Goal: Task Accomplishment & Management: Manage account settings

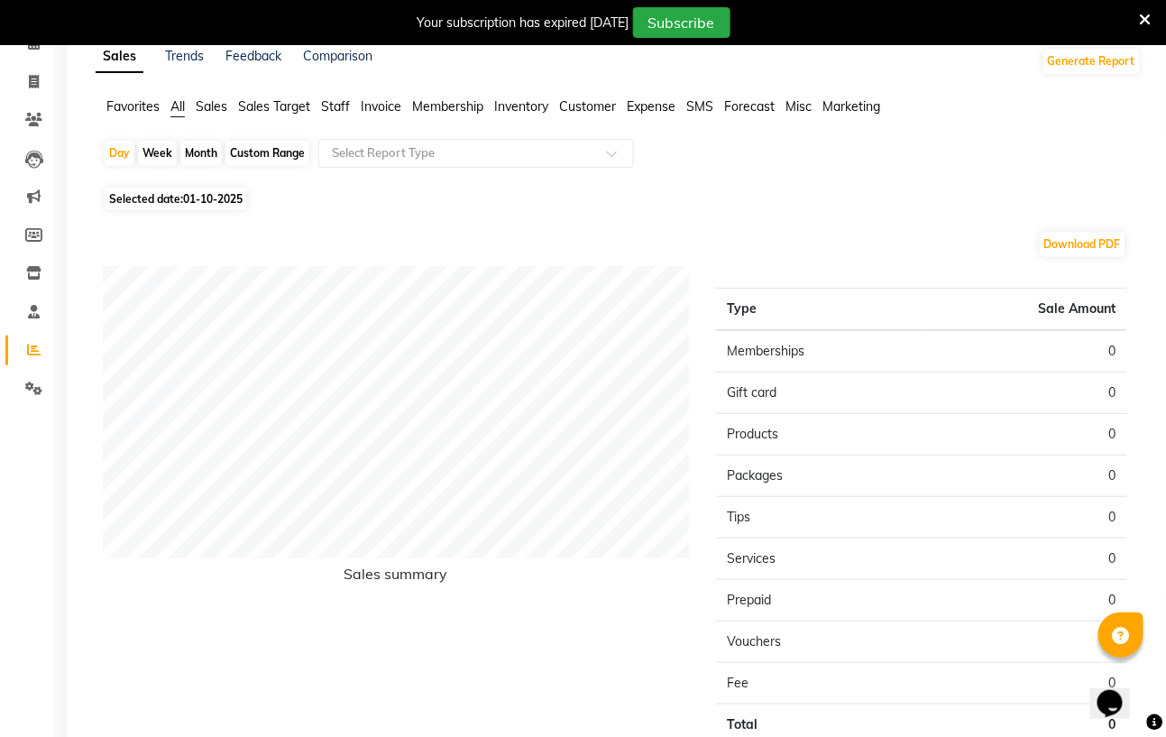
click at [196, 146] on div "Month" at bounding box center [200, 153] width 41 height 25
select select "10"
select select "2025"
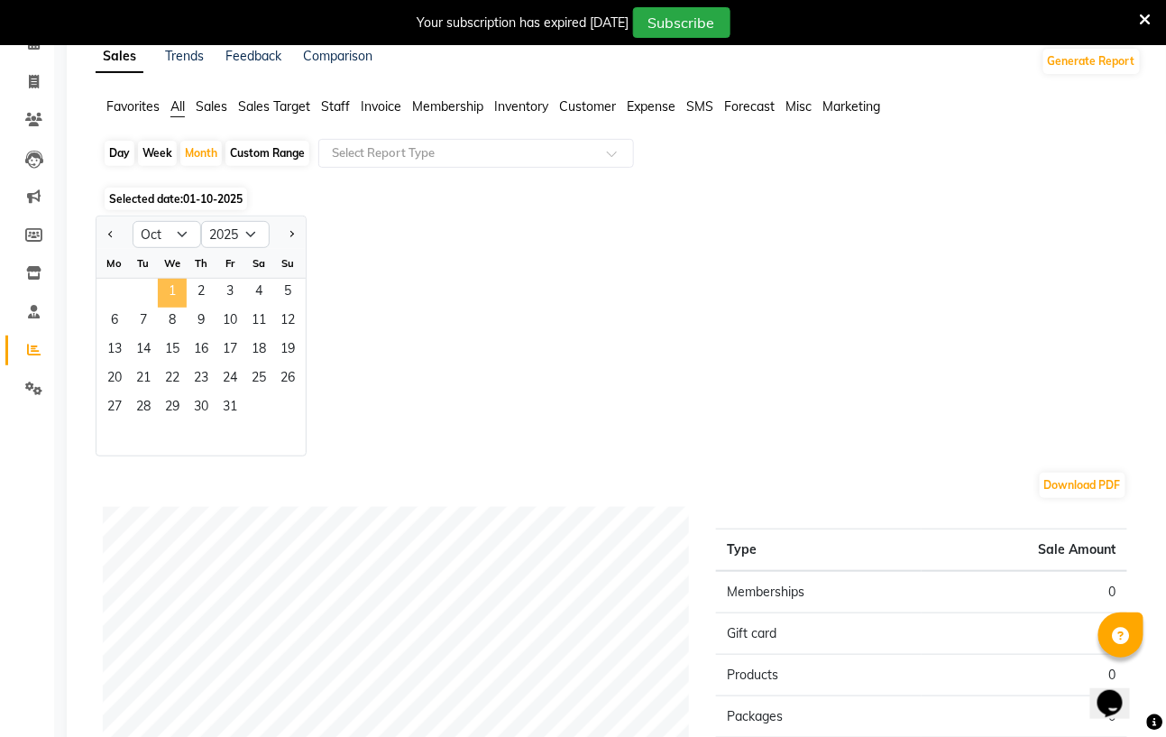
click at [181, 294] on span "1" at bounding box center [172, 293] width 29 height 29
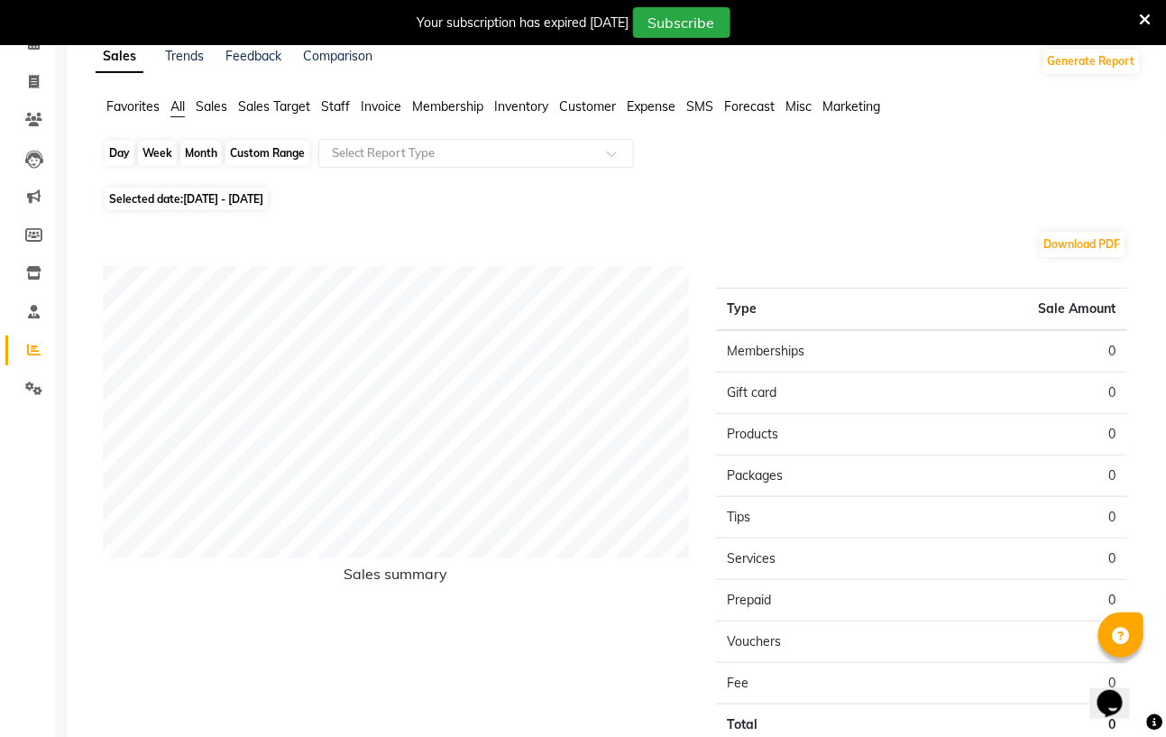
click at [202, 160] on div "Month" at bounding box center [200, 153] width 41 height 25
select select "10"
select select "2025"
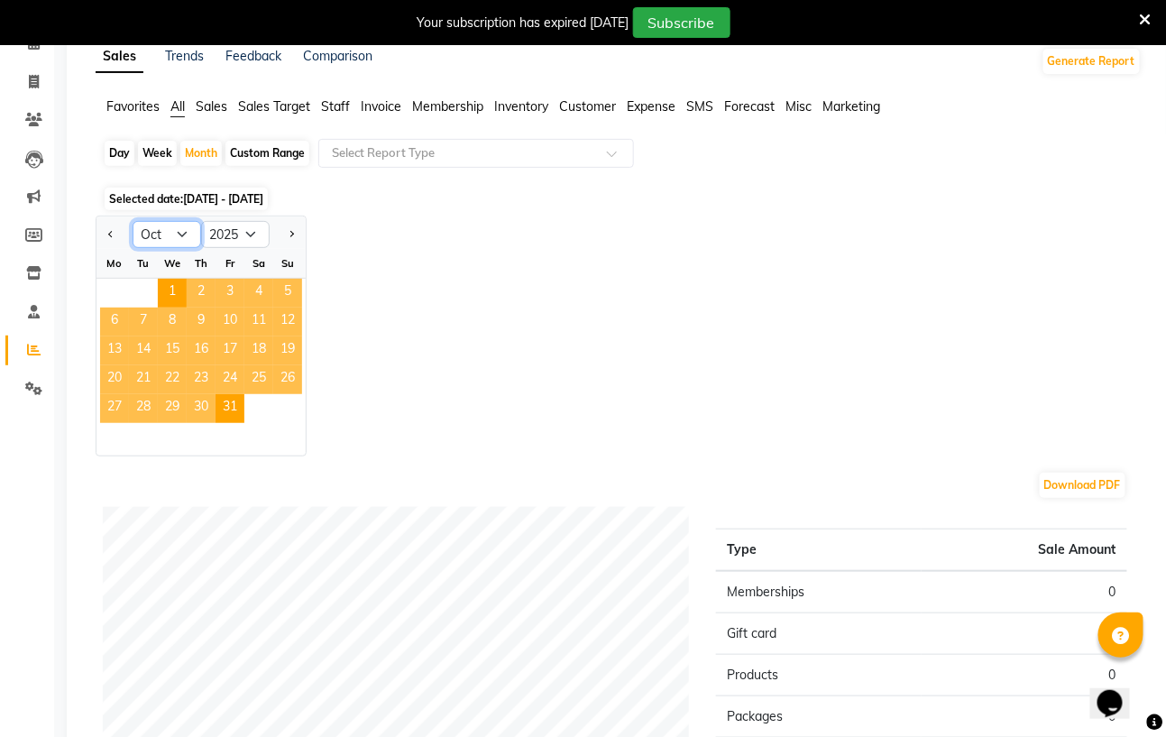
click at [180, 224] on select "Jan Feb Mar Apr May Jun Jul Aug Sep Oct Nov Dec" at bounding box center [167, 234] width 69 height 27
select select "9"
click at [133, 221] on select "Jan Feb Mar Apr May Jun Jul Aug Sep Oct Nov Dec" at bounding box center [167, 234] width 69 height 27
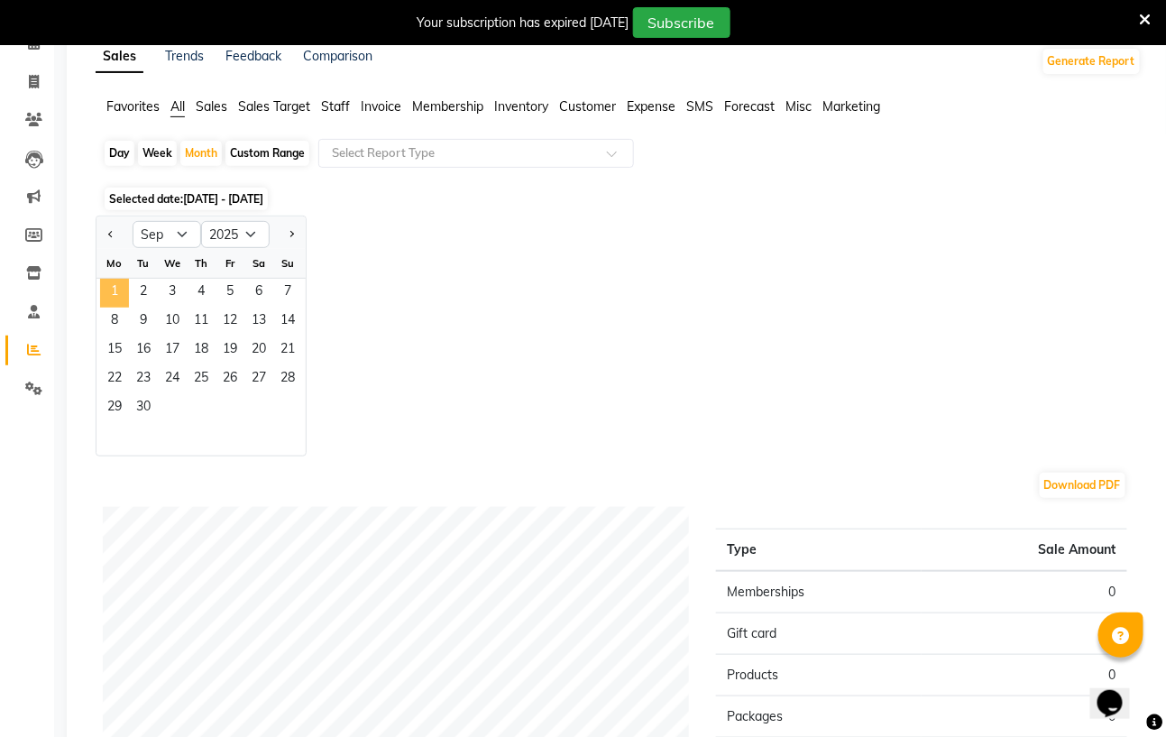
click at [111, 295] on span "1" at bounding box center [114, 293] width 29 height 29
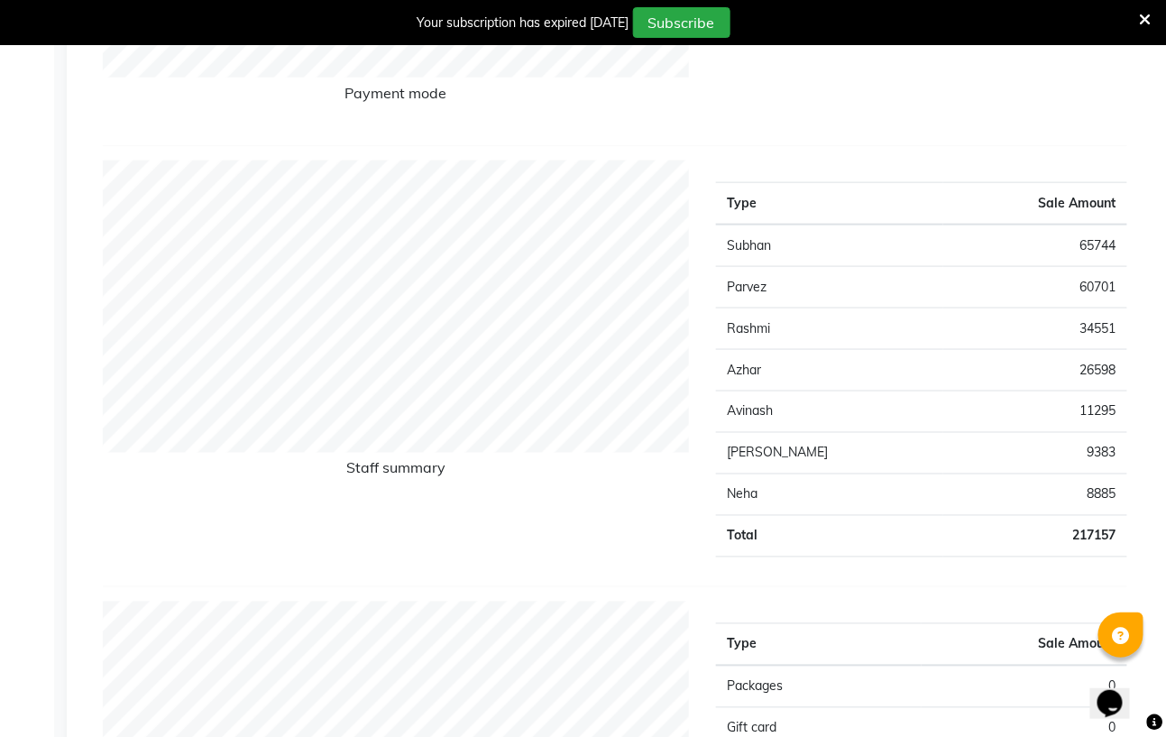
scroll to position [456, 0]
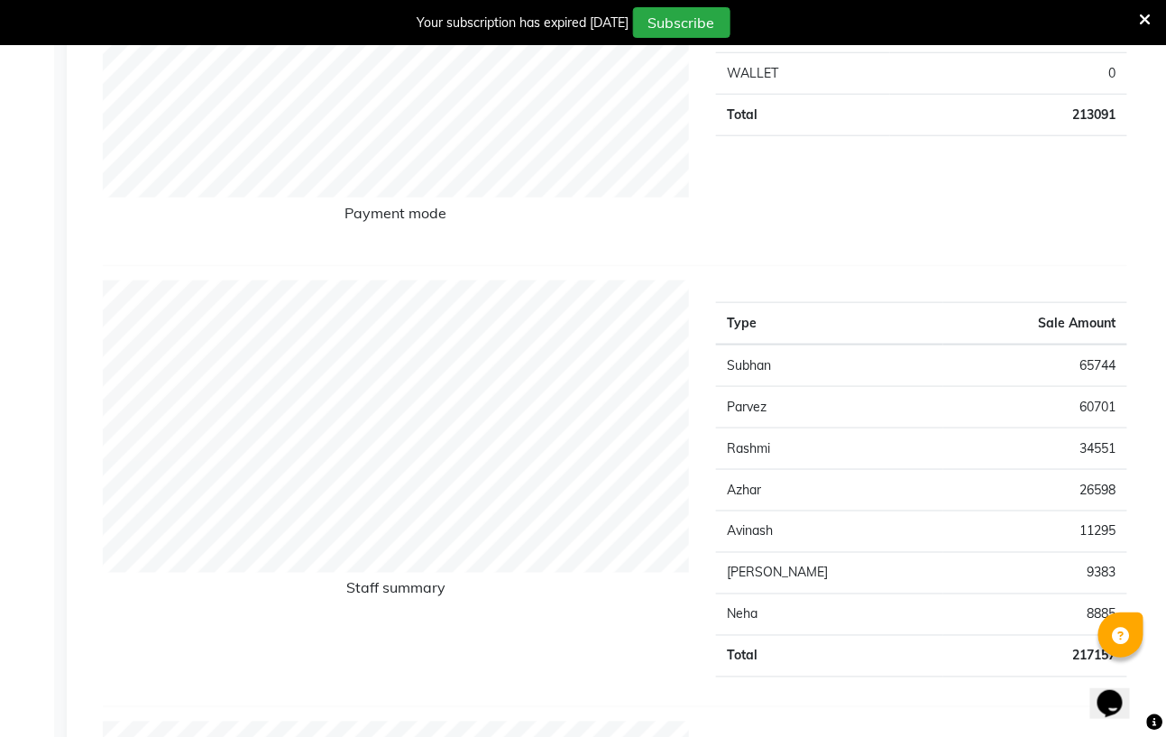
select select "service"
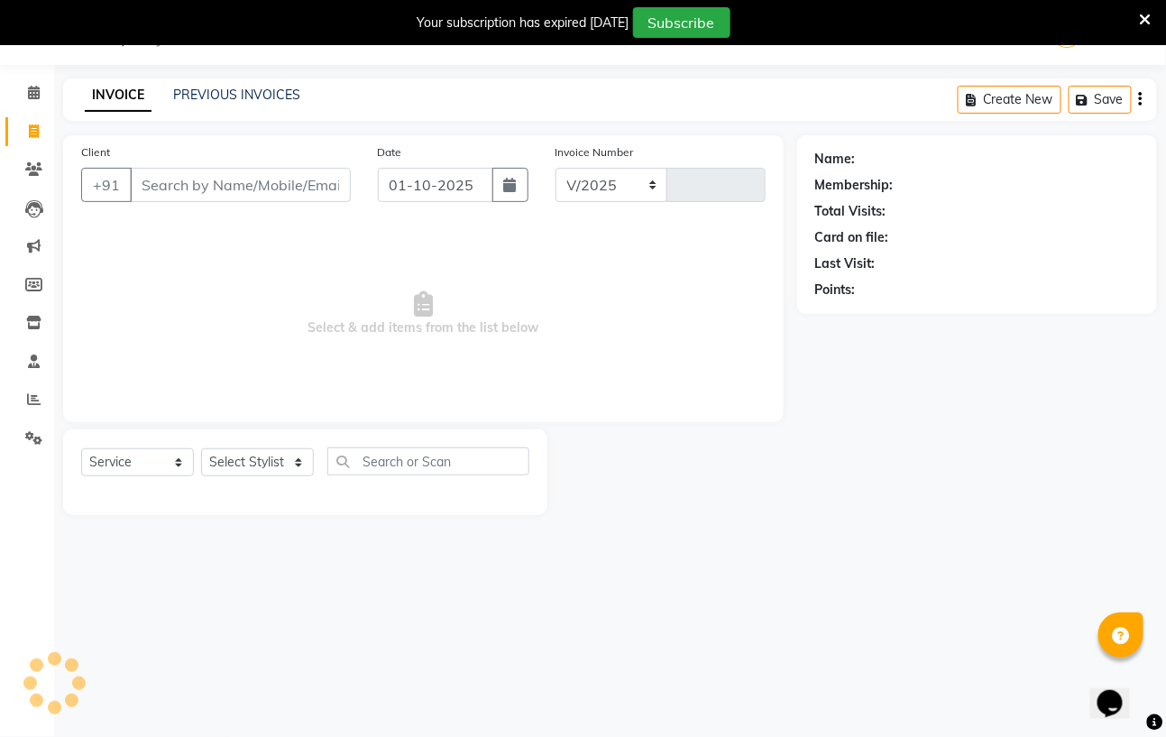
select select "7039"
type input "1183"
click at [297, 459] on select "Select Stylist Avinash Azhar Gautam Kamboj Mohini Paras Kamboj parvez pooja raw…" at bounding box center [257, 462] width 113 height 28
drag, startPoint x: 809, startPoint y: 262, endPoint x: 417, endPoint y: 266, distance: 392.2
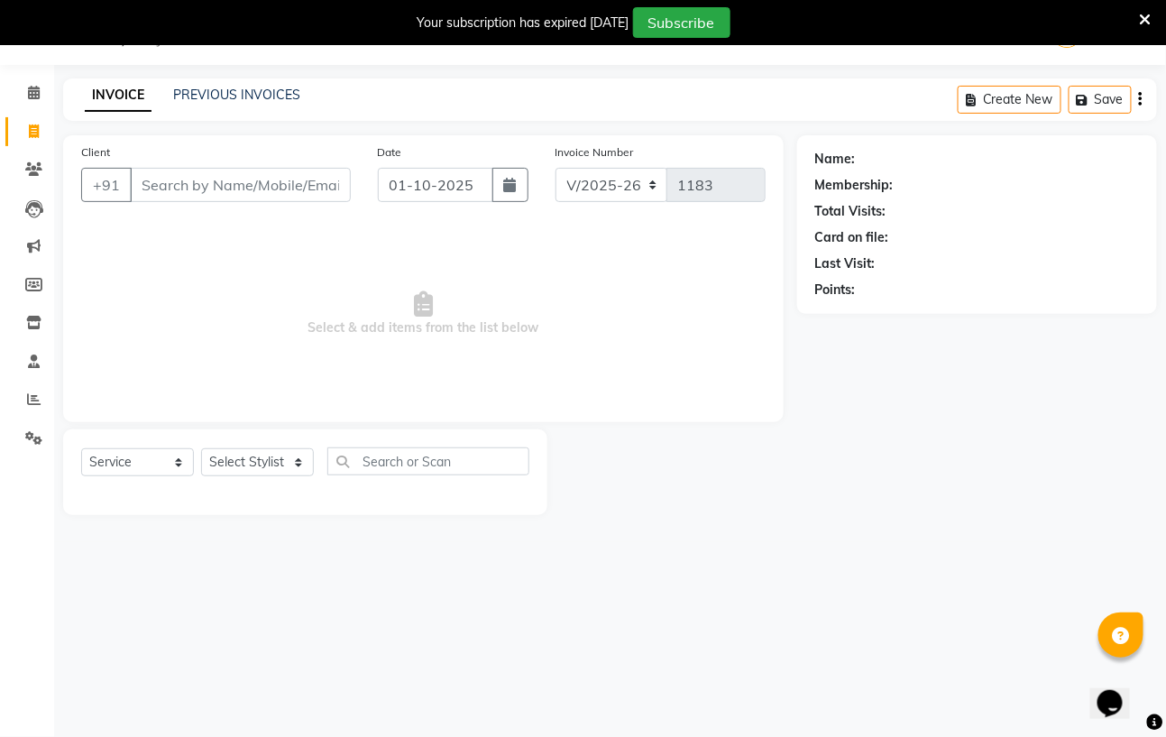
click at [789, 261] on div "Client +91 Date 01-10-2025 Invoice Number V/2025 V/2025-26 1183 Select & add it…" at bounding box center [610, 325] width 1121 height 380
click at [146, 173] on input "Client" at bounding box center [240, 185] width 221 height 34
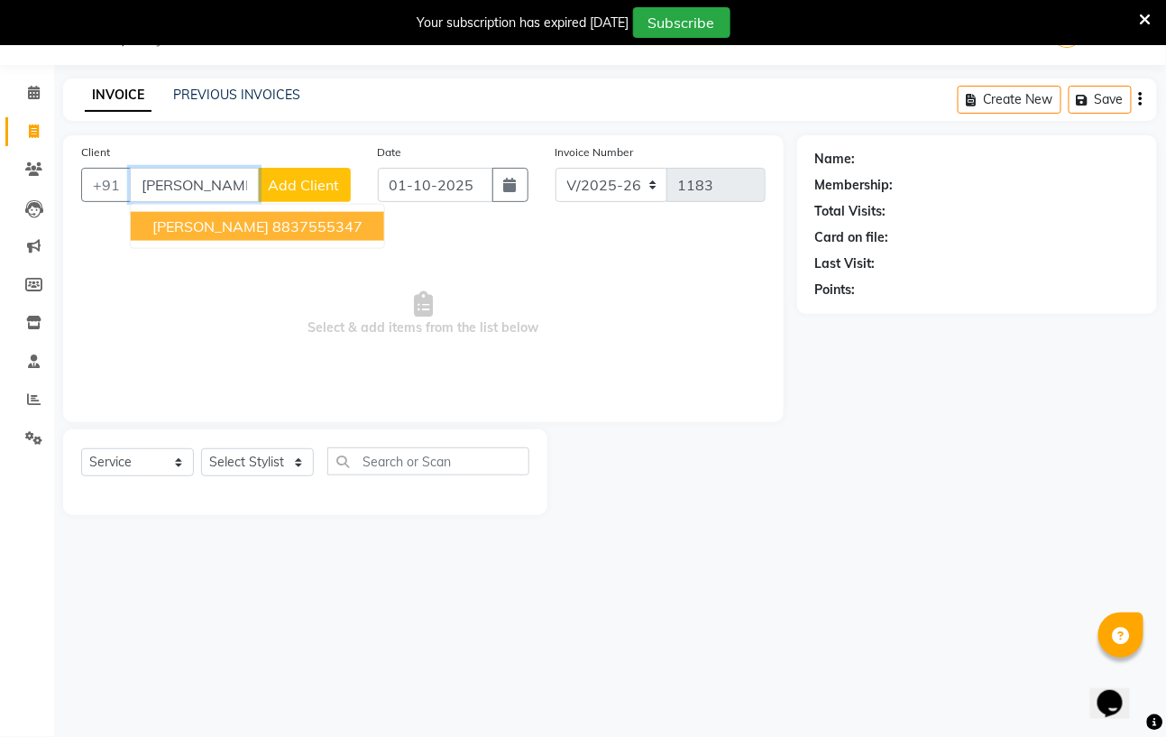
click at [285, 229] on ngb-highlight "8837555347" at bounding box center [317, 226] width 90 height 18
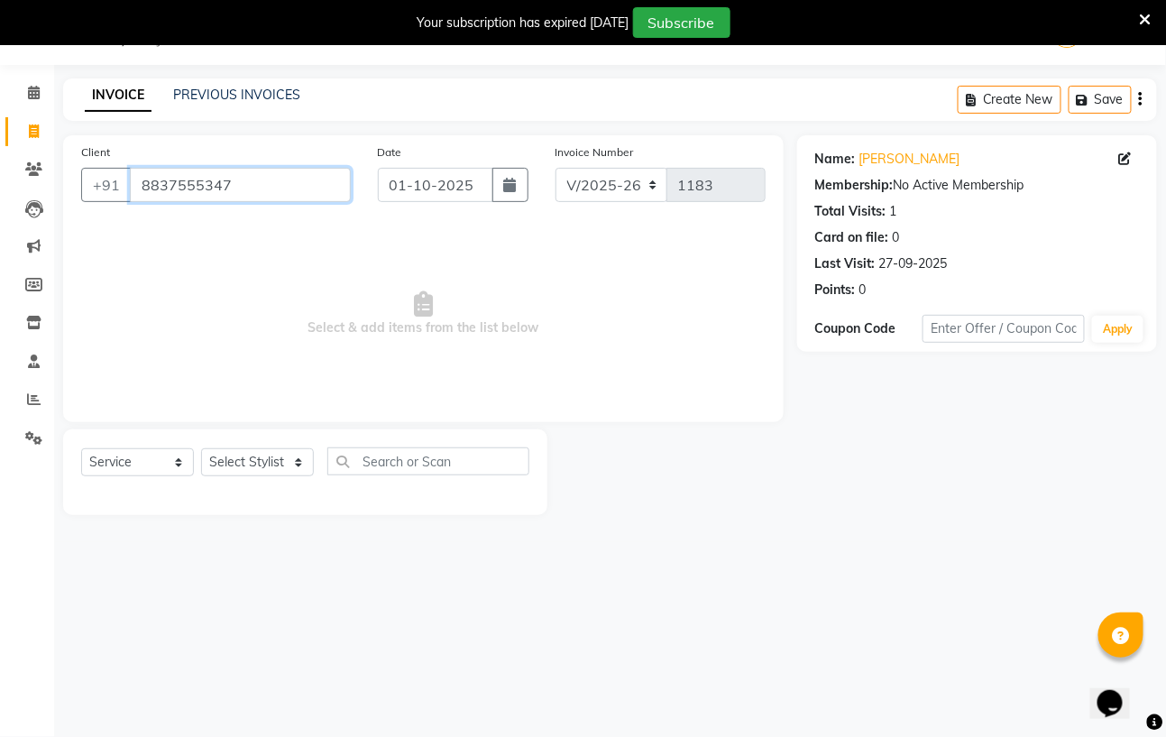
click at [227, 188] on input "8837555347" at bounding box center [240, 185] width 221 height 34
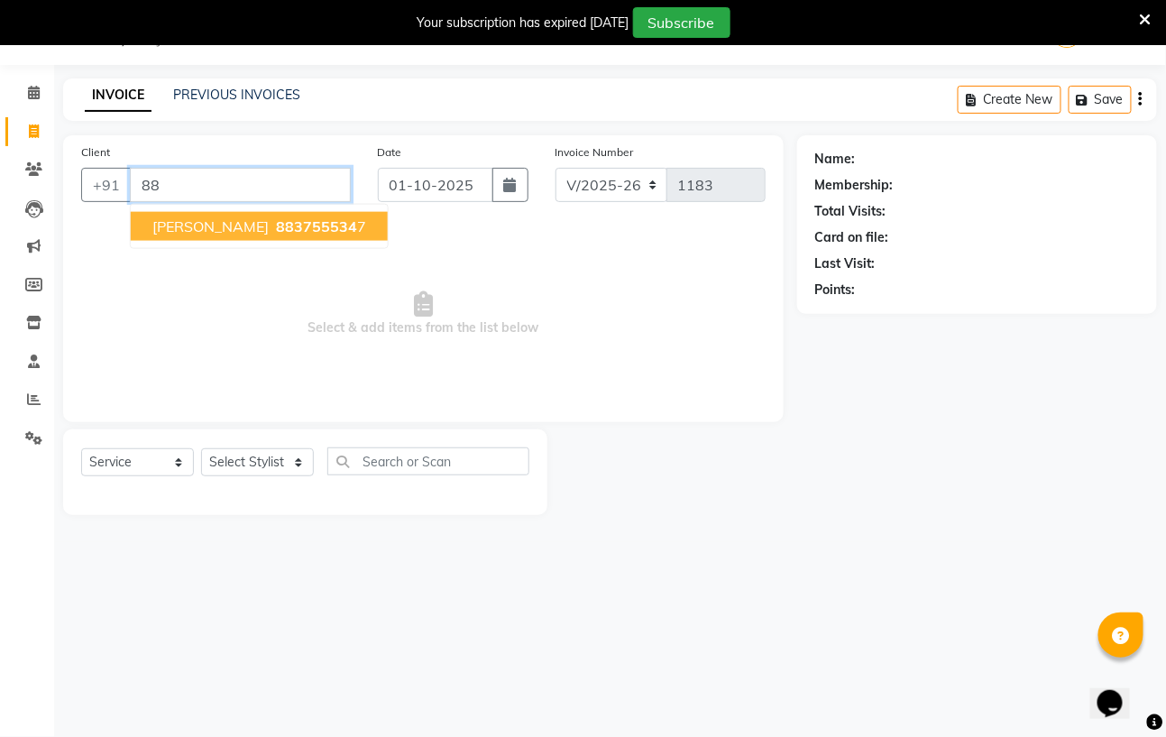
type input "8"
click at [289, 220] on button "Smriti 70600321 66" at bounding box center [221, 226] width 180 height 29
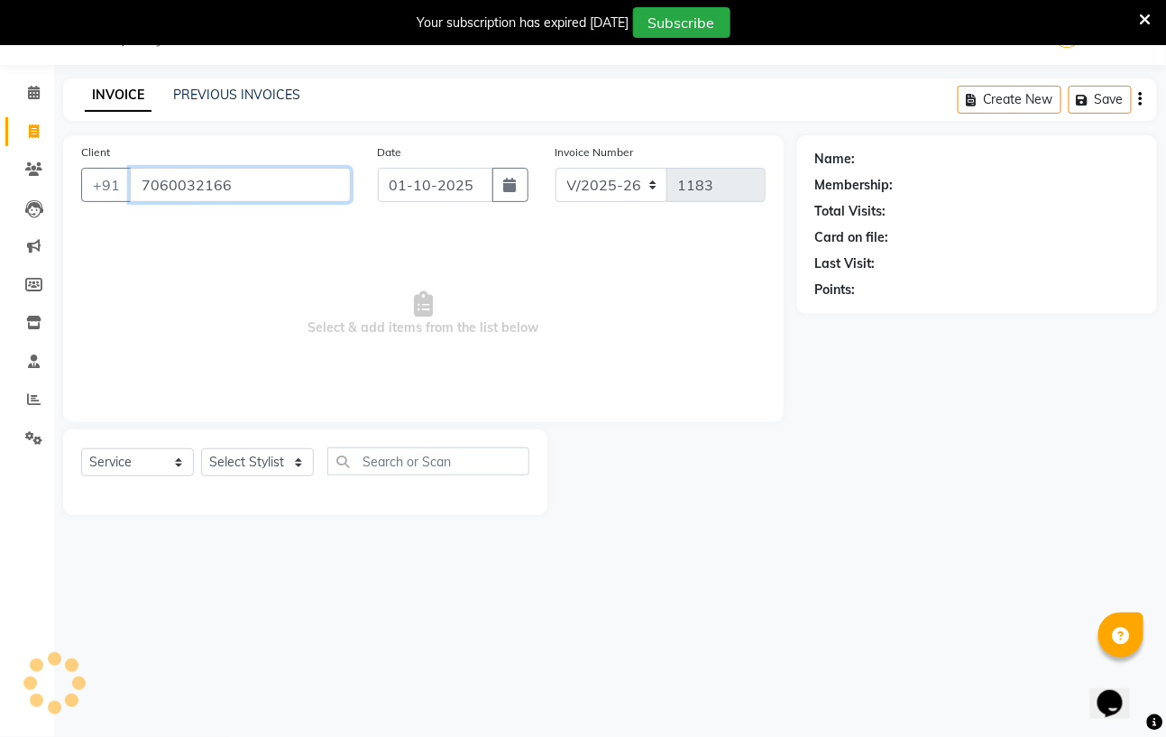
type input "7060032166"
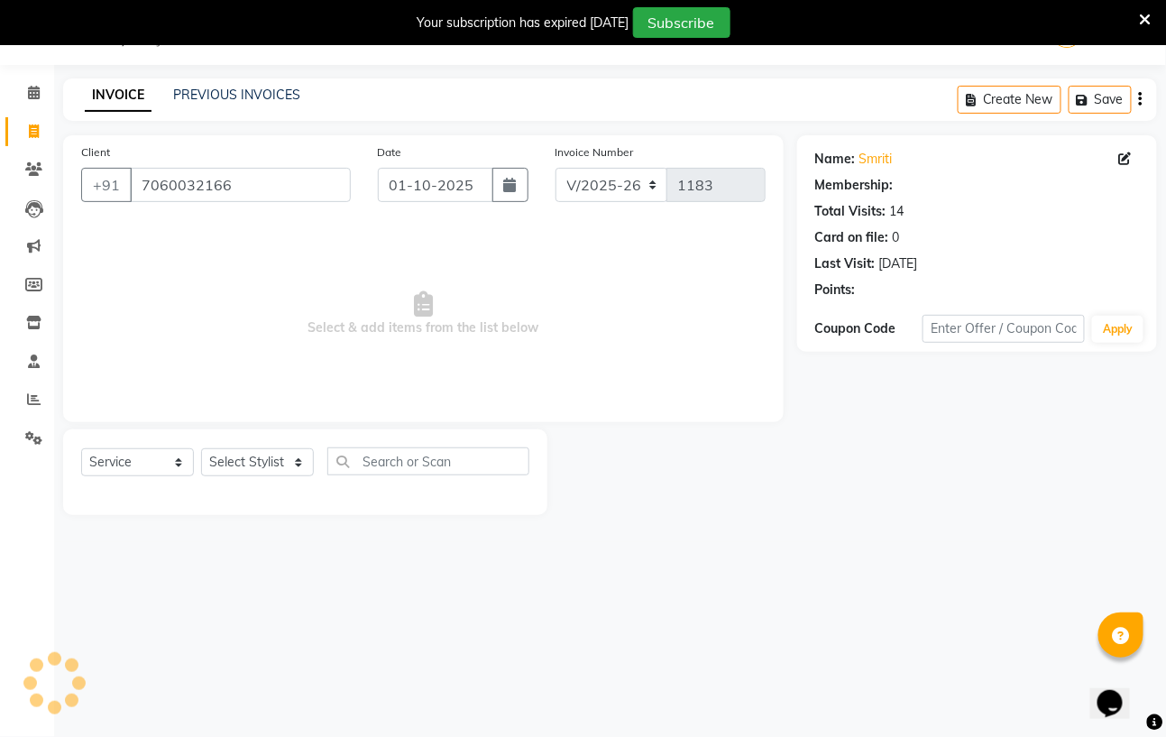
select select "1: Object"
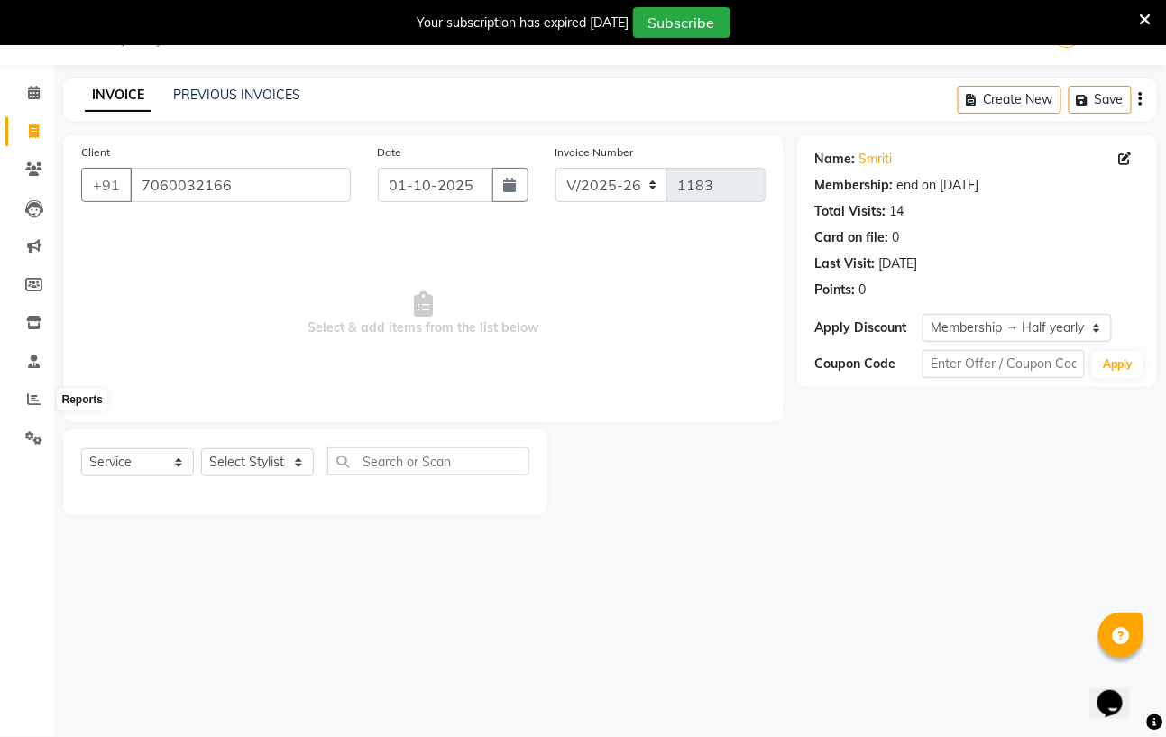
drag, startPoint x: 27, startPoint y: 400, endPoint x: 138, endPoint y: 266, distance: 174.2
drag, startPoint x: 138, startPoint y: 266, endPoint x: 296, endPoint y: 168, distance: 185.9
click at [296, 168] on div "Client +91 7060032166" at bounding box center [216, 179] width 297 height 74
click at [259, 177] on input "7060032166" at bounding box center [240, 185] width 221 height 34
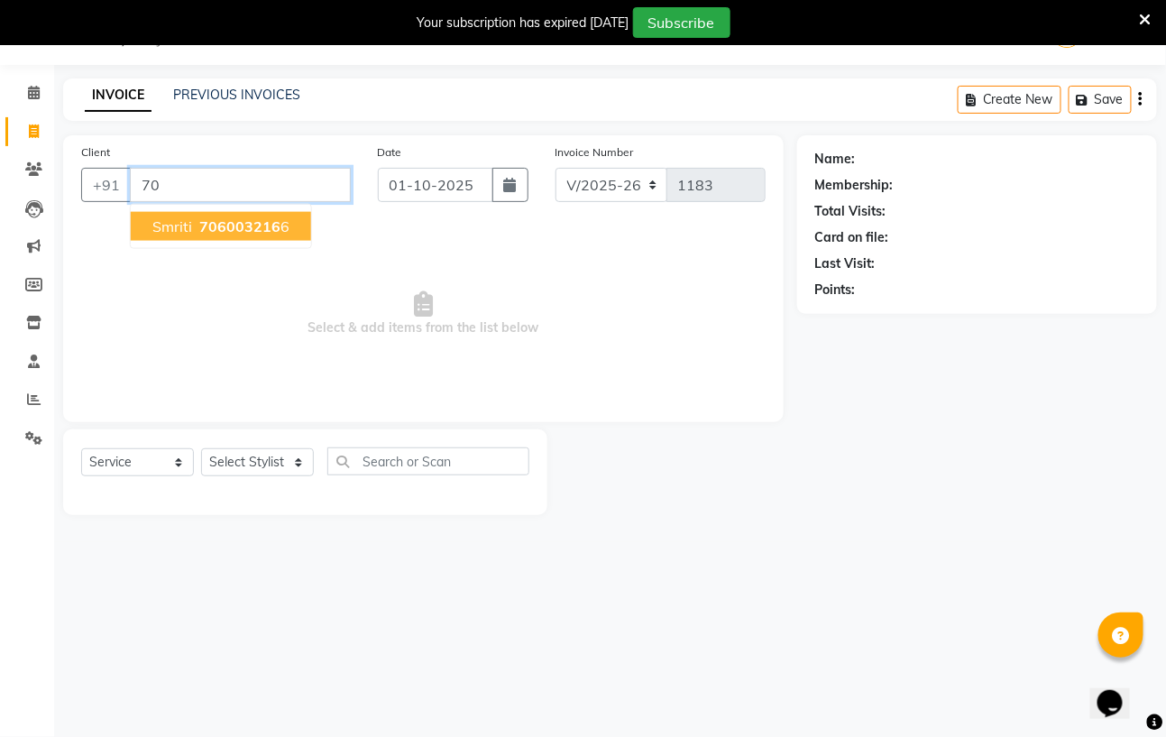
type input "7"
click at [178, 236] on button "Sidra 6307 966036" at bounding box center [219, 226] width 177 height 29
type input "6307966036"
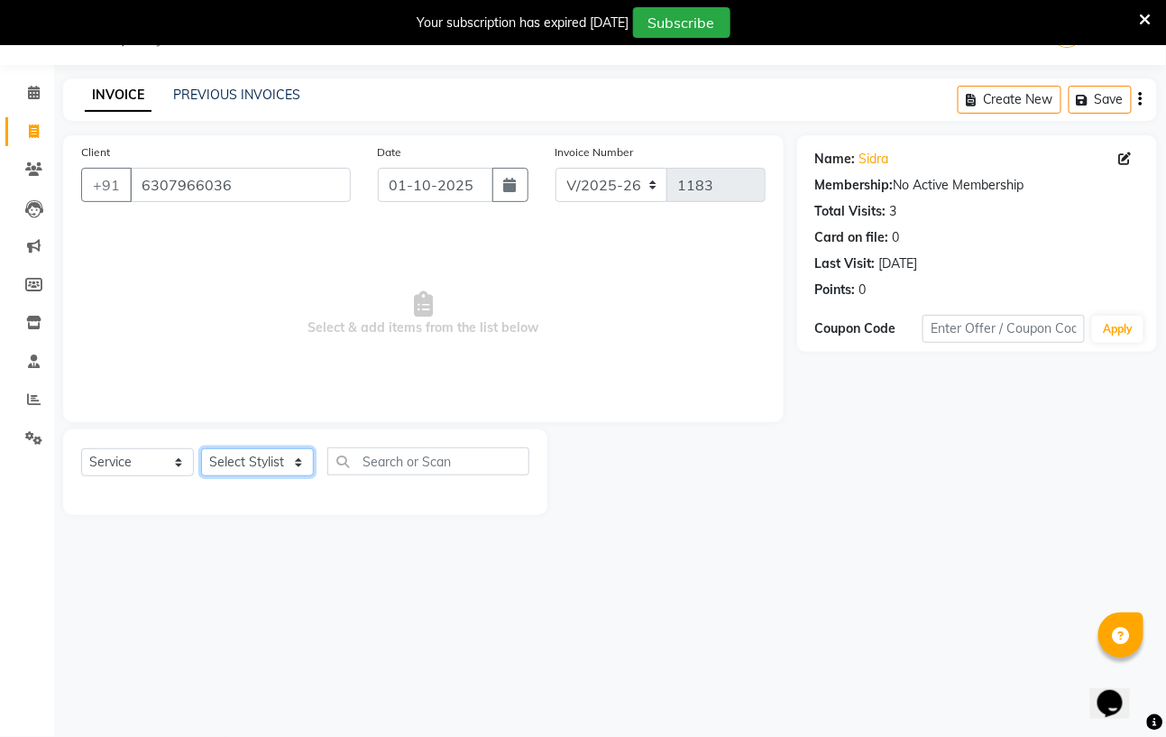
click at [259, 457] on select "Select Stylist Avinash Azhar Gautam Kamboj Mohini Paras Kamboj parvez pooja raw…" at bounding box center [257, 462] width 113 height 28
click at [201, 449] on select "Select Stylist Avinash Azhar Gautam Kamboj Mohini Paras Kamboj parvez pooja raw…" at bounding box center [257, 462] width 113 height 28
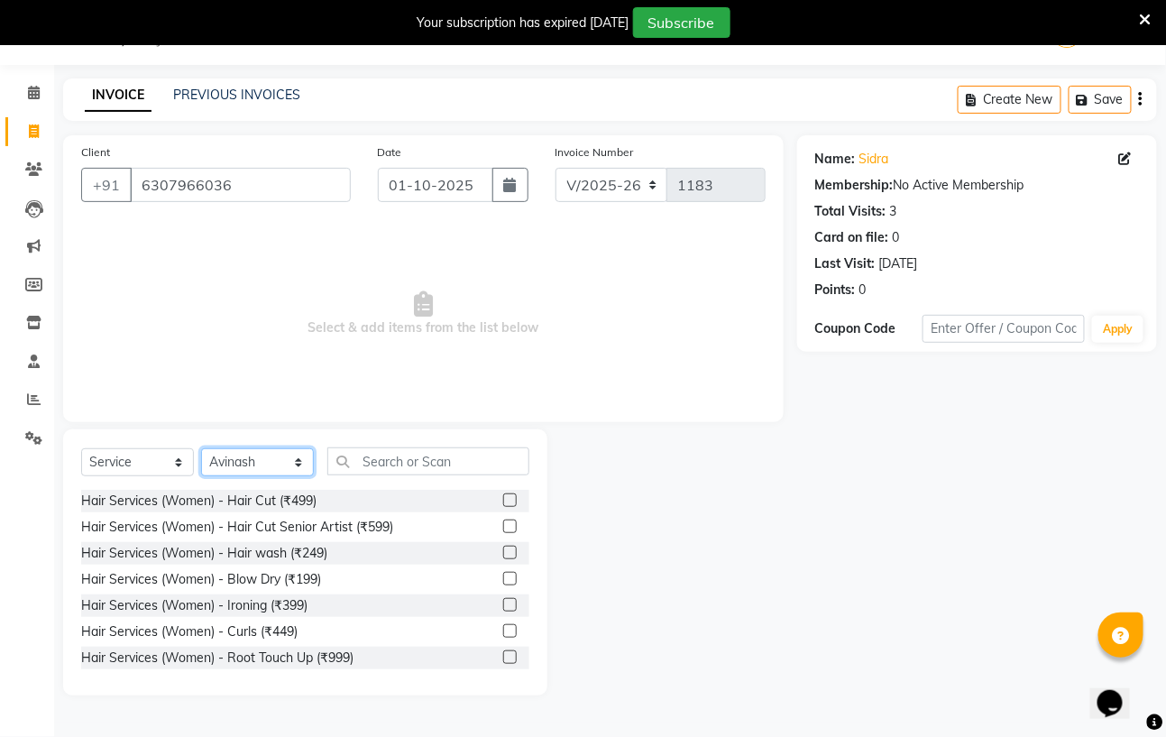
select select "59160"
click at [362, 459] on input "text" at bounding box center [428, 461] width 202 height 28
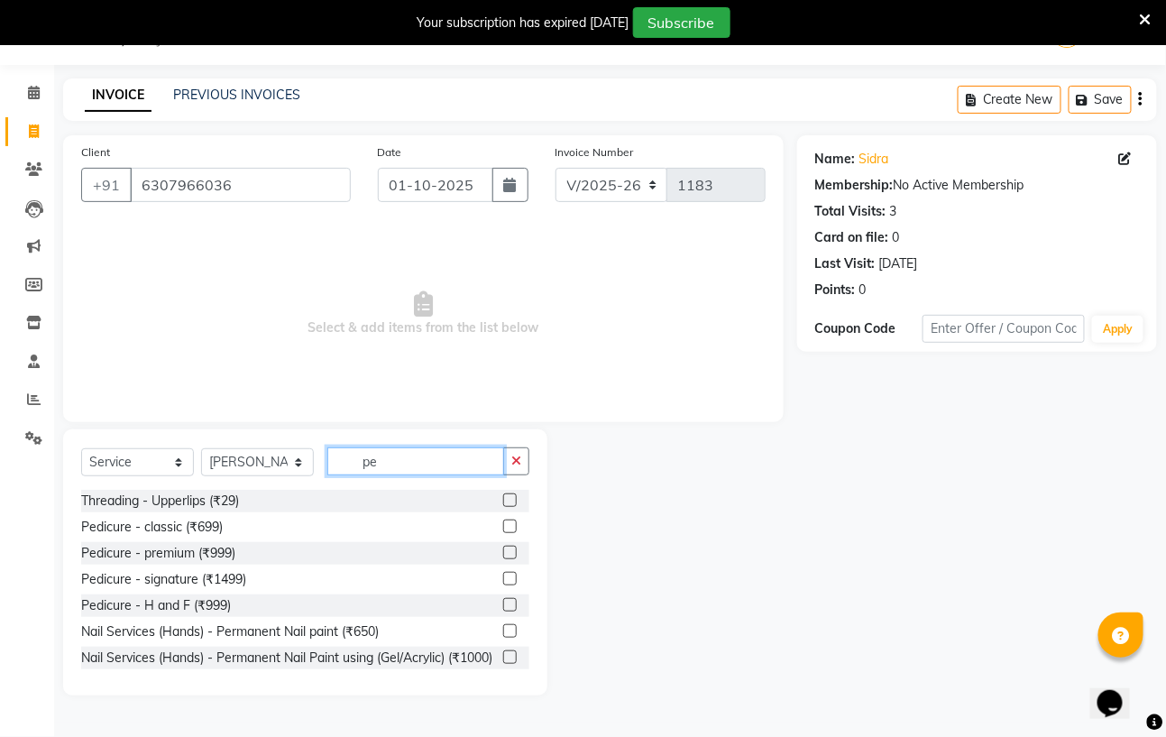
type input "pe"
click at [503, 578] on label at bounding box center [510, 579] width 14 height 14
click at [503, 578] on input "checkbox" at bounding box center [509, 579] width 12 height 12
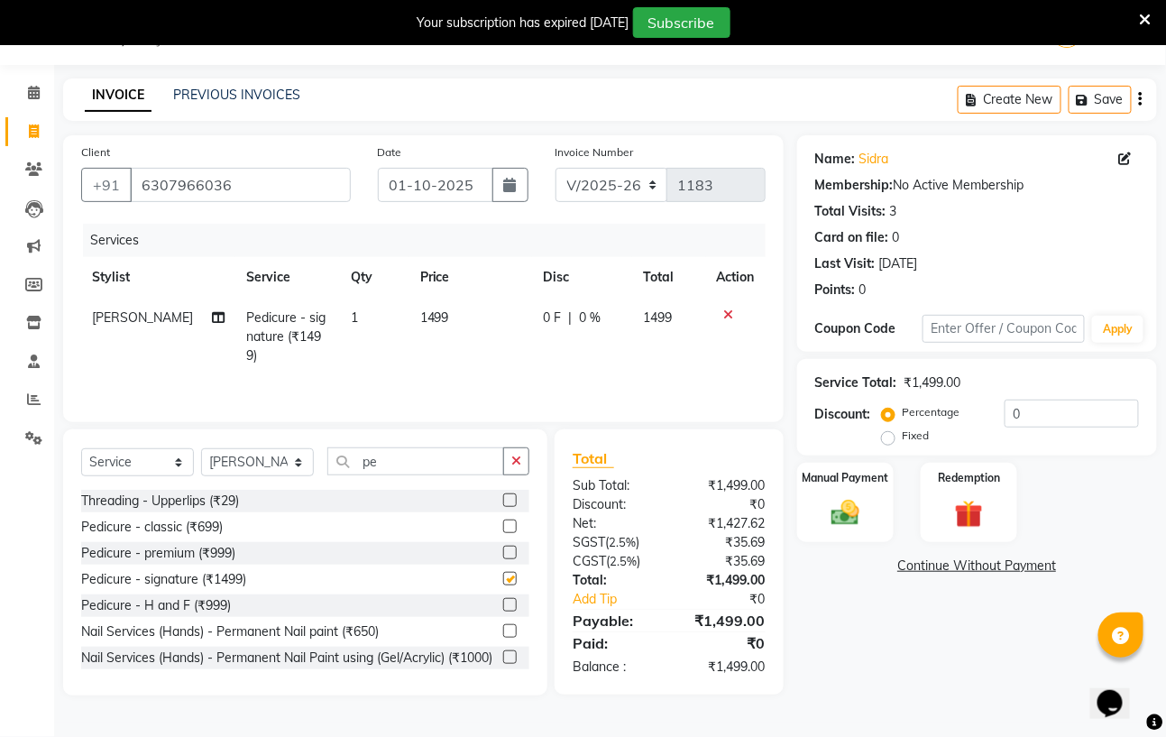
checkbox input "false"
click at [142, 318] on span "[PERSON_NAME]" at bounding box center [142, 317] width 101 height 16
select select "59160"
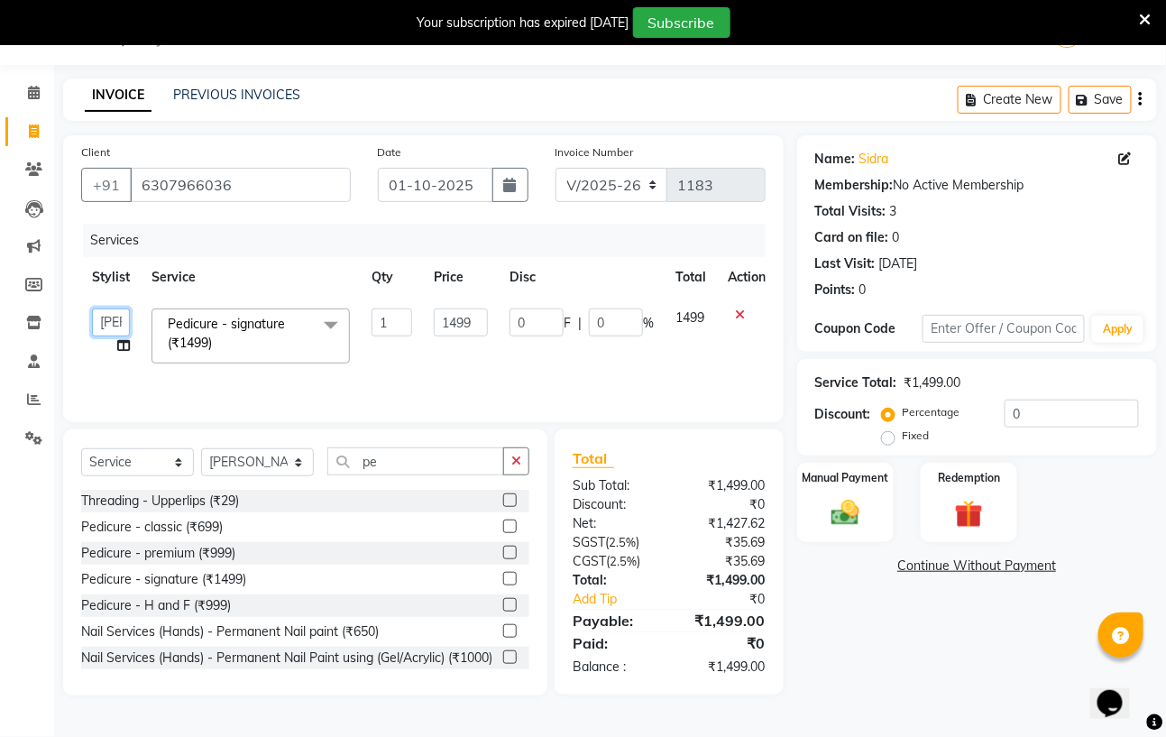
click at [116, 327] on select "Avinash Azhar Gautam Kamboj Mohini Paras Kamboj parvez pooja rawat Rashmi Subhan" at bounding box center [111, 322] width 38 height 28
click at [480, 316] on input "1499" at bounding box center [461, 322] width 54 height 28
type input "1500"
click at [413, 458] on input "pe" at bounding box center [415, 461] width 177 height 28
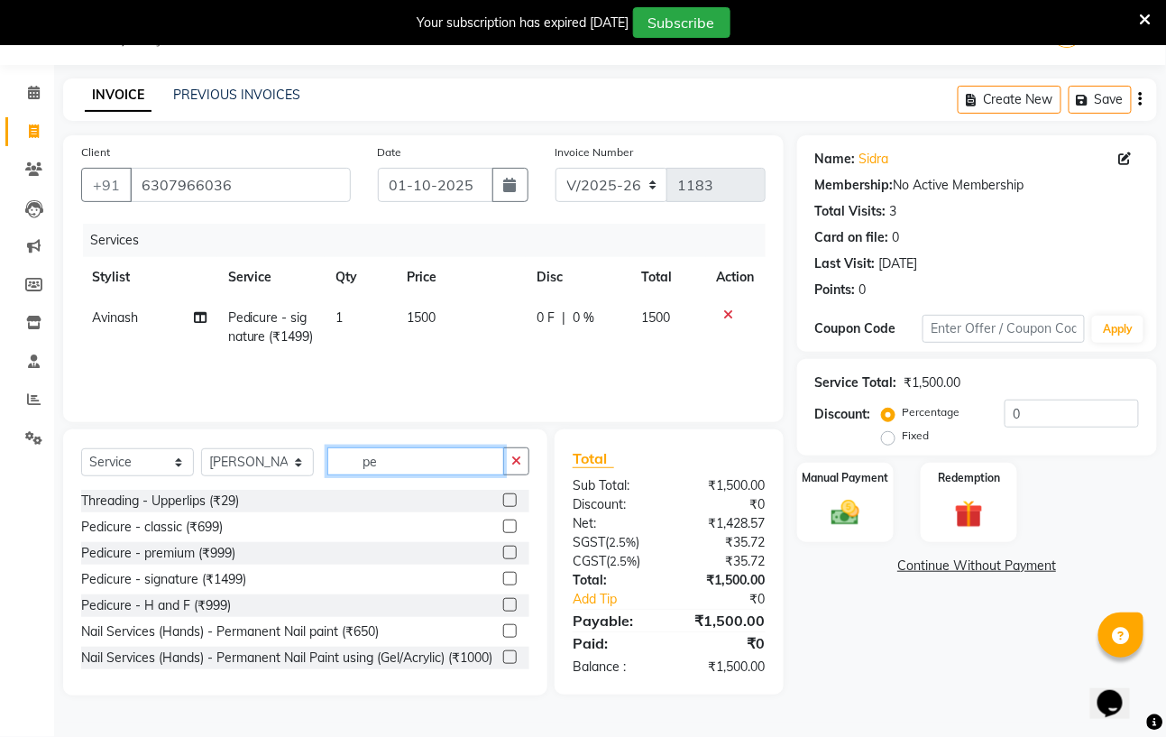
type input "p"
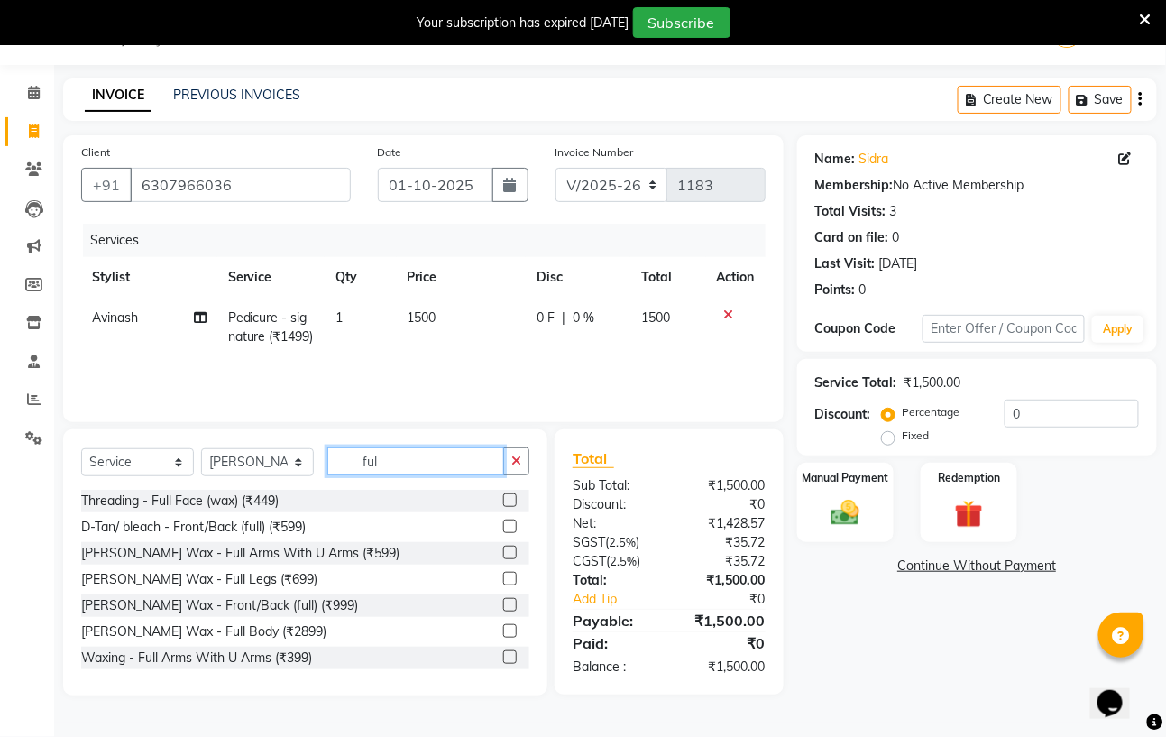
type input "ful"
click at [503, 635] on label at bounding box center [510, 631] width 14 height 14
click at [503, 635] on input "checkbox" at bounding box center [509, 632] width 12 height 12
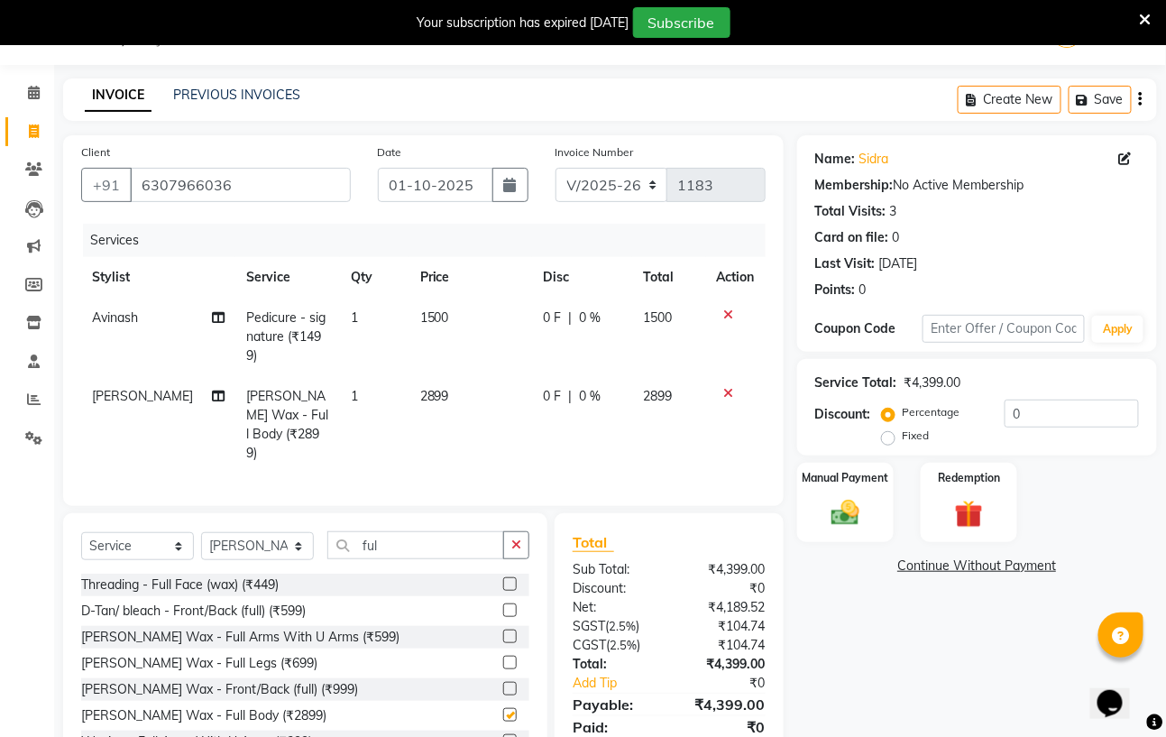
checkbox input "false"
click at [464, 389] on td "2899" at bounding box center [470, 424] width 123 height 97
select select "59160"
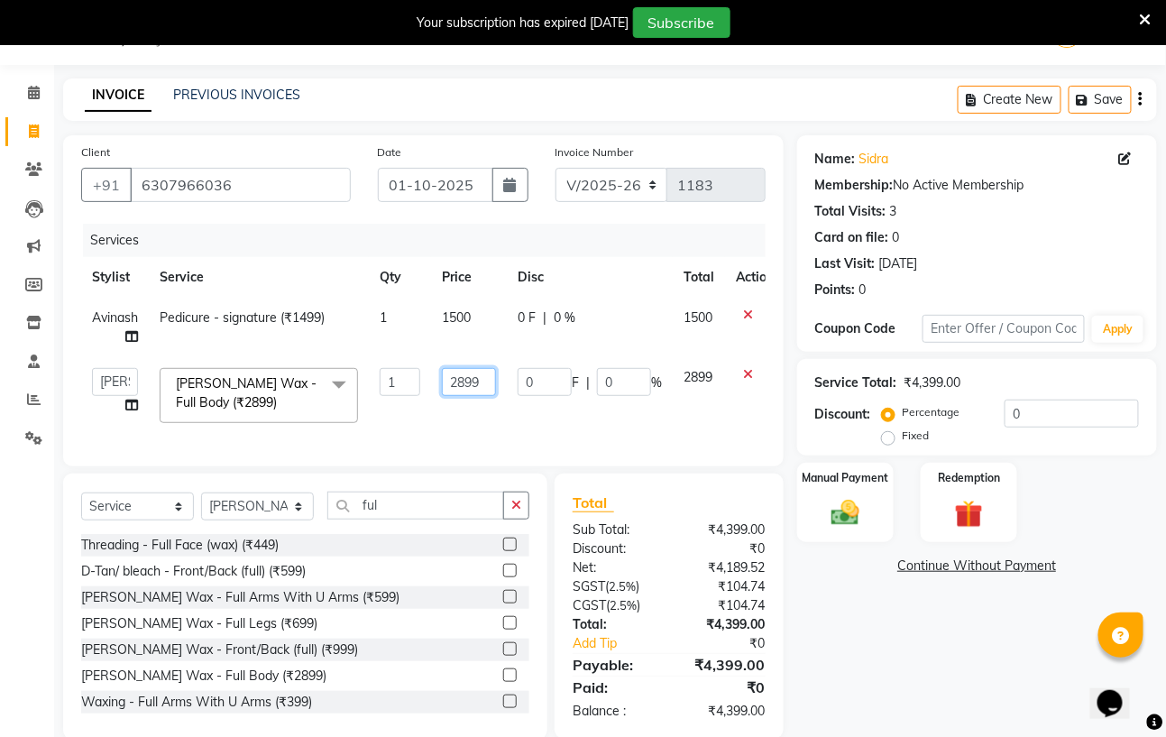
drag, startPoint x: 490, startPoint y: 385, endPoint x: 511, endPoint y: 327, distance: 61.3
click at [490, 384] on input "2899" at bounding box center [469, 382] width 54 height 28
type input "2900"
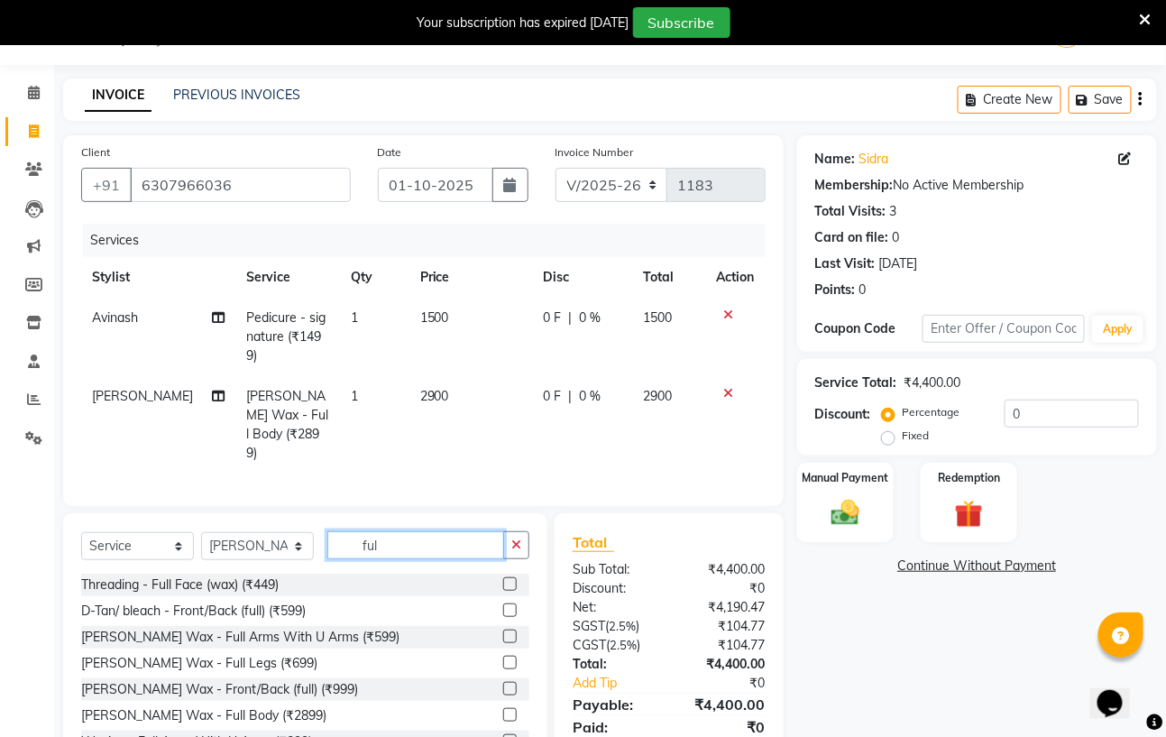
click at [407, 524] on div "Select Service Product Membership Package Voucher Prepaid Gift Card Select Styl…" at bounding box center [305, 646] width 484 height 266
type input "f"
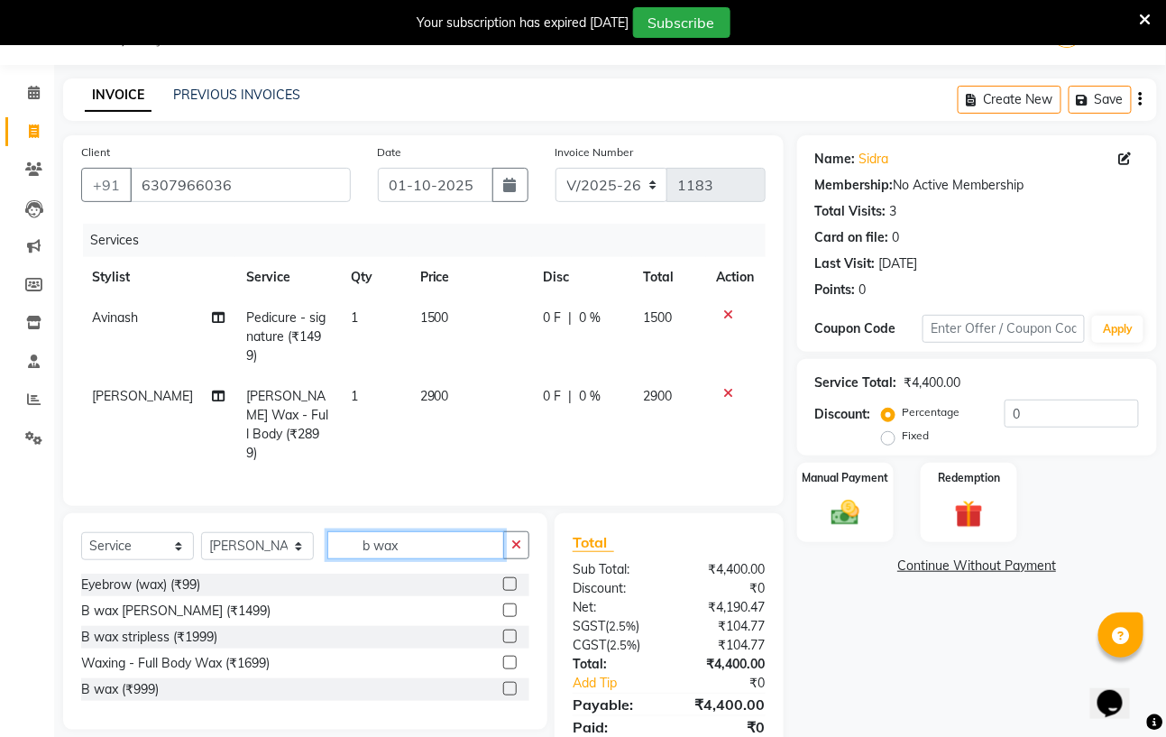
type input "b wax"
click at [510, 635] on label at bounding box center [510, 636] width 14 height 14
click at [510, 635] on input "checkbox" at bounding box center [509, 637] width 12 height 12
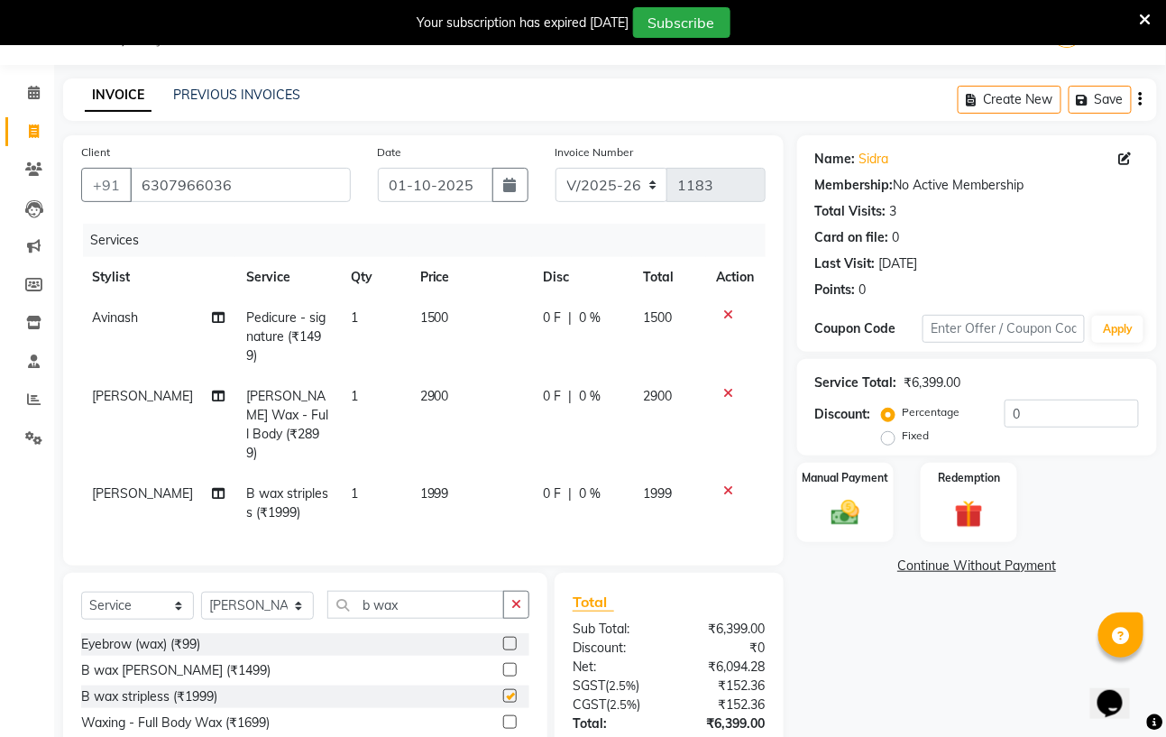
checkbox input "false"
click at [470, 473] on td "1999" at bounding box center [470, 503] width 123 height 60
select select "59160"
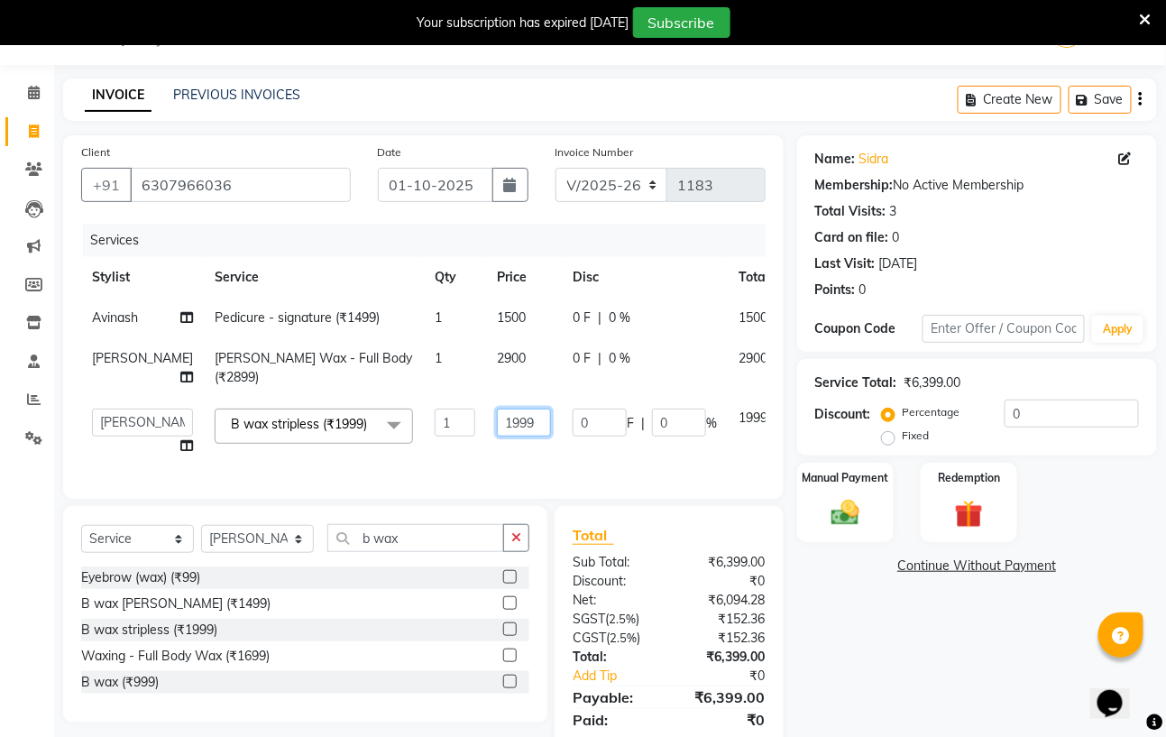
click at [497, 436] on input "1999" at bounding box center [524, 422] width 54 height 28
type input "1"
type input "2000"
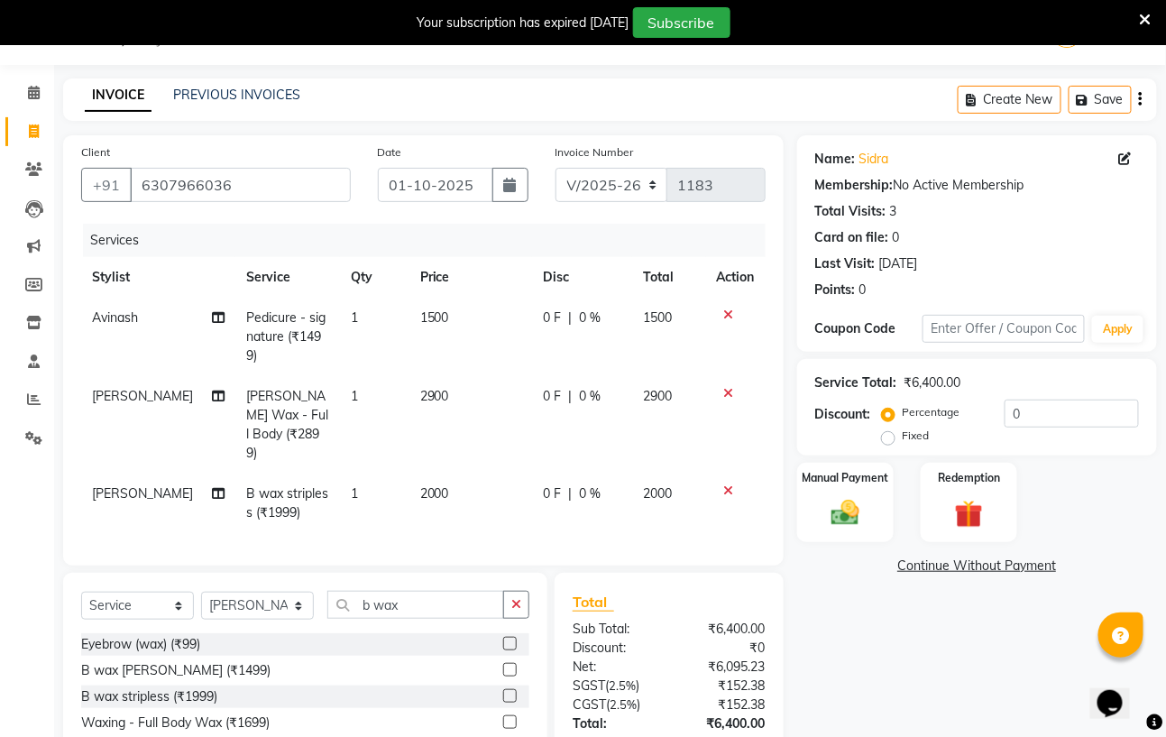
click at [564, 320] on div "0 F | 0 %" at bounding box center [582, 317] width 79 height 19
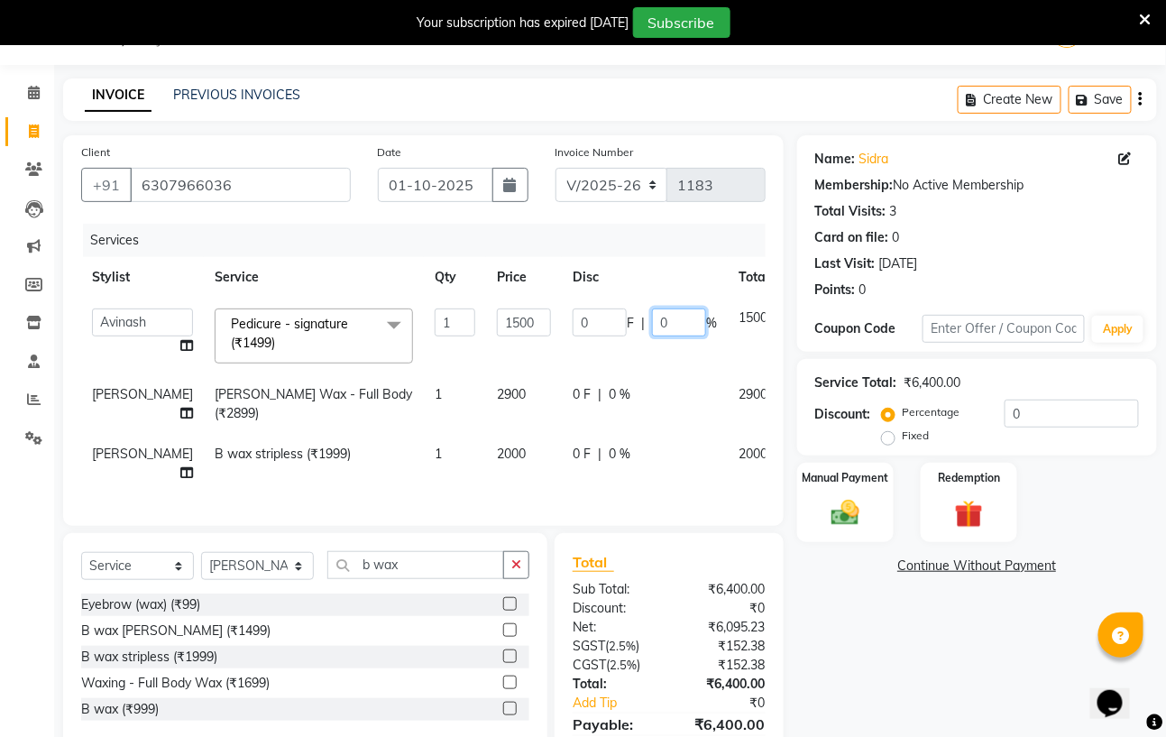
click at [652, 320] on input "0" at bounding box center [679, 322] width 54 height 28
type input "25"
click at [593, 388] on div "0 F | 0 %" at bounding box center [644, 394] width 144 height 19
select select "59160"
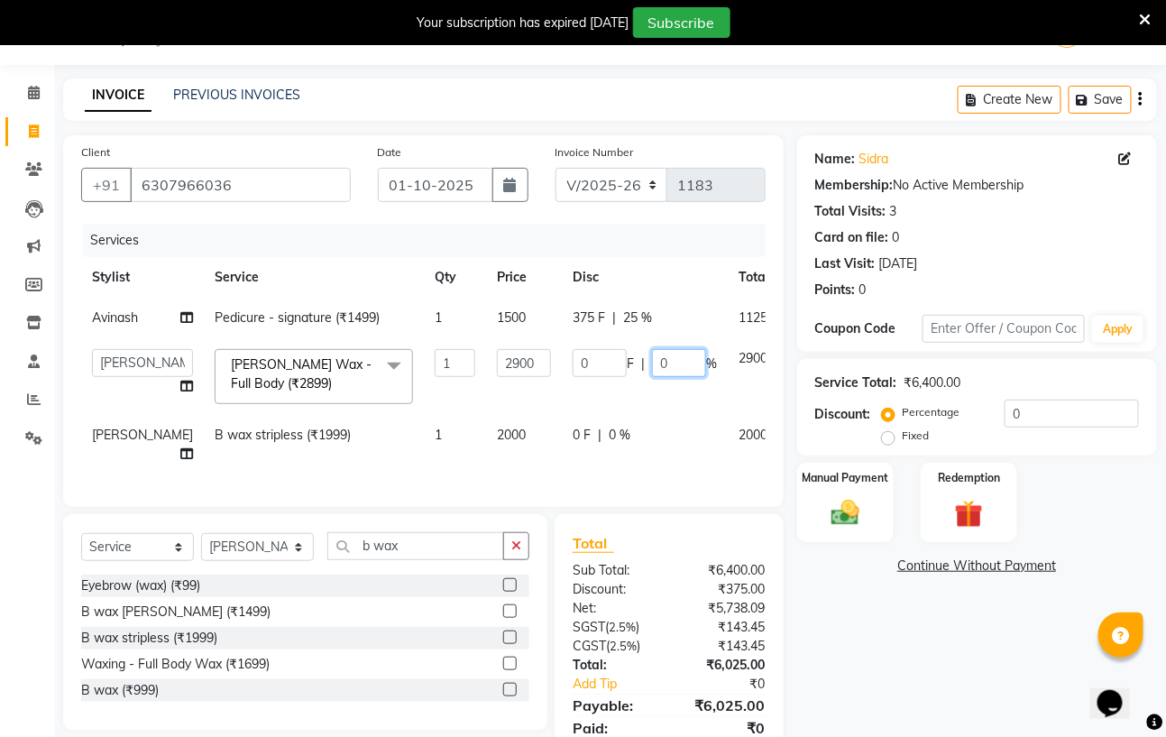
click at [652, 377] on input "0" at bounding box center [679, 363] width 54 height 28
type input "0"
type input "25"
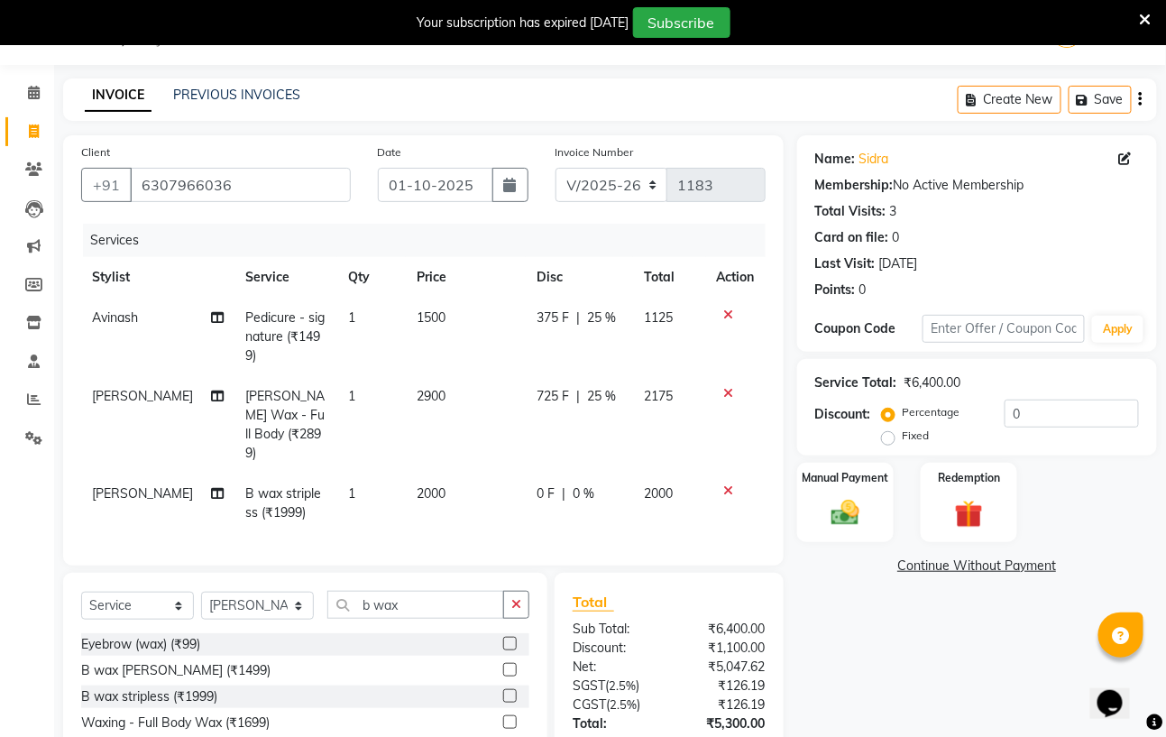
click at [600, 444] on tbody "Avinash Pedicure - signature (₹1499) 1 1500 375 F | 25 % 1125 Paras Kamboj ricc…" at bounding box center [423, 415] width 684 height 235
click at [609, 484] on div "0 F | 0 %" at bounding box center [579, 493] width 86 height 19
select select "59160"
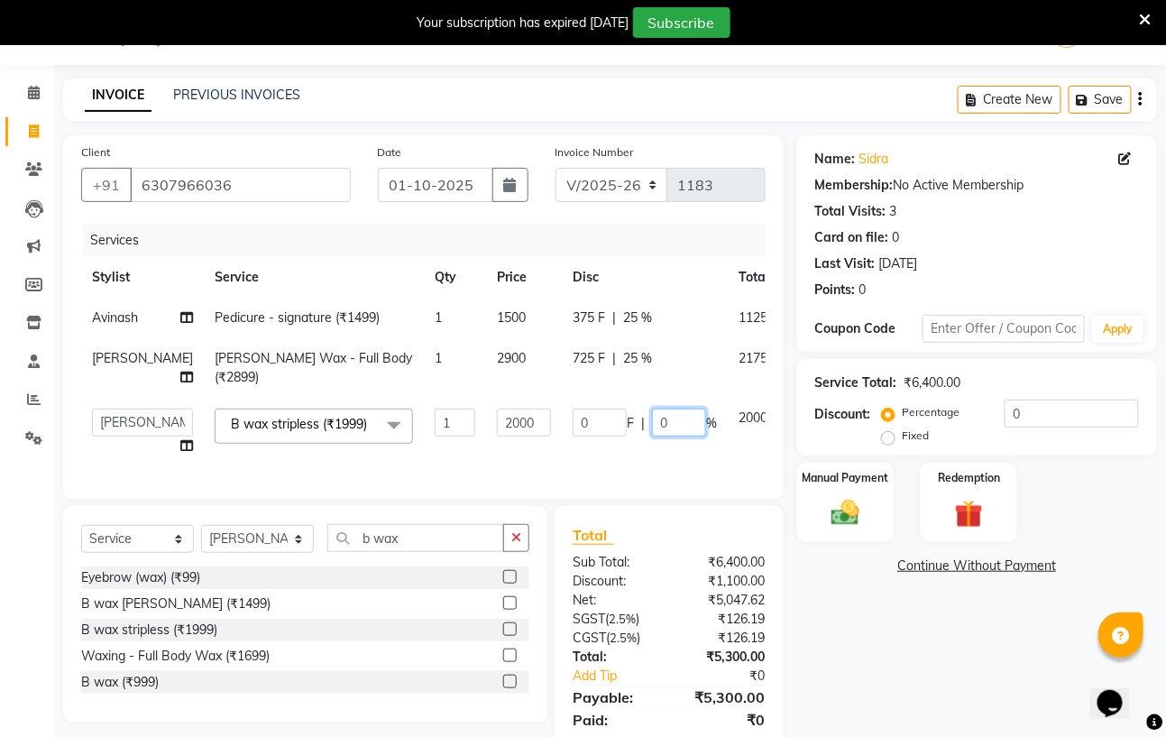
click at [652, 436] on input "0" at bounding box center [679, 422] width 54 height 28
type input "25"
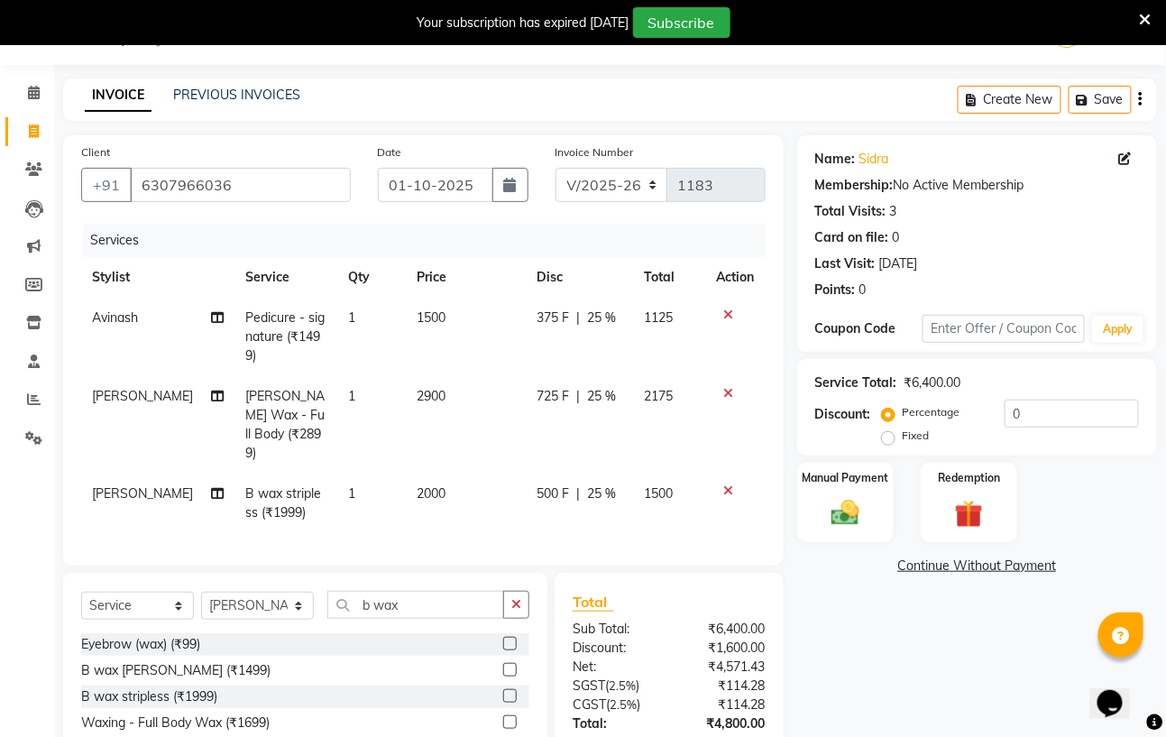
click at [584, 500] on td "500 F | 25 %" at bounding box center [579, 503] width 107 height 60
select select "59160"
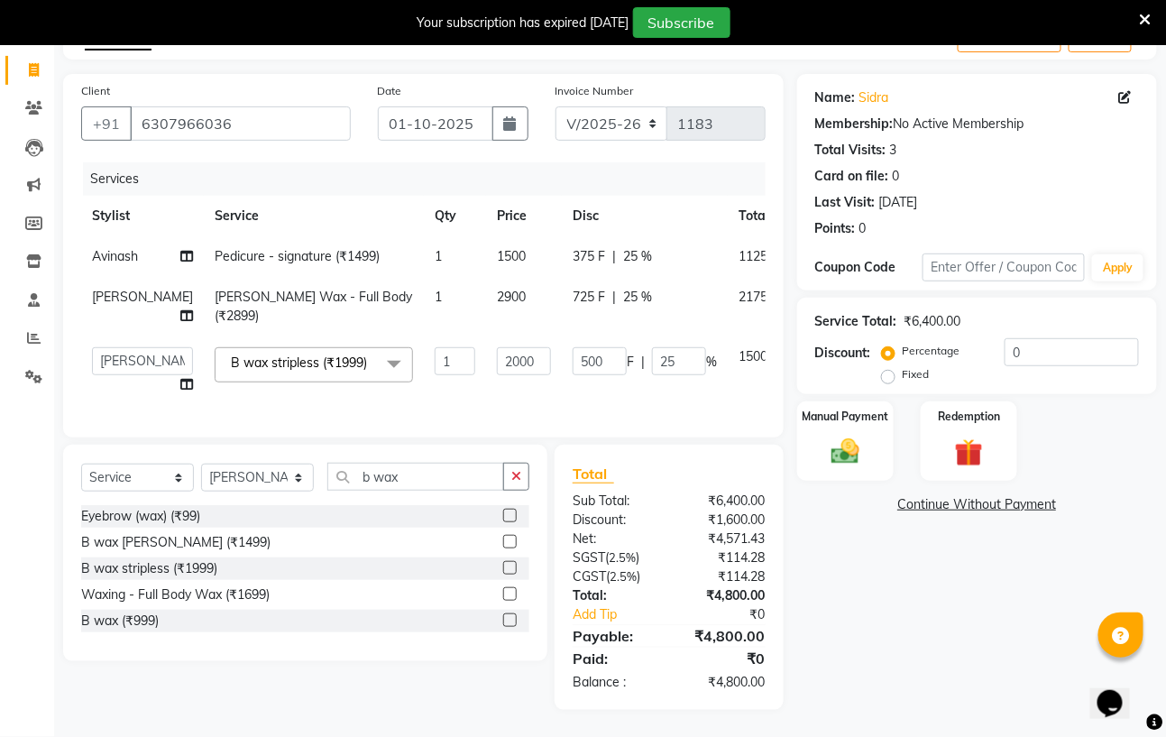
scroll to position [157, 0]
click at [849, 435] on img at bounding box center [845, 451] width 48 height 33
click at [984, 495] on span "GPay" at bounding box center [991, 505] width 37 height 21
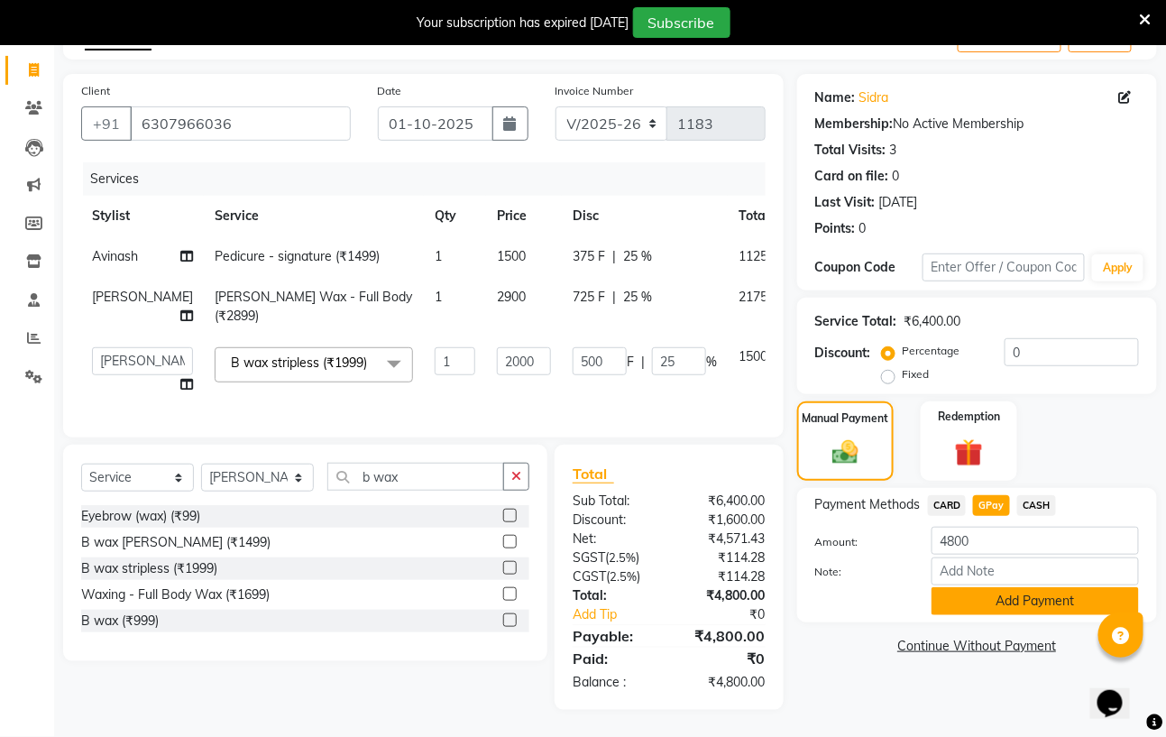
click at [1029, 587] on button "Add Payment" at bounding box center [1034, 601] width 207 height 28
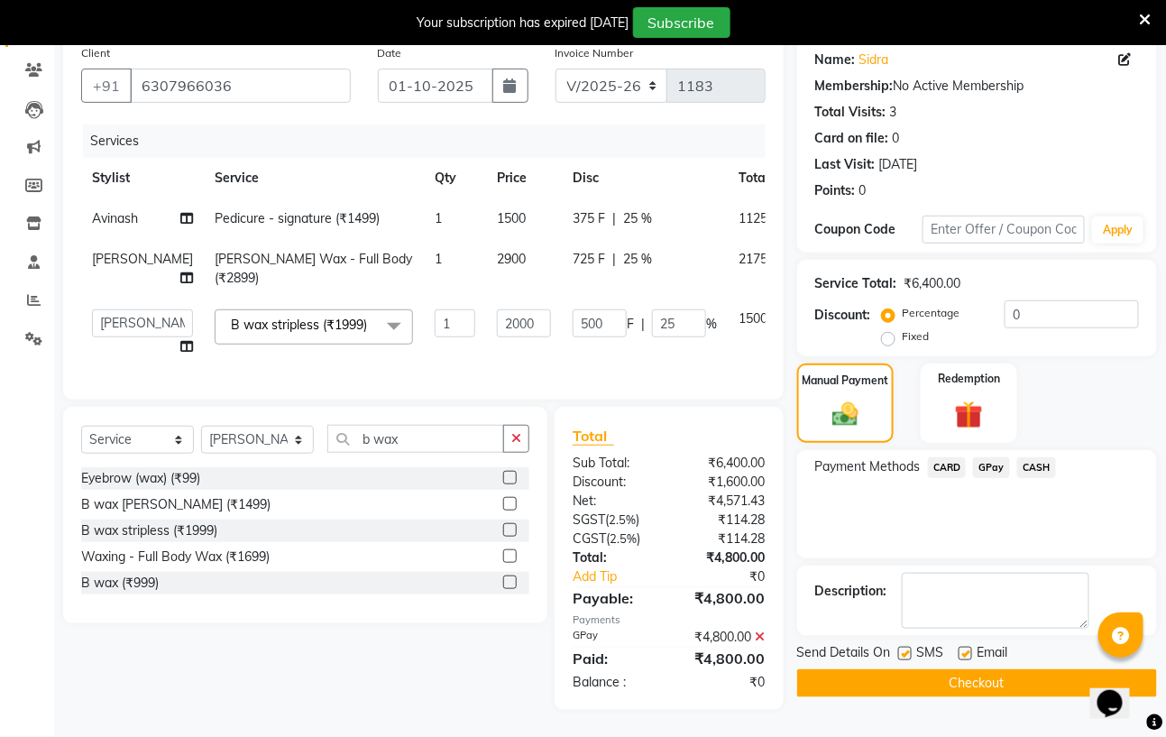
click at [1010, 669] on button "Checkout" at bounding box center [977, 683] width 360 height 28
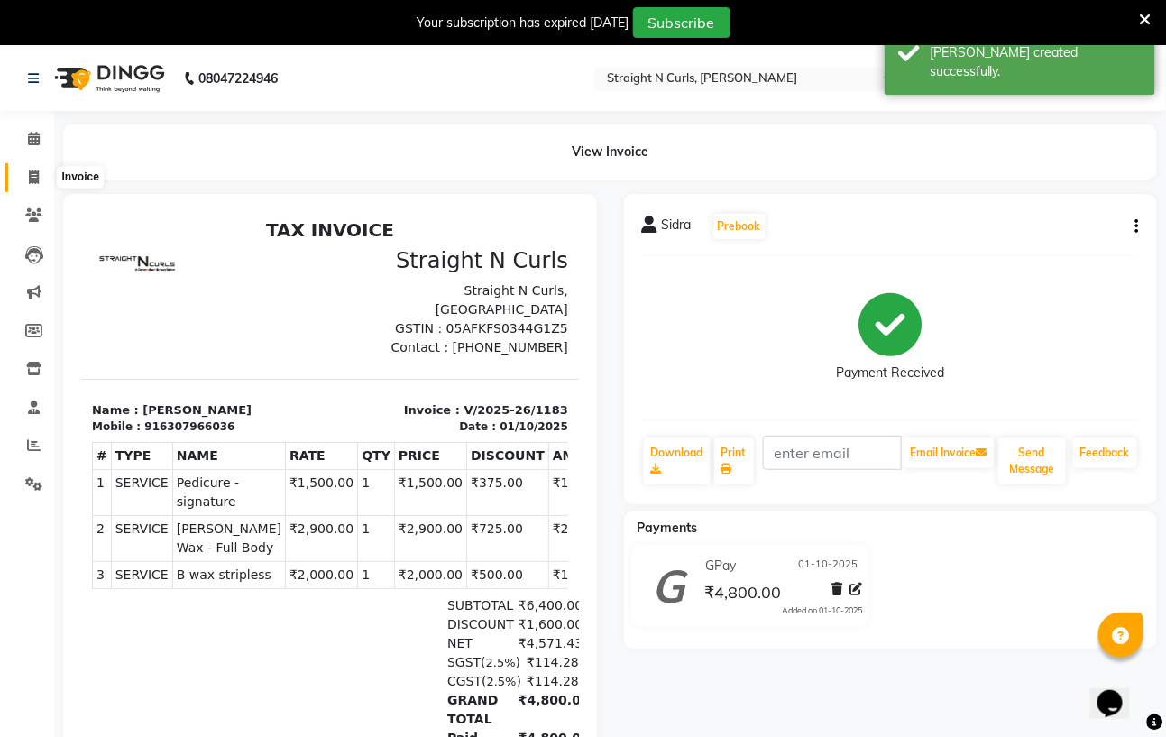
click at [38, 177] on icon at bounding box center [34, 177] width 10 height 14
select select "service"
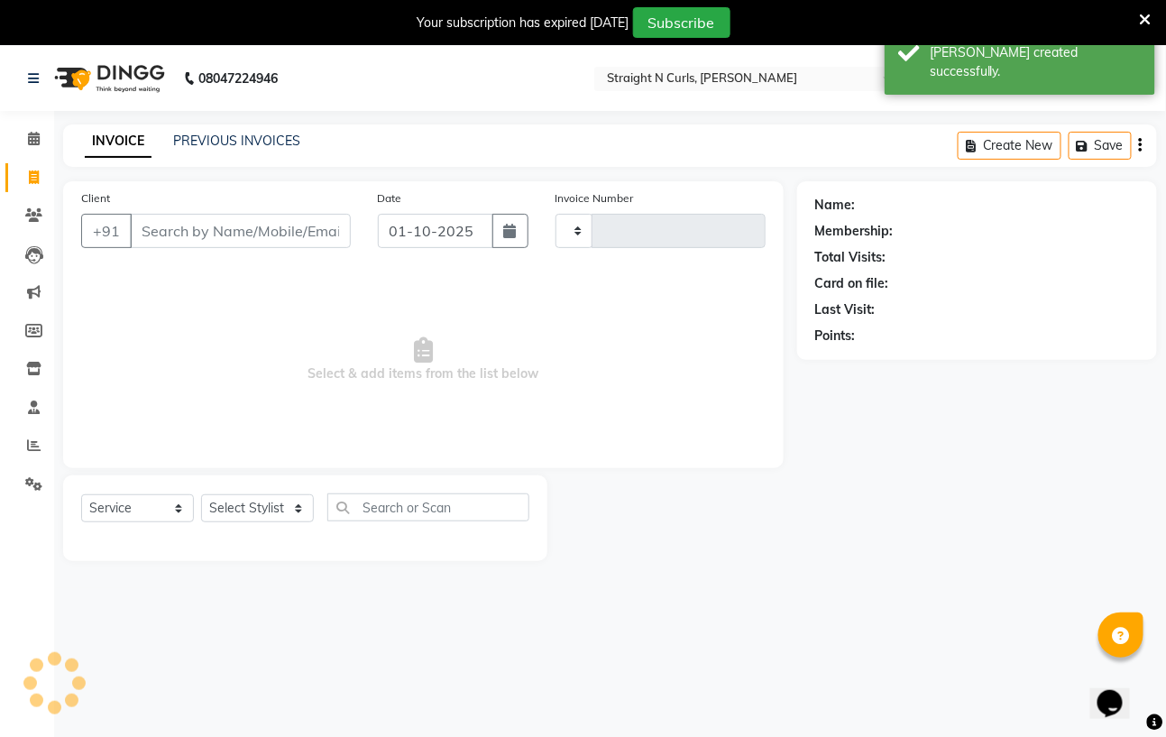
type input "1184"
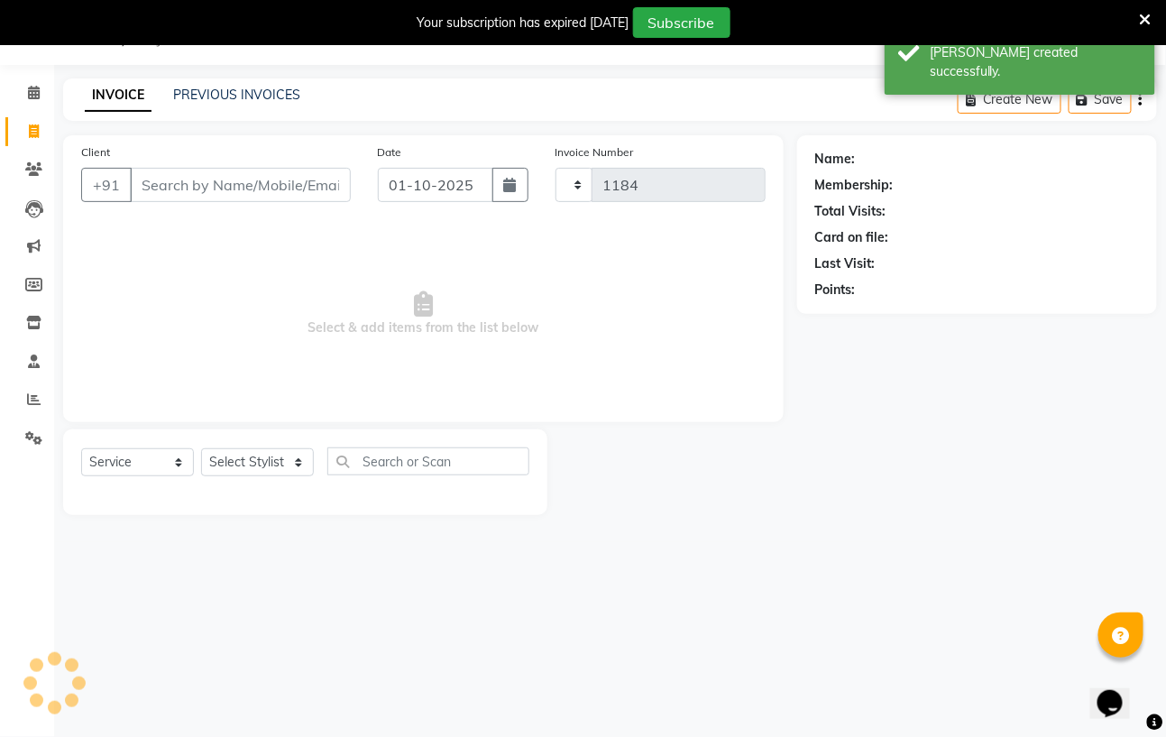
select select "7039"
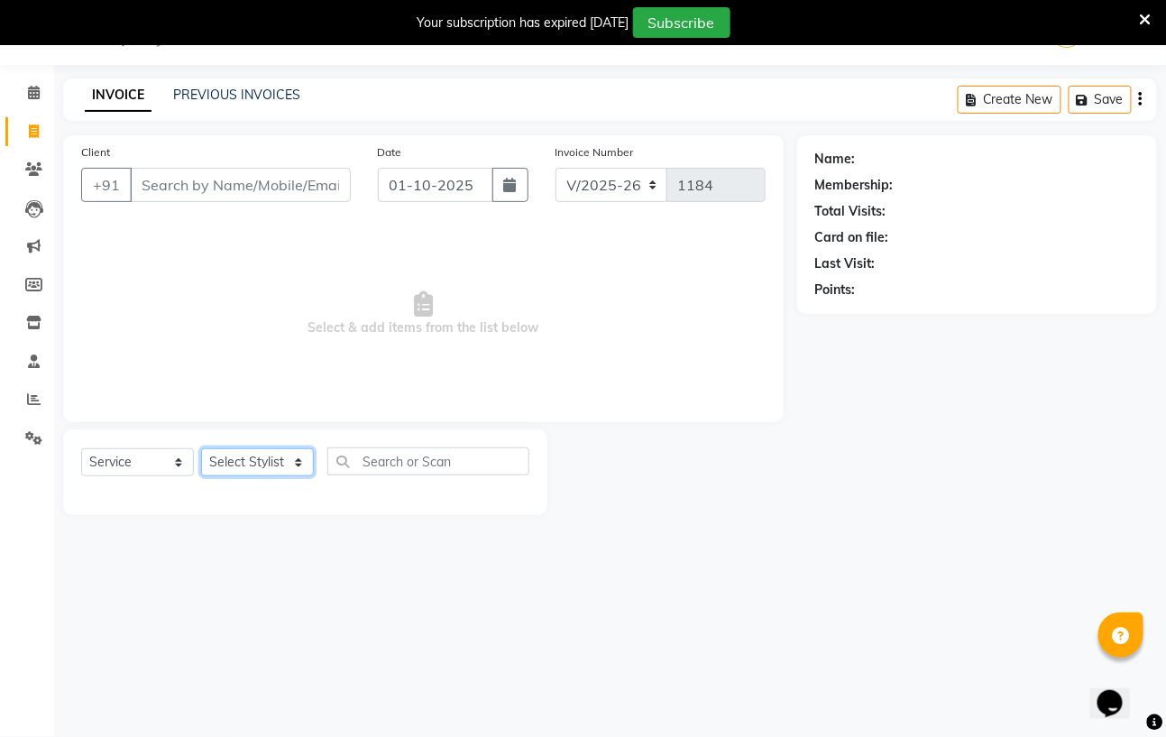
click at [293, 470] on select "Select Stylist Avinash Azhar Gautam Kamboj Mohini Paras Kamboj parvez pooja raw…" at bounding box center [257, 462] width 113 height 28
select select "59165"
click at [201, 449] on select "Select Stylist Avinash Azhar Gautam Kamboj Mohini Paras Kamboj parvez pooja raw…" at bounding box center [257, 462] width 113 height 28
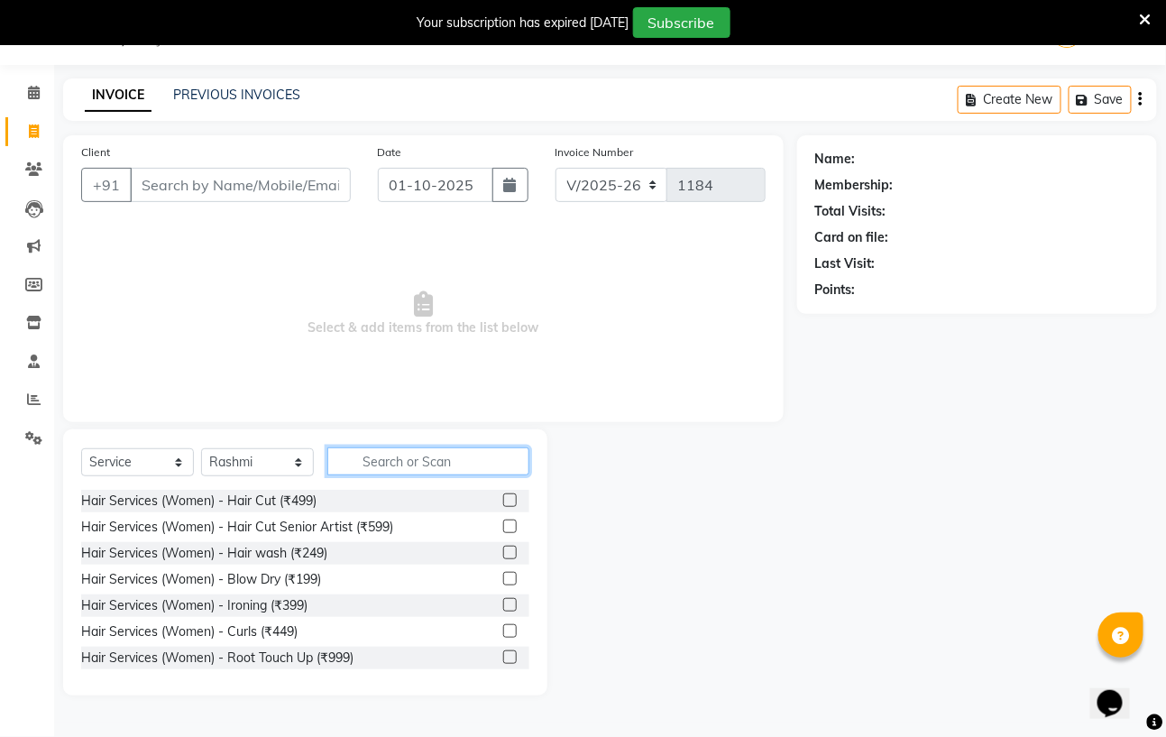
click at [388, 458] on input "text" at bounding box center [428, 461] width 202 height 28
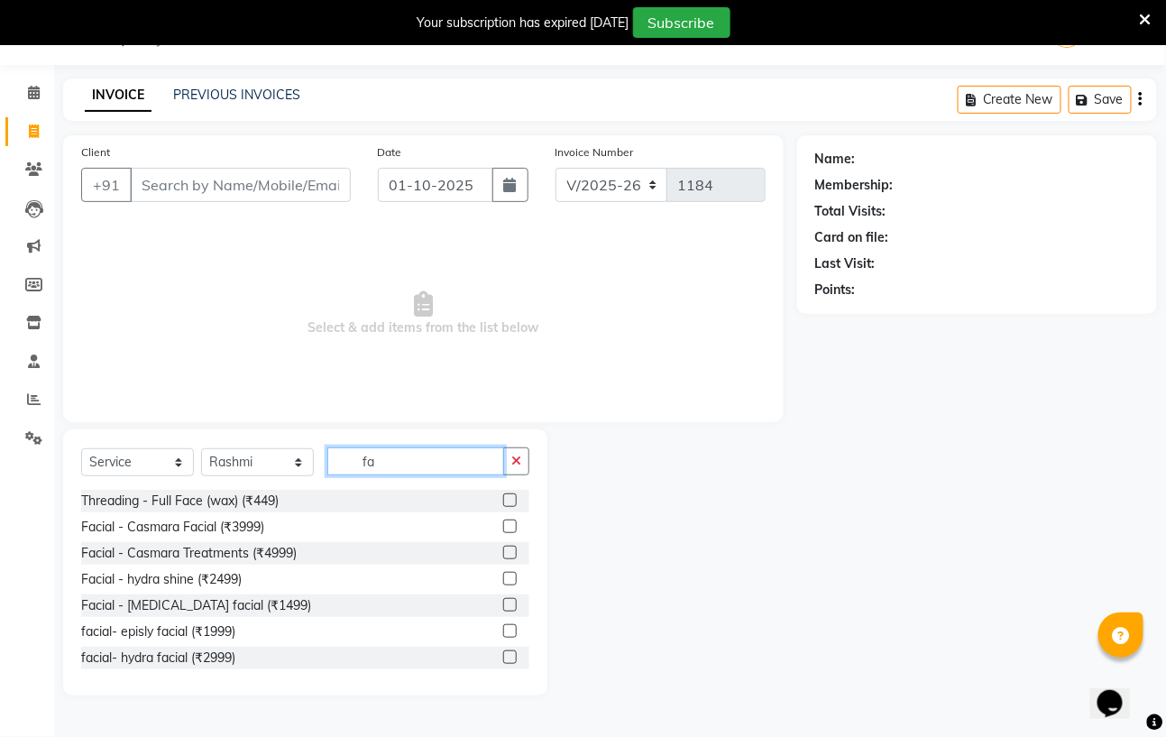
type input "f"
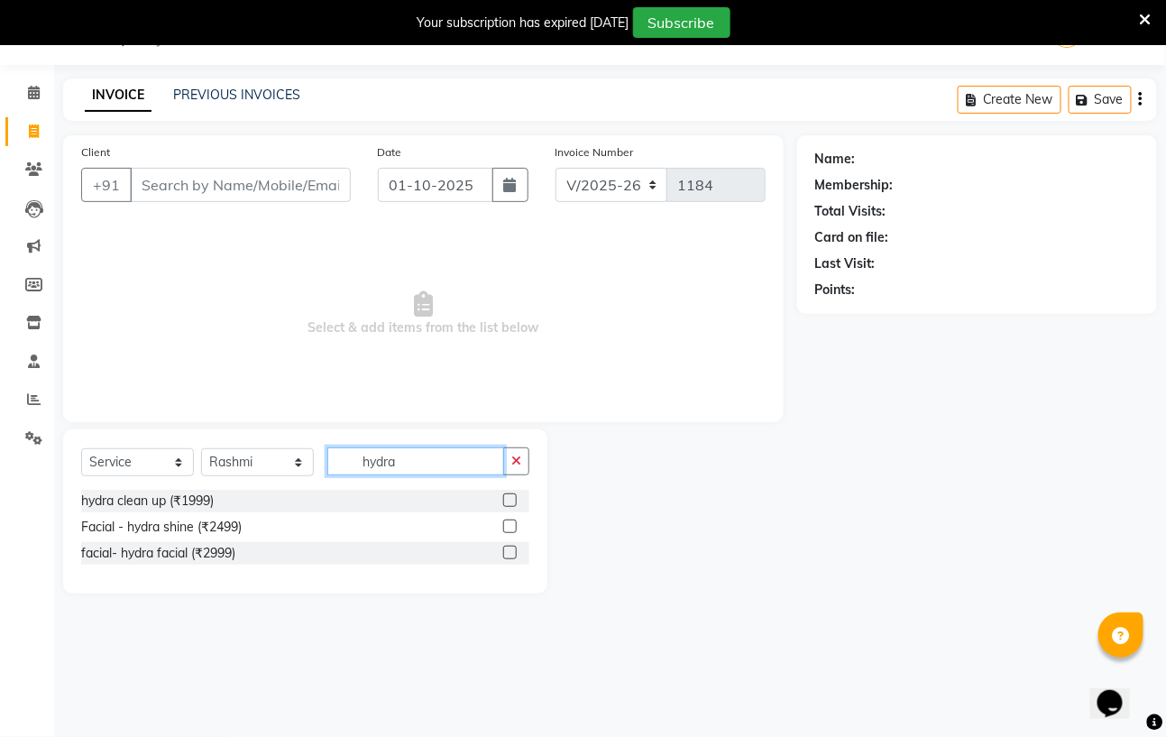
type input "hydra"
click at [507, 524] on label at bounding box center [510, 526] width 14 height 14
click at [507, 524] on input "checkbox" at bounding box center [509, 527] width 12 height 12
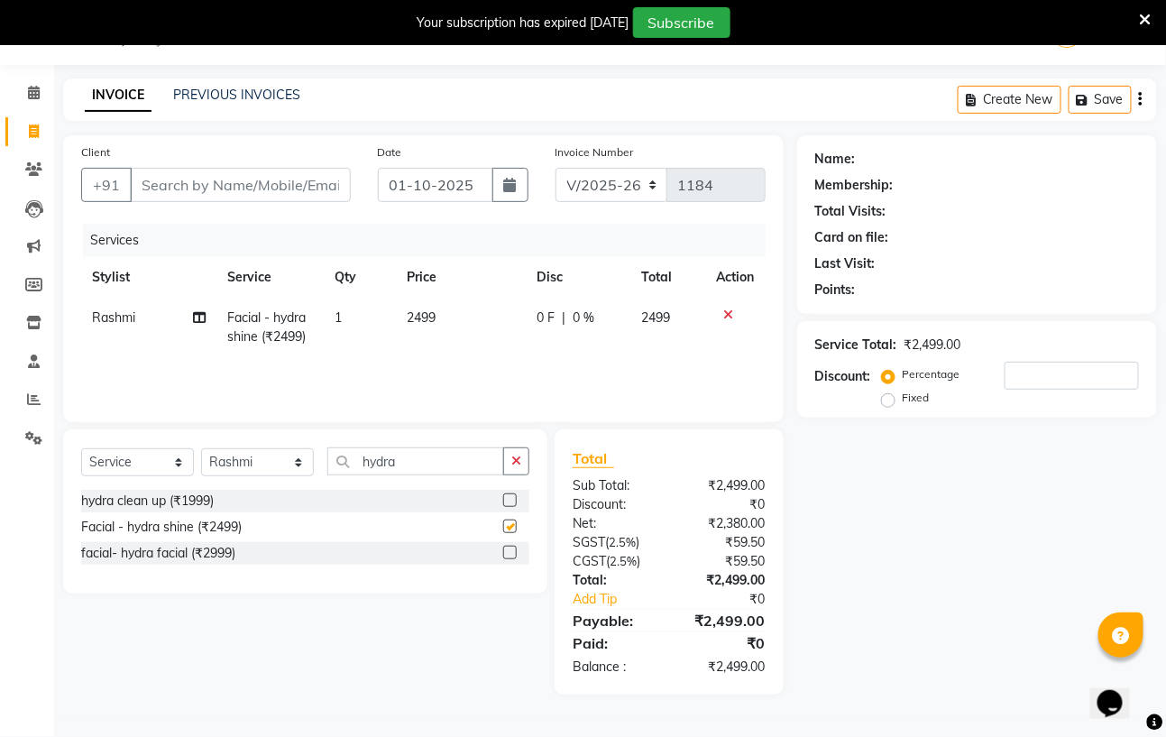
checkbox input "false"
click at [441, 304] on td "2499" at bounding box center [461, 328] width 130 height 60
select select "59165"
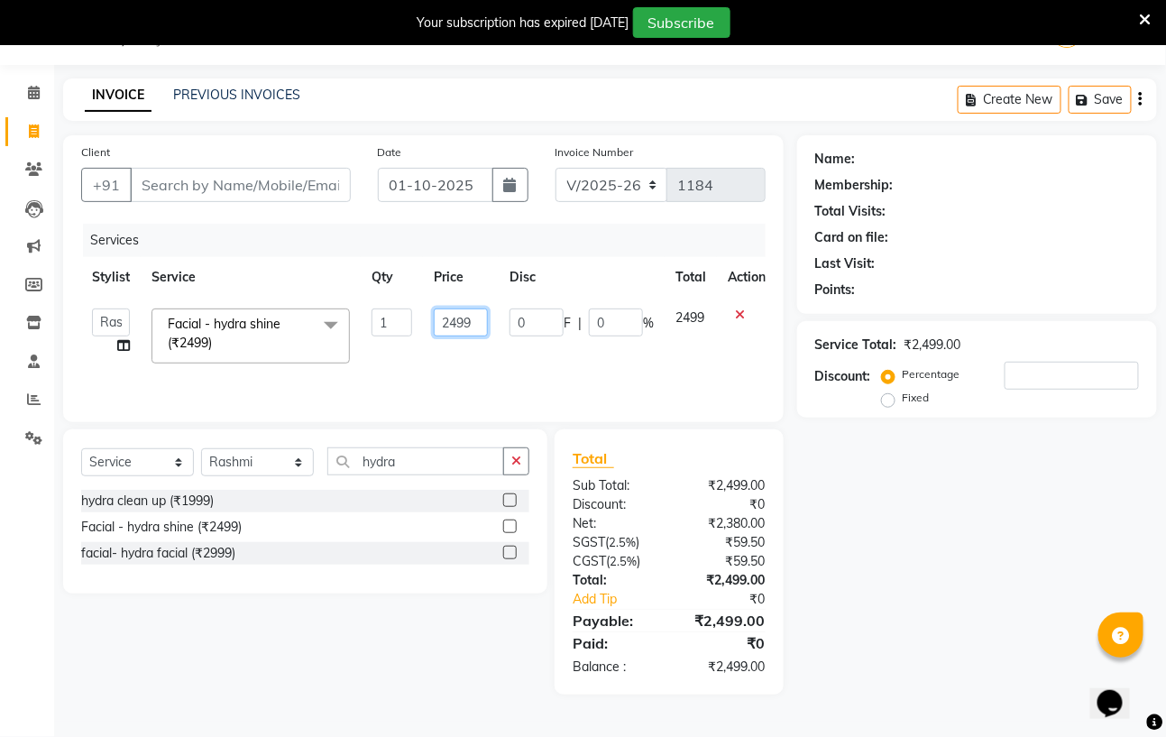
click at [470, 326] on input "2499" at bounding box center [461, 322] width 54 height 28
type input "2500"
click at [201, 179] on input "Client" at bounding box center [240, 185] width 221 height 34
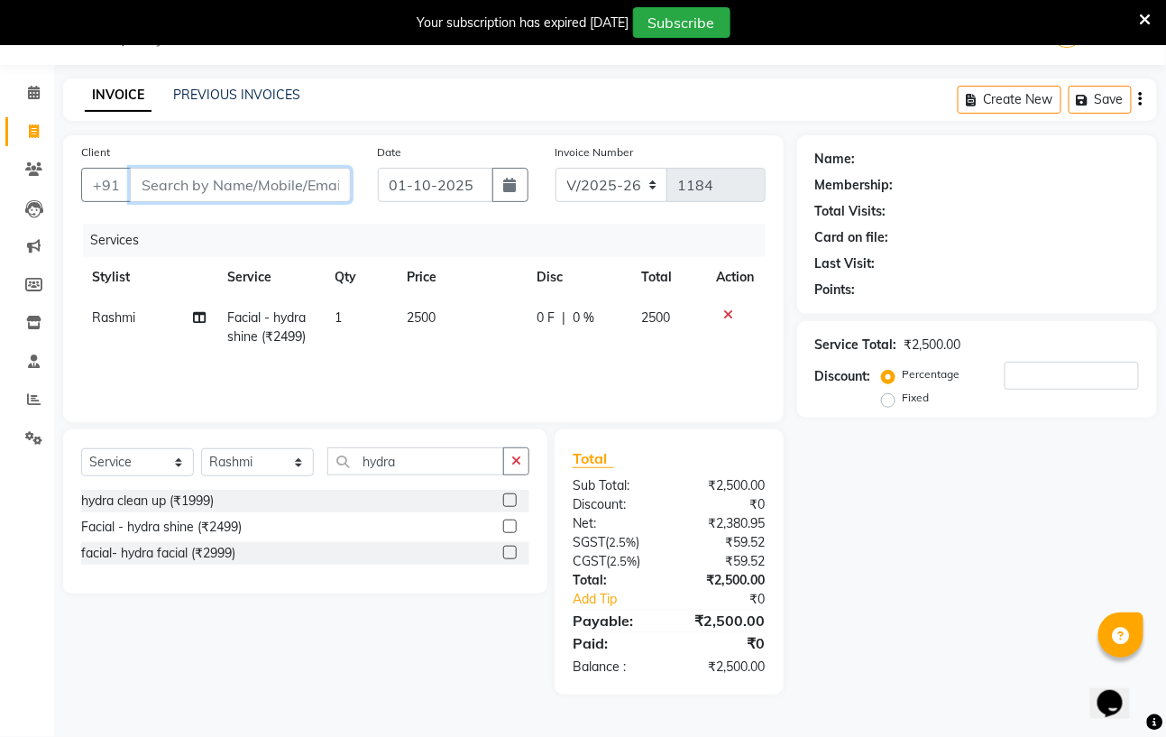
type input "p"
type input "0"
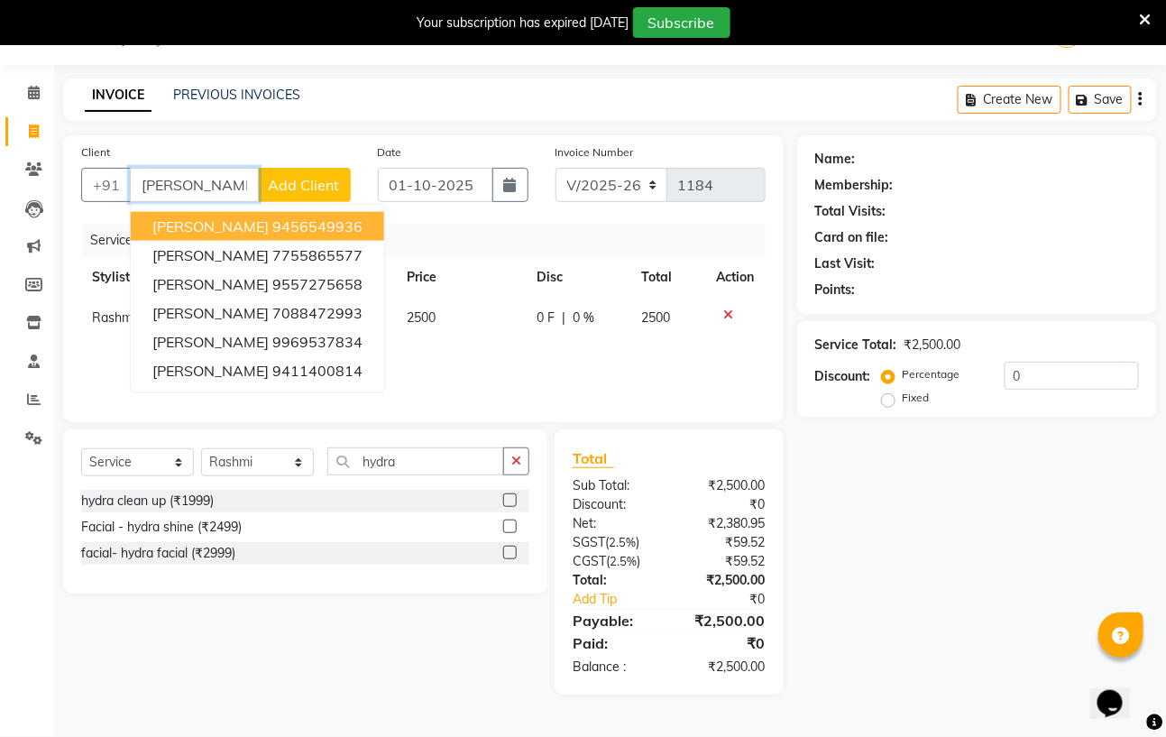
click at [206, 185] on input "parul" at bounding box center [194, 185] width 129 height 34
type input "p"
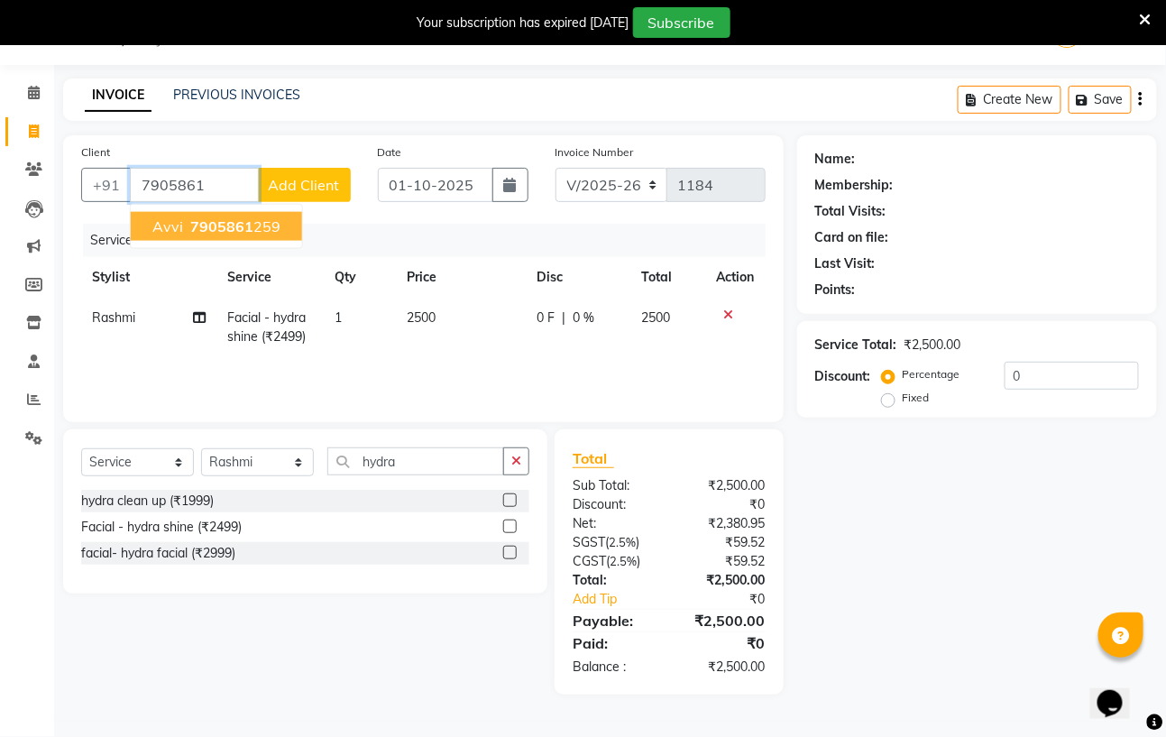
click at [175, 224] on span "avvi" at bounding box center [167, 226] width 31 height 18
type input "7905861259"
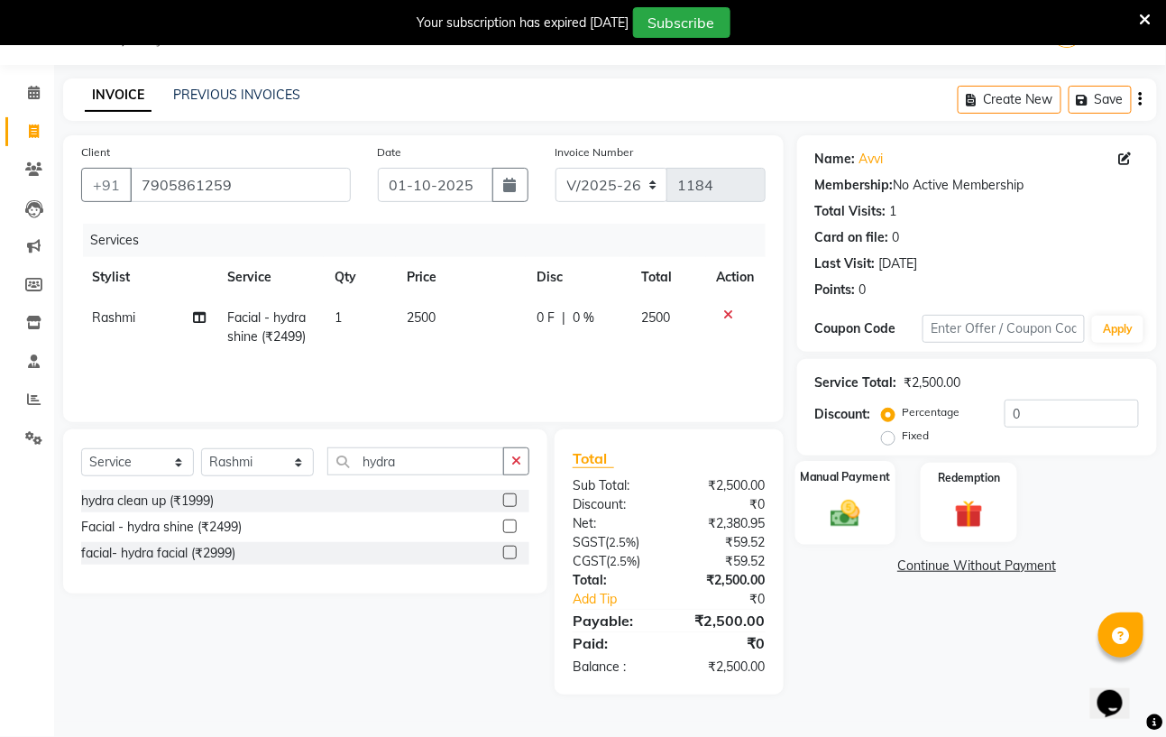
click at [862, 525] on img at bounding box center [845, 512] width 48 height 33
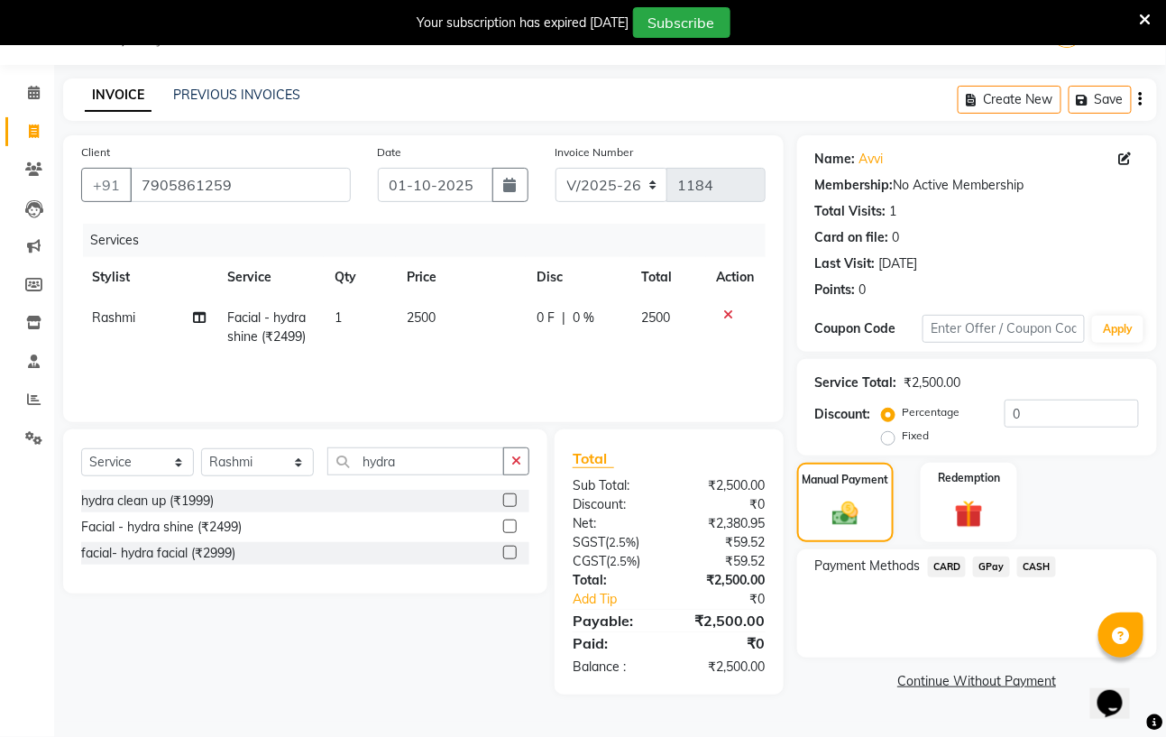
click at [1043, 569] on span "CASH" at bounding box center [1036, 566] width 39 height 21
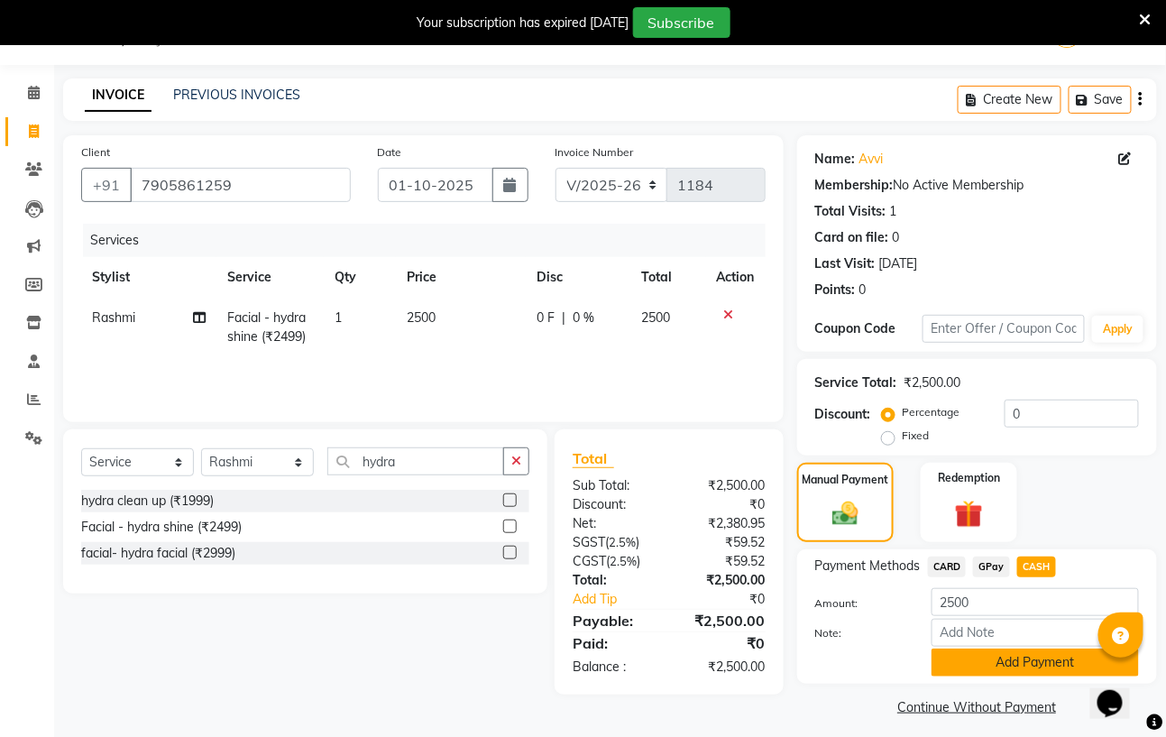
click at [1029, 658] on button "Add Payment" at bounding box center [1034, 662] width 207 height 28
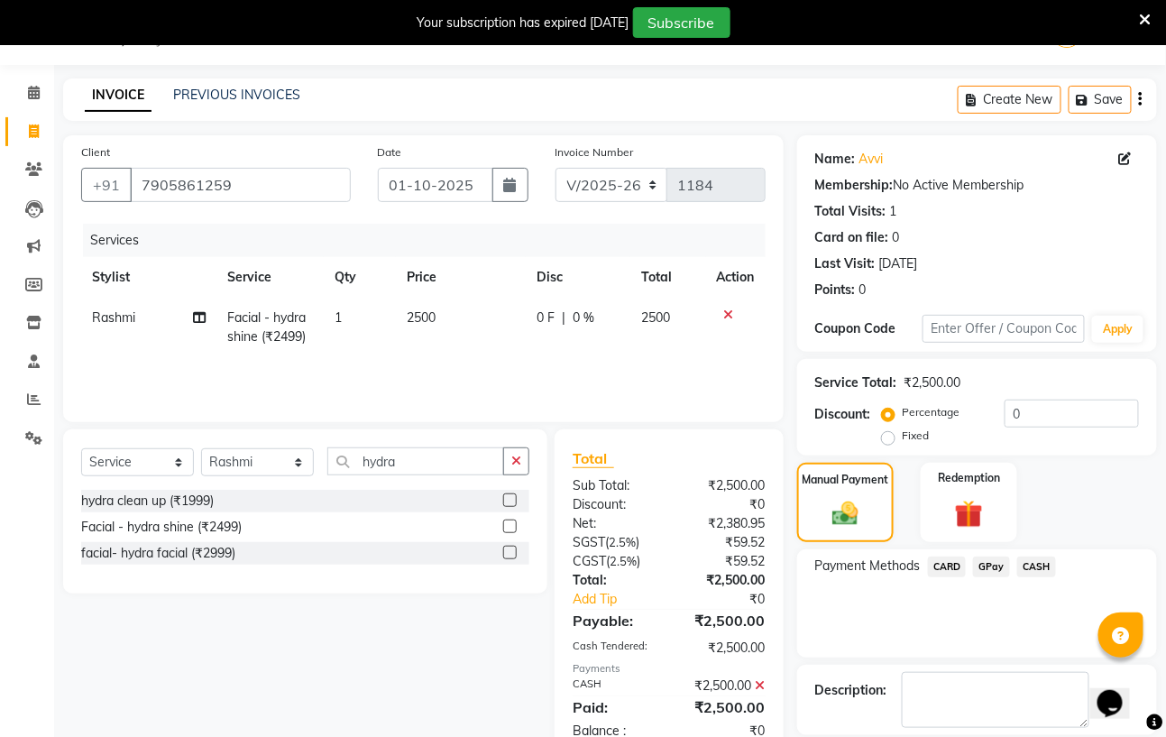
scroll to position [133, 0]
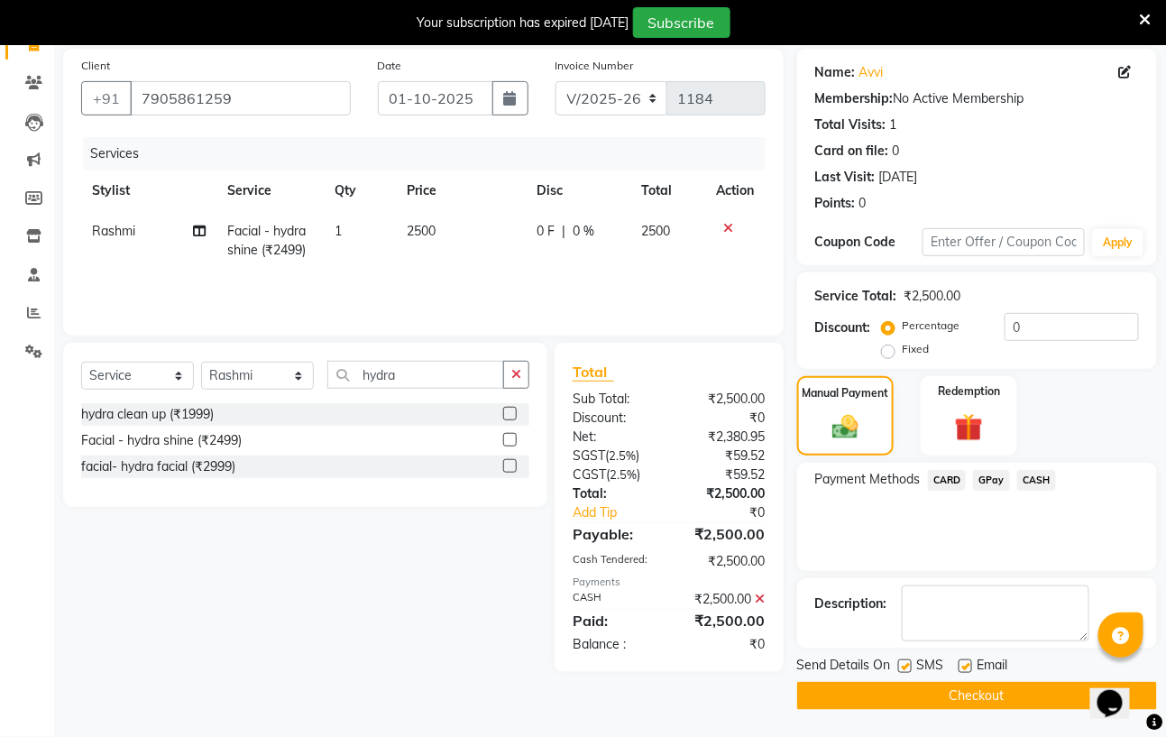
click at [1038, 683] on button "Checkout" at bounding box center [977, 696] width 360 height 28
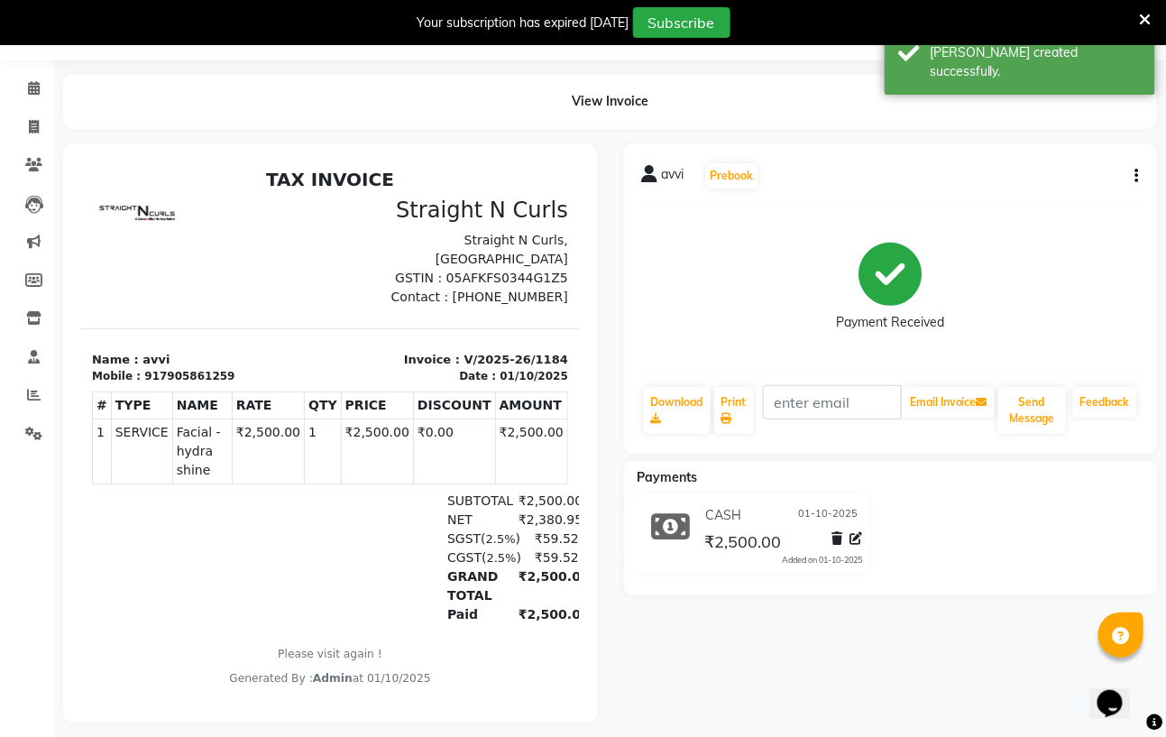
scroll to position [79, 0]
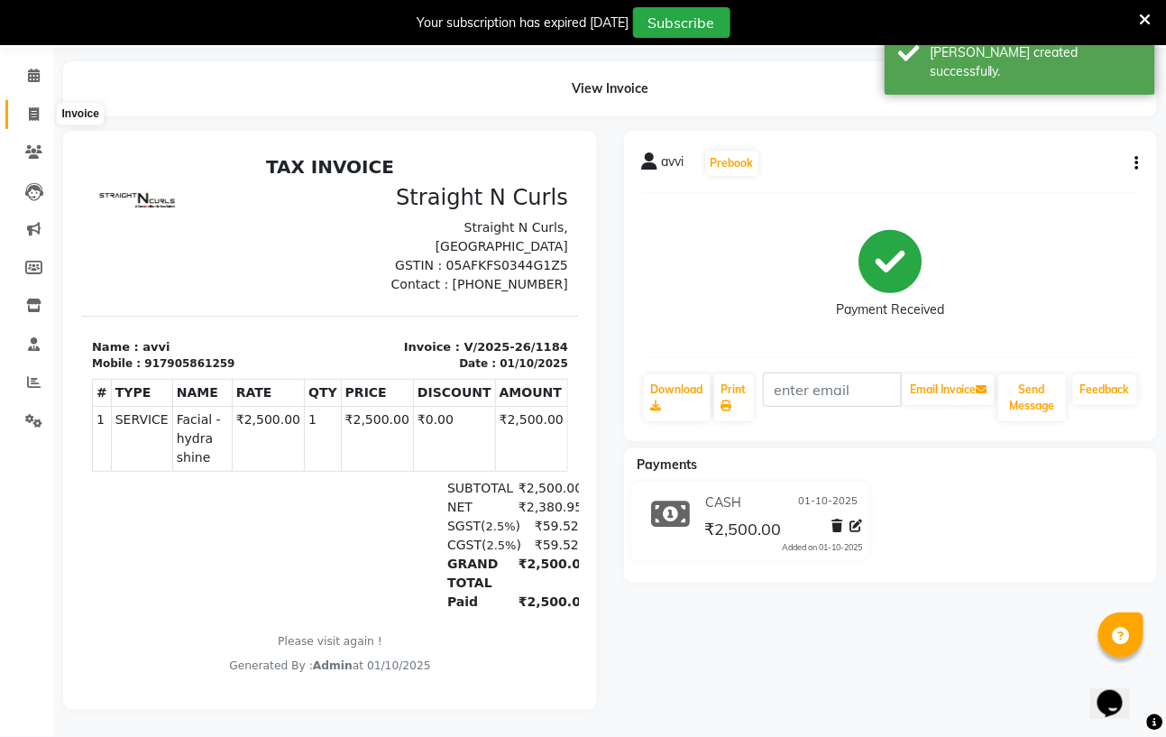
click at [29, 105] on span at bounding box center [34, 115] width 32 height 21
select select "service"
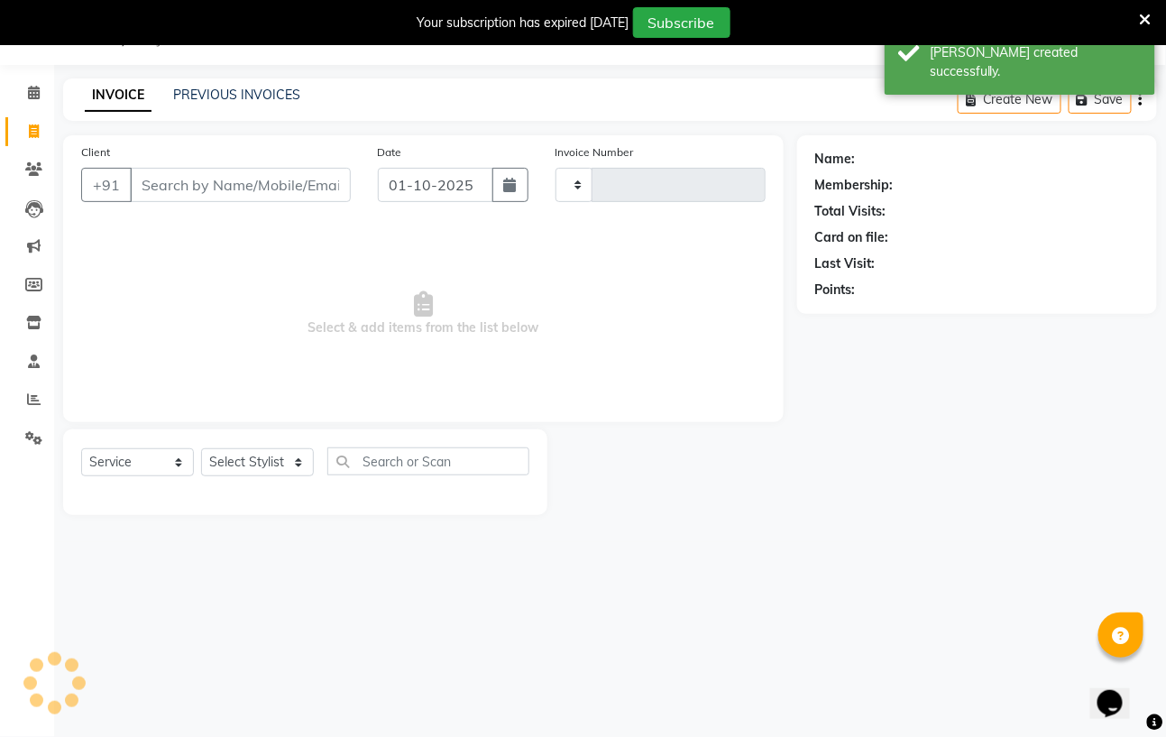
scroll to position [46, 0]
type input "1185"
select select "7039"
click at [304, 458] on select "Select Stylist Avinash Azhar Gautam Kamboj Mohini Paras Kamboj parvez pooja raw…" at bounding box center [257, 462] width 113 height 28
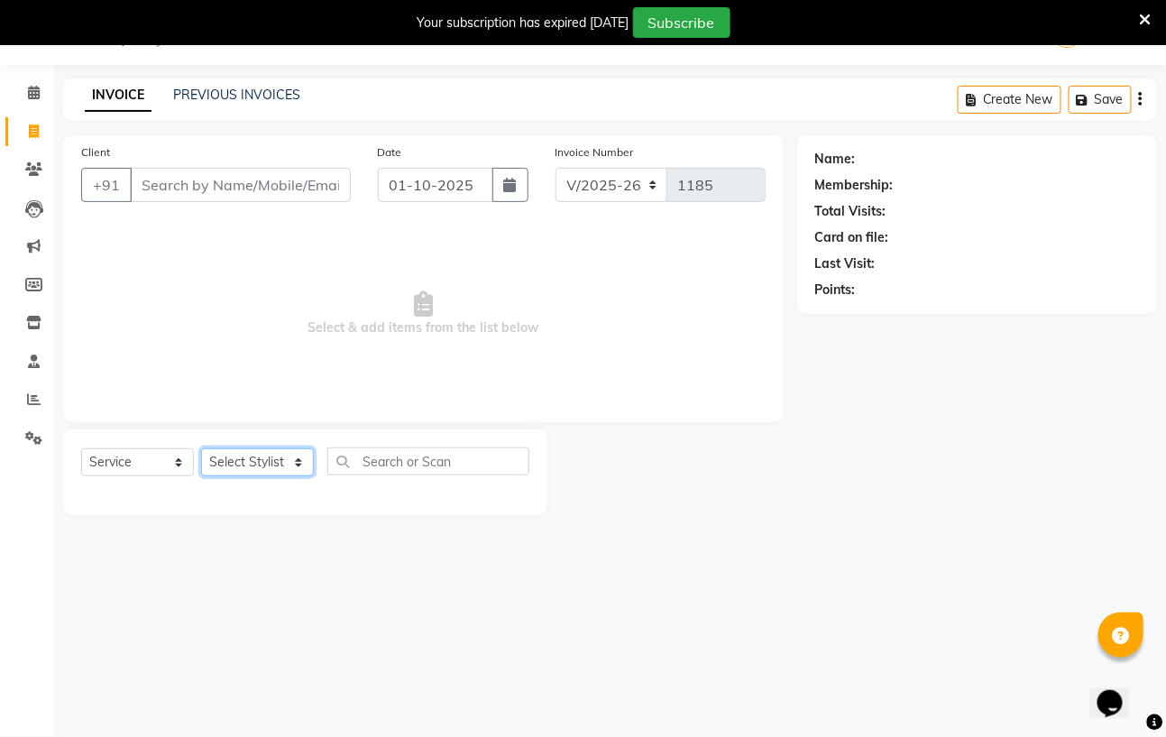
select select "59165"
click at [201, 449] on select "Select Stylist Avinash Azhar Gautam Kamboj Mohini Paras Kamboj parvez pooja raw…" at bounding box center [257, 462] width 113 height 28
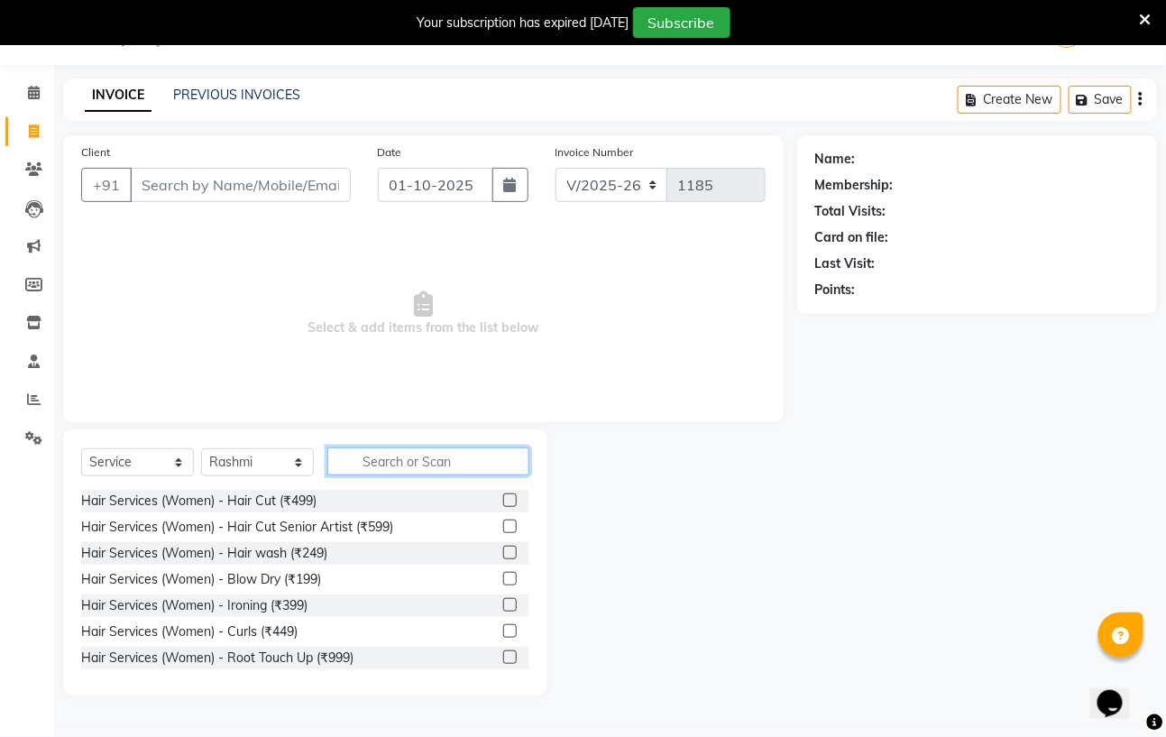
click at [363, 463] on input "text" at bounding box center [428, 461] width 202 height 28
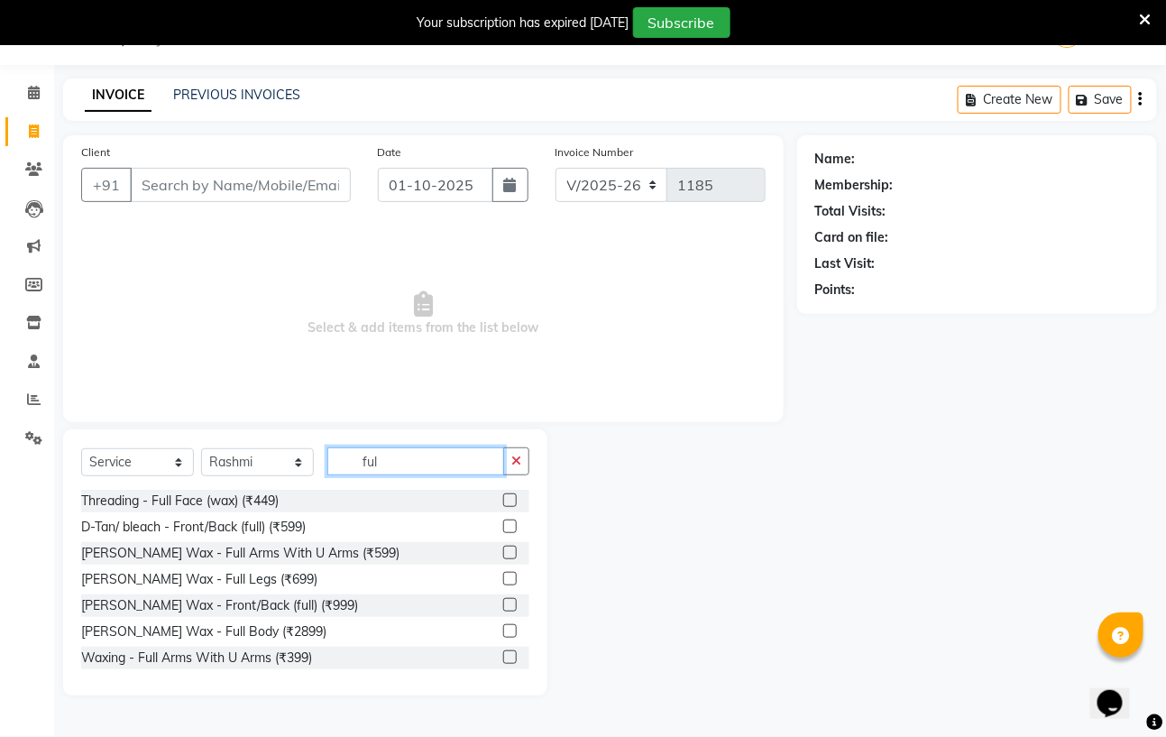
type input "ful"
click at [503, 550] on label at bounding box center [510, 552] width 14 height 14
click at [503, 550] on input "checkbox" at bounding box center [509, 553] width 12 height 12
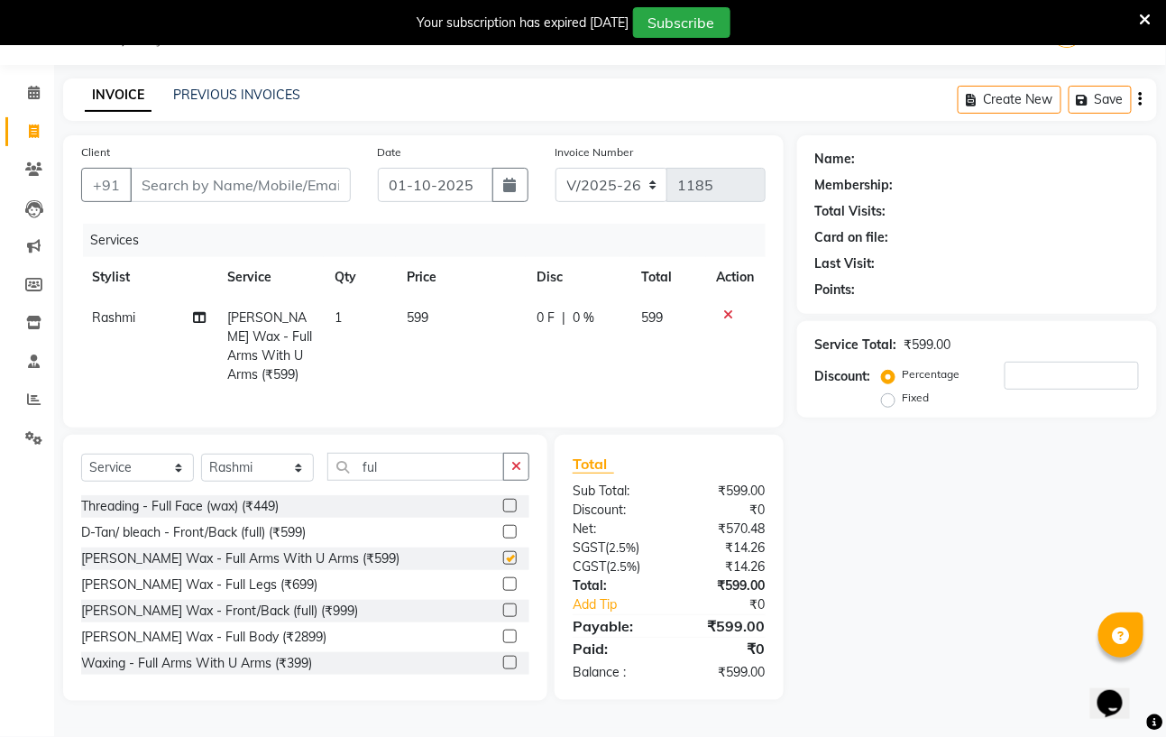
checkbox input "false"
click at [503, 581] on label at bounding box center [510, 584] width 14 height 14
click at [503, 581] on input "checkbox" at bounding box center [509, 585] width 12 height 12
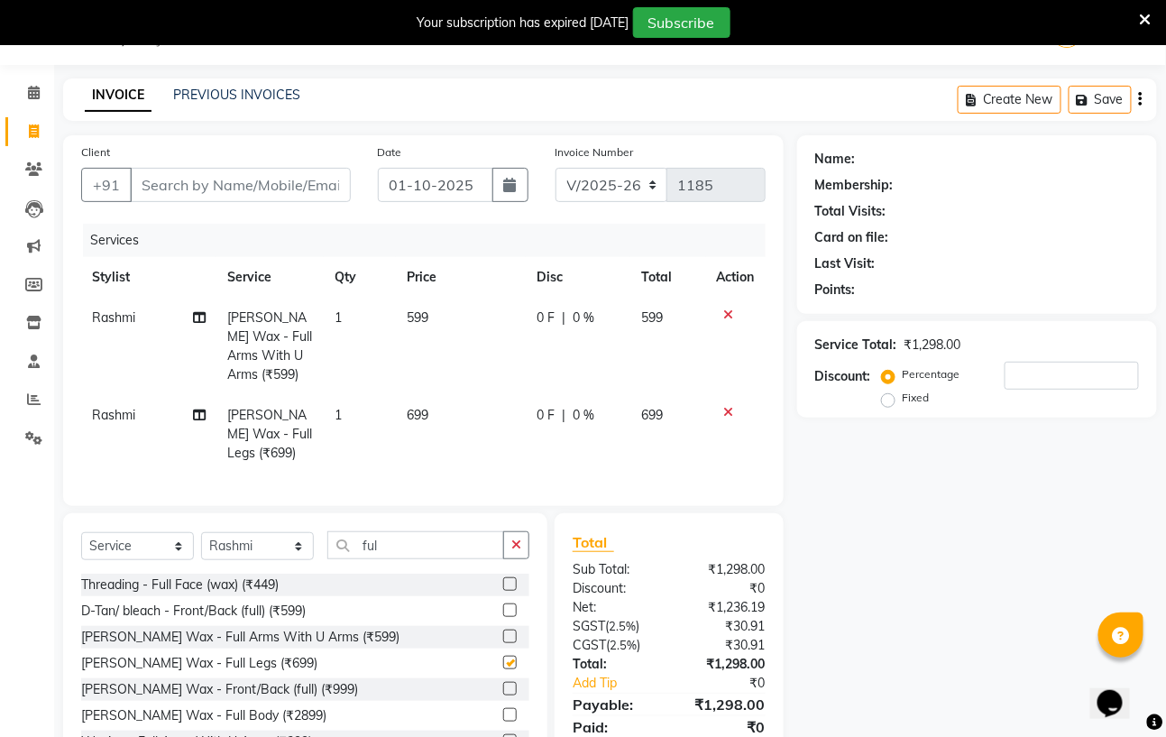
checkbox input "false"
click at [420, 531] on input "ful" at bounding box center [415, 545] width 177 height 28
type input "f"
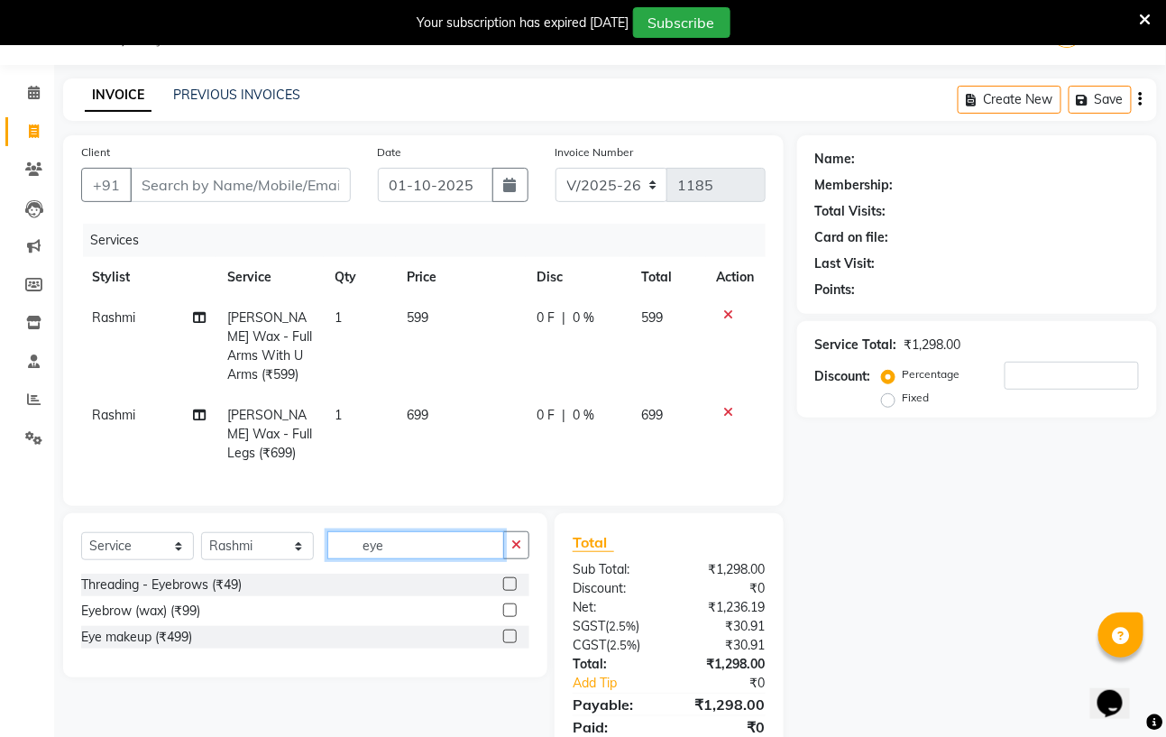
type input "eye"
click at [508, 577] on label at bounding box center [510, 584] width 14 height 14
click at [508, 579] on input "checkbox" at bounding box center [509, 585] width 12 height 12
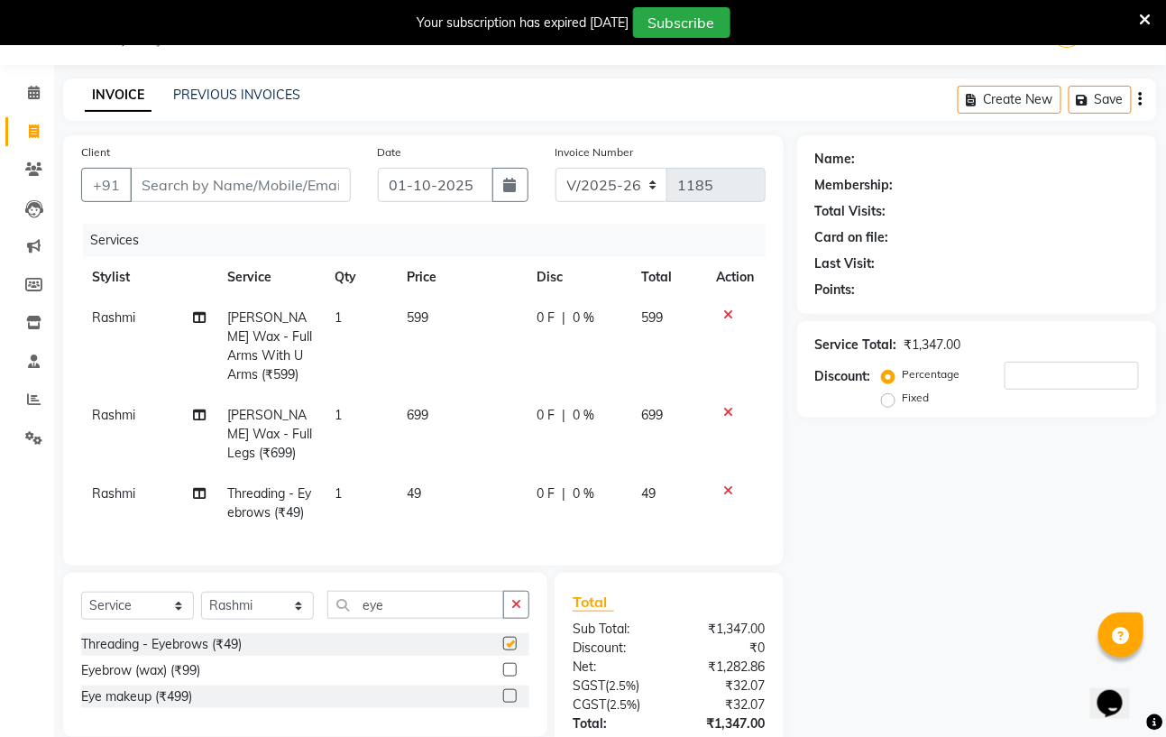
checkbox input "false"
click at [441, 473] on td "49" at bounding box center [461, 503] width 130 height 60
select select "59165"
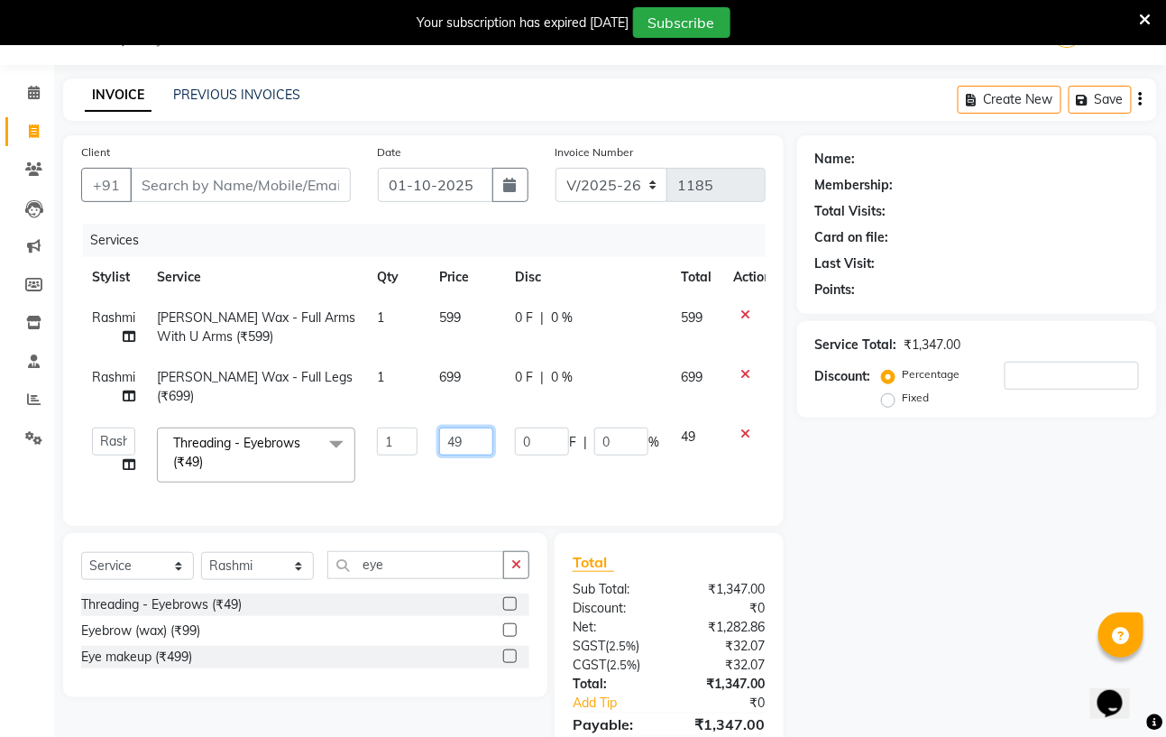
click at [468, 444] on input "49" at bounding box center [466, 441] width 54 height 28
type input "4"
type input "50"
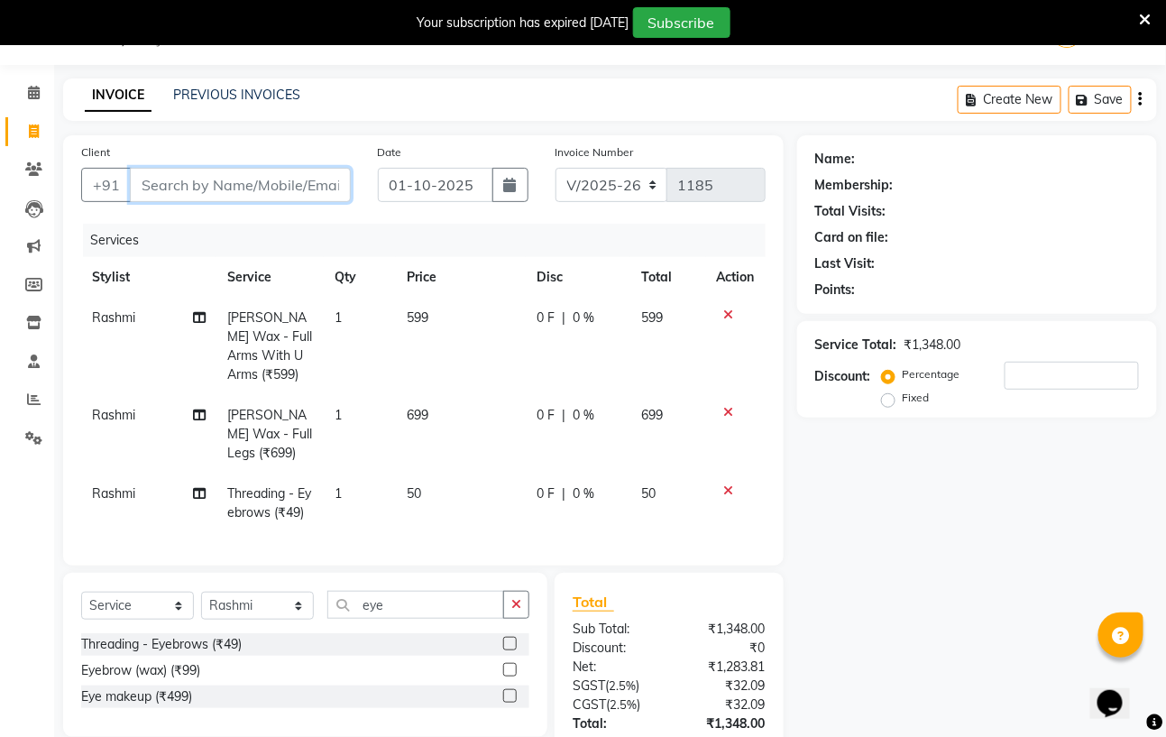
click at [160, 176] on input "Client" at bounding box center [240, 185] width 221 height 34
type input "s"
type input "0"
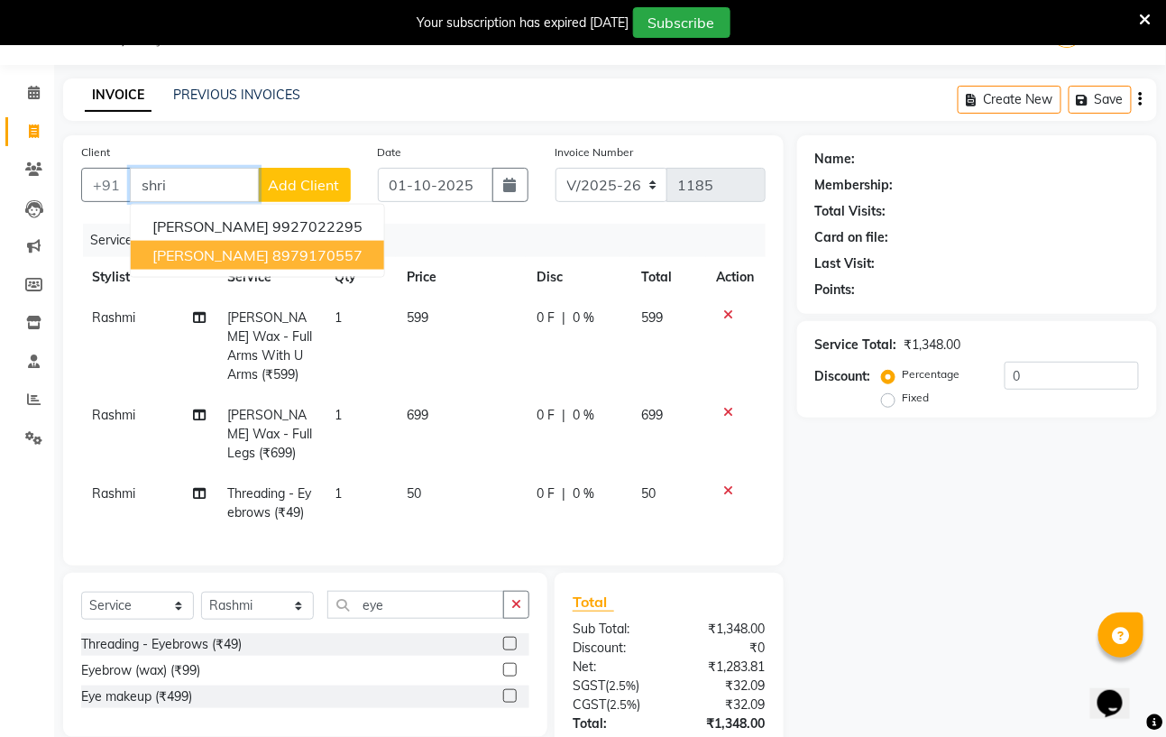
click at [272, 256] on ngb-highlight "8979170557" at bounding box center [317, 255] width 90 height 18
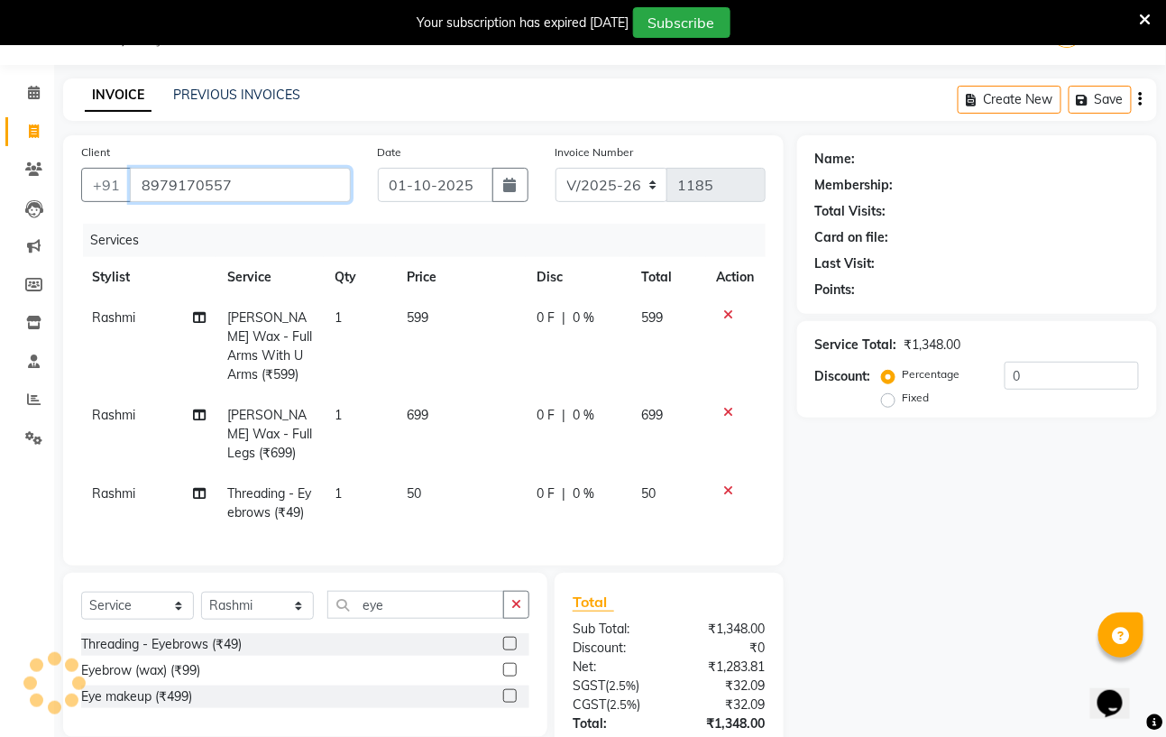
type input "8979170557"
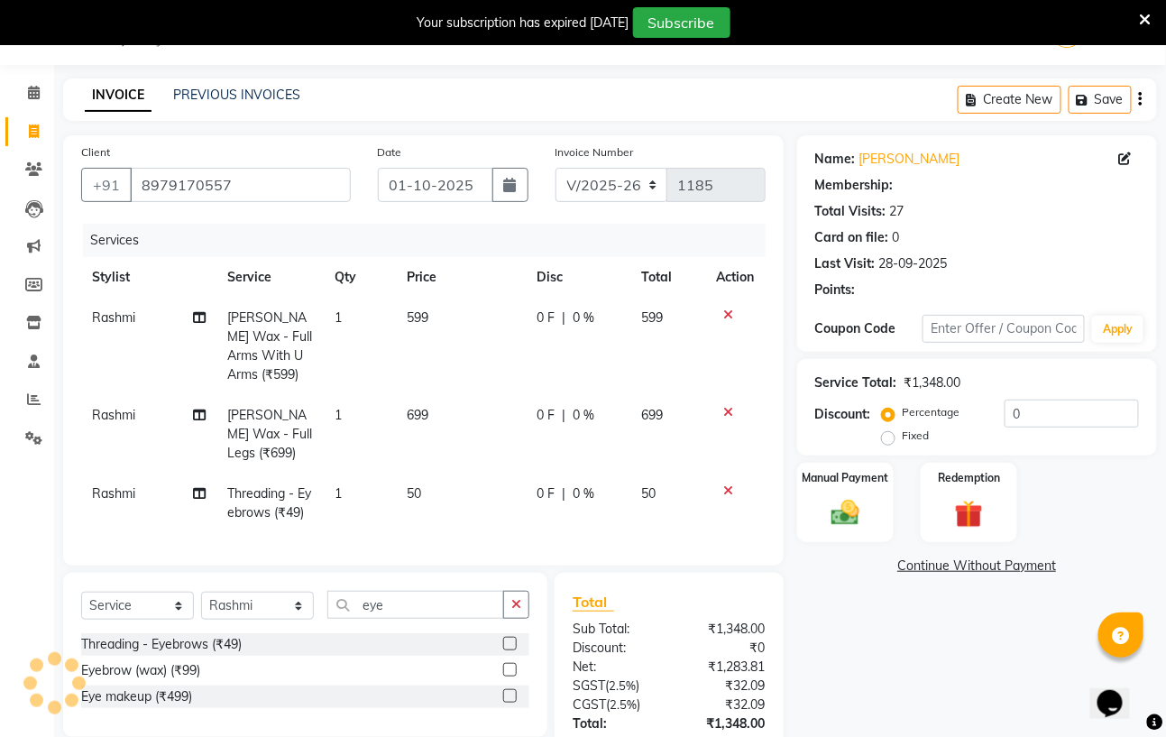
select select "1: Object"
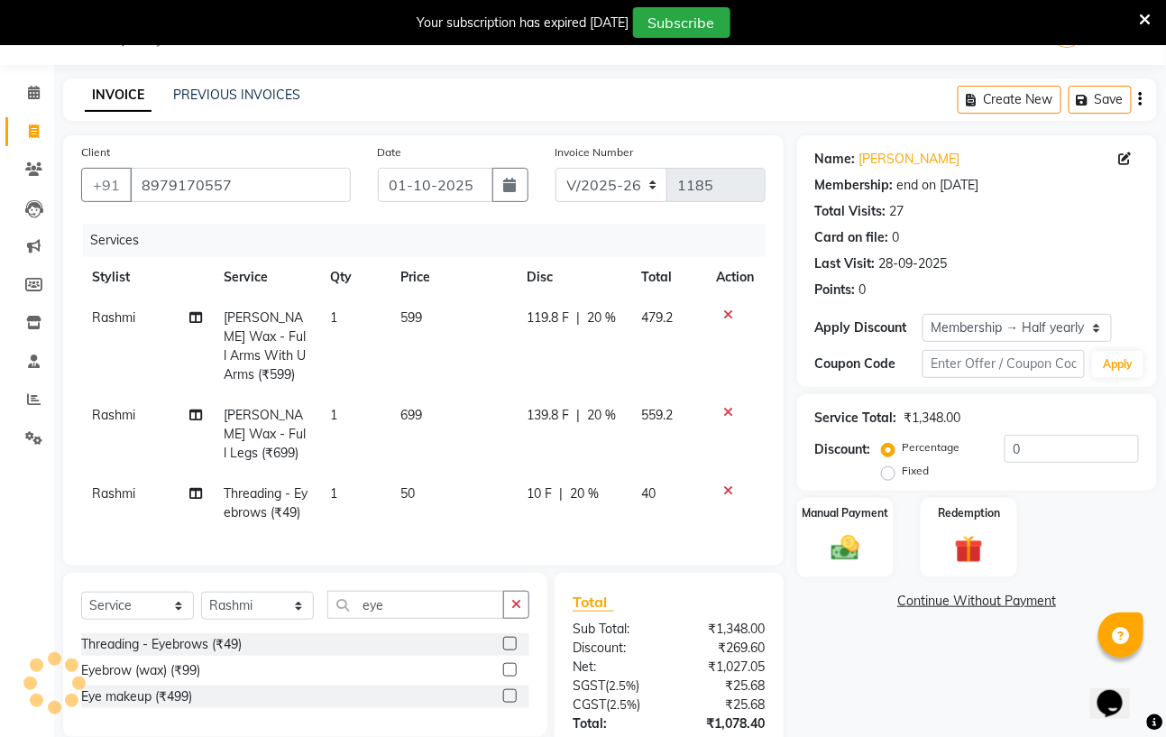
type input "20"
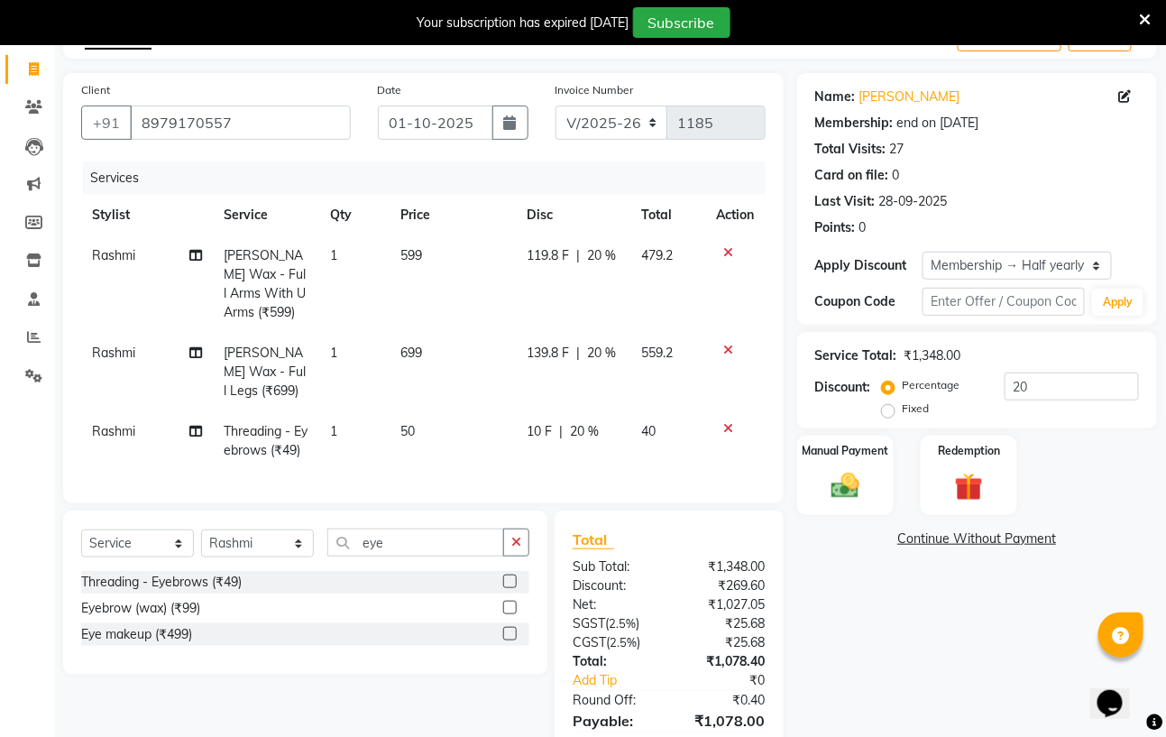
click at [600, 426] on div "10 F | 20 %" at bounding box center [573, 431] width 93 height 19
select select "59165"
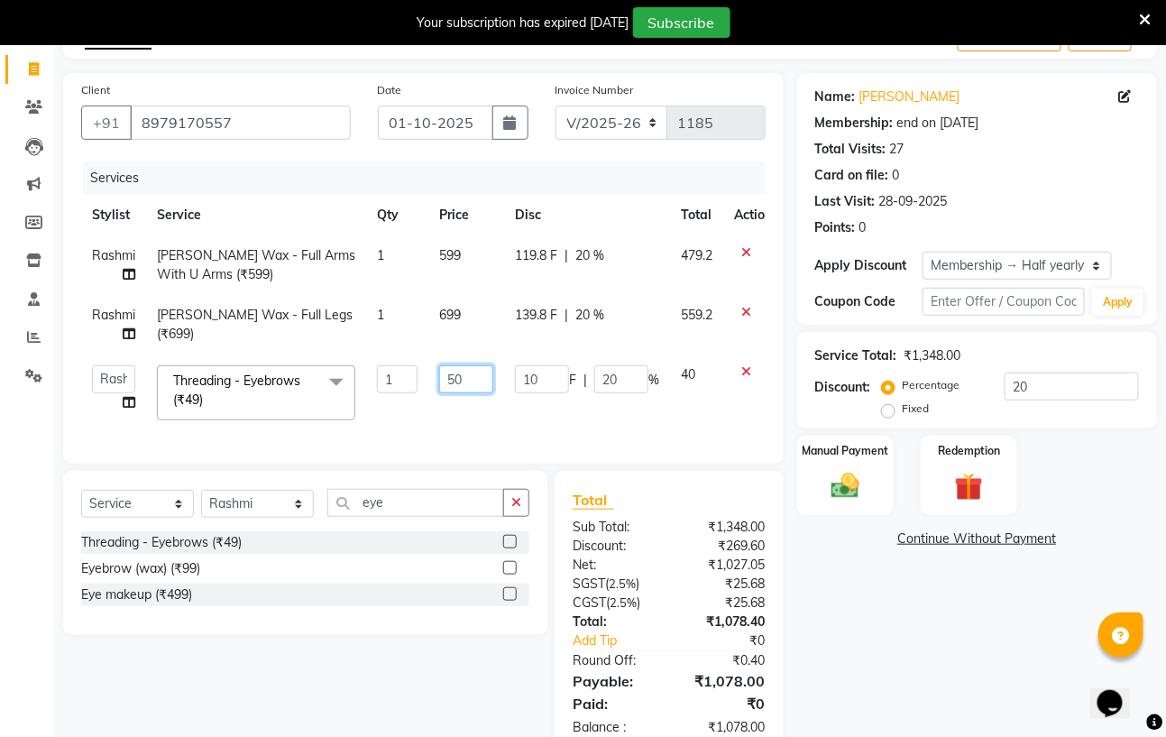
click at [463, 376] on input "50" at bounding box center [466, 379] width 54 height 28
type input "52"
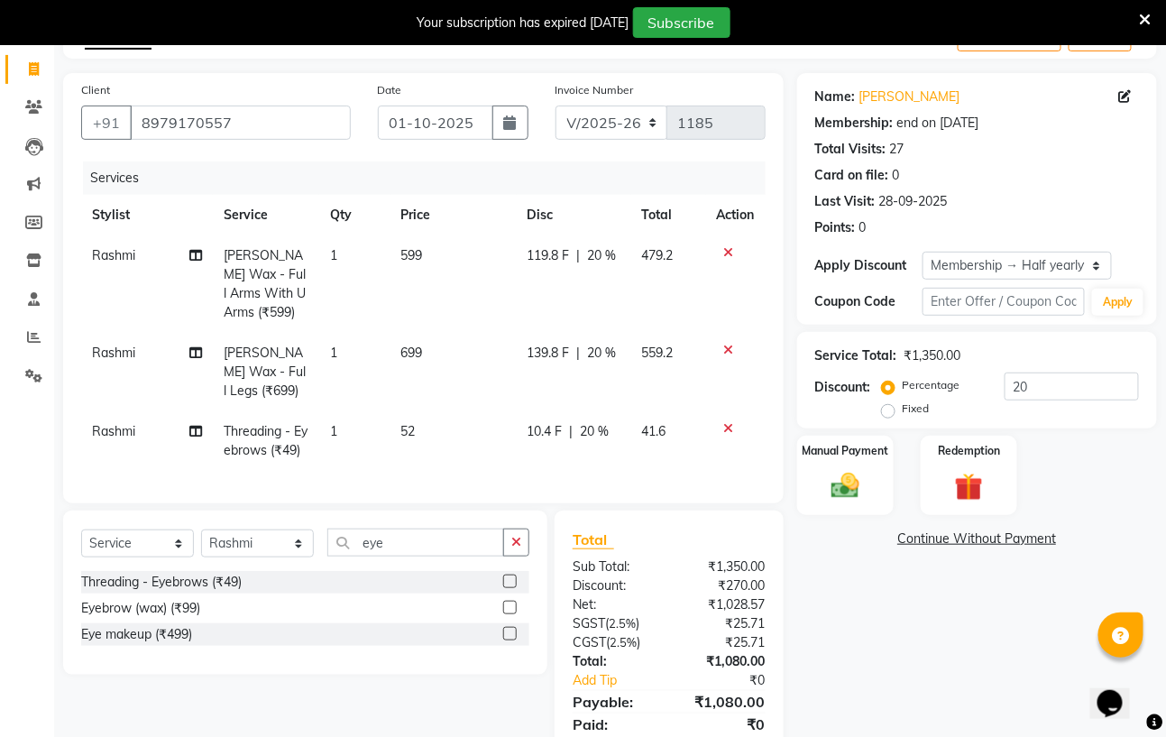
click at [484, 428] on td "52" at bounding box center [453, 441] width 126 height 60
select select "59165"
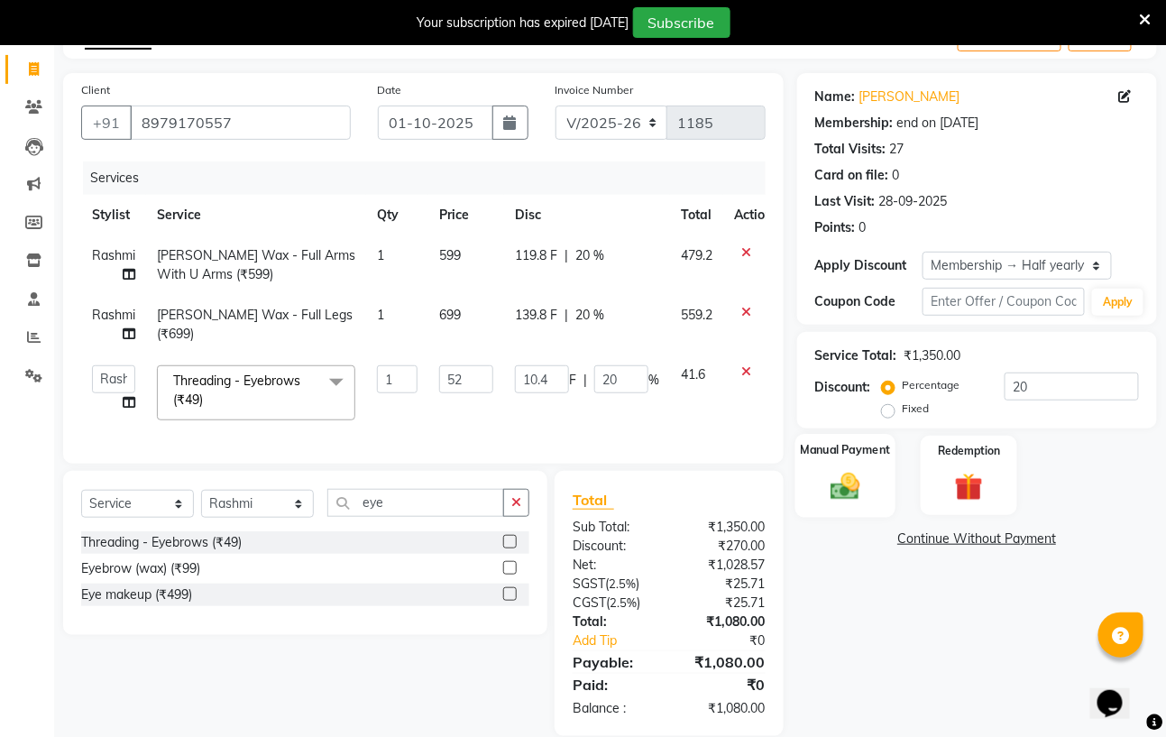
click at [845, 479] on img at bounding box center [845, 485] width 48 height 33
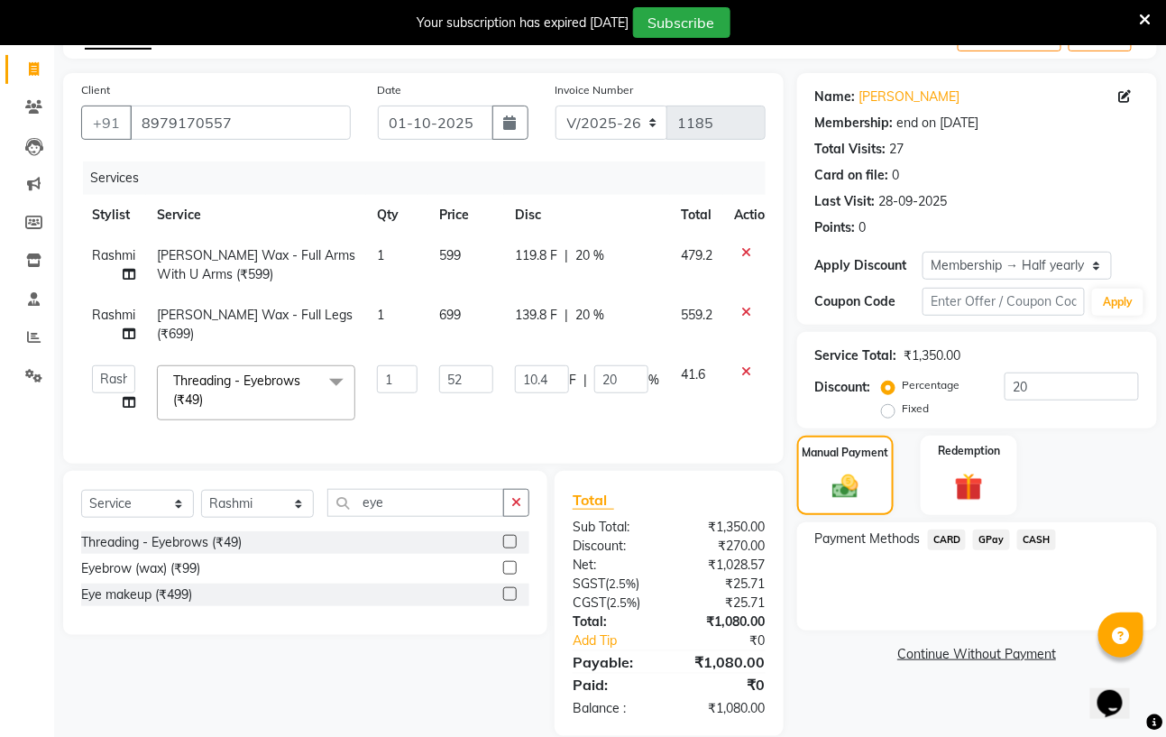
click at [1031, 542] on span "CASH" at bounding box center [1036, 539] width 39 height 21
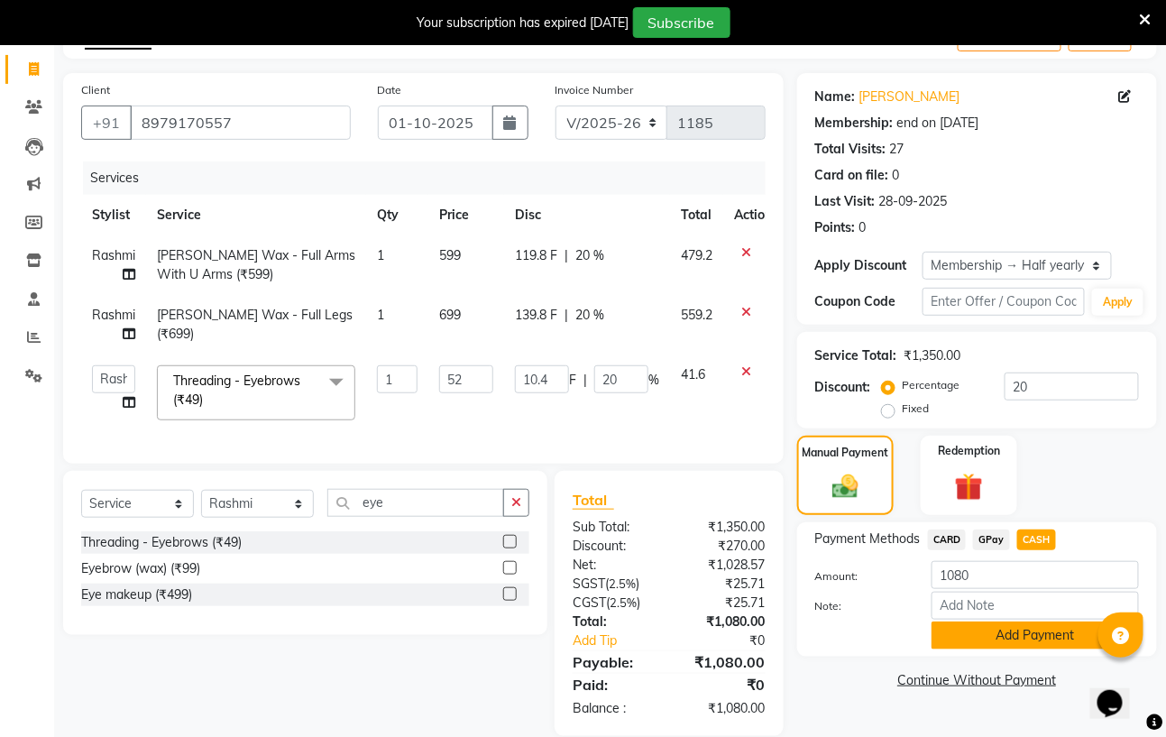
click at [1025, 629] on button "Add Payment" at bounding box center [1034, 635] width 207 height 28
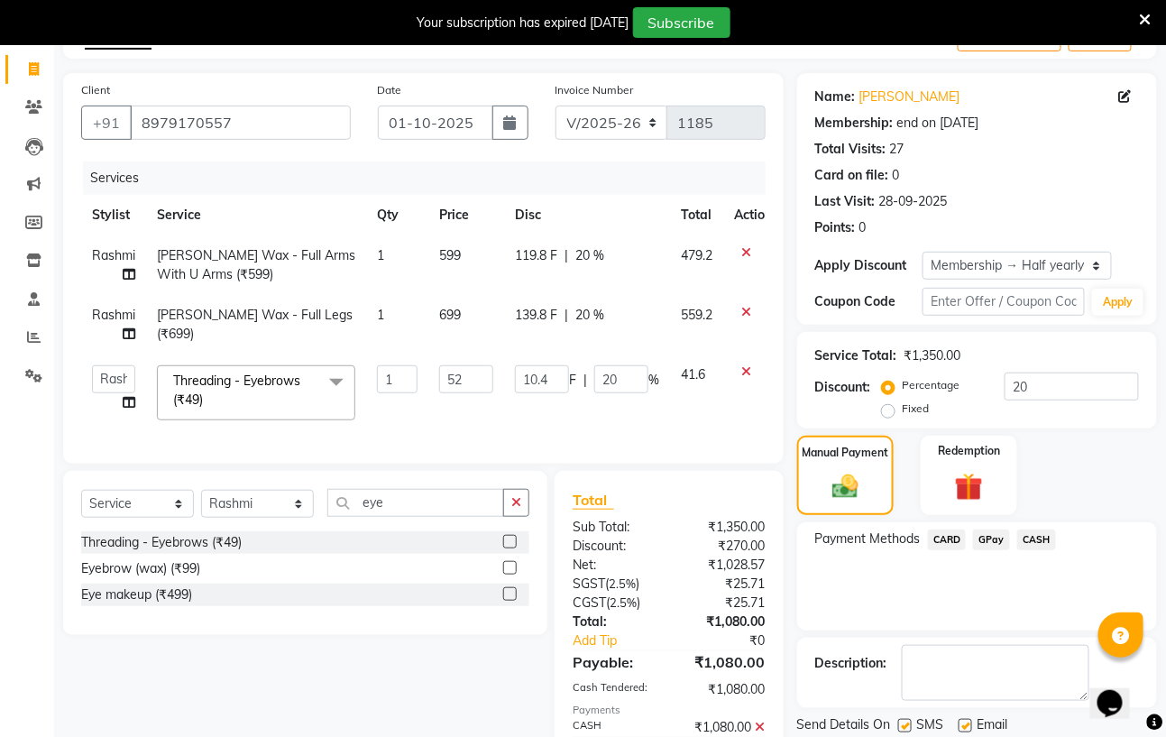
scroll to position [217, 0]
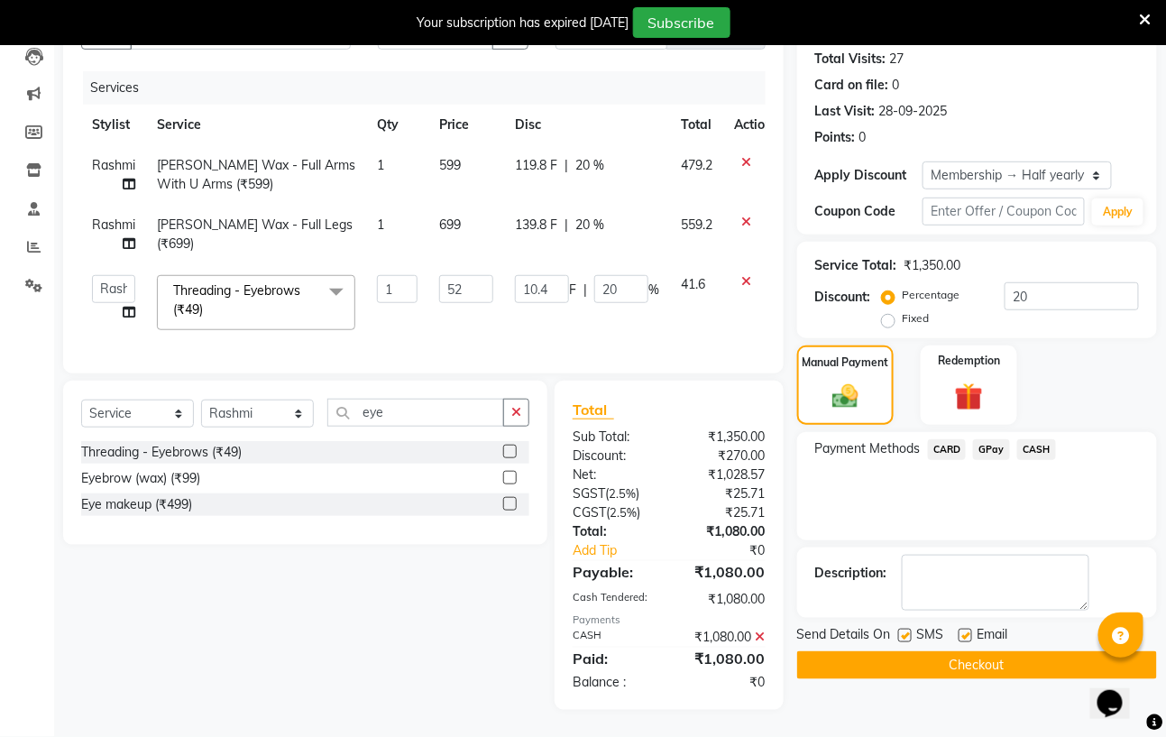
click at [1007, 651] on button "Checkout" at bounding box center [977, 665] width 360 height 28
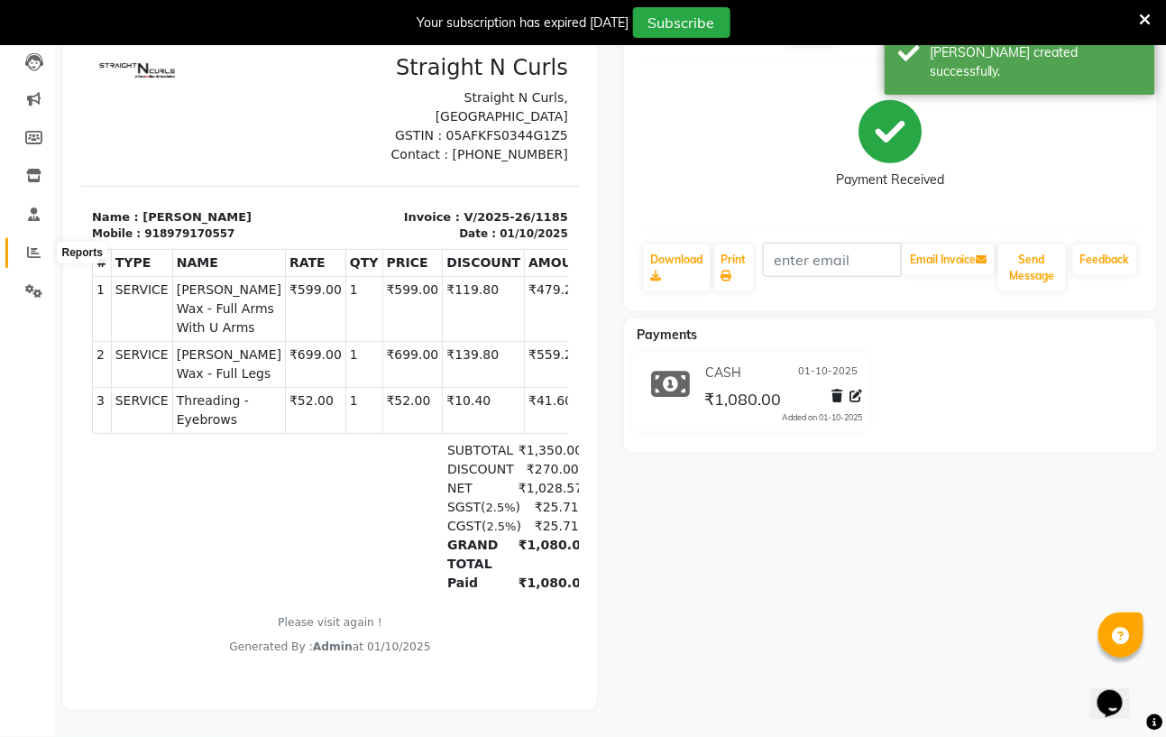
click at [32, 245] on icon at bounding box center [34, 252] width 14 height 14
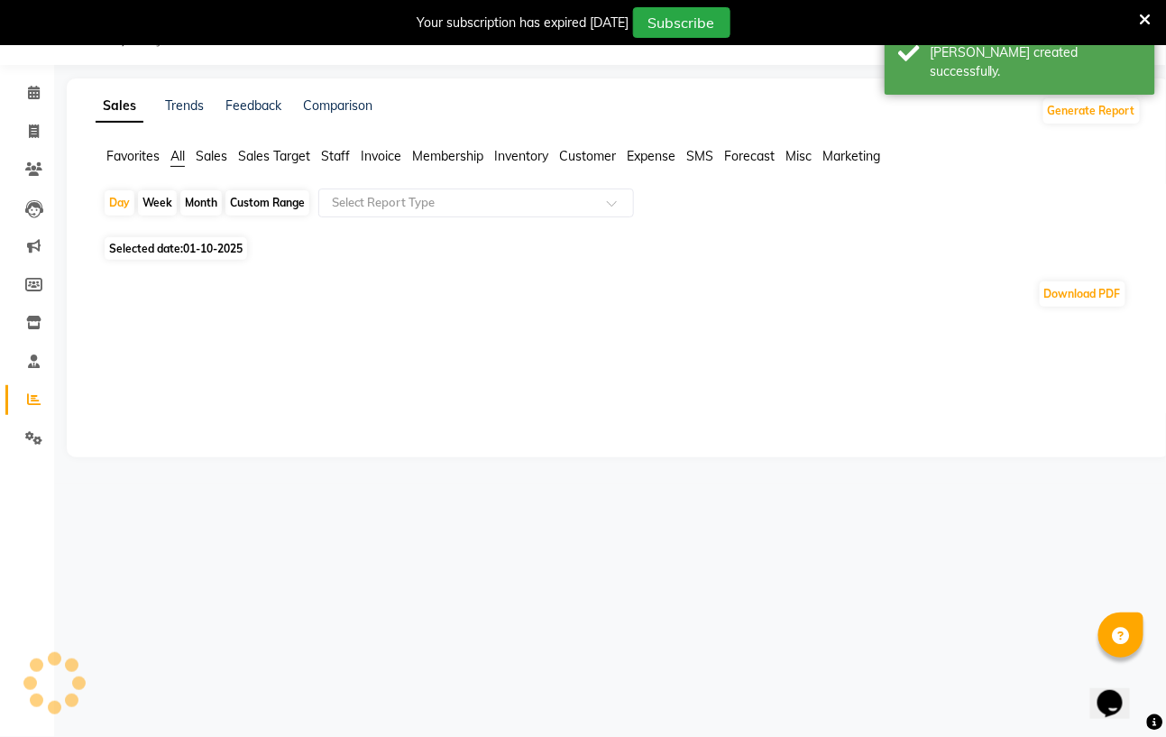
scroll to position [210, 0]
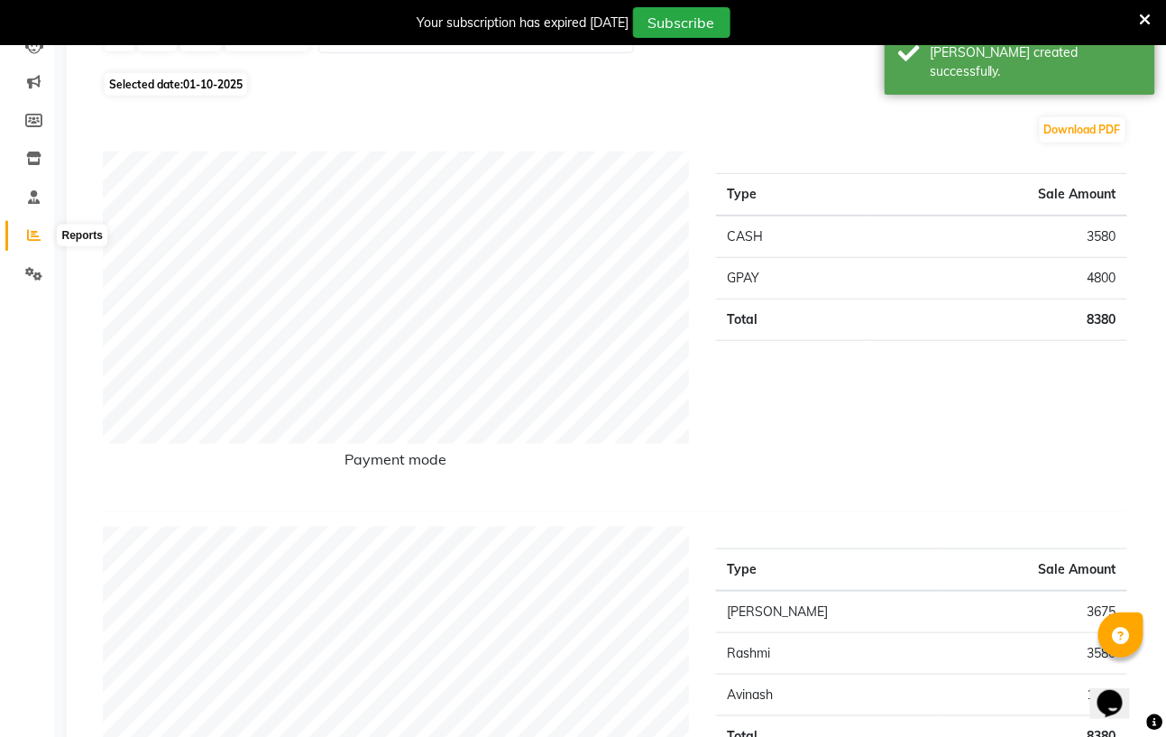
click at [39, 234] on icon at bounding box center [34, 235] width 14 height 14
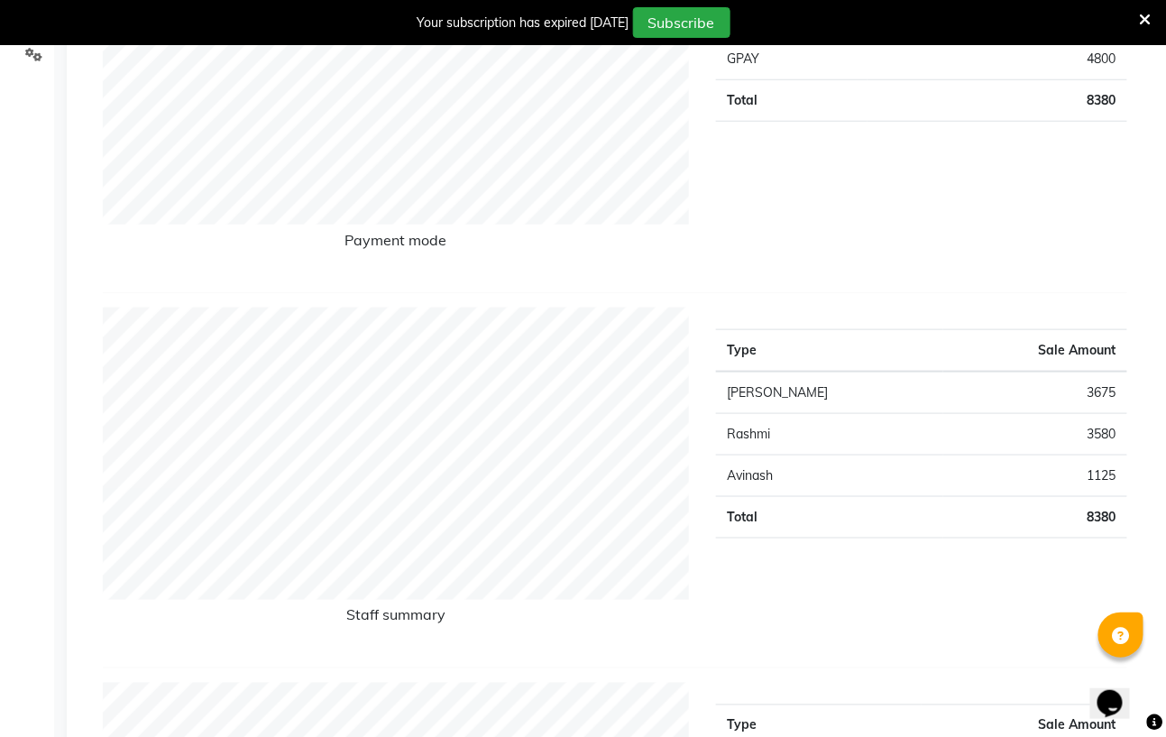
scroll to position [0, 0]
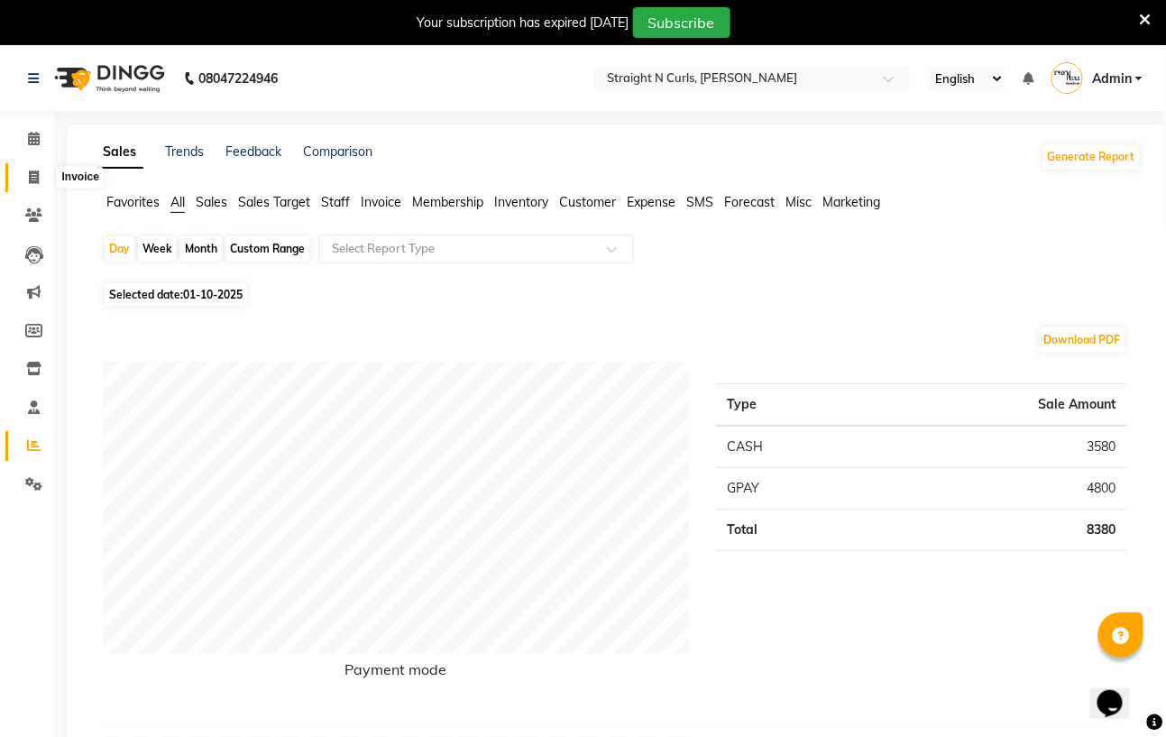
click at [29, 179] on icon at bounding box center [34, 177] width 10 height 14
select select "service"
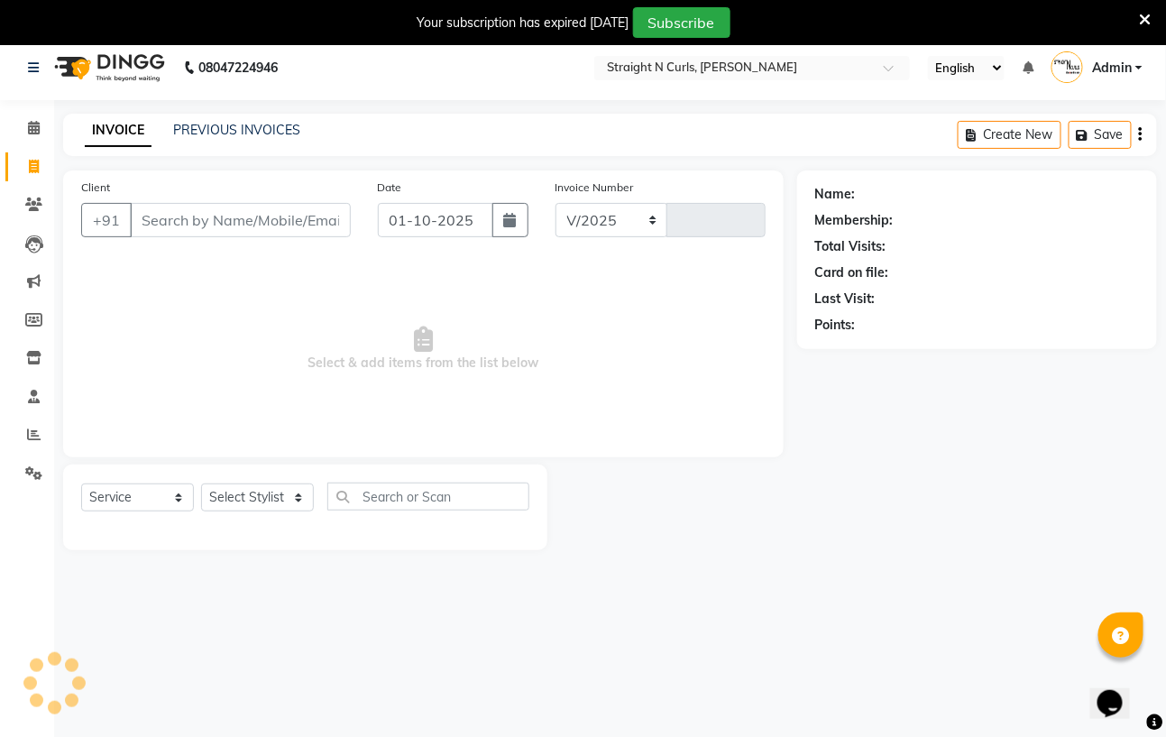
select select "7039"
type input "1186"
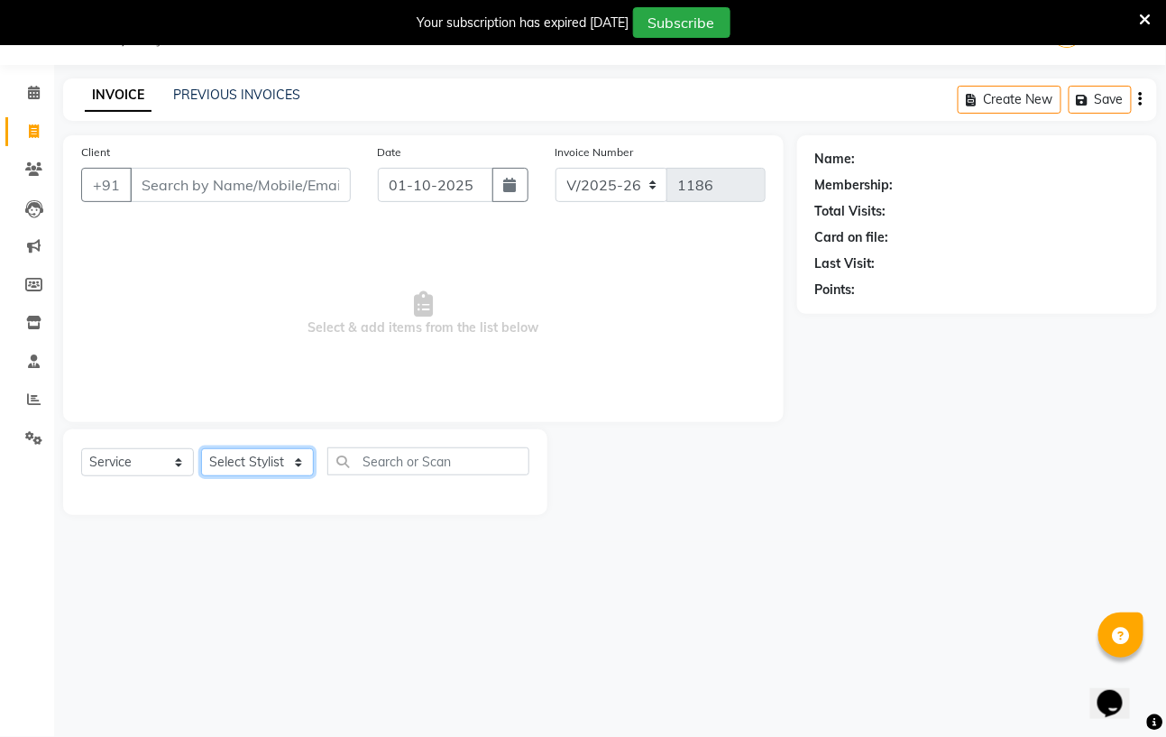
click at [304, 462] on select "Select Stylist Avinash Azhar Gautam Kamboj Mohini Paras Kamboj parvez pooja raw…" at bounding box center [257, 462] width 113 height 28
select select "59165"
click at [201, 449] on select "Select Stylist Avinash Azhar Gautam Kamboj Mohini Paras Kamboj parvez pooja raw…" at bounding box center [257, 462] width 113 height 28
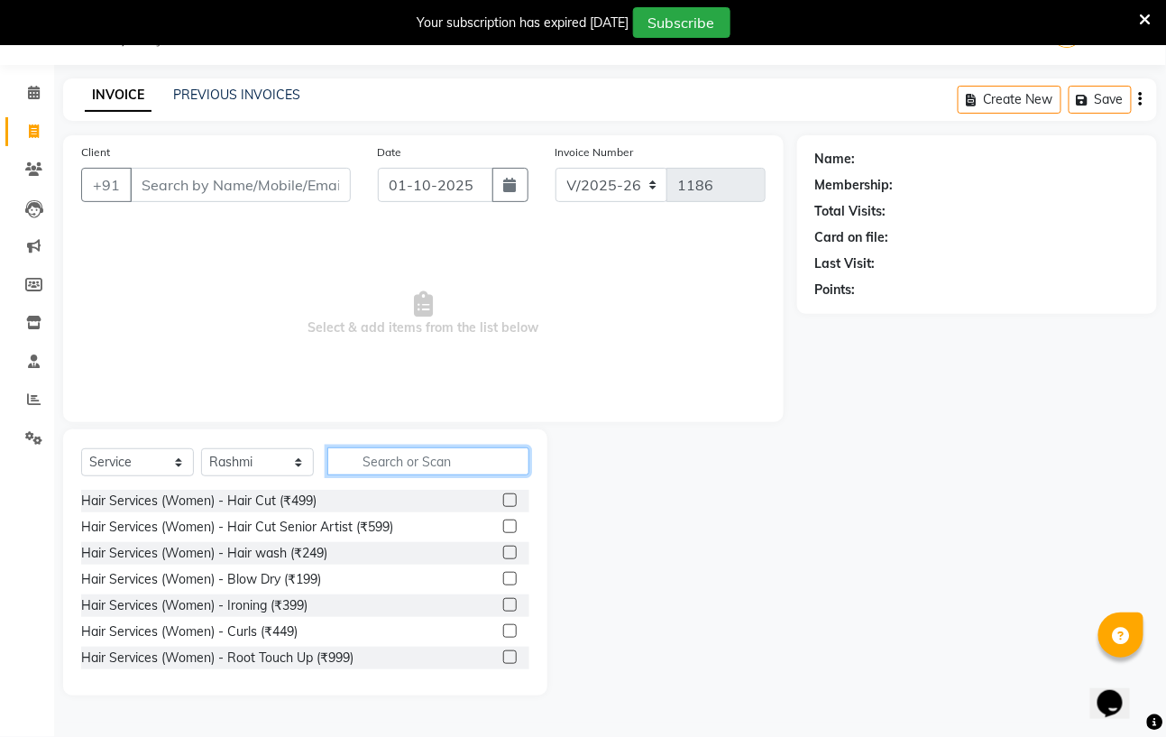
click at [371, 462] on input "text" at bounding box center [428, 461] width 202 height 28
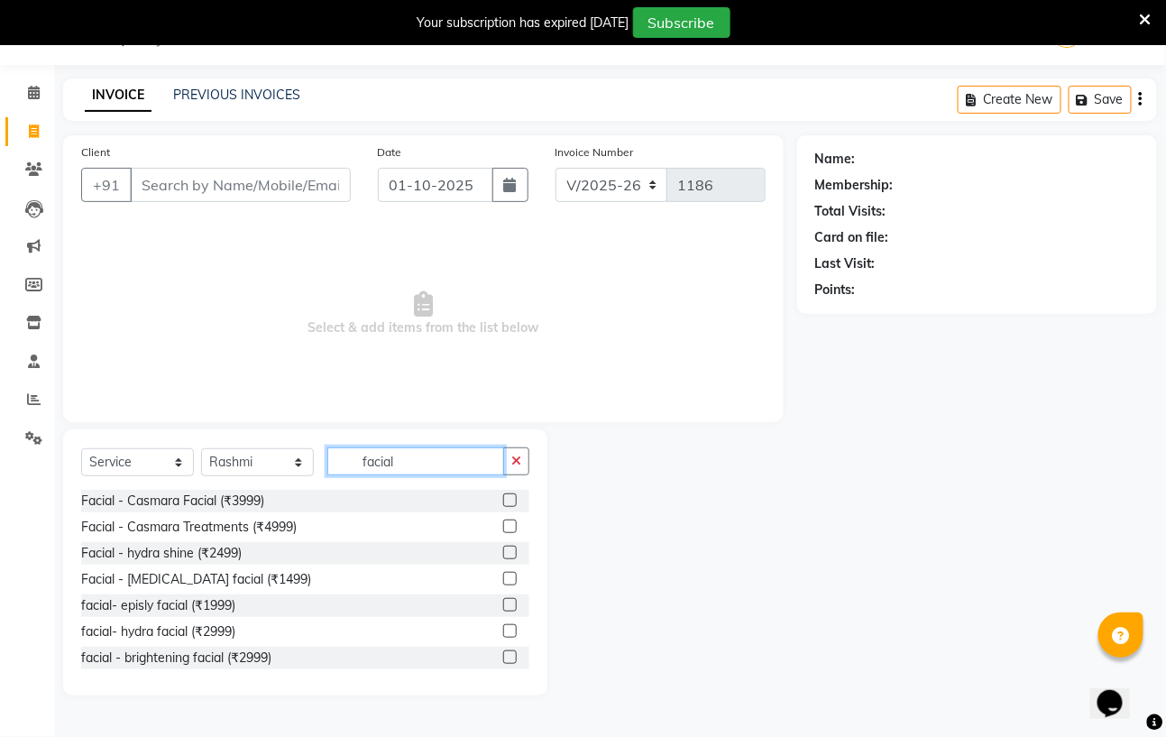
type input "facial"
click at [503, 651] on label at bounding box center [510, 657] width 14 height 14
click at [503, 652] on input "checkbox" at bounding box center [509, 658] width 12 height 12
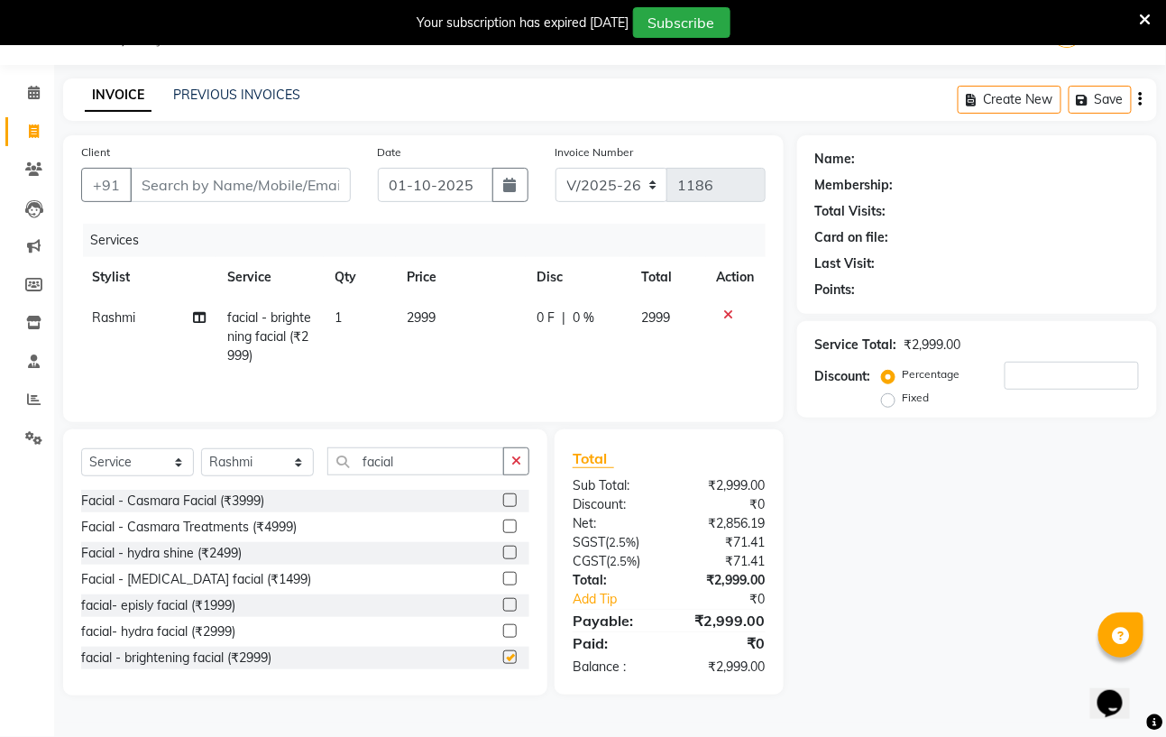
checkbox input "false"
click at [447, 316] on td "2999" at bounding box center [461, 337] width 130 height 78
select select "59165"
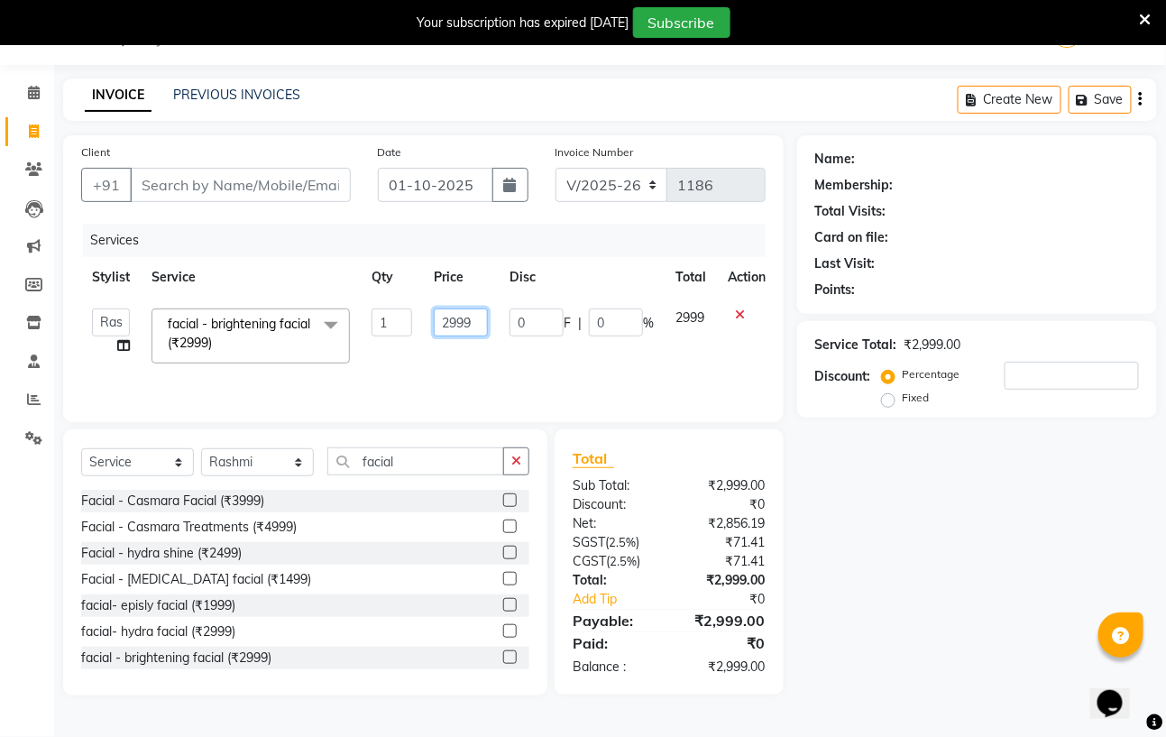
click at [474, 316] on input "2999" at bounding box center [461, 322] width 54 height 28
type input "2"
type input "3000"
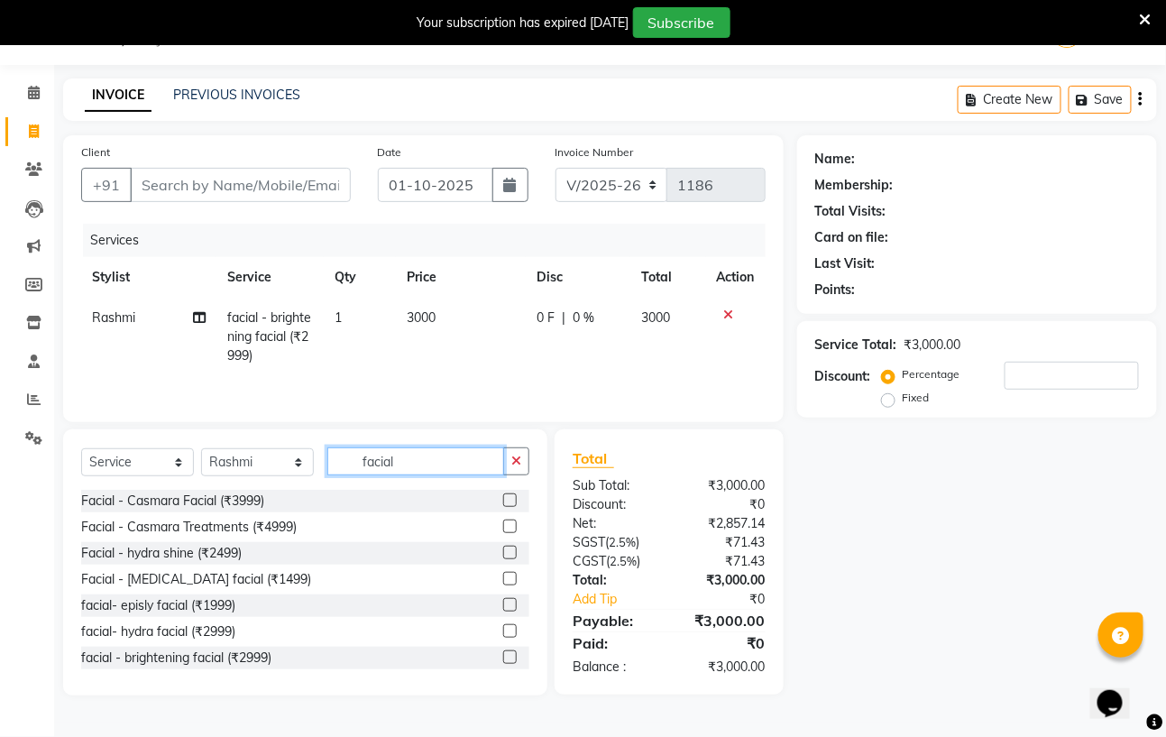
click at [395, 462] on input "facial" at bounding box center [415, 461] width 177 height 28
type input "f"
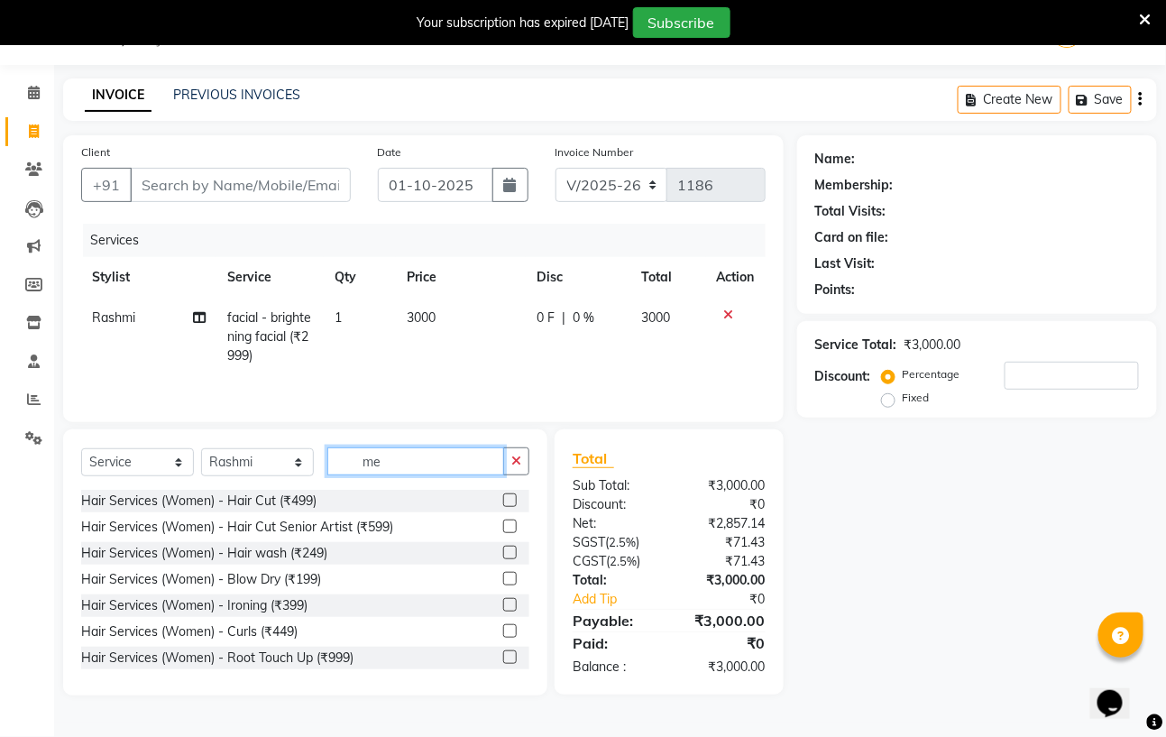
type input "m"
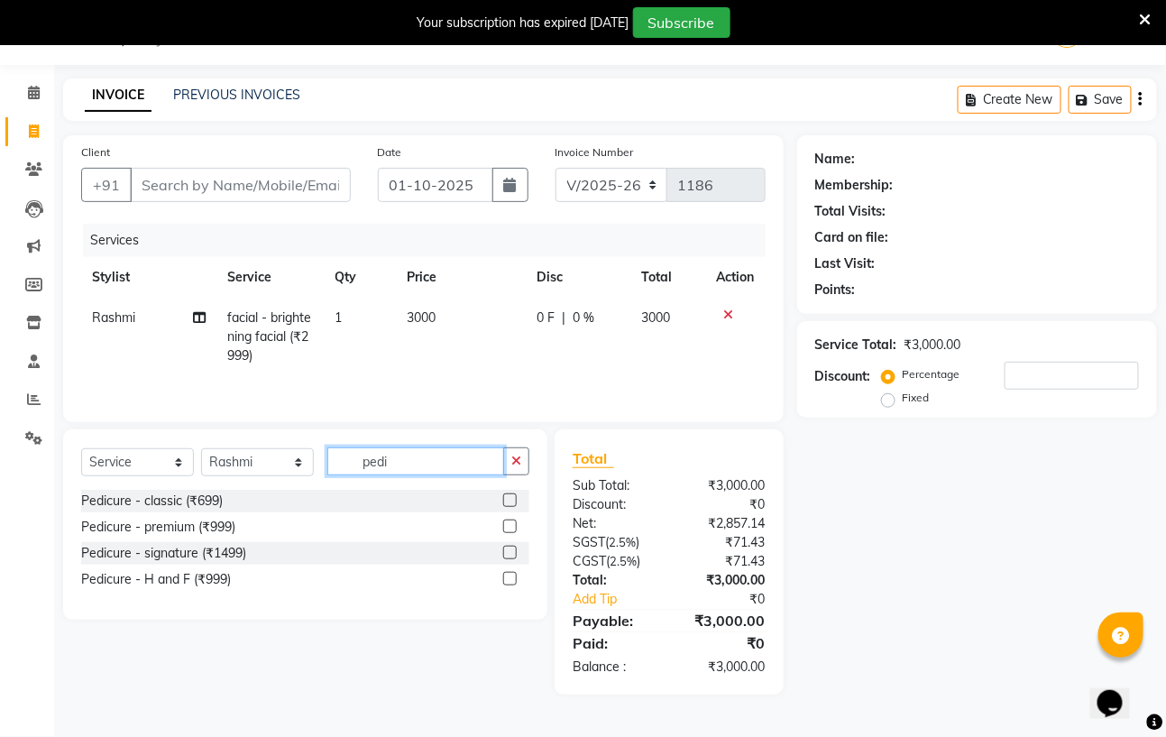
type input "pedi"
click at [510, 527] on label at bounding box center [510, 526] width 14 height 14
click at [510, 527] on input "checkbox" at bounding box center [509, 527] width 12 height 12
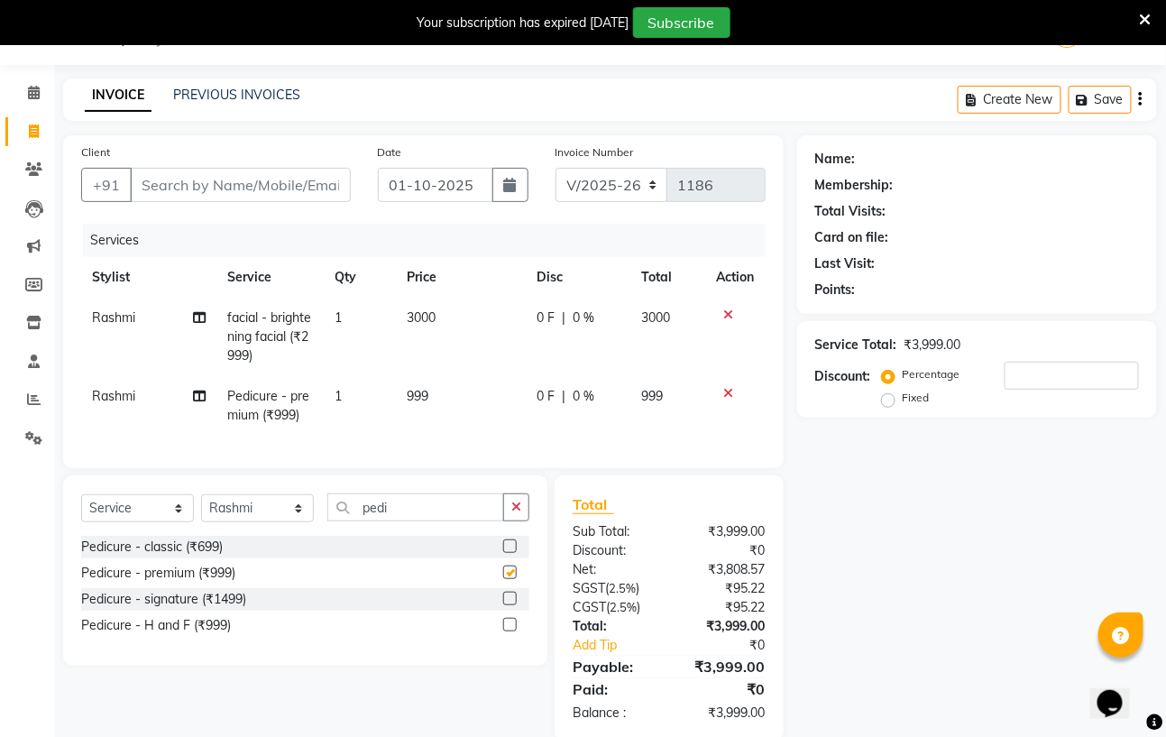
checkbox input "false"
click at [398, 521] on input "pedi" at bounding box center [415, 507] width 177 height 28
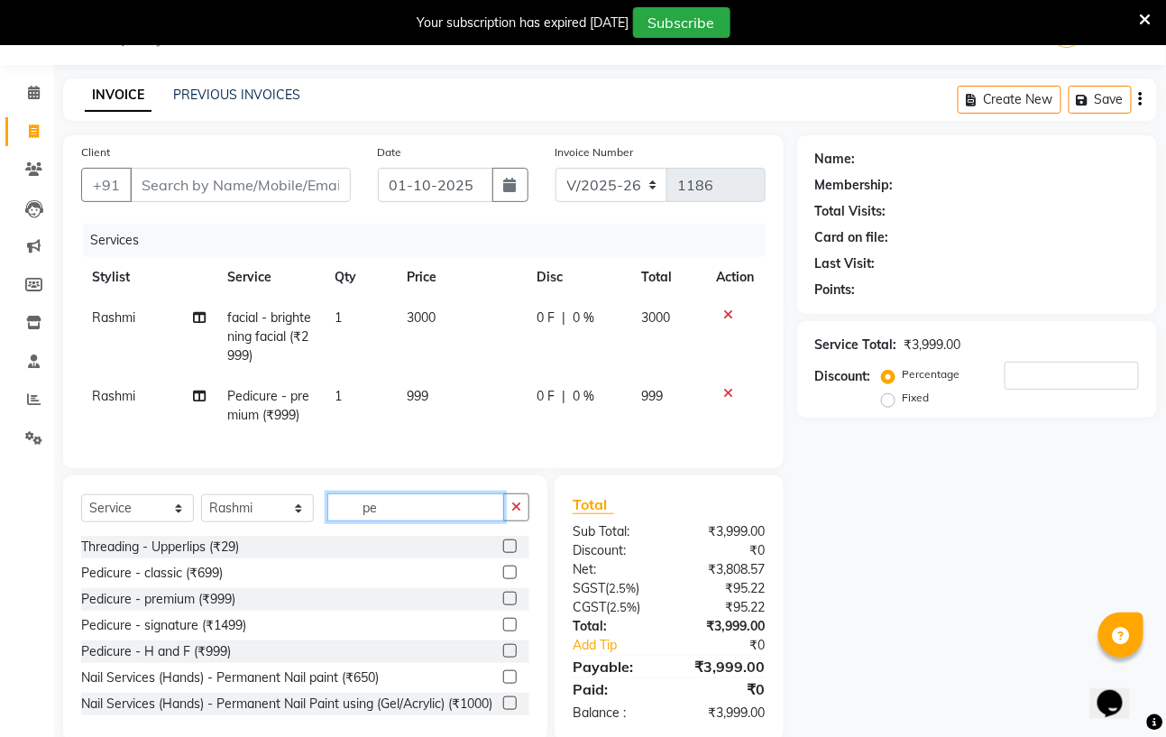
type input "p"
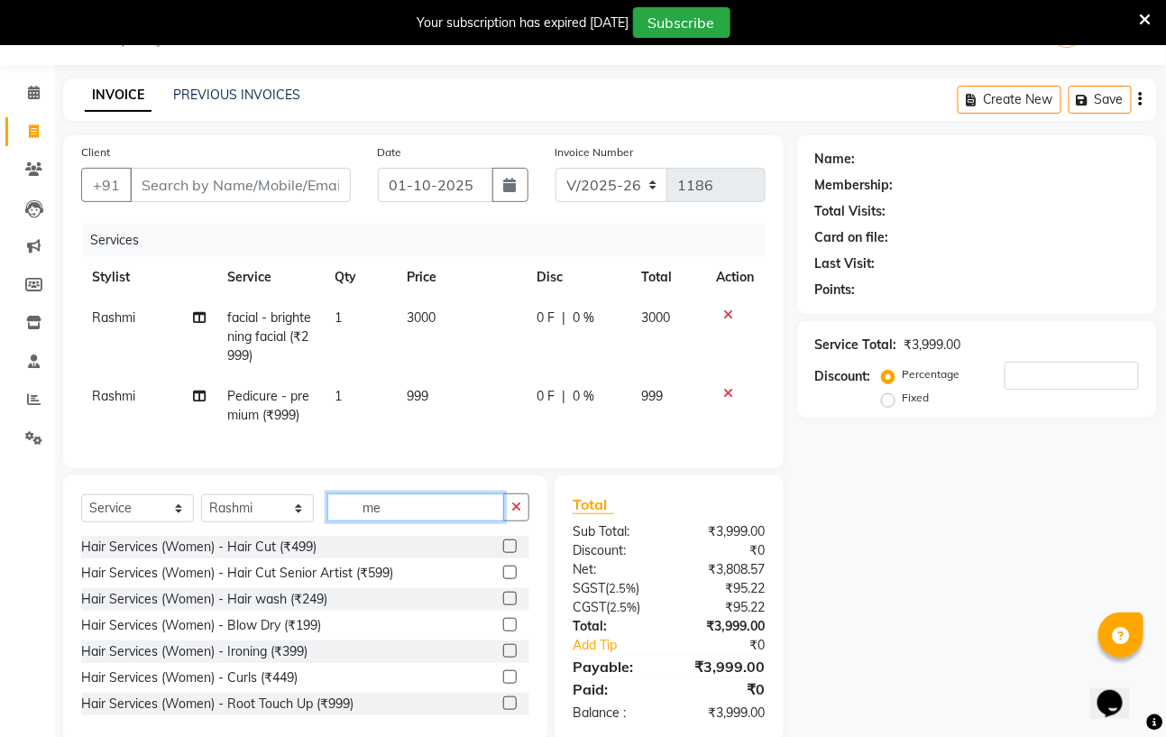
type input "m"
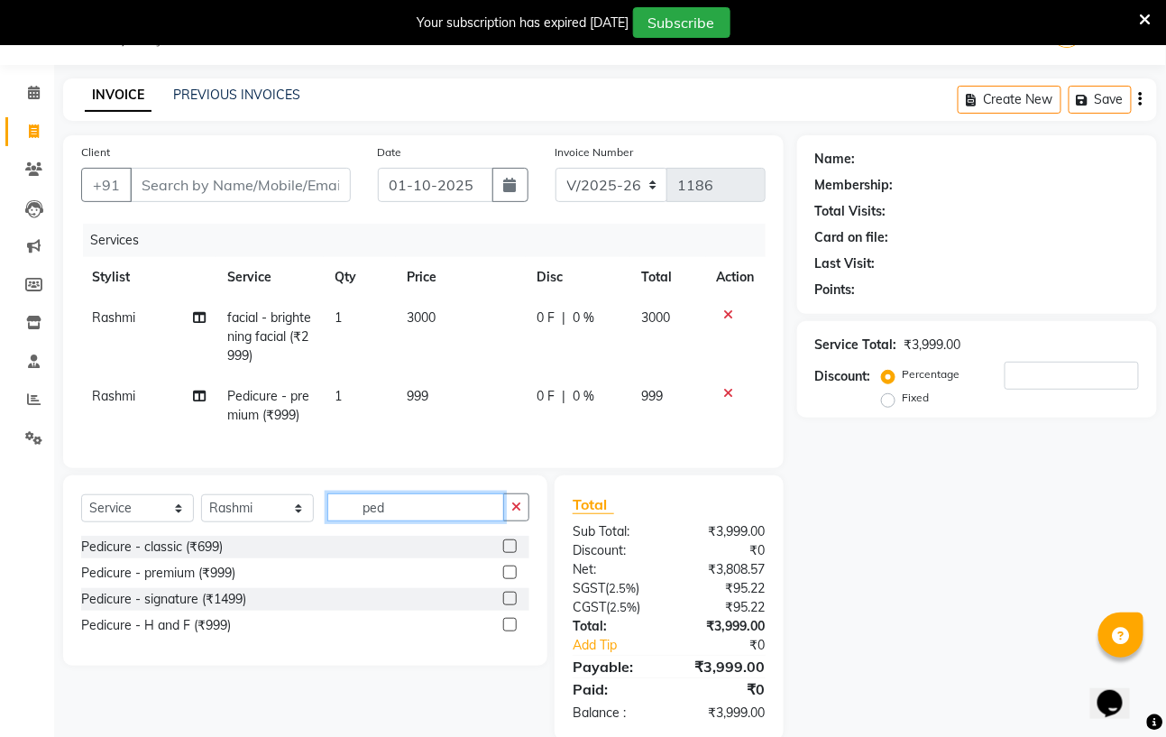
type input "pedi"
click at [510, 579] on label at bounding box center [510, 572] width 14 height 14
click at [510, 579] on input "checkbox" at bounding box center [509, 573] width 12 height 12
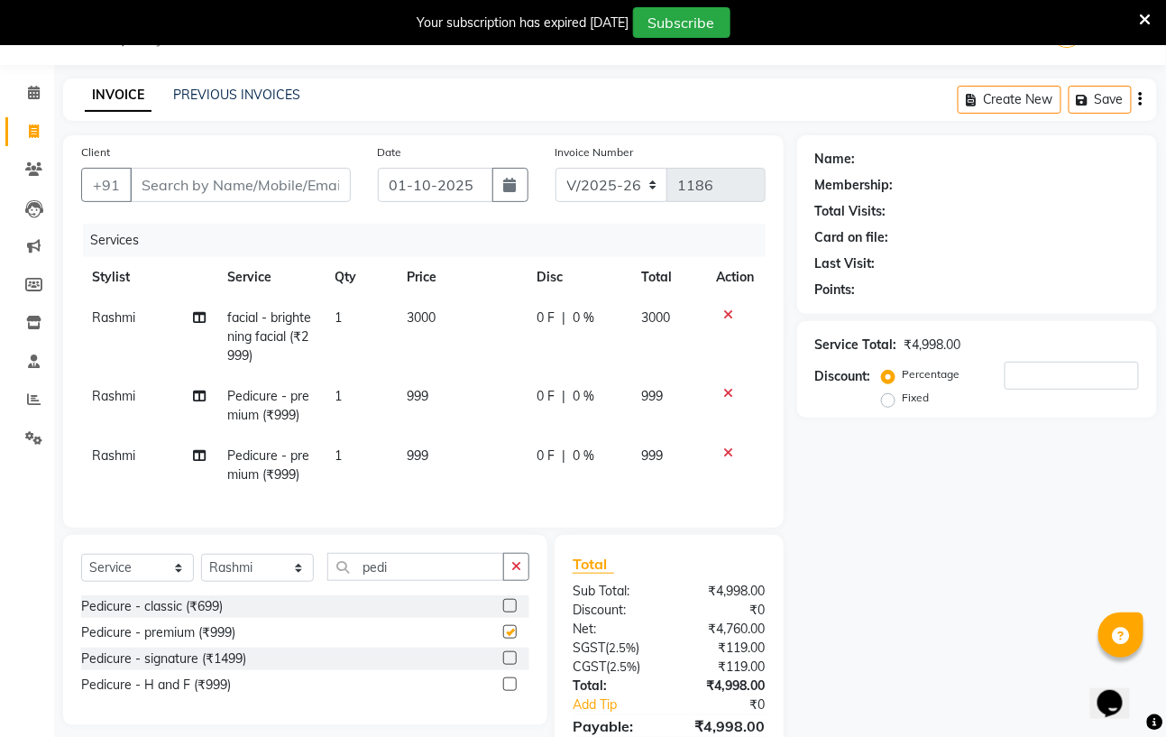
checkbox input "false"
click at [452, 445] on td "999" at bounding box center [461, 465] width 130 height 60
select select "59165"
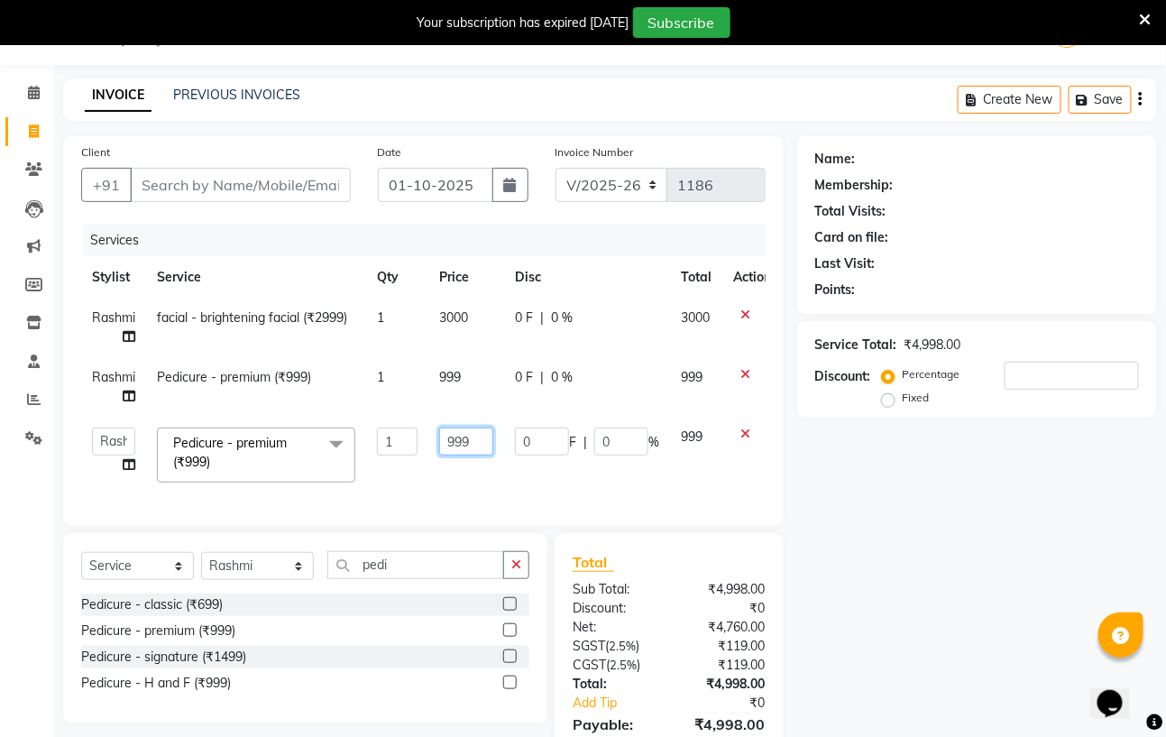
click at [474, 444] on input "999" at bounding box center [466, 441] width 54 height 28
type input "9"
type input "1000"
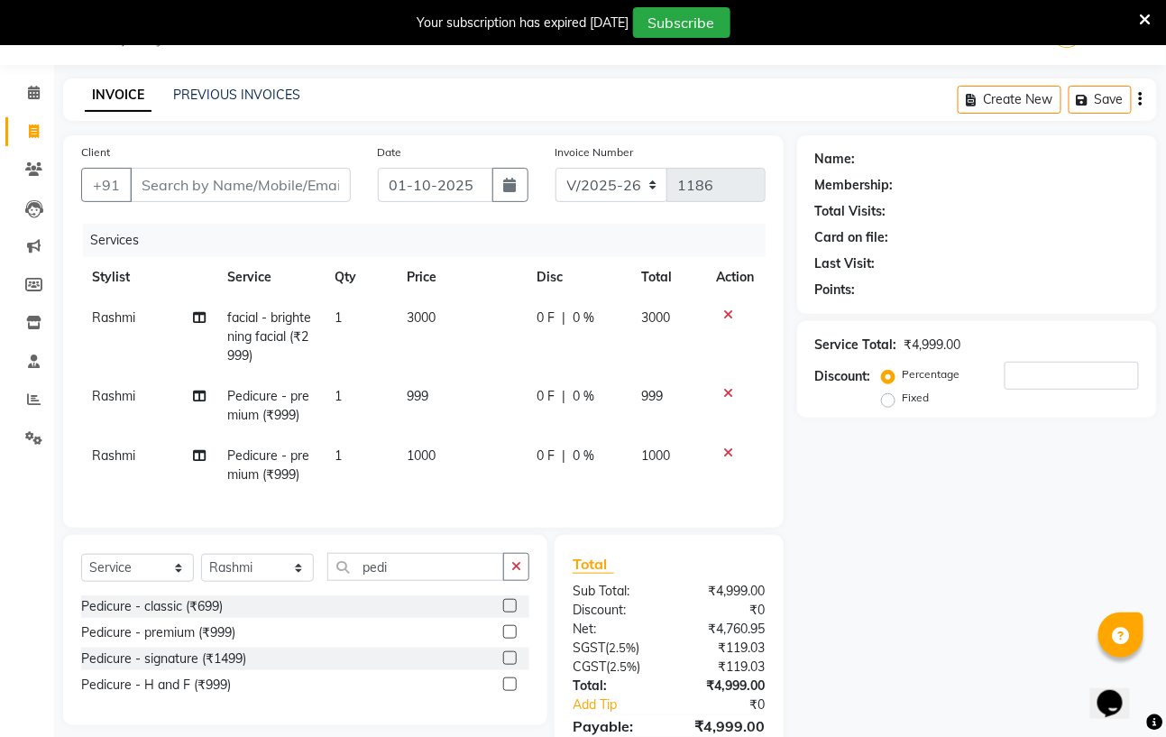
click at [484, 365] on tbody "Rashmi facial - brightening facial (₹2999) 1 3000 0 F | 0 % 3000 Rashmi Pedicur…" at bounding box center [423, 396] width 684 height 197
click at [439, 385] on td "999" at bounding box center [461, 406] width 130 height 60
select select "59165"
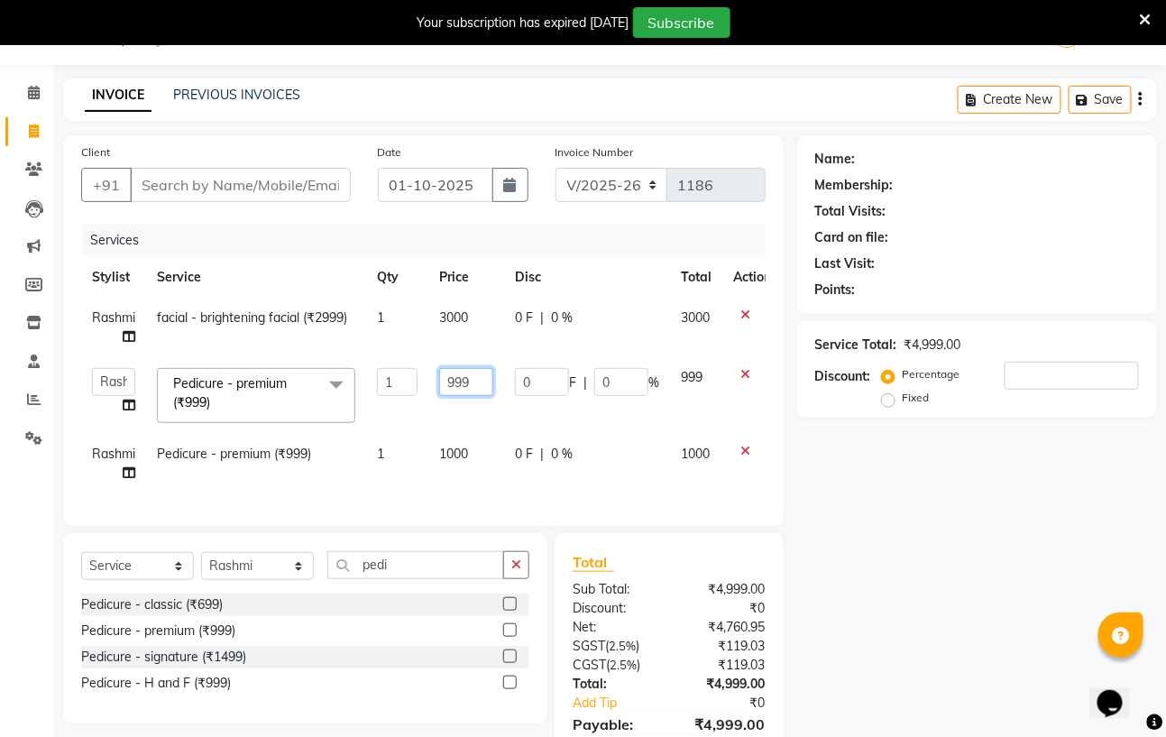
drag, startPoint x: 474, startPoint y: 384, endPoint x: 515, endPoint y: 343, distance: 58.0
click at [477, 378] on input "999" at bounding box center [466, 382] width 54 height 28
type input "9"
type input "1000"
click at [608, 470] on td "0 F | 0 %" at bounding box center [587, 464] width 166 height 60
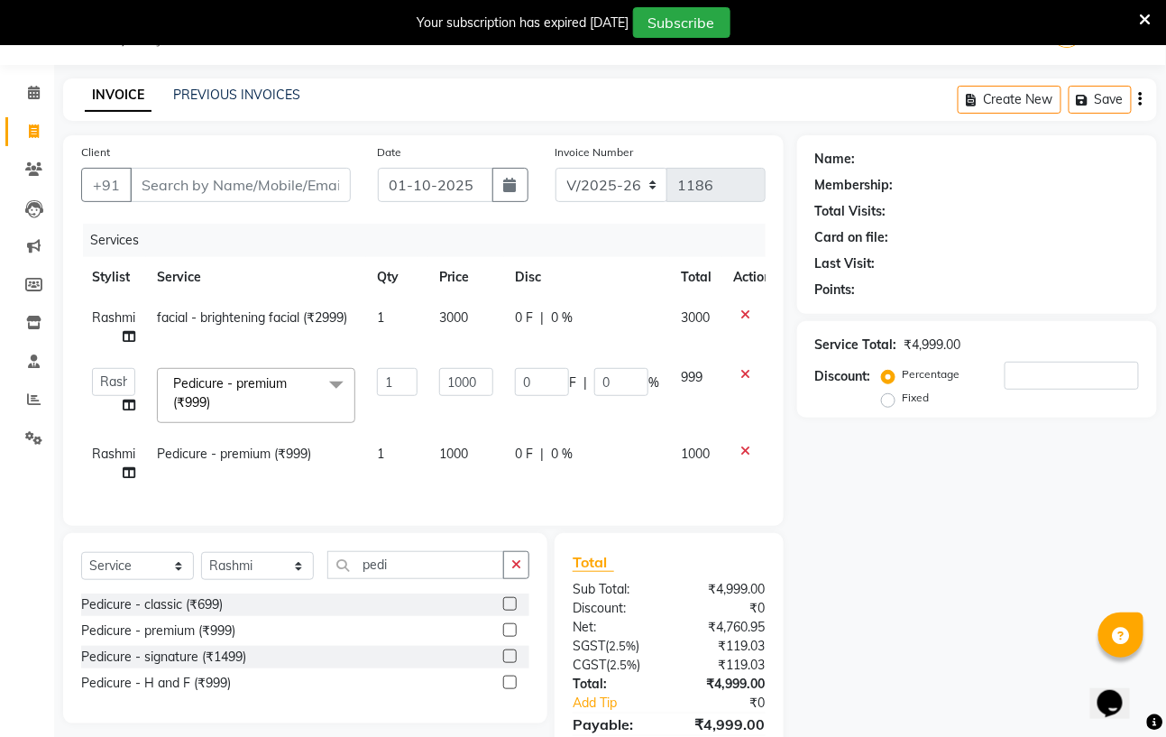
select select "59165"
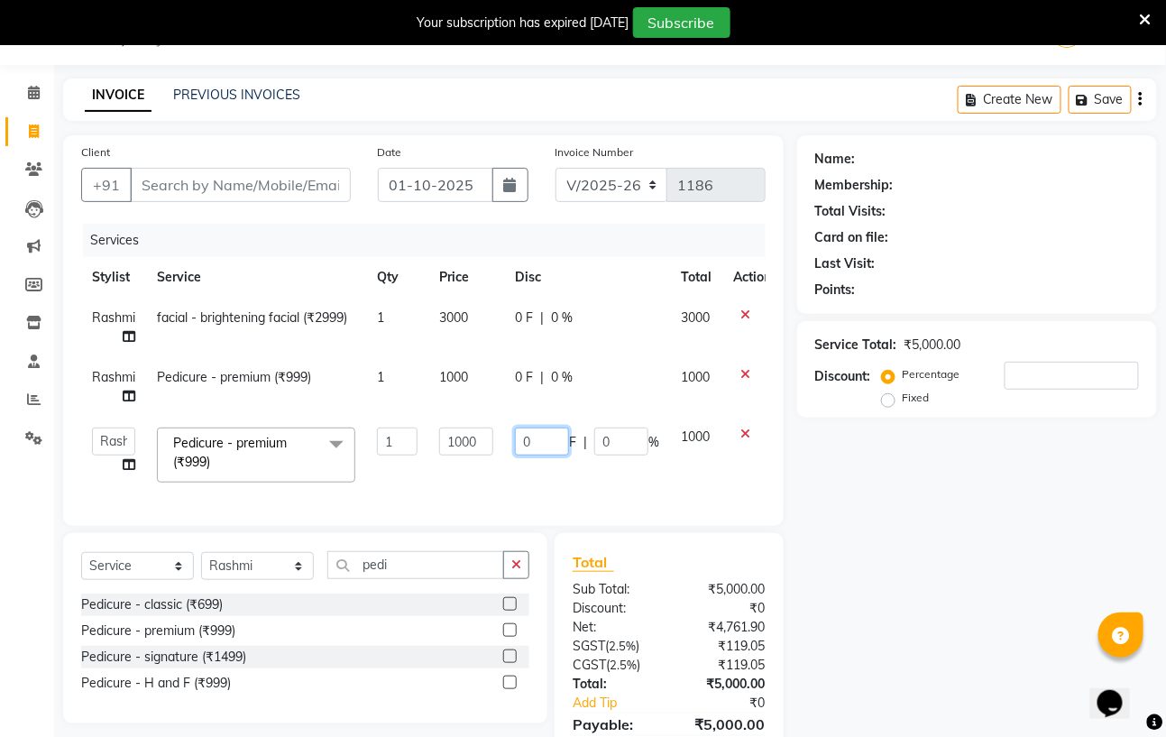
click at [537, 446] on input "0" at bounding box center [542, 441] width 54 height 28
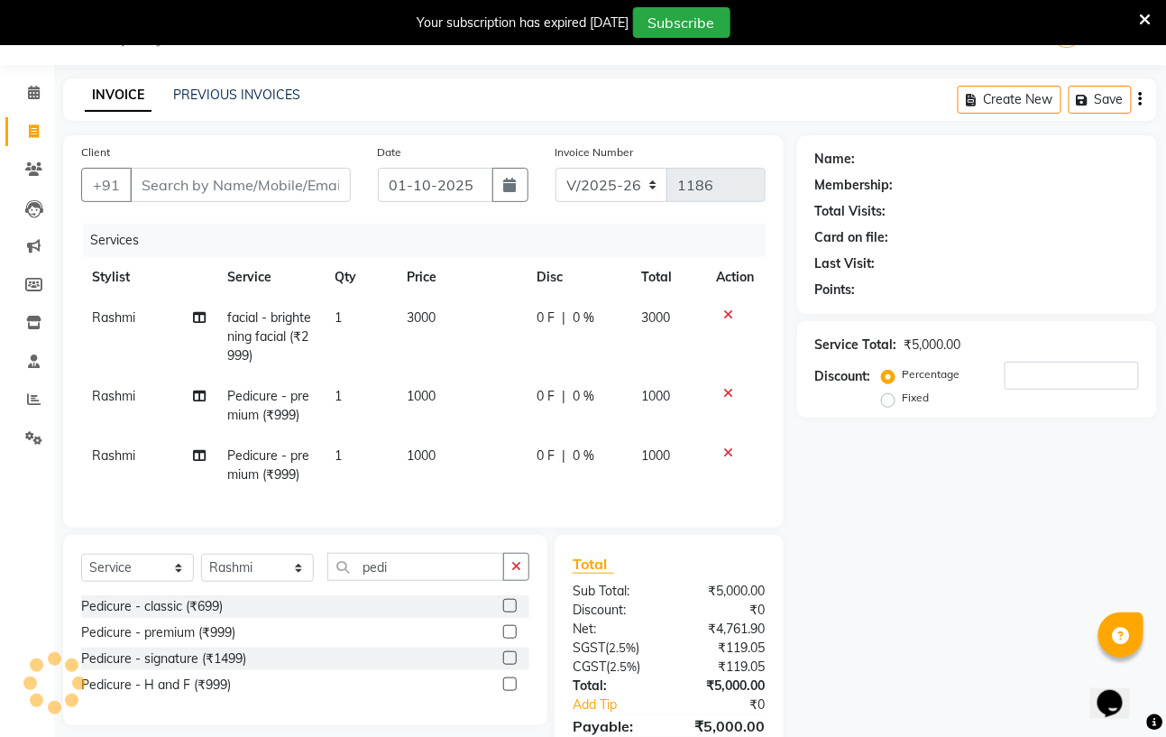
click at [625, 445] on td "0 F | 0 %" at bounding box center [578, 465] width 105 height 60
select select "59165"
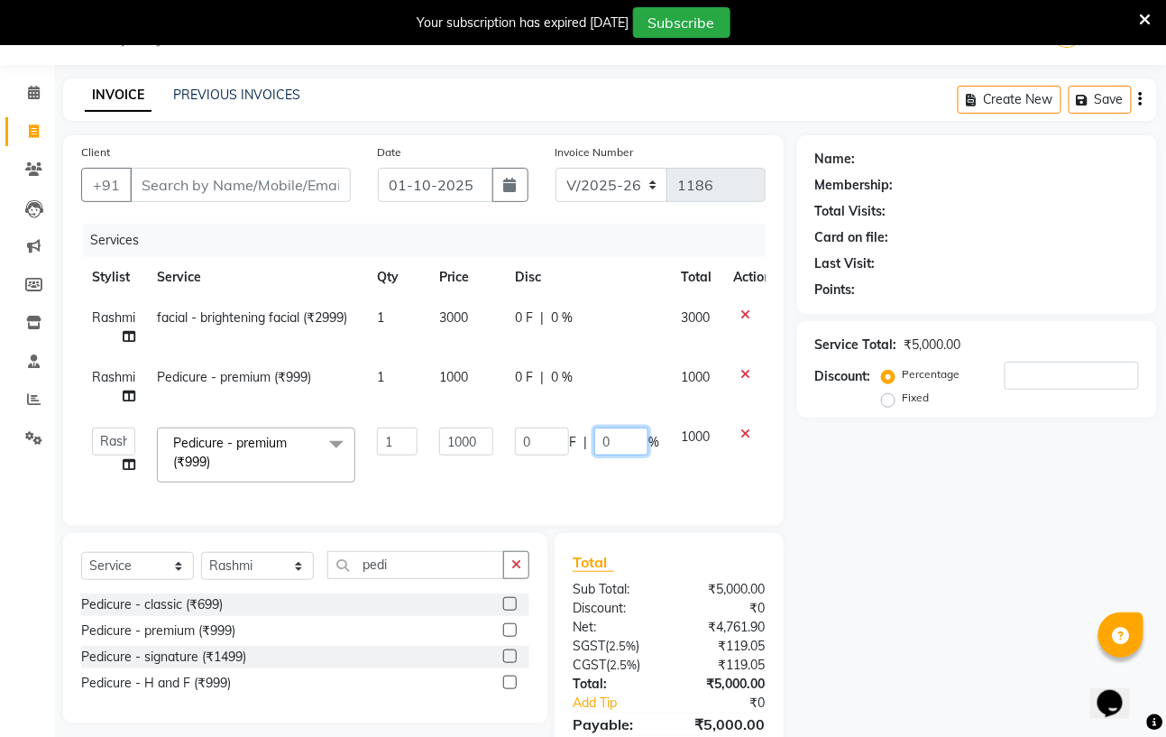
click at [623, 438] on input "0" at bounding box center [621, 441] width 54 height 28
type input "10"
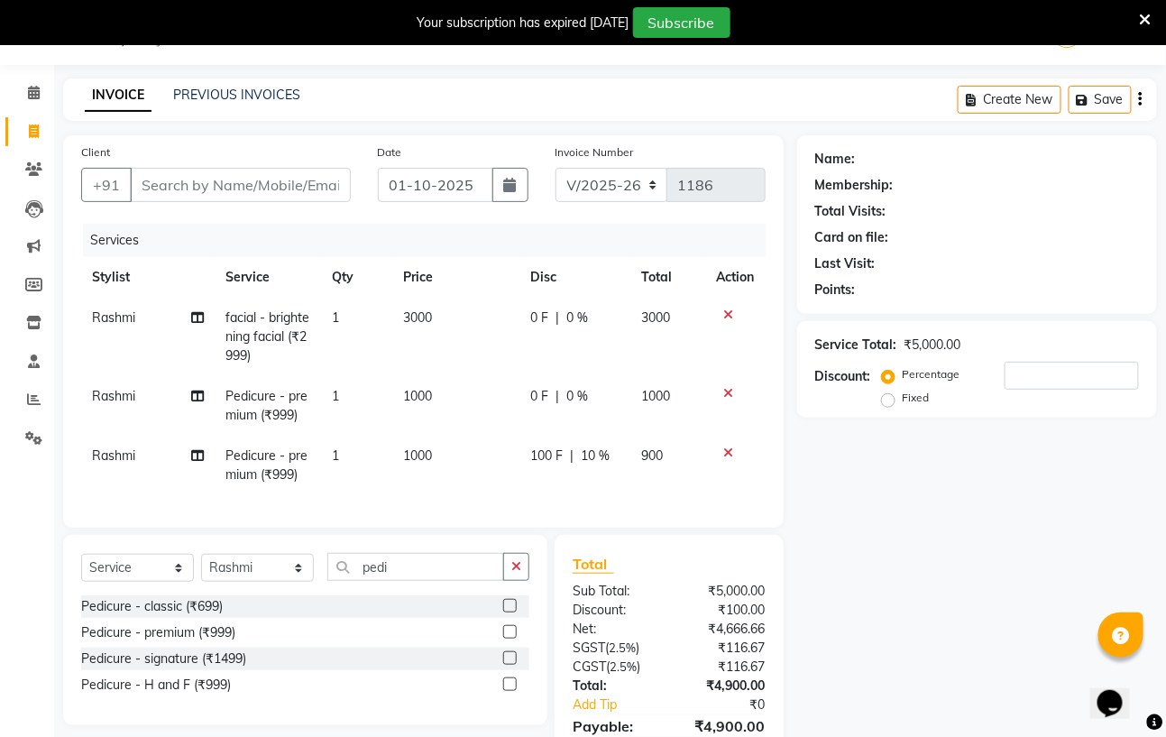
click at [586, 371] on tbody "Rashmi facial - brightening facial (₹2999) 1 3000 0 F | 0 % 3000 Rashmi Pedicur…" at bounding box center [423, 396] width 684 height 197
click at [609, 384] on td "0 F | 0 %" at bounding box center [575, 406] width 111 height 60
select select "59165"
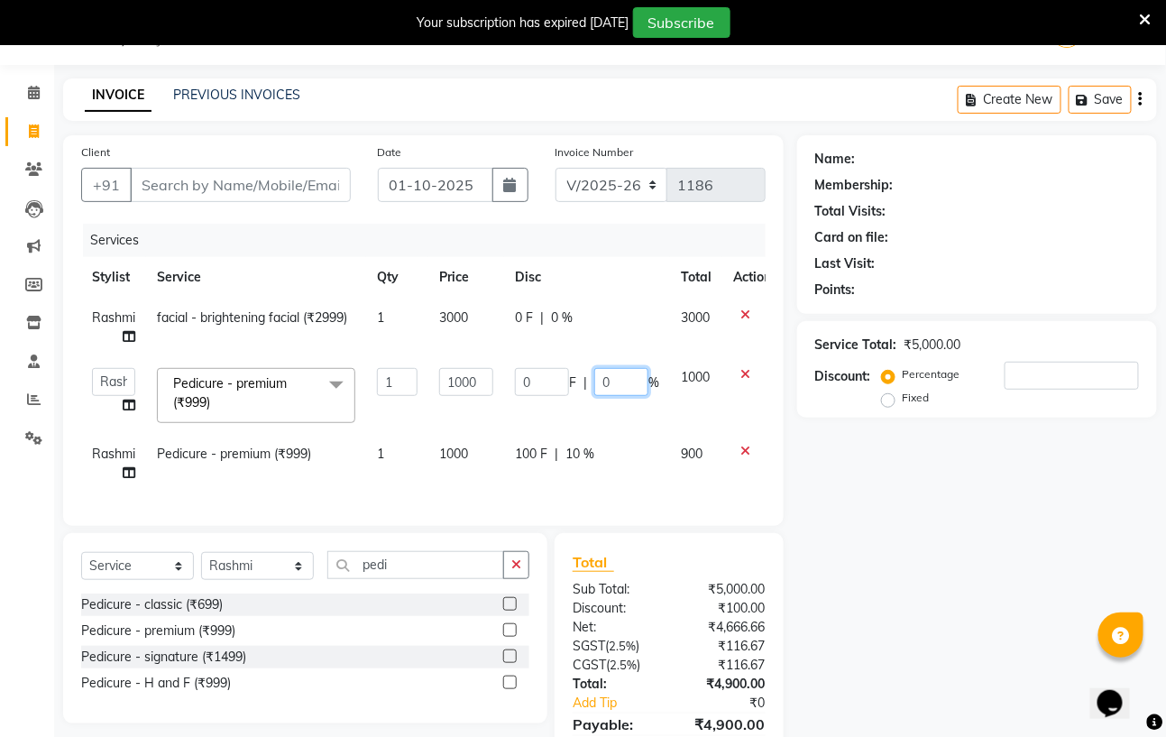
click at [628, 376] on input "0" at bounding box center [621, 382] width 54 height 28
type input "10"
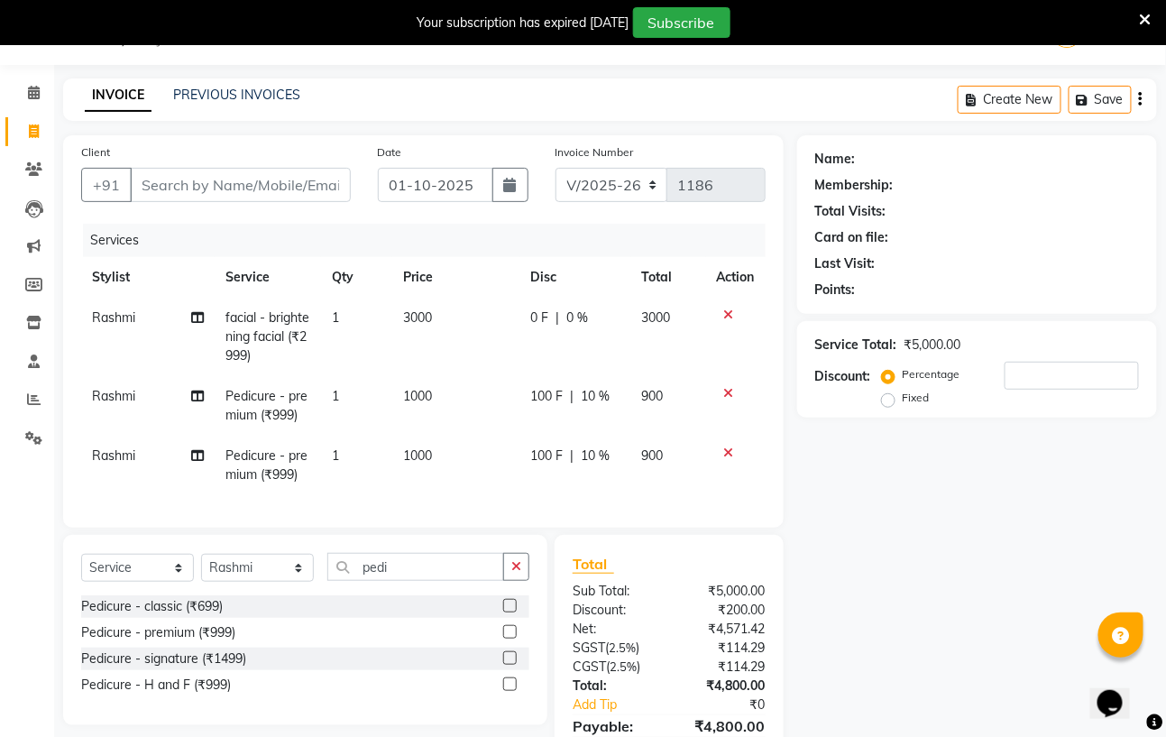
click at [631, 323] on tr "Rashmi facial - brightening facial (₹2999) 1 3000 0 F | 0 % 3000" at bounding box center [423, 337] width 684 height 78
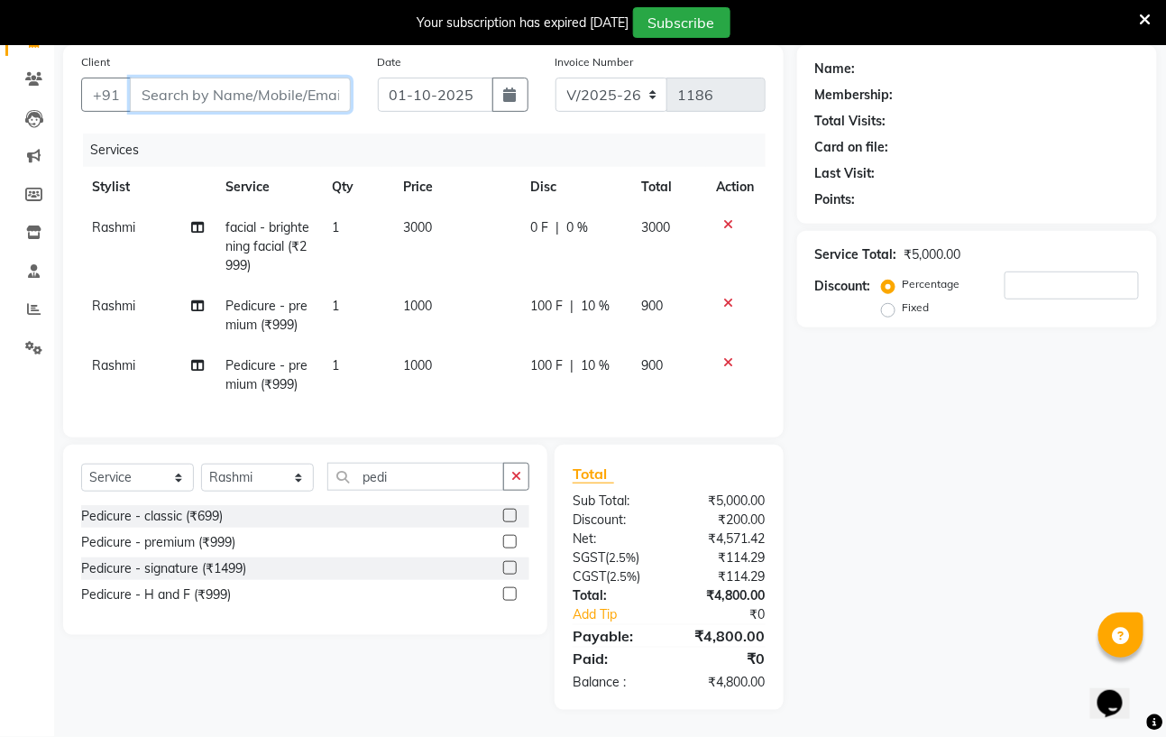
click at [281, 78] on input "Client" at bounding box center [240, 95] width 221 height 34
type input "s"
type input "0"
type input "s"
click at [596, 356] on div "0 F | 0 %" at bounding box center [577, 365] width 83 height 19
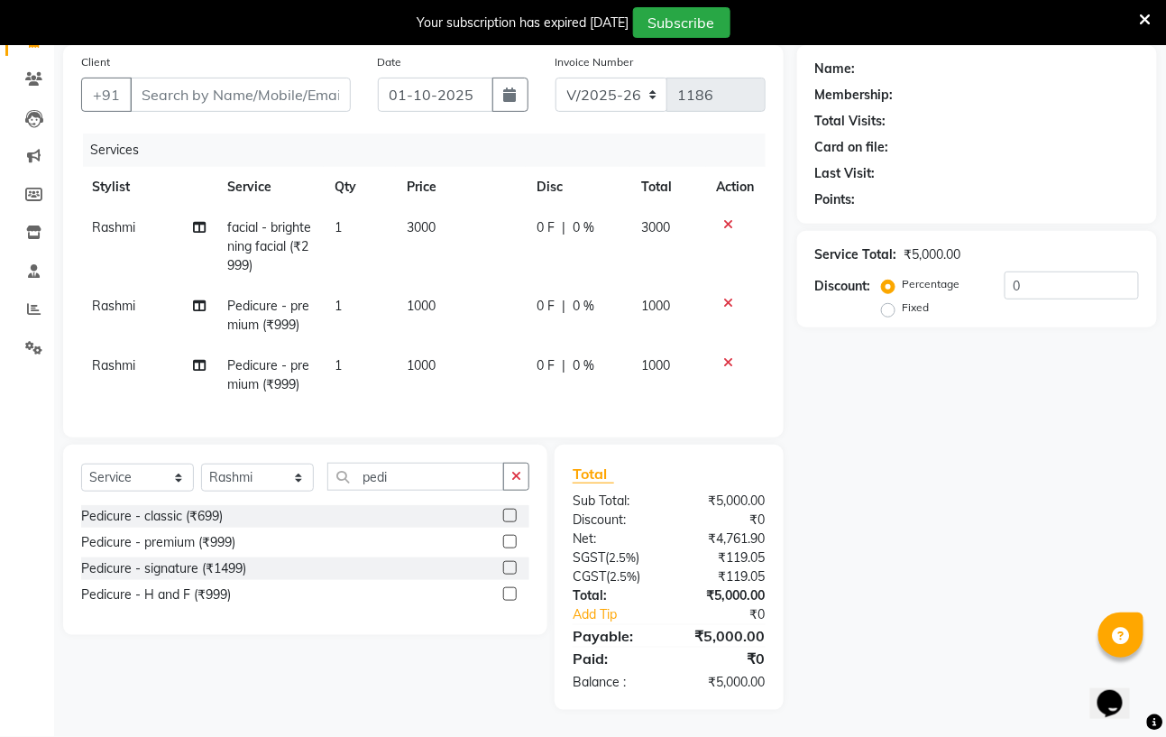
select select "59165"
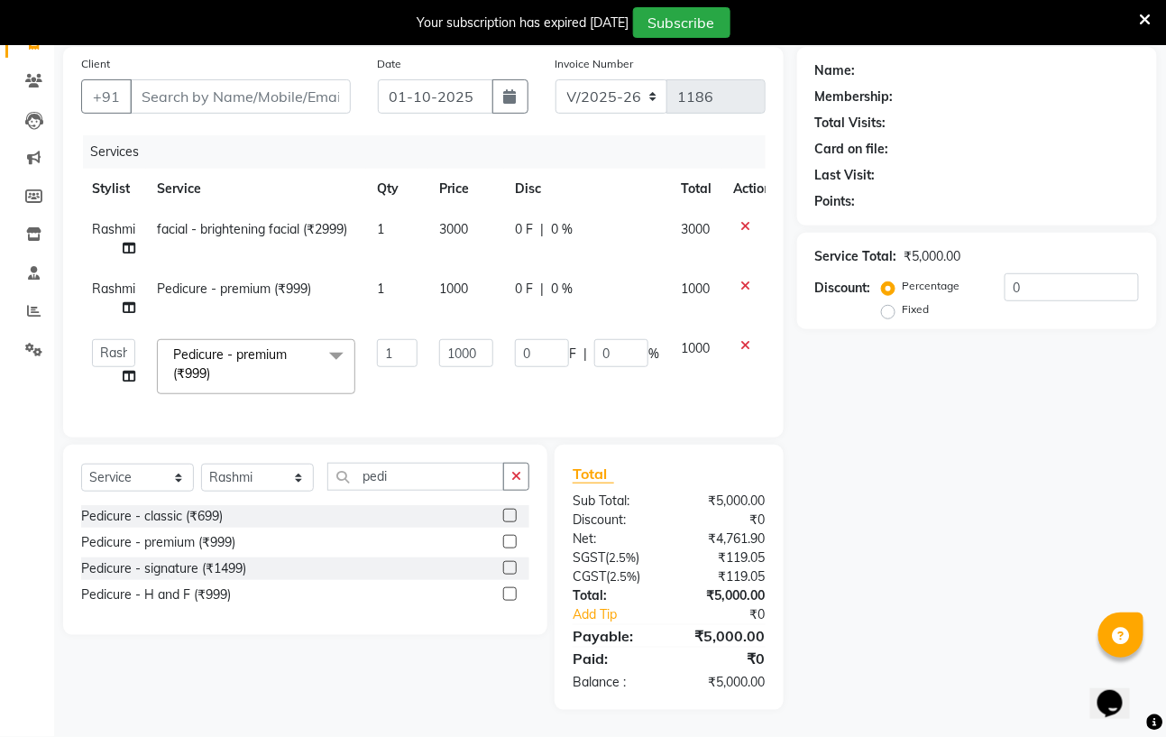
scroll to position [153, 0]
click at [621, 339] on input "0" at bounding box center [621, 353] width 54 height 28
type input "10"
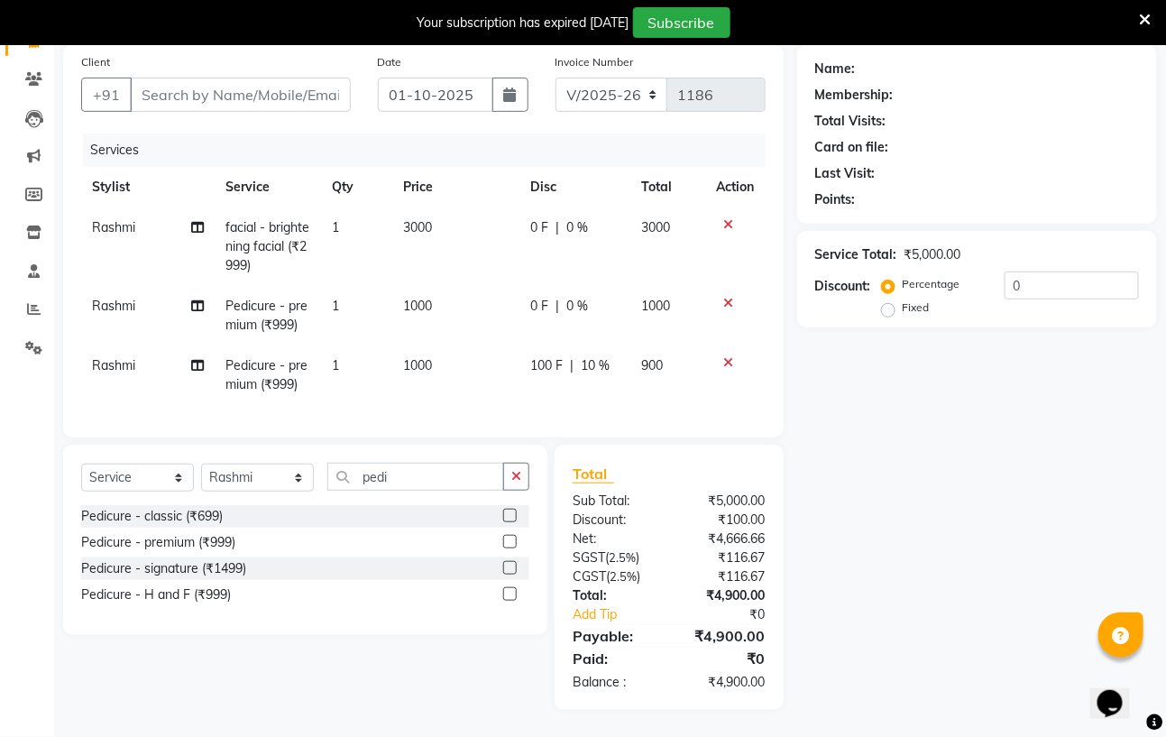
click at [582, 258] on tbody "Rashmi facial - brightening facial (₹2999) 1 3000 0 F | 0 % 3000 Rashmi Pedicur…" at bounding box center [423, 305] width 684 height 197
click at [609, 297] on div "0 F | 0 %" at bounding box center [575, 306] width 89 height 19
select select "59165"
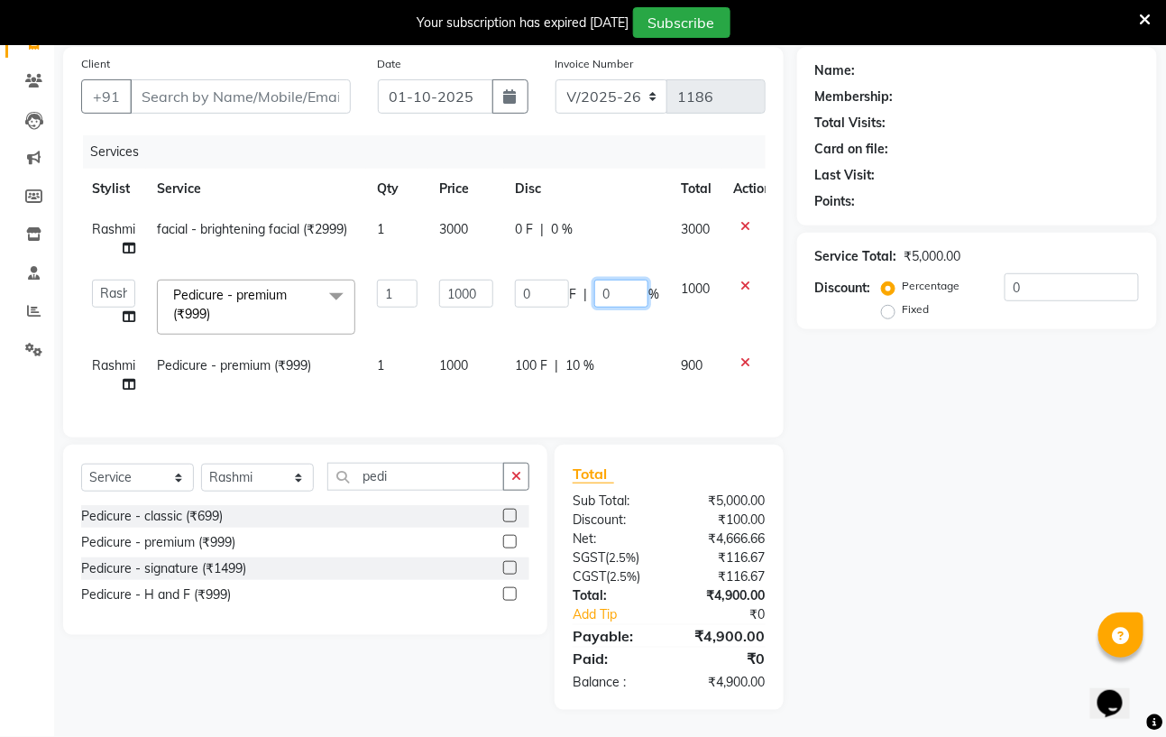
drag, startPoint x: 616, startPoint y: 274, endPoint x: 609, endPoint y: 237, distance: 37.7
click at [616, 279] on input "0" at bounding box center [621, 293] width 54 height 28
type input "10"
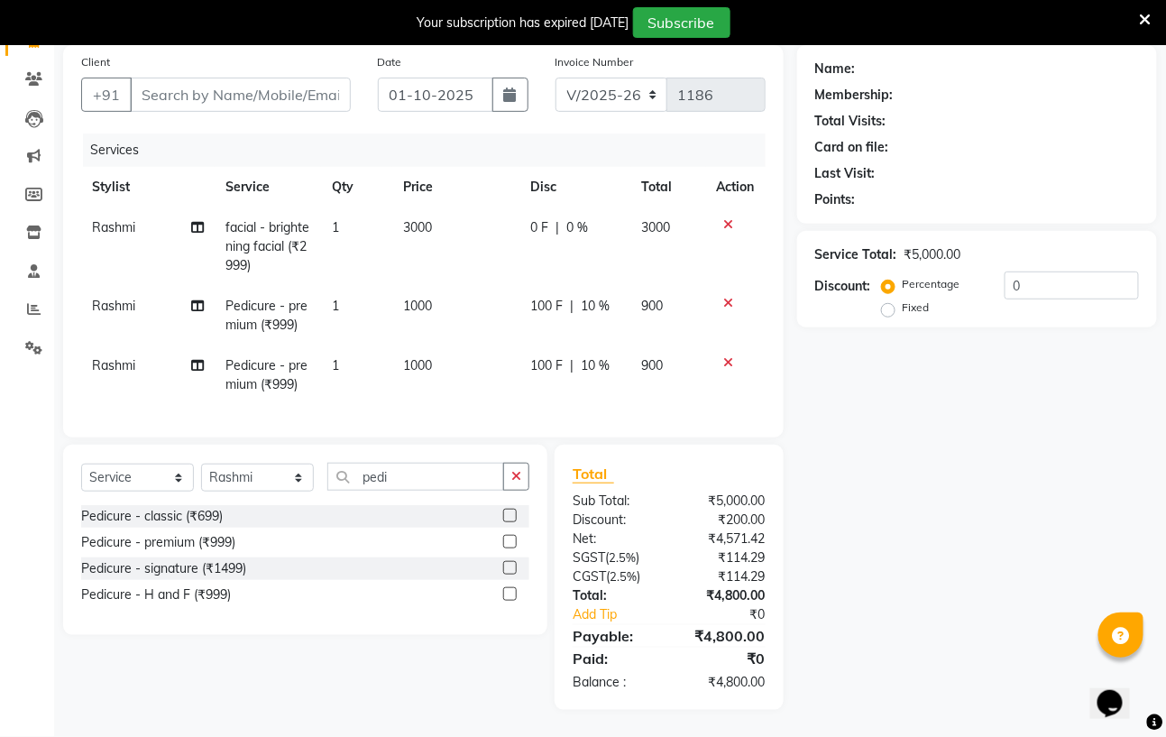
click at [613, 345] on td "100 F | 10 %" at bounding box center [575, 375] width 111 height 60
select select "59165"
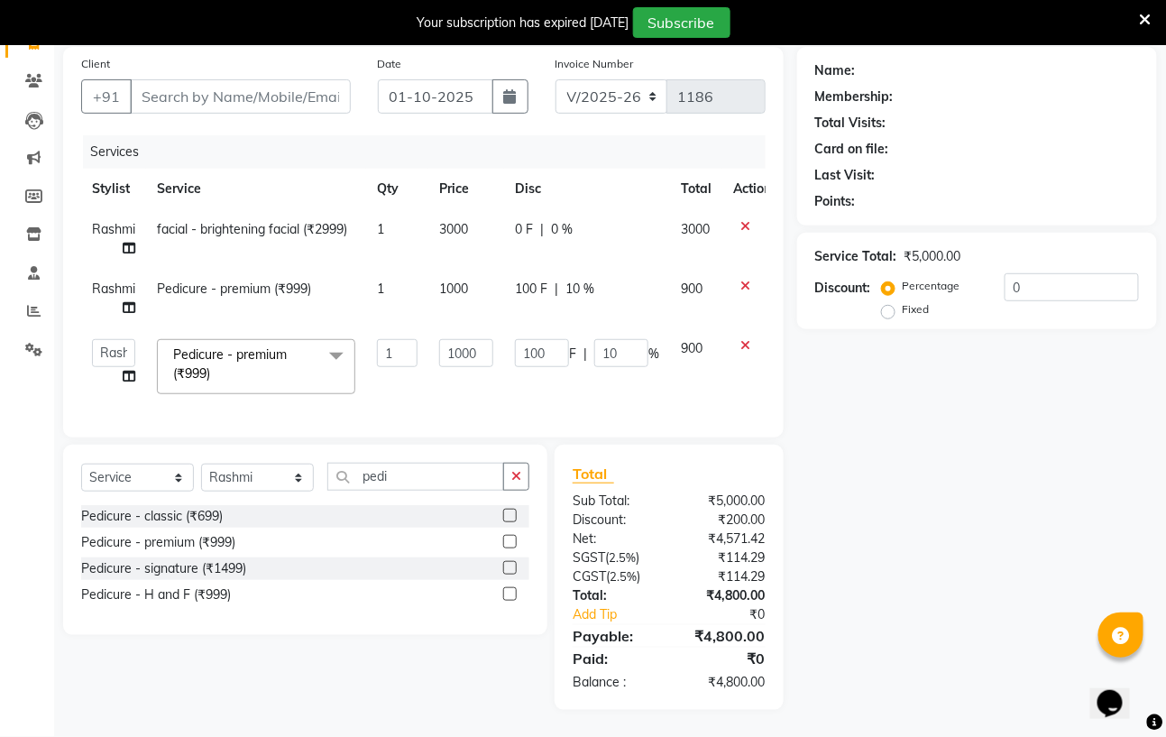
click at [699, 363] on td "900" at bounding box center [696, 366] width 52 height 77
click at [842, 376] on div "Name: Membership: Total Visits: Card on file: Last Visit: Points: Service Total…" at bounding box center [983, 378] width 373 height 663
click at [259, 79] on input "Client" at bounding box center [240, 96] width 221 height 34
type input "8"
type input "0"
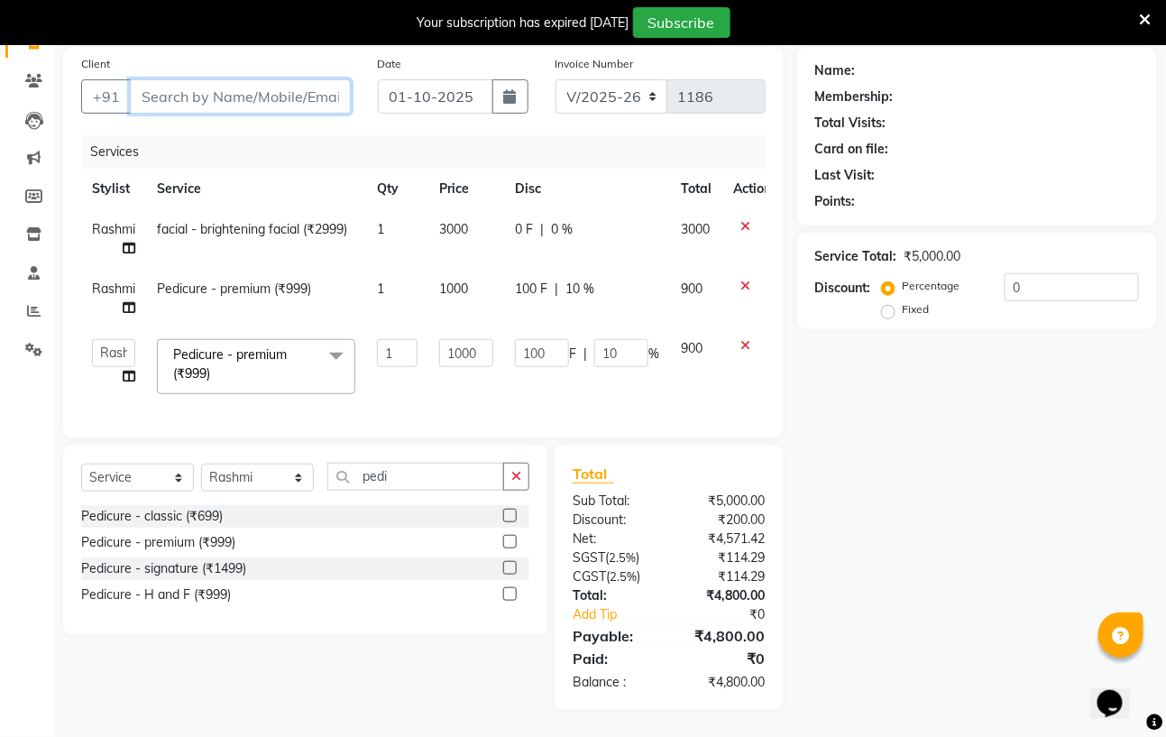
type input "0"
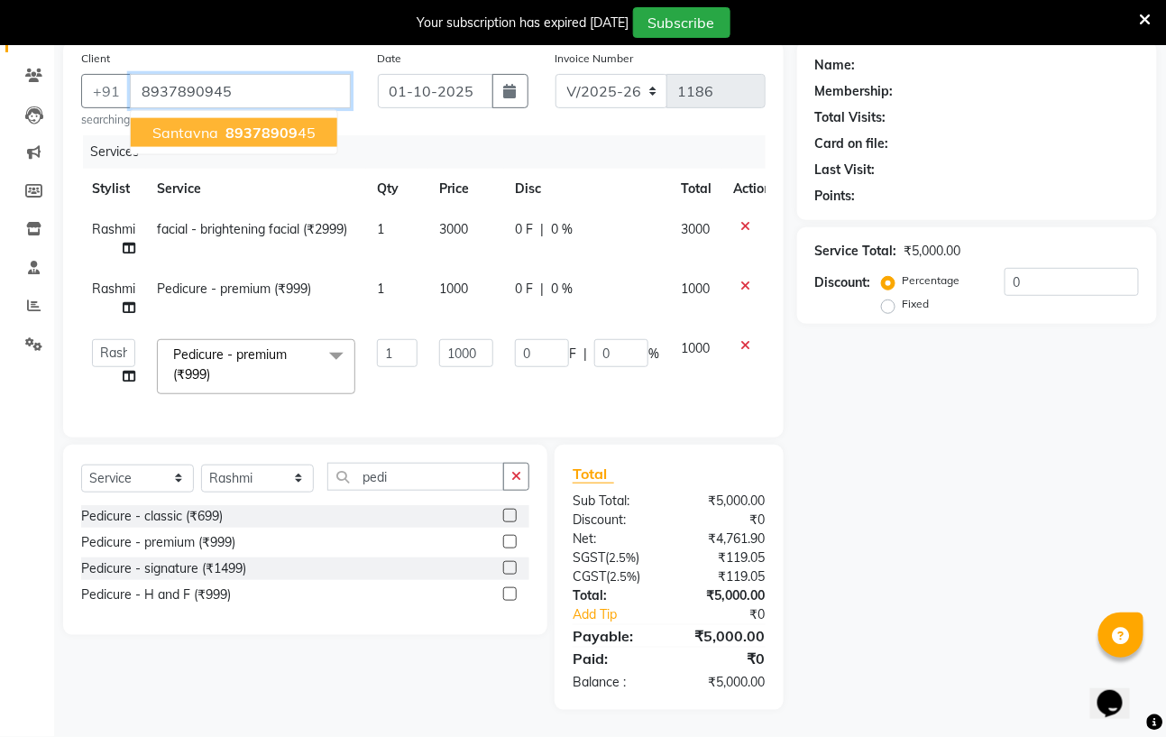
type input "8937890945"
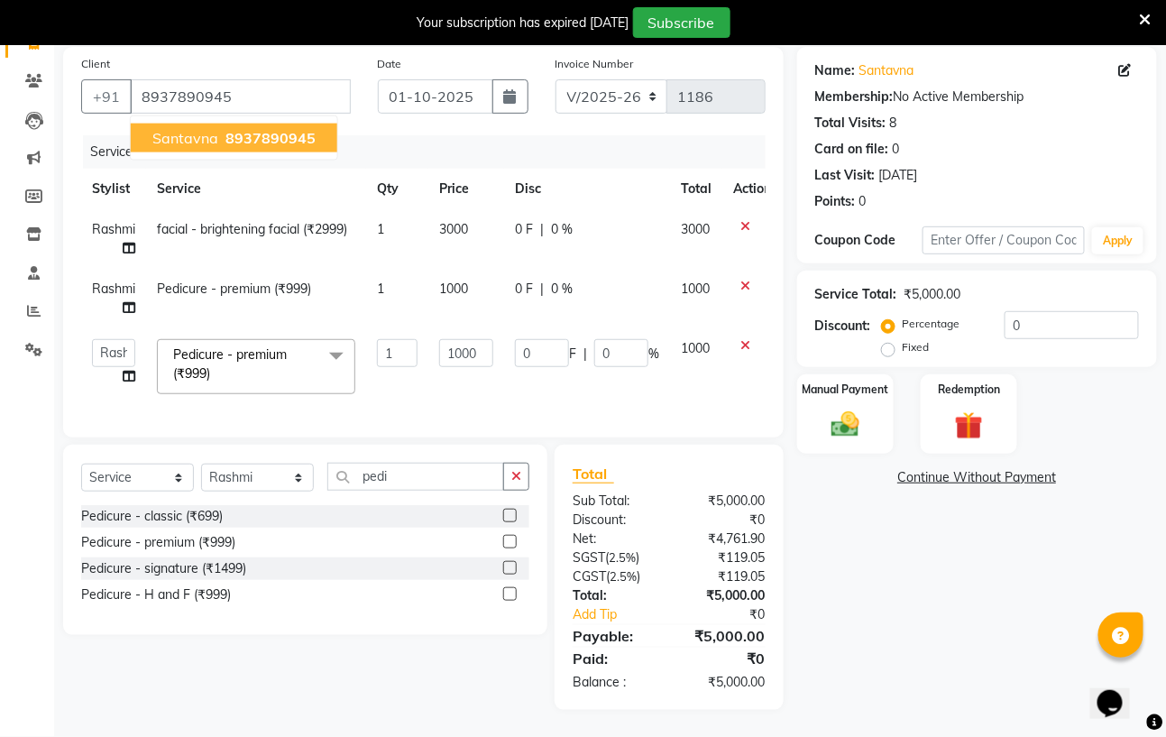
click at [153, 129] on span "Santavna" at bounding box center [185, 138] width 66 height 18
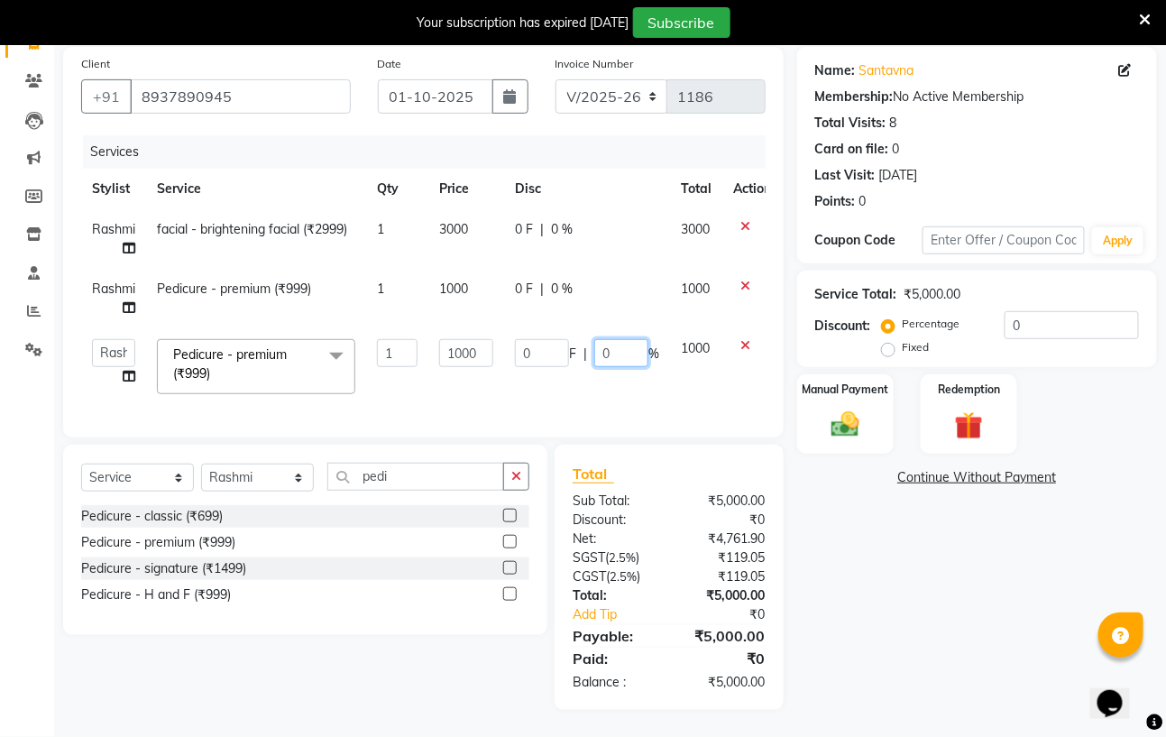
click at [624, 339] on input "0" at bounding box center [621, 353] width 54 height 28
type input "20"
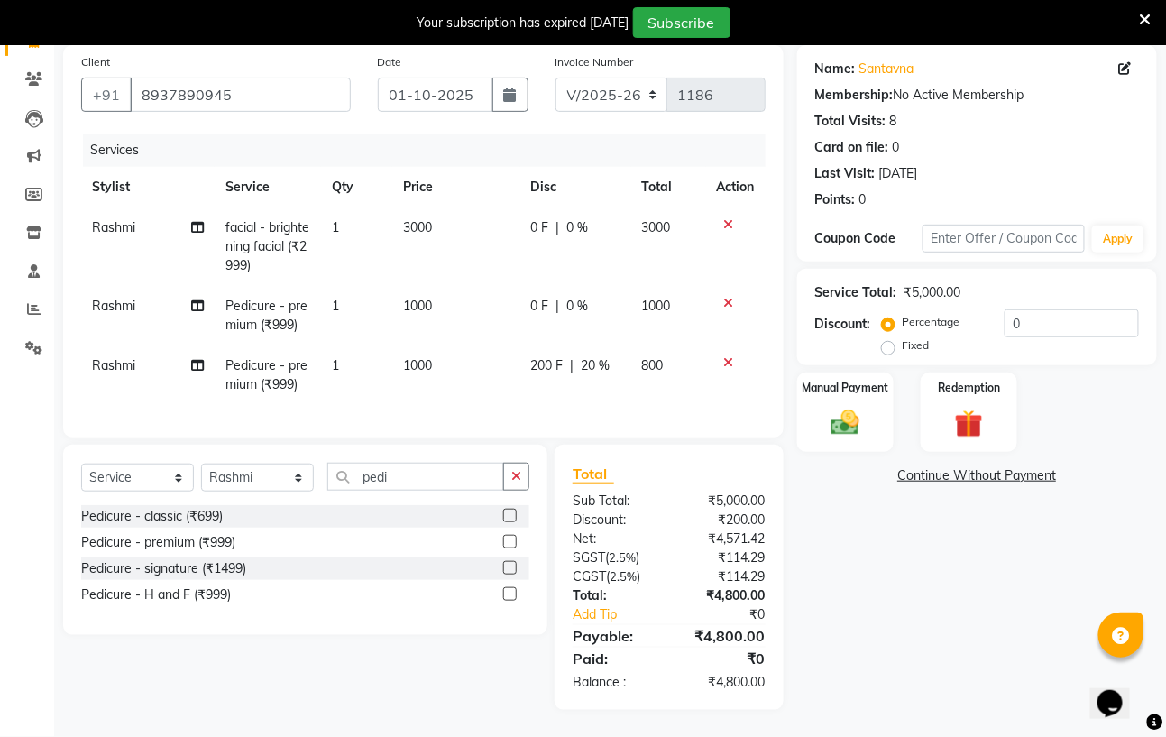
click at [575, 261] on tbody "Rashmi facial - brightening facial (₹2999) 1 3000 0 F | 0 % 3000 Rashmi Pedicur…" at bounding box center [423, 305] width 684 height 197
click at [605, 297] on div "0 F | 0 %" at bounding box center [575, 306] width 89 height 19
select select "59165"
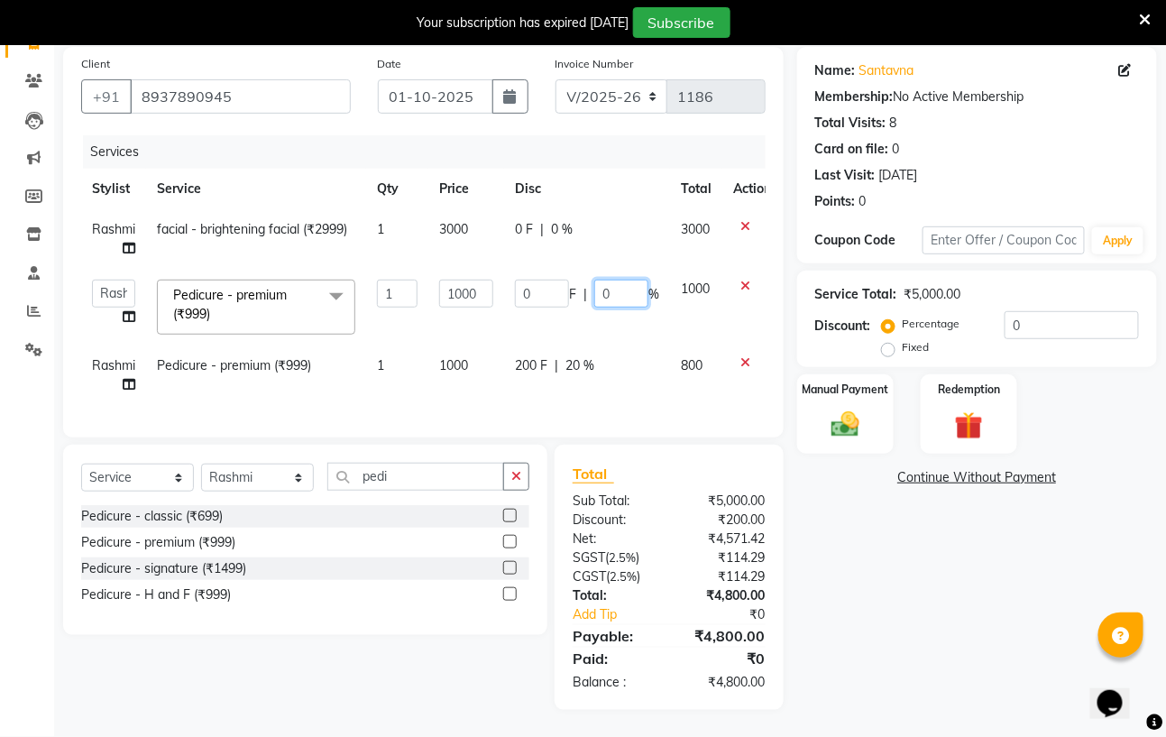
click at [616, 279] on input "0" at bounding box center [621, 293] width 54 height 28
type input "20"
click at [874, 407] on div "Manual Payment" at bounding box center [845, 413] width 101 height 83
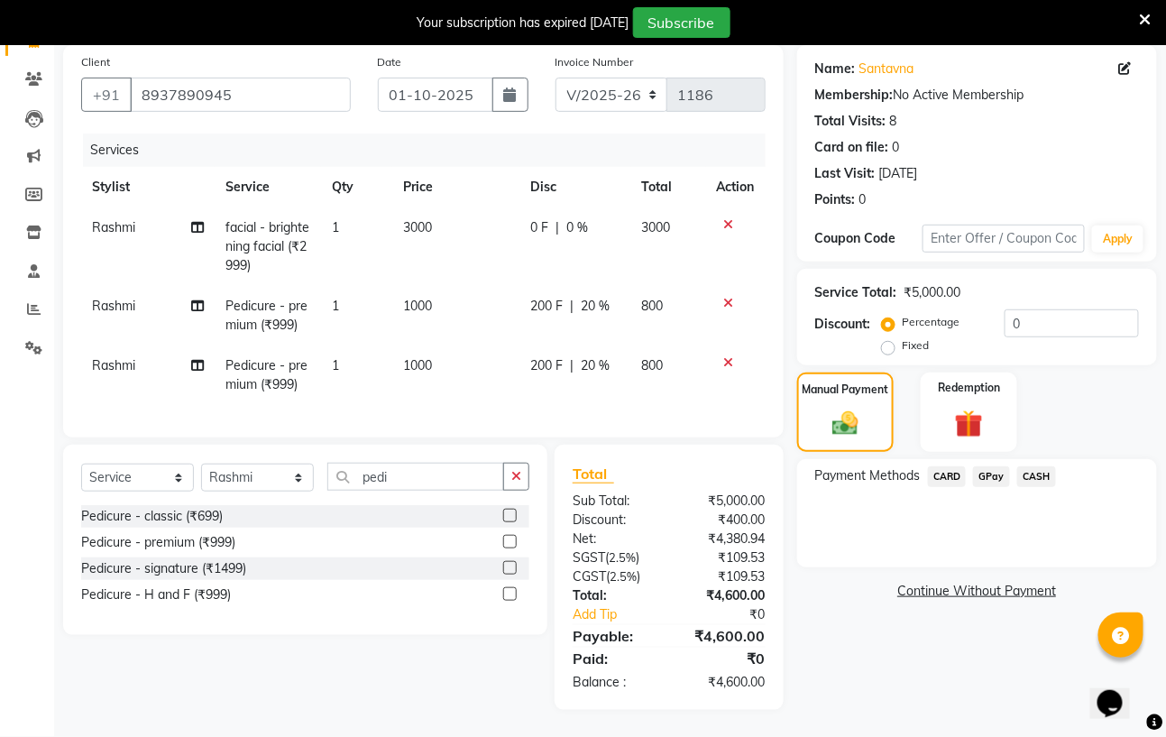
click at [616, 286] on td "200 F | 20 %" at bounding box center [575, 316] width 111 height 60
select select "59165"
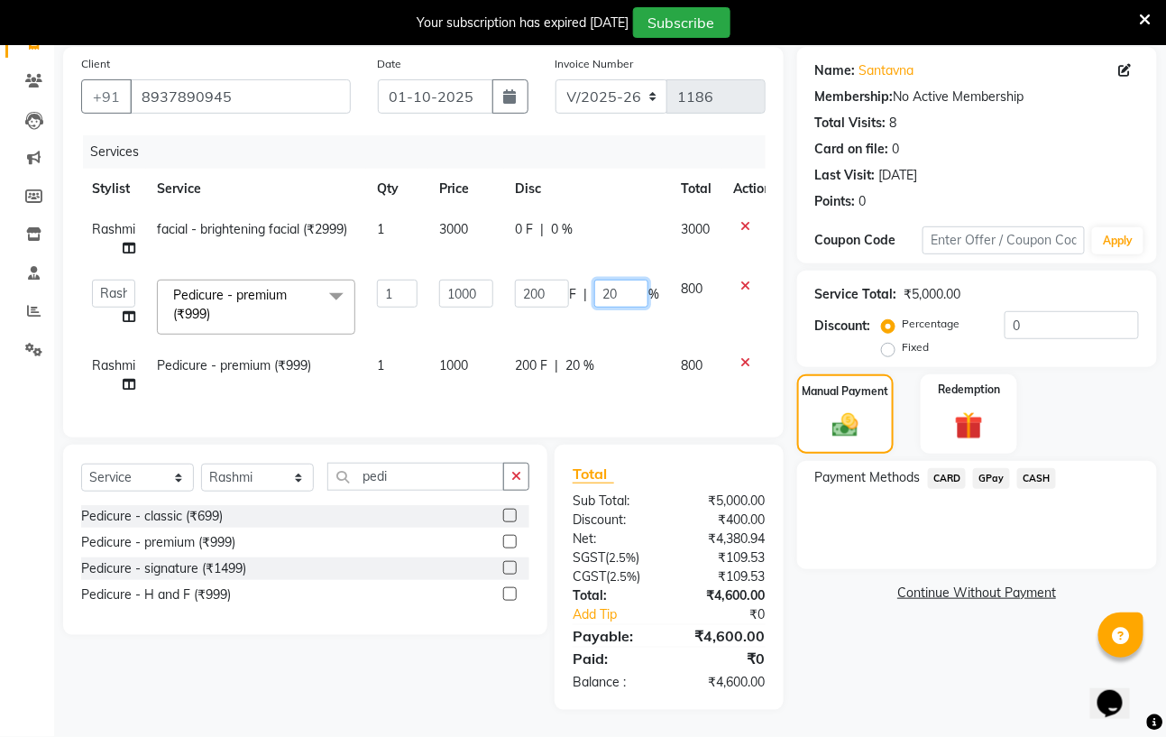
drag, startPoint x: 623, startPoint y: 274, endPoint x: 623, endPoint y: 262, distance: 11.7
click at [623, 279] on input "20" at bounding box center [621, 293] width 54 height 28
type input "2"
type input "10"
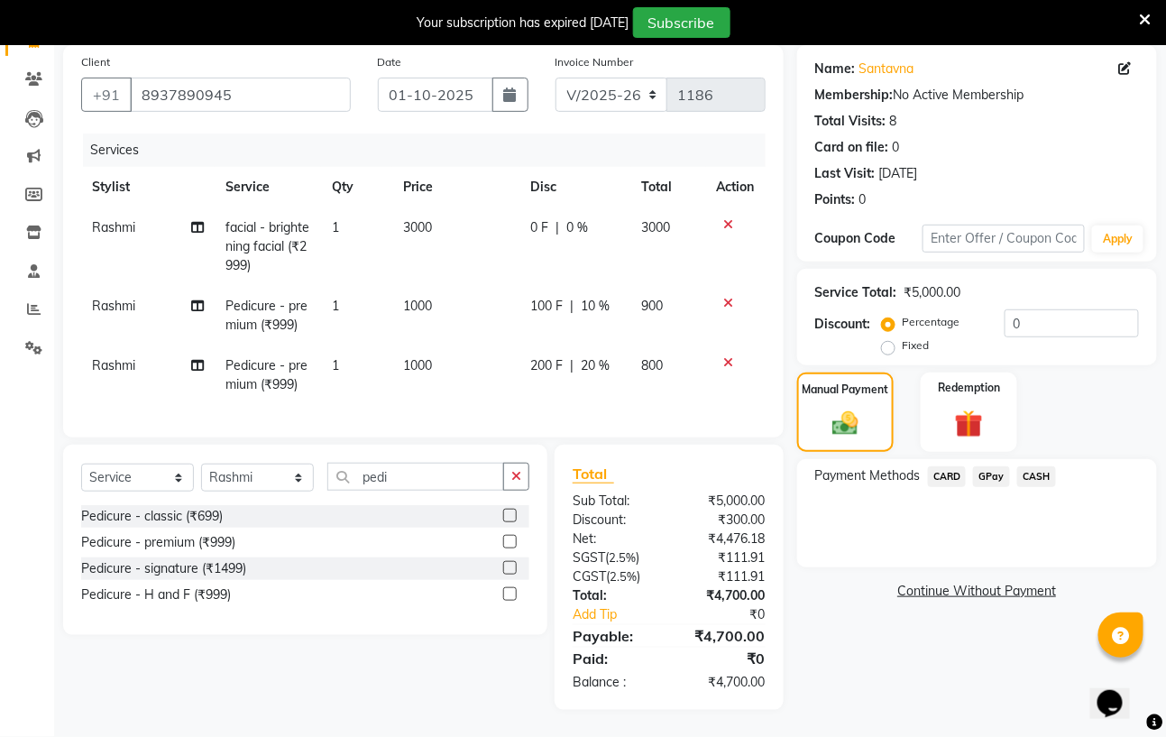
click at [597, 345] on td "200 F | 20 %" at bounding box center [575, 375] width 111 height 60
select select "59165"
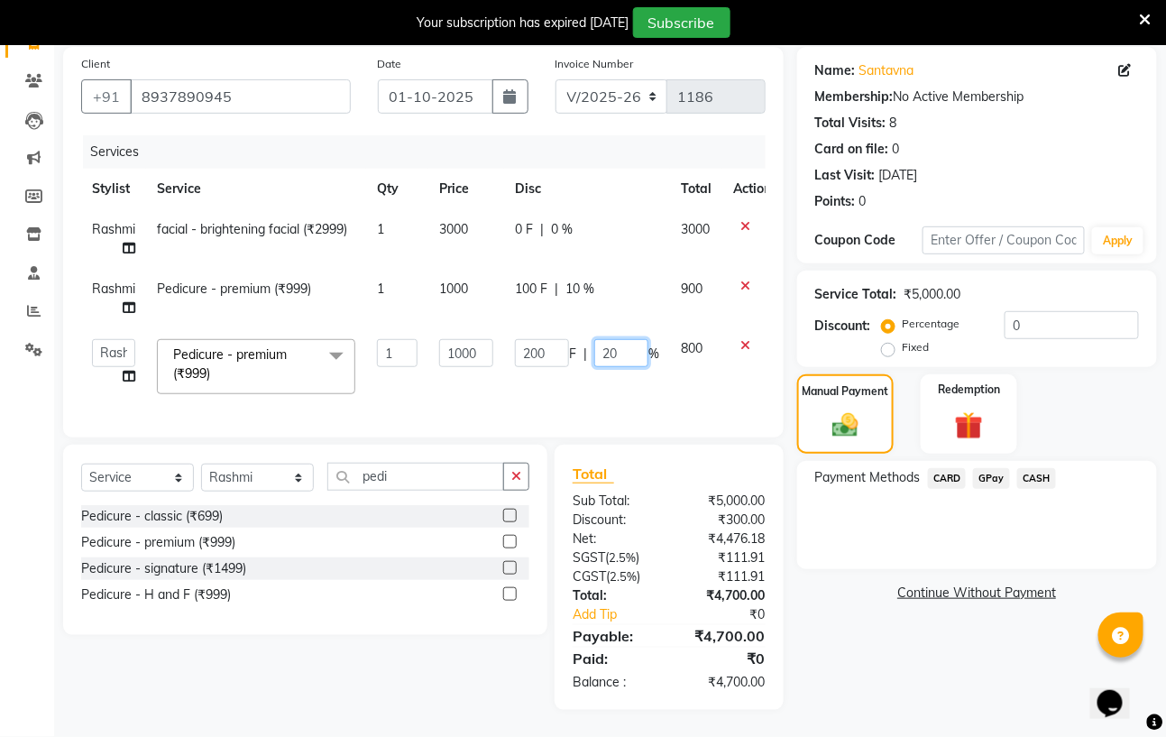
click at [623, 339] on input "20" at bounding box center [621, 353] width 54 height 28
type input "2"
type input "10"
click at [842, 409] on img at bounding box center [845, 425] width 44 height 32
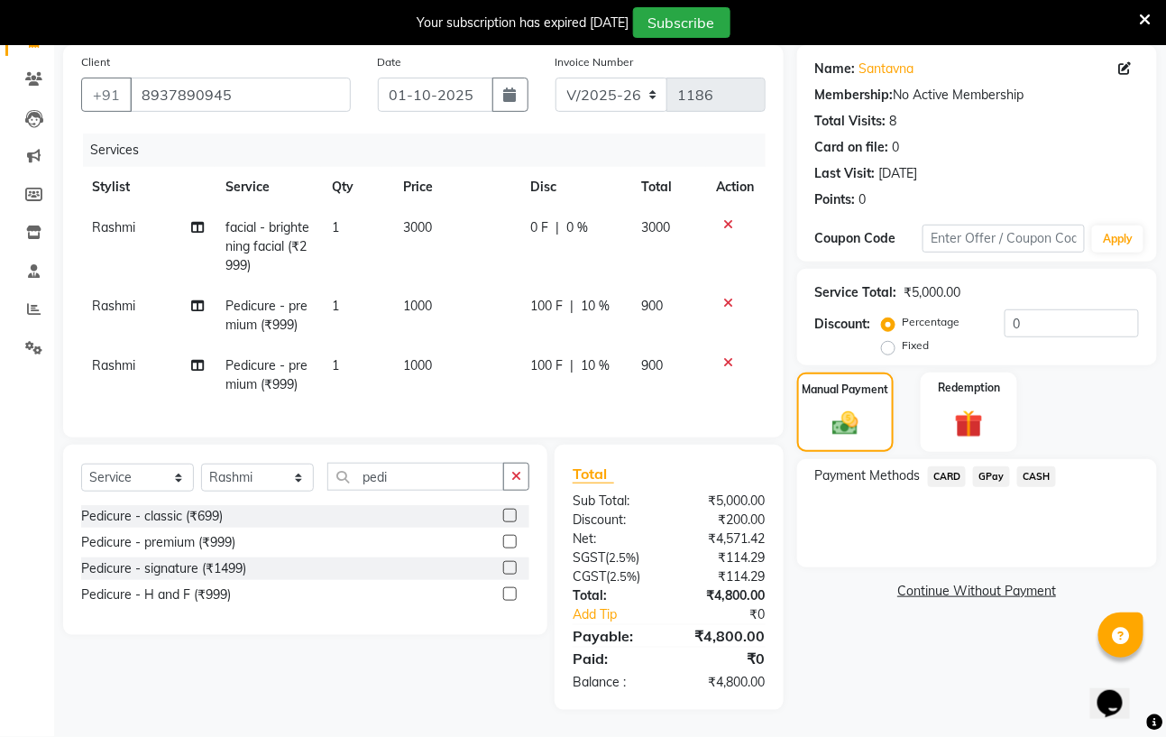
click at [993, 466] on span "GPay" at bounding box center [991, 476] width 37 height 21
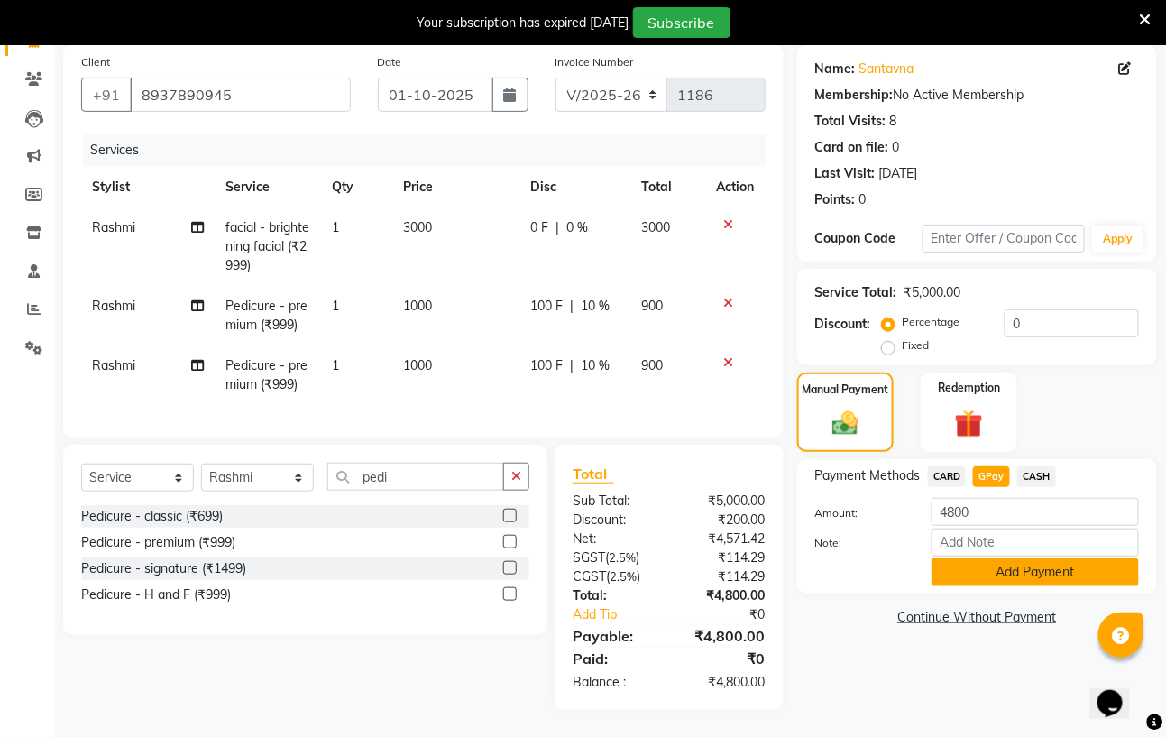
click at [1030, 558] on button "Add Payment" at bounding box center [1034, 572] width 207 height 28
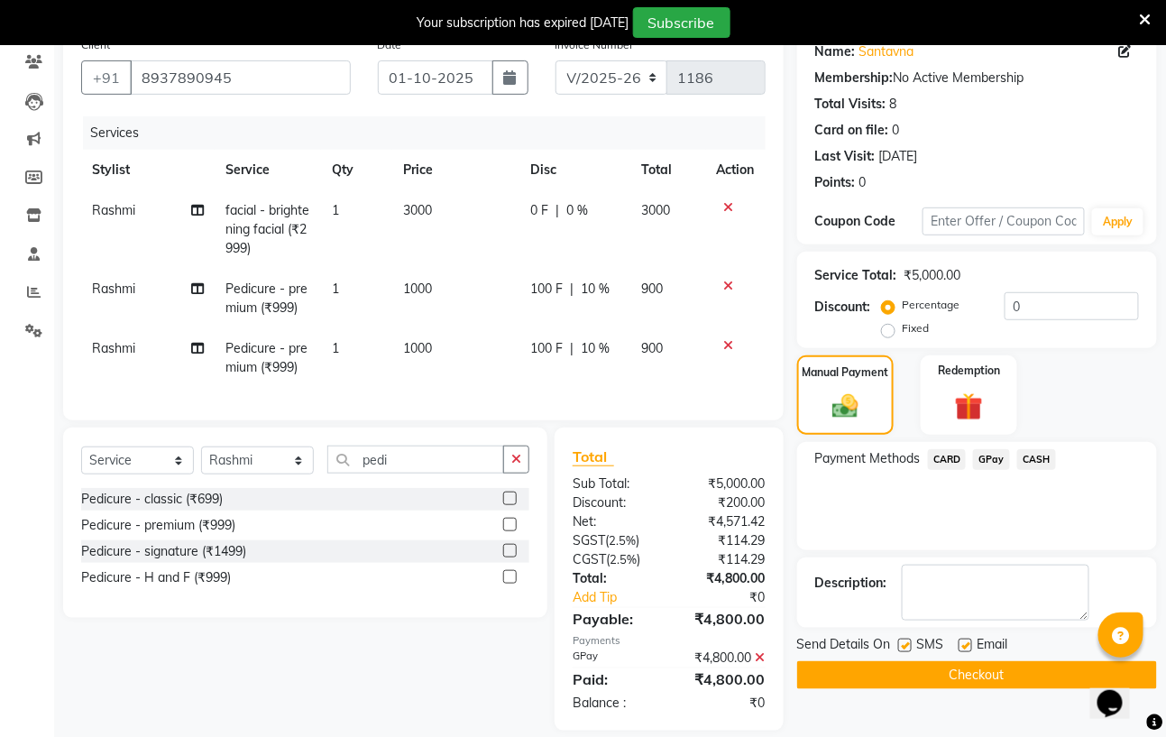
click at [974, 668] on button "Checkout" at bounding box center [977, 675] width 360 height 28
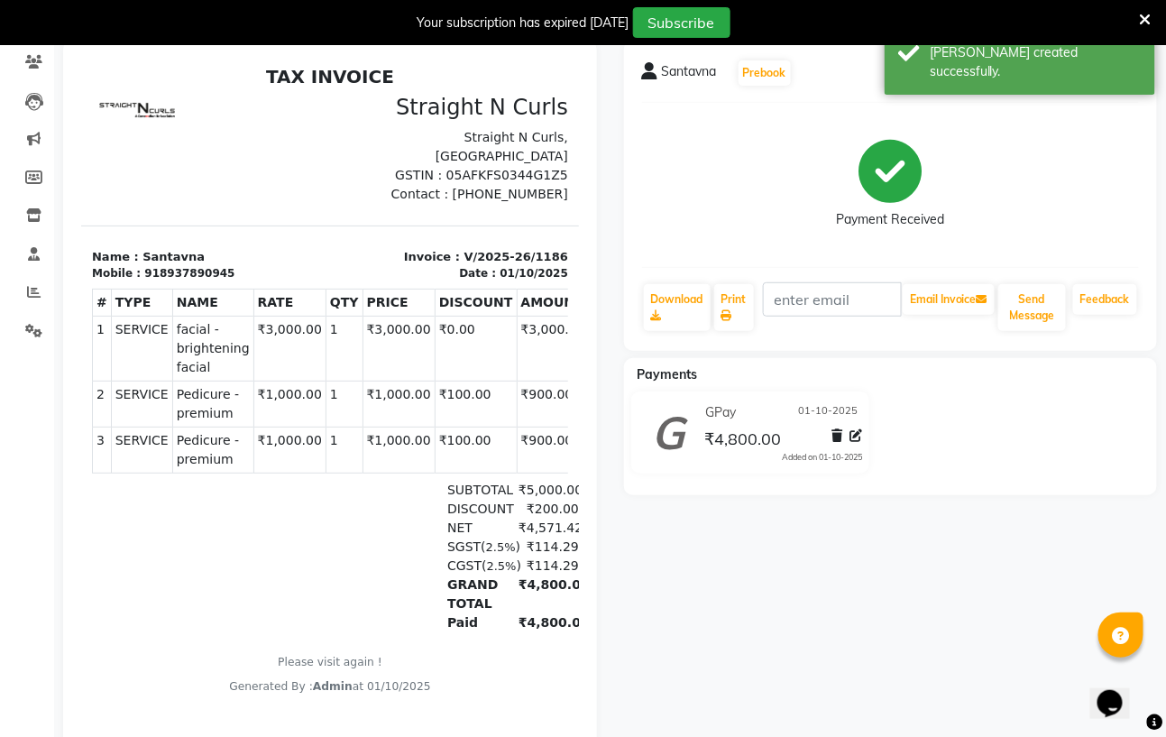
scroll to position [41, 0]
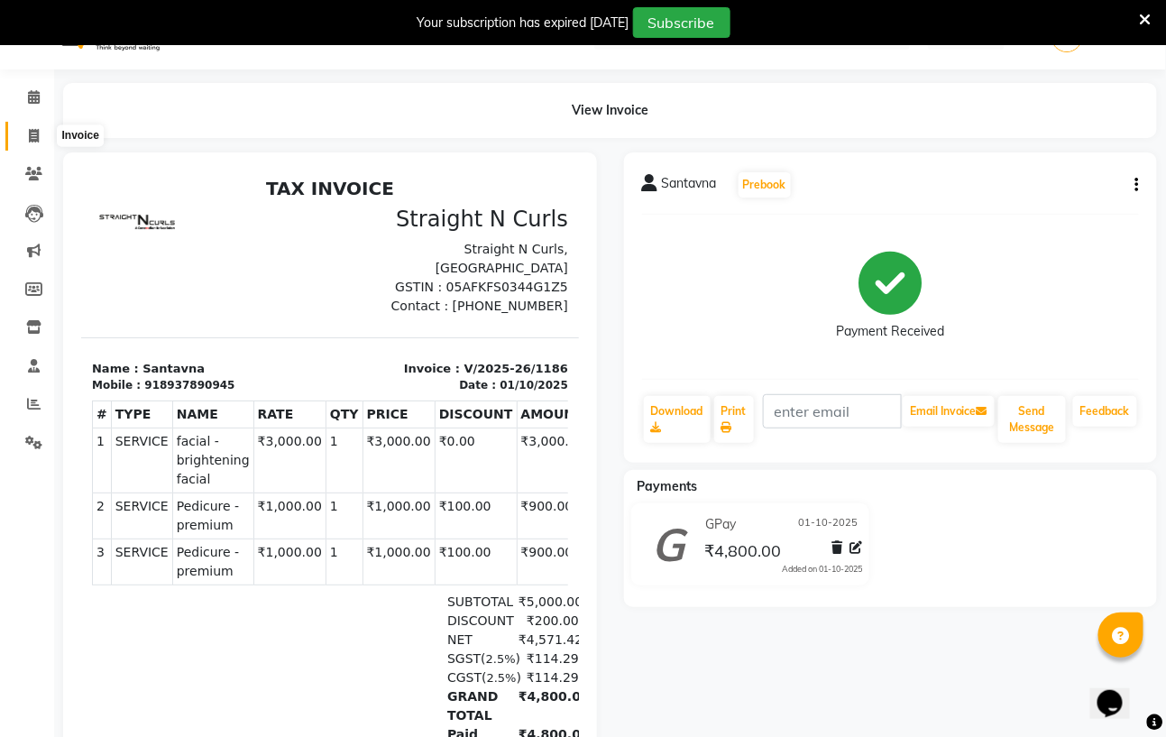
click at [32, 131] on icon at bounding box center [34, 136] width 10 height 14
select select "7039"
select select "service"
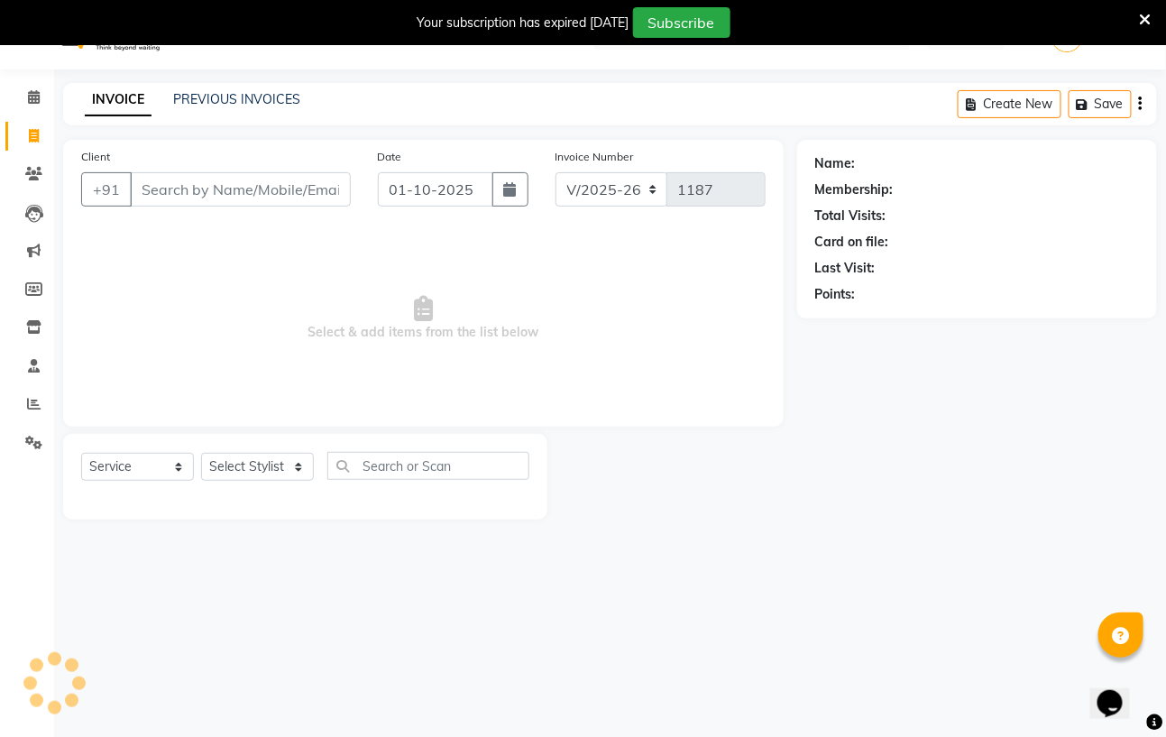
scroll to position [46, 0]
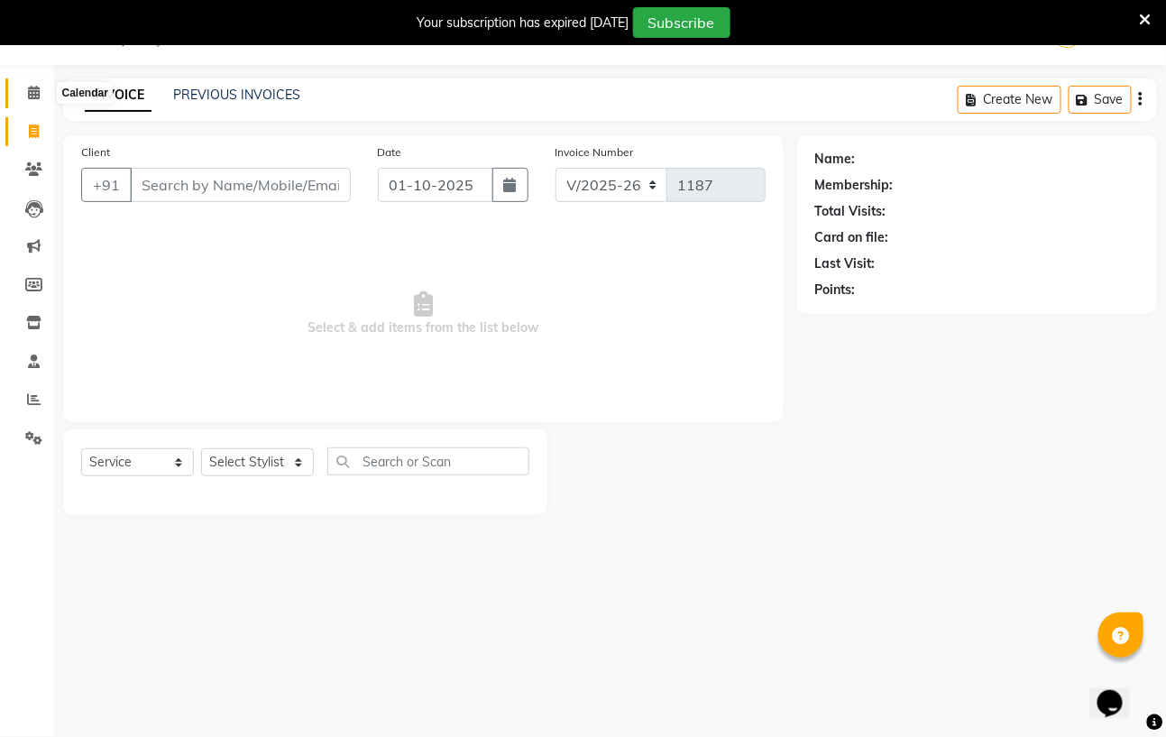
click at [33, 90] on icon at bounding box center [34, 93] width 12 height 14
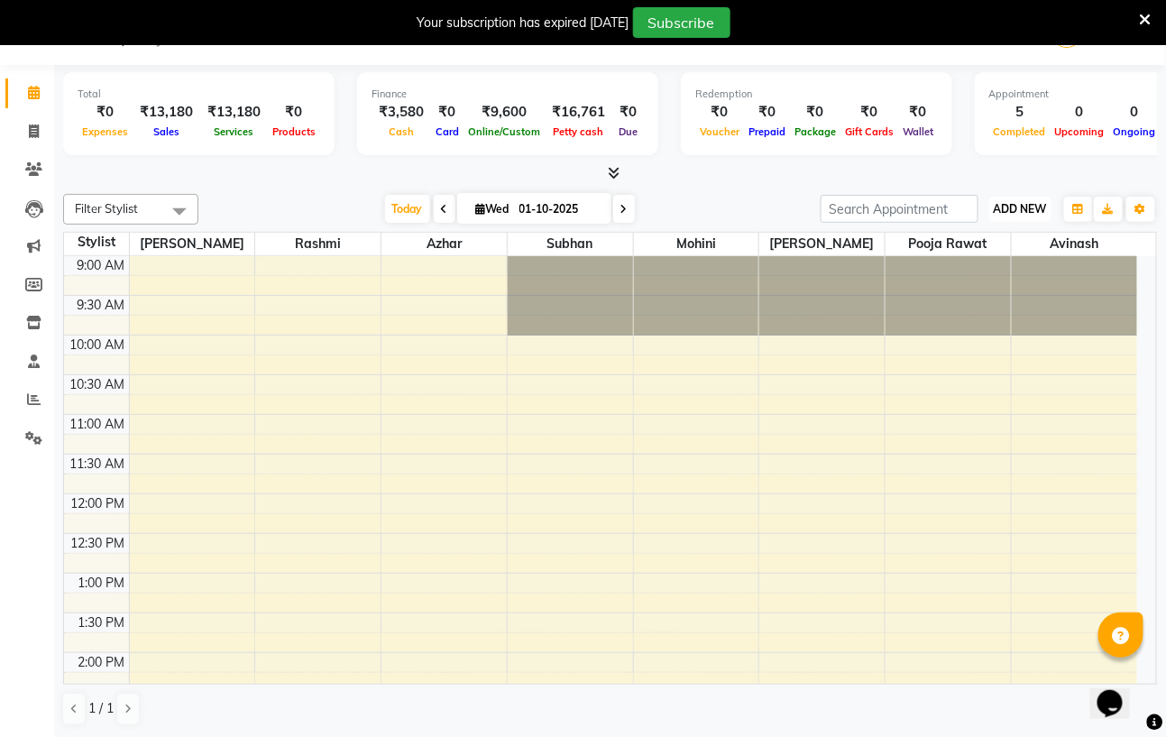
click at [1009, 202] on span "ADD NEW" at bounding box center [1019, 209] width 53 height 14
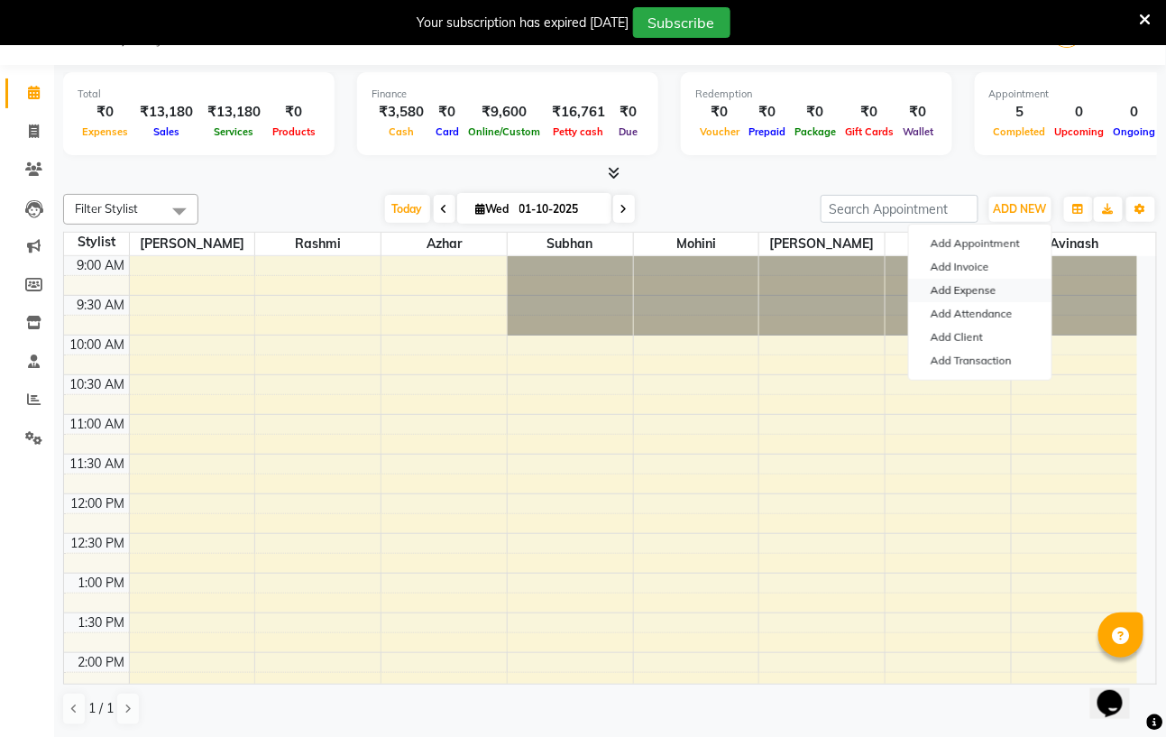
click at [980, 282] on link "Add Expense" at bounding box center [980, 290] width 142 height 23
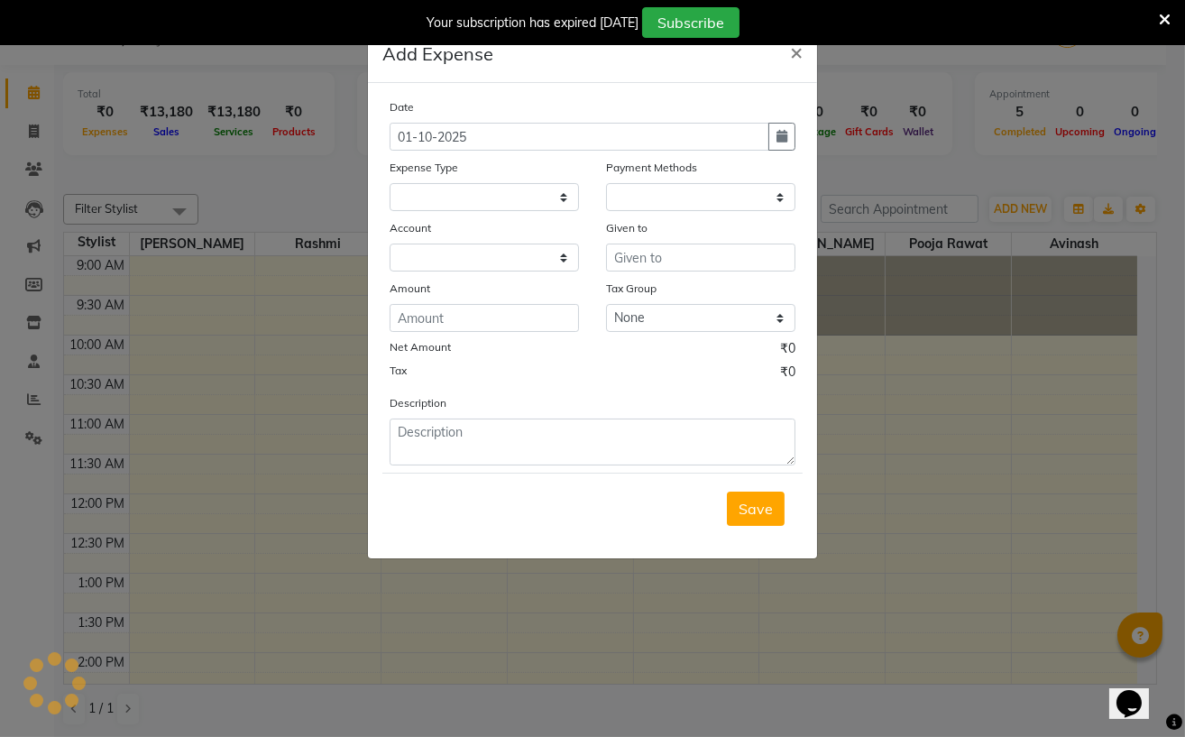
select select "1"
select select "6102"
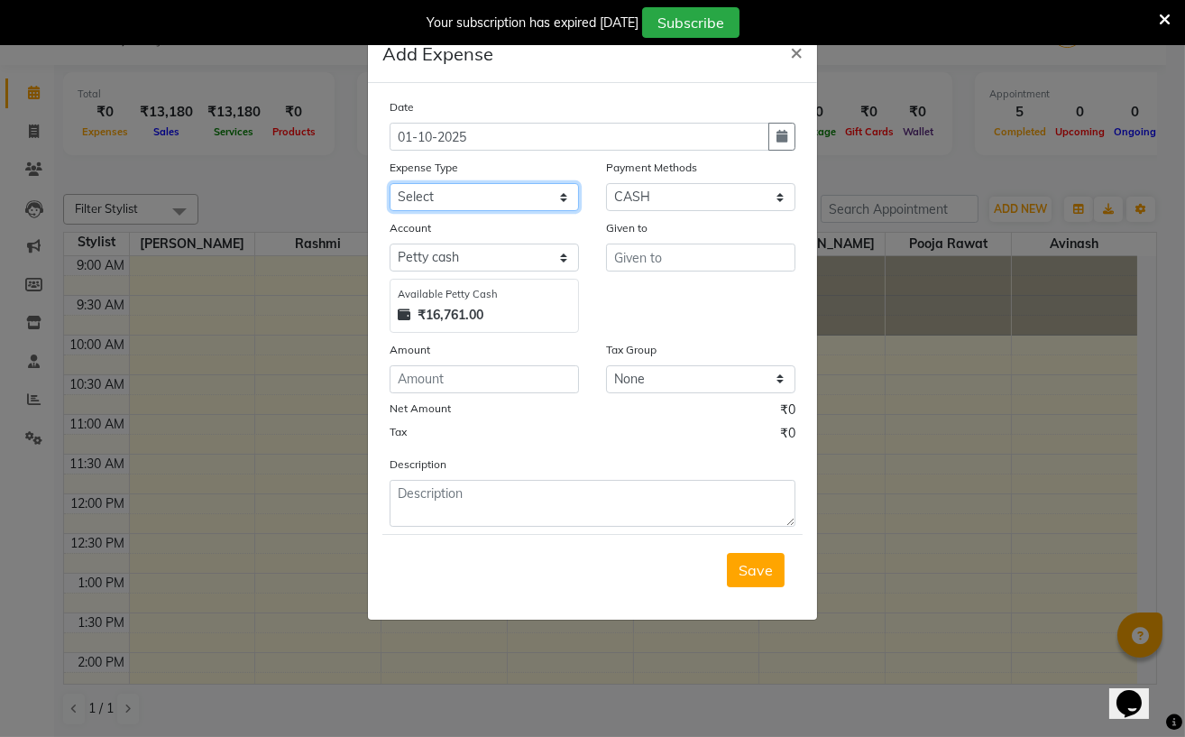
click at [552, 200] on select "Select Advance Salary Cash transfer to bank Client Snacks Electricity Fuel Ince…" at bounding box center [483, 197] width 189 height 28
select select "18814"
click at [389, 185] on select "Select Advance Salary Cash transfer to bank Client Snacks Electricity Fuel Ince…" at bounding box center [483, 197] width 189 height 28
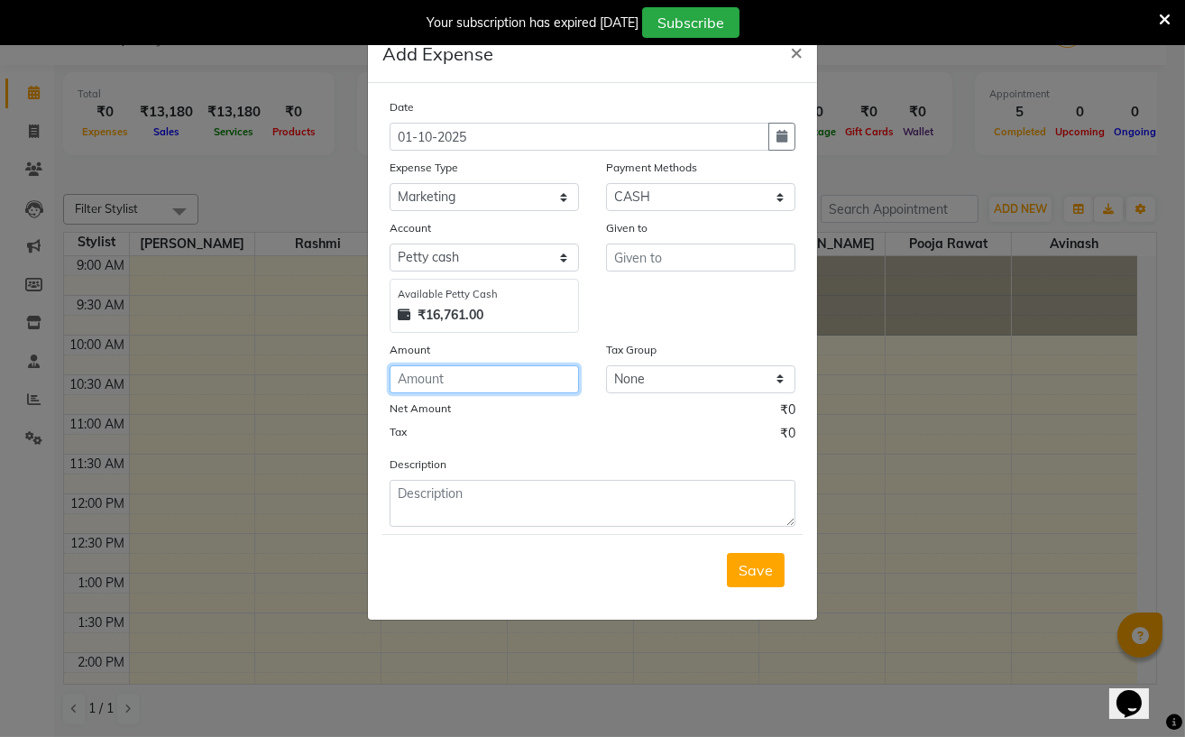
click at [492, 380] on input "number" at bounding box center [483, 379] width 189 height 28
type input "140"
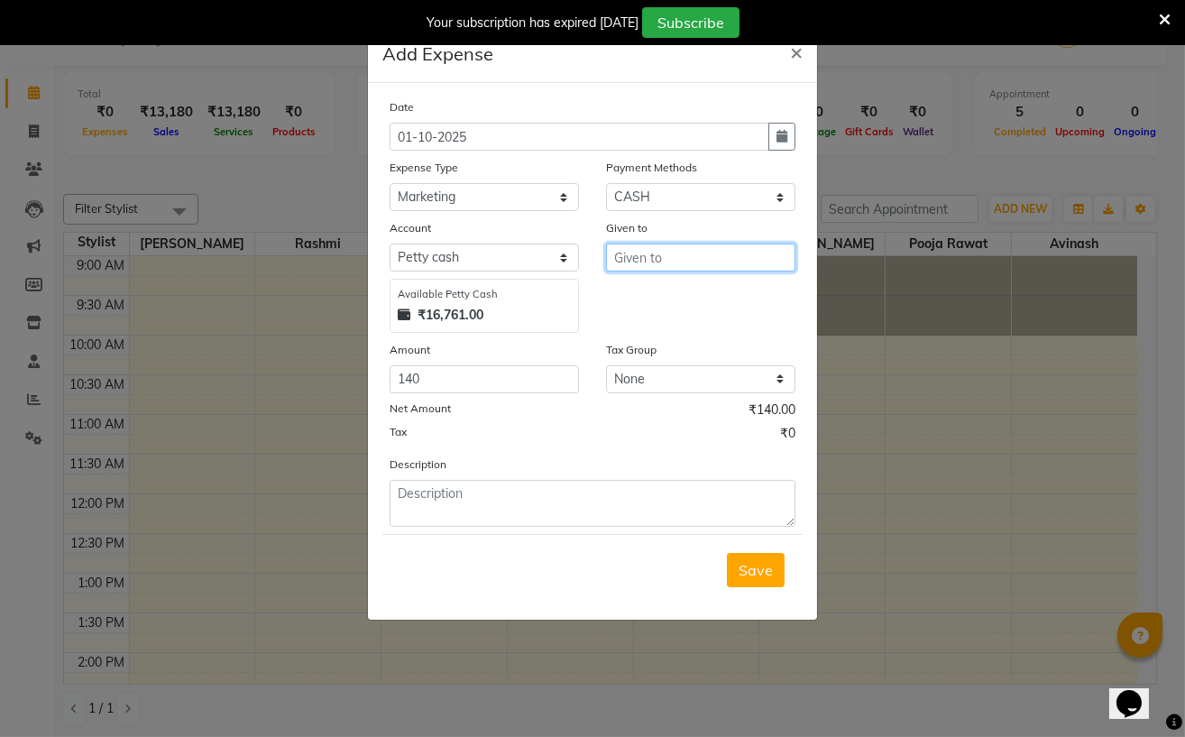
click at [683, 259] on input "text" at bounding box center [700, 257] width 189 height 28
type input "staff"
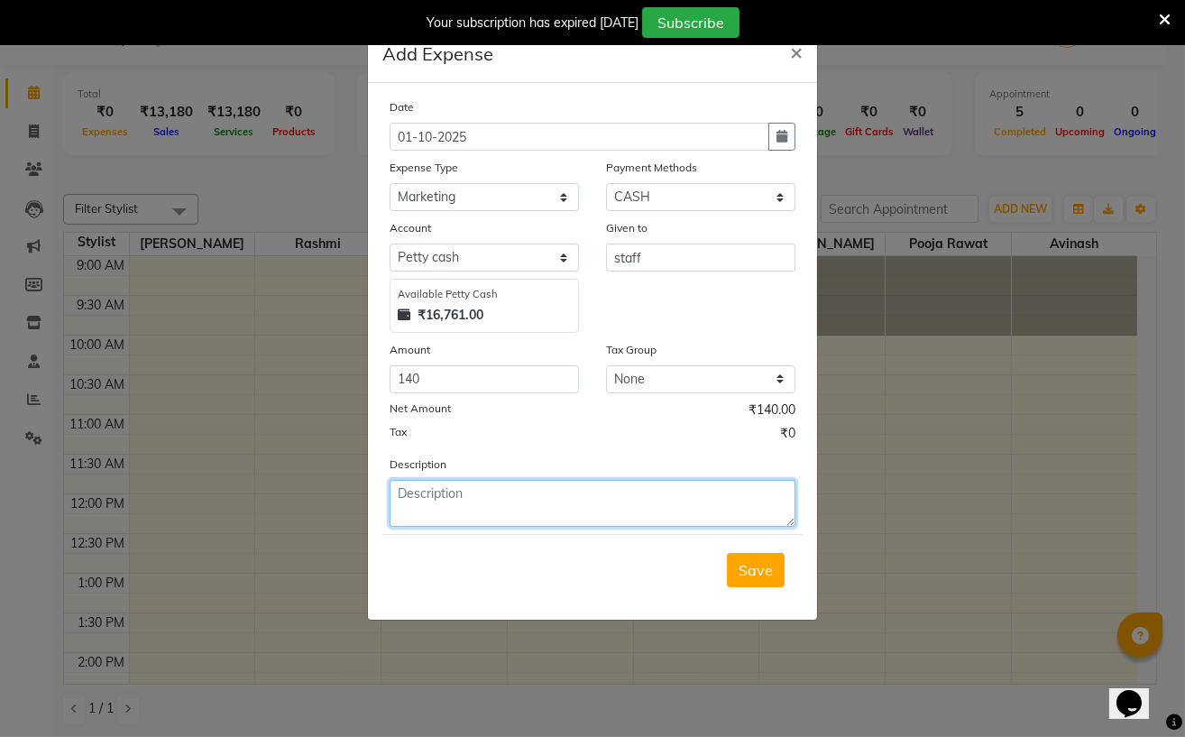
click at [492, 489] on textarea at bounding box center [592, 503] width 406 height 47
type textarea "tissue paper"
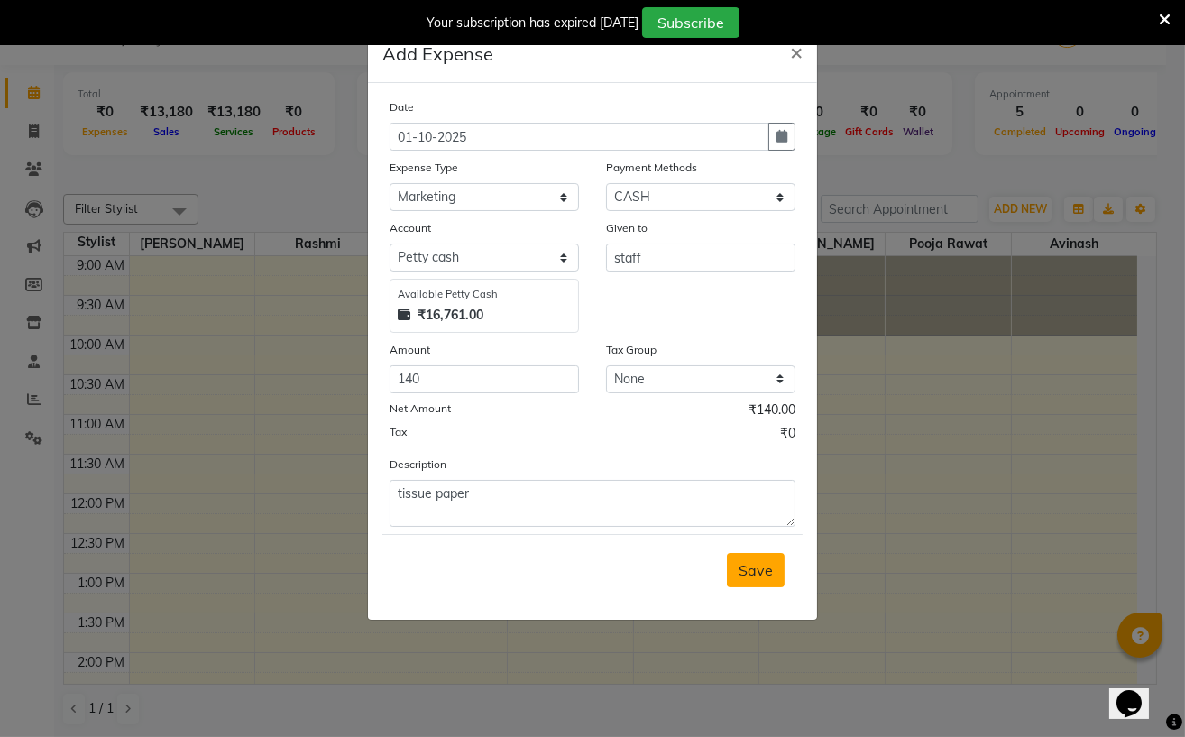
click at [753, 573] on span "Save" at bounding box center [755, 570] width 34 height 18
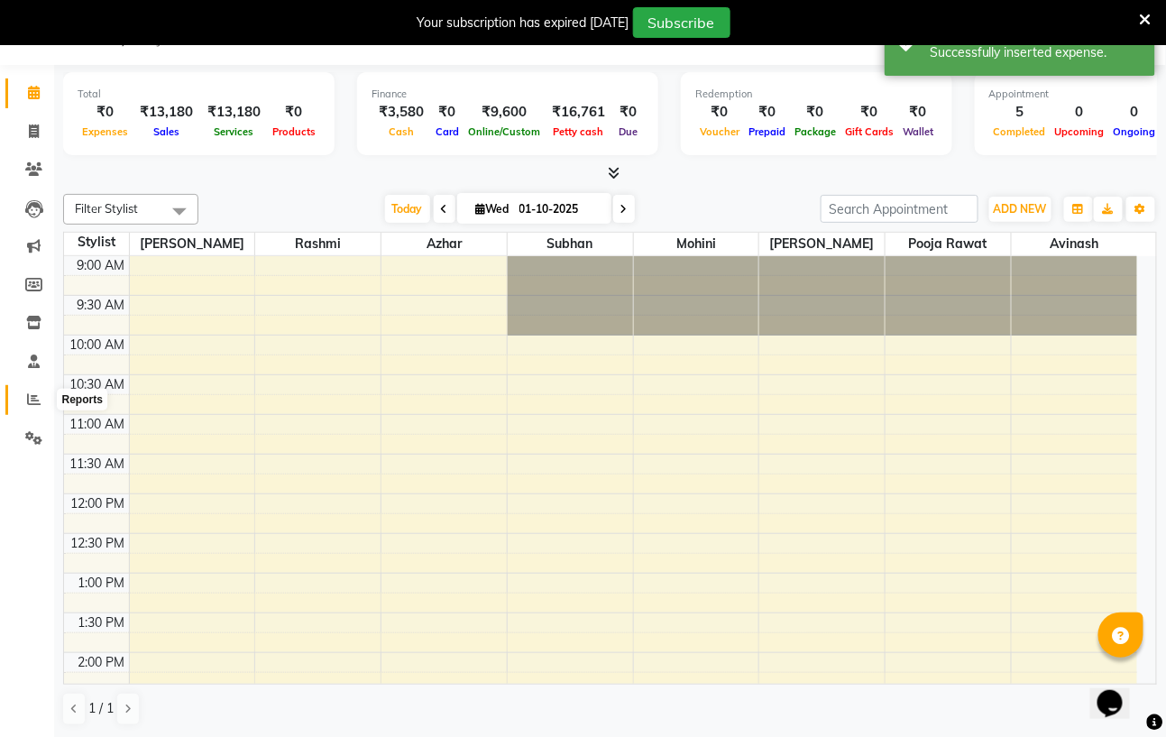
click at [30, 394] on icon at bounding box center [34, 399] width 14 height 14
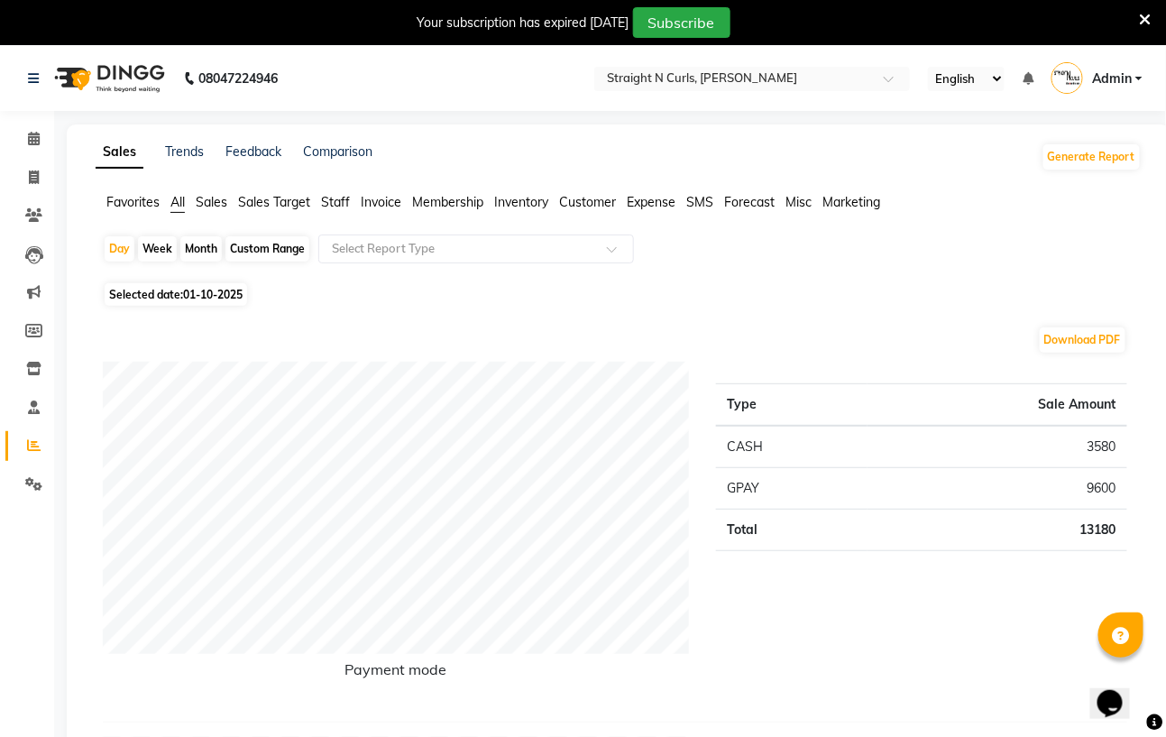
click at [214, 199] on span "Sales" at bounding box center [212, 202] width 32 height 16
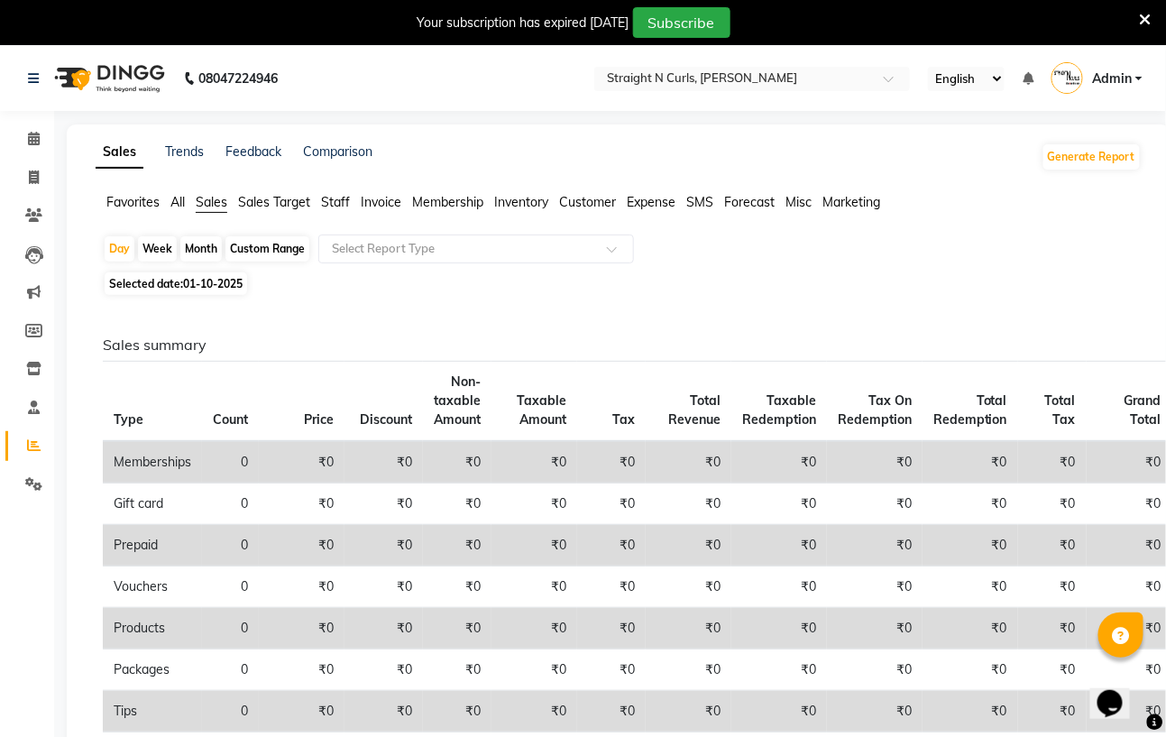
click at [297, 203] on span "Sales Target" at bounding box center [274, 202] width 72 height 16
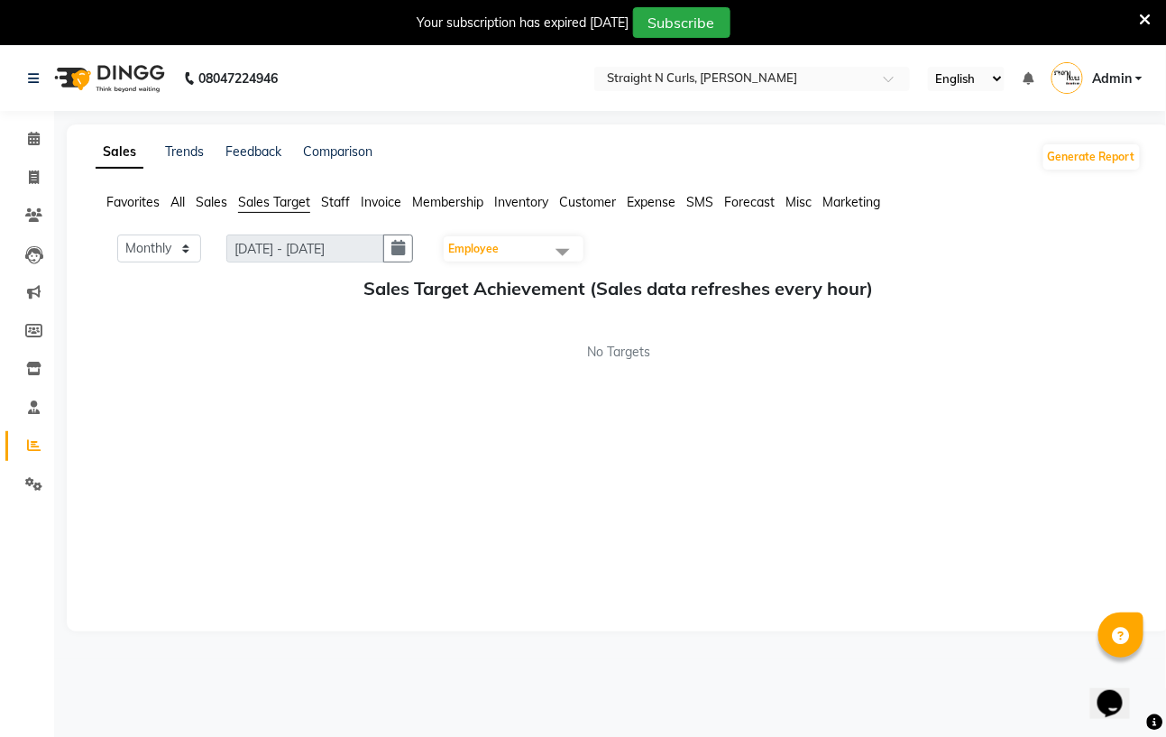
click at [117, 199] on span "Favorites" at bounding box center [132, 202] width 53 height 16
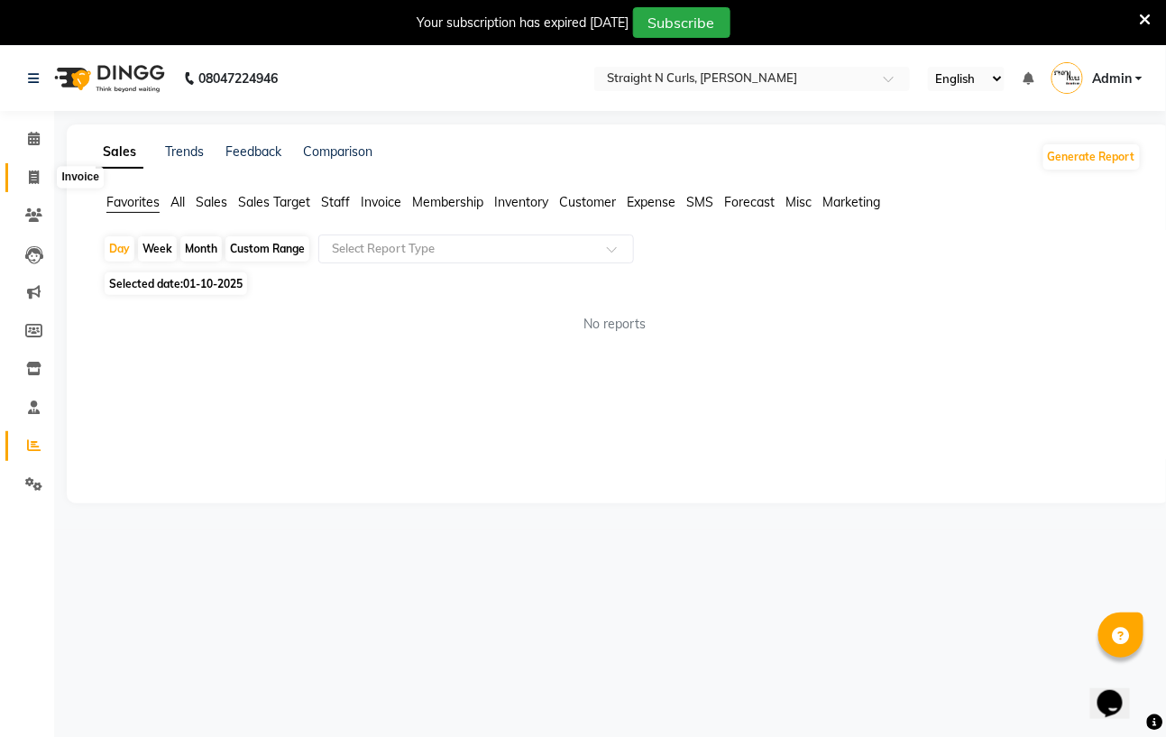
click at [33, 177] on icon at bounding box center [34, 177] width 10 height 14
select select "service"
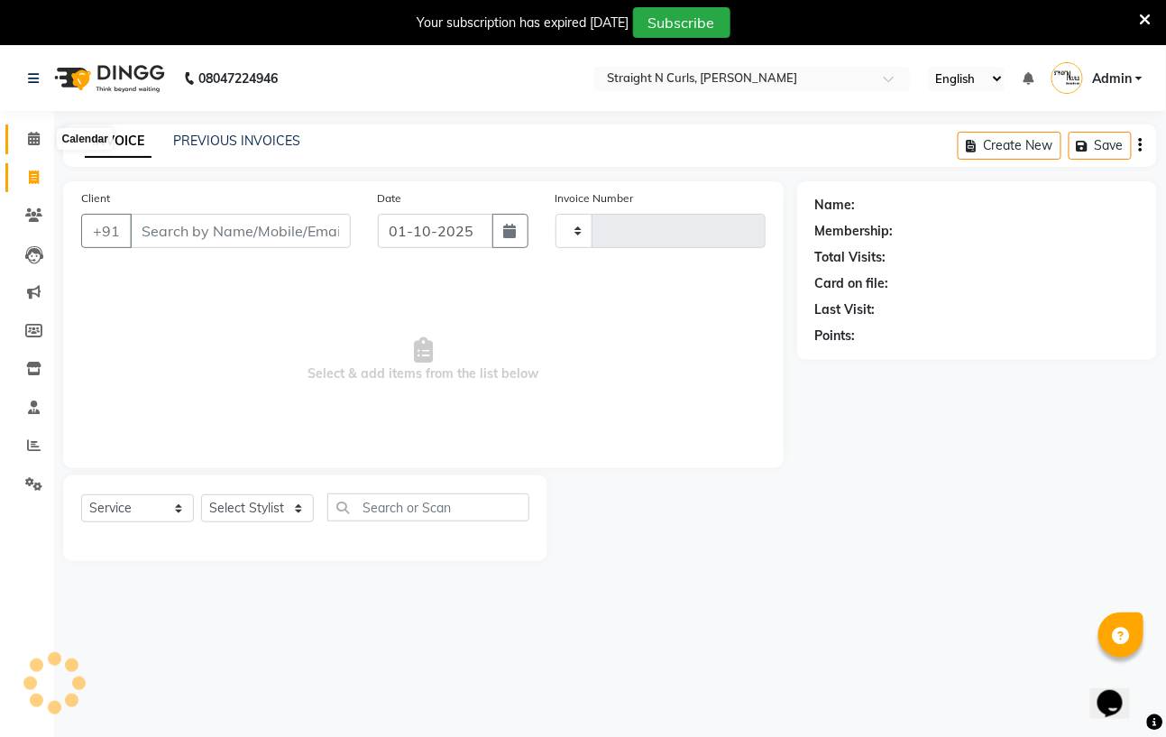
type input "1187"
select select "7039"
click at [35, 139] on icon at bounding box center [34, 139] width 12 height 14
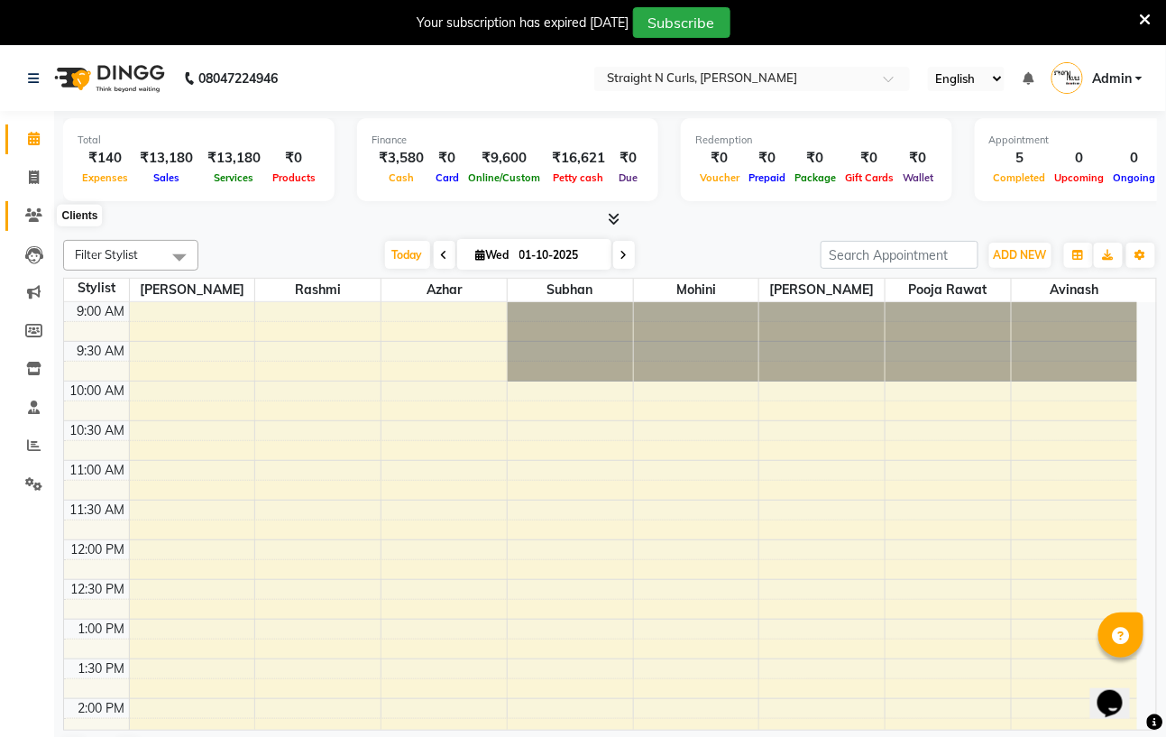
click at [22, 213] on span at bounding box center [34, 216] width 32 height 21
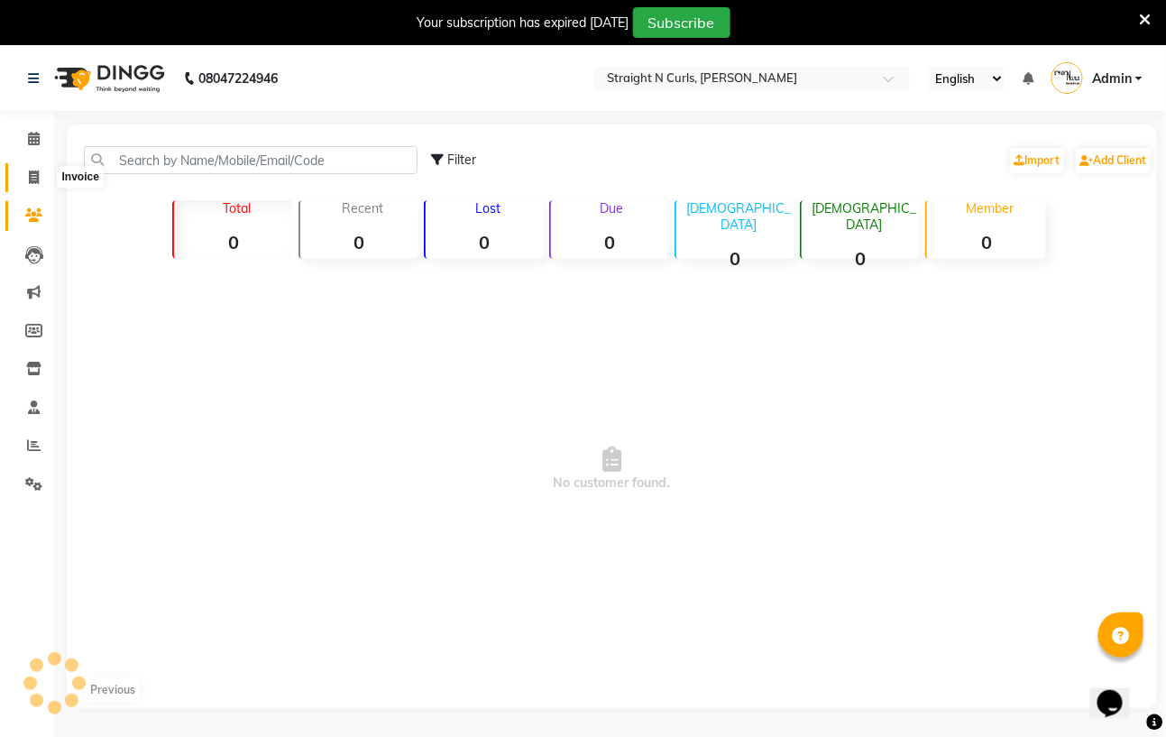
click at [32, 183] on icon at bounding box center [34, 177] width 10 height 14
select select "service"
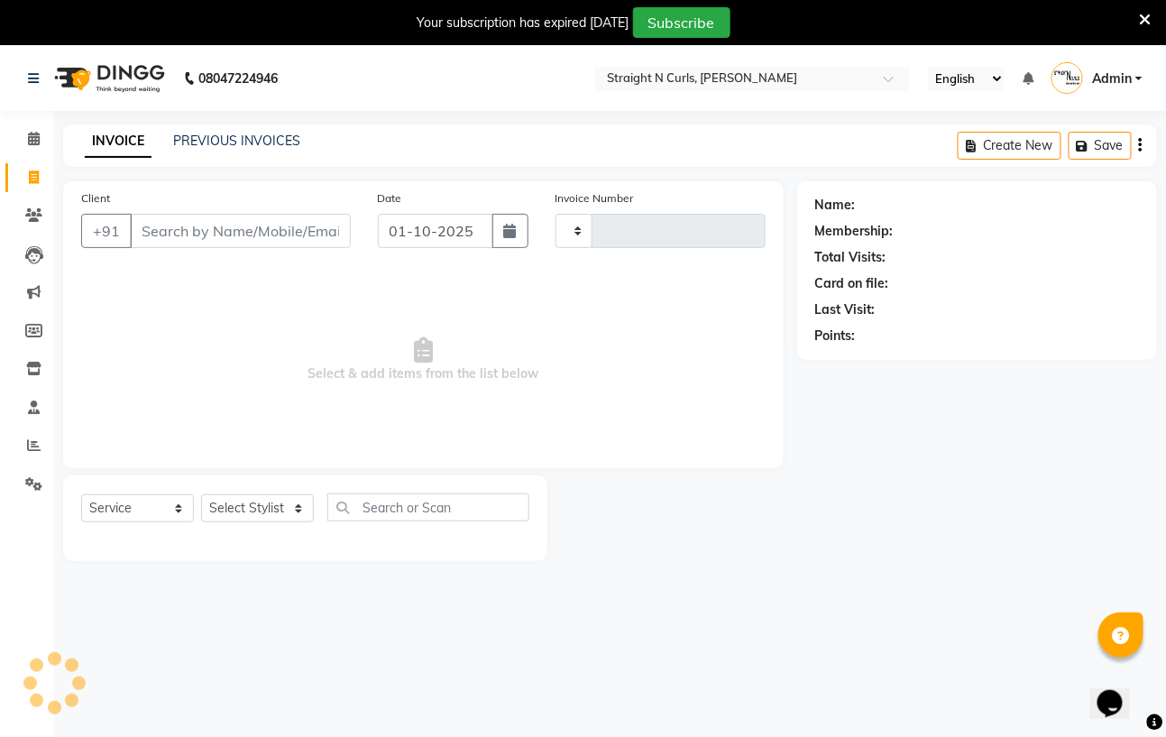
scroll to position [46, 0]
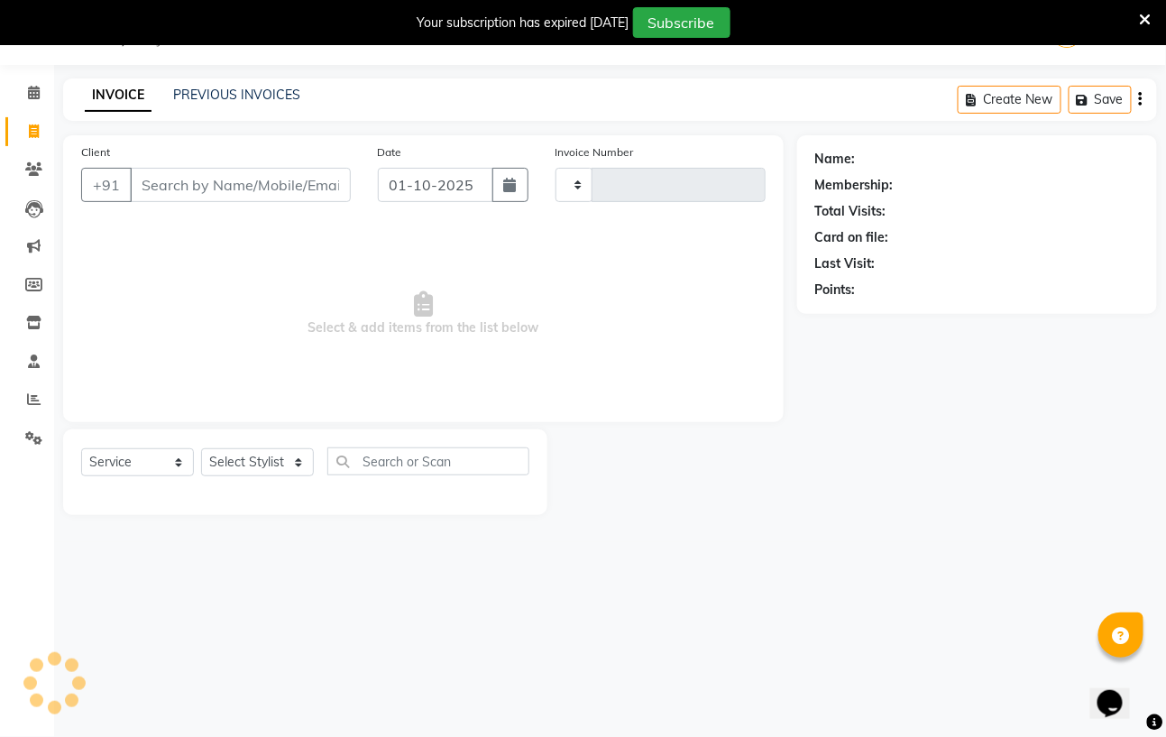
type input "1187"
select select "7039"
click at [170, 94] on div "INVOICE PREVIOUS INVOICES" at bounding box center [181, 95] width 237 height 19
click at [243, 90] on link "PREVIOUS INVOICES" at bounding box center [236, 95] width 127 height 16
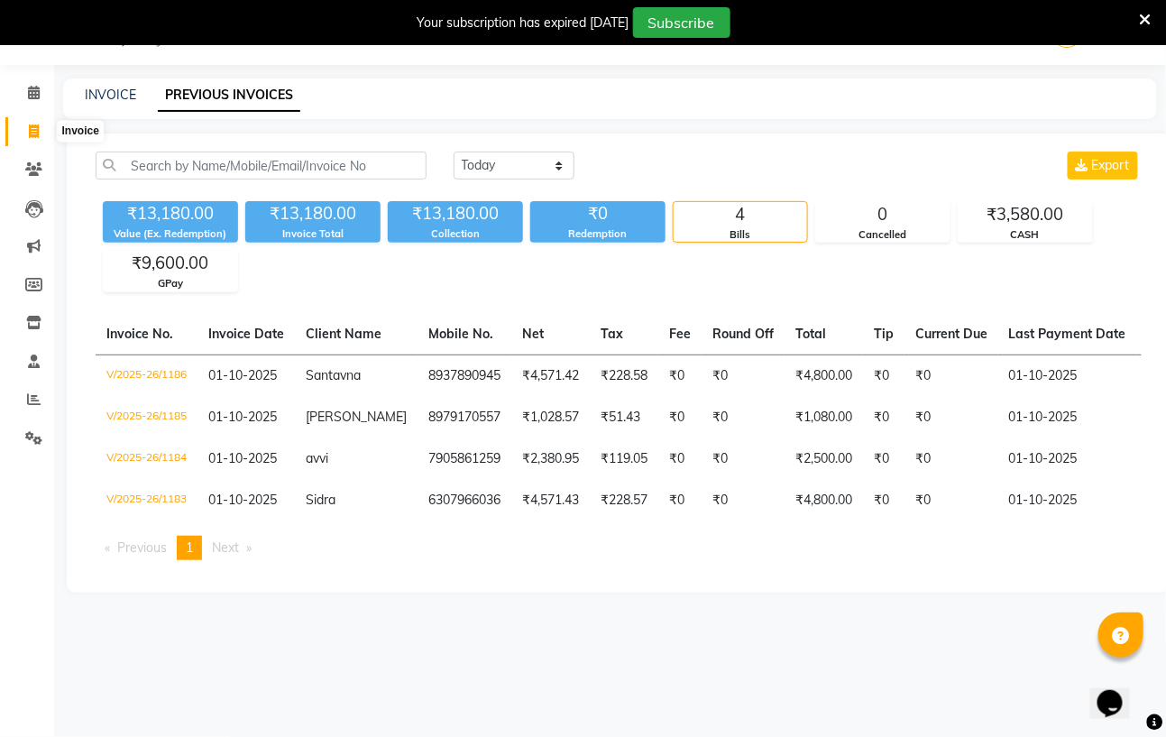
click at [26, 133] on span at bounding box center [34, 132] width 32 height 21
select select "service"
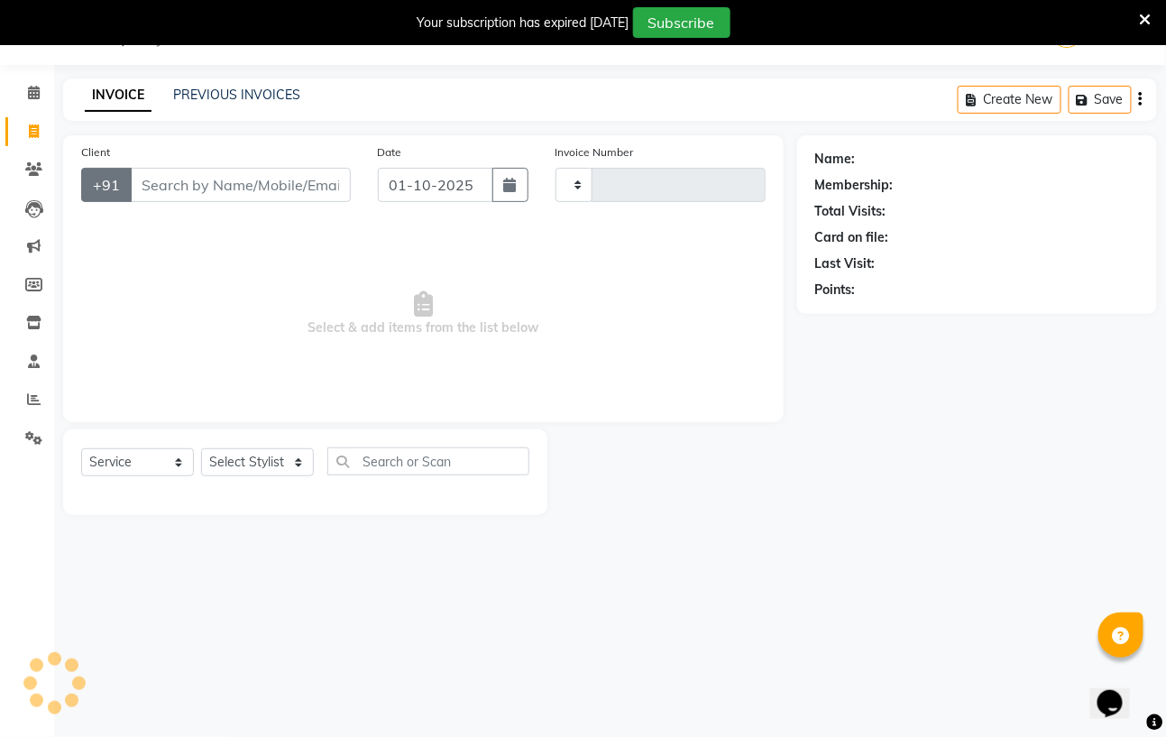
type input "1187"
select select "7039"
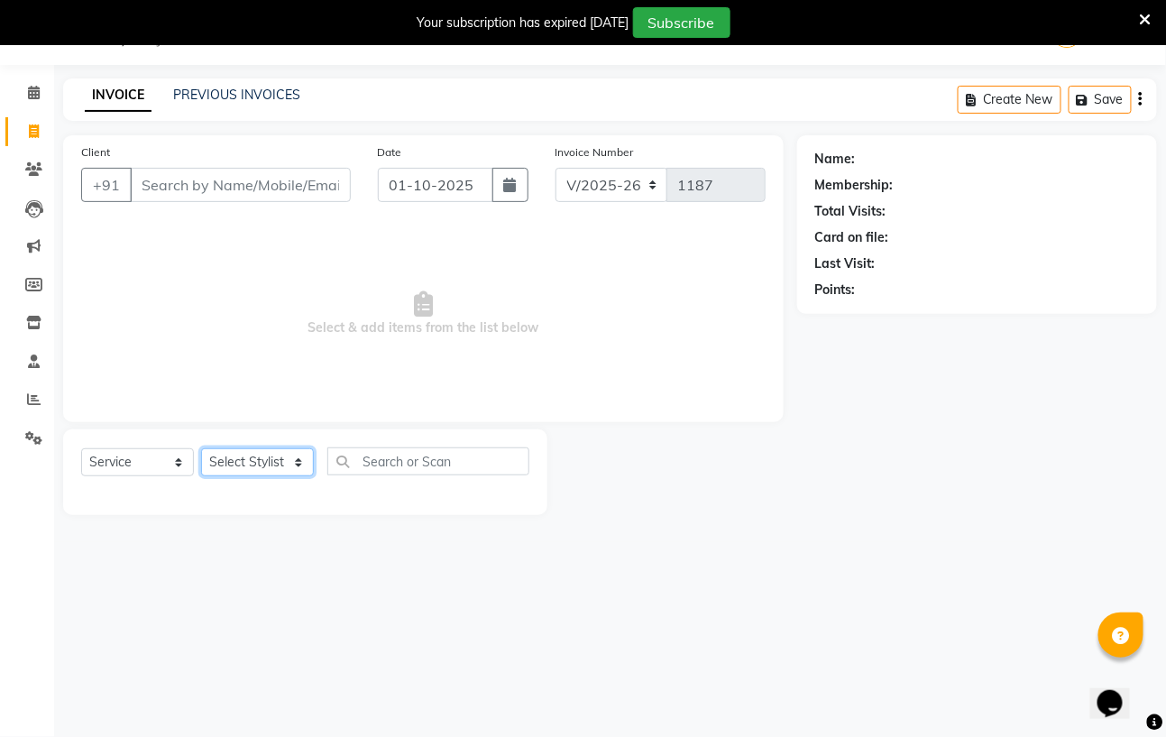
click at [292, 465] on select "Select Stylist" at bounding box center [257, 462] width 113 height 28
click at [306, 455] on select "Select Stylist Avinash Azhar Gautam Kamboj Mohini Paras Kamboj parvez pooja raw…" at bounding box center [257, 462] width 113 height 28
click at [299, 459] on select "Select Stylist Avinash Azhar Gautam Kamboj Mohini Paras Kamboj parvez pooja raw…" at bounding box center [257, 462] width 113 height 28
select select "59168"
click at [201, 449] on select "Select Stylist Avinash Azhar Gautam Kamboj Mohini Paras Kamboj parvez pooja raw…" at bounding box center [257, 462] width 113 height 28
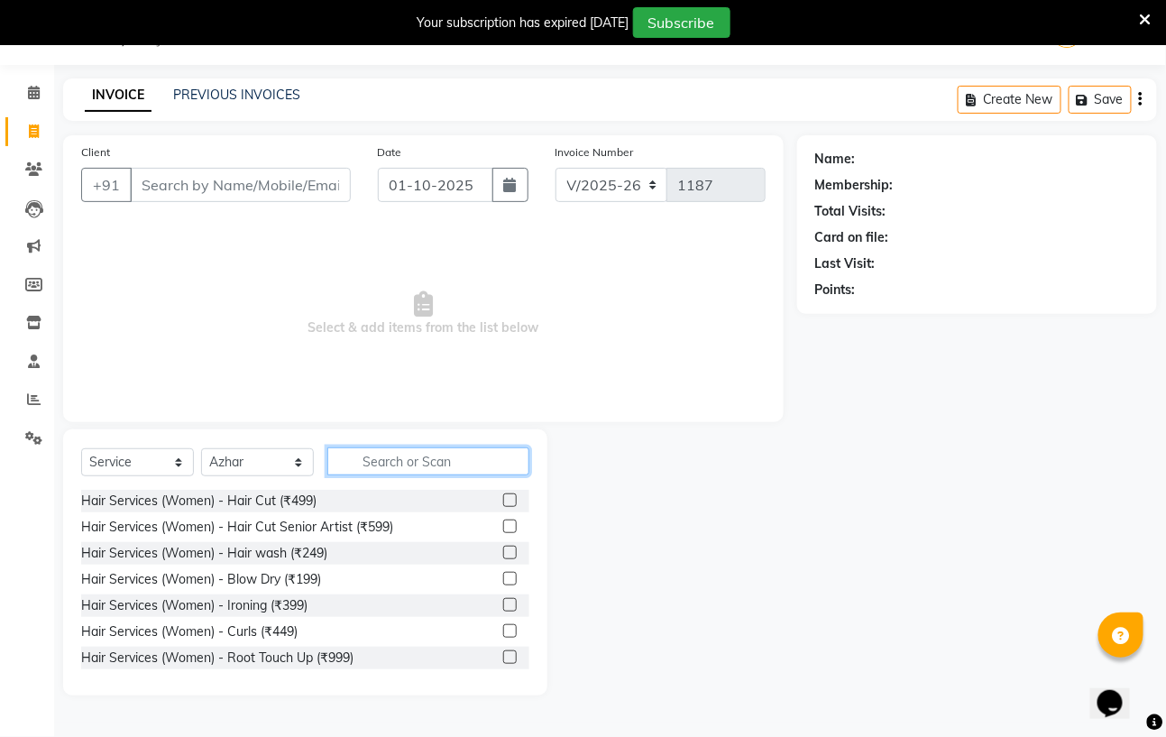
click at [371, 462] on input "text" at bounding box center [428, 461] width 202 height 28
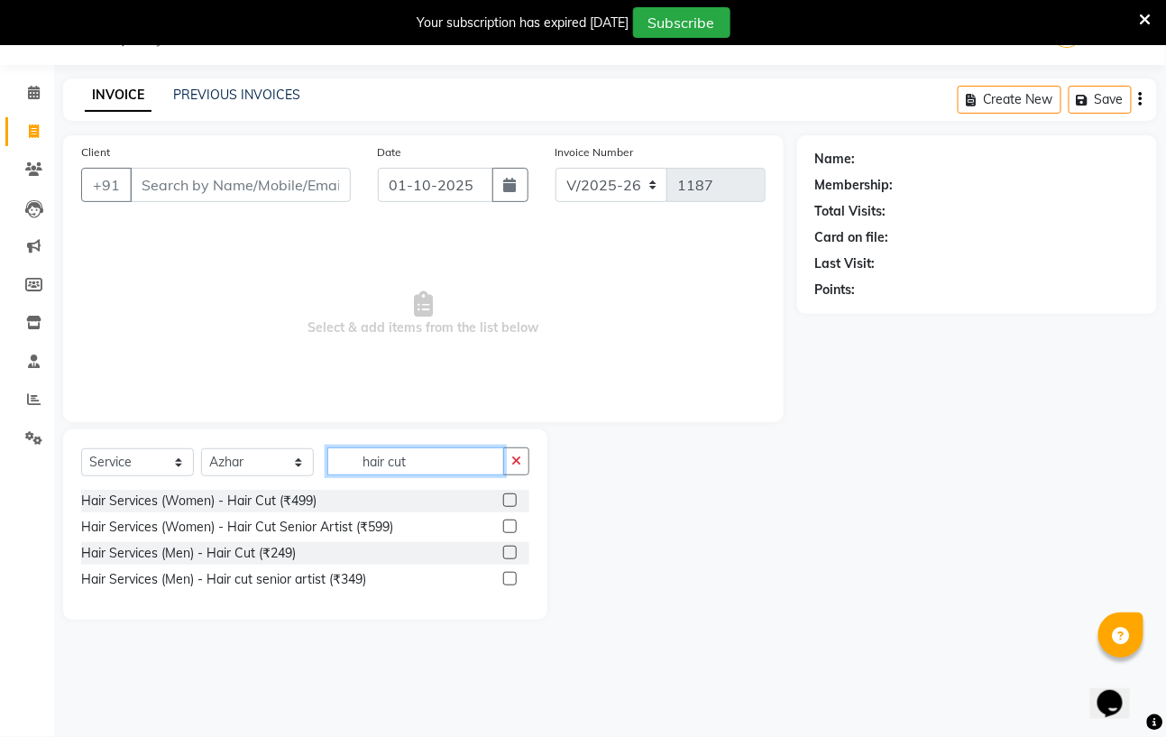
type input "hair cut"
click at [510, 550] on label at bounding box center [510, 552] width 14 height 14
click at [510, 550] on input "checkbox" at bounding box center [509, 553] width 12 height 12
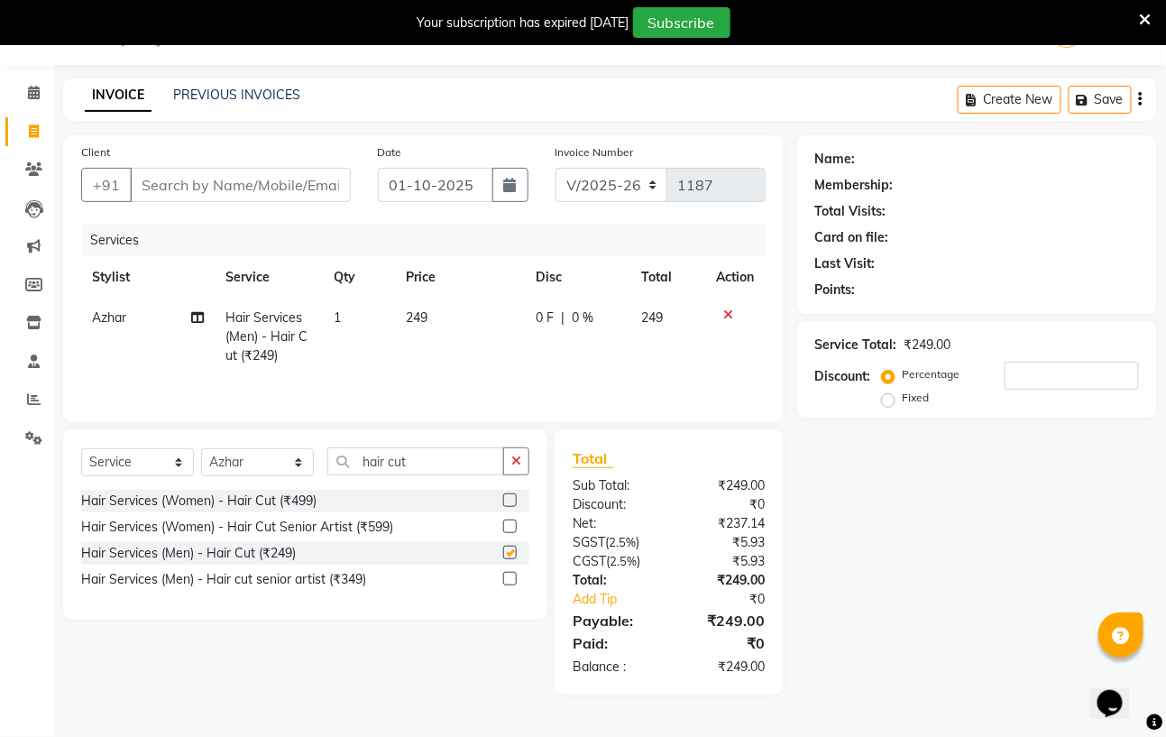
checkbox input "false"
click at [436, 318] on td "249" at bounding box center [460, 337] width 130 height 78
select select "59168"
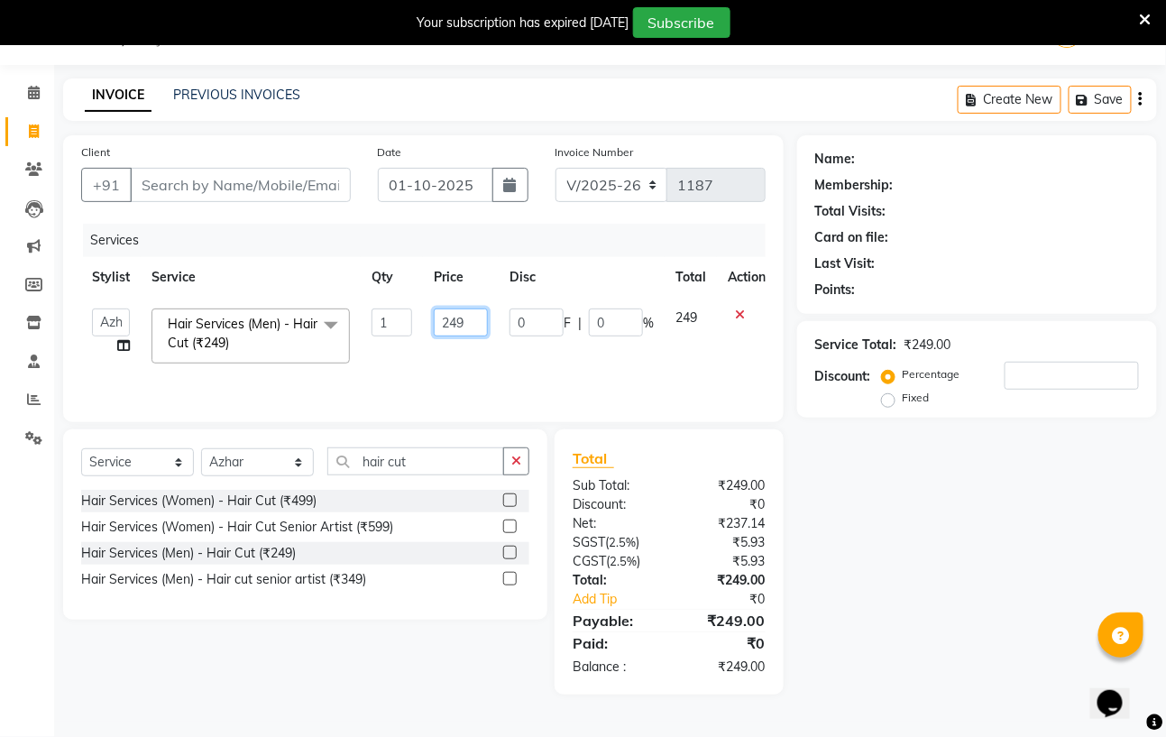
click at [465, 324] on input "249" at bounding box center [461, 322] width 54 height 28
type input "250"
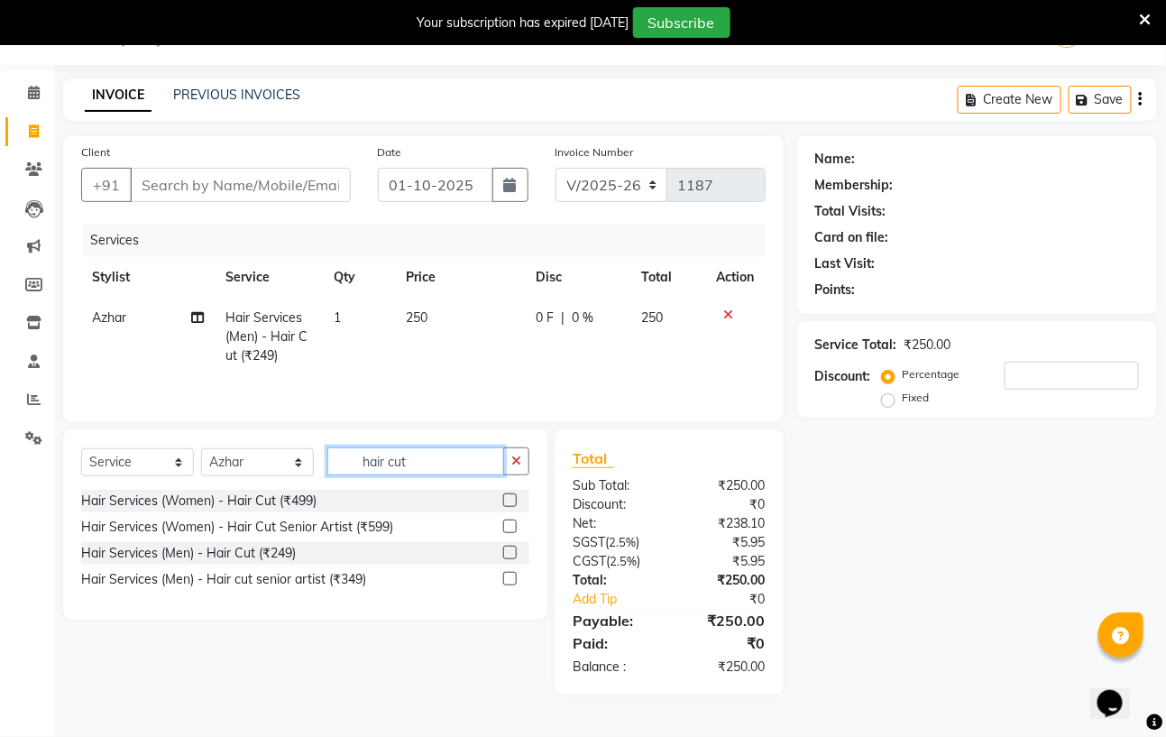
click at [412, 462] on input "hair cut" at bounding box center [415, 461] width 177 height 28
type input "h"
type input "beard"
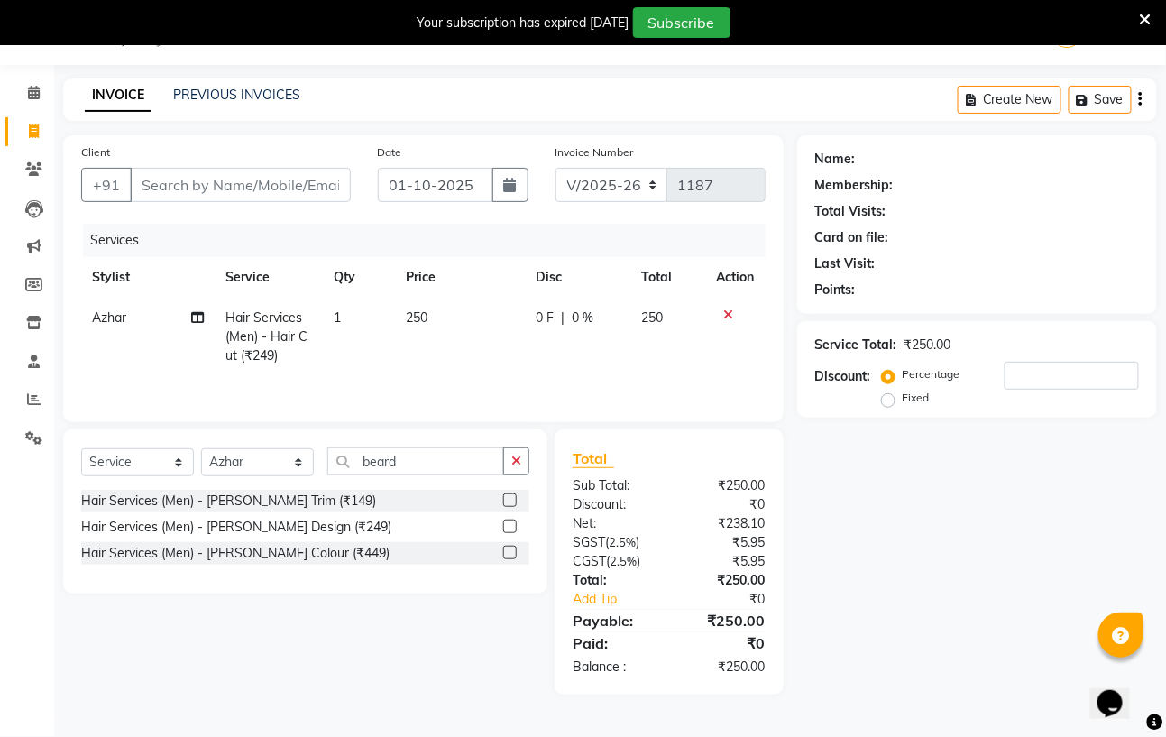
drag, startPoint x: 503, startPoint y: 503, endPoint x: 488, endPoint y: 503, distance: 15.3
click at [495, 503] on div "Hair Services (Men) - [PERSON_NAME] Trim (₹149)" at bounding box center [305, 501] width 448 height 23
click at [513, 504] on label at bounding box center [510, 500] width 14 height 14
click at [513, 504] on input "checkbox" at bounding box center [509, 501] width 12 height 12
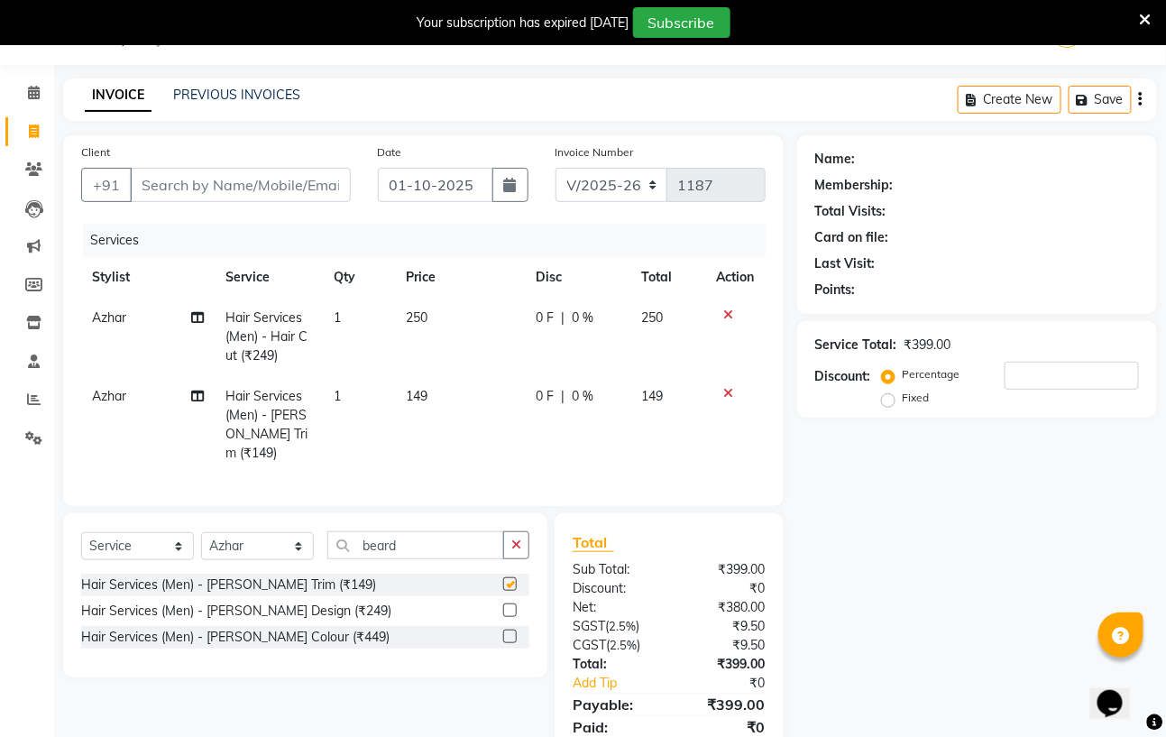
checkbox input "false"
click at [444, 380] on td "149" at bounding box center [460, 424] width 130 height 97
select select "59168"
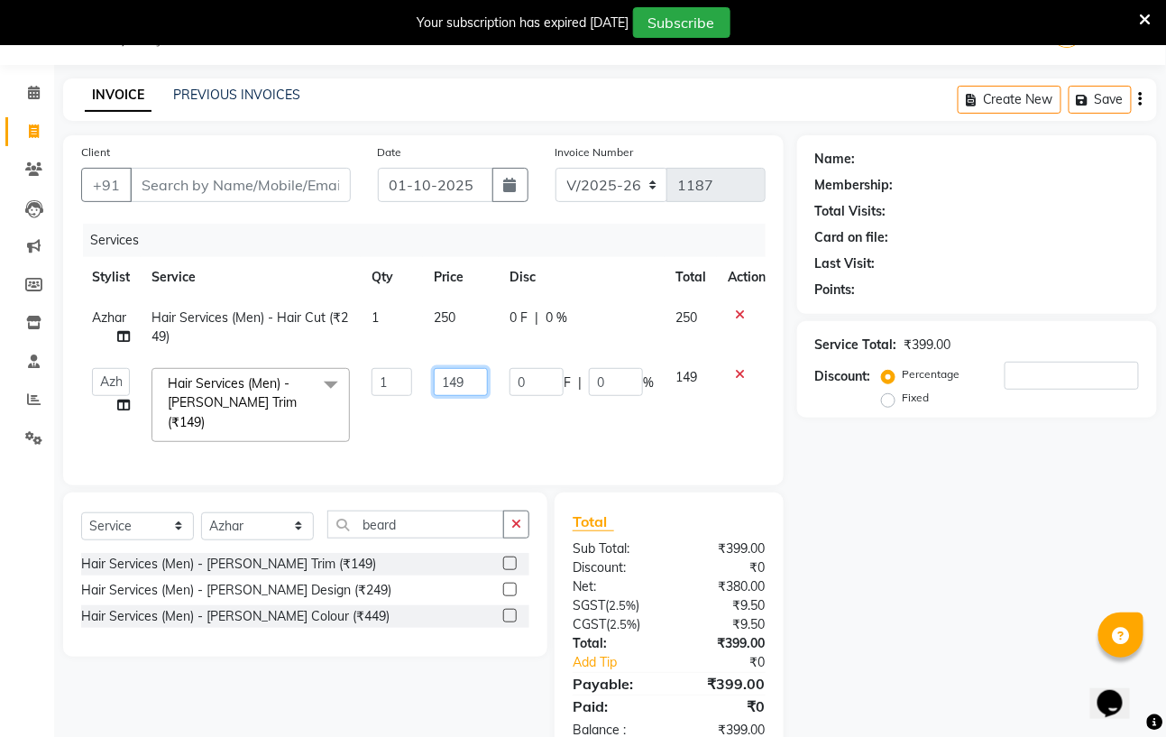
click at [477, 378] on input "149" at bounding box center [461, 382] width 54 height 28
type input "100"
click at [470, 318] on td "250" at bounding box center [461, 328] width 76 height 60
select select "59168"
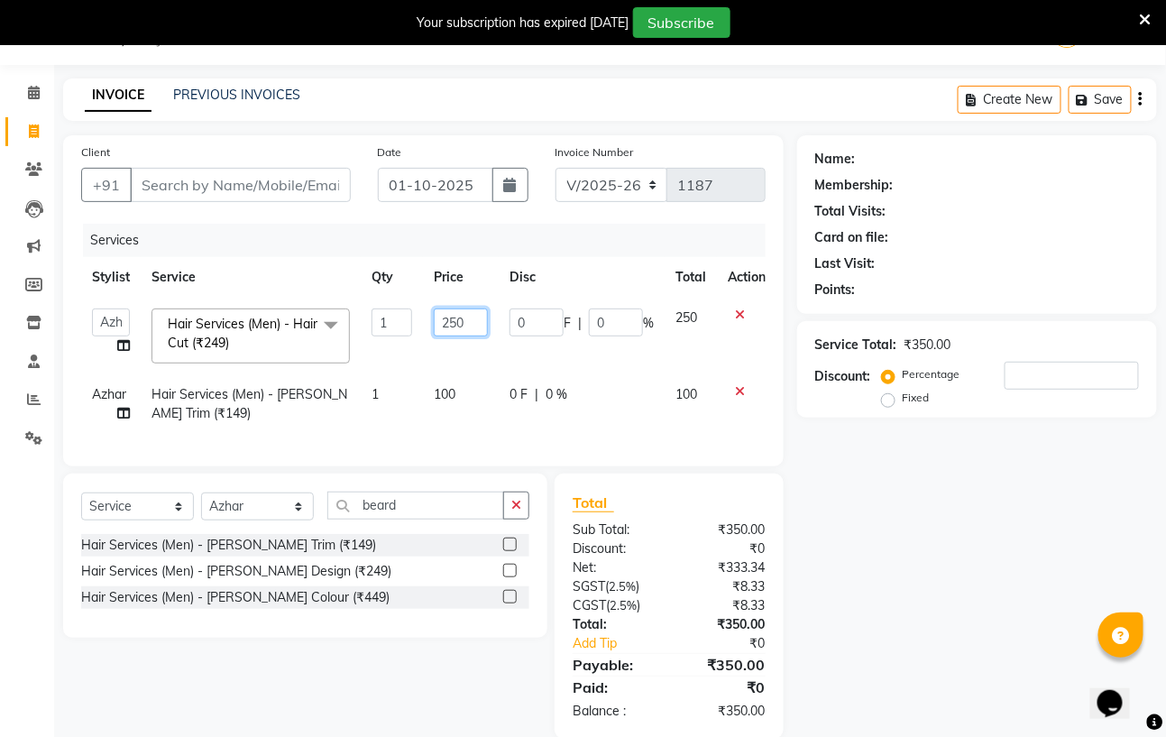
click at [470, 318] on input "250" at bounding box center [461, 322] width 54 height 28
type input "200"
click at [164, 187] on input "Client" at bounding box center [240, 185] width 221 height 34
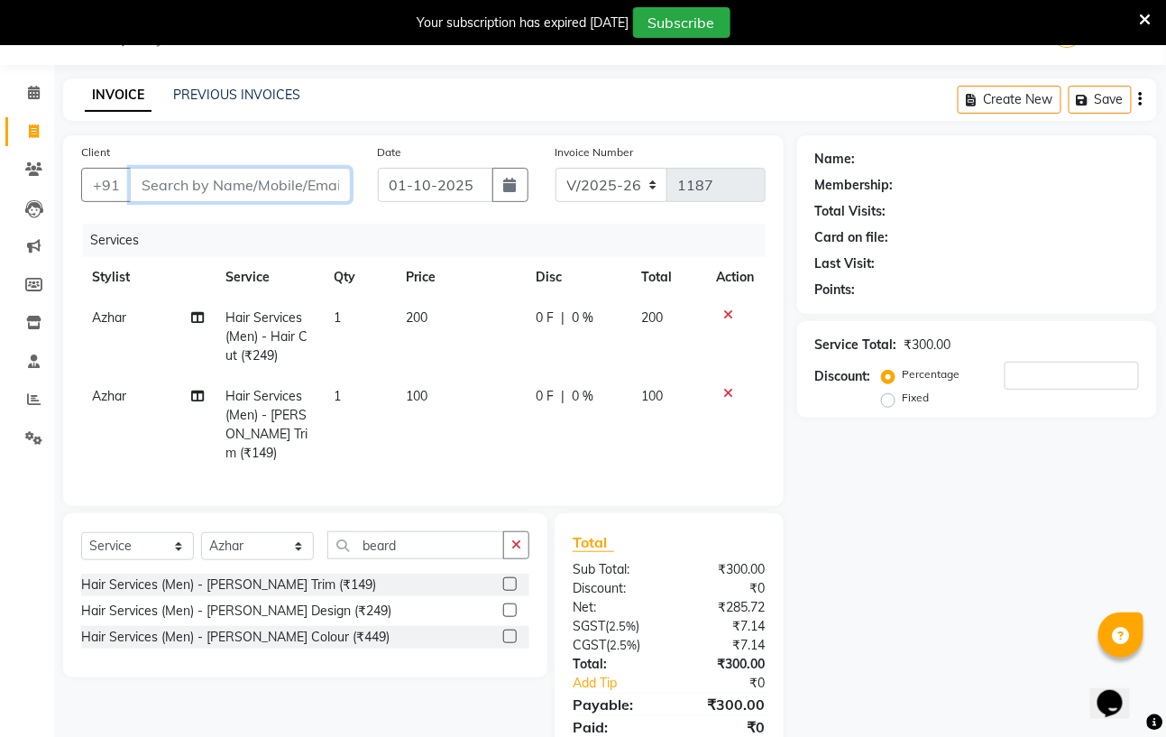
type input "8"
type input "0"
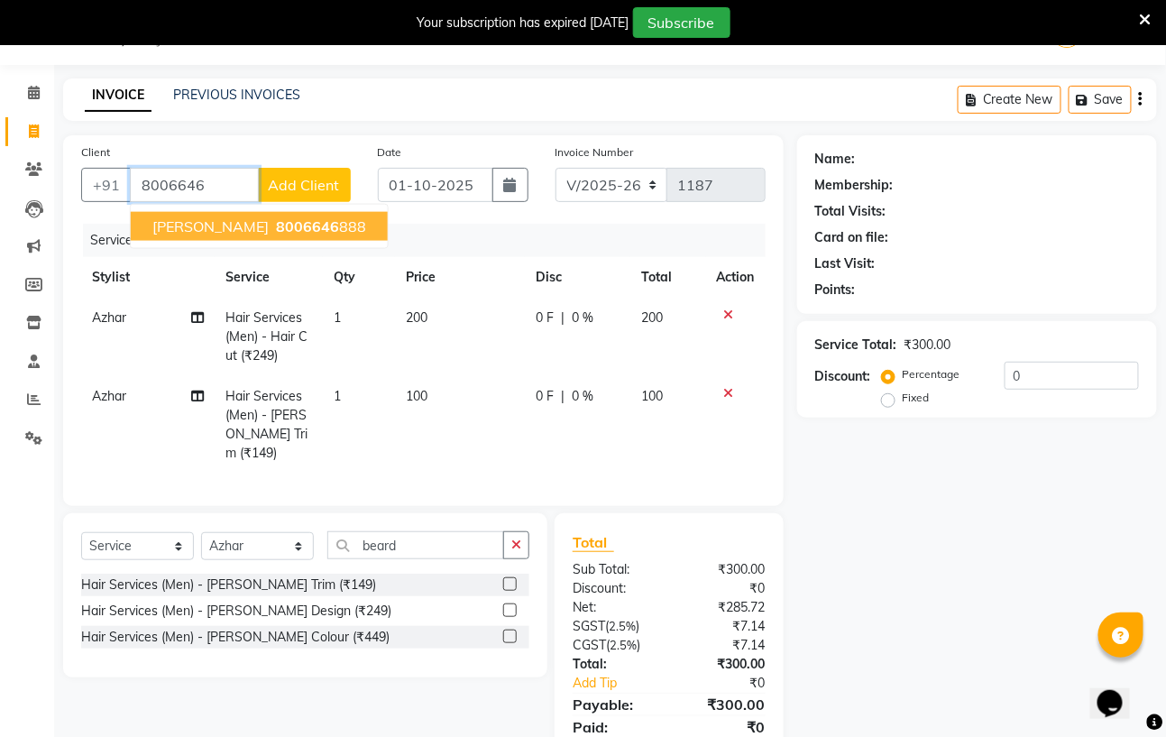
click at [195, 228] on span "[PERSON_NAME]" at bounding box center [210, 226] width 116 height 18
type input "8006646888"
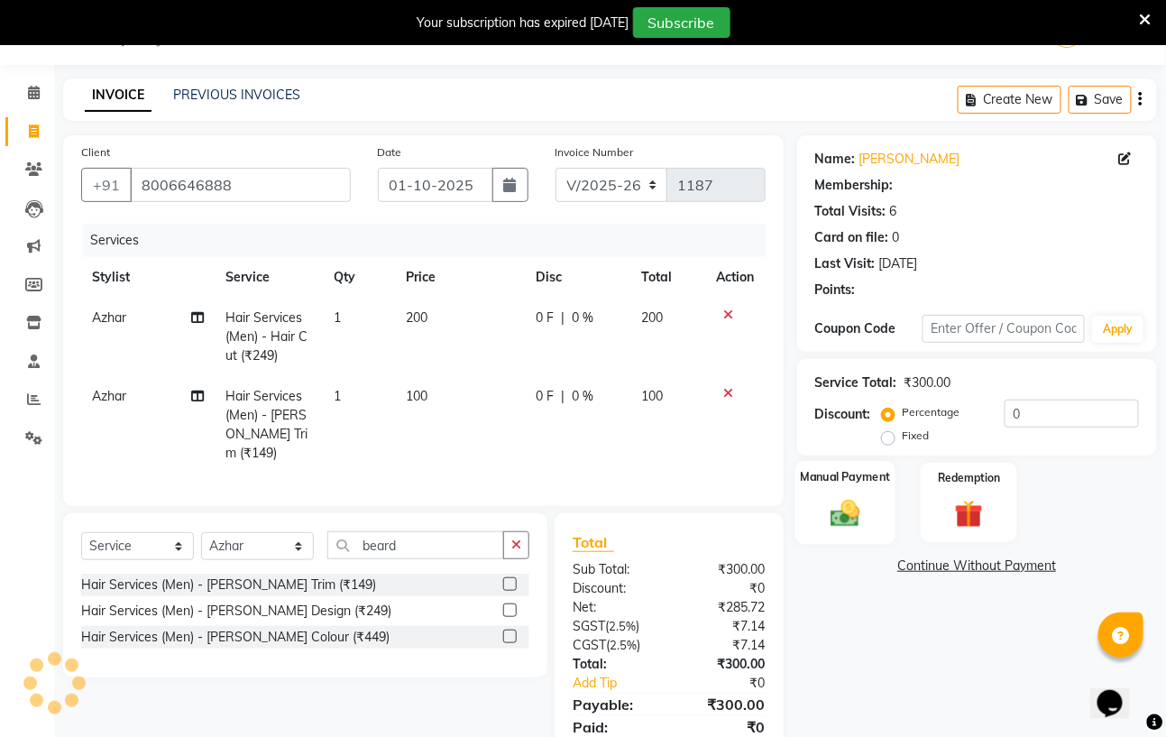
click at [853, 518] on img at bounding box center [845, 512] width 48 height 33
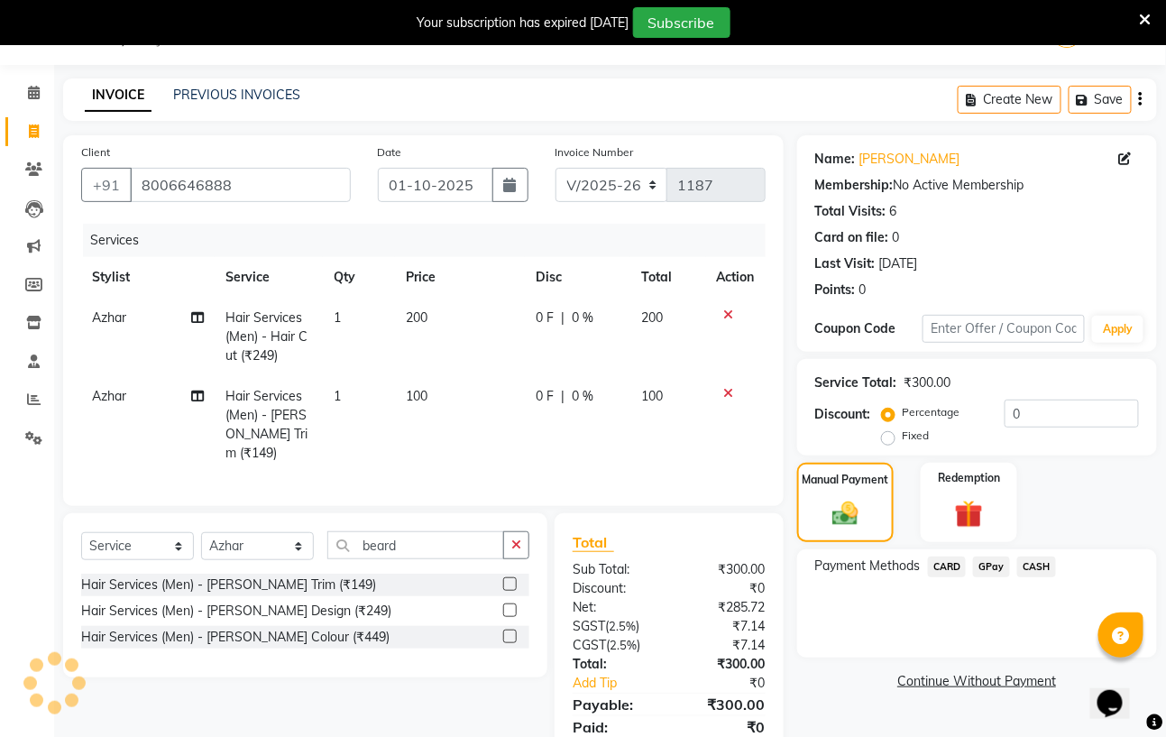
click at [1046, 562] on span "CASH" at bounding box center [1036, 566] width 39 height 21
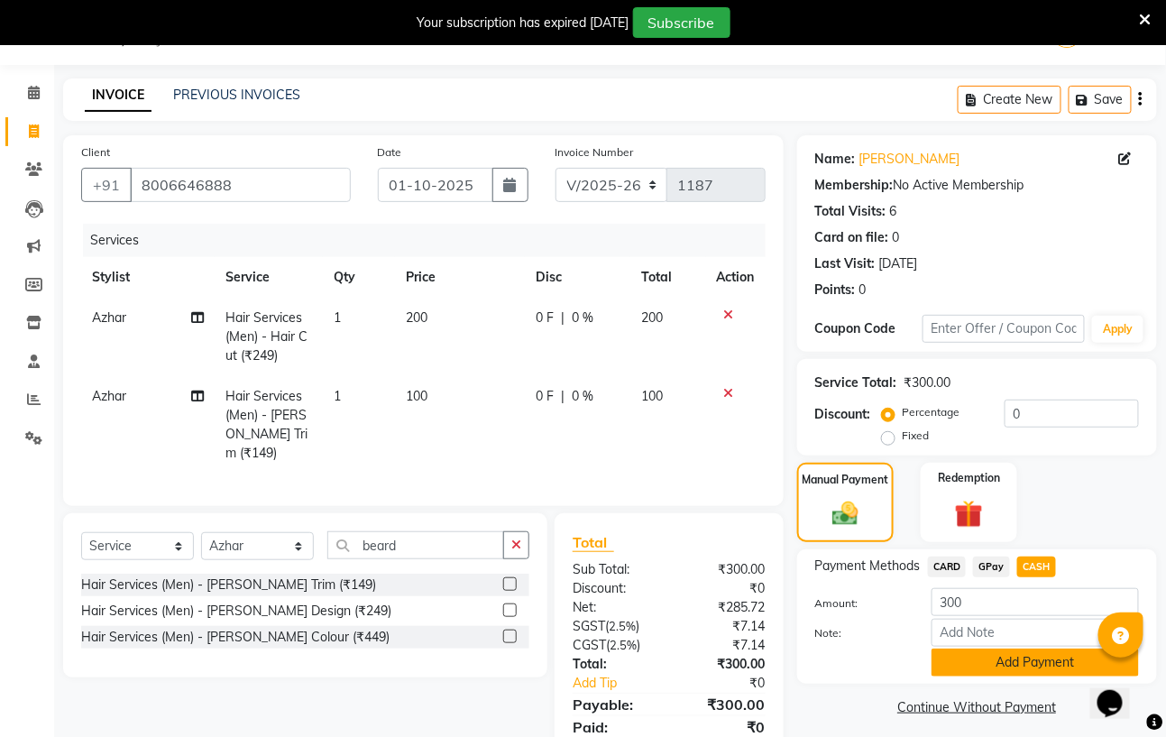
scroll to position [105, 0]
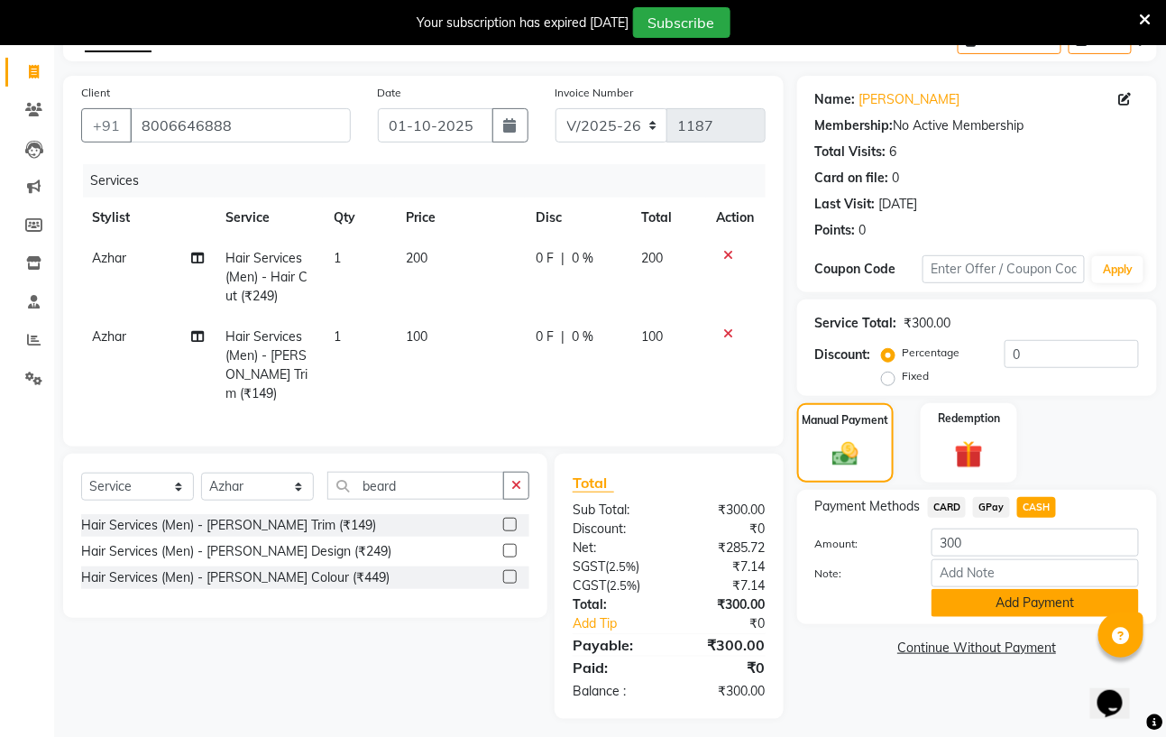
click at [1074, 600] on button "Add Payment" at bounding box center [1034, 603] width 207 height 28
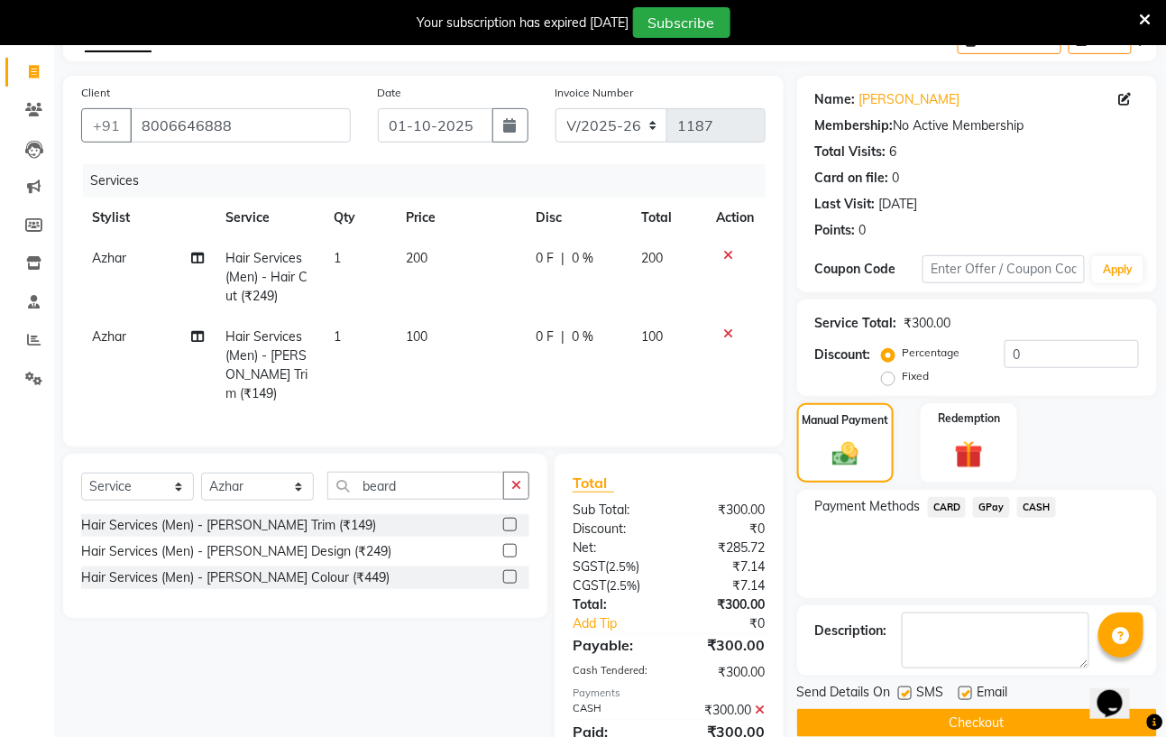
click at [1015, 729] on button "Checkout" at bounding box center [977, 723] width 360 height 28
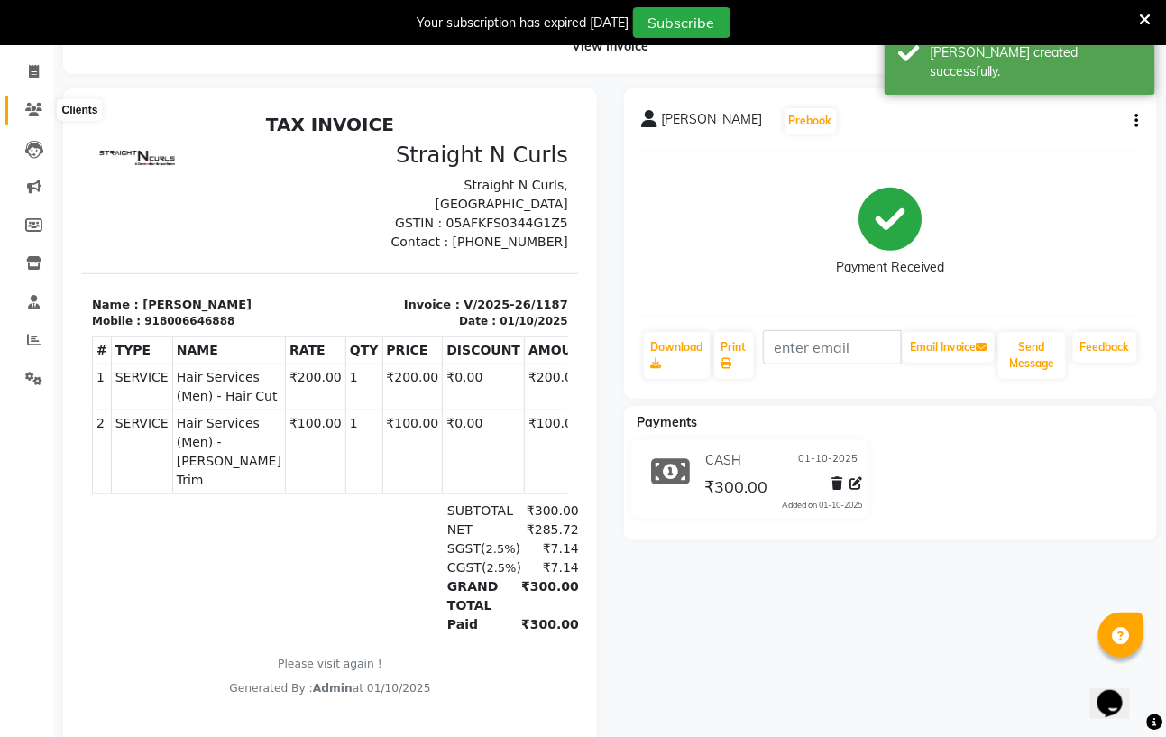
click at [39, 113] on icon at bounding box center [33, 110] width 17 height 14
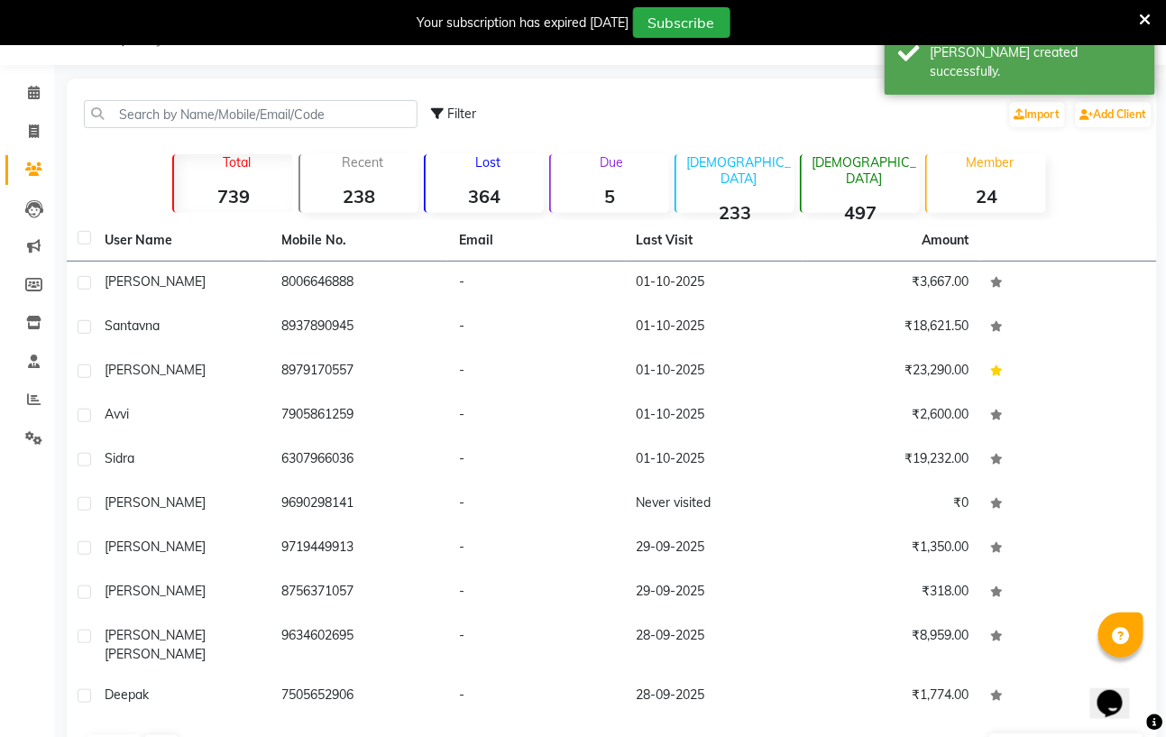
scroll to position [88, 0]
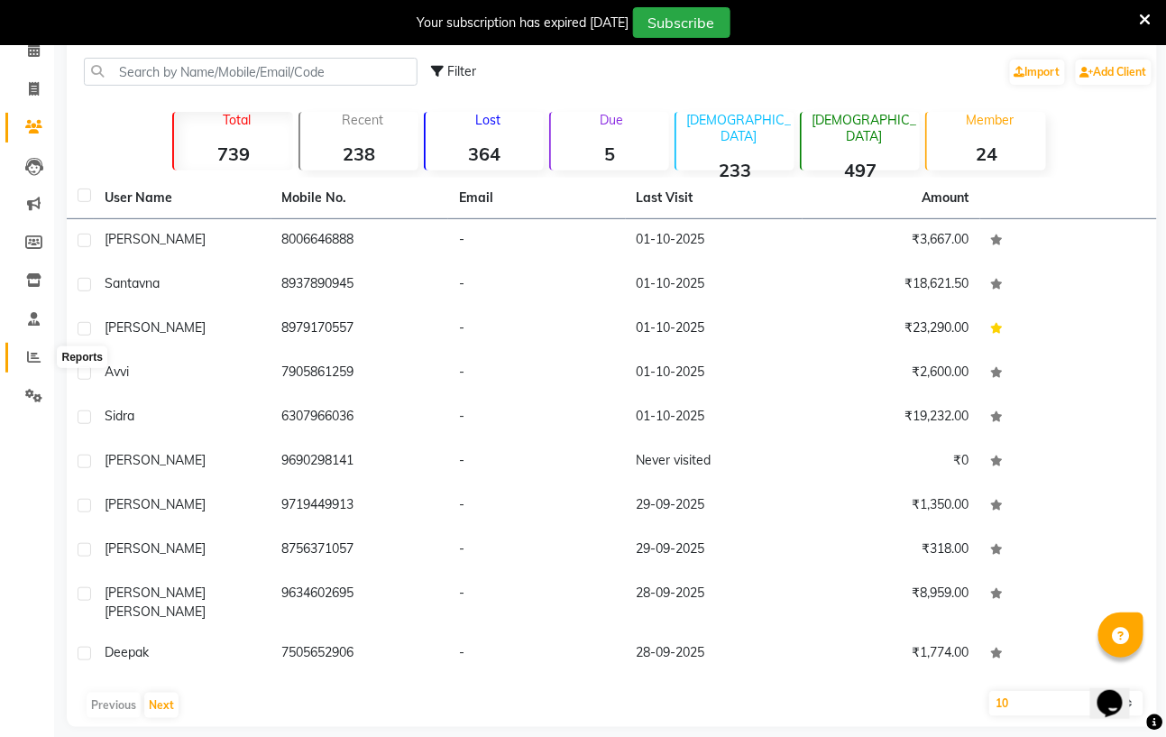
click at [39, 352] on icon at bounding box center [34, 357] width 14 height 14
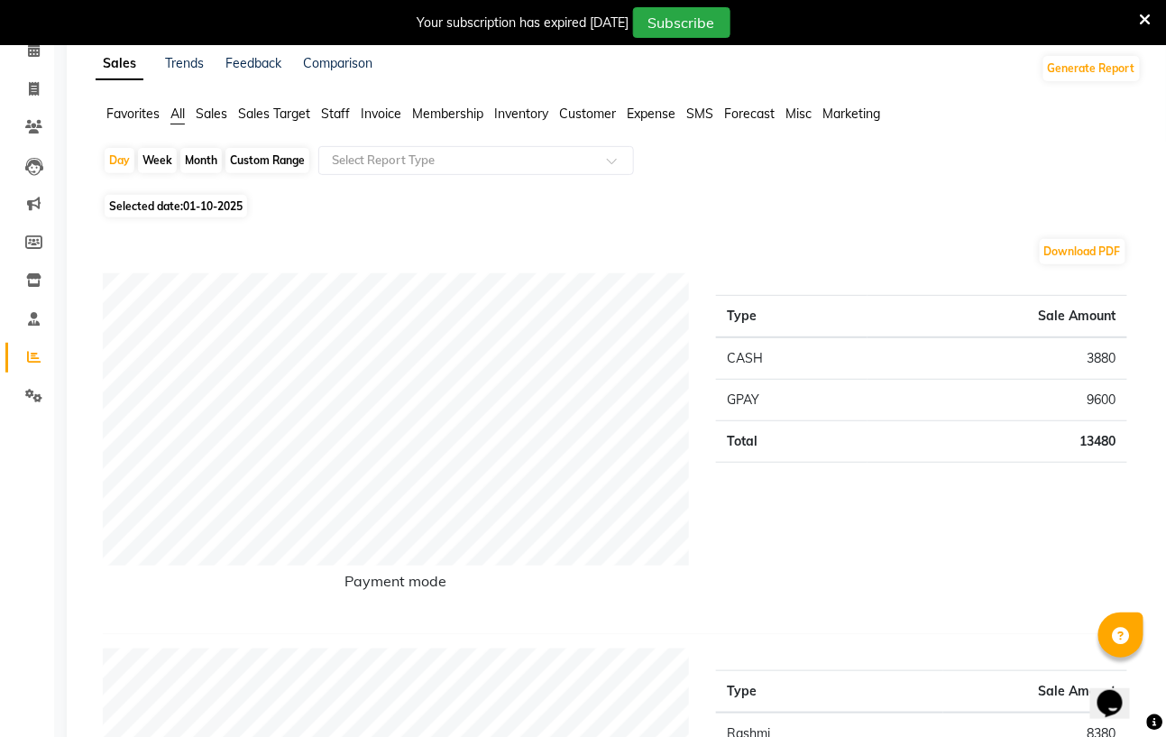
scroll to position [642, 0]
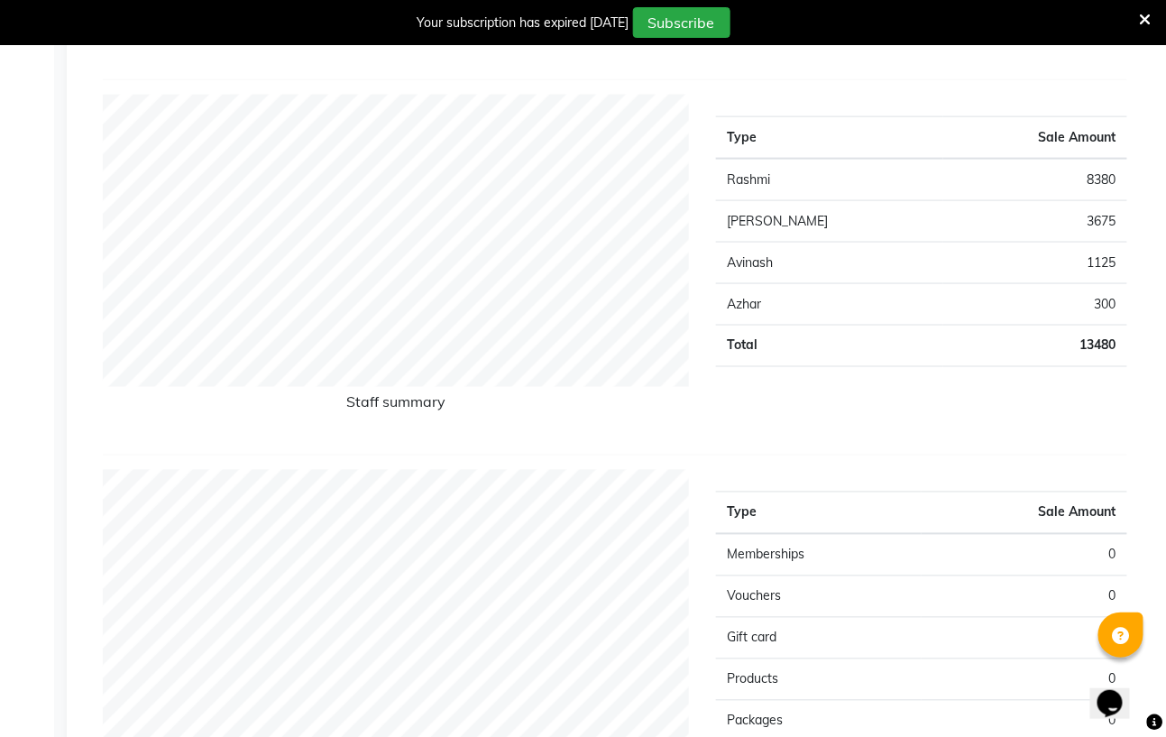
click at [1082, 226] on td "3675" at bounding box center [1035, 221] width 184 height 41
click at [1089, 222] on td "3675" at bounding box center [1035, 221] width 184 height 41
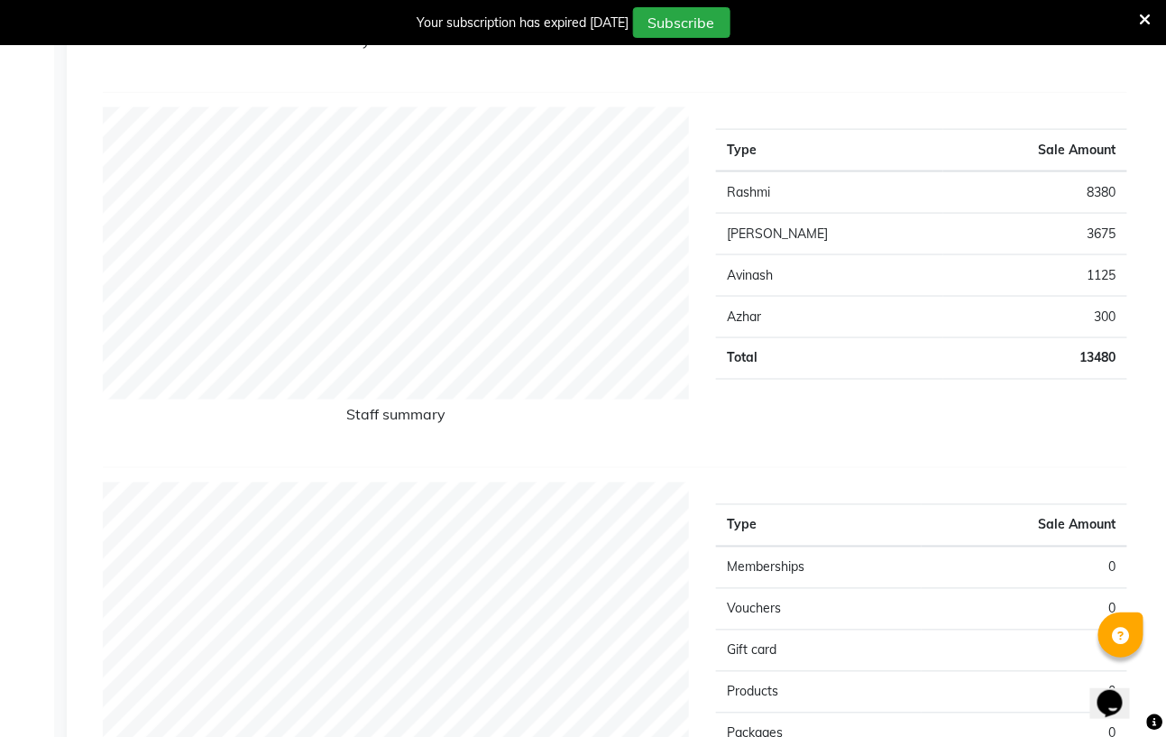
scroll to position [0, 0]
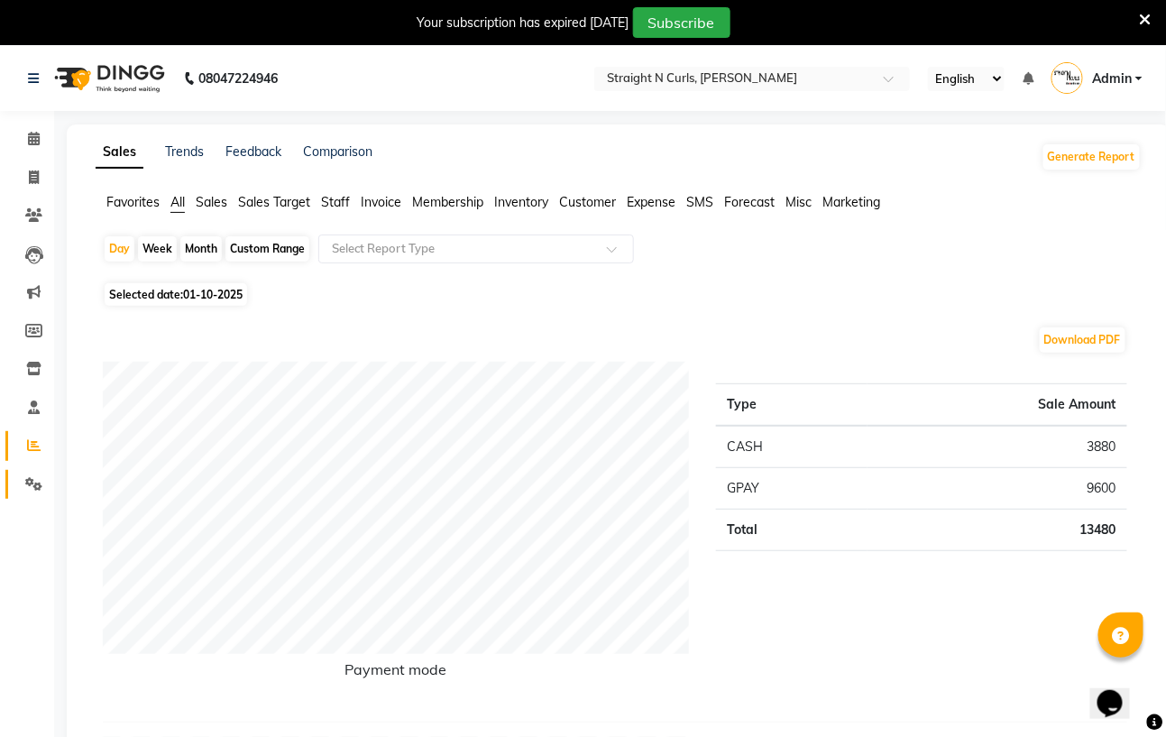
click at [38, 471] on link "Settings" at bounding box center [26, 485] width 43 height 30
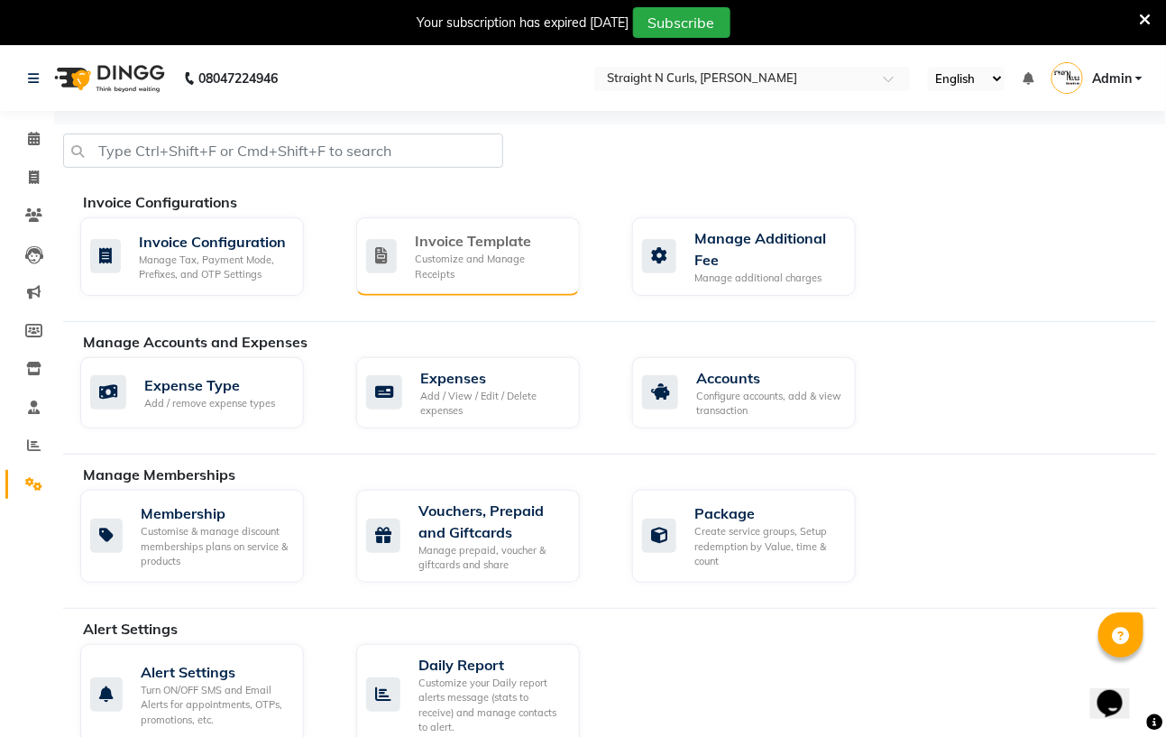
click at [443, 259] on div "Customize and Manage Receipts" at bounding box center [490, 267] width 151 height 30
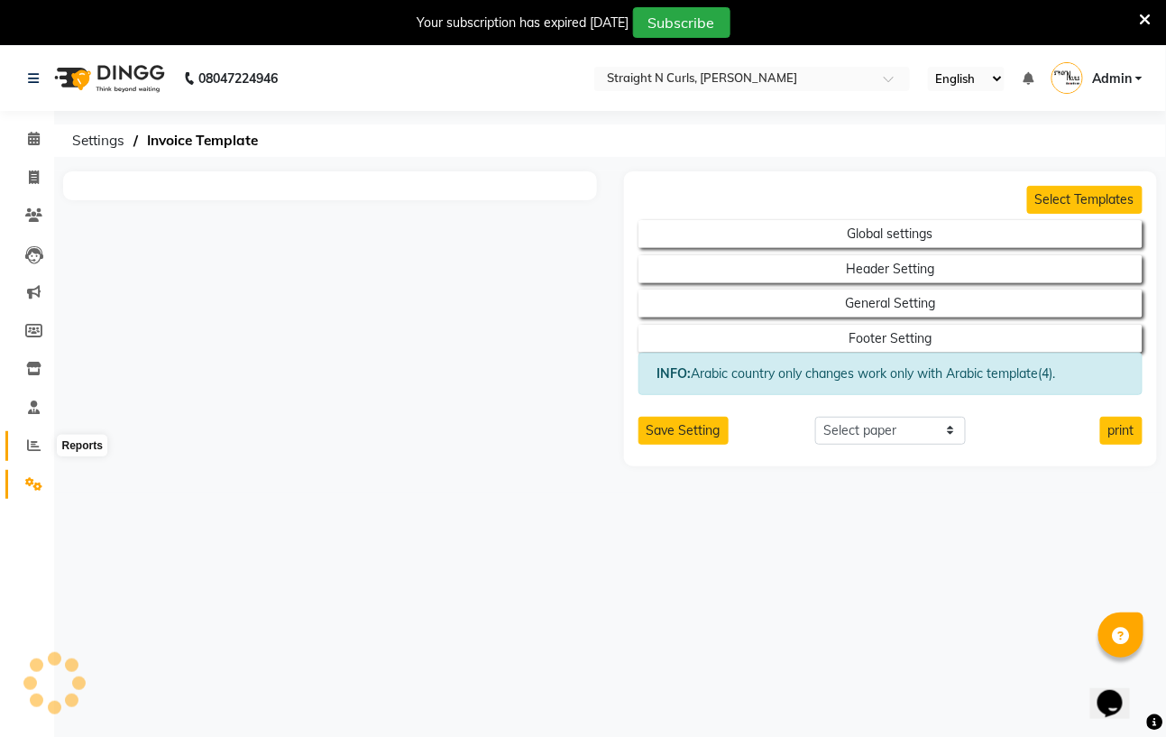
click at [34, 441] on icon at bounding box center [34, 445] width 14 height 14
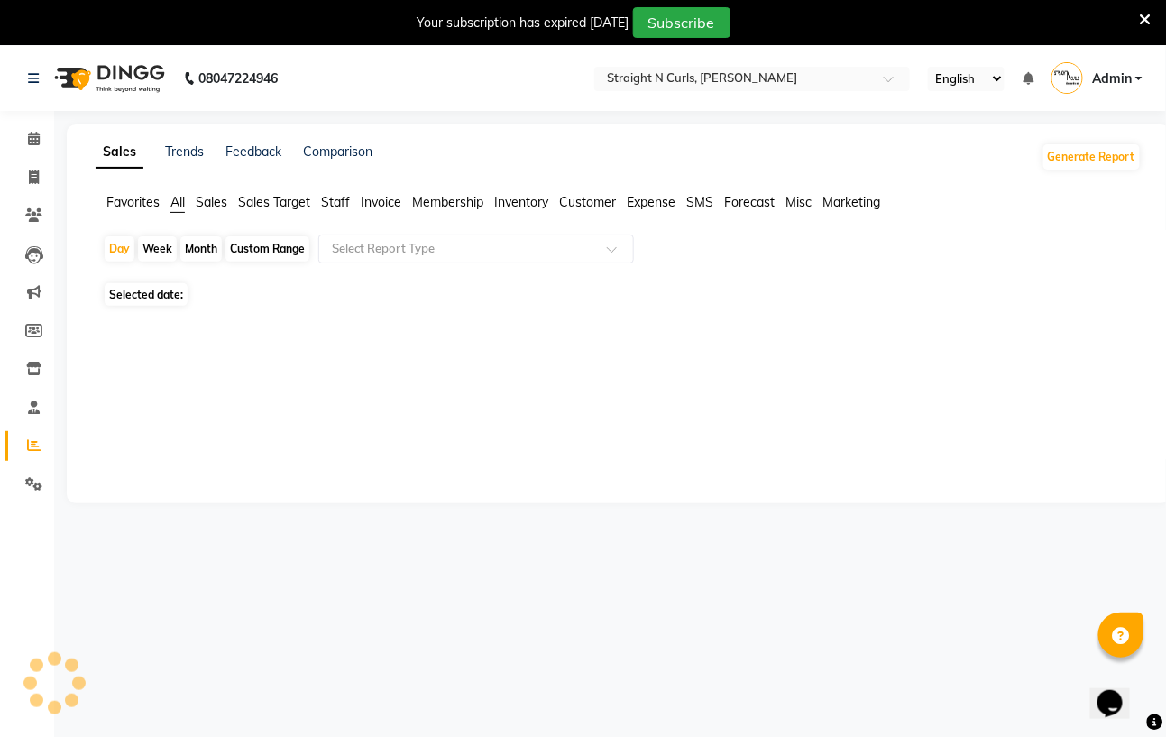
click at [201, 199] on span "Sales" at bounding box center [212, 202] width 32 height 16
click at [249, 203] on span "Sales Target" at bounding box center [274, 202] width 72 height 16
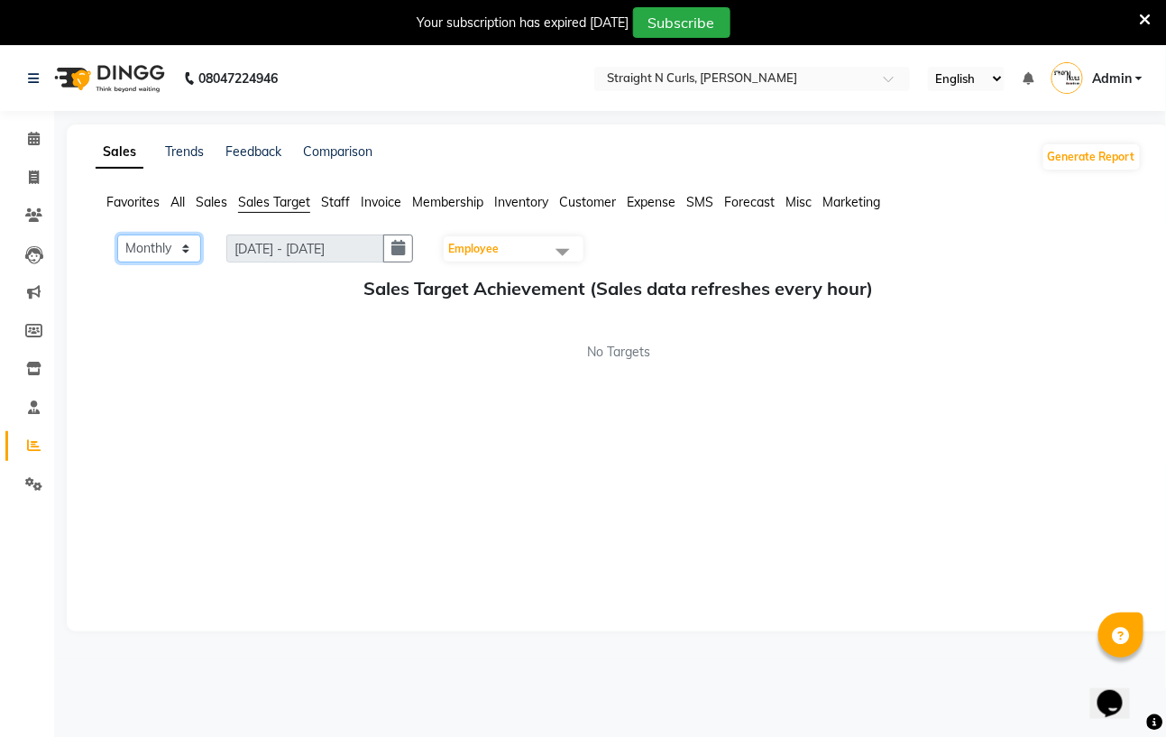
click at [185, 252] on select "Monthly Weekly" at bounding box center [159, 248] width 84 height 28
click at [248, 359] on div "No Targets" at bounding box center [619, 352] width 1046 height 19
click at [405, 249] on icon "button" at bounding box center [398, 248] width 14 height 1
select select "10"
select select "2025"
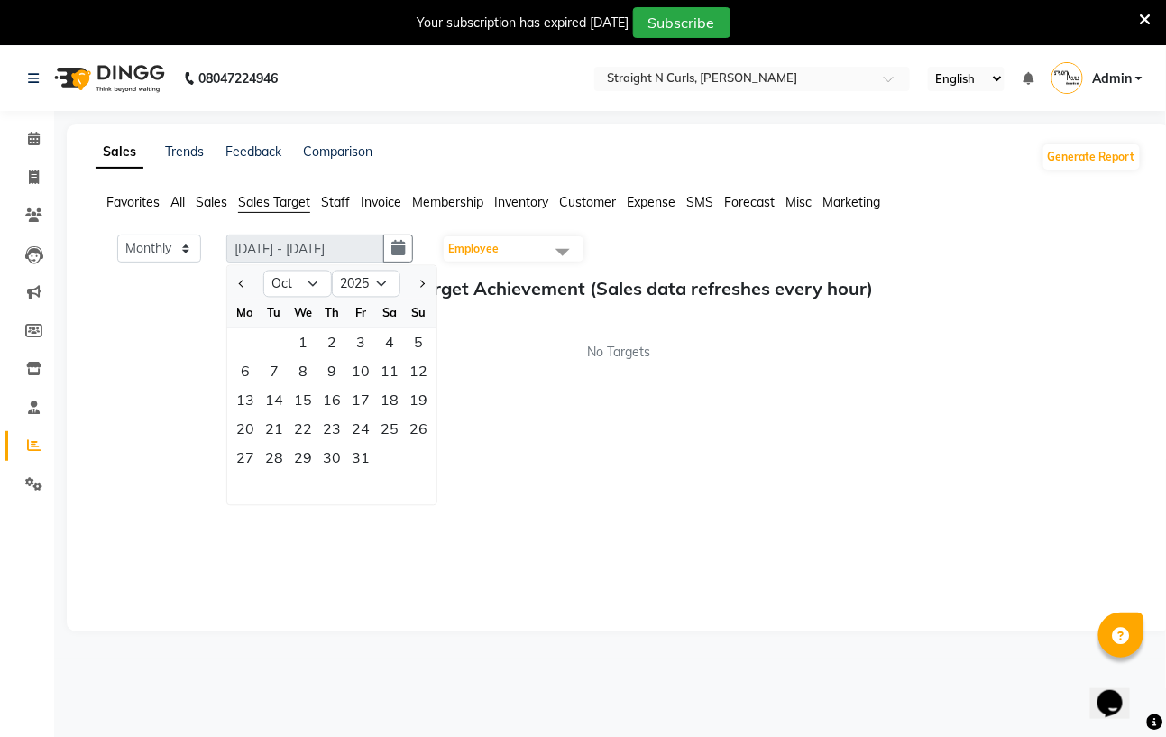
drag, startPoint x: 735, startPoint y: 420, endPoint x: 0, endPoint y: 299, distance: 744.6
click at [728, 420] on div "Monthly Weekly 01/10/2025 - 31/10/2025 Jan Feb Mar Apr May Jun Jul Aug Sep Oct …" at bounding box center [619, 423] width 1046 height 379
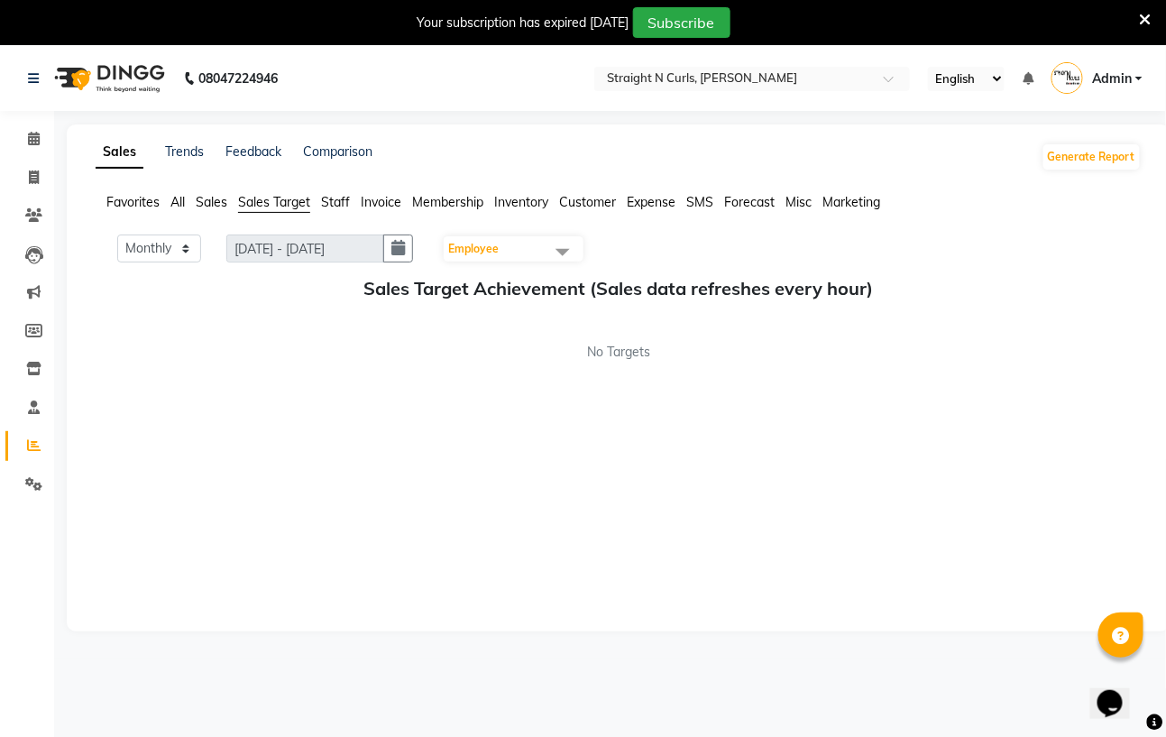
click at [167, 200] on ul "Favorites All Sales Sales Target Staff Invoice Membership Inventory Customer Ex…" at bounding box center [619, 203] width 1046 height 20
click at [251, 150] on link "Feedback" at bounding box center [253, 151] width 56 height 16
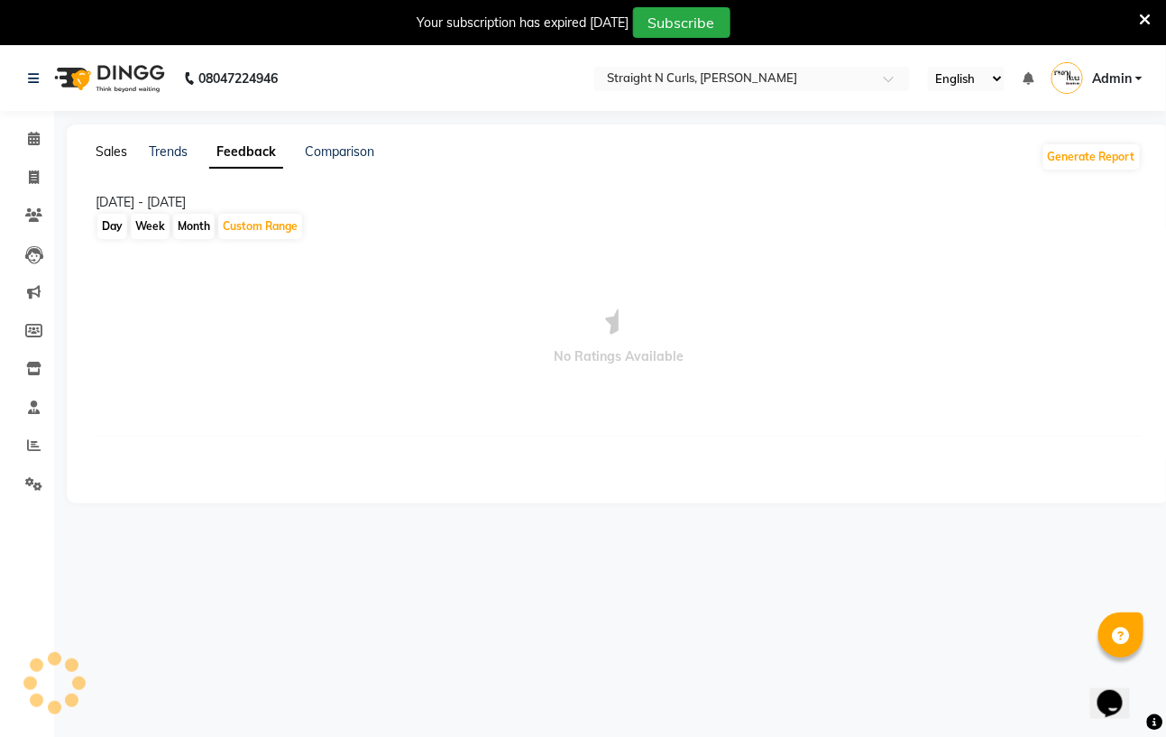
click at [120, 148] on link "Sales" at bounding box center [112, 151] width 32 height 16
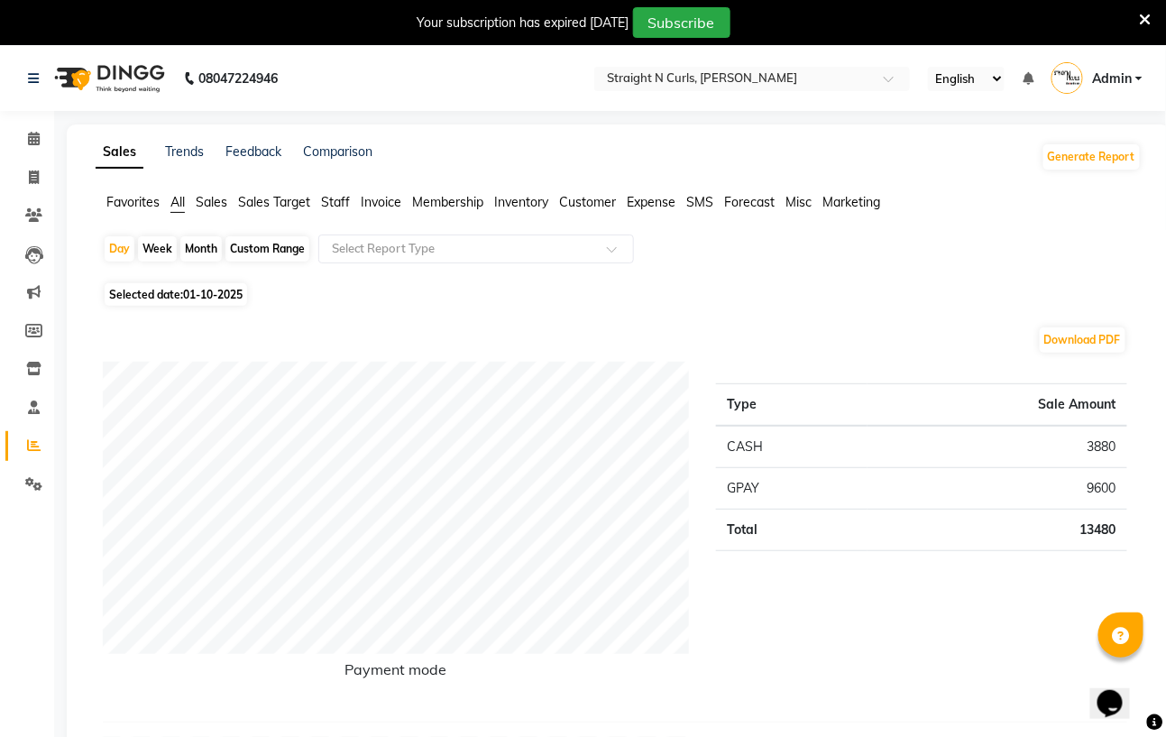
click at [167, 203] on ul "Favorites All Sales Sales Target Staff Invoice Membership Inventory Customer Ex…" at bounding box center [619, 203] width 1046 height 20
click at [212, 200] on span "Sales" at bounding box center [212, 202] width 32 height 16
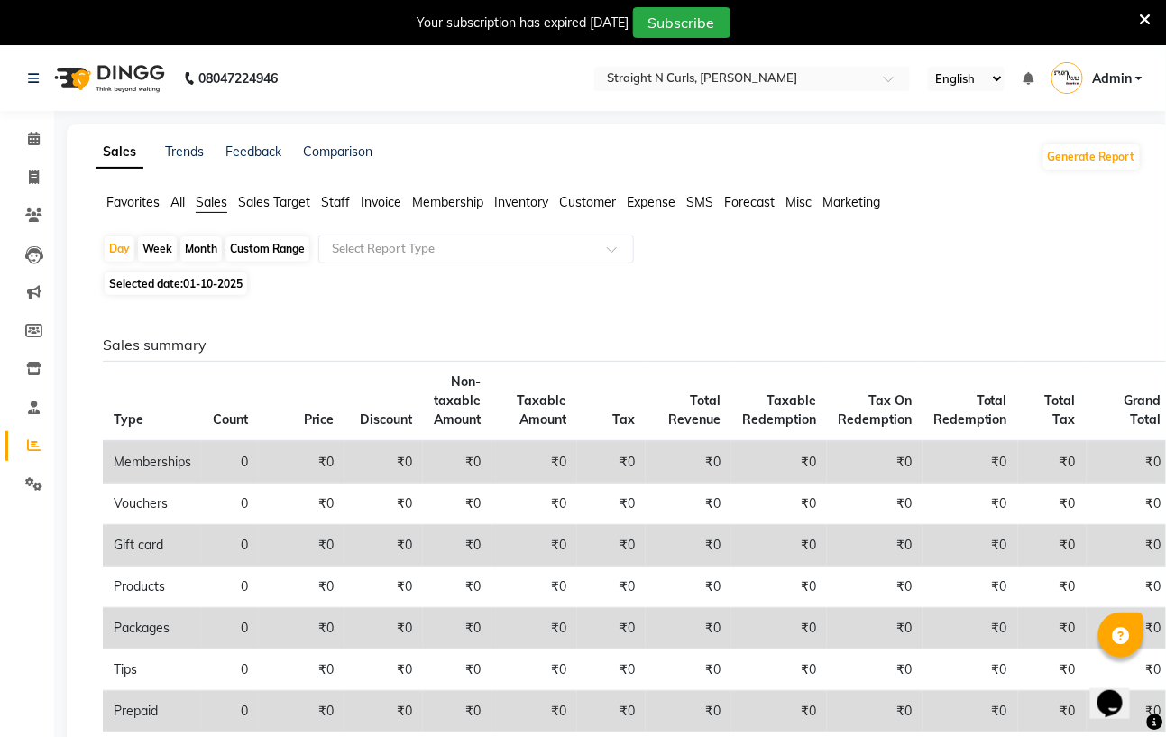
click at [255, 201] on span "Sales Target" at bounding box center [274, 202] width 72 height 16
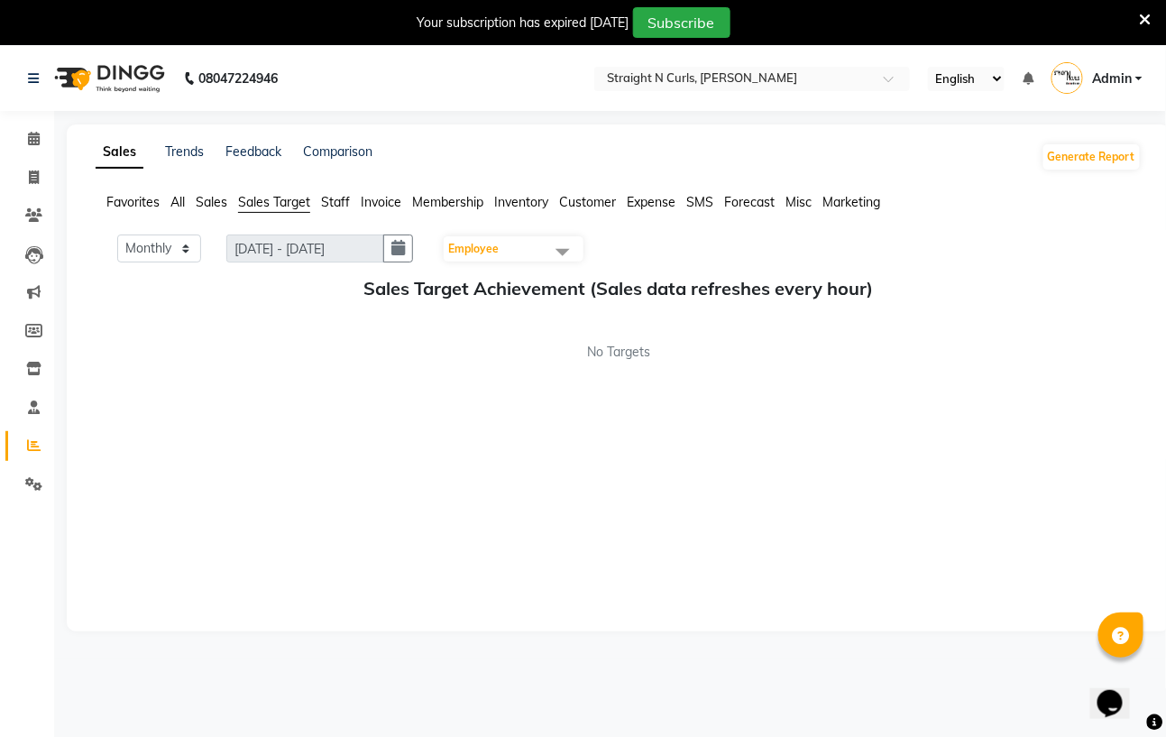
click at [373, 204] on span "Invoice" at bounding box center [381, 202] width 41 height 16
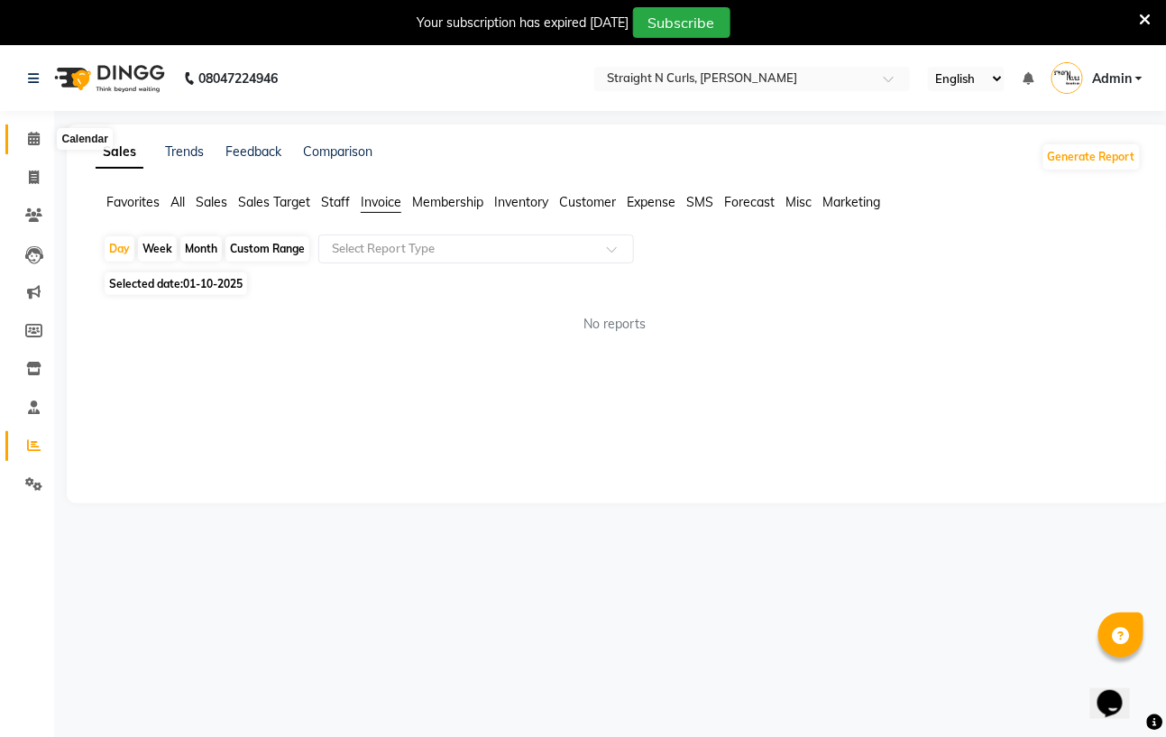
click at [33, 134] on icon at bounding box center [34, 139] width 12 height 14
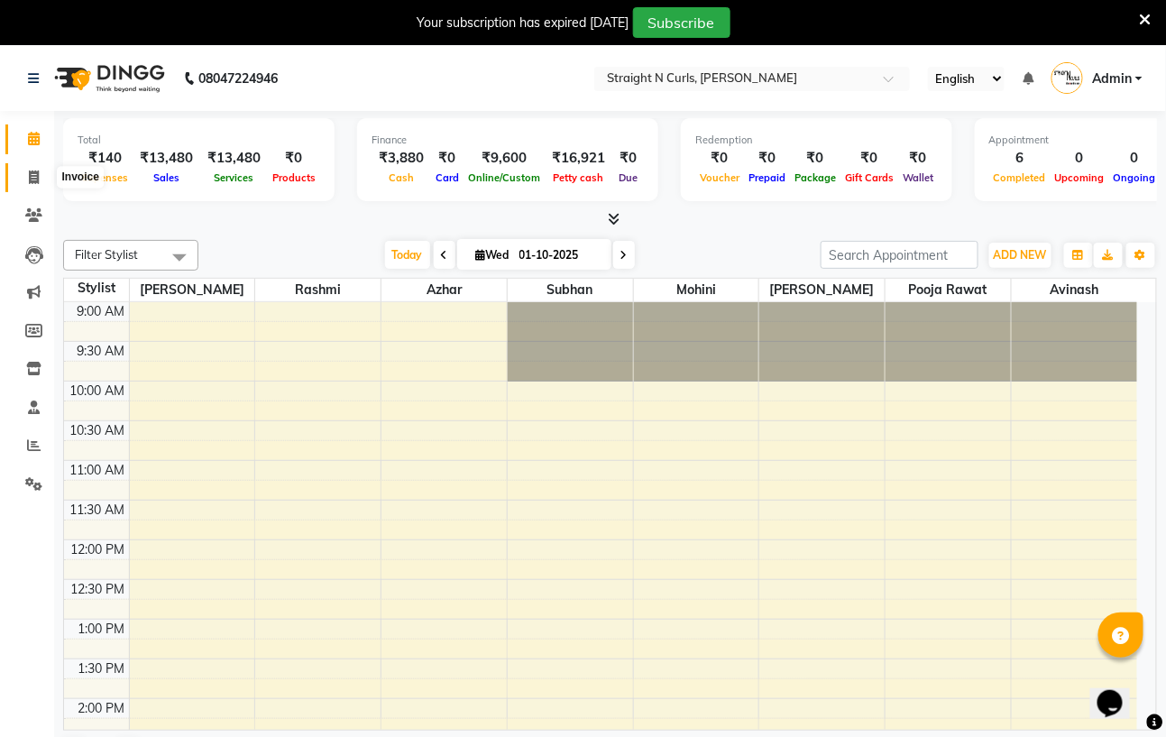
click at [33, 176] on icon at bounding box center [34, 177] width 10 height 14
select select "service"
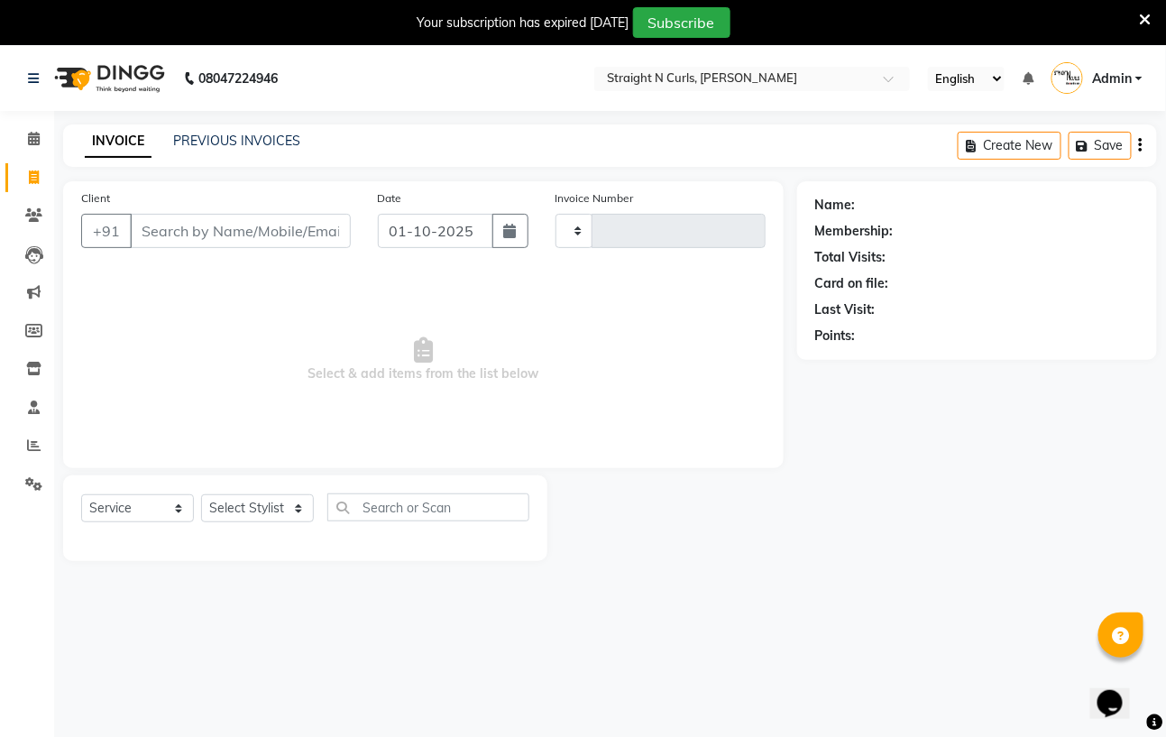
type input "1188"
select select "7039"
click at [254, 134] on link "PREVIOUS INVOICES" at bounding box center [236, 141] width 127 height 16
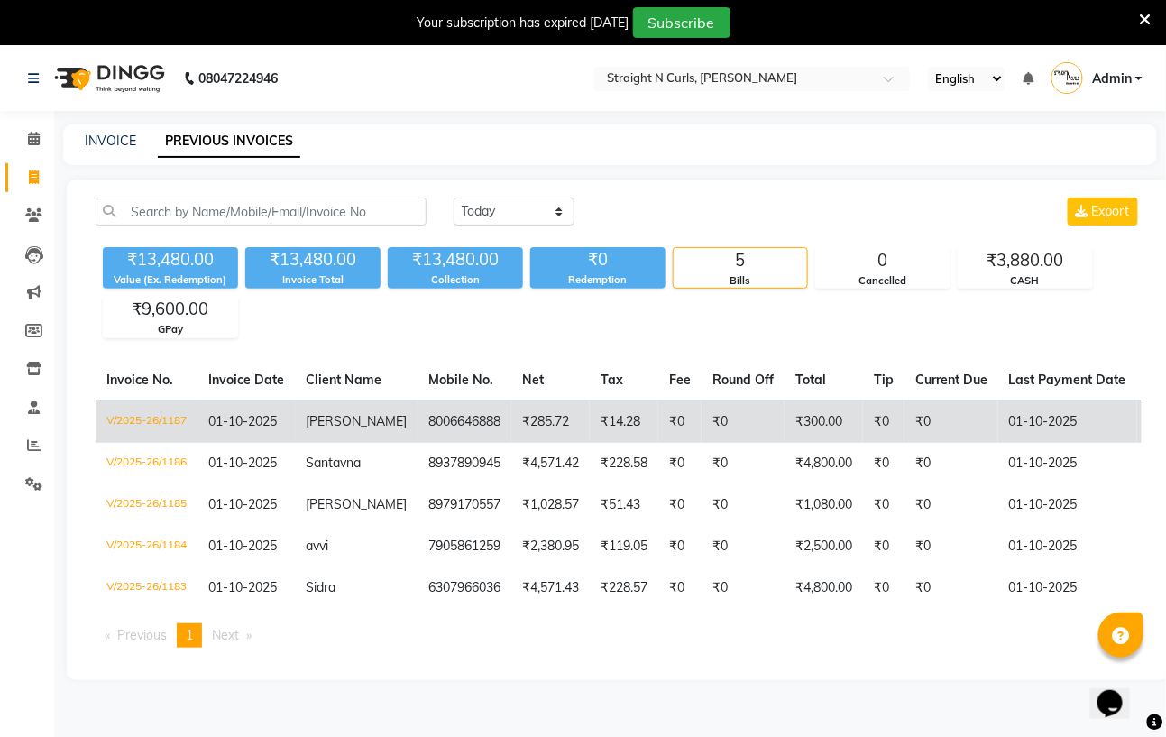
click at [513, 414] on td "₹285.72" at bounding box center [550, 421] width 78 height 42
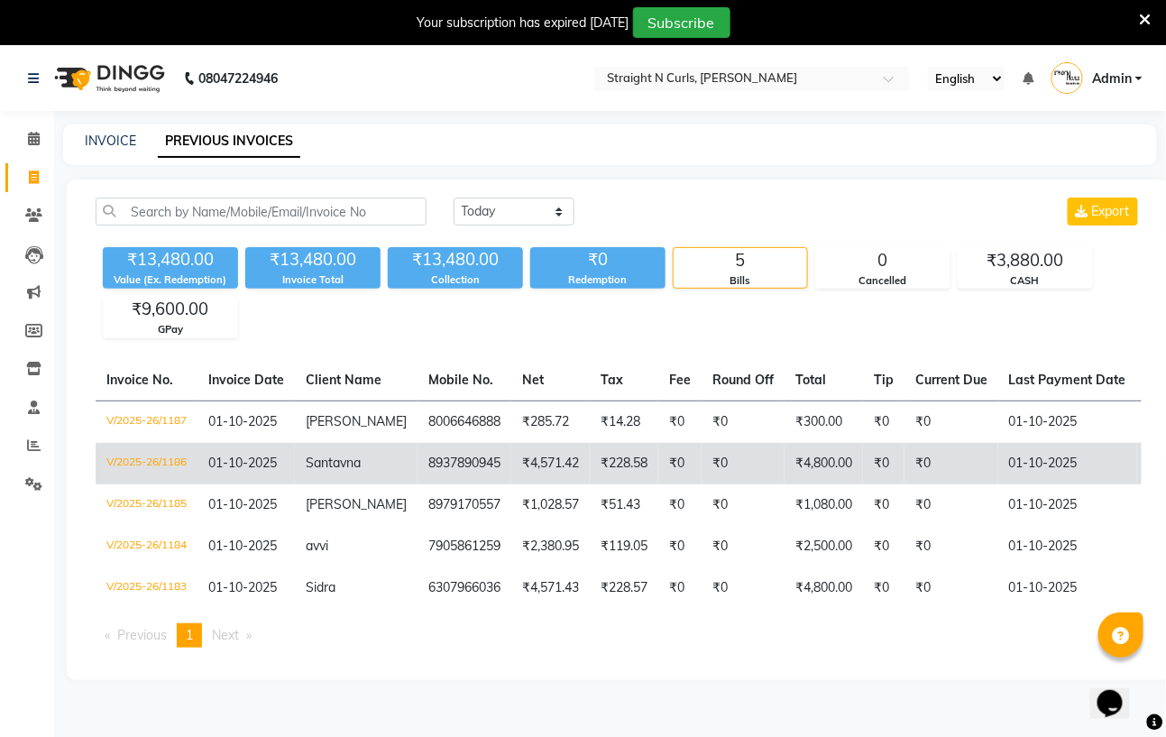
click at [304, 462] on td "Santavna" at bounding box center [356, 463] width 123 height 41
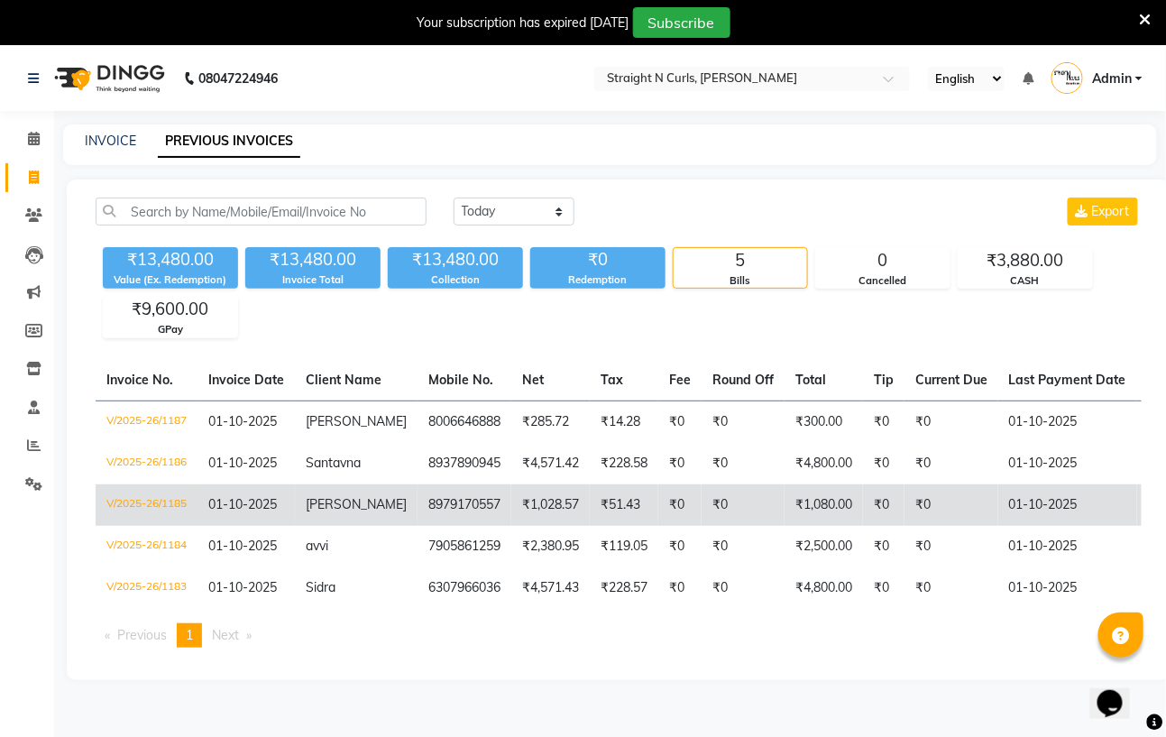
click at [417, 499] on td "8979170557" at bounding box center [464, 504] width 94 height 41
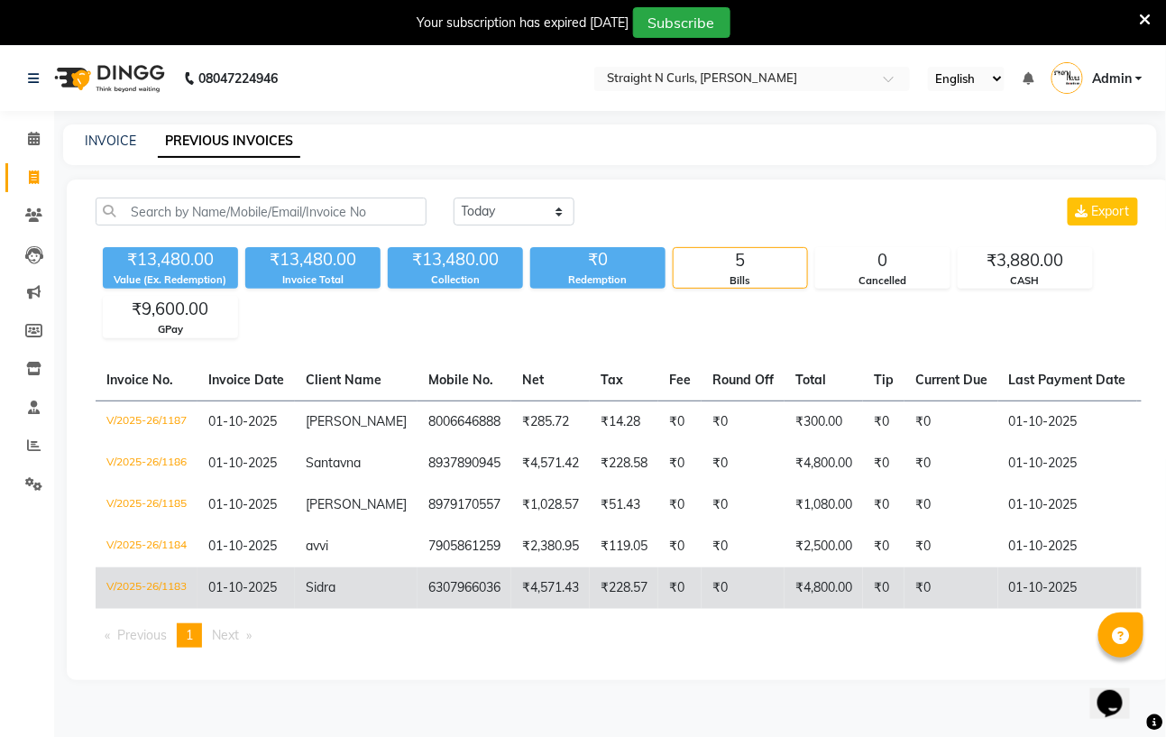
click at [511, 581] on td "₹4,571.43" at bounding box center [550, 587] width 78 height 41
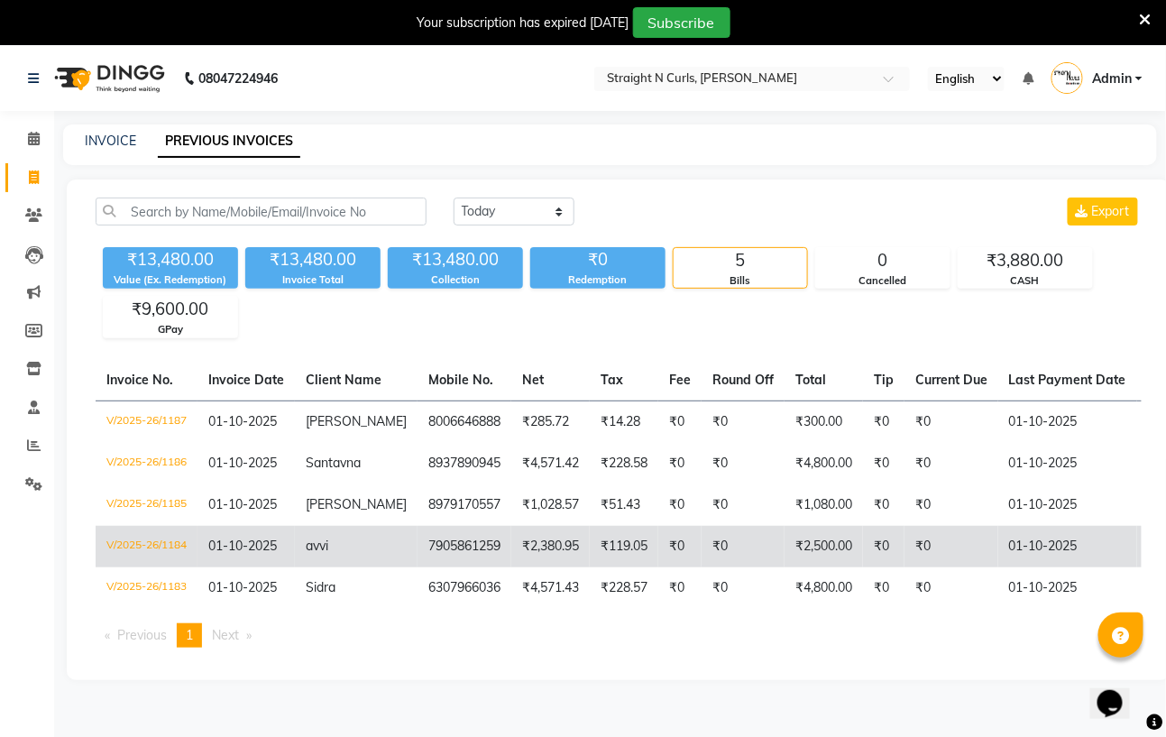
click at [558, 555] on td "₹2,380.95" at bounding box center [550, 546] width 78 height 41
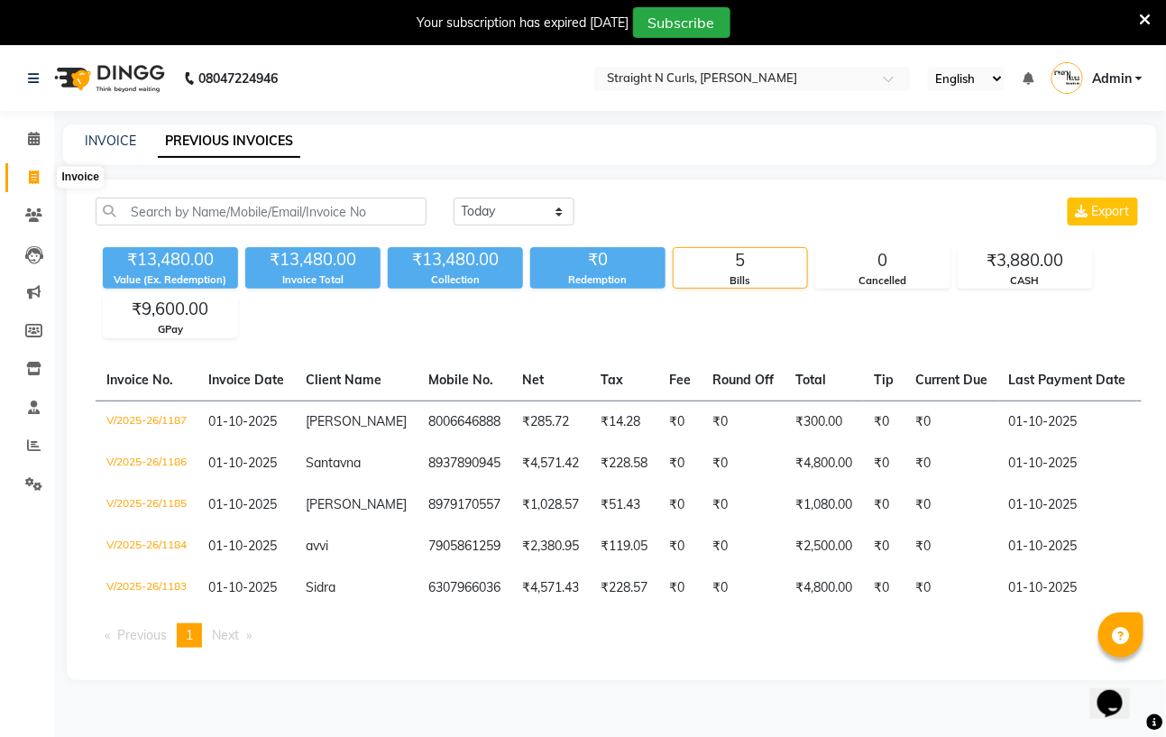
click at [26, 171] on span at bounding box center [34, 178] width 32 height 21
select select "service"
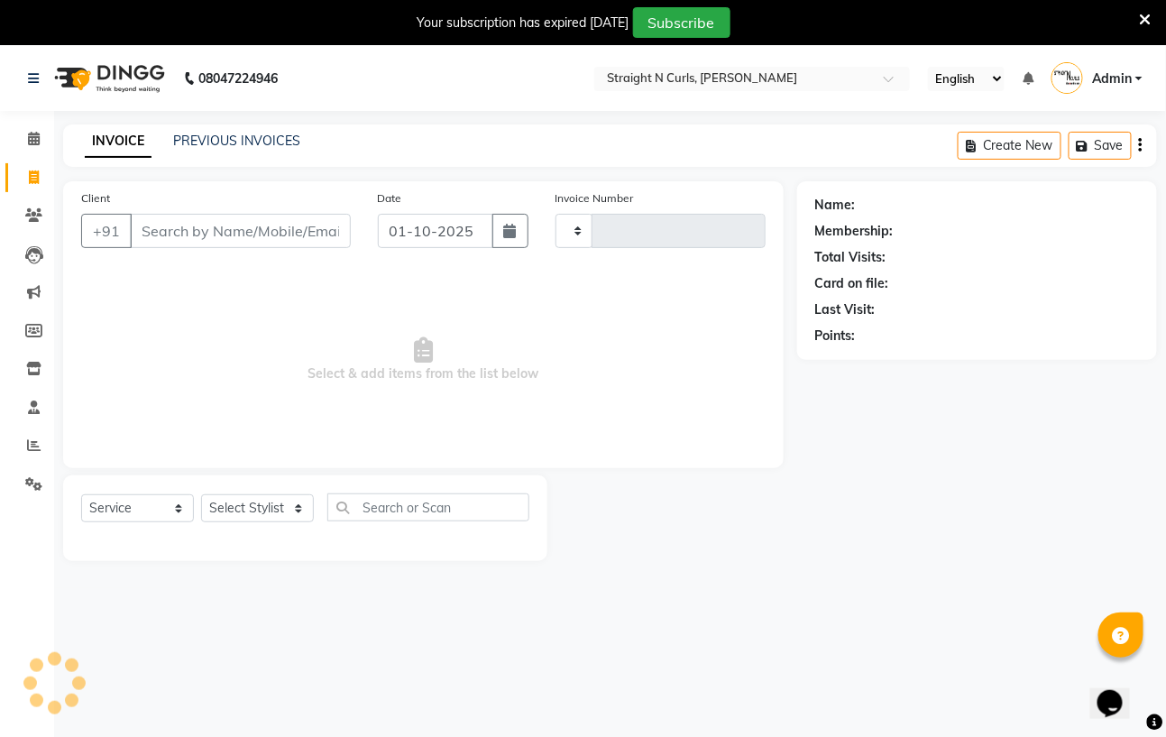
scroll to position [46, 0]
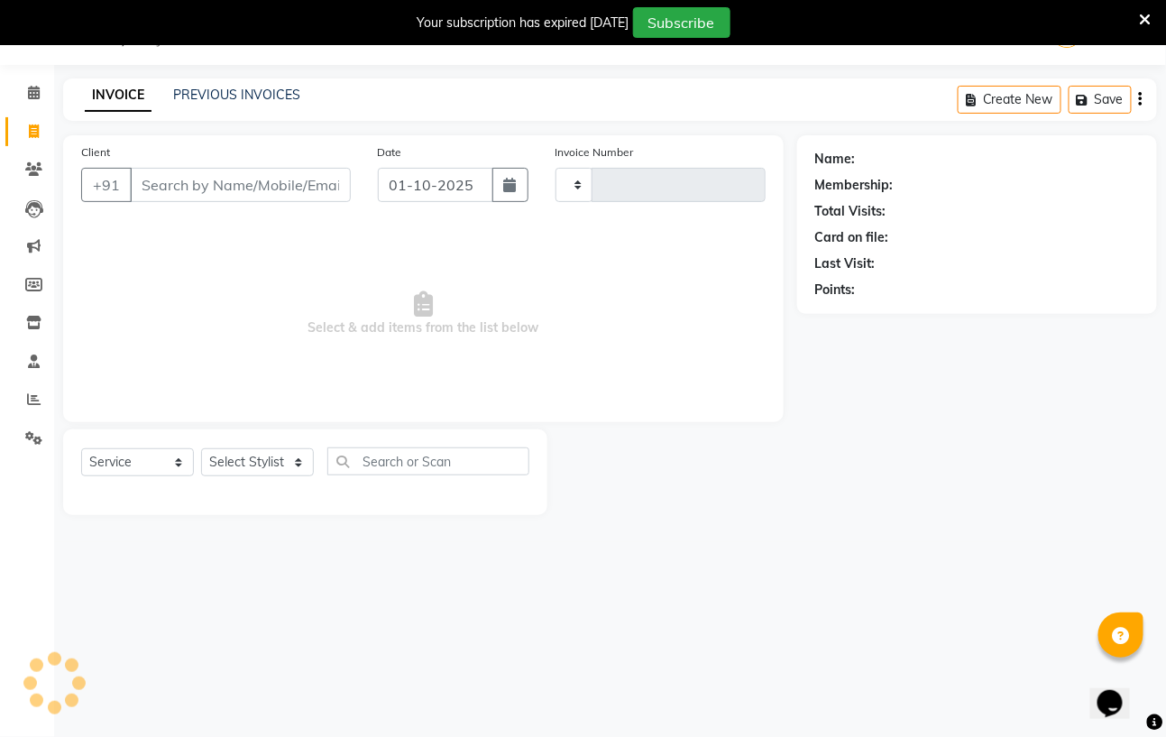
type input "1188"
select select "7039"
click at [29, 400] on icon at bounding box center [34, 399] width 14 height 14
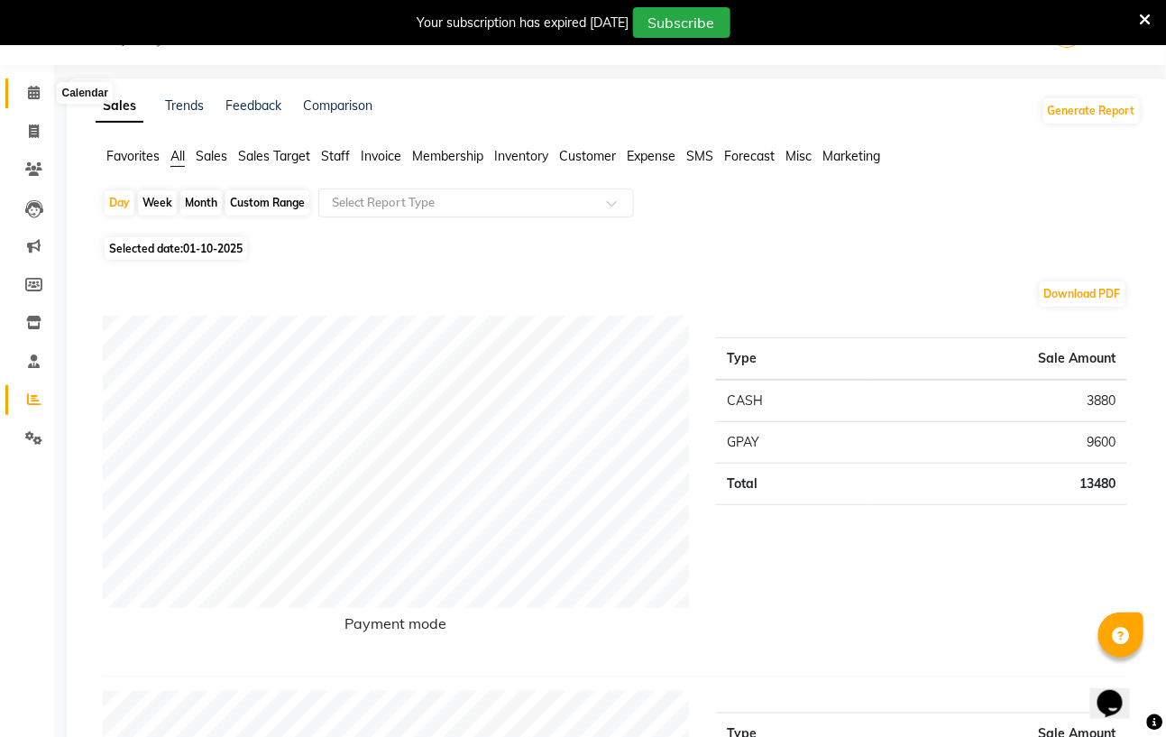
click at [31, 98] on icon at bounding box center [34, 93] width 12 height 14
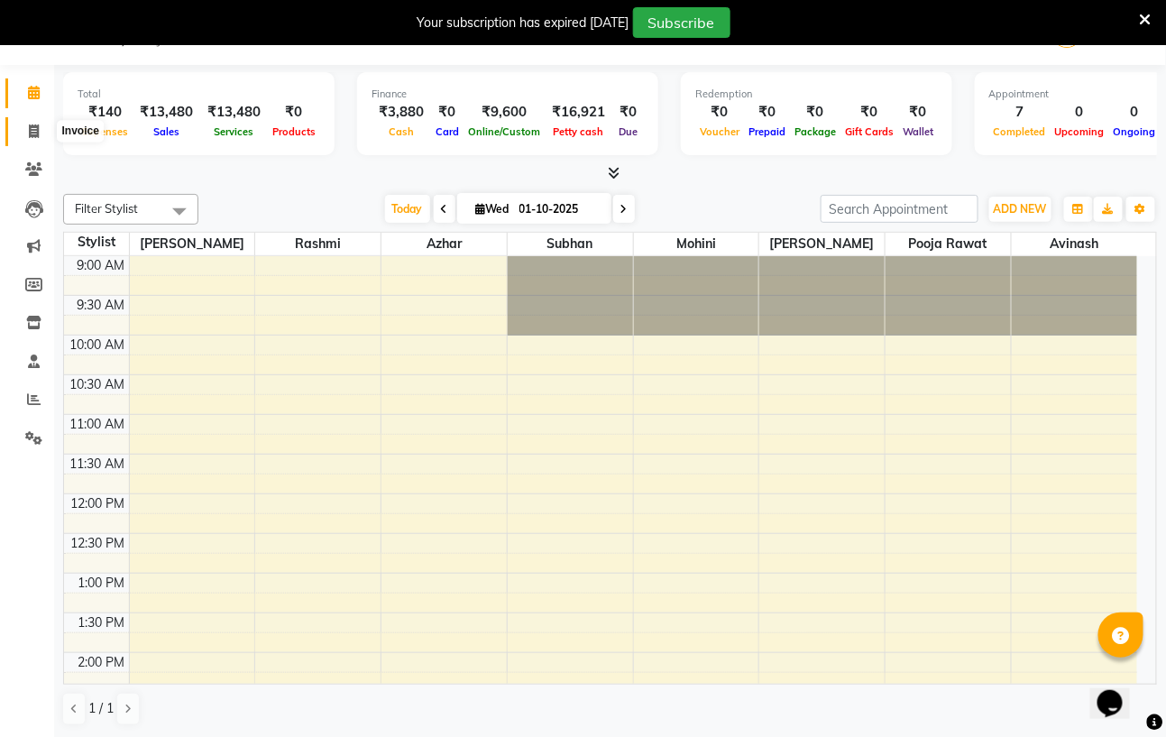
click at [34, 128] on icon at bounding box center [34, 131] width 10 height 14
select select "service"
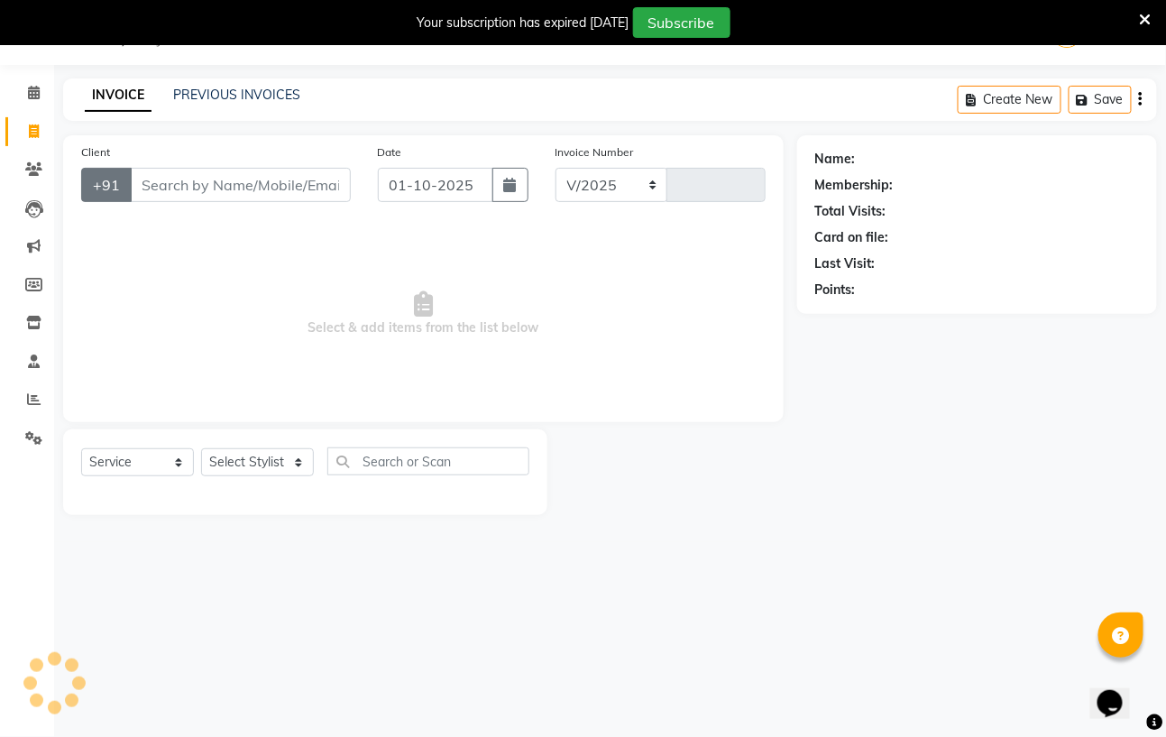
select select "7039"
type input "1188"
click at [162, 184] on input "Client" at bounding box center [240, 185] width 221 height 34
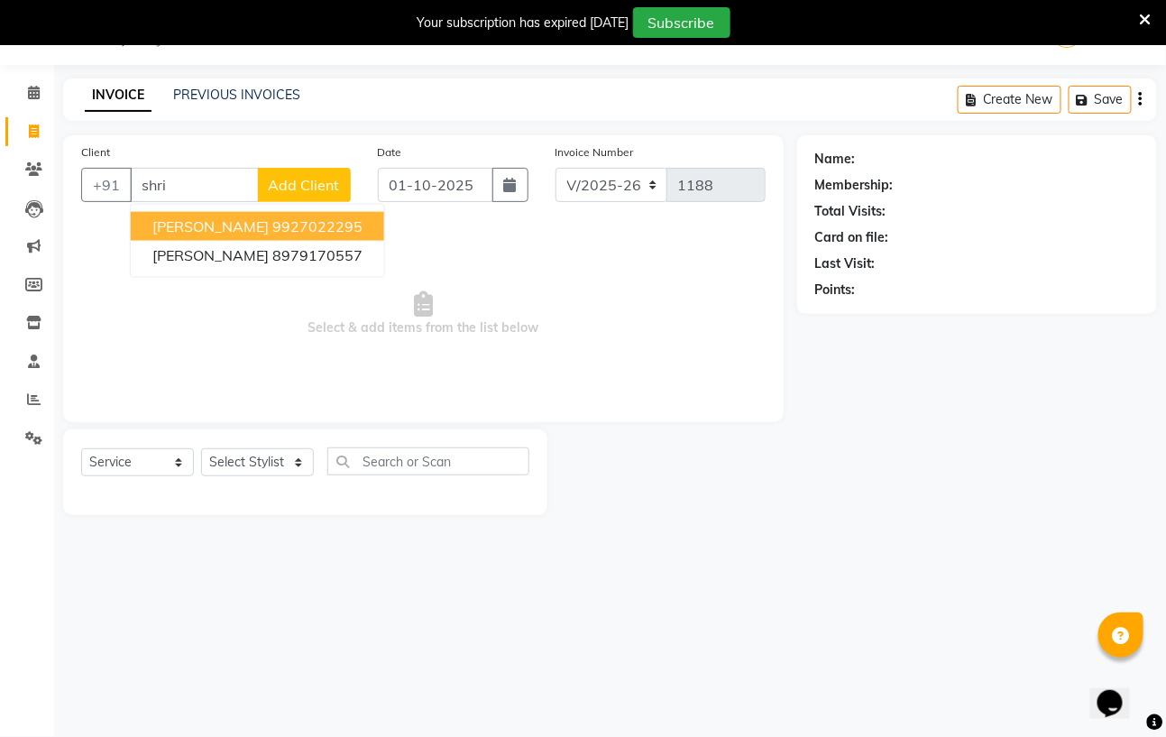
click at [160, 187] on input "shri" at bounding box center [194, 185] width 129 height 34
click at [162, 187] on input "shri" at bounding box center [194, 185] width 129 height 34
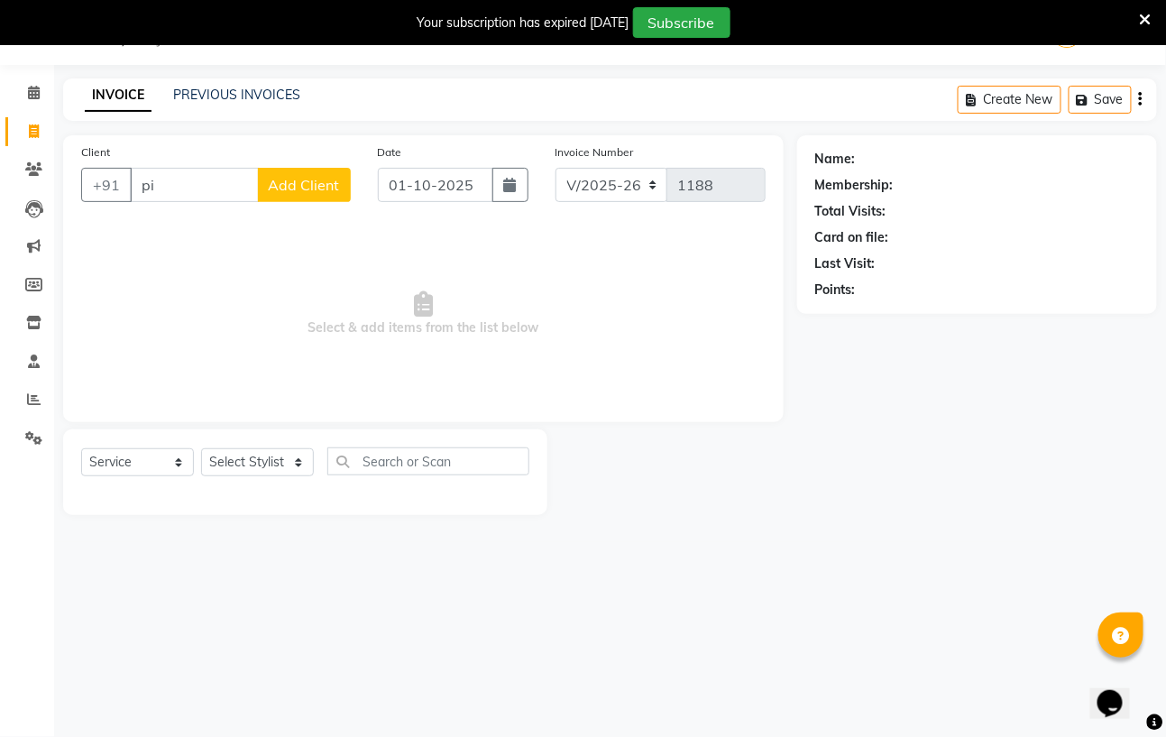
type input "i"
click at [162, 175] on input "i" at bounding box center [240, 185] width 221 height 34
type input "sidr"
drag, startPoint x: 29, startPoint y: 94, endPoint x: 796, endPoint y: 183, distance: 772.4
click at [29, 95] on icon at bounding box center [34, 93] width 12 height 14
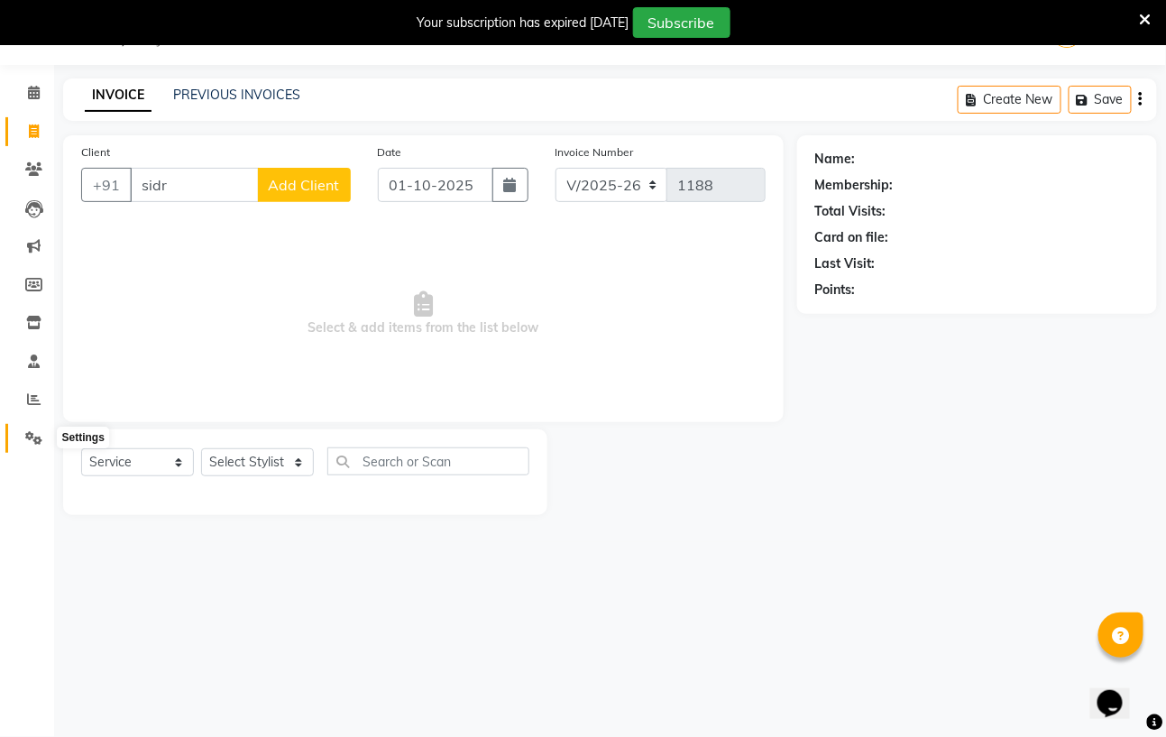
click at [30, 433] on icon at bounding box center [33, 438] width 17 height 14
click at [43, 436] on span at bounding box center [34, 438] width 32 height 21
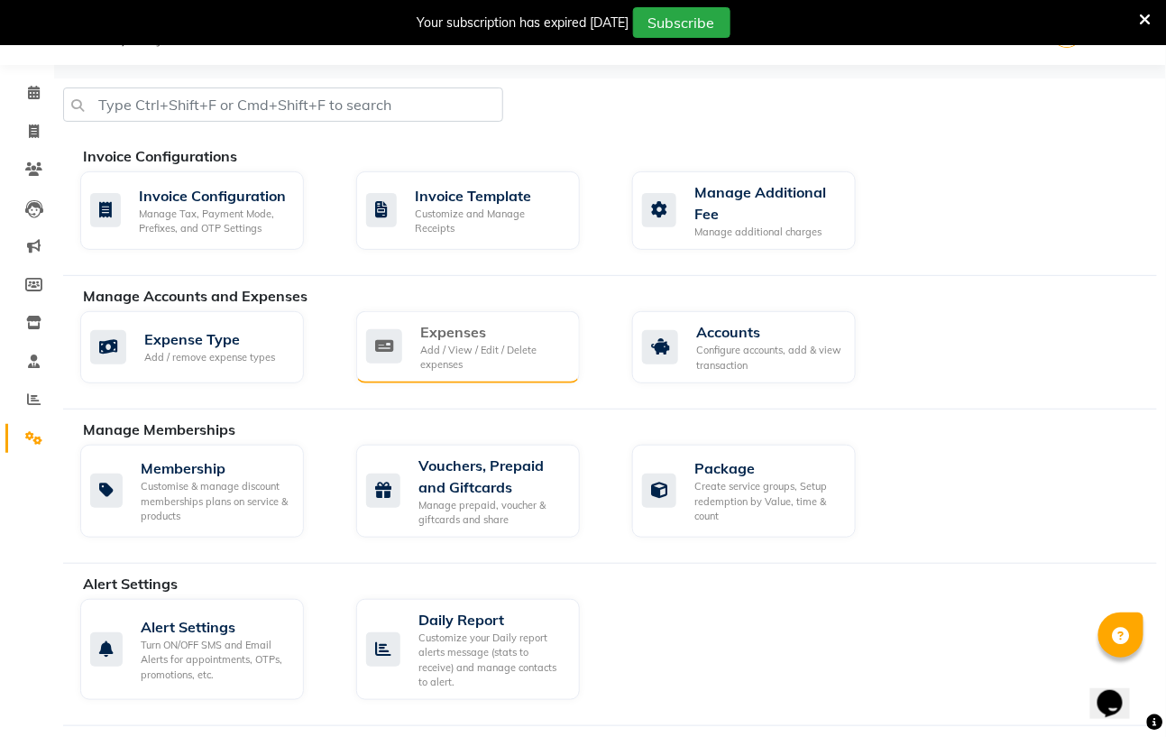
click at [441, 349] on div "Add / View / Edit / Delete expenses" at bounding box center [492, 358] width 145 height 30
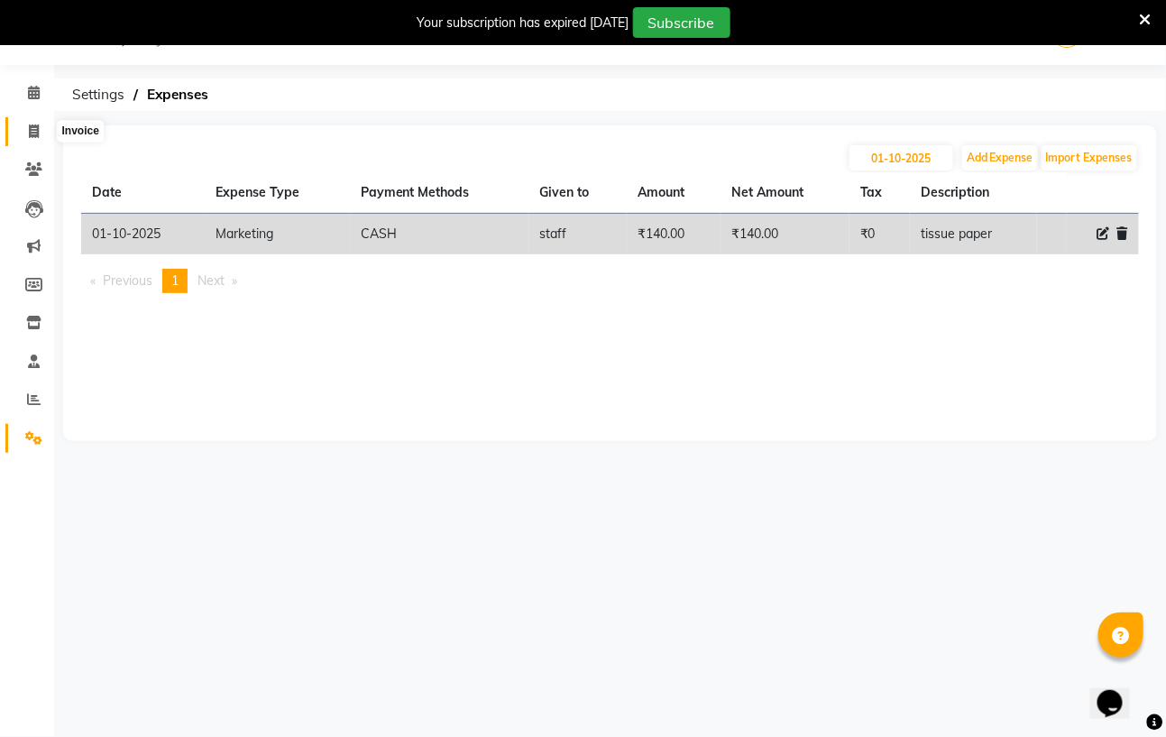
click at [33, 122] on span at bounding box center [34, 132] width 32 height 21
select select "service"
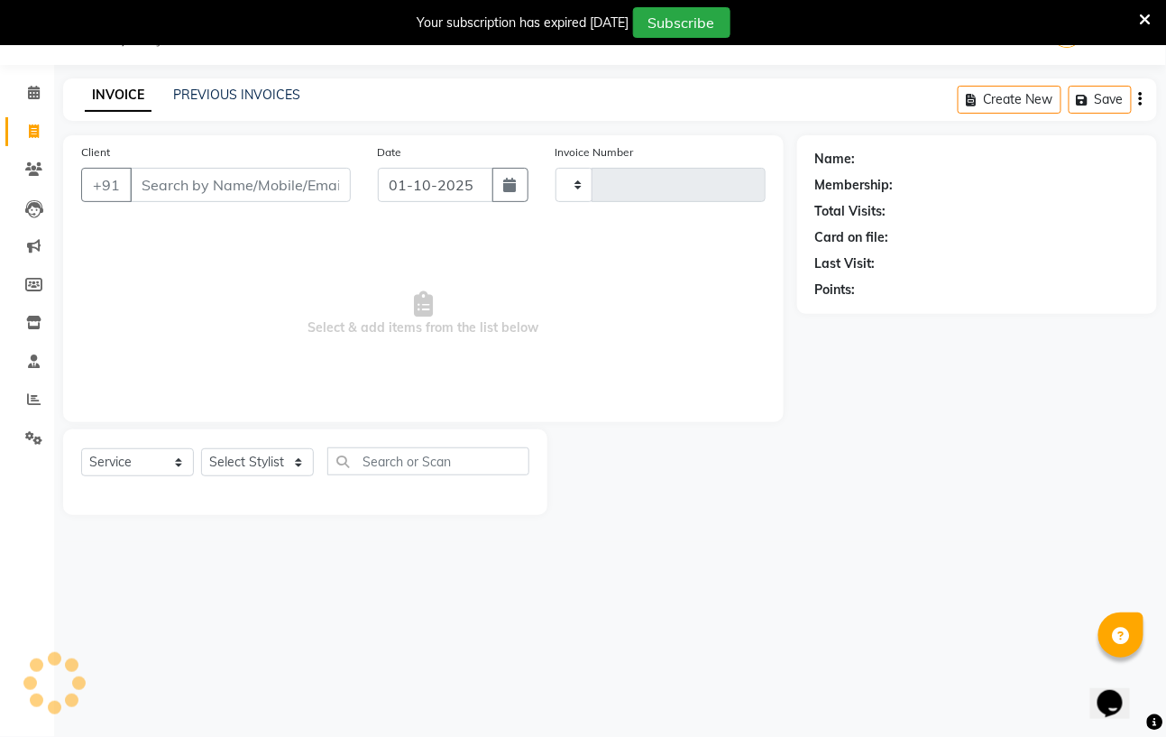
type input "1188"
select select "7039"
click at [39, 87] on icon at bounding box center [34, 93] width 12 height 14
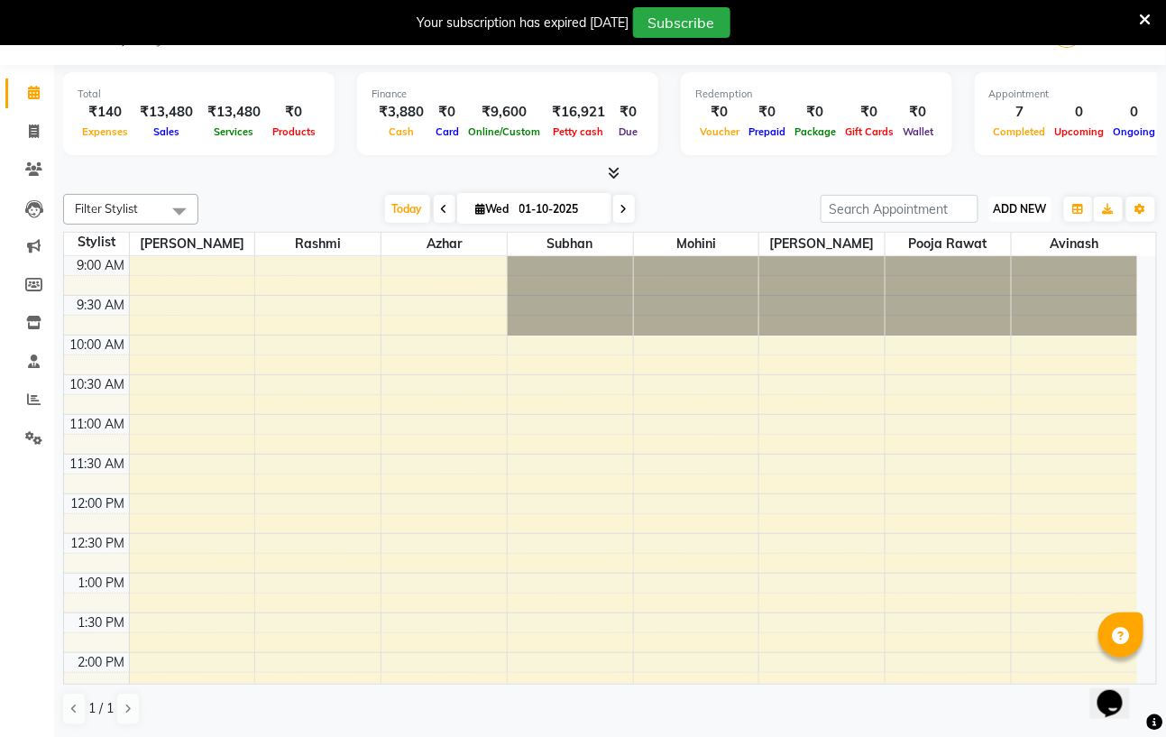
click at [1043, 206] on span "ADD NEW" at bounding box center [1019, 209] width 53 height 14
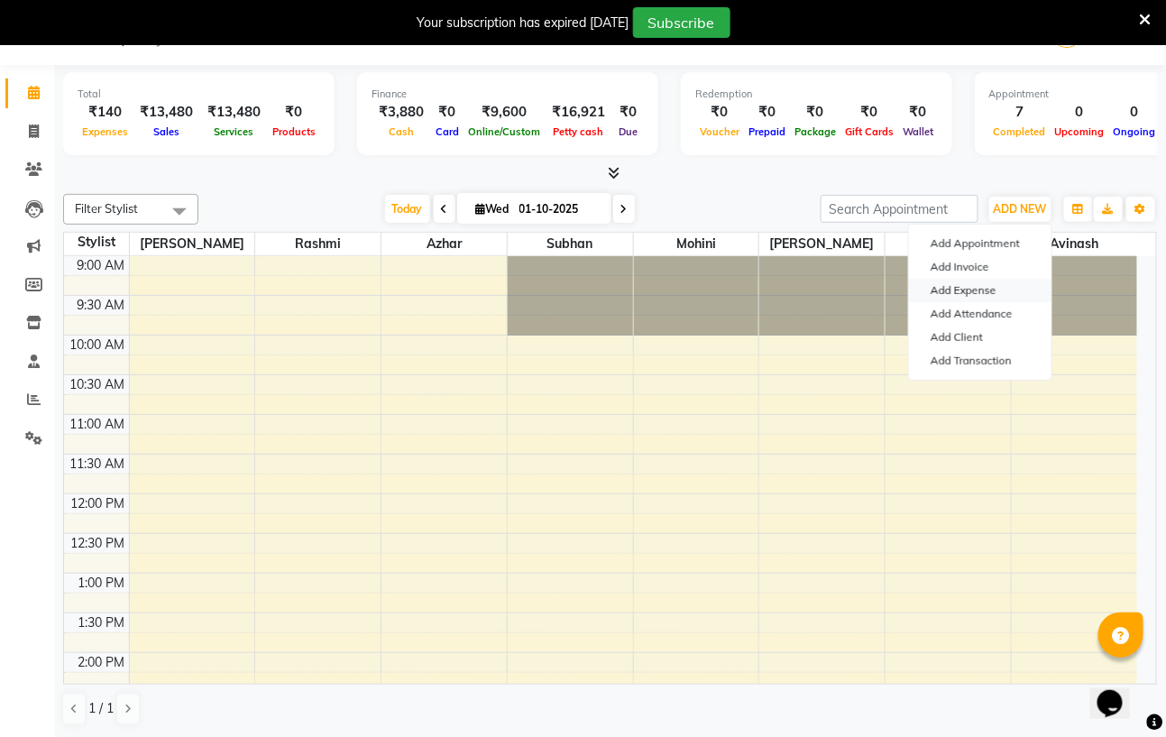
click at [1014, 293] on link "Add Expense" at bounding box center [980, 290] width 142 height 23
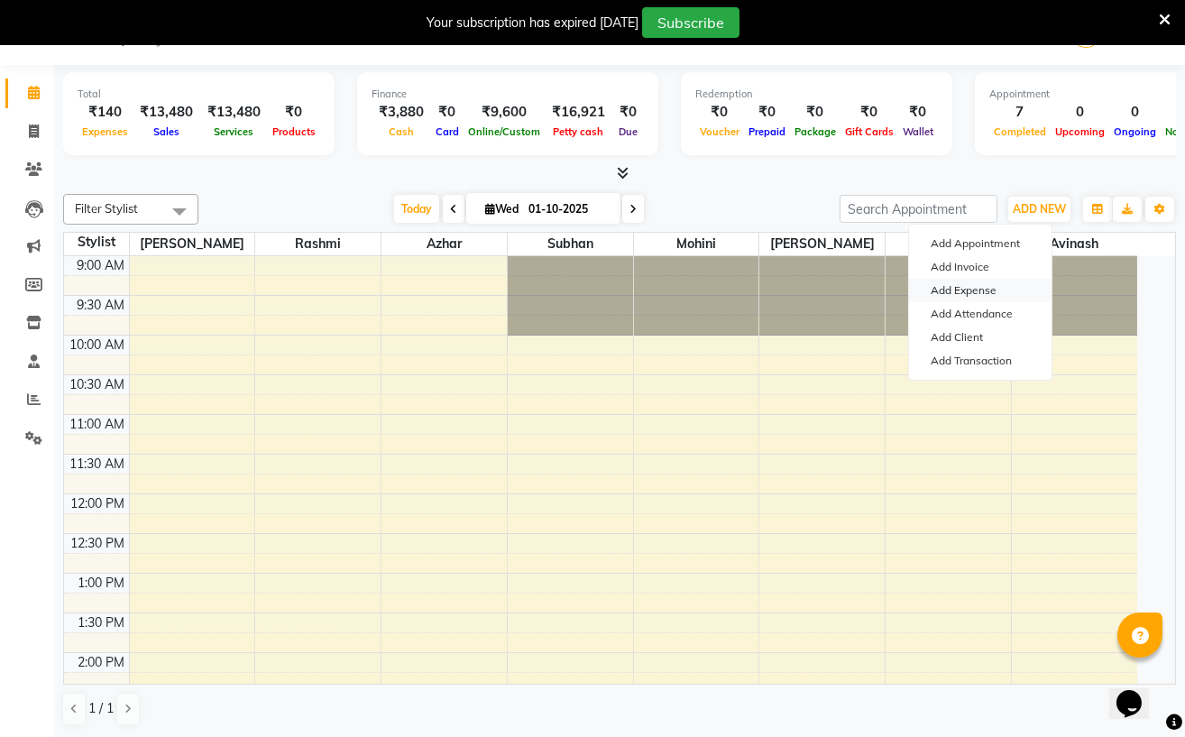
select select "1"
select select "6102"
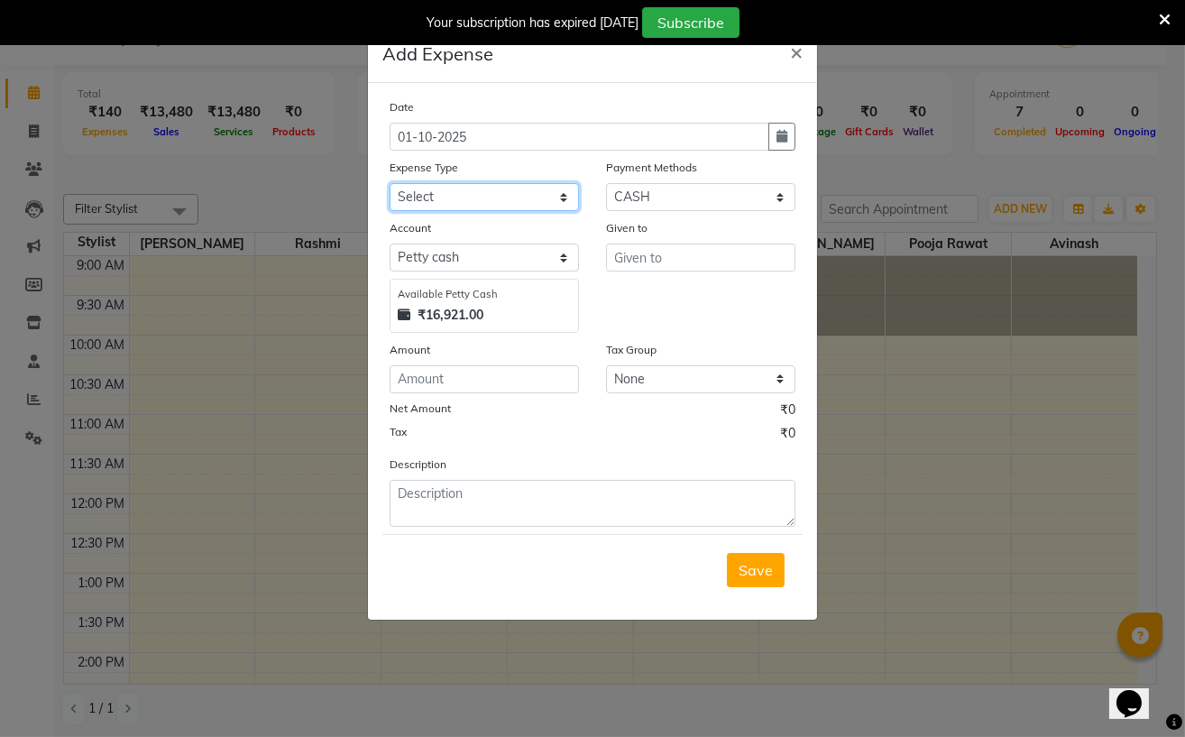
click at [555, 193] on select "Select Advance Salary Cash transfer to bank Client Snacks Electricity Fuel Ince…" at bounding box center [483, 197] width 189 height 28
select select "18826"
click at [389, 185] on select "Select Advance Salary Cash transfer to bank Client Snacks Electricity Fuel Ince…" at bounding box center [483, 197] width 189 height 28
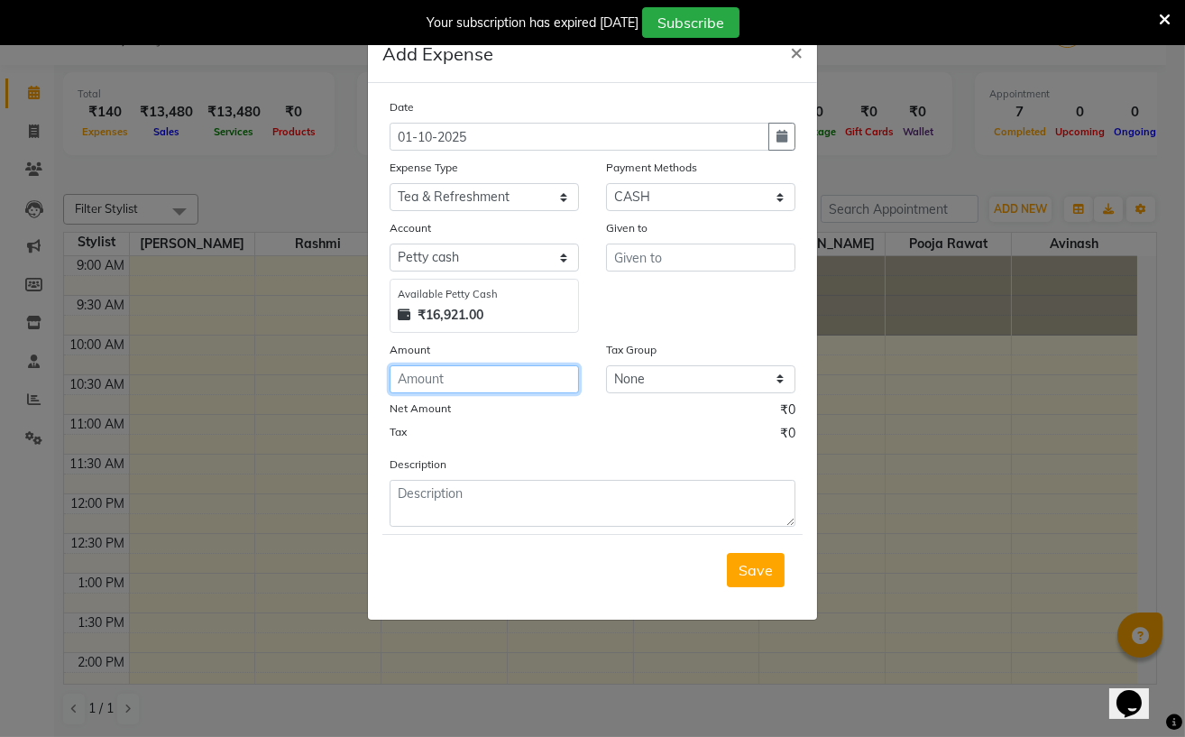
click at [462, 377] on input "number" at bounding box center [483, 379] width 189 height 28
type input "165"
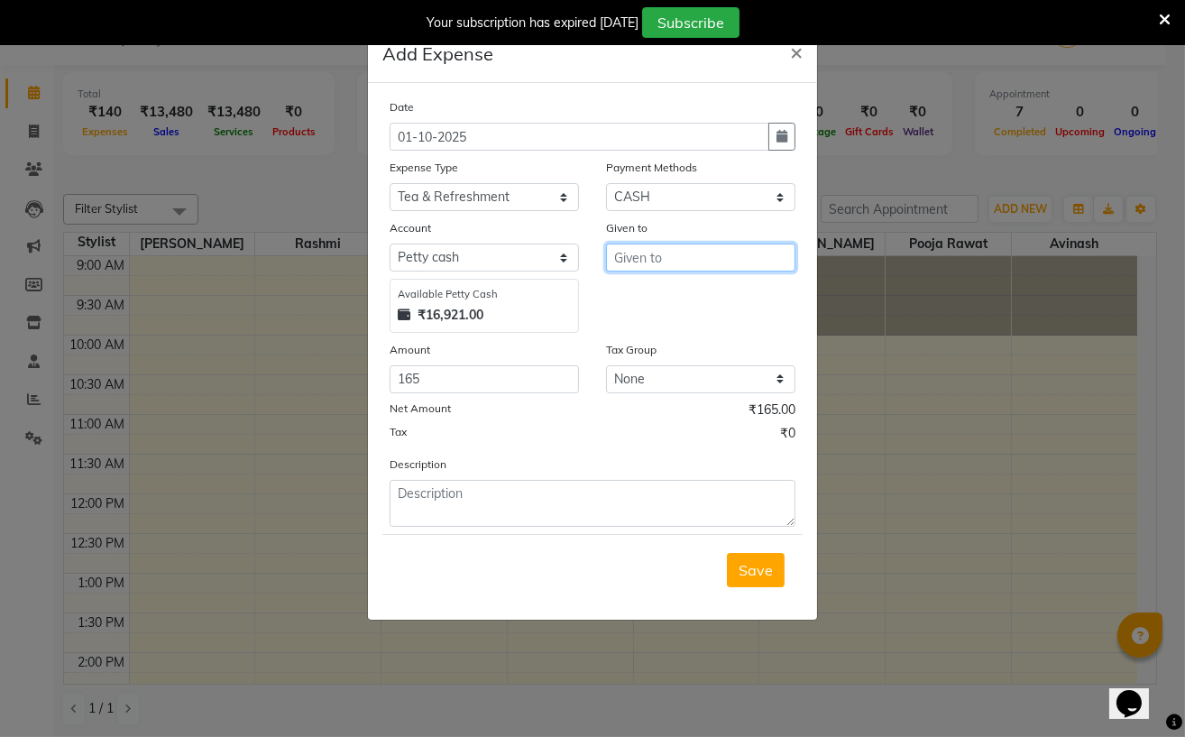
click at [710, 261] on input "text" at bounding box center [700, 257] width 189 height 28
type input "staff"
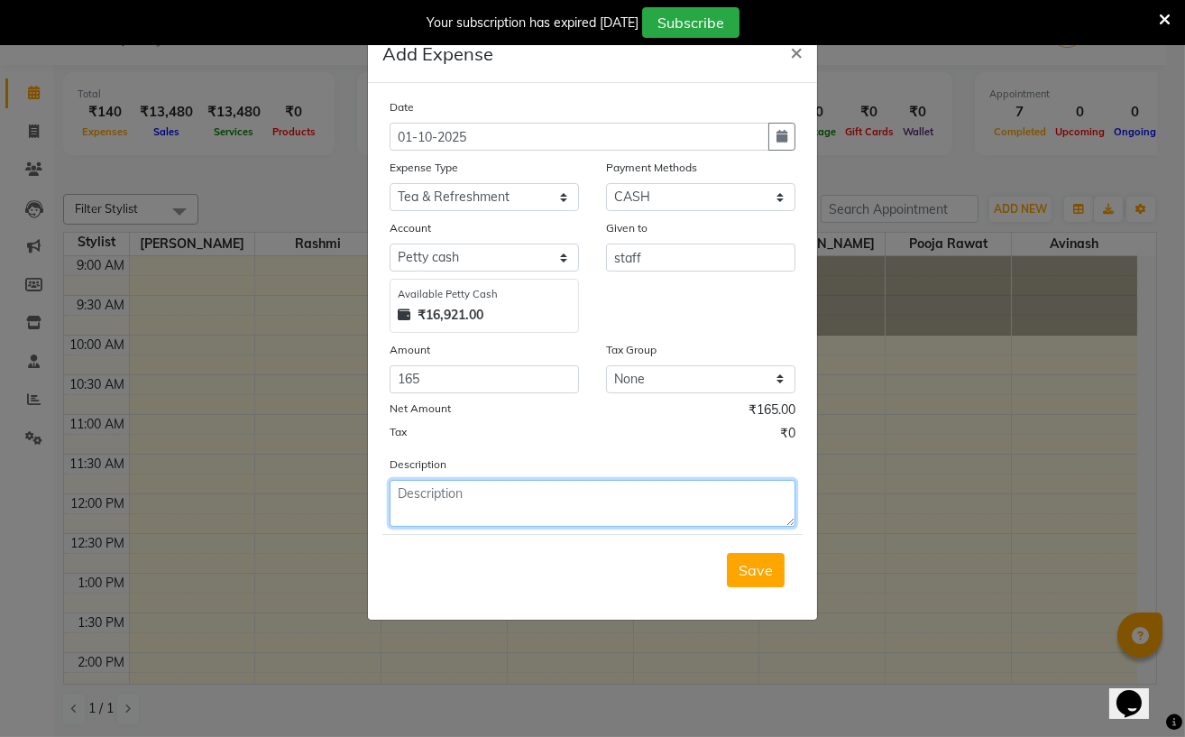
click at [433, 508] on textarea at bounding box center [592, 503] width 406 height 47
type textarea "sugar milk"
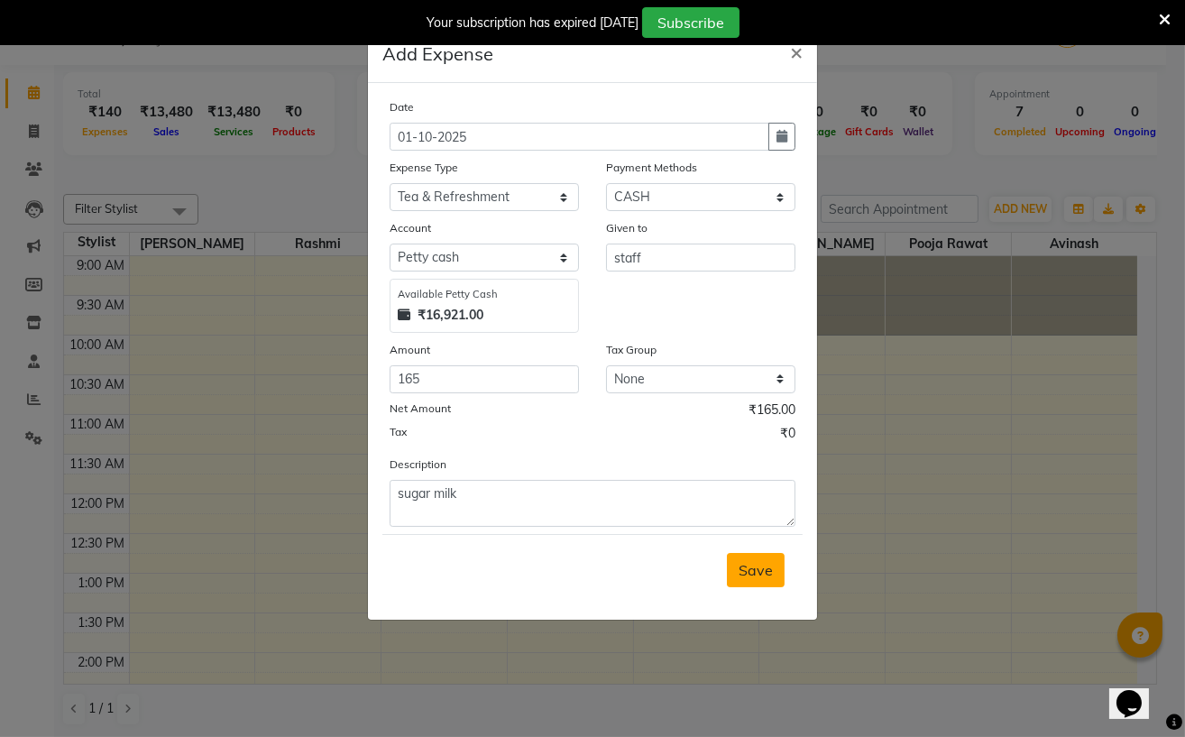
click at [771, 574] on span "Save" at bounding box center [755, 570] width 34 height 18
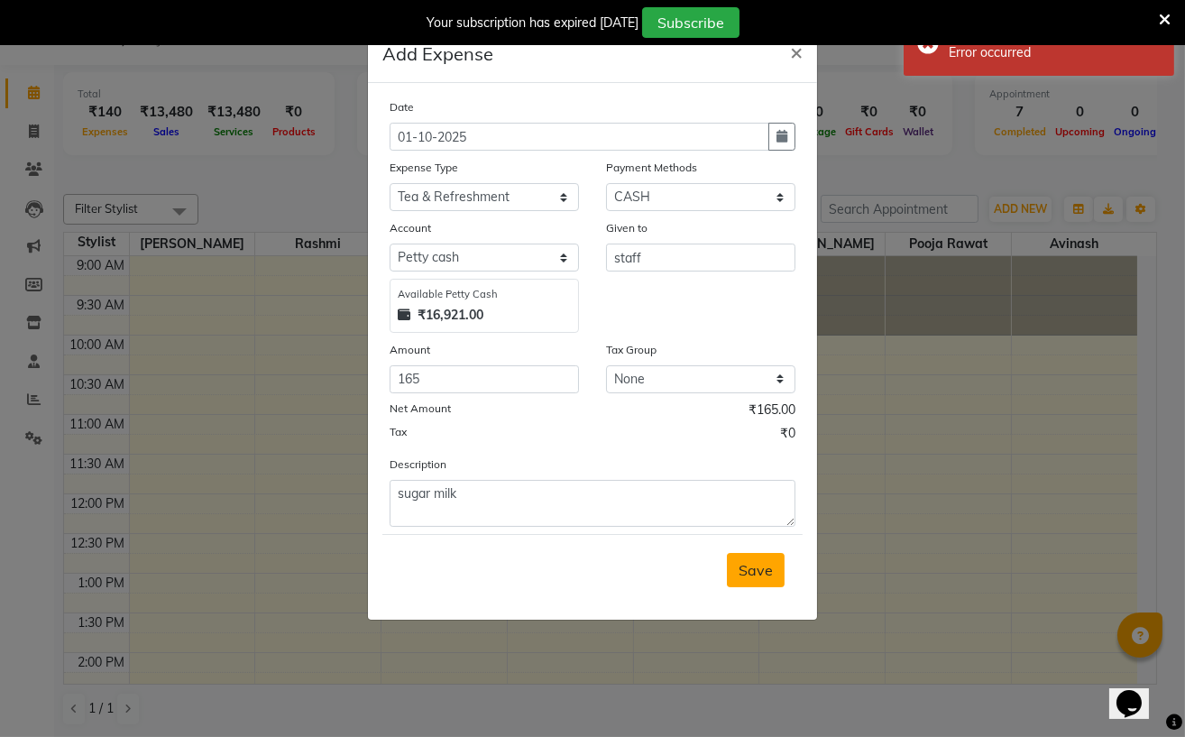
click at [761, 573] on span "Save" at bounding box center [755, 570] width 34 height 18
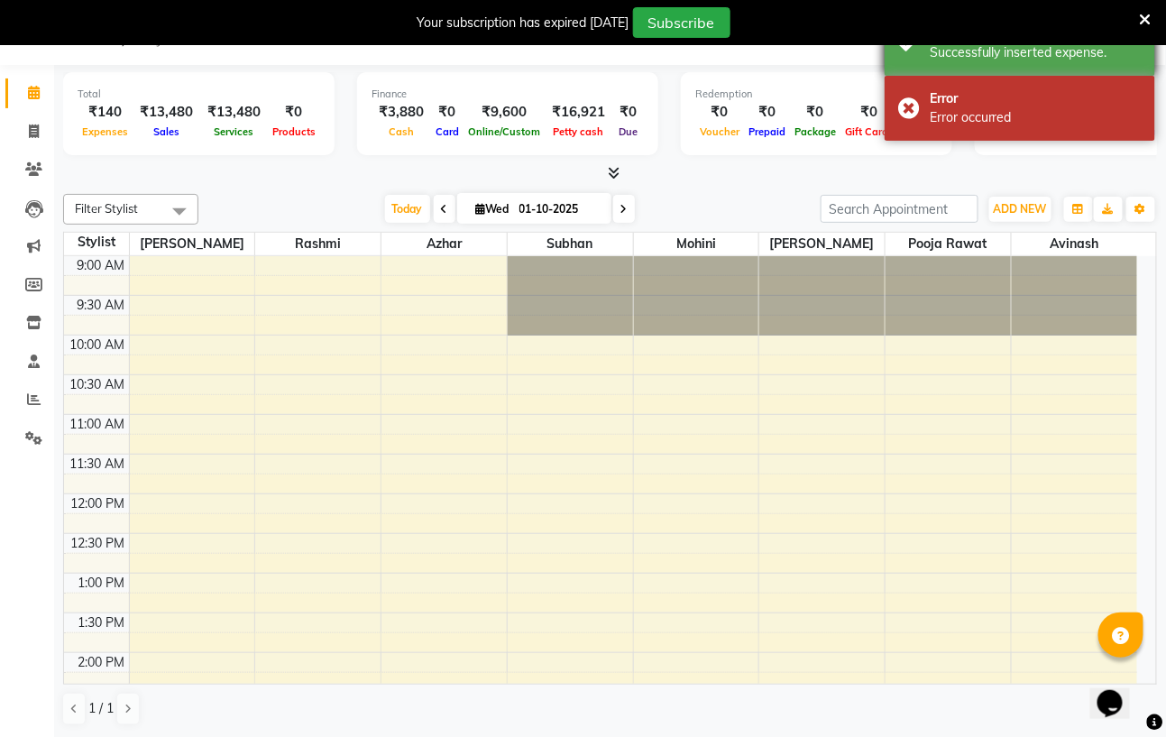
click at [1085, 62] on div "Success Successfully inserted expense." at bounding box center [1019, 43] width 270 height 65
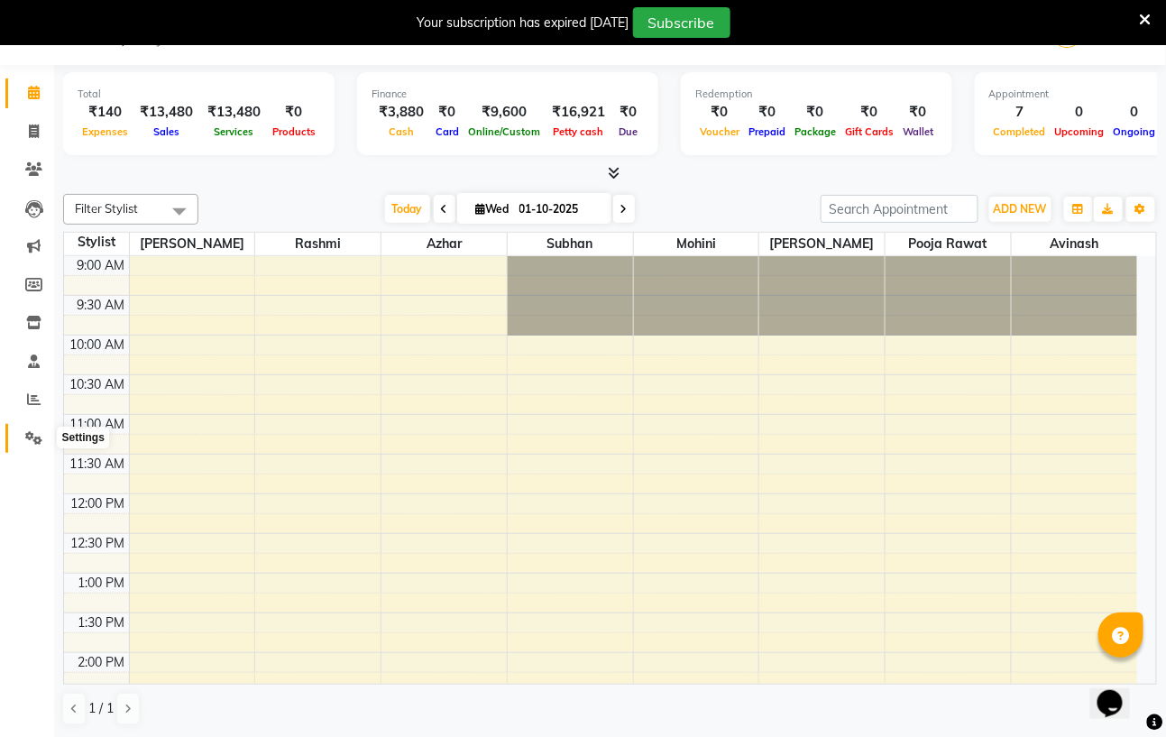
click at [37, 436] on icon at bounding box center [33, 438] width 17 height 14
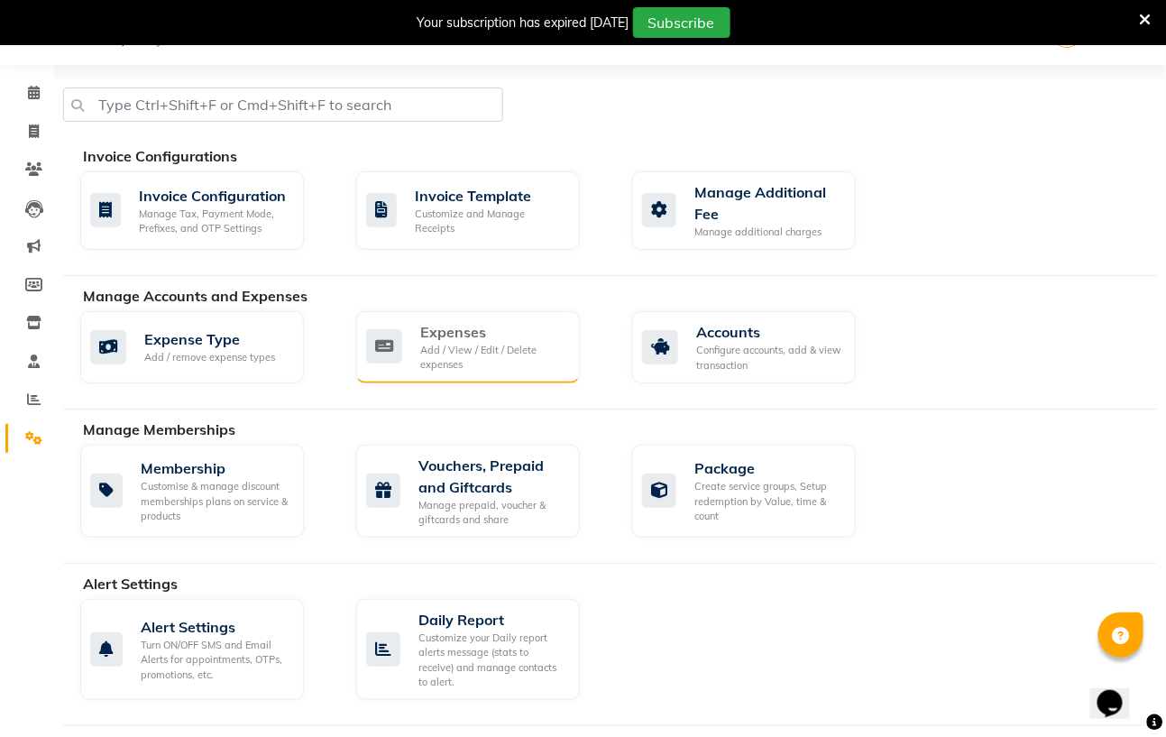
click at [425, 352] on div "Add / View / Edit / Delete expenses" at bounding box center [492, 358] width 145 height 30
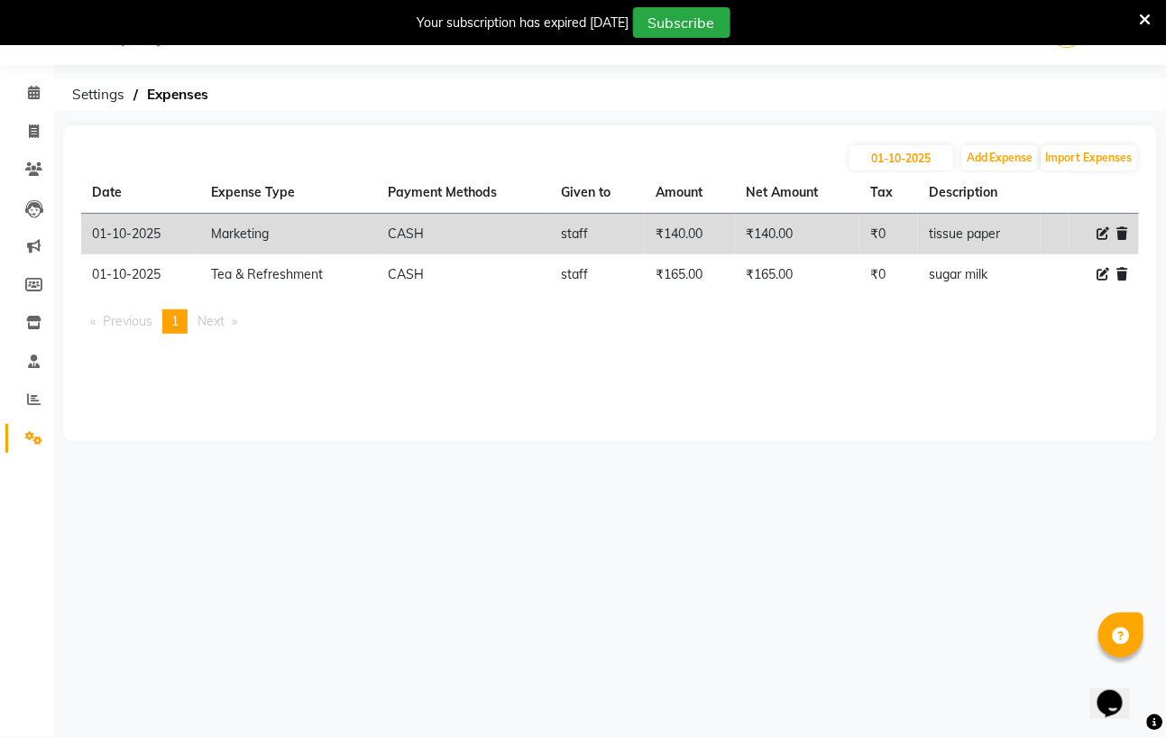
click at [179, 318] on span "1" at bounding box center [174, 321] width 7 height 16
click at [142, 322] on span "Previous page" at bounding box center [128, 321] width 50 height 16
click at [207, 322] on span "Next page" at bounding box center [210, 321] width 27 height 16
click at [33, 398] on icon at bounding box center [34, 399] width 14 height 14
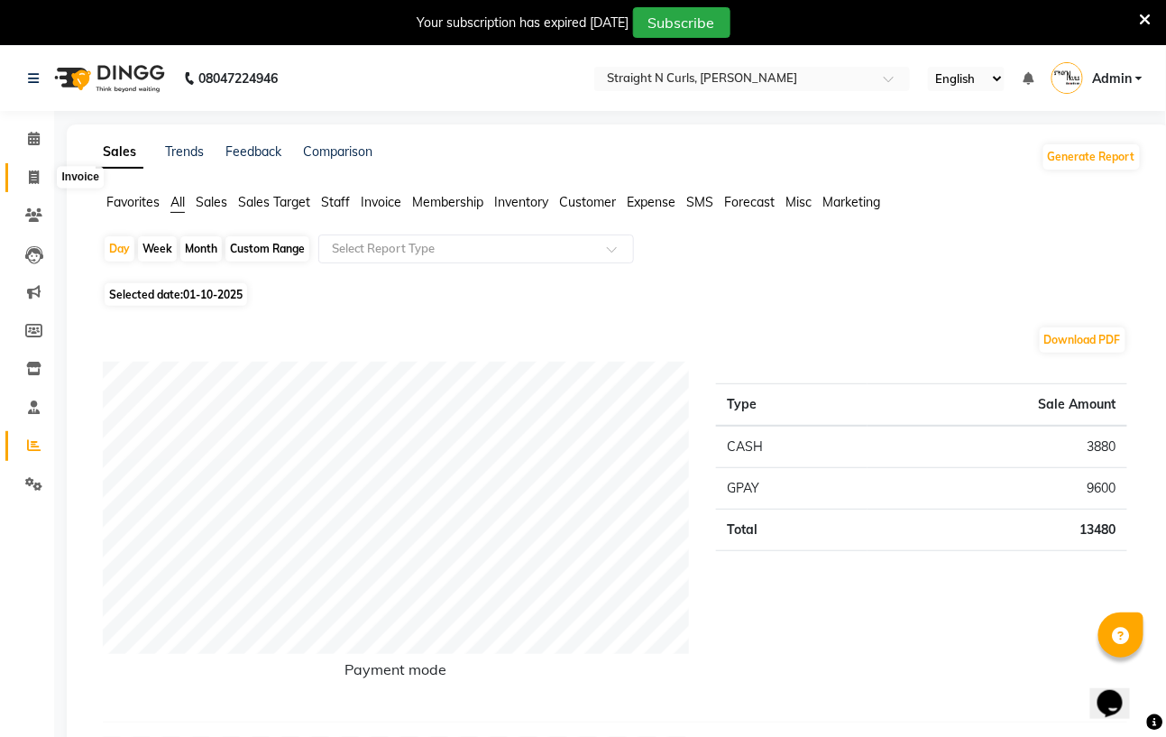
click at [30, 179] on icon at bounding box center [34, 177] width 10 height 14
select select "service"
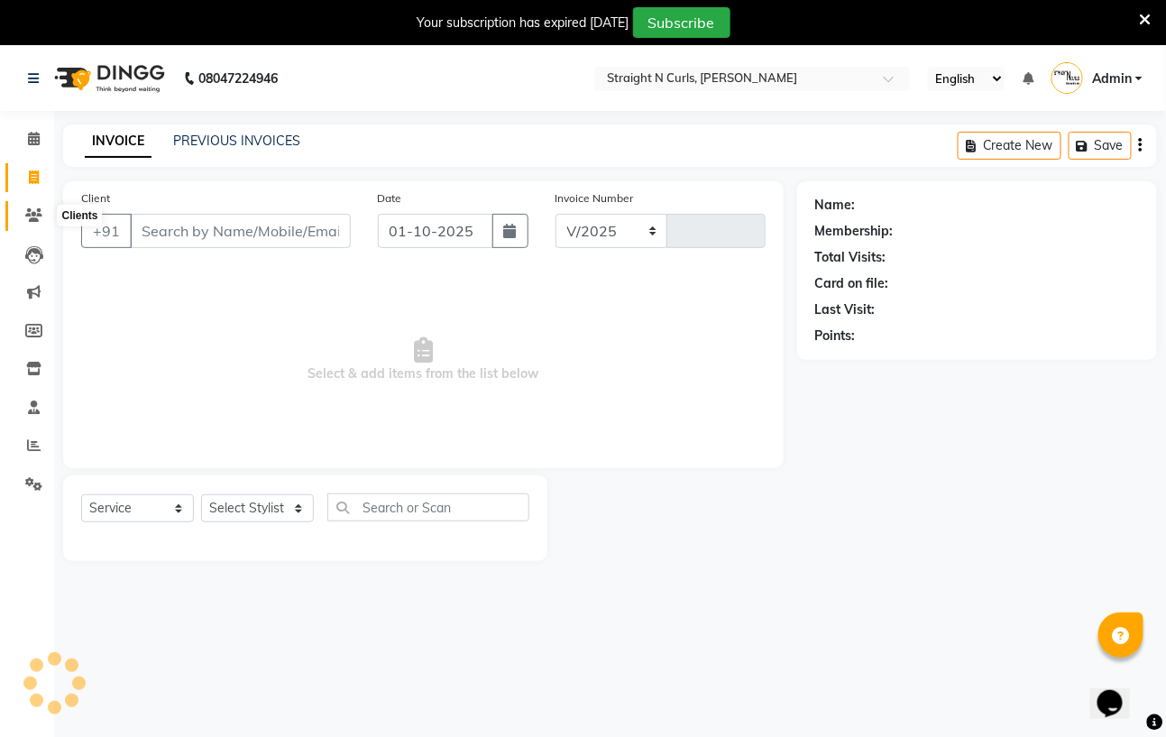
select select "7039"
type input "1188"
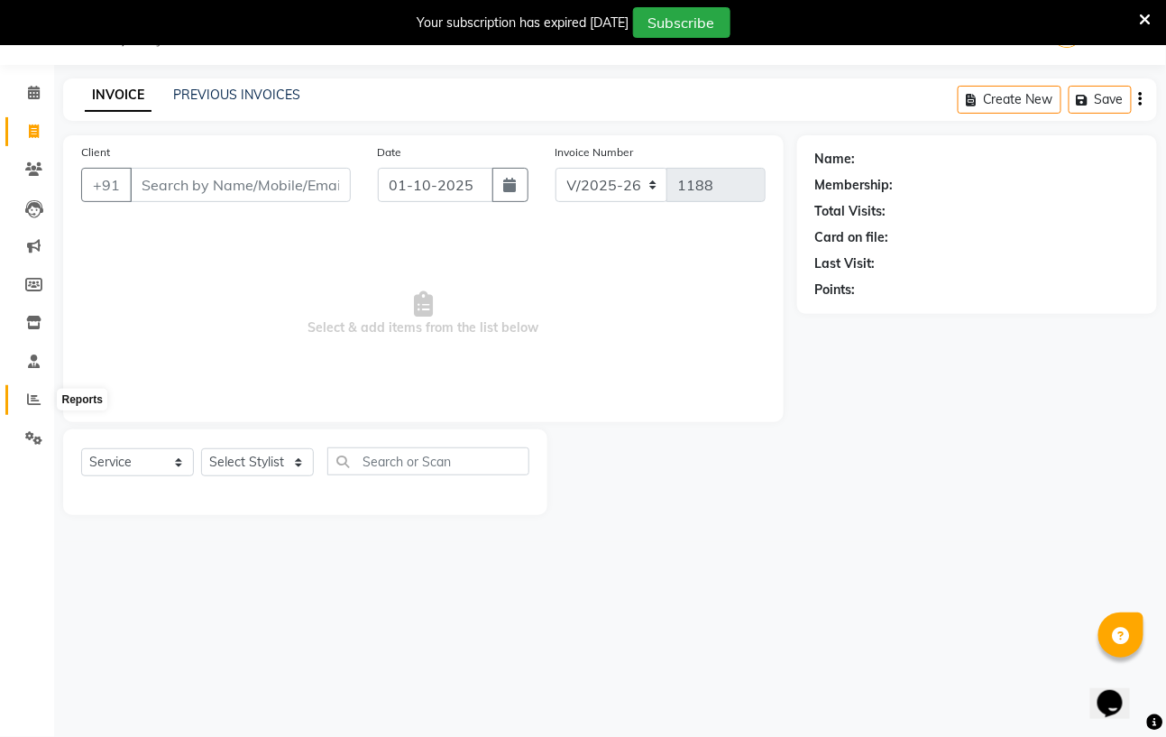
click at [35, 400] on icon at bounding box center [34, 399] width 14 height 14
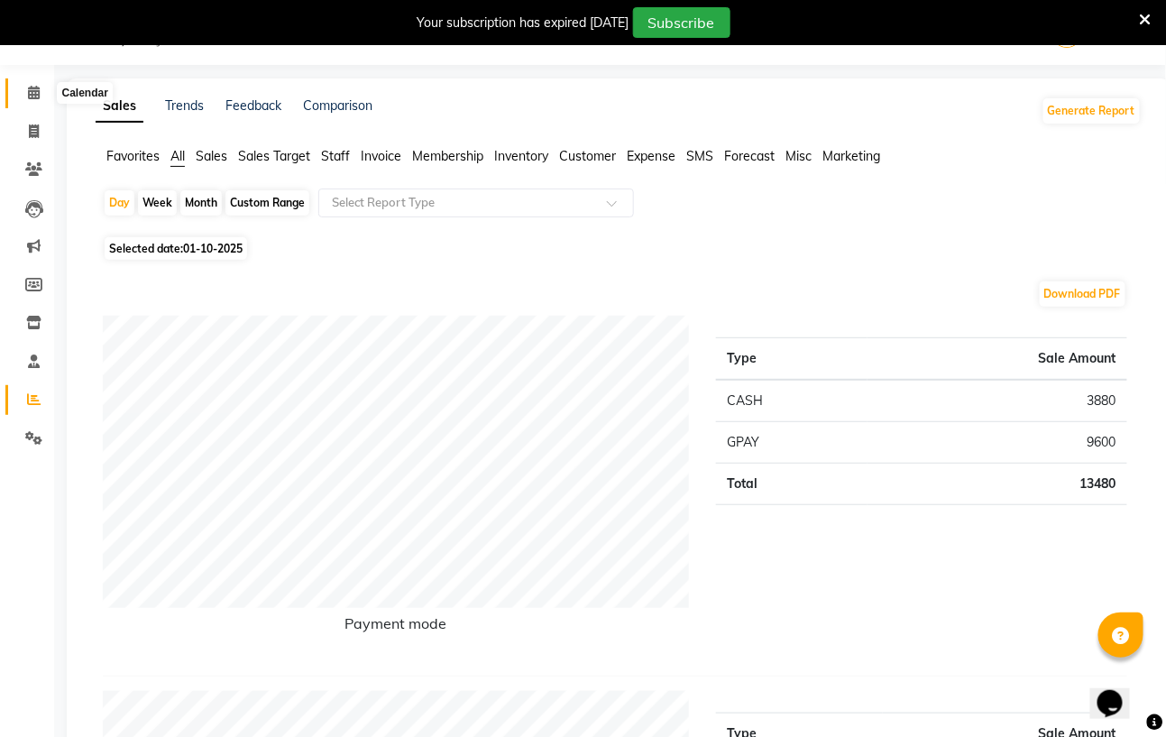
click at [28, 89] on icon at bounding box center [34, 93] width 12 height 14
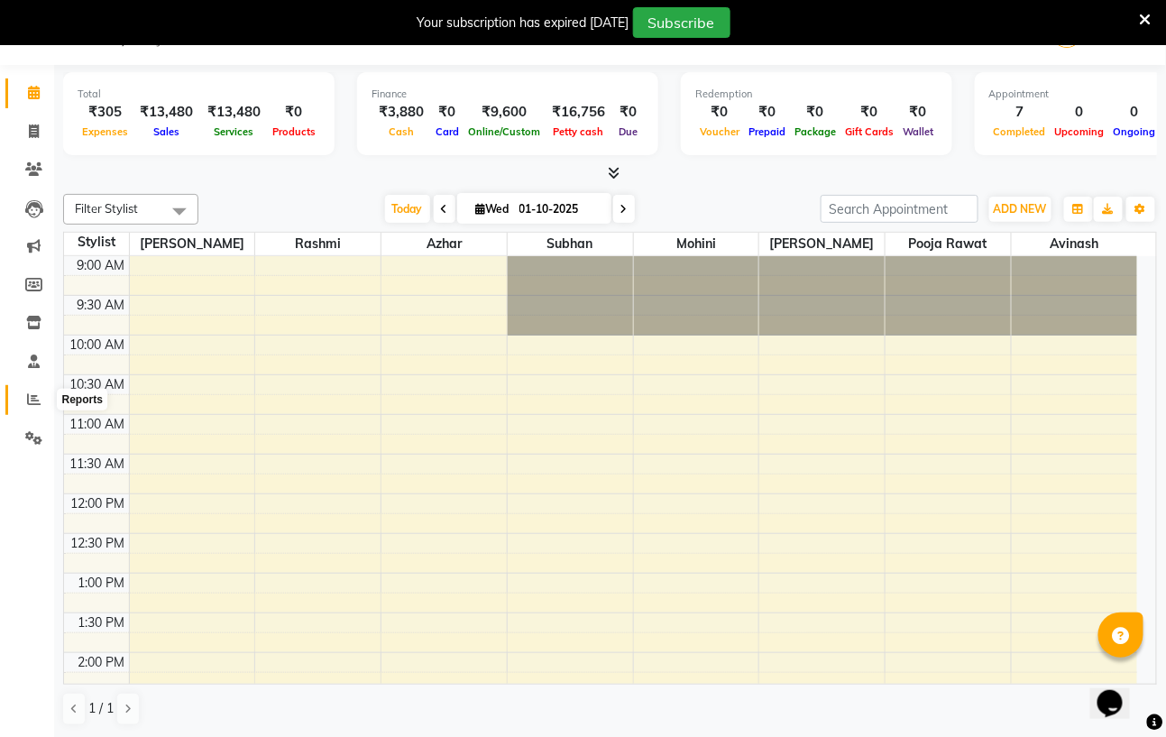
click at [29, 404] on icon at bounding box center [34, 399] width 14 height 14
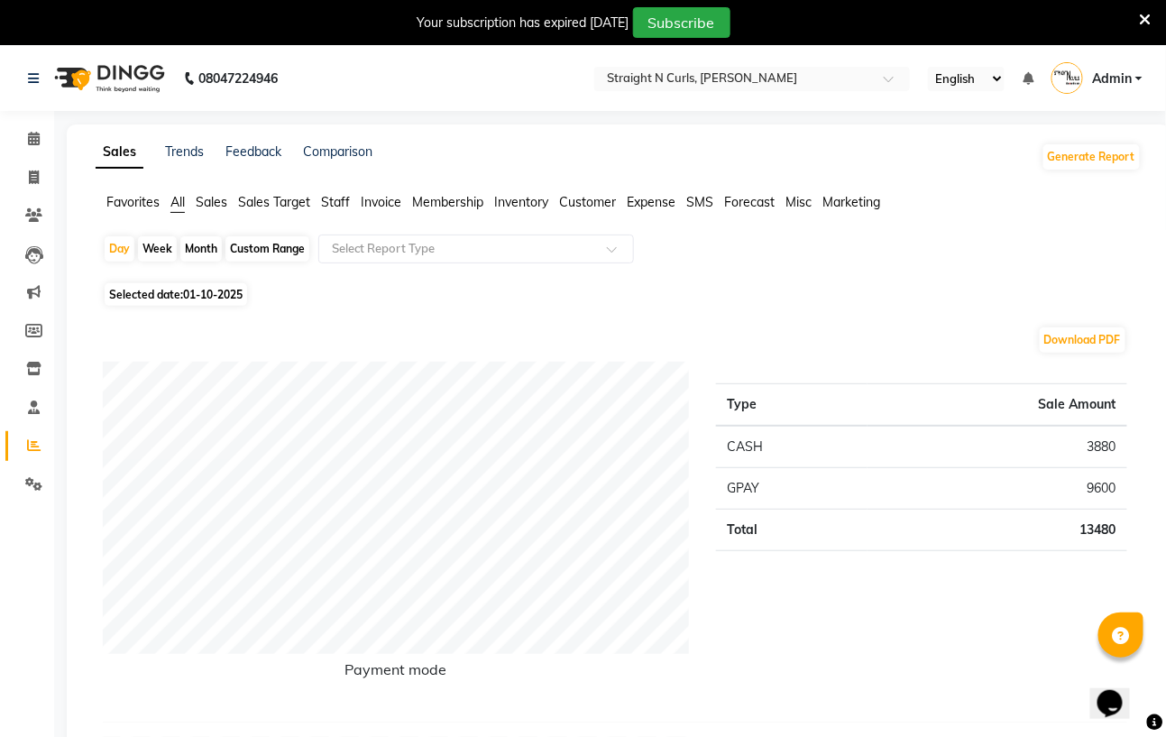
click at [298, 206] on span "Sales Target" at bounding box center [274, 202] width 72 height 16
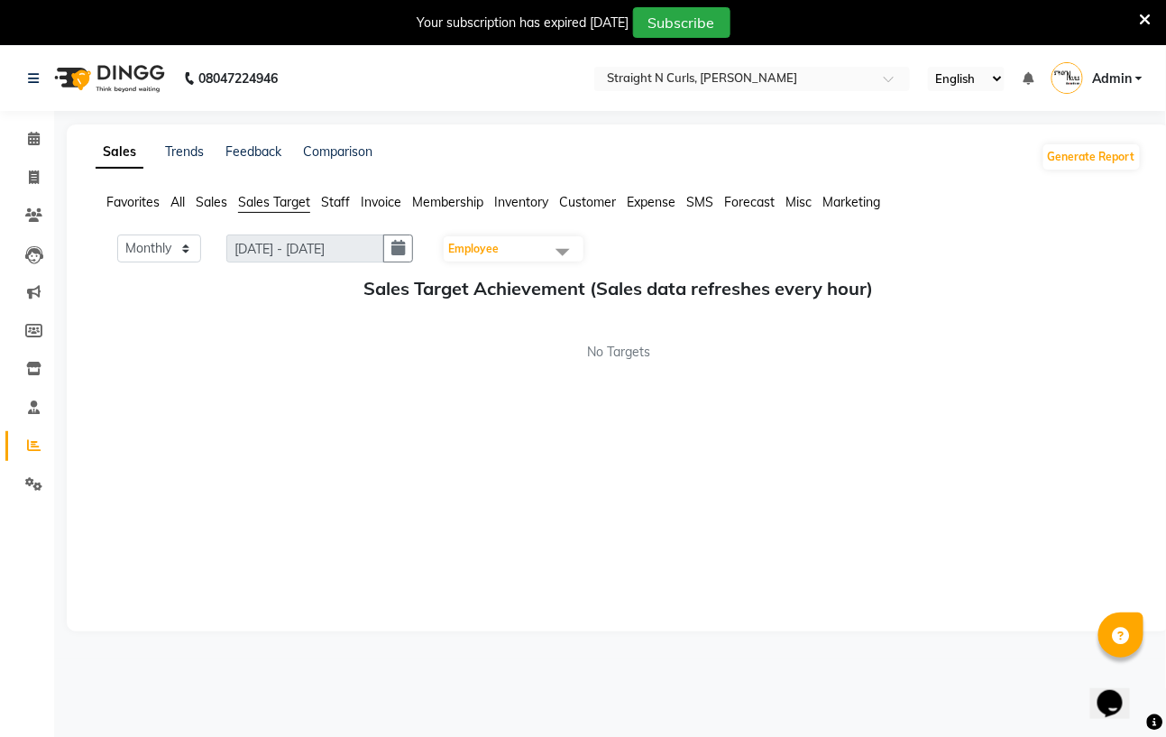
click at [260, 203] on span "Sales Target" at bounding box center [274, 202] width 72 height 16
click at [210, 203] on span "Sales" at bounding box center [212, 202] width 32 height 16
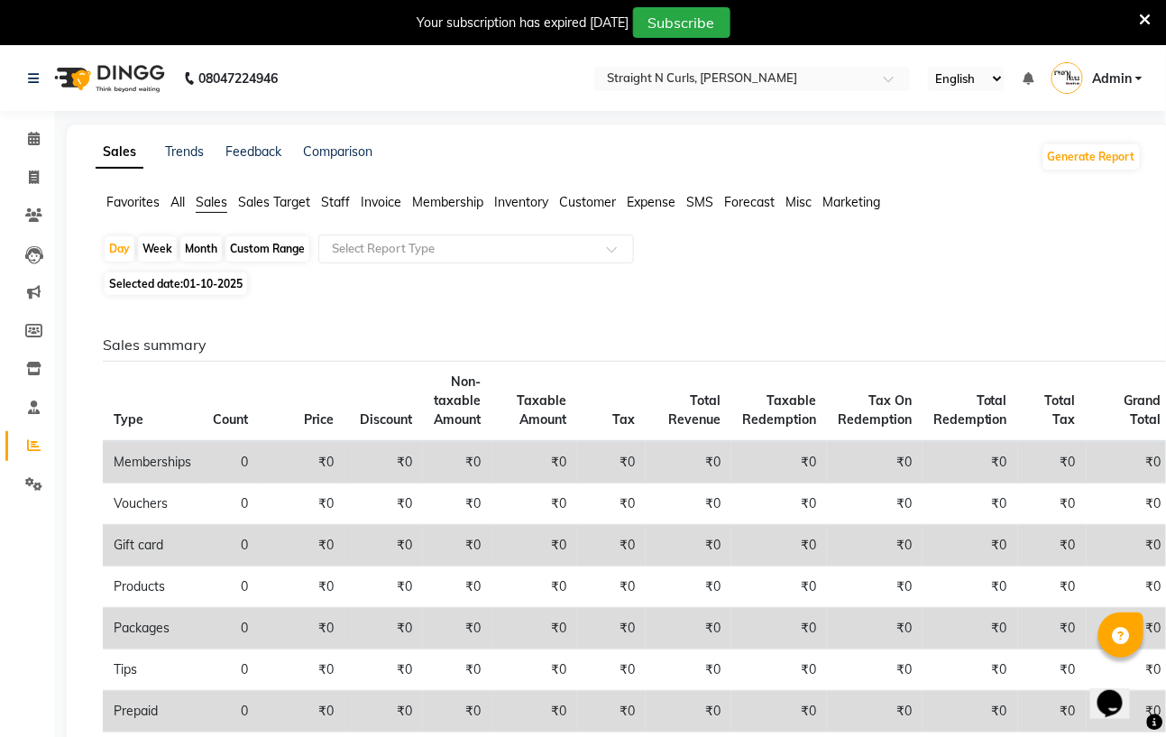
click at [179, 196] on span "All" at bounding box center [177, 202] width 14 height 16
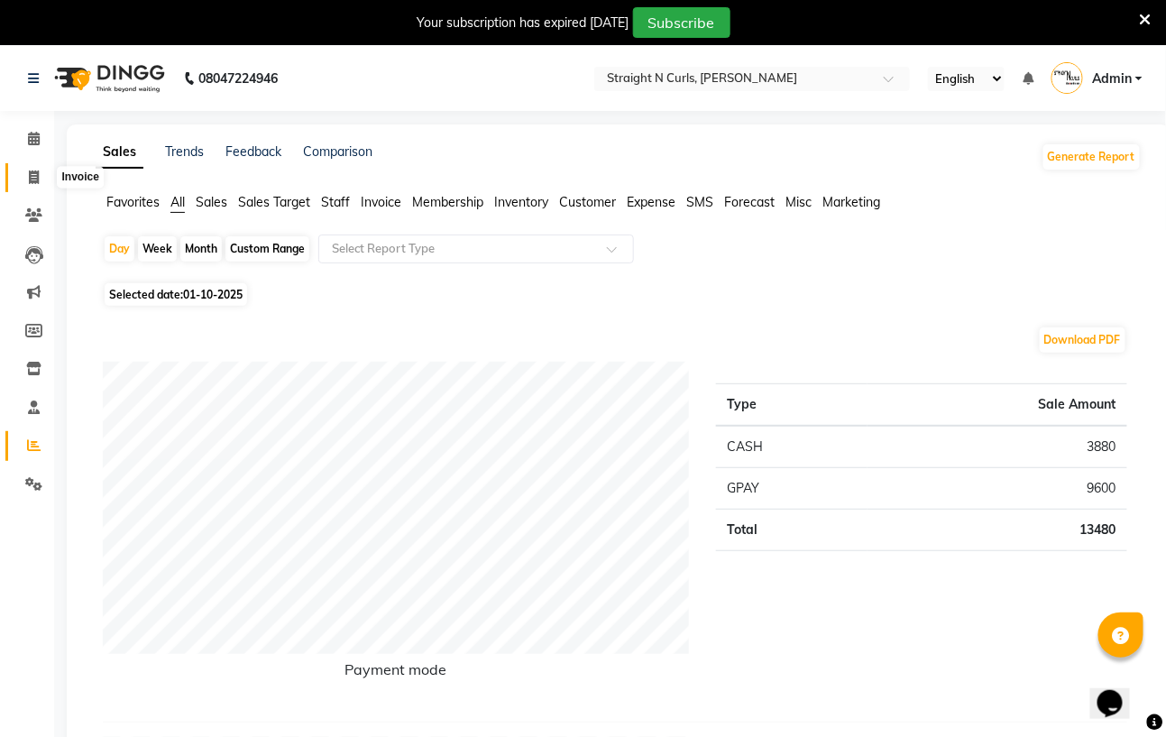
click at [29, 171] on icon at bounding box center [34, 177] width 10 height 14
select select "service"
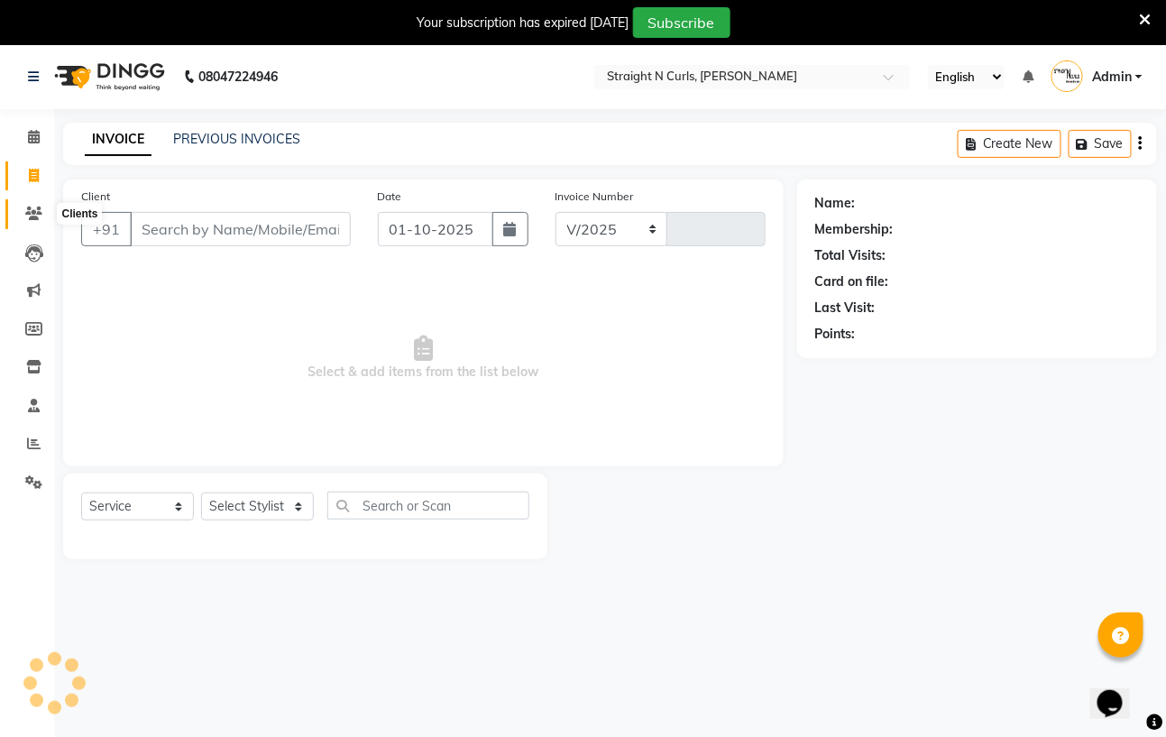
select select "7039"
type input "1188"
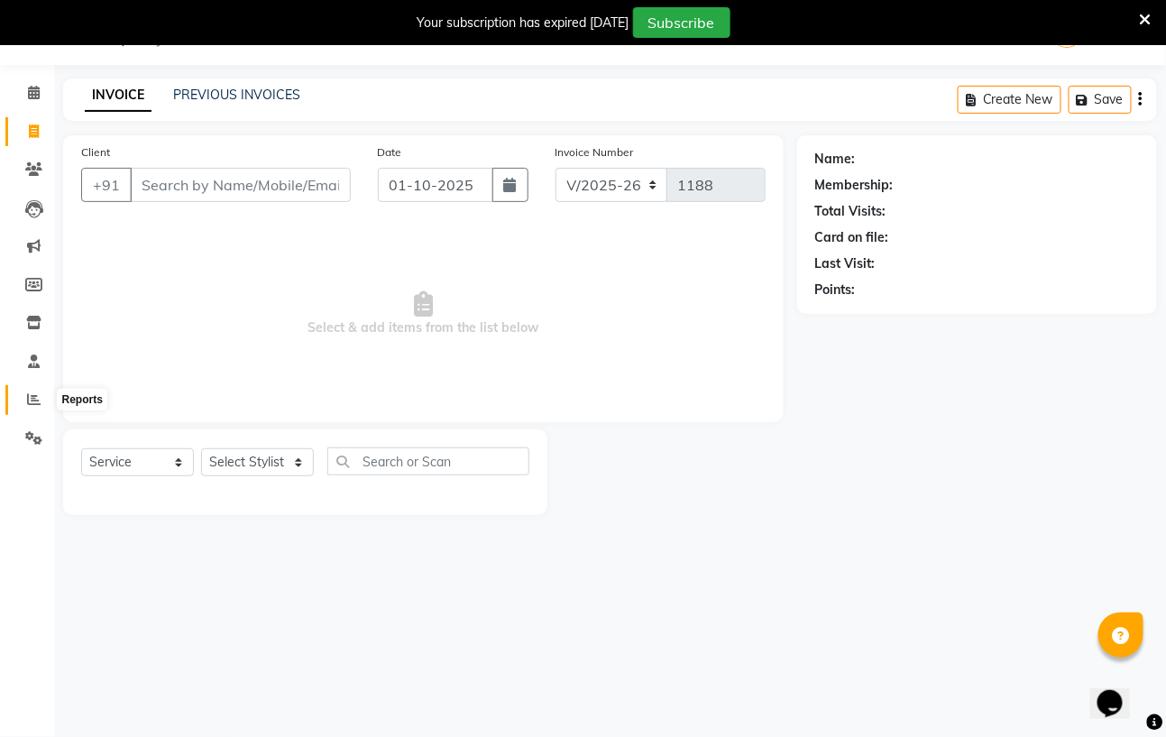
click at [34, 402] on icon at bounding box center [34, 399] width 14 height 14
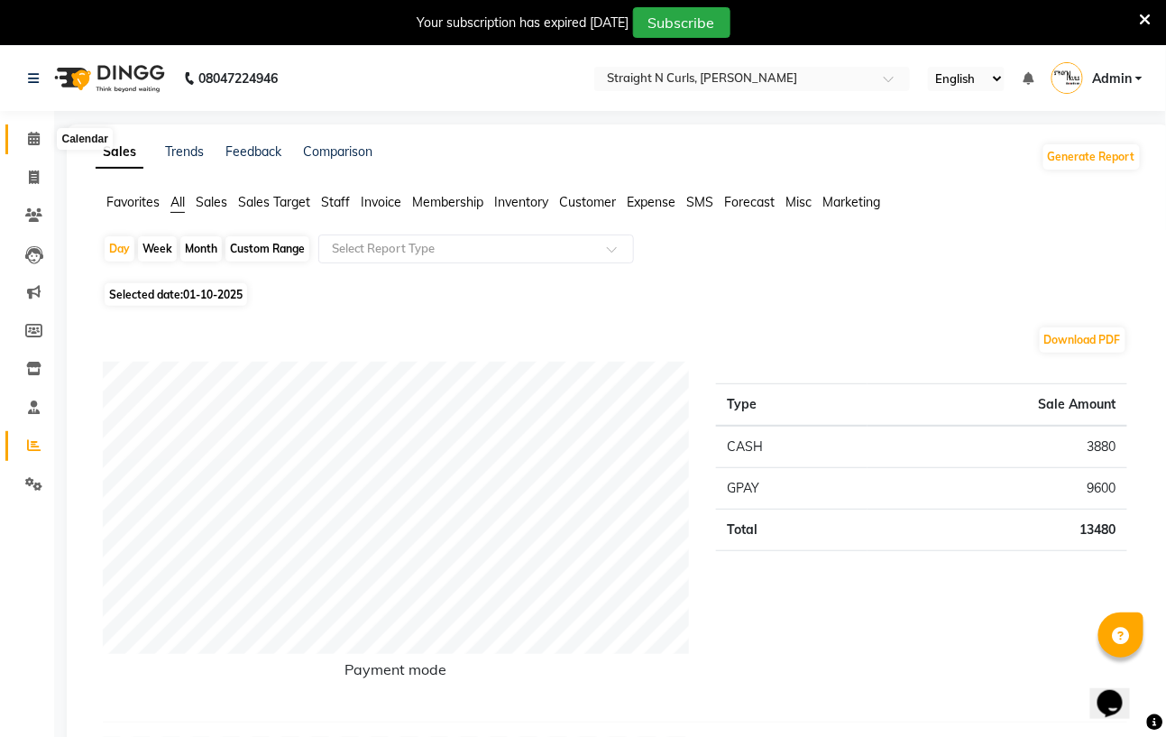
click at [31, 140] on icon at bounding box center [34, 139] width 12 height 14
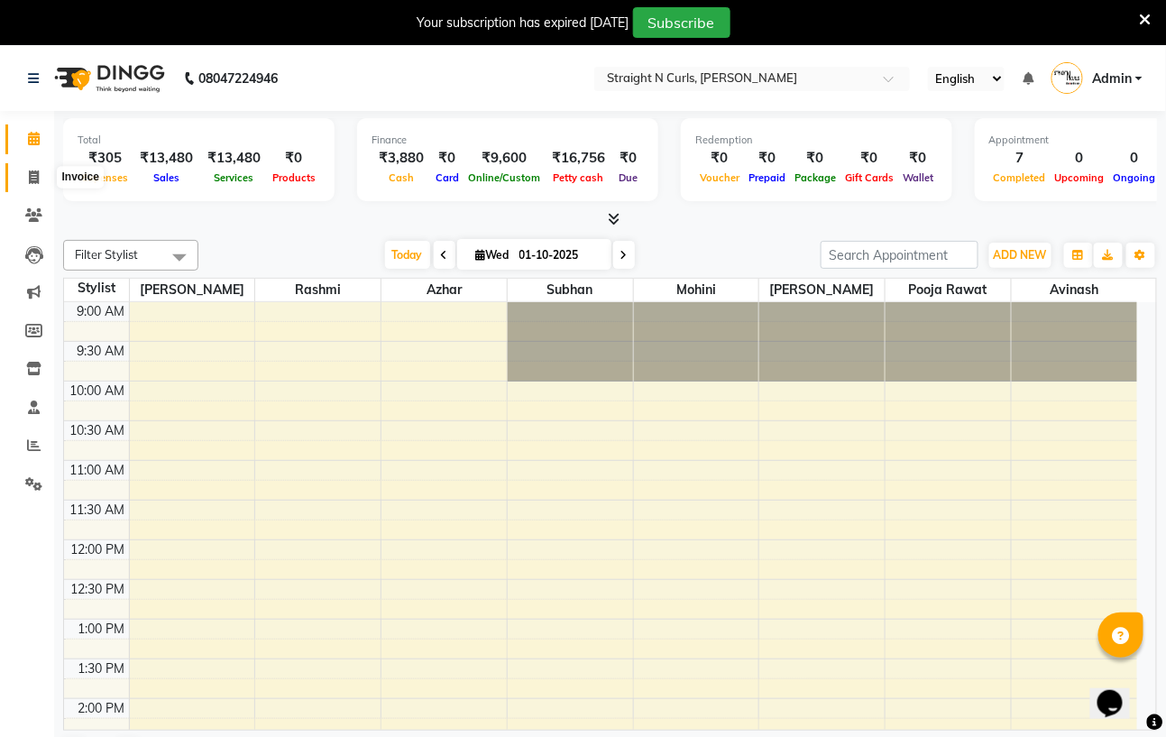
click at [35, 177] on icon at bounding box center [34, 177] width 10 height 14
select select "service"
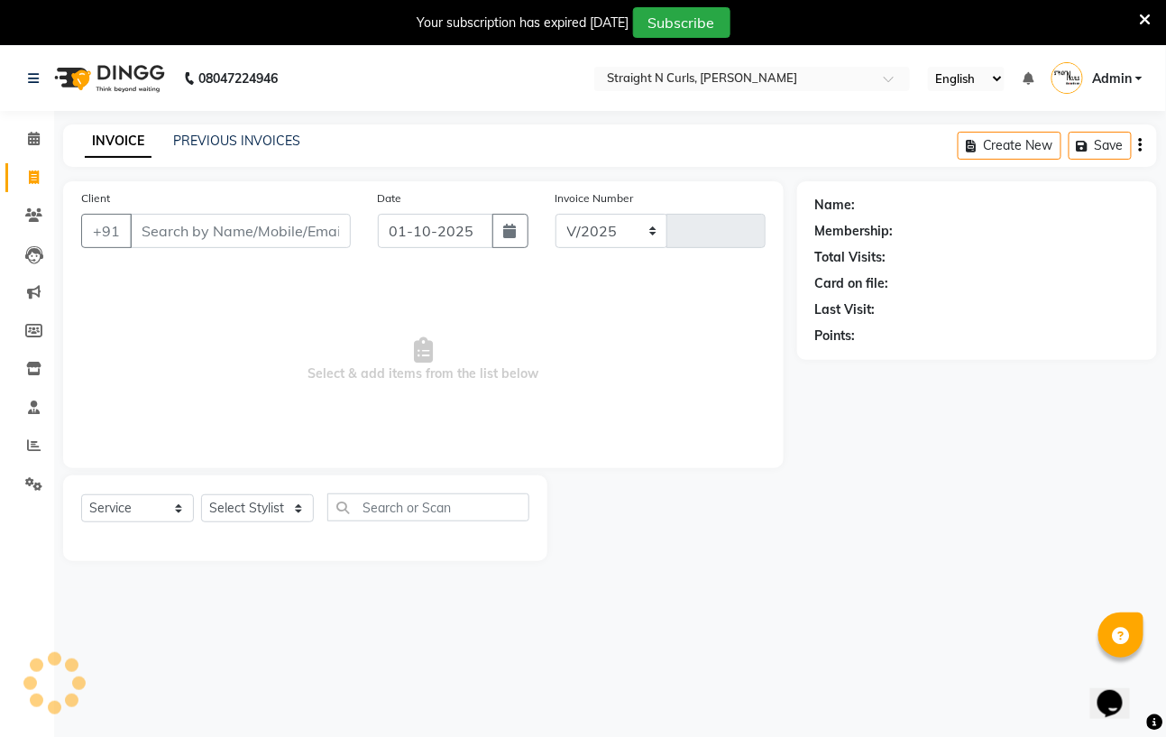
select select "7039"
type input "1188"
click at [296, 504] on select "Select Stylist" at bounding box center [257, 508] width 113 height 28
select select "61431"
click at [201, 495] on select "Select Stylist Avinash Azhar Gautam Kamboj Mohini Paras Kamboj parvez pooja raw…" at bounding box center [257, 508] width 113 height 28
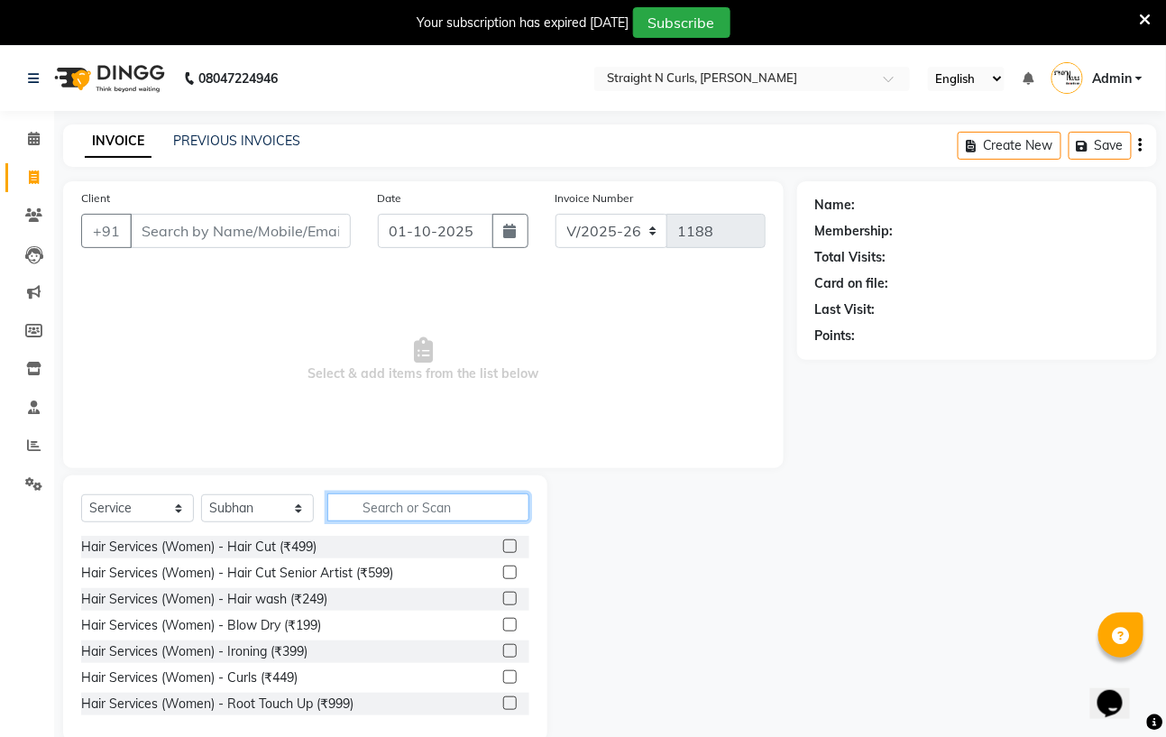
click at [376, 505] on input "text" at bounding box center [428, 507] width 202 height 28
type input "hai"
click at [503, 595] on label at bounding box center [510, 598] width 14 height 14
click at [503, 595] on input "checkbox" at bounding box center [509, 599] width 12 height 12
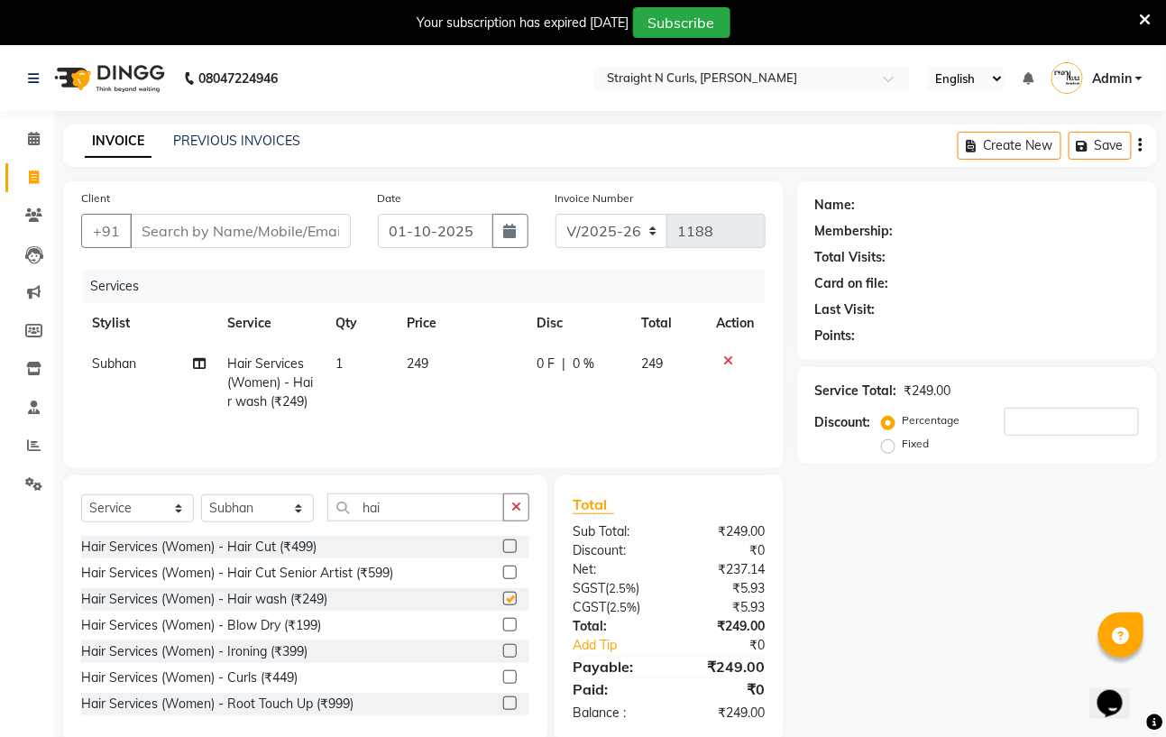
checkbox input "false"
click at [426, 499] on input "hai" at bounding box center [415, 507] width 177 height 28
type input "h"
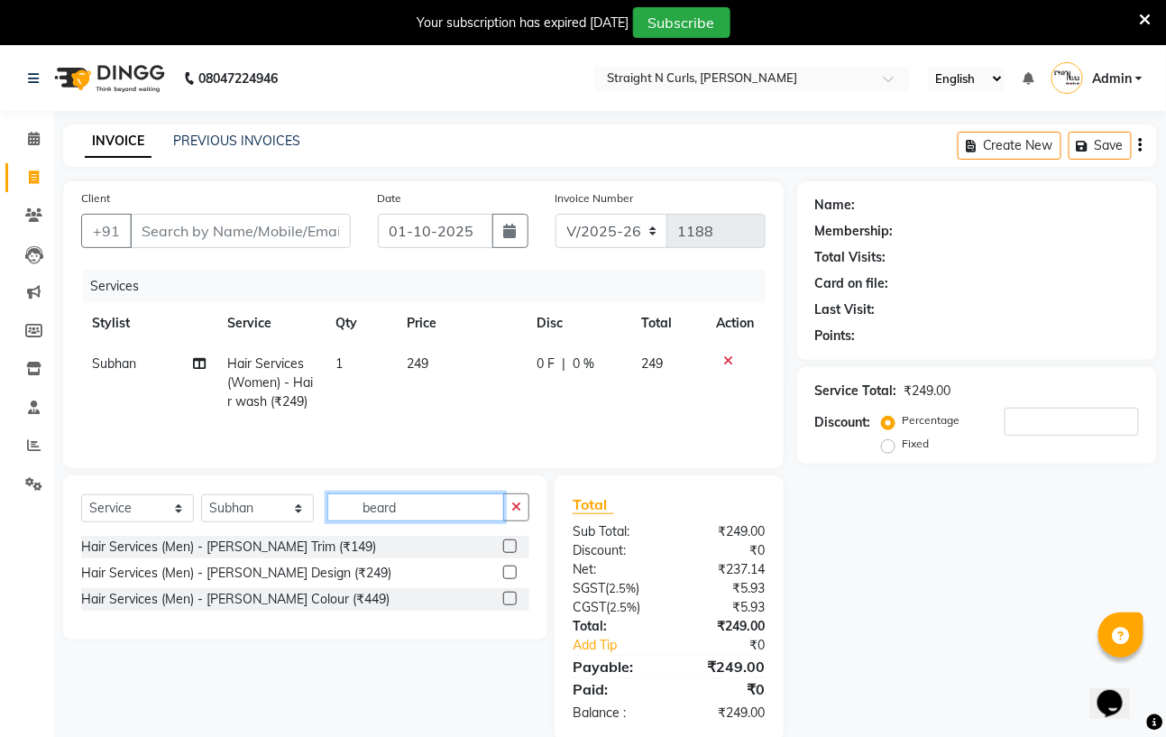
type input "beard"
click at [508, 552] on label at bounding box center [510, 546] width 14 height 14
click at [508, 552] on input "checkbox" at bounding box center [509, 547] width 12 height 12
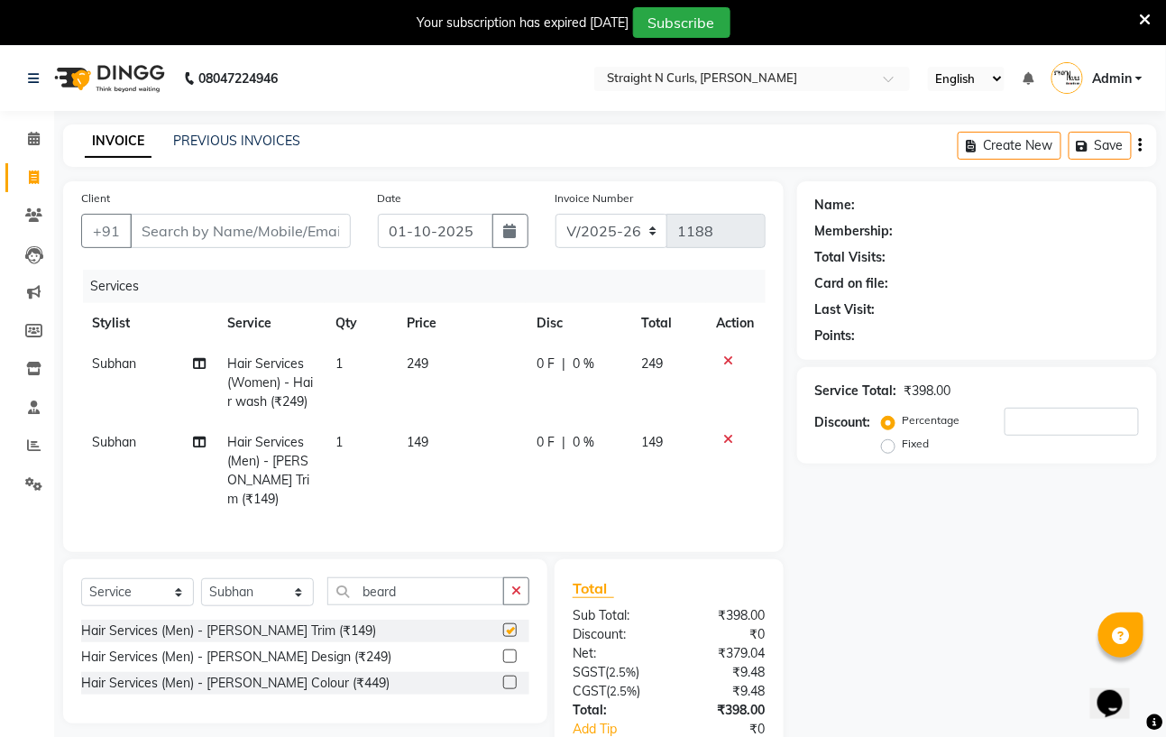
checkbox input "false"
click at [202, 233] on input "Client" at bounding box center [240, 231] width 221 height 34
type input "a"
type input "0"
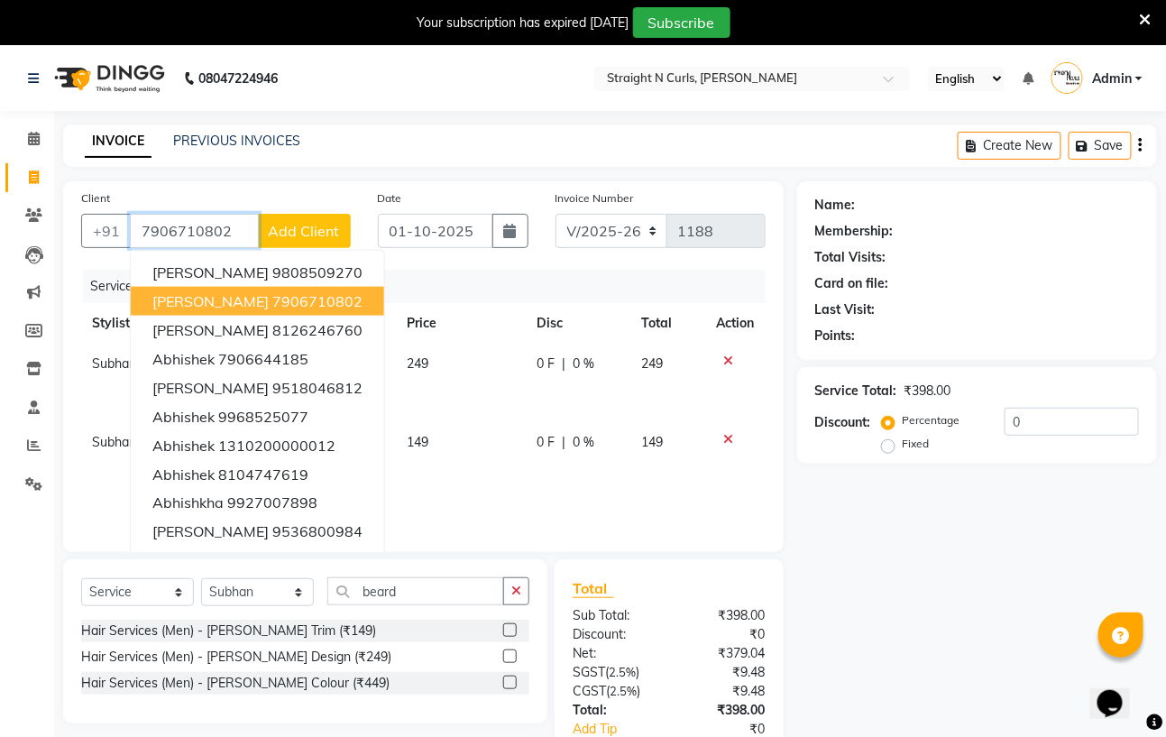
type input "7906710802"
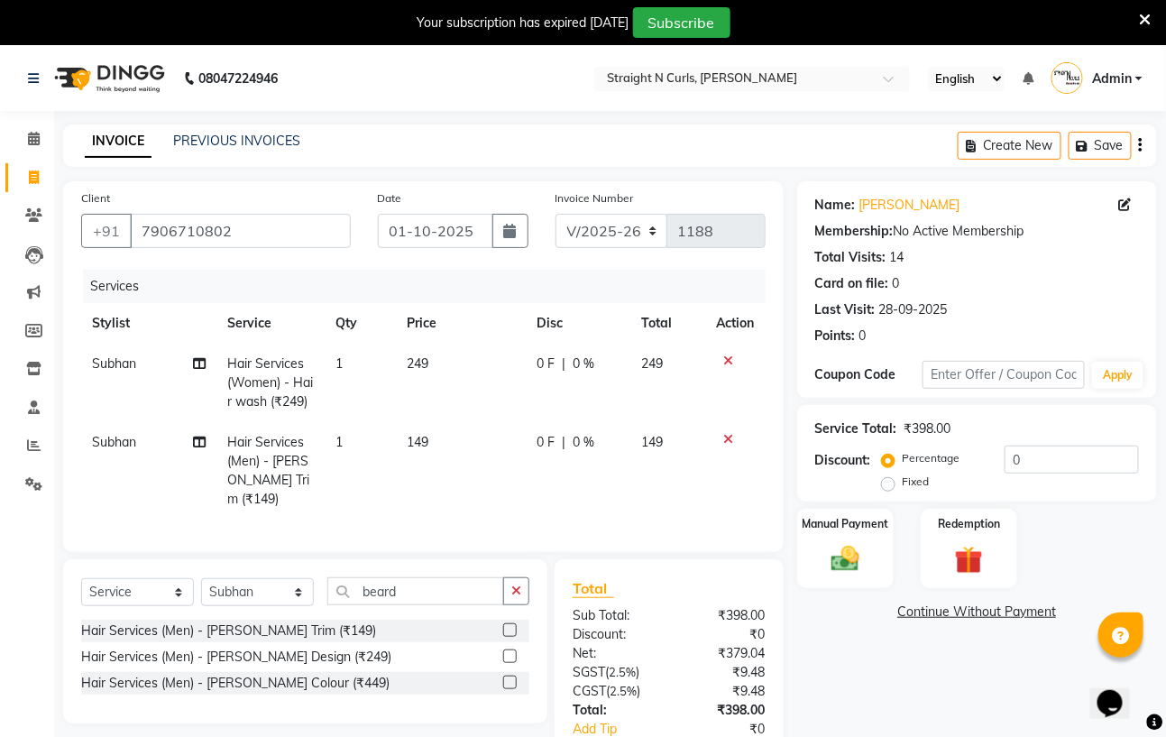
click at [420, 367] on span "249" at bounding box center [418, 363] width 22 height 16
select select "61431"
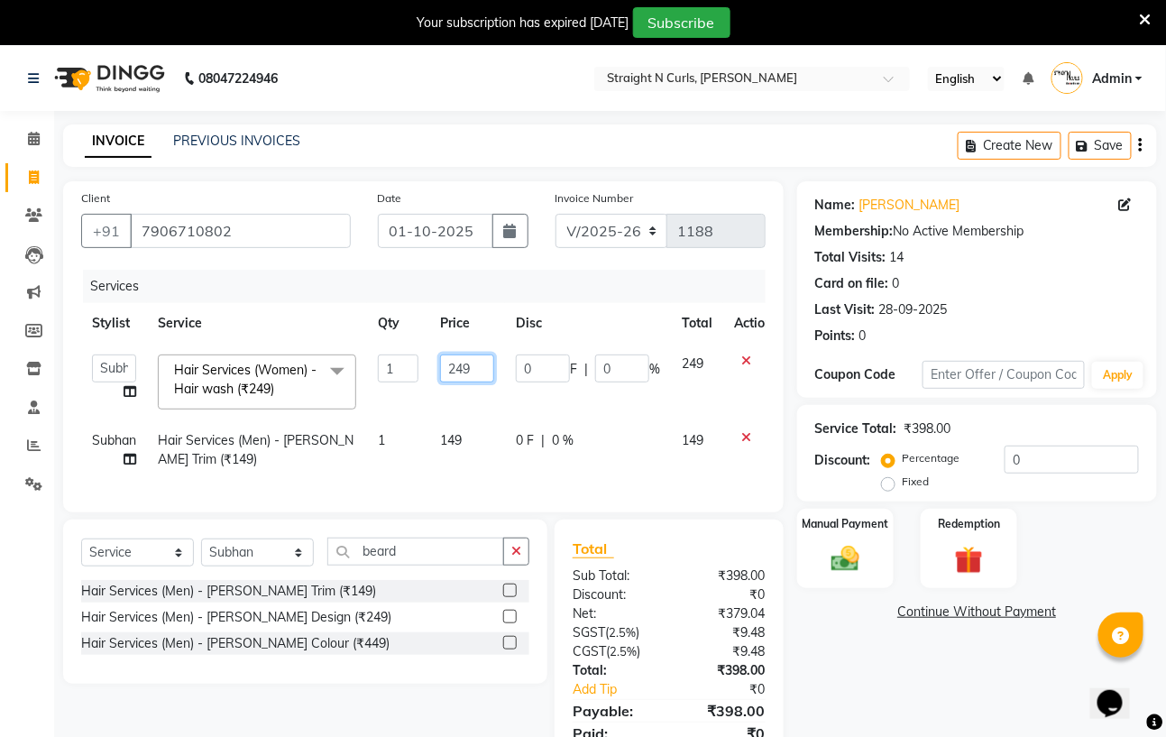
click at [476, 364] on input "249" at bounding box center [467, 368] width 54 height 28
type input "250"
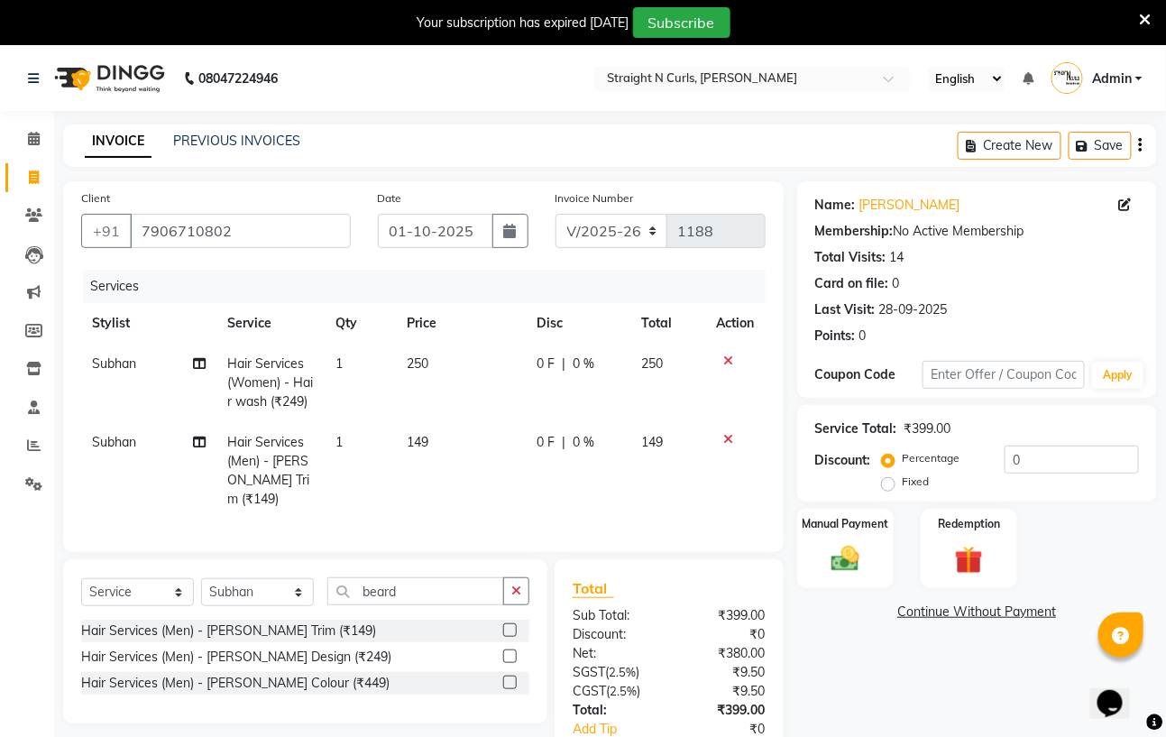
click at [451, 444] on td "149" at bounding box center [461, 470] width 130 height 97
select select "61431"
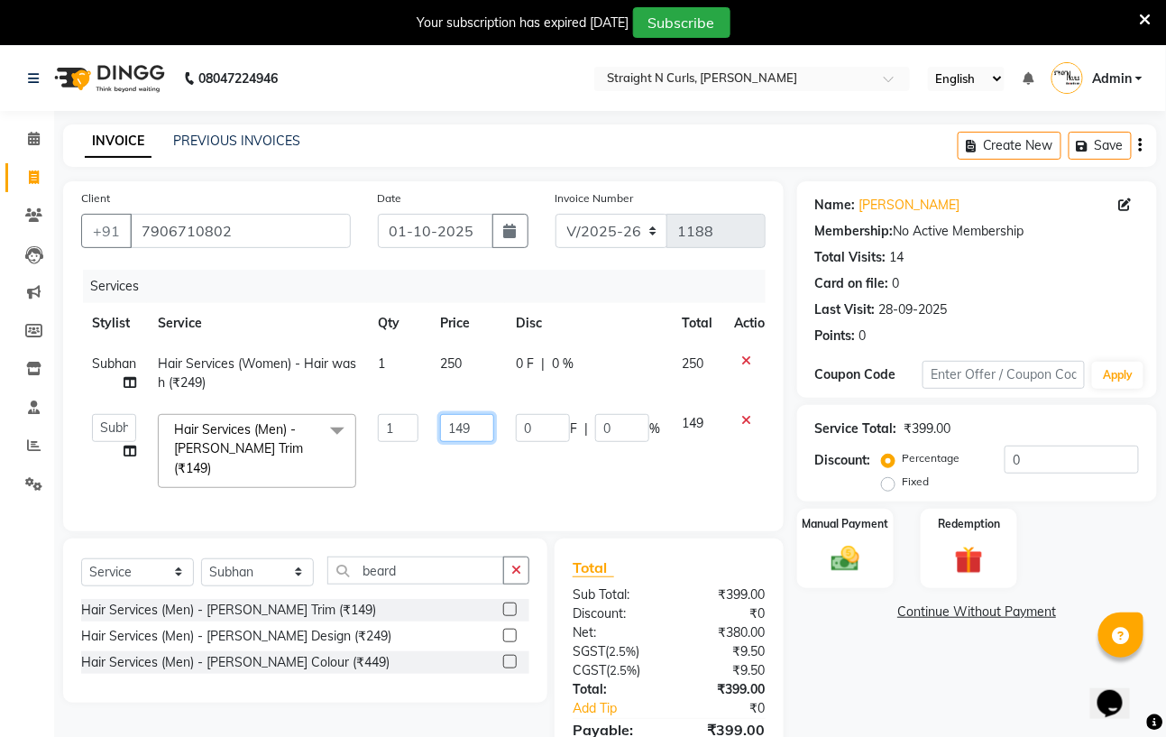
click at [472, 422] on input "149" at bounding box center [467, 428] width 54 height 28
type input "150"
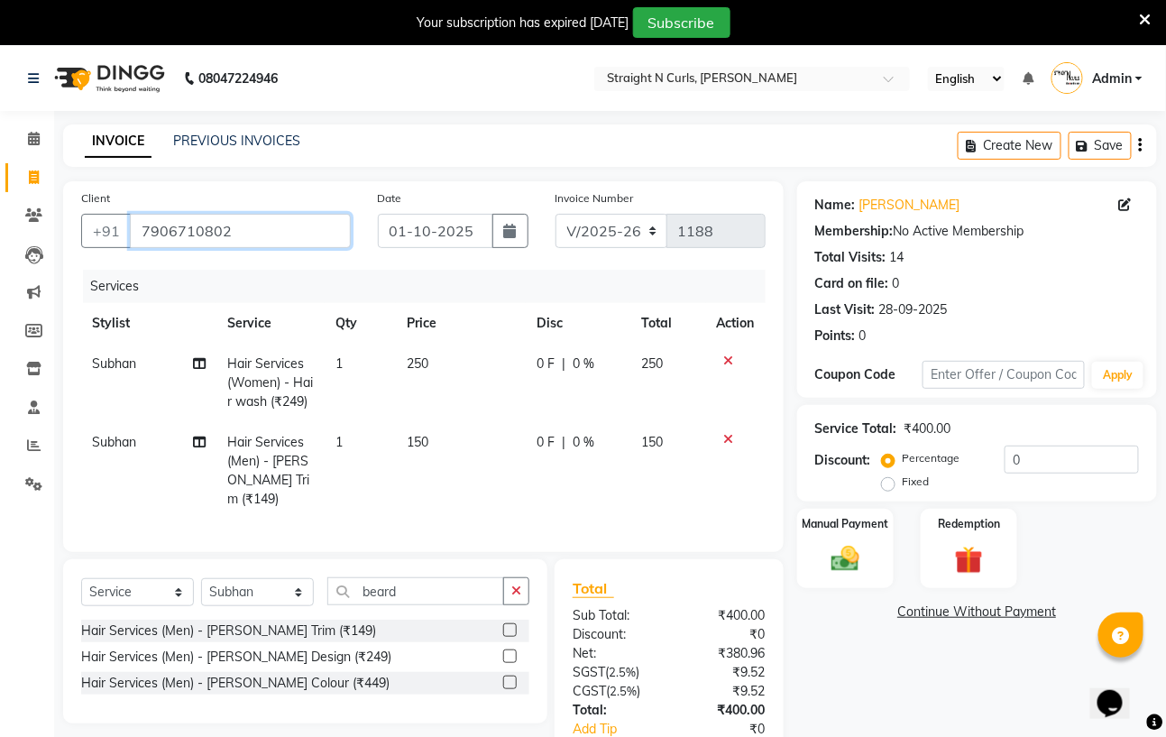
click at [273, 234] on input "7906710802" at bounding box center [240, 231] width 221 height 34
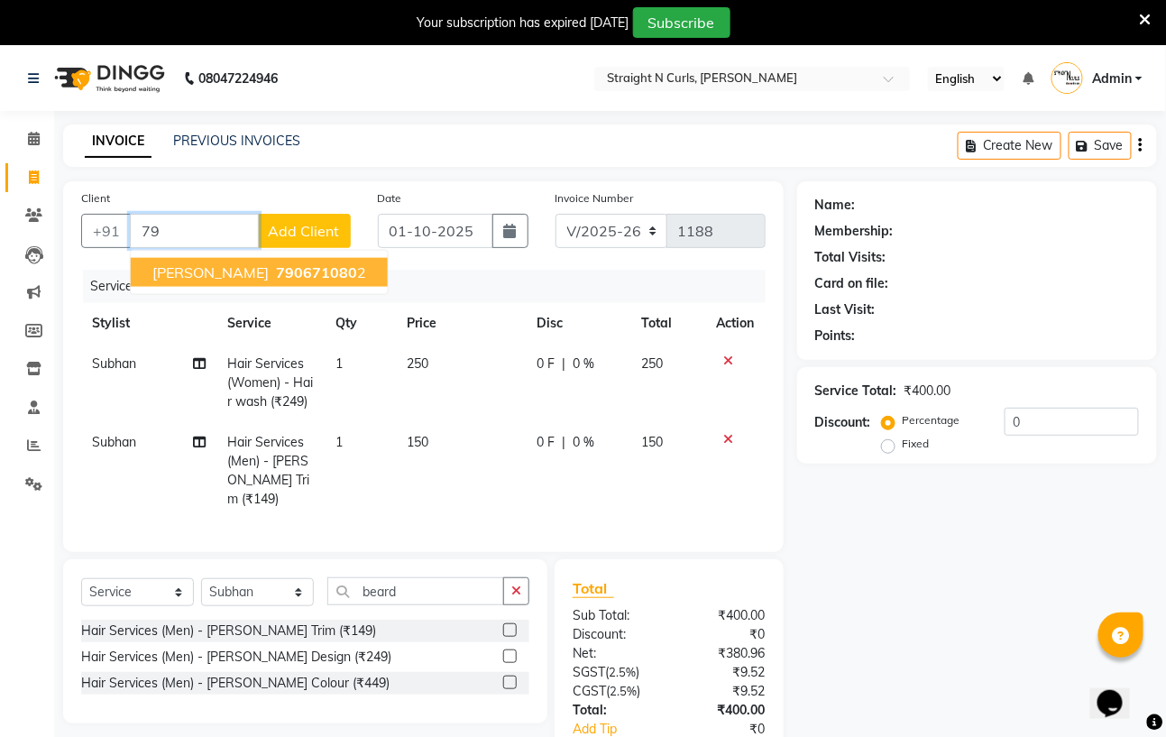
type input "7"
click at [264, 270] on span "7906644" at bounding box center [253, 272] width 63 height 18
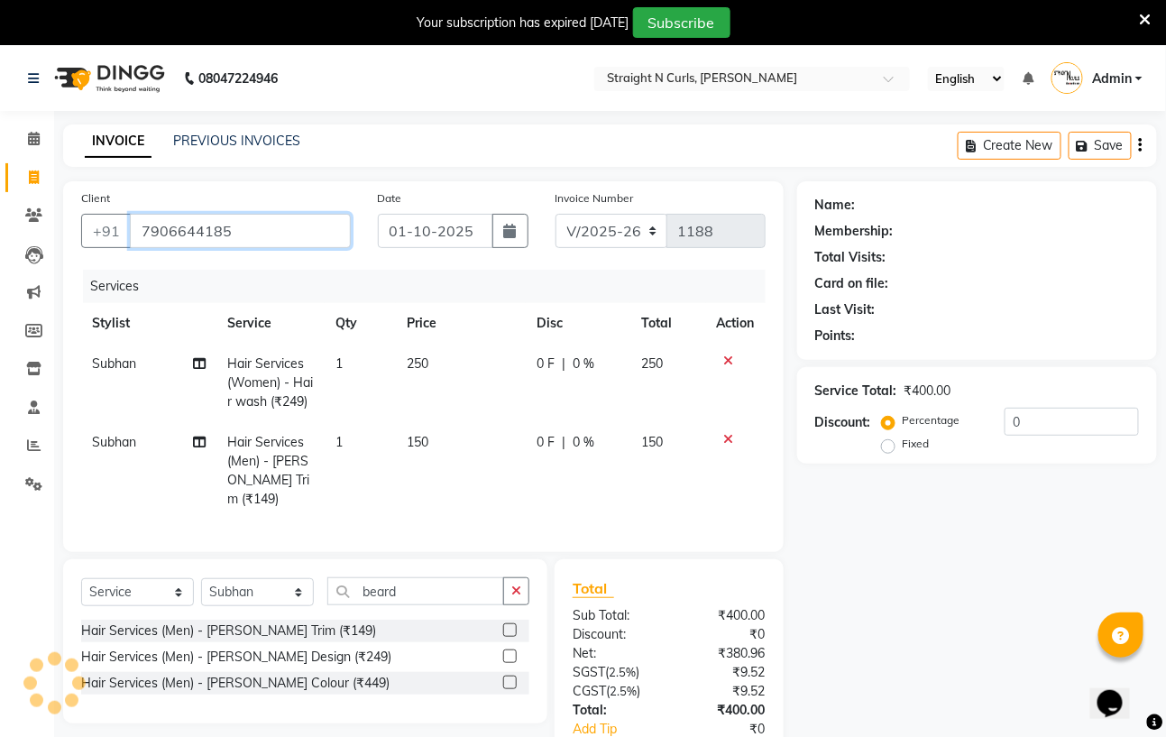
type input "7906644185"
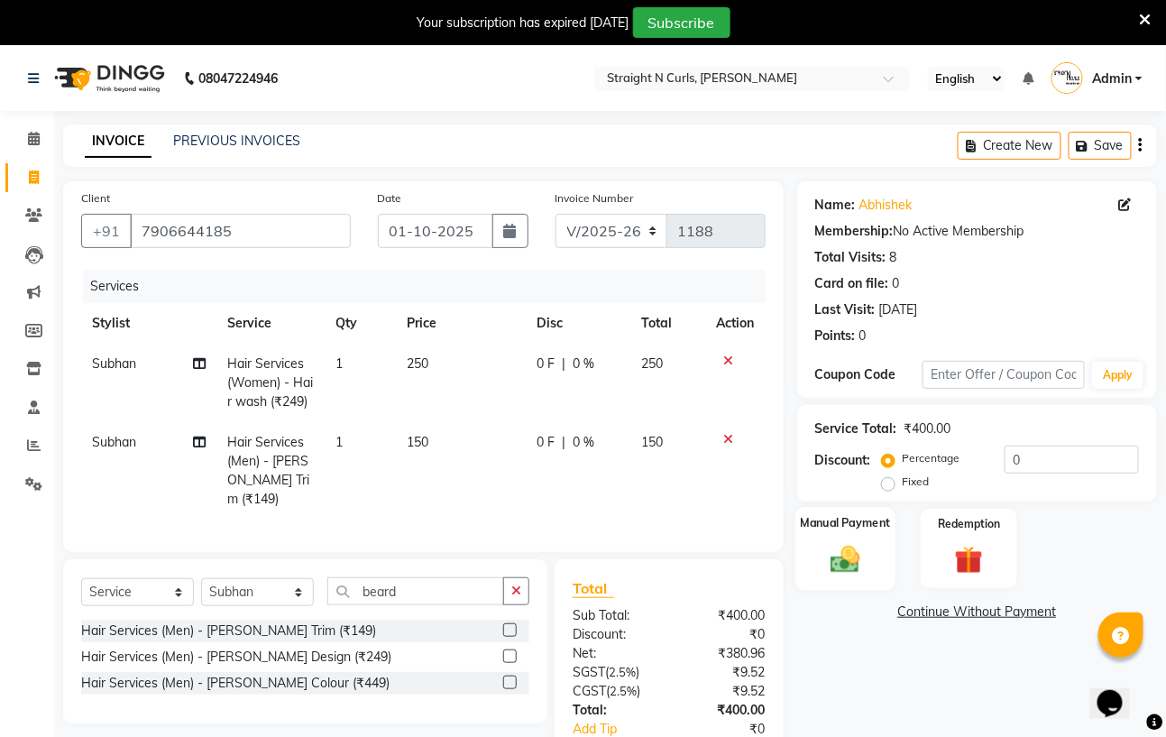
click at [827, 552] on img at bounding box center [845, 558] width 48 height 33
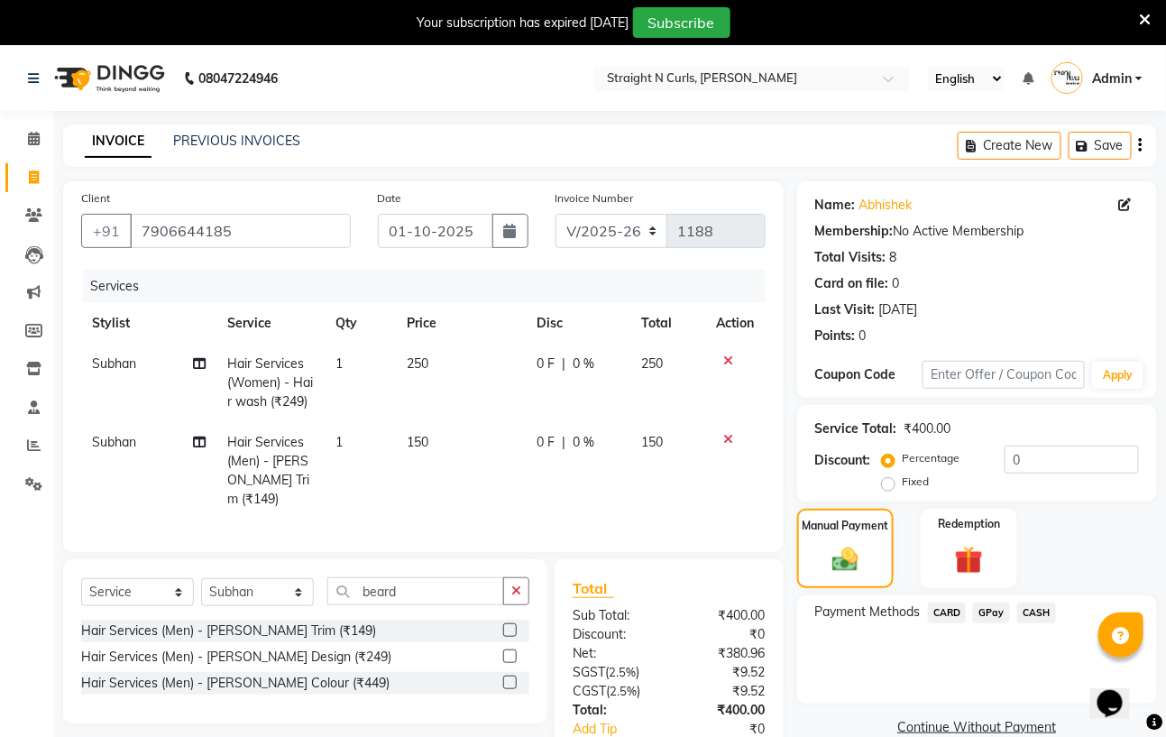
click at [999, 611] on span "GPay" at bounding box center [991, 612] width 37 height 21
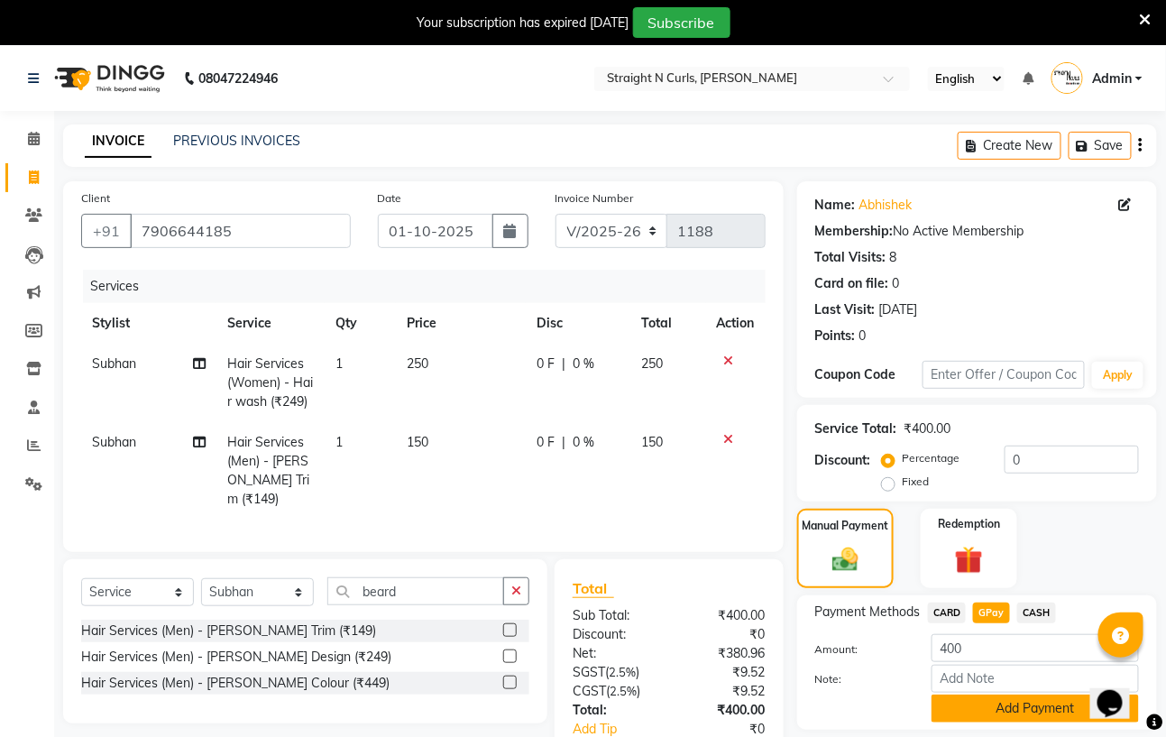
click at [1010, 711] on button "Add Payment" at bounding box center [1034, 708] width 207 height 28
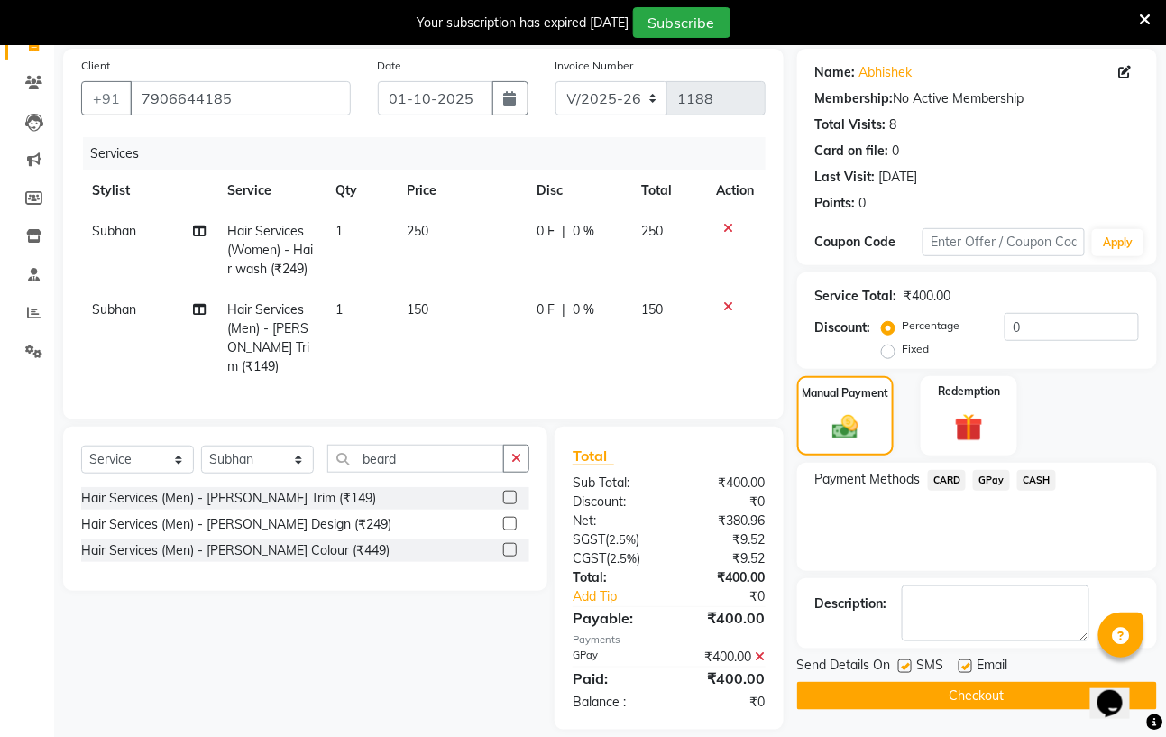
scroll to position [152, 0]
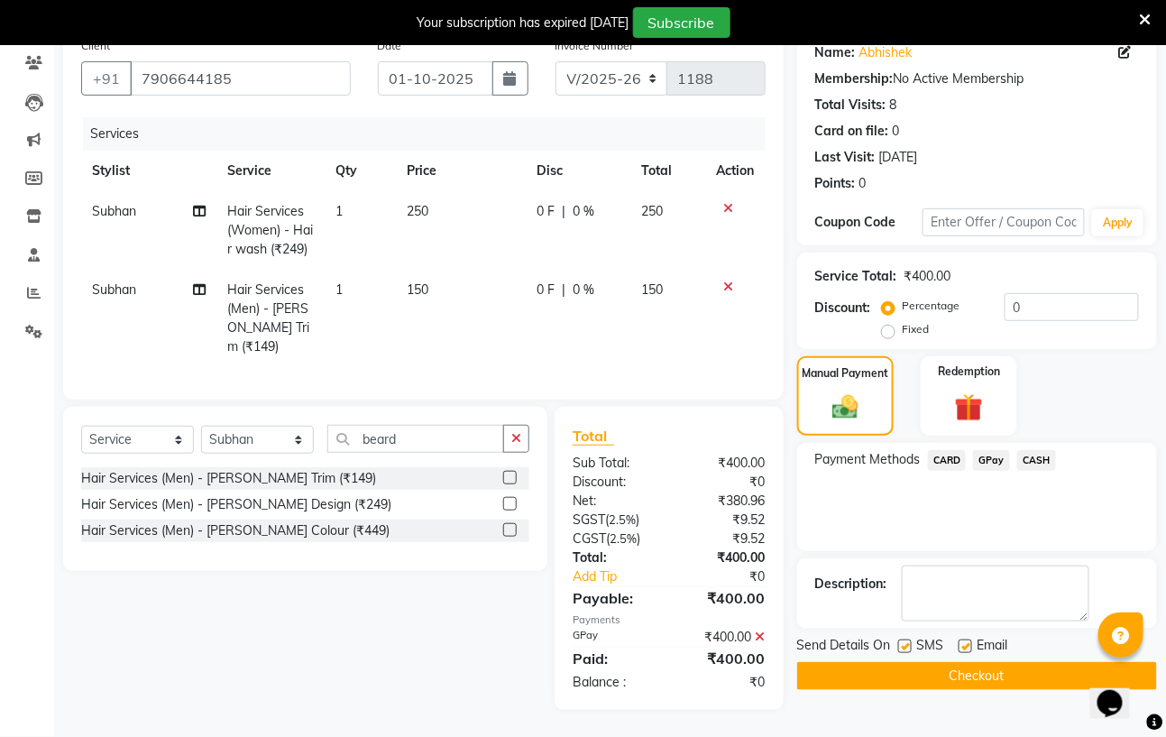
click at [980, 667] on button "Checkout" at bounding box center [977, 676] width 360 height 28
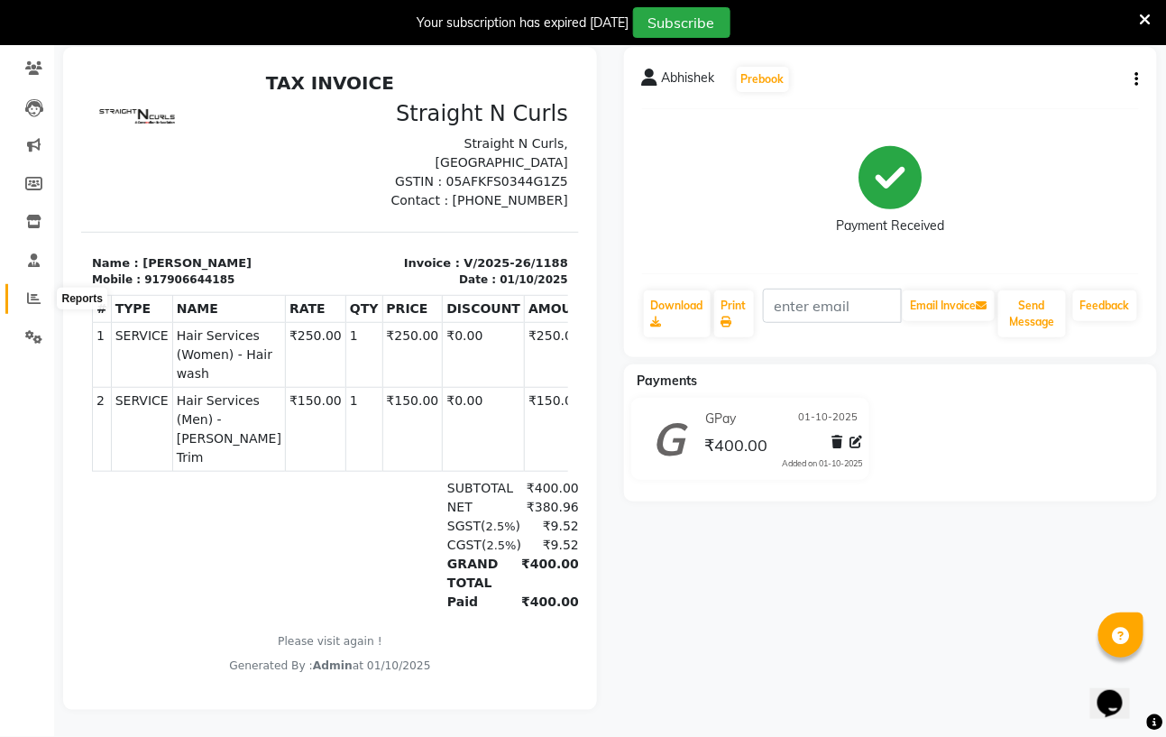
click at [37, 291] on icon at bounding box center [34, 298] width 14 height 14
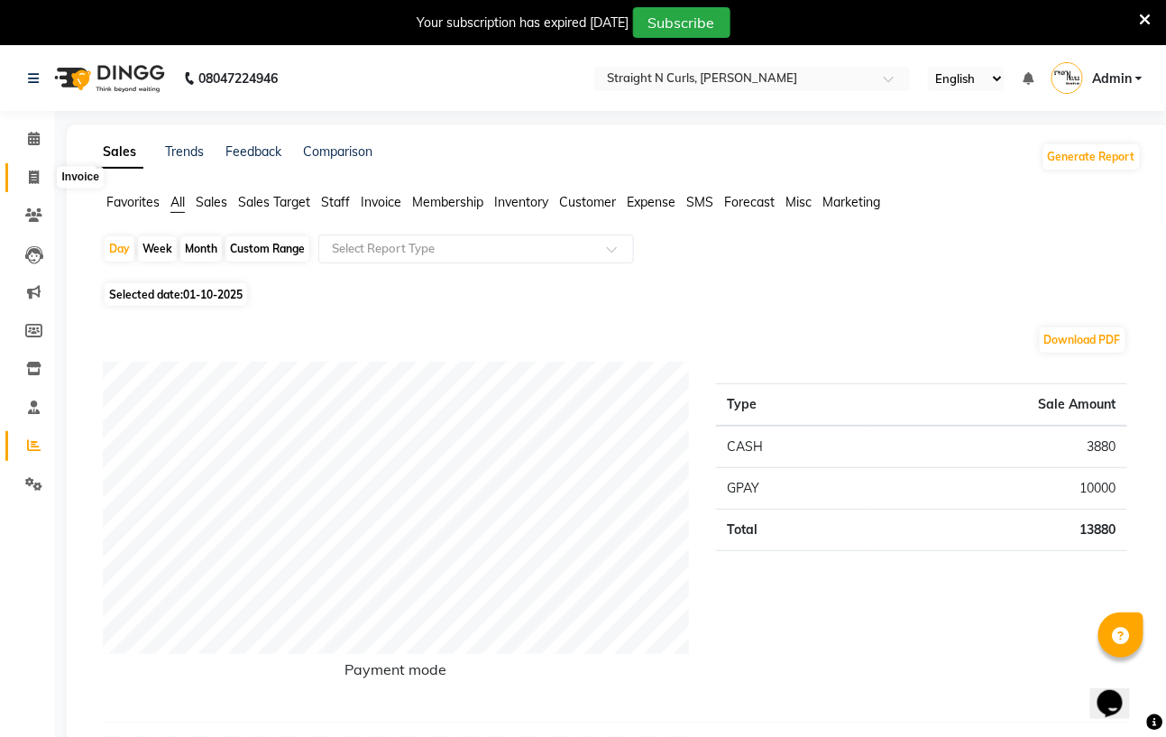
click at [39, 172] on span at bounding box center [34, 178] width 32 height 21
select select "service"
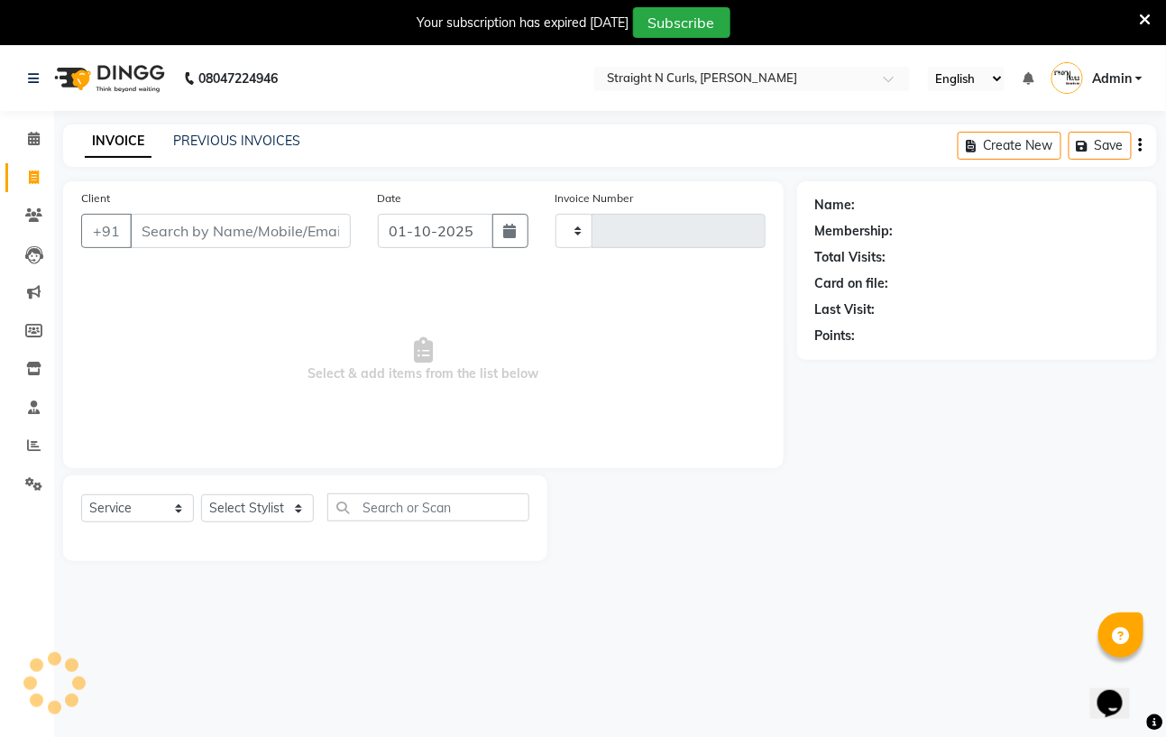
type input "1189"
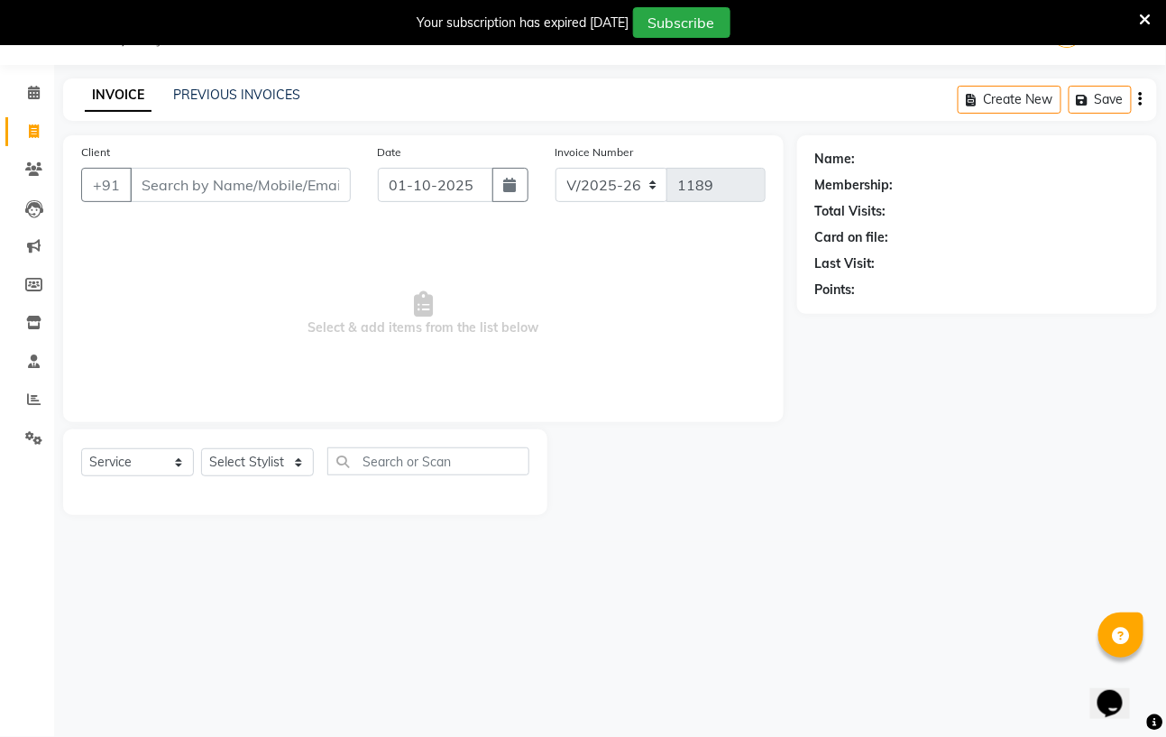
click at [236, 86] on div "PREVIOUS INVOICES" at bounding box center [236, 95] width 127 height 19
click at [239, 89] on link "PREVIOUS INVOICES" at bounding box center [236, 95] width 127 height 16
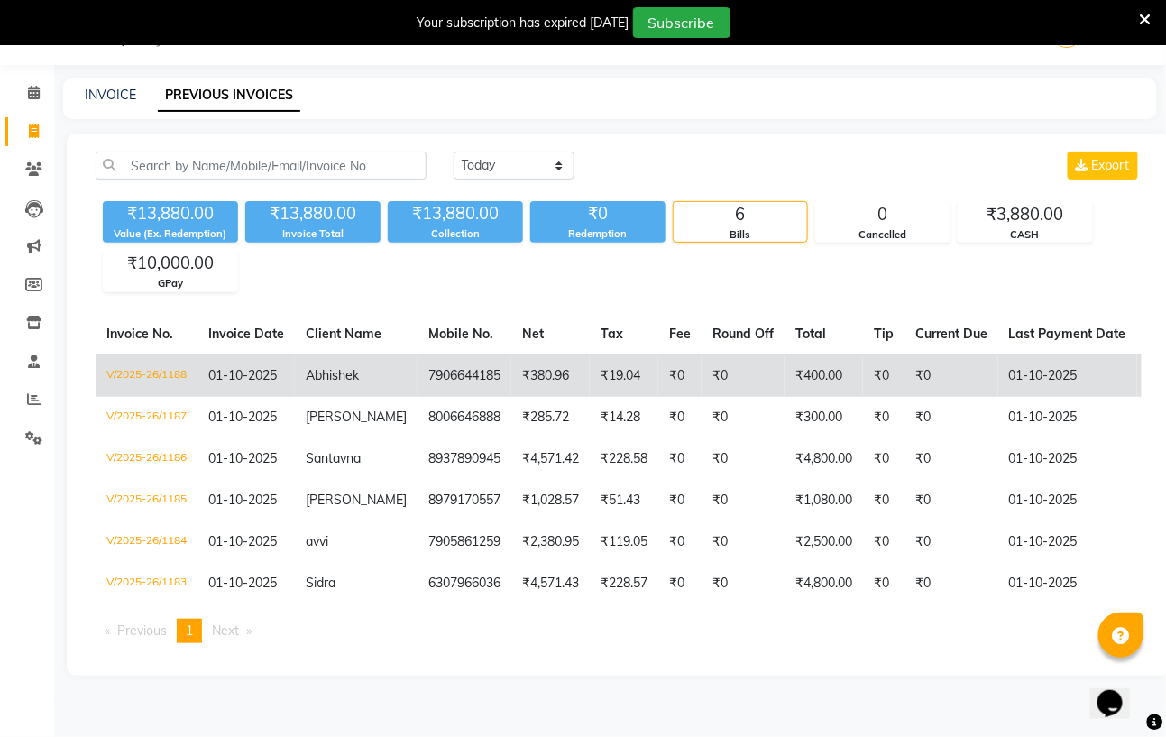
click at [448, 373] on td "7906644185" at bounding box center [464, 375] width 94 height 42
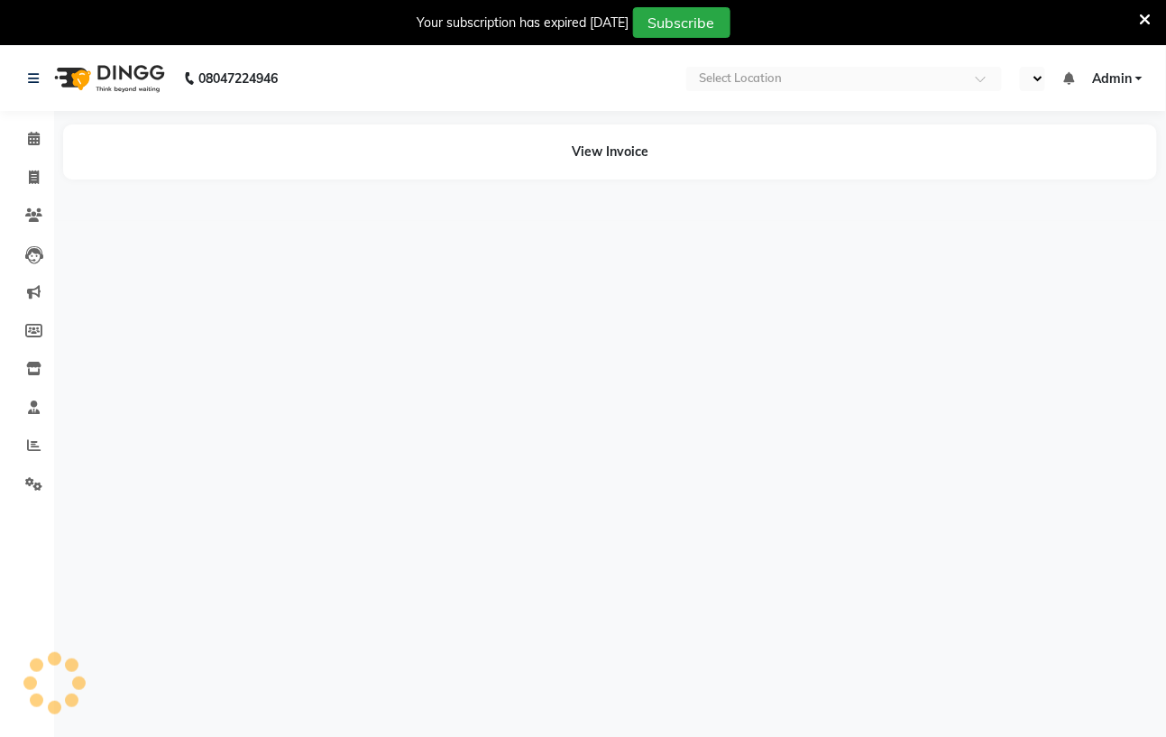
select select "en"
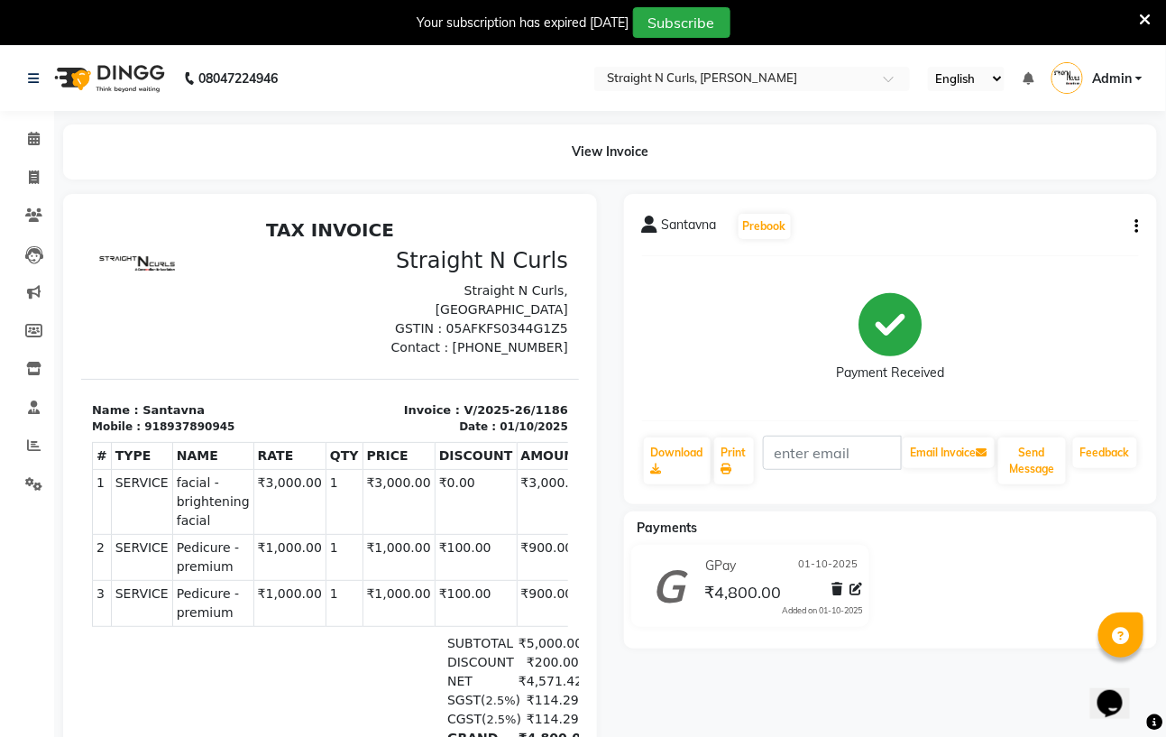
click at [1135, 226] on icon "button" at bounding box center [1137, 226] width 4 height 1
click at [1082, 243] on div "Edit Invoice" at bounding box center [1047, 248] width 124 height 23
select select "service"
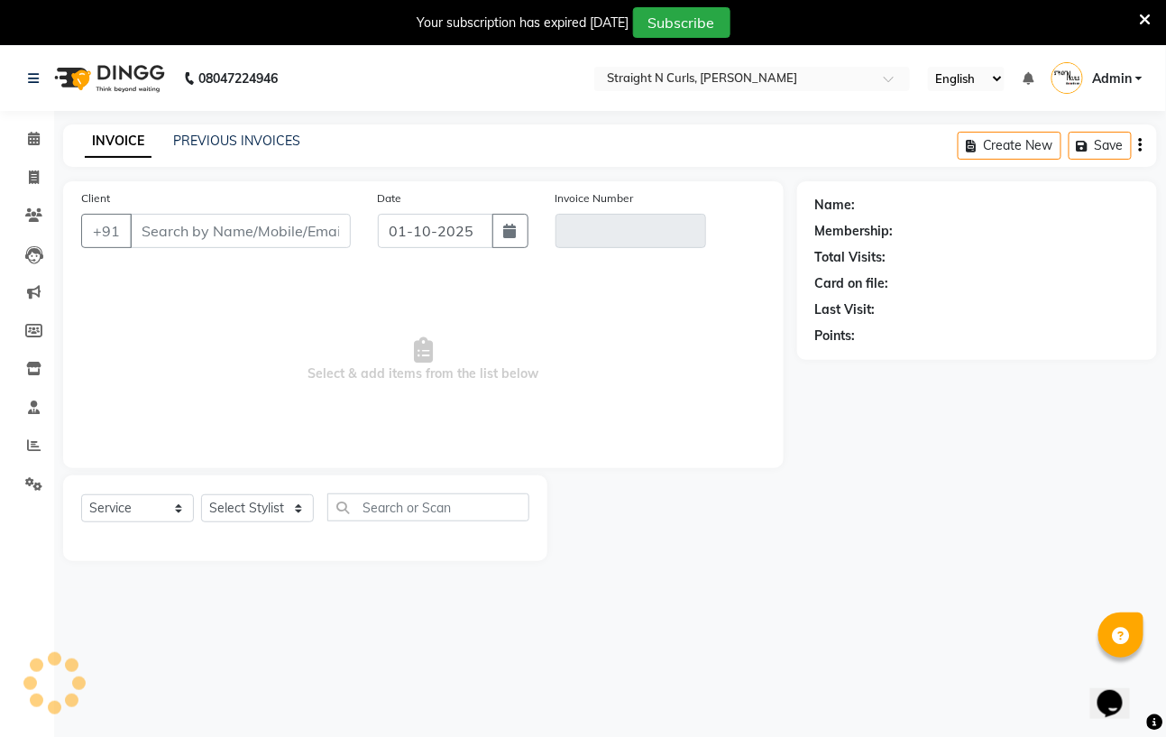
scroll to position [46, 0]
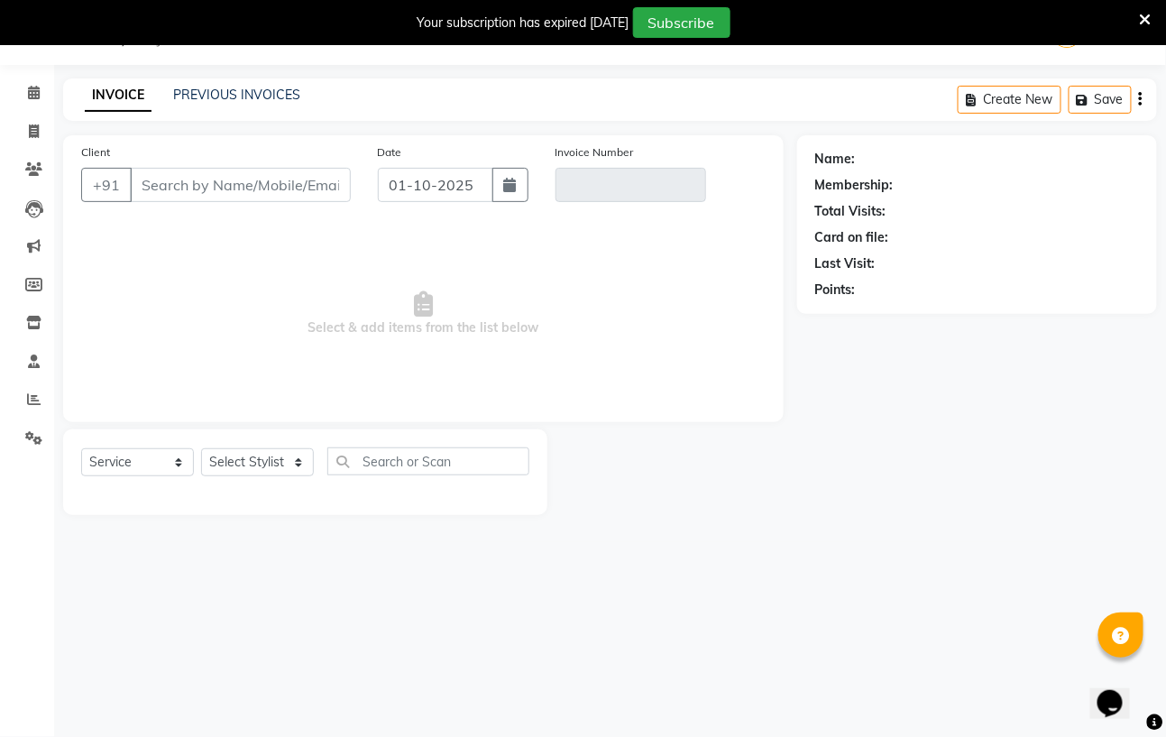
type input "8937890945"
type input "V/2025-26/1186"
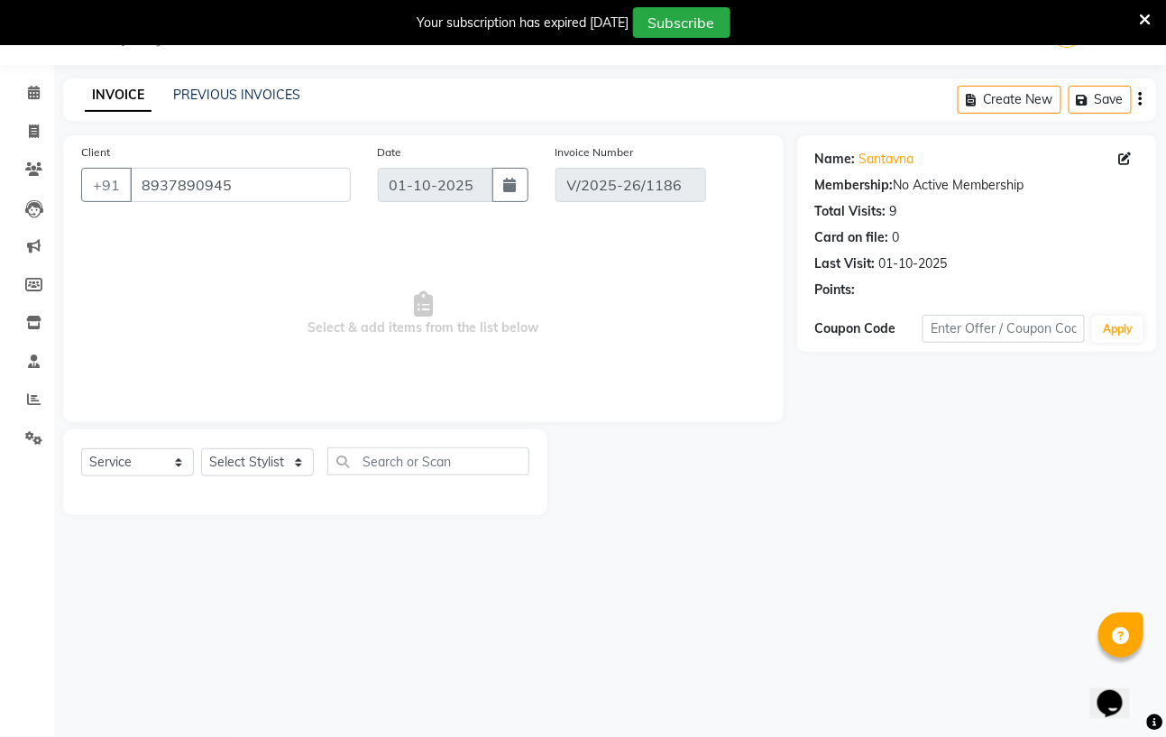
select select "select"
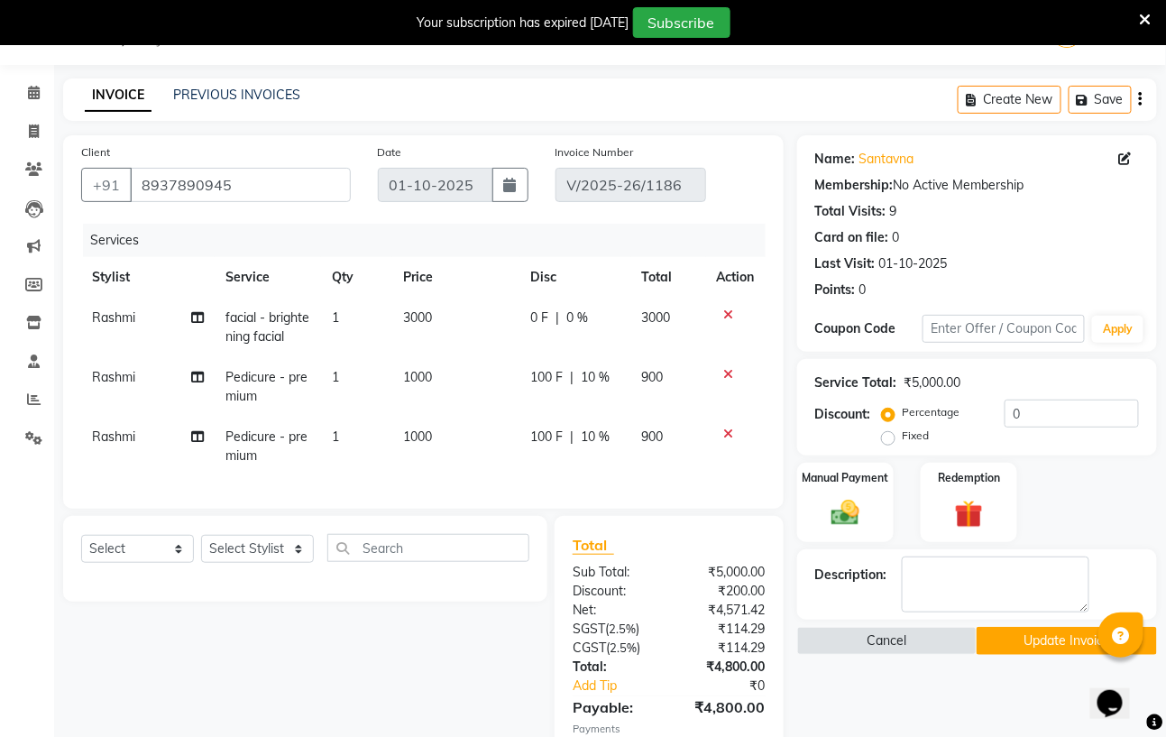
click at [189, 430] on td "Rashmi" at bounding box center [147, 447] width 133 height 60
select select "59165"
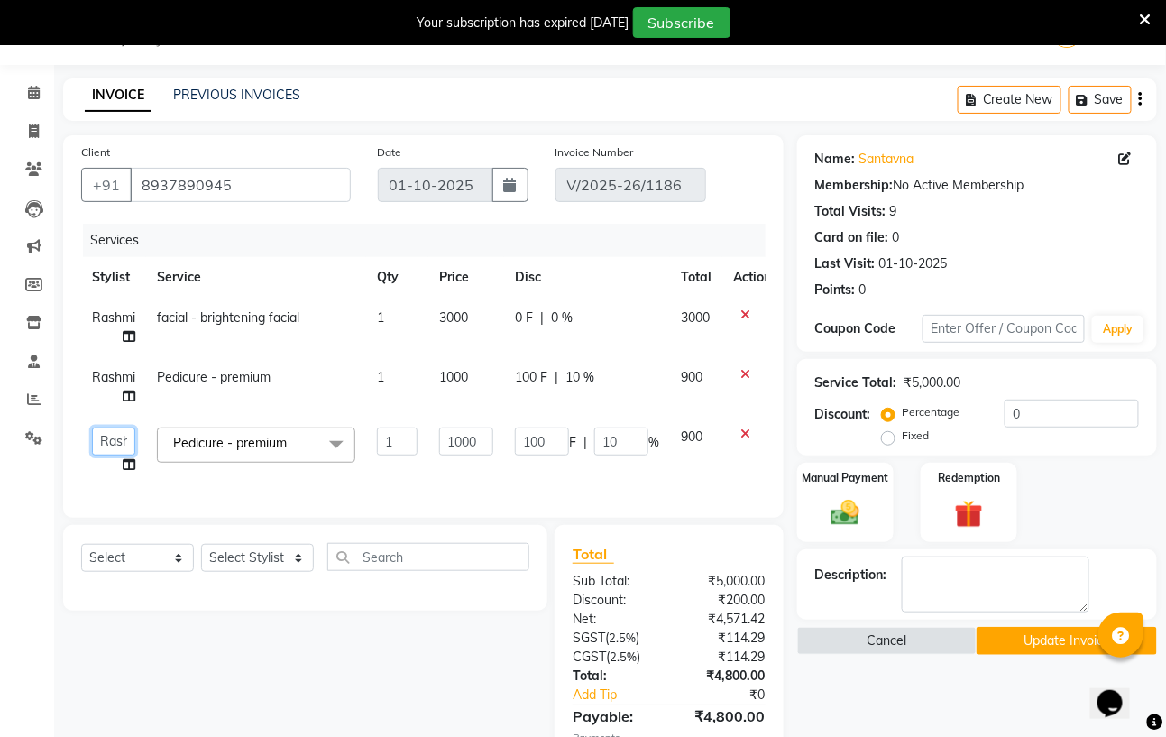
click at [119, 439] on select "Avinash Azhar Gautam Kamboj Mohini Paras Kamboj parvez pooja rawat Rashmi Subhan" at bounding box center [113, 441] width 43 height 28
click at [129, 384] on span "Rashmi" at bounding box center [113, 377] width 43 height 16
select select "59165"
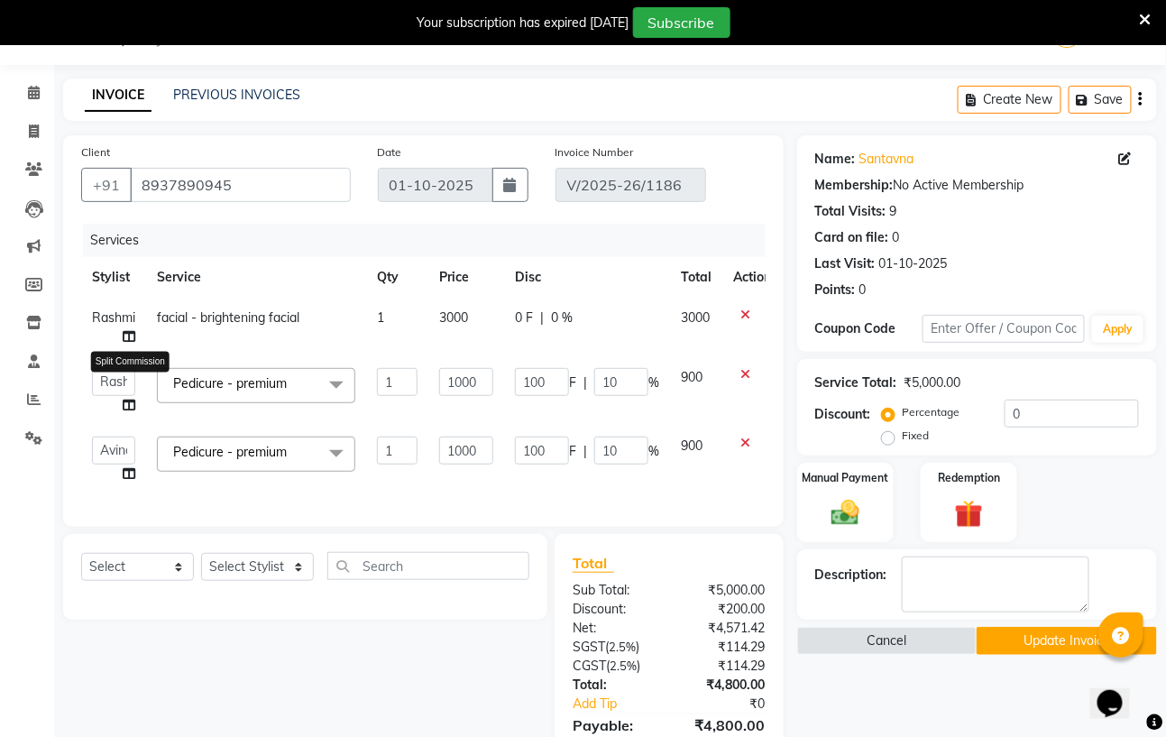
click at [129, 401] on icon at bounding box center [129, 404] width 13 height 13
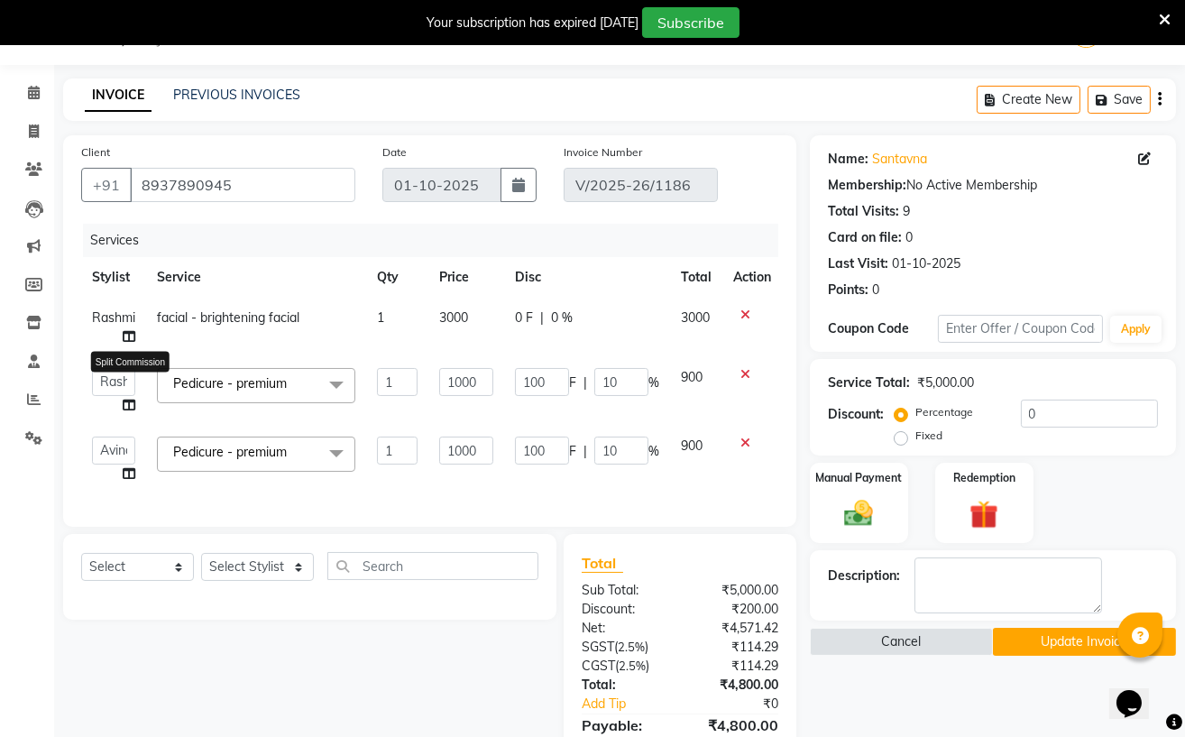
select select "59165"
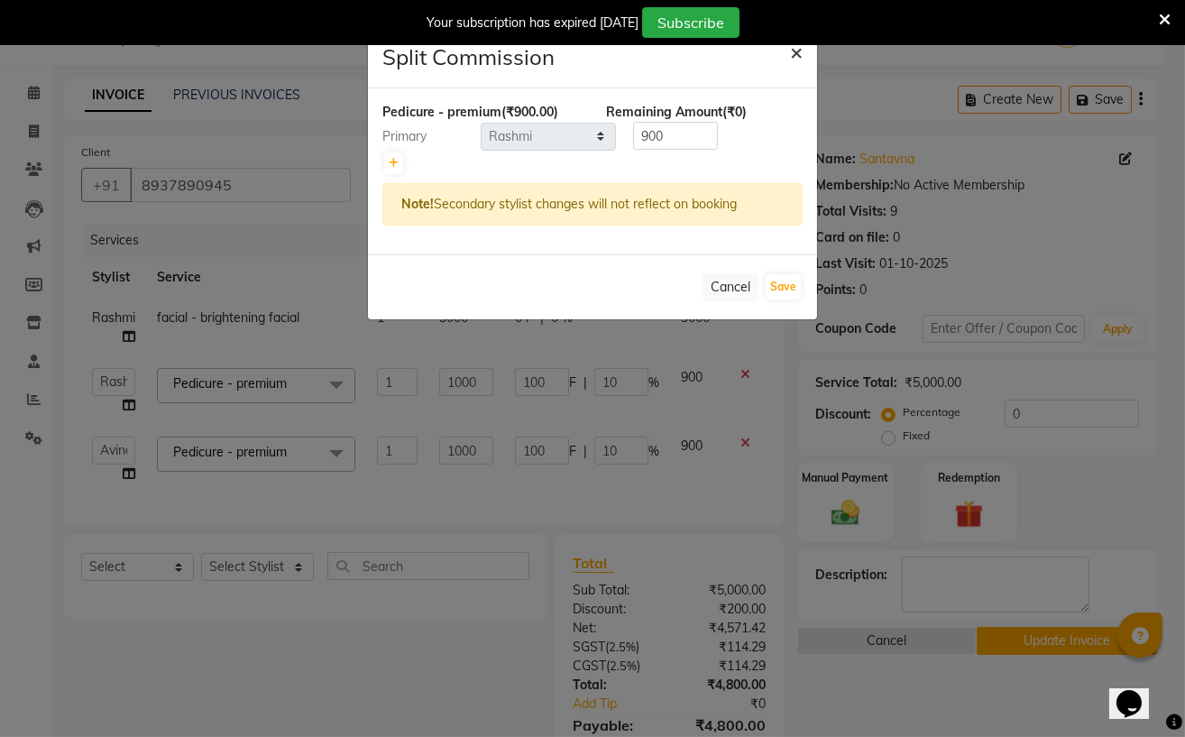
click at [790, 46] on span "×" at bounding box center [796, 51] width 13 height 27
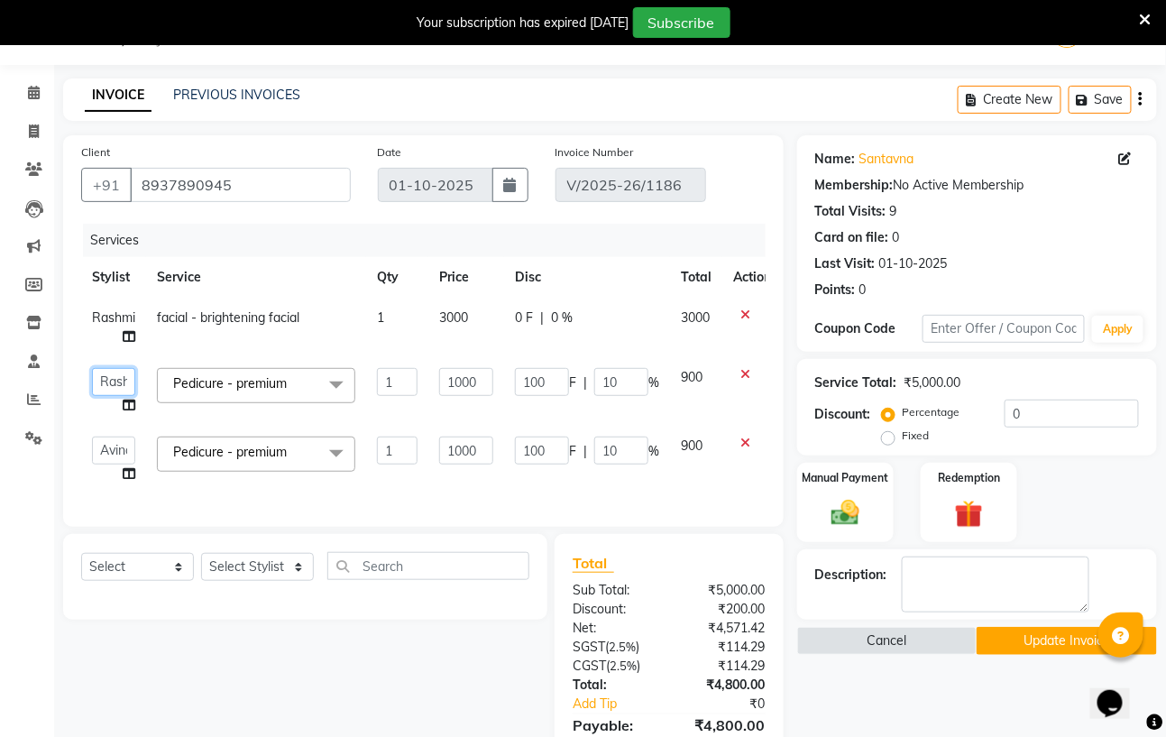
click at [135, 377] on select "Avinash Azhar Gautam Kamboj Mohini Paras Kamboj parvez pooja rawat Rashmi Subhan" at bounding box center [113, 382] width 43 height 28
click at [1022, 637] on button "Update Invoice" at bounding box center [1066, 641] width 180 height 28
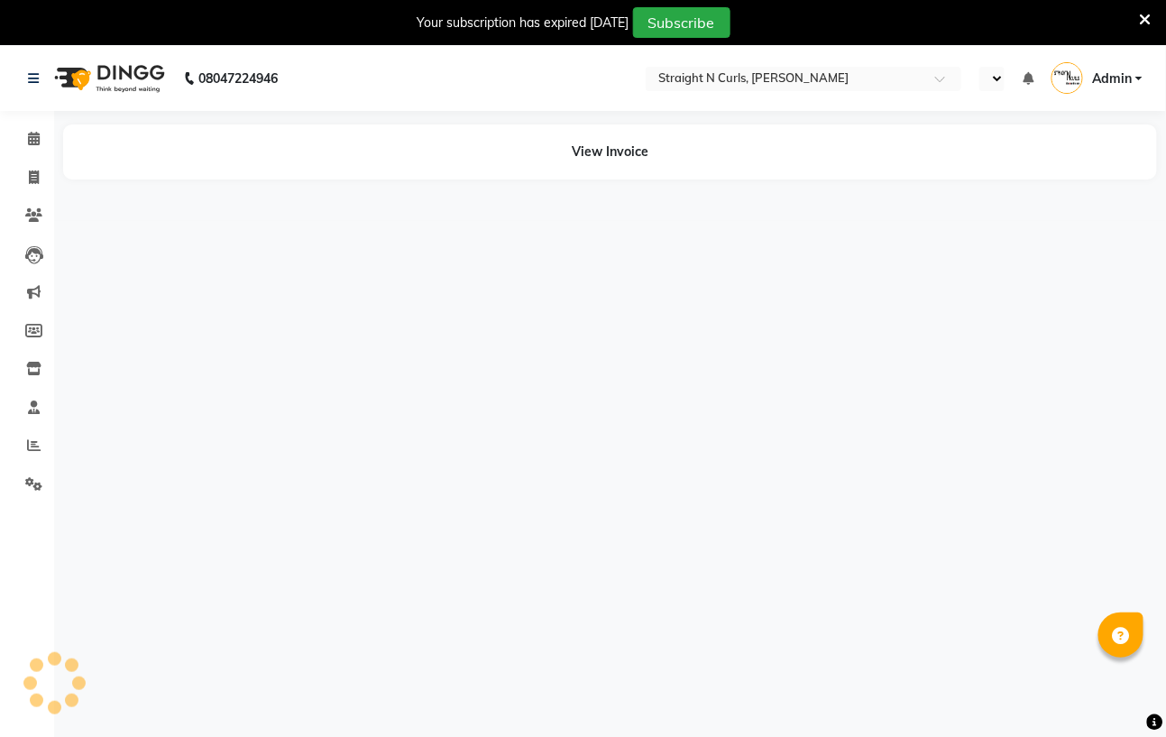
select select "en"
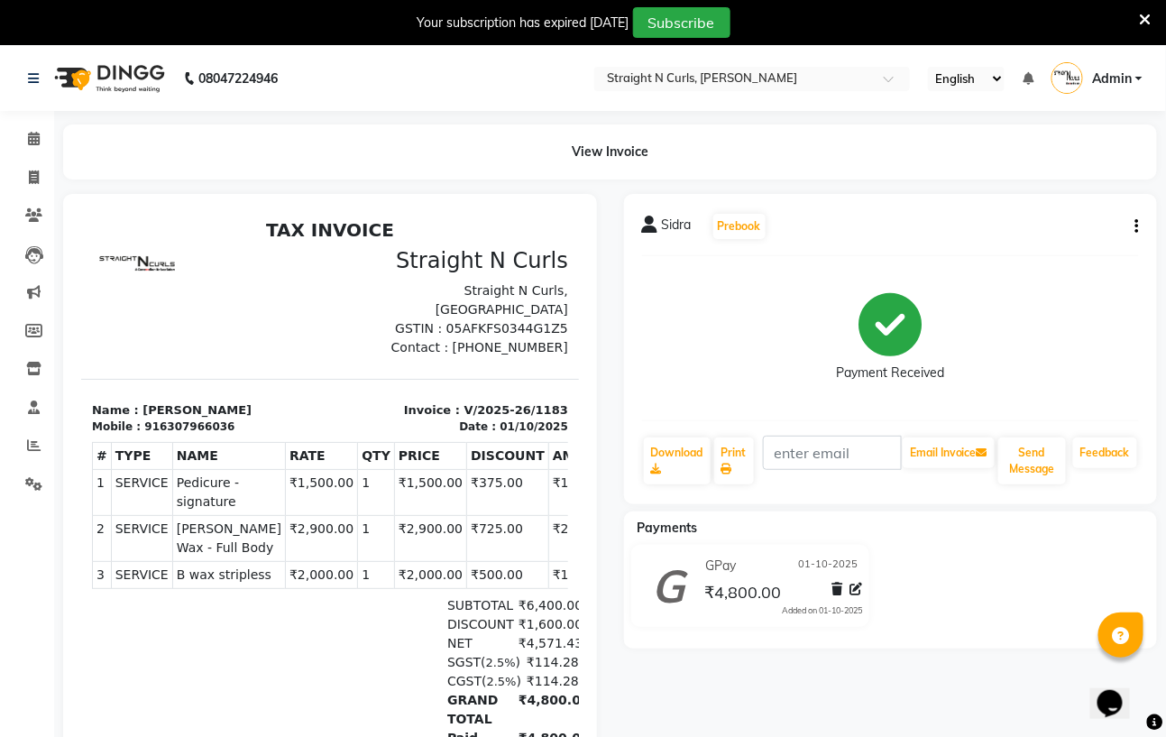
click at [1136, 227] on icon "button" at bounding box center [1137, 226] width 4 height 1
click at [1052, 243] on div "Edit Invoice" at bounding box center [1047, 248] width 124 height 23
select select "service"
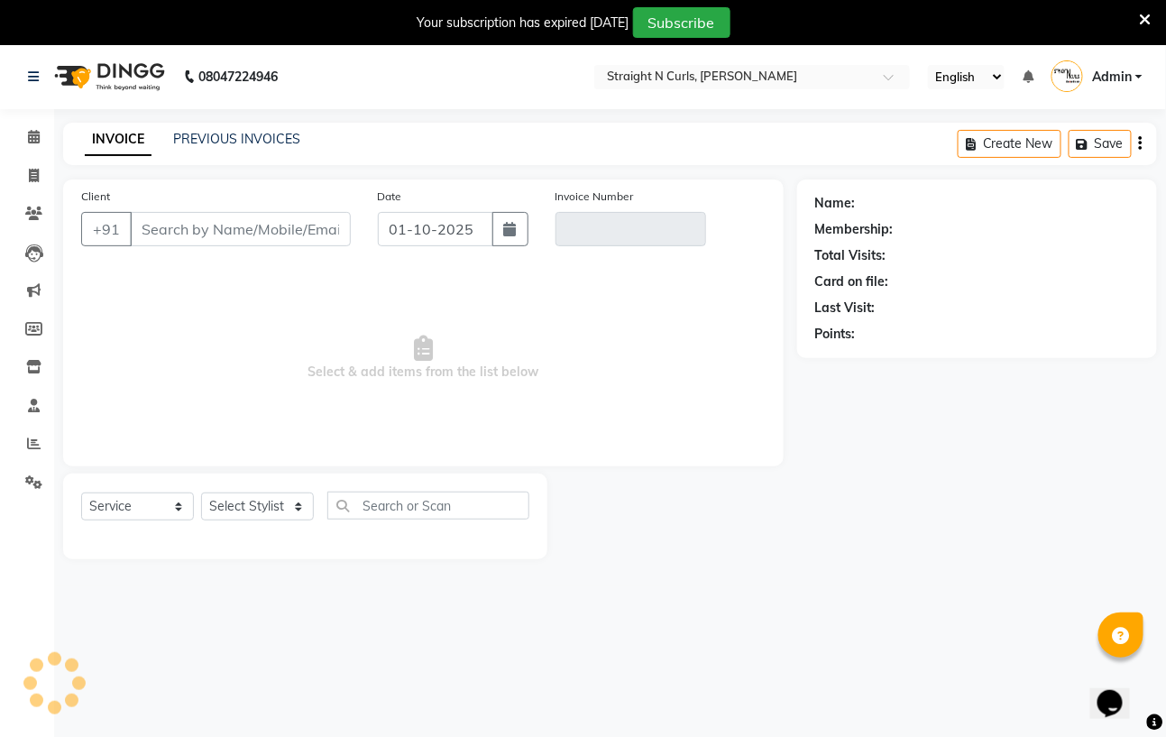
scroll to position [46, 0]
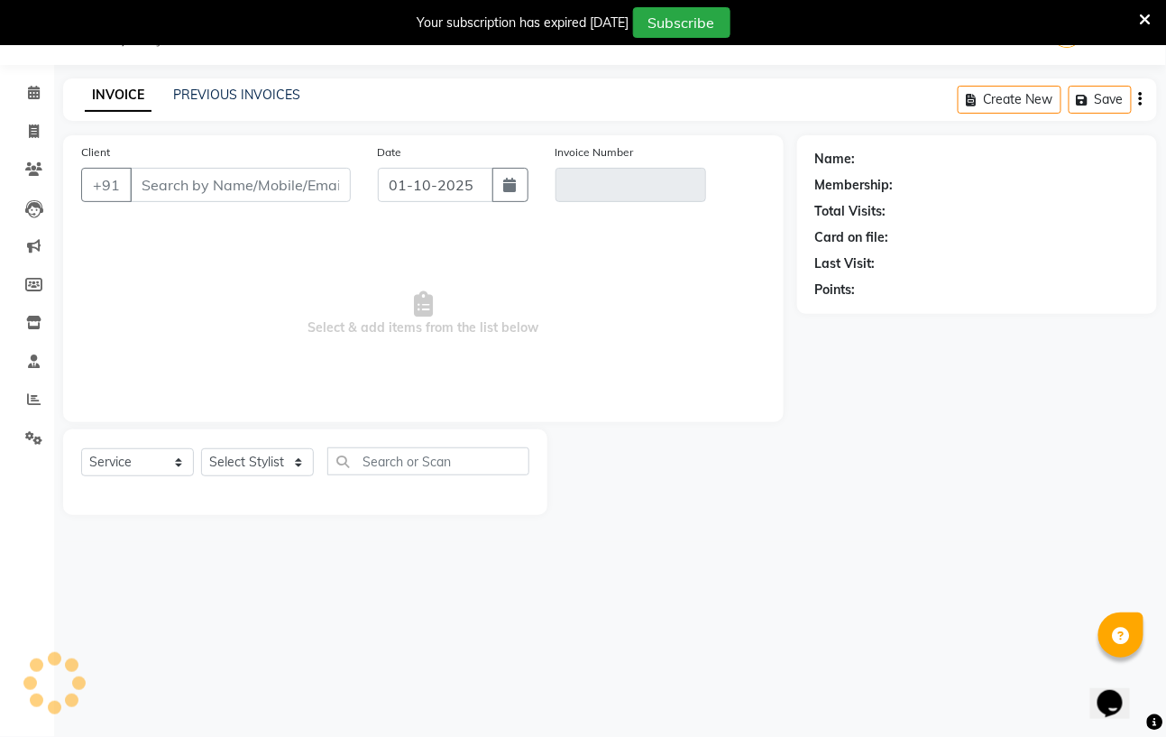
type input "6307966036"
type input "V/2025-26/1183"
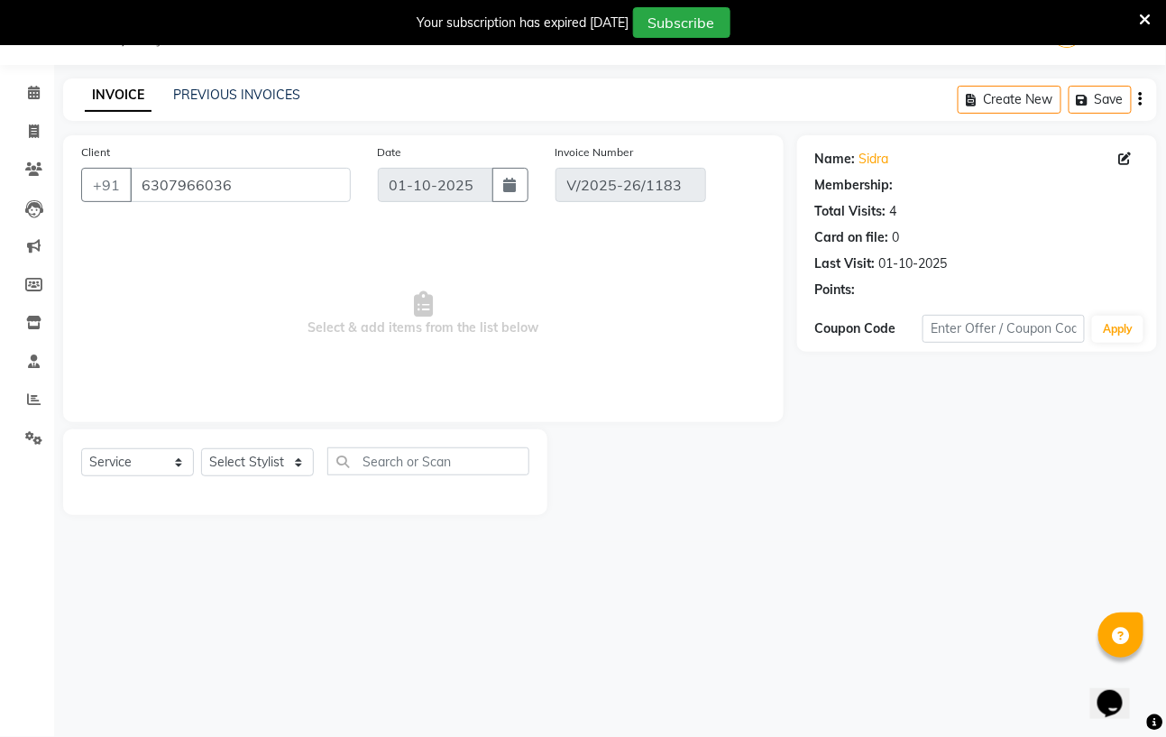
select select "select"
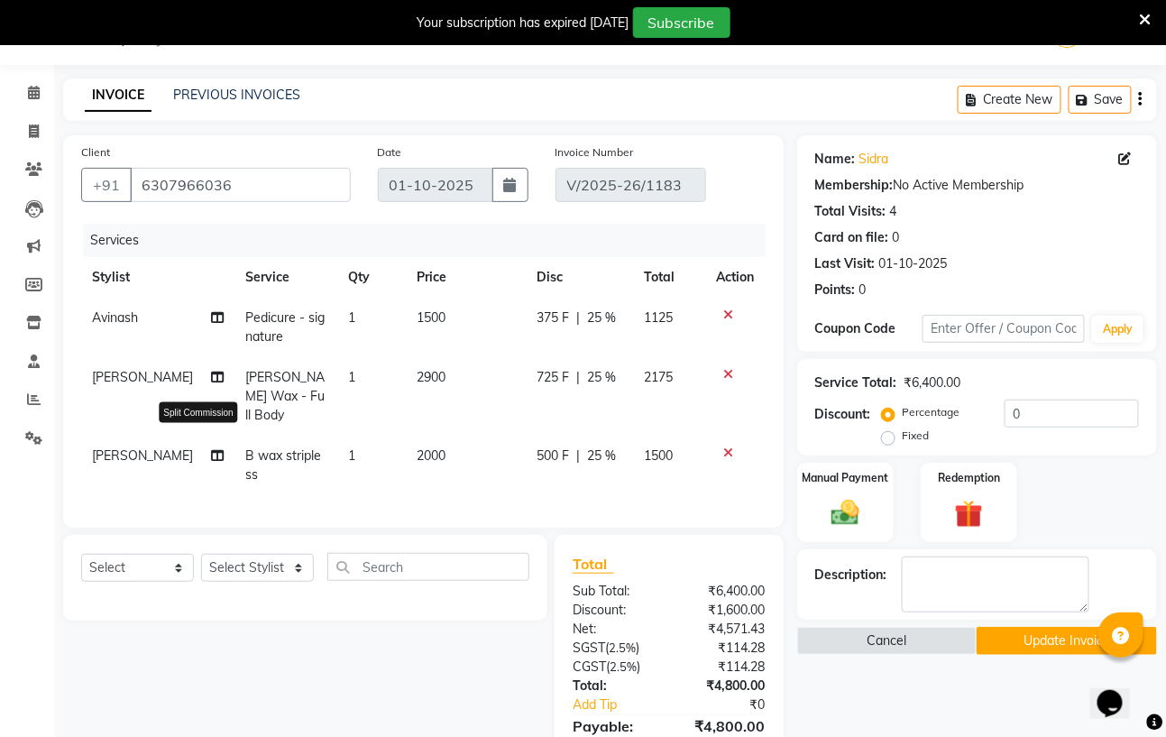
click at [211, 449] on icon at bounding box center [217, 455] width 13 height 13
select select "59160"
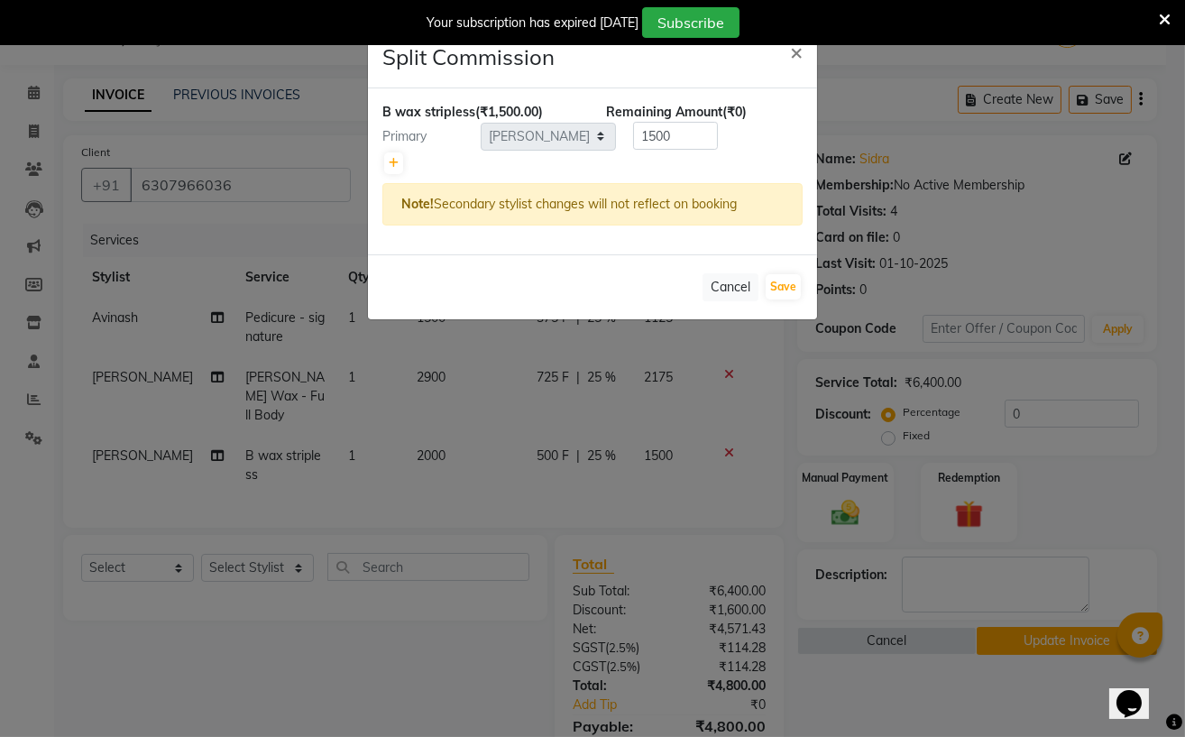
click at [197, 436] on ngb-modal-window "Split Commission × B wax stripless (₹1,500.00) Remaining Amount (₹0) Primary Se…" at bounding box center [592, 368] width 1185 height 737
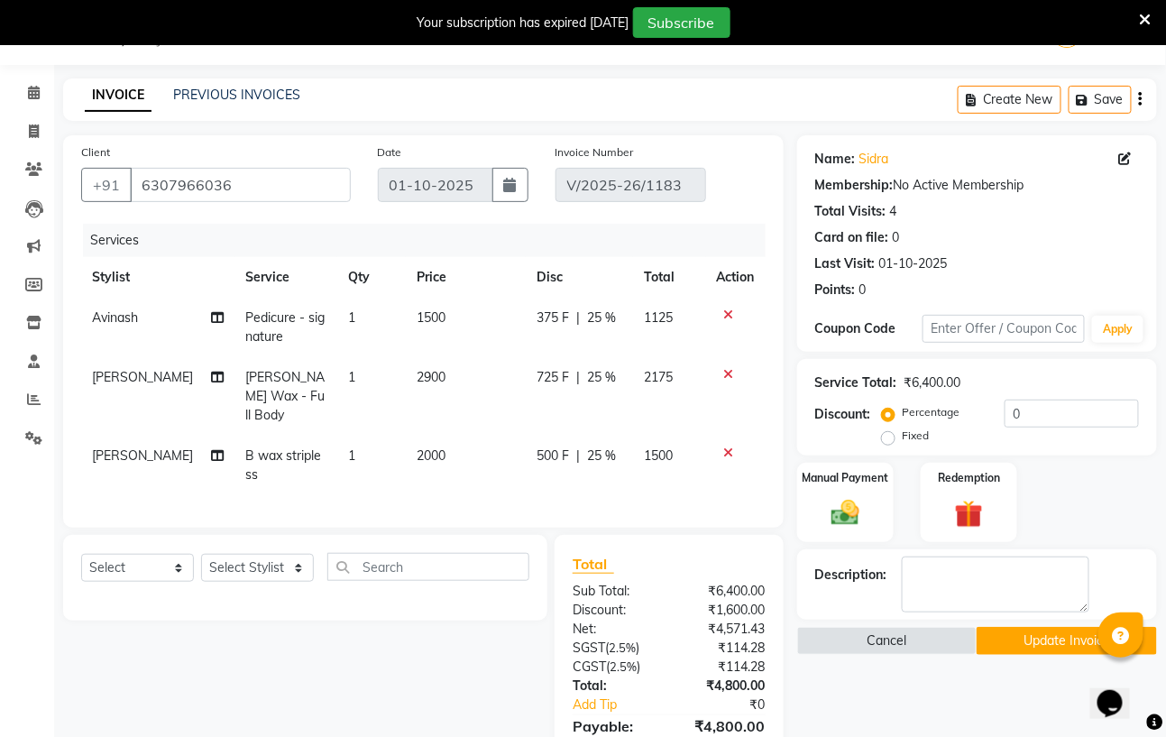
click at [211, 449] on icon at bounding box center [217, 455] width 13 height 13
select select "59160"
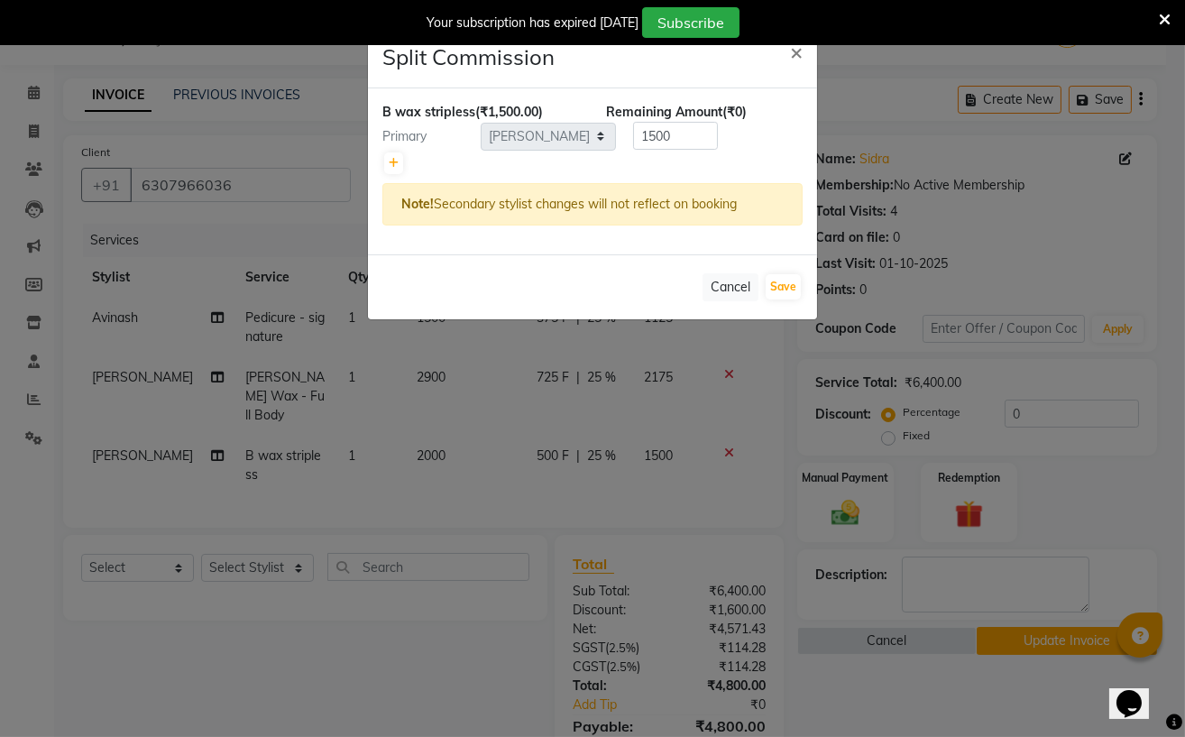
click at [181, 393] on ngb-modal-window "Split Commission × B wax stripless (₹1,500.00) Remaining Amount (₹0) Primary Se…" at bounding box center [592, 368] width 1185 height 737
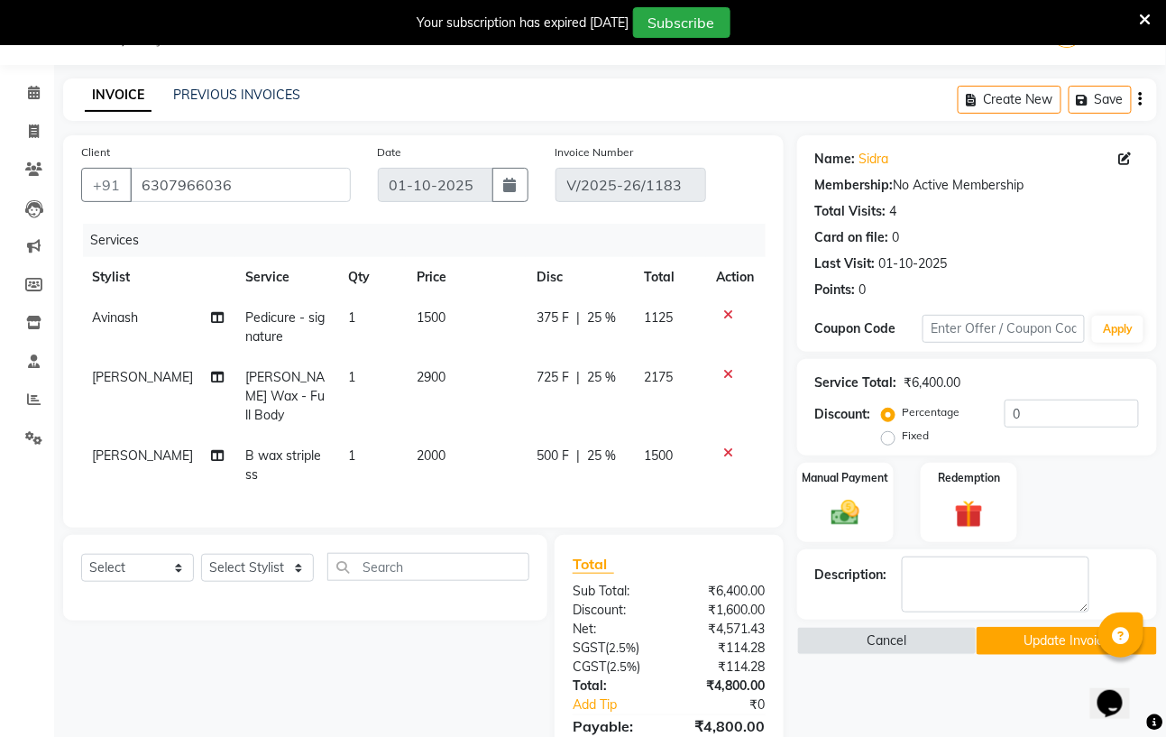
click at [153, 447] on span "[PERSON_NAME]" at bounding box center [142, 455] width 101 height 16
select select "59160"
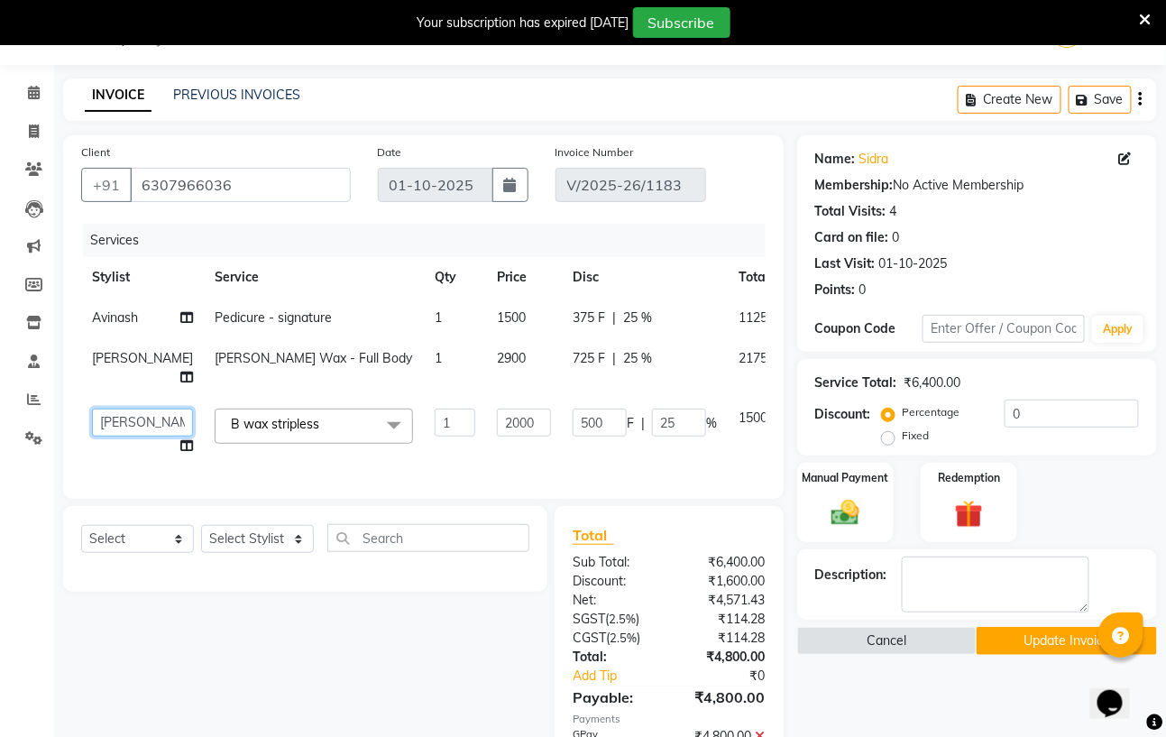
click at [119, 436] on select "Avinash Azhar Gautam Kamboj Mohini Paras Kamboj parvez pooja rawat Rashmi Subhan" at bounding box center [142, 422] width 101 height 28
select select "59165"
click at [96, 386] on td "[PERSON_NAME]" at bounding box center [142, 368] width 123 height 60
select select "59160"
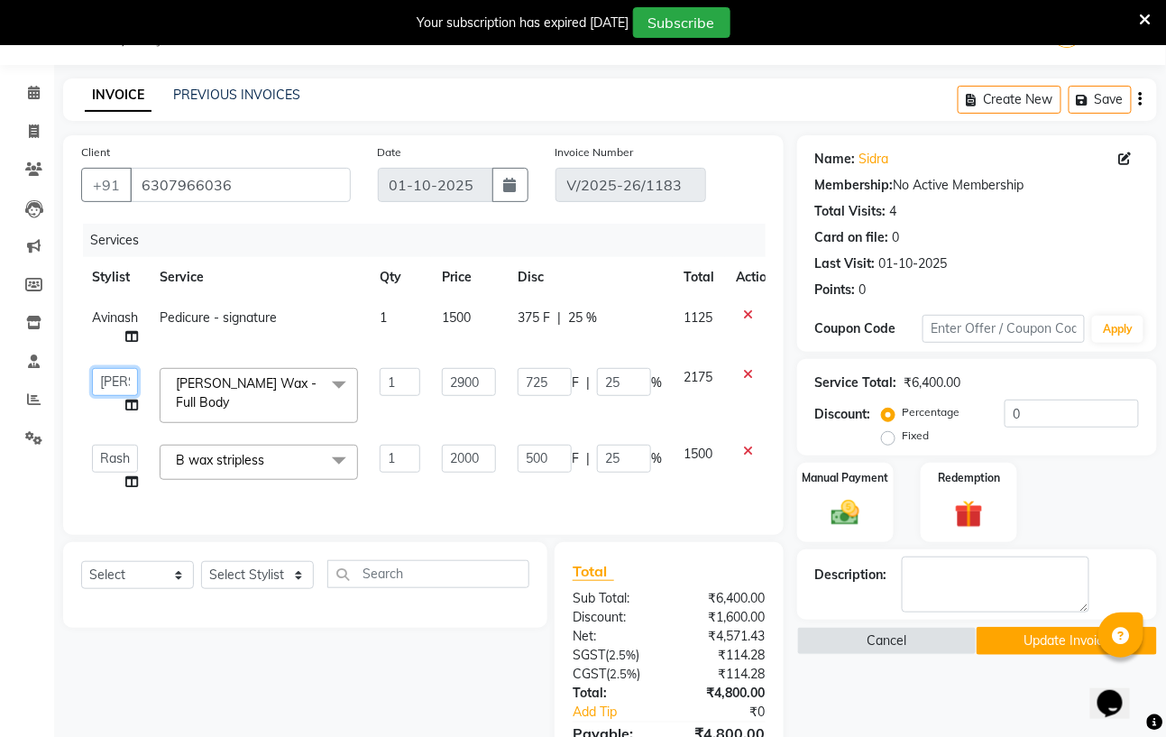
click at [128, 381] on select "Avinash Azhar Gautam Kamboj Mohini Paras Kamboj parvez pooja rawat Rashmi Subhan" at bounding box center [115, 382] width 46 height 28
select select "59165"
click at [130, 319] on span "Avinash" at bounding box center [115, 317] width 46 height 16
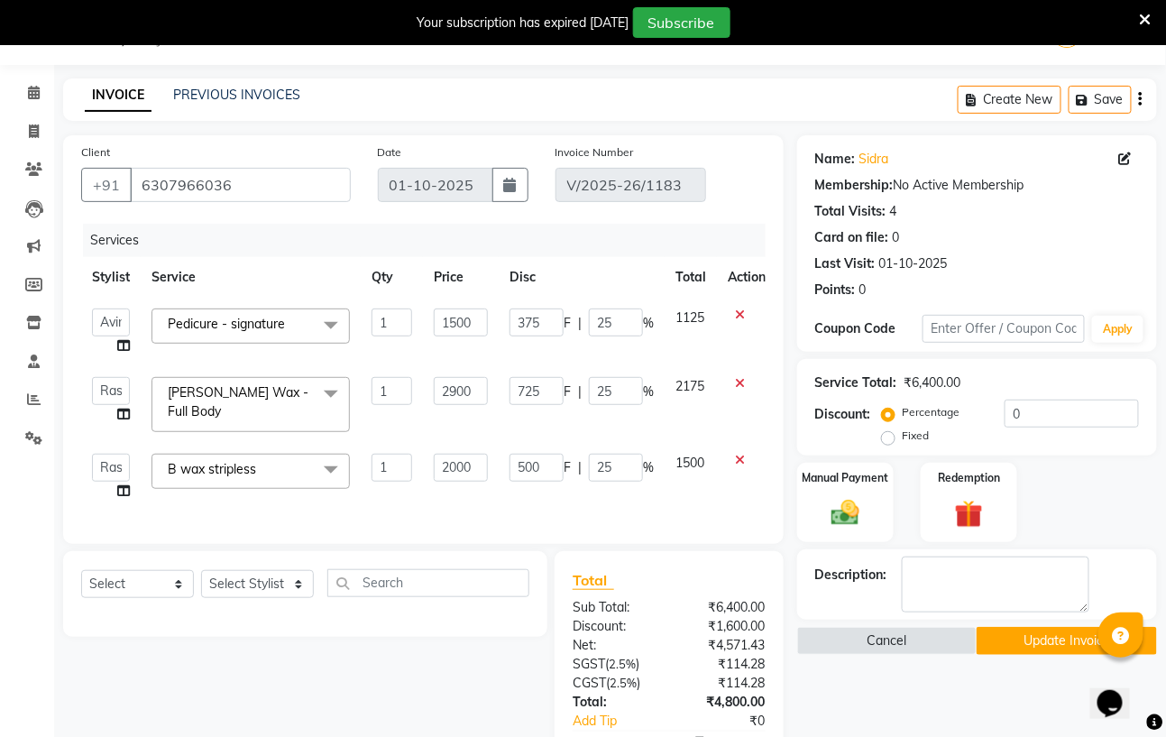
click at [1078, 644] on button "Update Invoice" at bounding box center [1066, 641] width 180 height 28
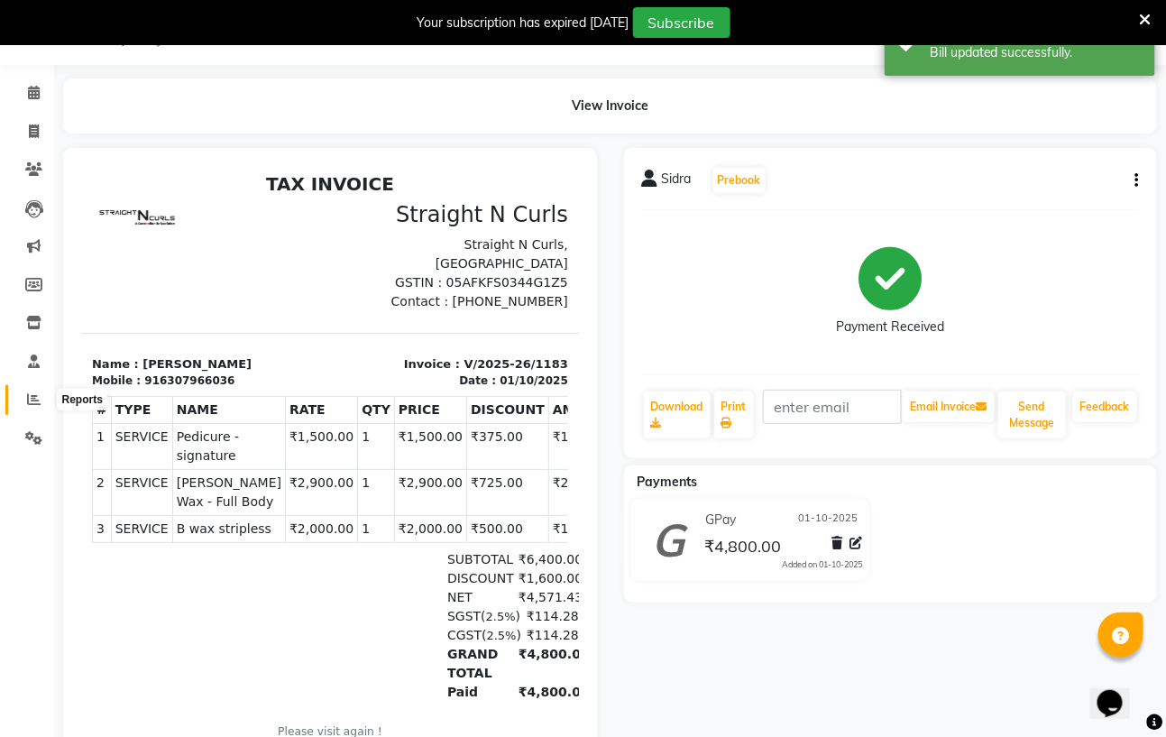
click at [31, 401] on icon at bounding box center [34, 399] width 14 height 14
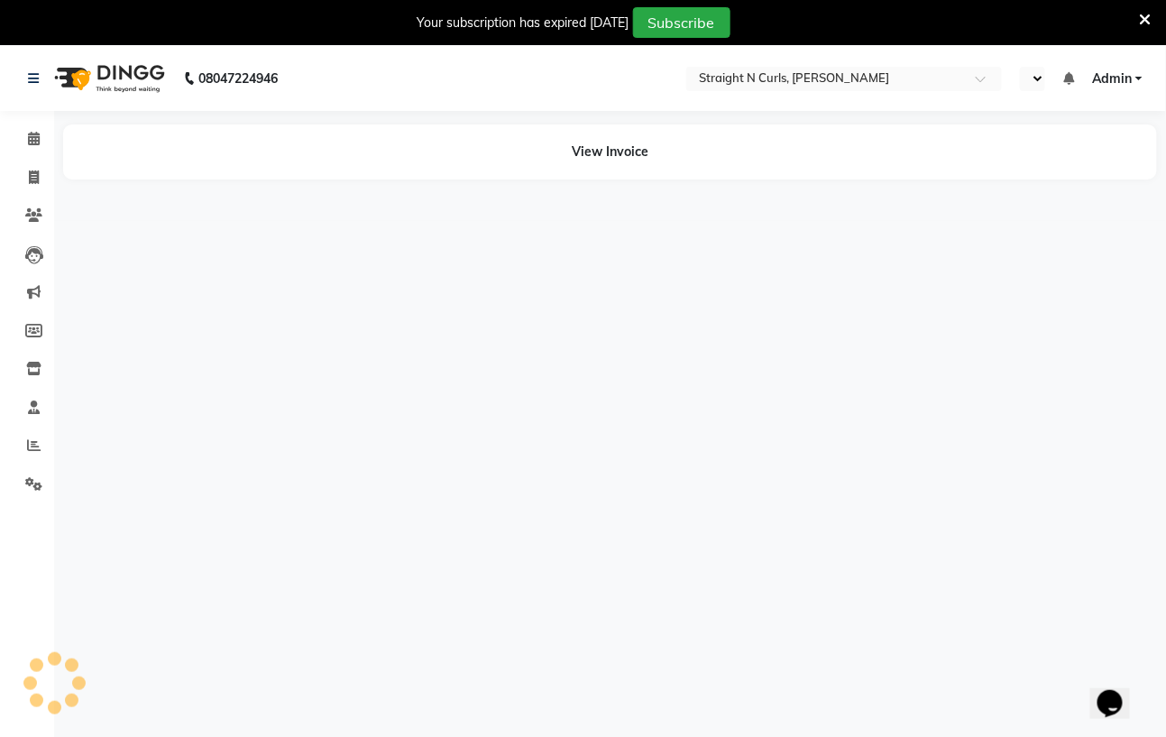
select select "en"
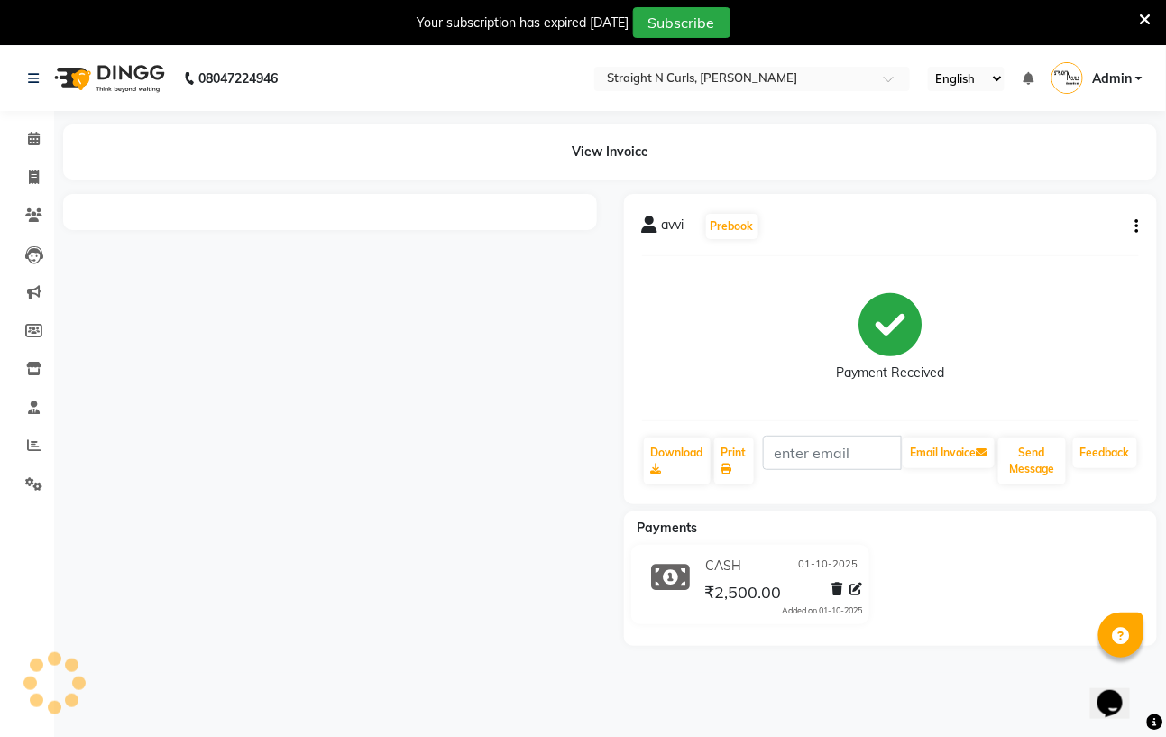
click at [1138, 226] on icon "button" at bounding box center [1137, 226] width 4 height 1
click at [1083, 242] on div "Edit Invoice" at bounding box center [1047, 248] width 124 height 23
select select "service"
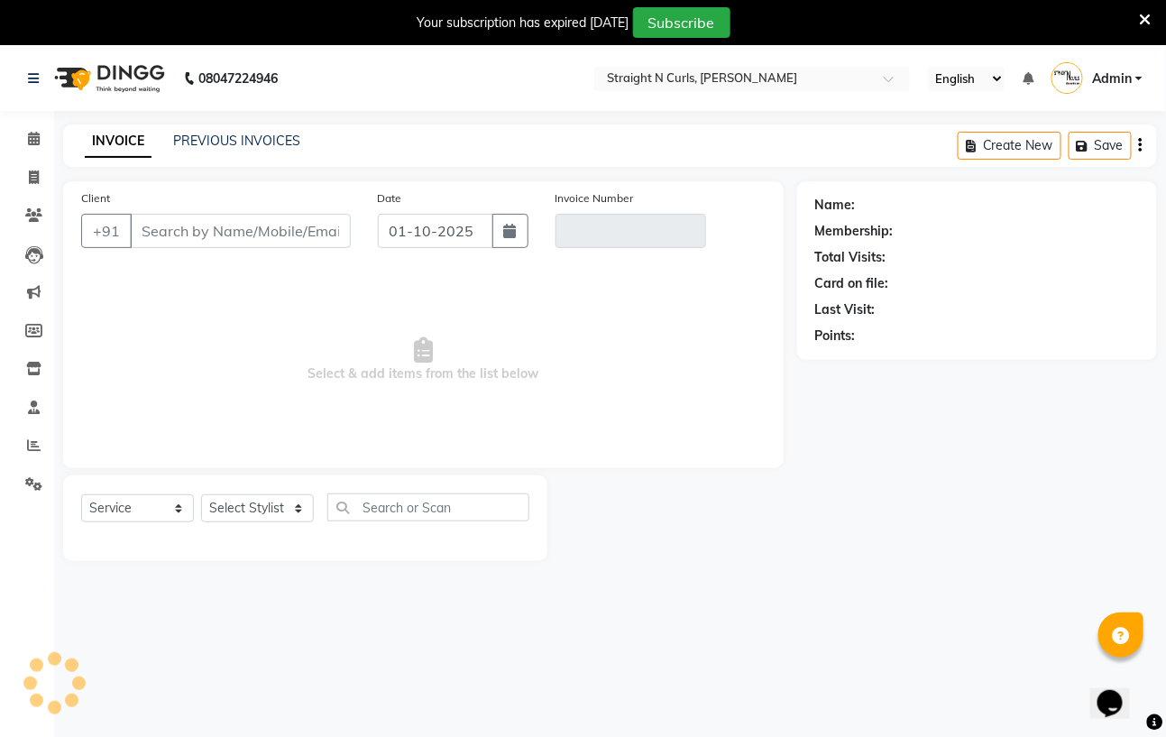
scroll to position [46, 0]
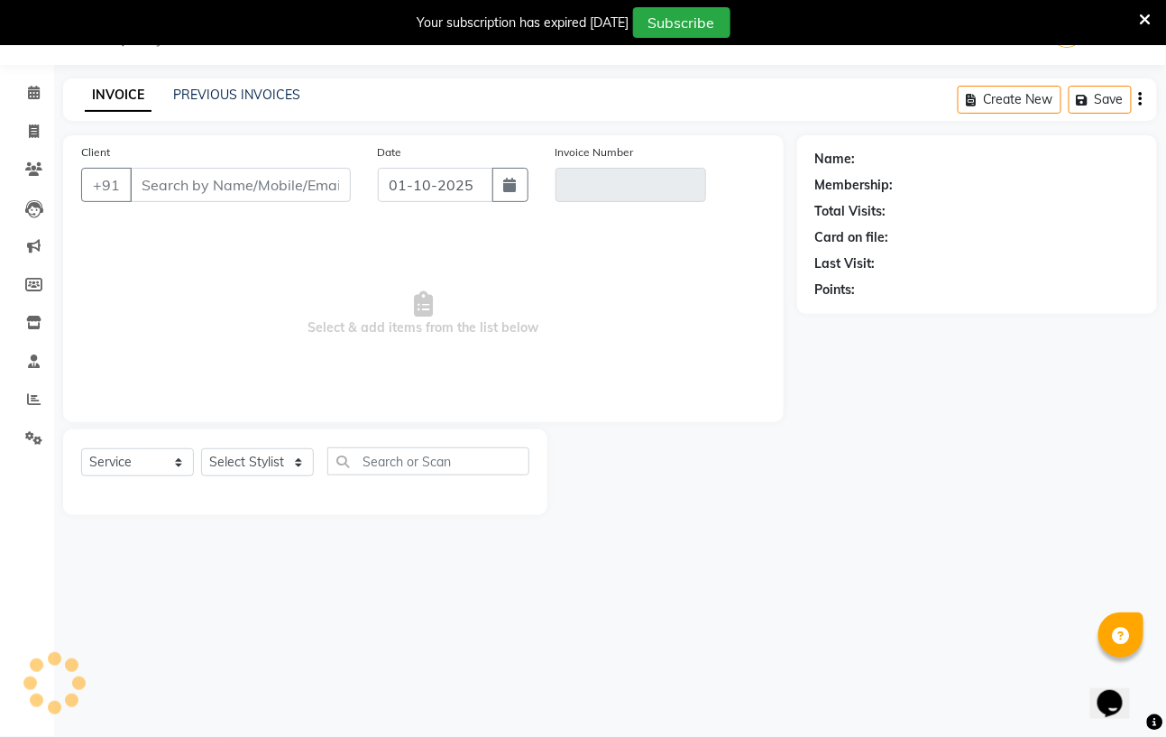
type input "7905861259"
type input "V/2025-26/1184"
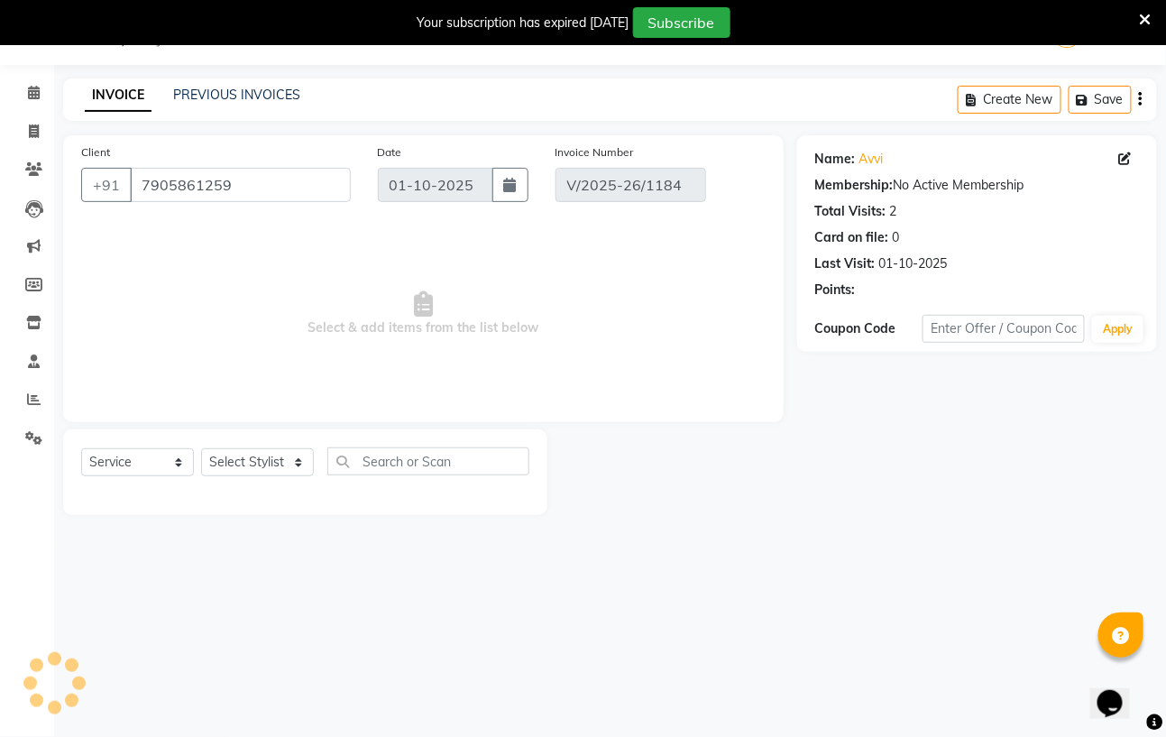
select select "select"
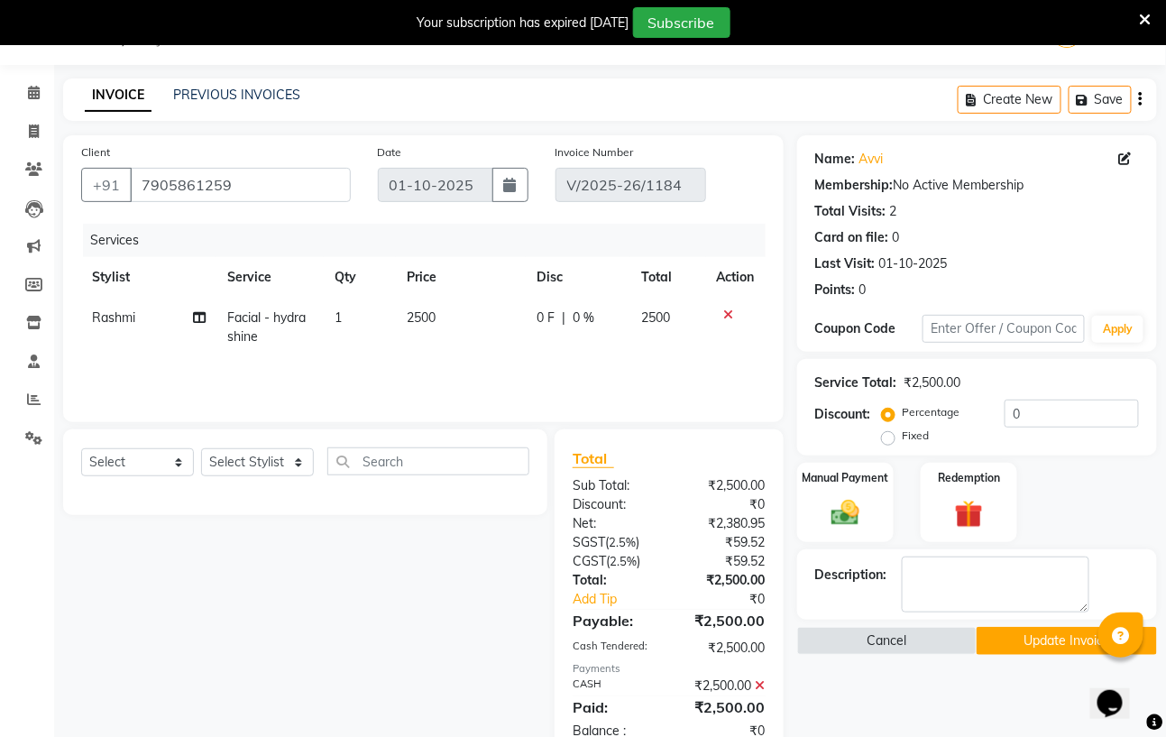
click at [1046, 640] on button "Update Invoice" at bounding box center [1066, 641] width 180 height 28
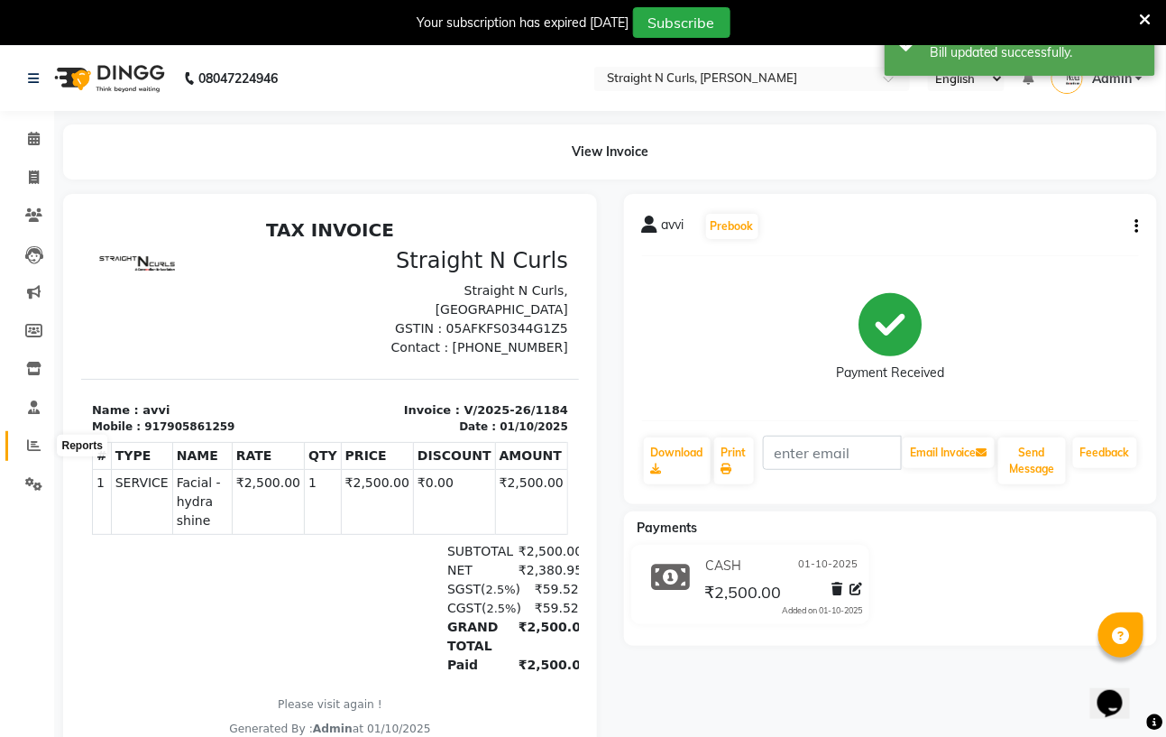
click at [37, 444] on icon at bounding box center [34, 445] width 14 height 14
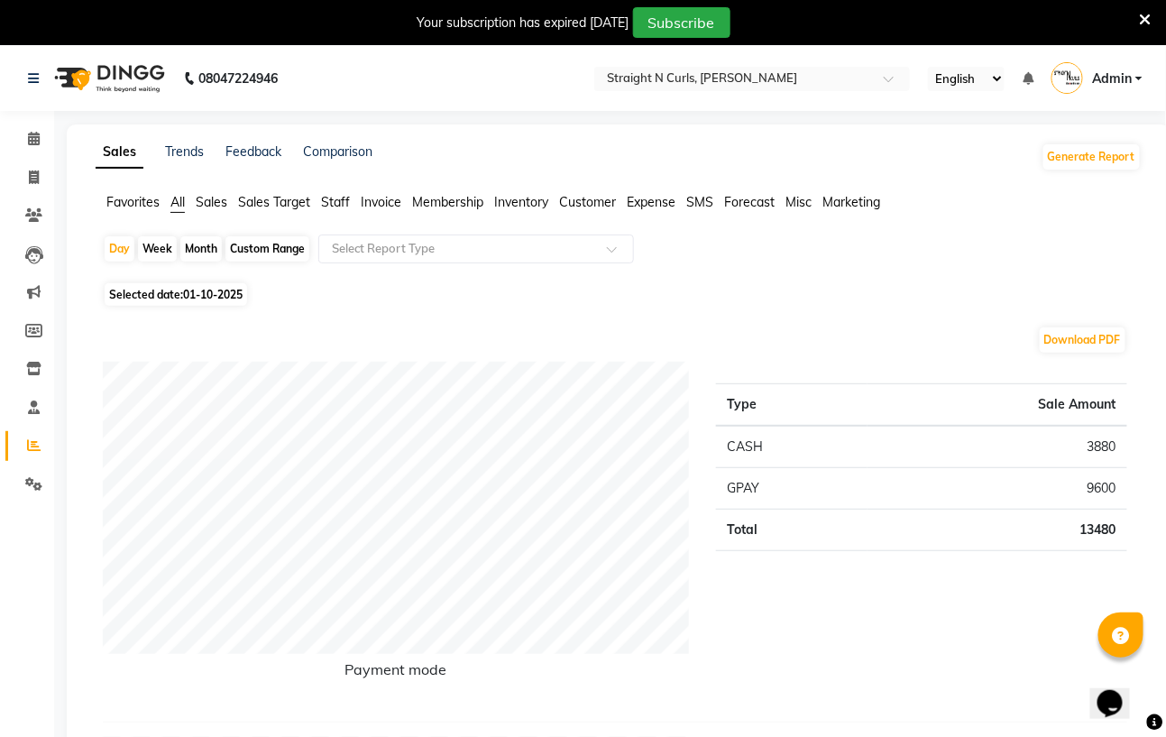
click at [388, 199] on span "Invoice" at bounding box center [381, 202] width 41 height 16
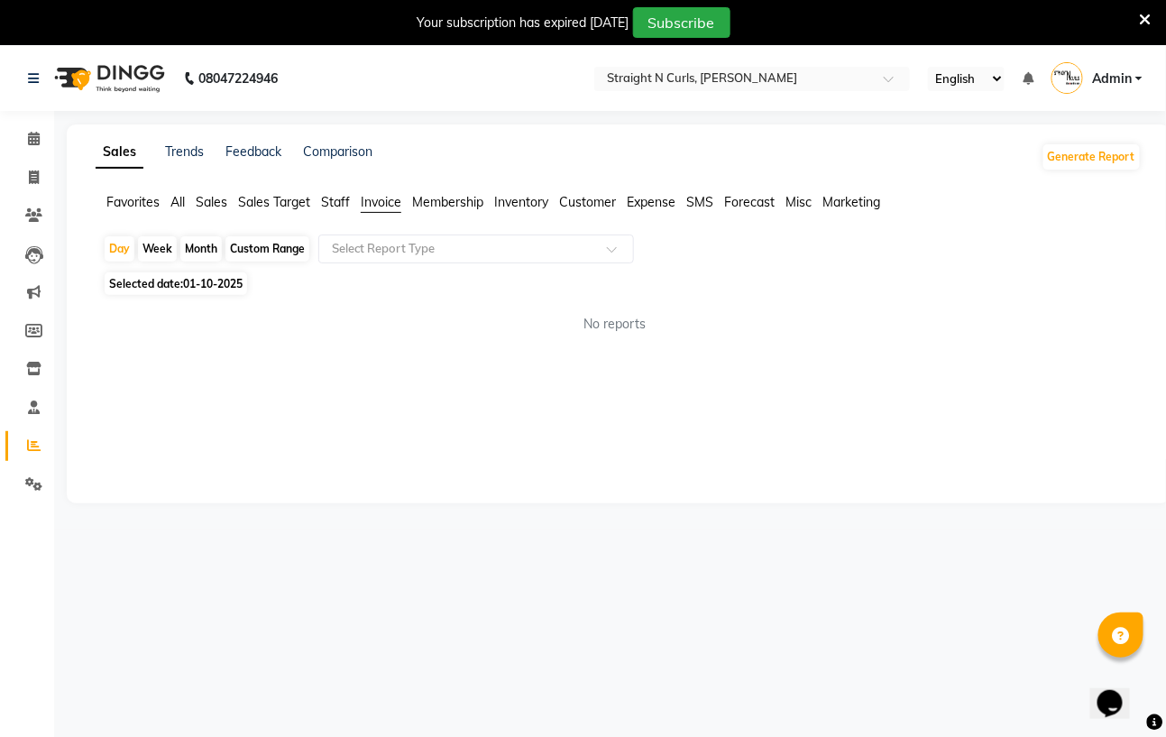
click at [388, 199] on span "Invoice" at bounding box center [381, 202] width 41 height 16
click at [380, 196] on span "Invoice" at bounding box center [381, 202] width 41 height 16
click at [380, 203] on span "Invoice" at bounding box center [381, 202] width 41 height 16
click at [174, 200] on span "All" at bounding box center [177, 202] width 14 height 16
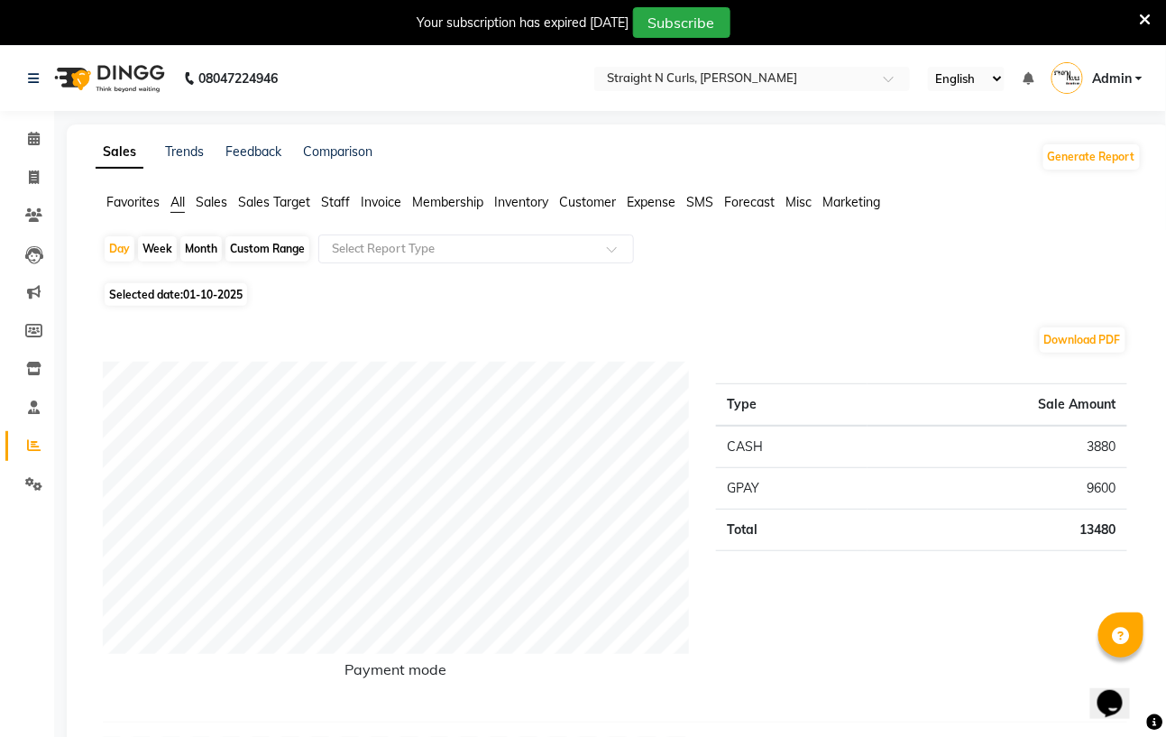
click at [252, 201] on span "Sales Target" at bounding box center [274, 202] width 72 height 16
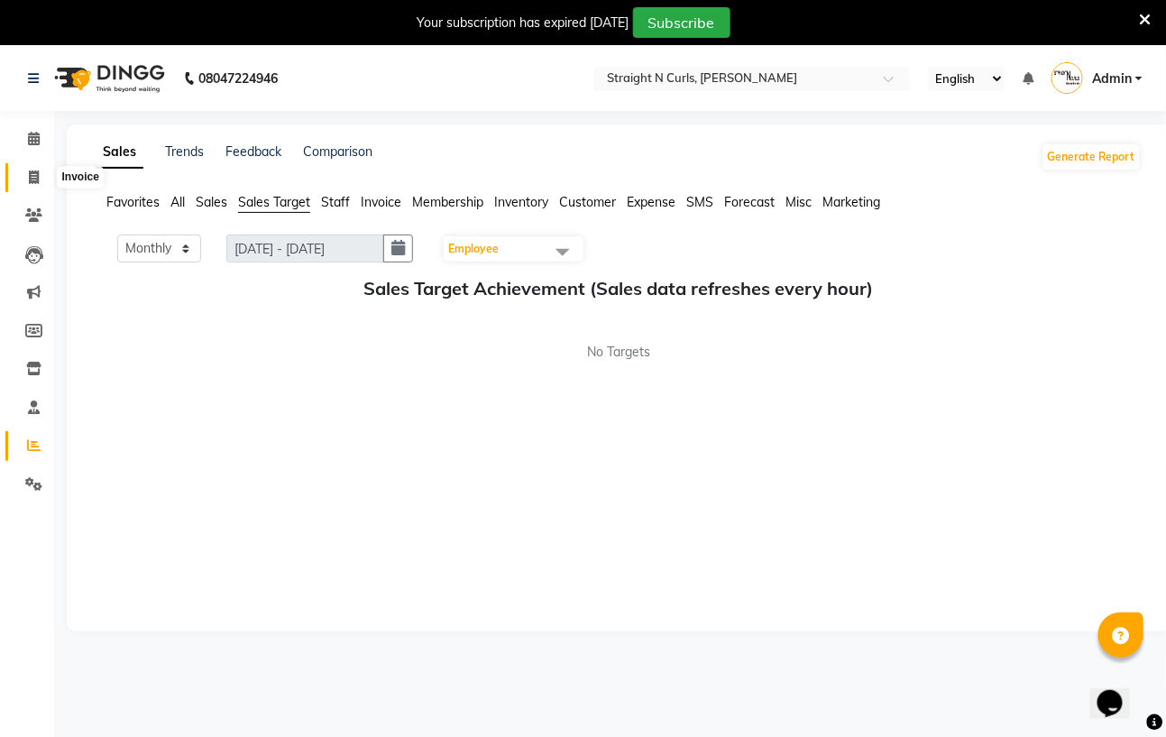
click at [33, 183] on icon at bounding box center [34, 177] width 10 height 14
select select "service"
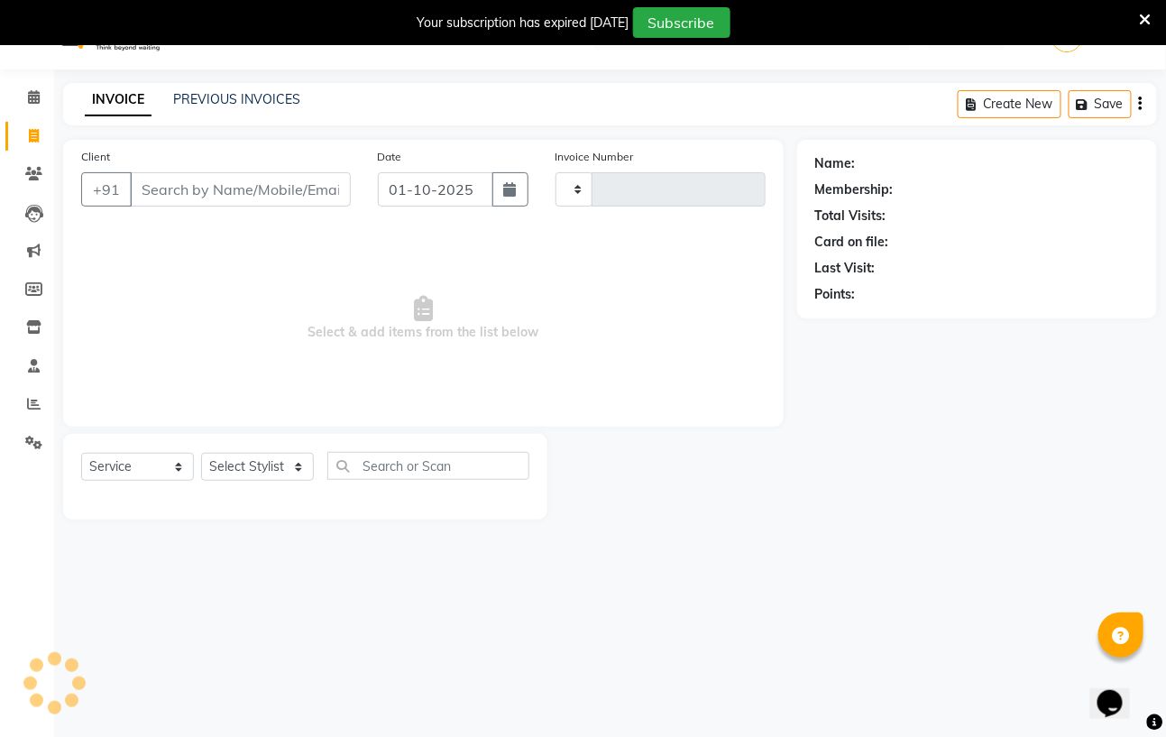
scroll to position [46, 0]
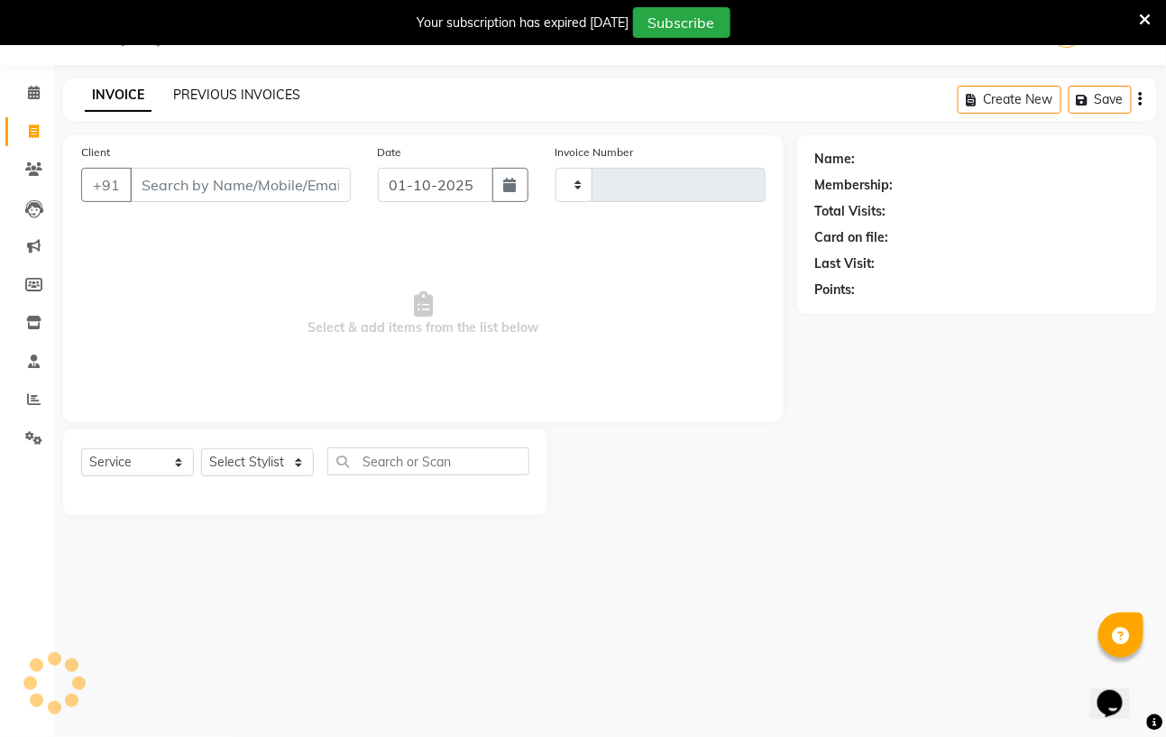
type input "1188"
select select "7039"
click at [257, 87] on link "PREVIOUS INVOICES" at bounding box center [236, 95] width 127 height 16
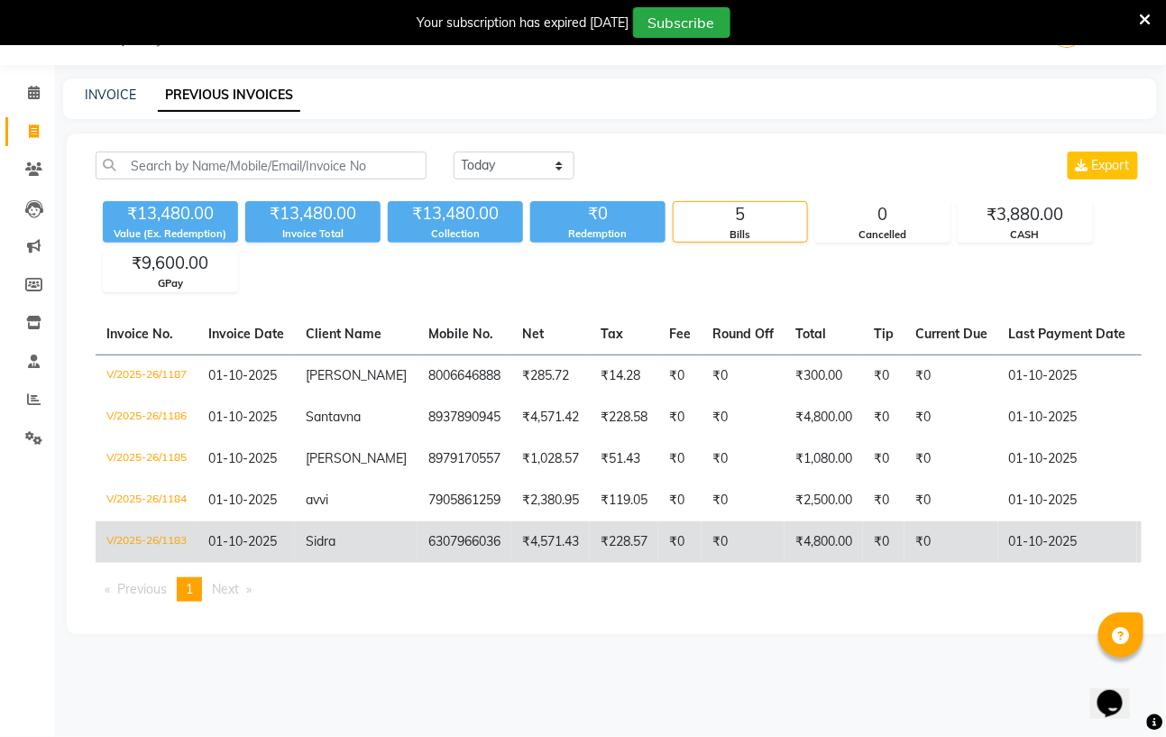
click at [368, 549] on td "Sidra" at bounding box center [356, 541] width 123 height 41
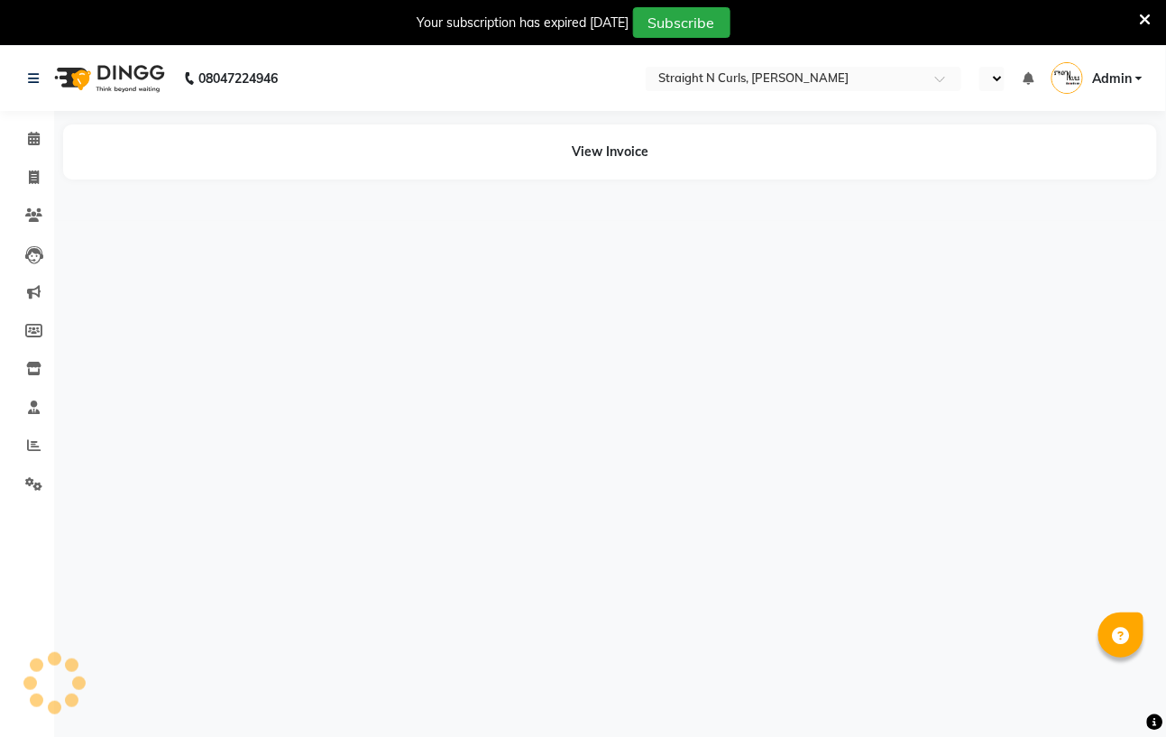
select select "en"
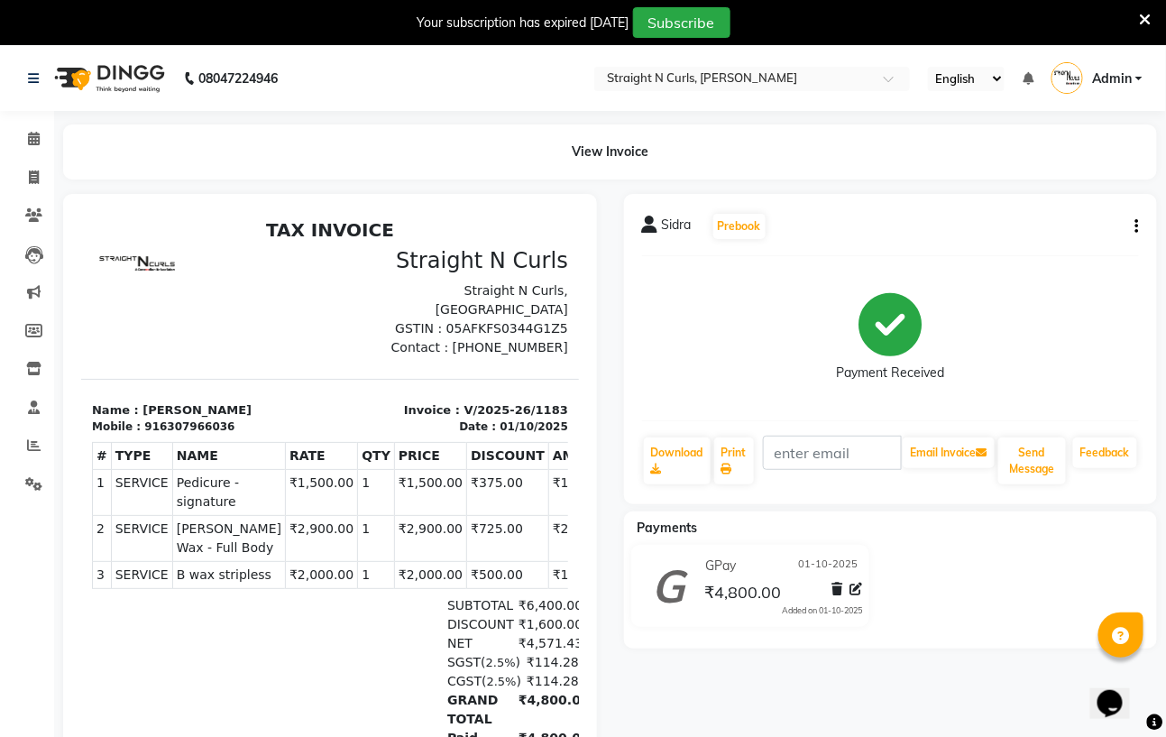
click at [1135, 226] on icon "button" at bounding box center [1137, 226] width 4 height 1
click at [1076, 242] on div "Edit Invoice" at bounding box center [1047, 248] width 124 height 23
select select "service"
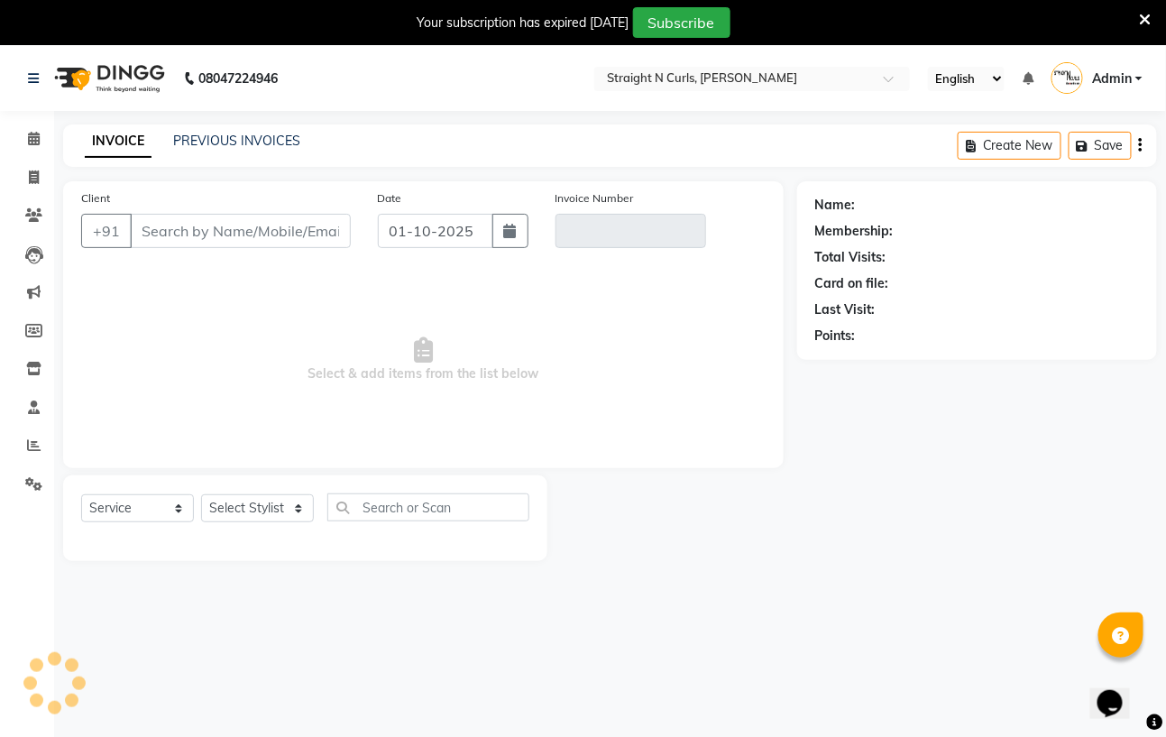
scroll to position [46, 0]
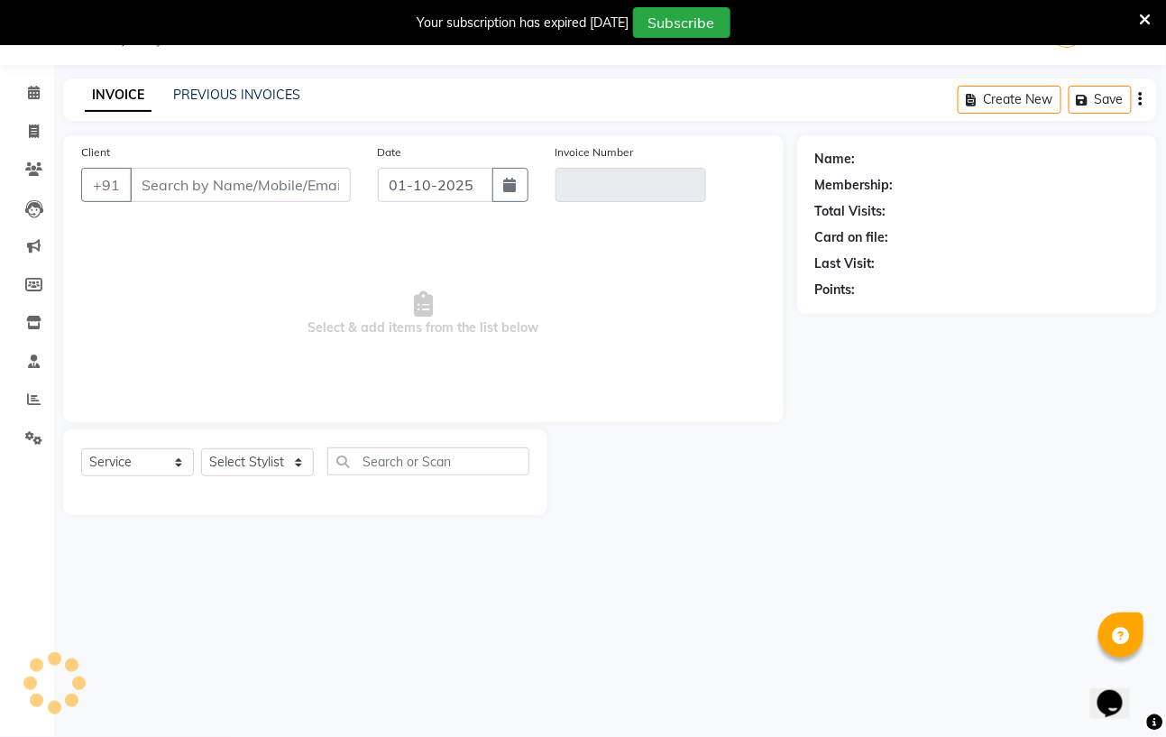
type input "6307966036"
type input "V/2025-26/1183"
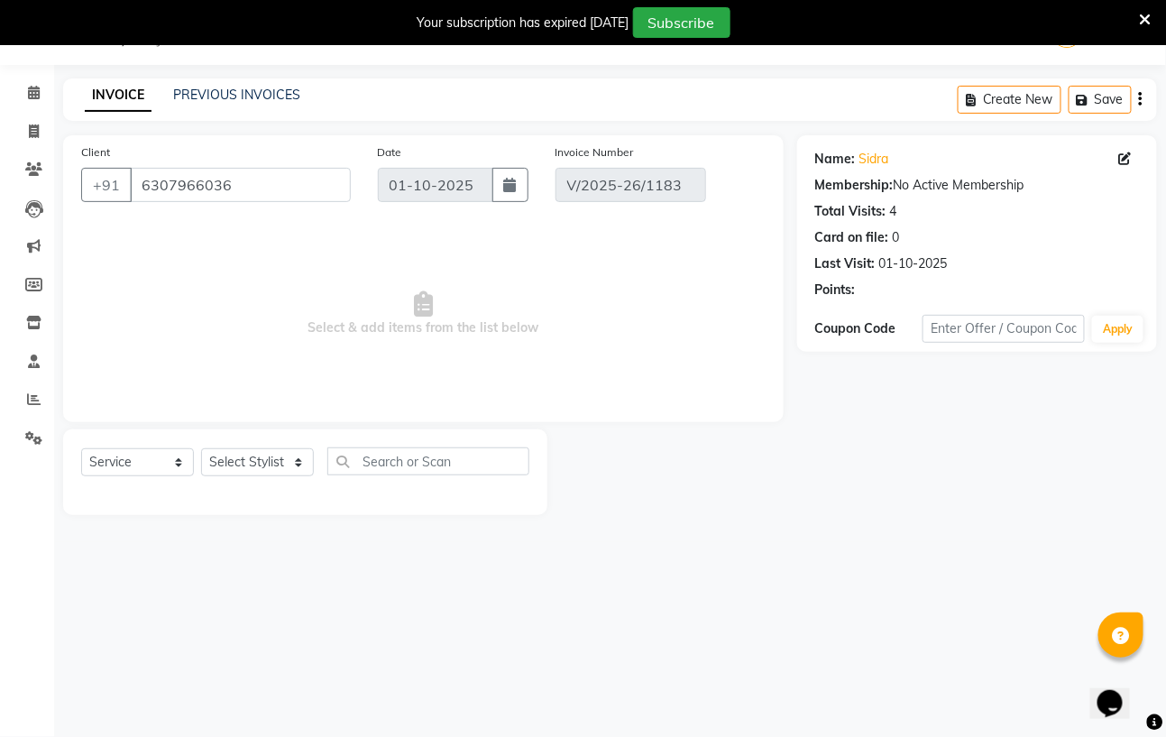
select select "select"
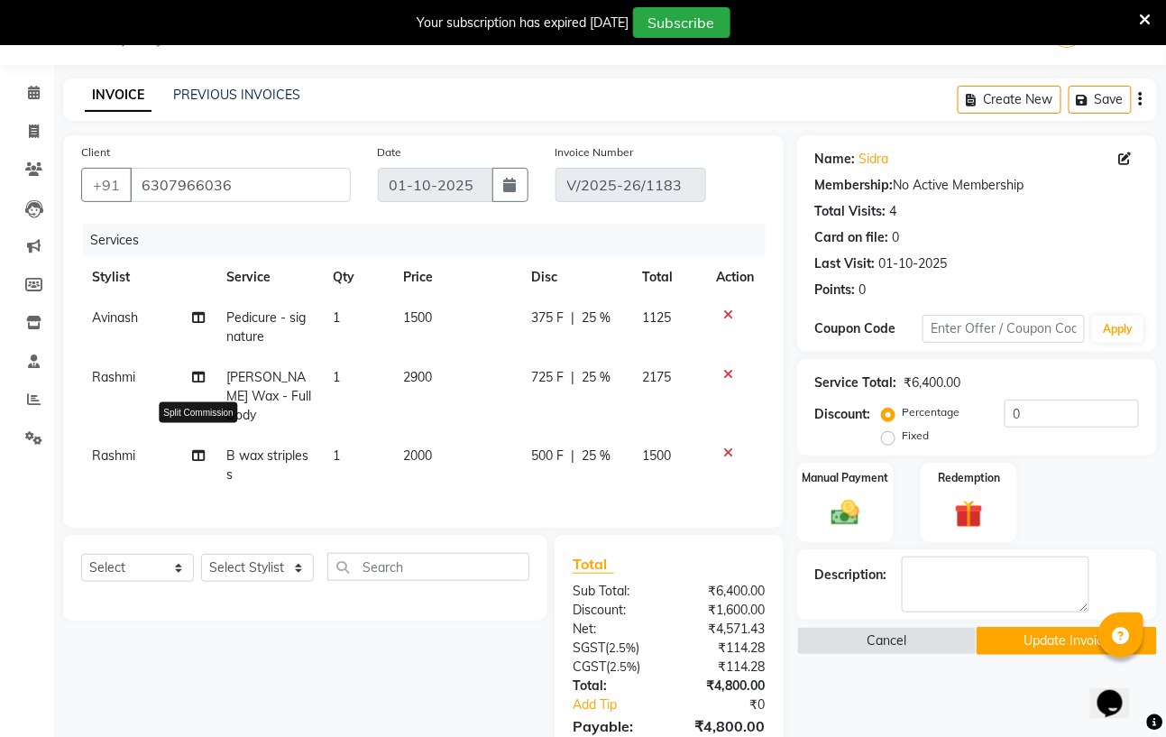
click at [198, 449] on icon at bounding box center [198, 455] width 13 height 13
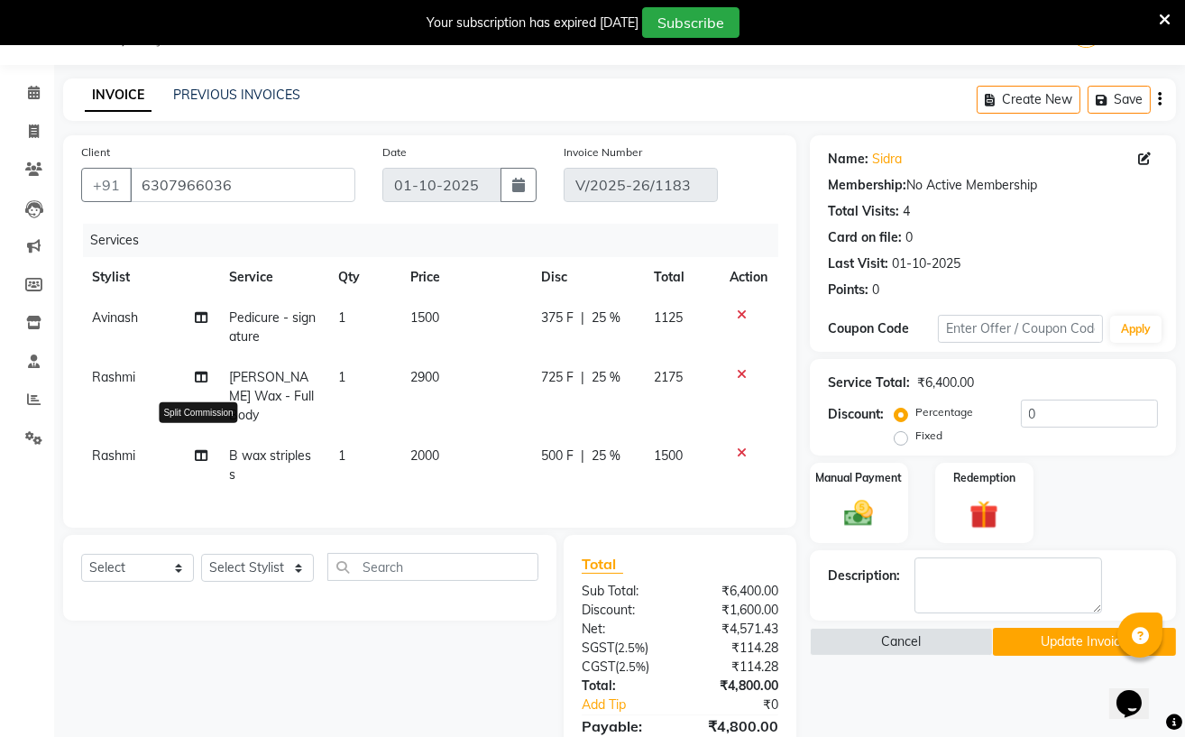
select select "59165"
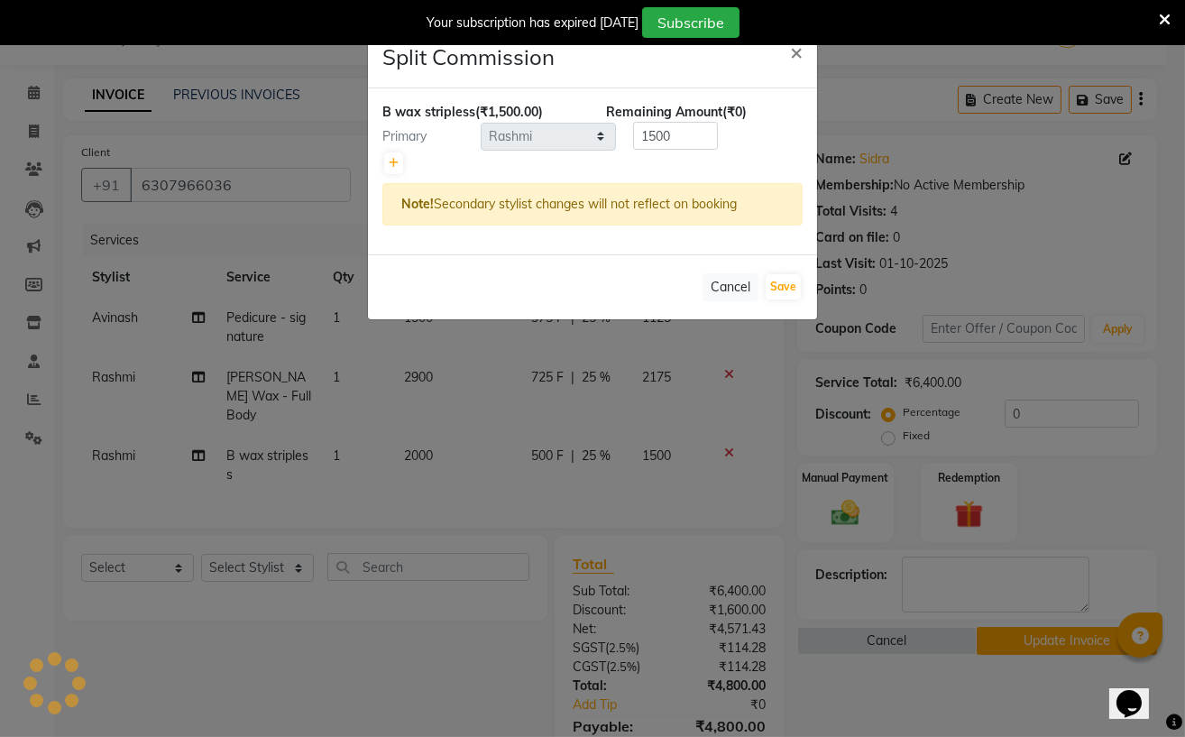
click at [267, 473] on ngb-modal-window "Split Commission × B wax stripless (₹1,500.00) Remaining Amount (₹0) Primary Se…" at bounding box center [592, 368] width 1185 height 737
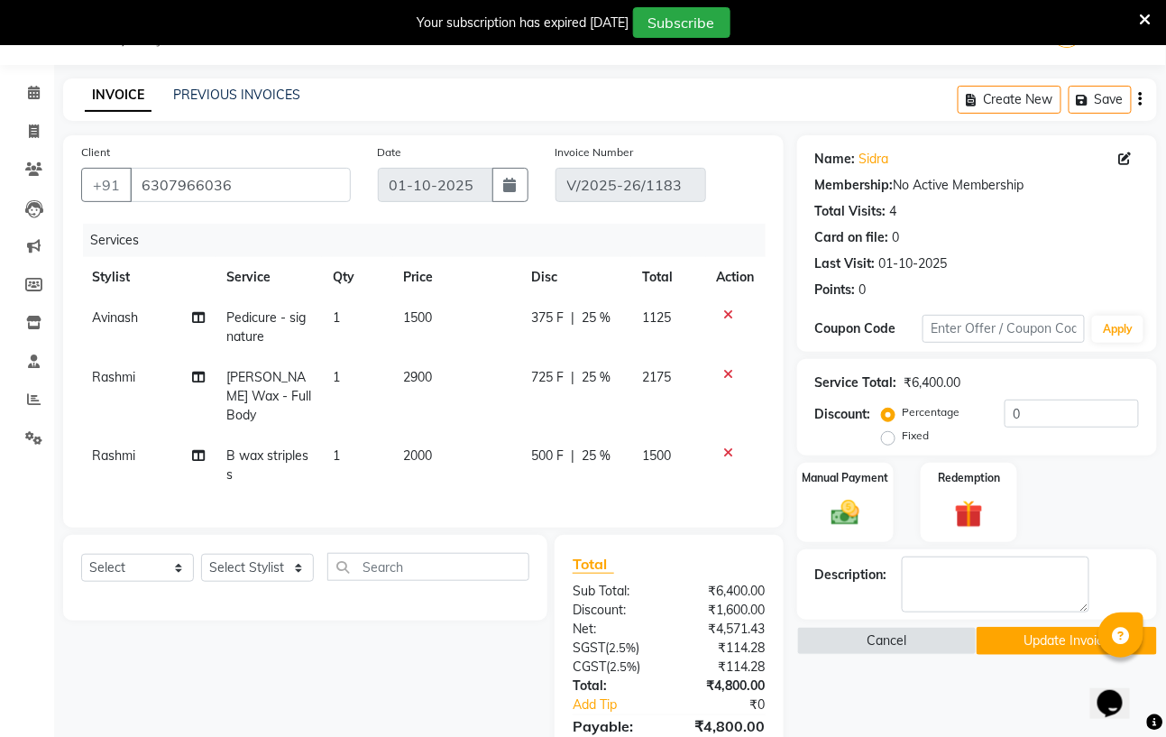
click at [280, 447] on td "B wax stripless" at bounding box center [268, 465] width 106 height 60
select select "59165"
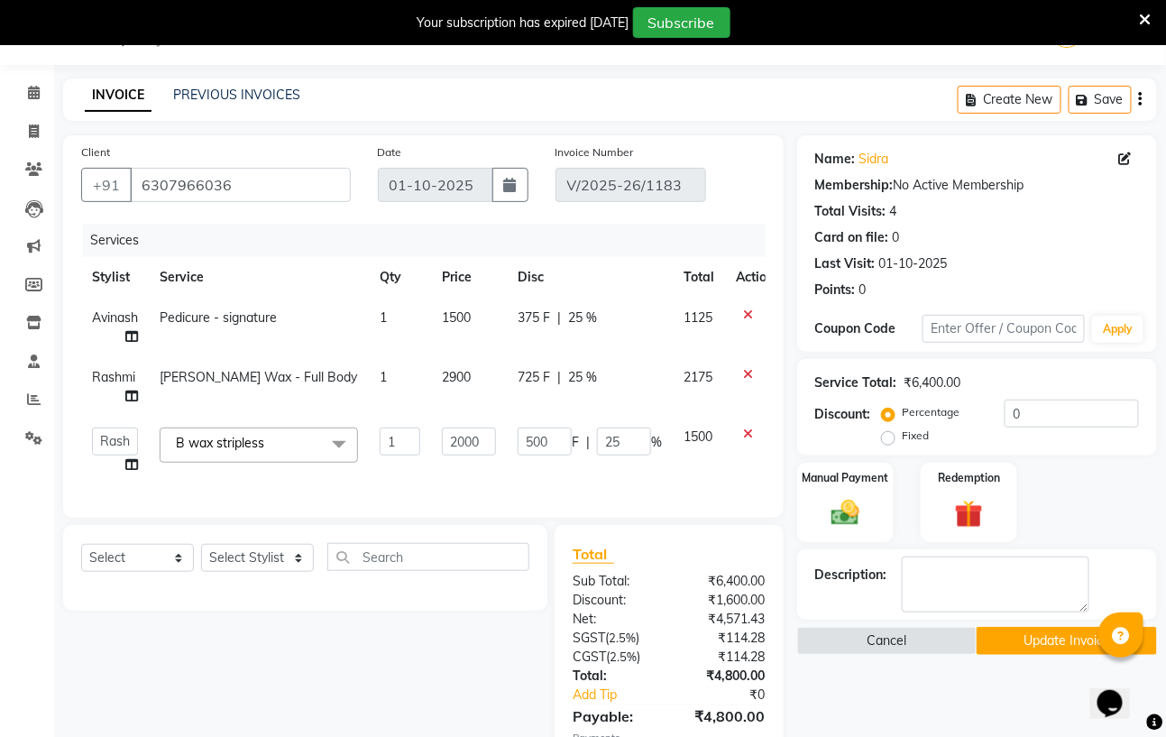
click at [341, 436] on span at bounding box center [339, 444] width 36 height 34
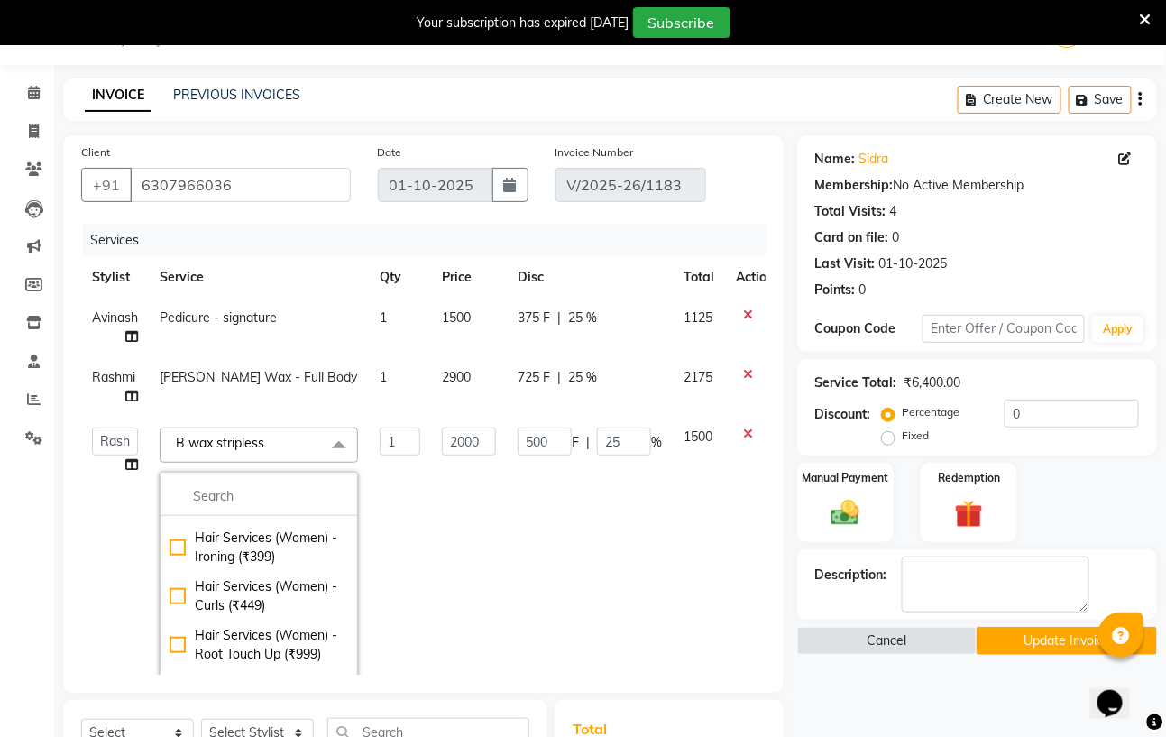
scroll to position [0, 0]
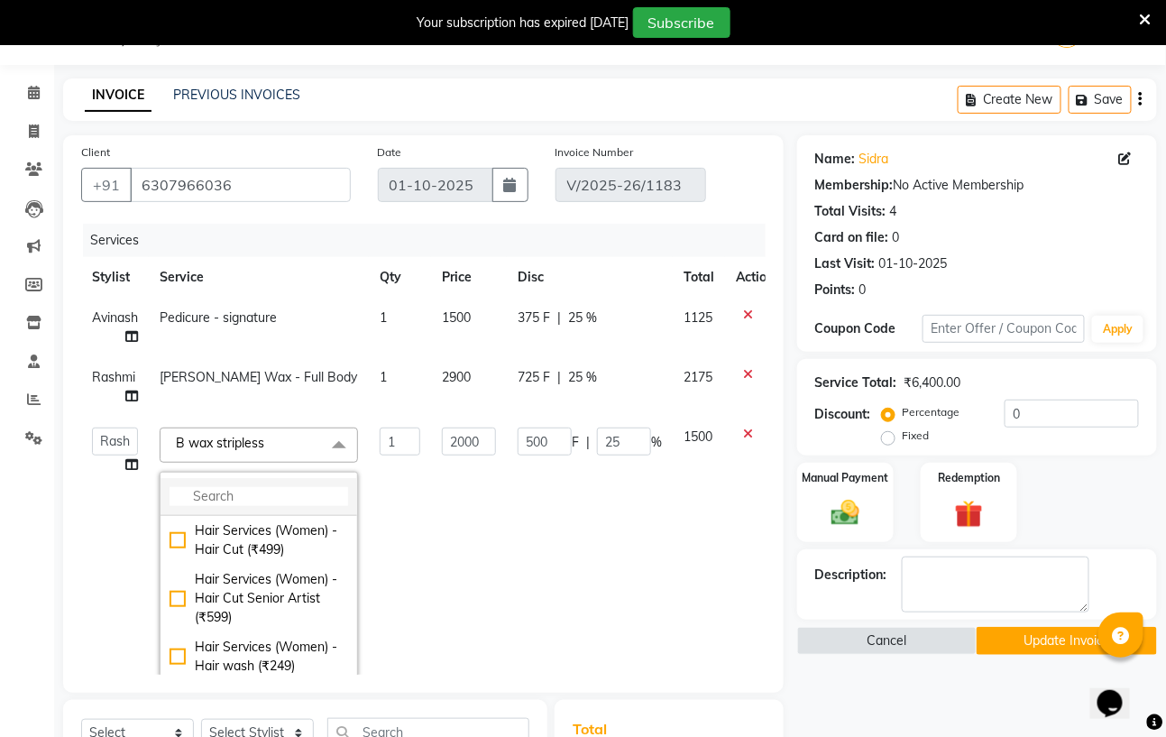
click at [321, 494] on input "multiselect-search" at bounding box center [258, 496] width 179 height 19
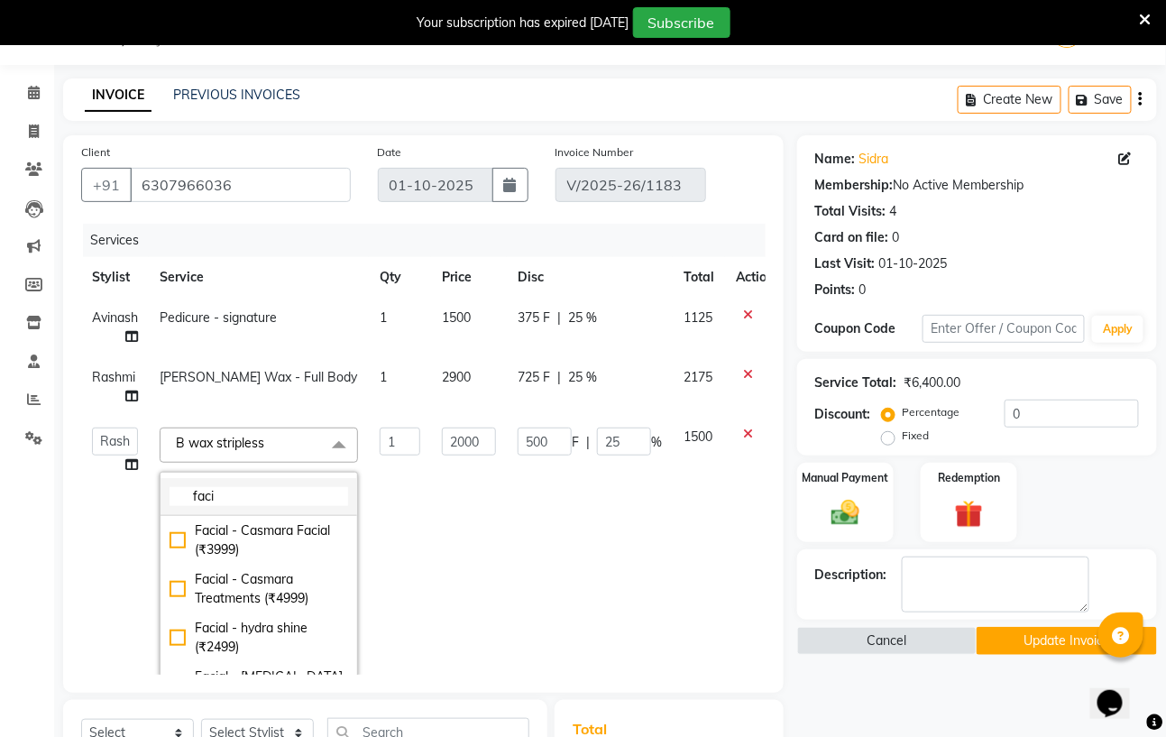
click at [235, 499] on input "faci" at bounding box center [258, 496] width 179 height 19
type input "f"
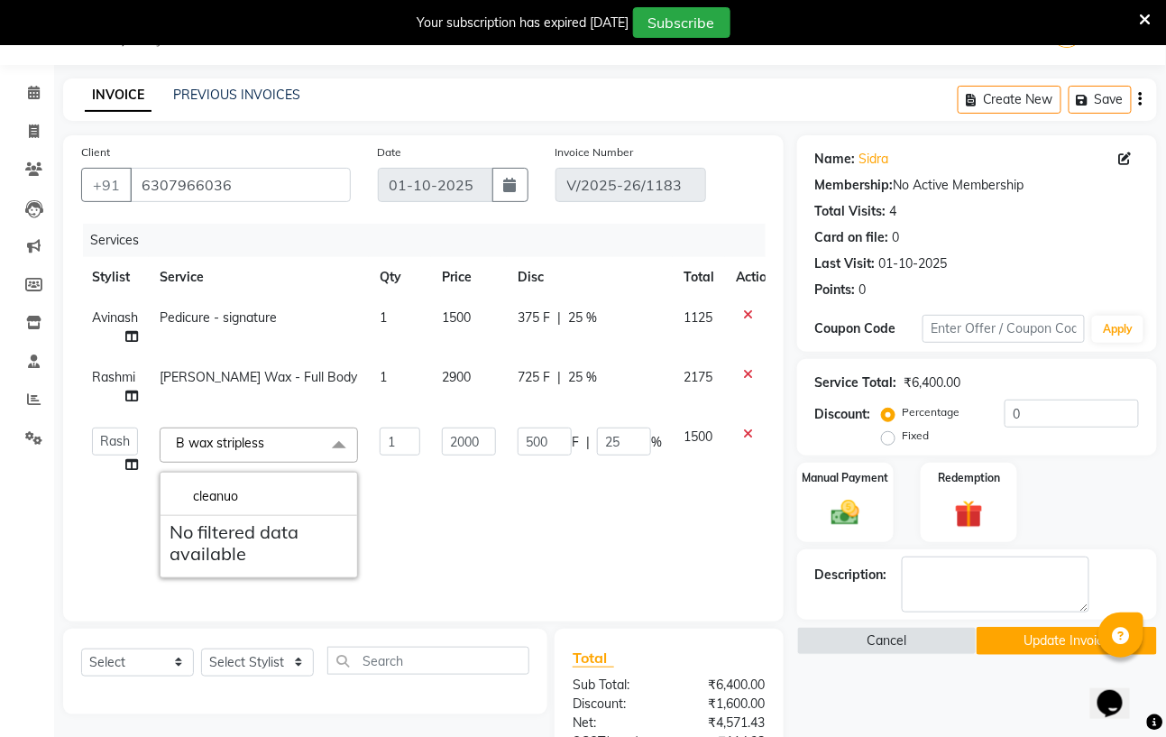
type input "cleanuo"
click at [404, 527] on td "1" at bounding box center [400, 503] width 62 height 172
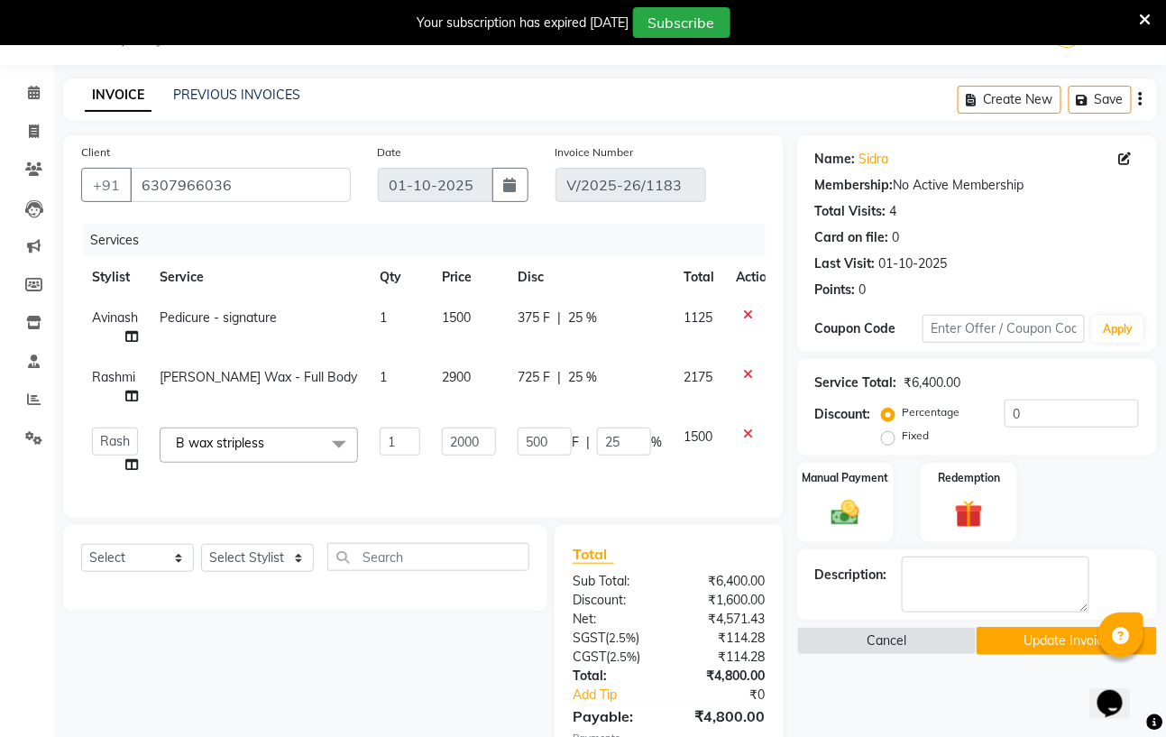
click at [1046, 646] on button "Update Invoice" at bounding box center [1066, 641] width 180 height 28
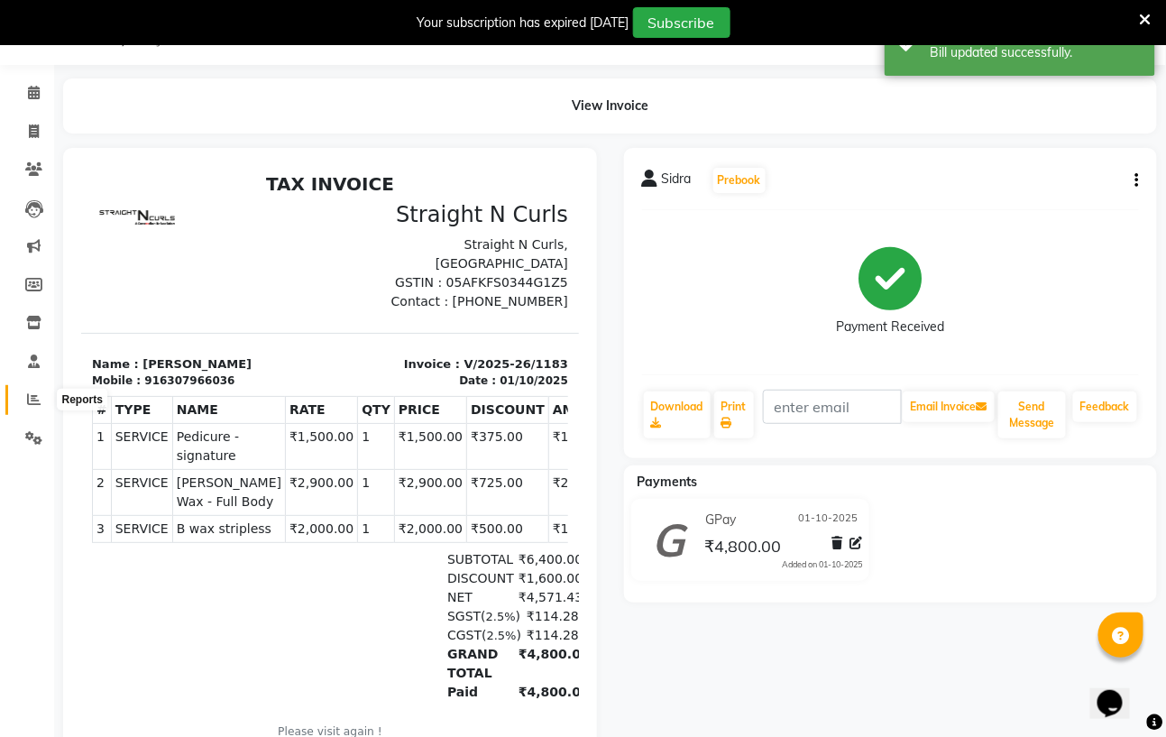
click at [34, 398] on icon at bounding box center [34, 399] width 14 height 14
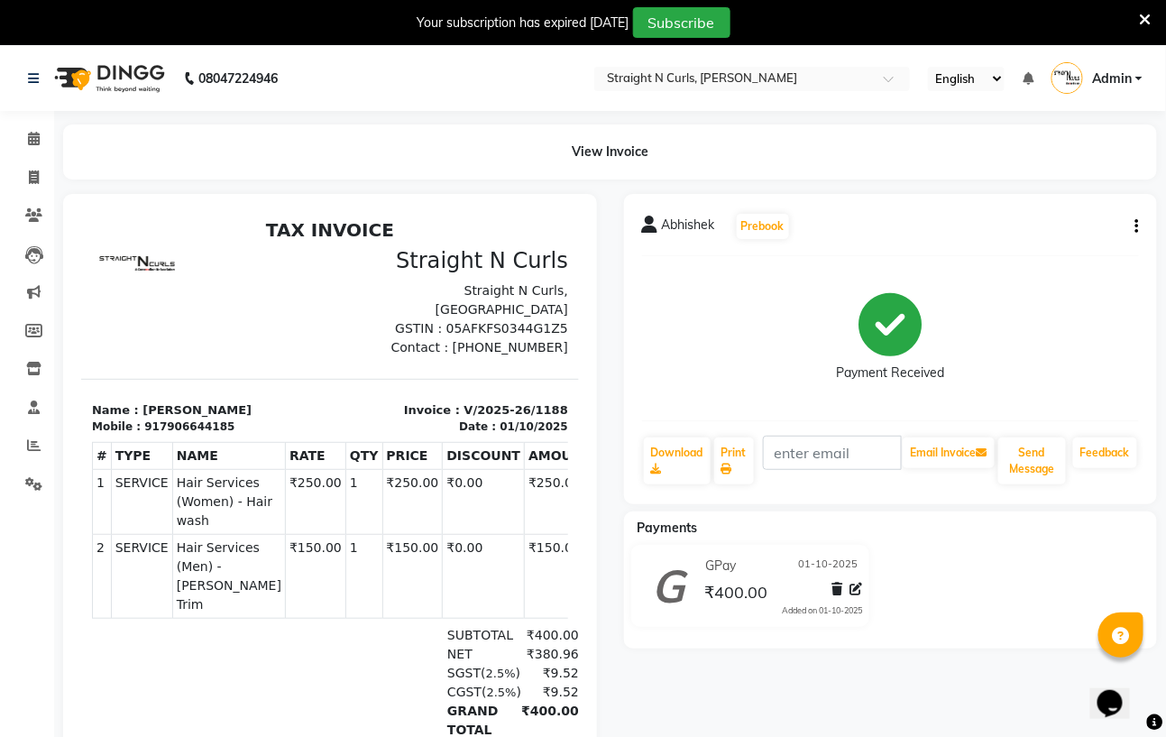
click at [1144, 224] on div "Abhishek Prebook Payment Received Download Print Email Invoice Send Message Fee…" at bounding box center [891, 349] width 534 height 310
click at [1133, 225] on button "button" at bounding box center [1133, 226] width 11 height 19
click at [1070, 244] on div "Edit Invoice" at bounding box center [1047, 248] width 124 height 23
select select "service"
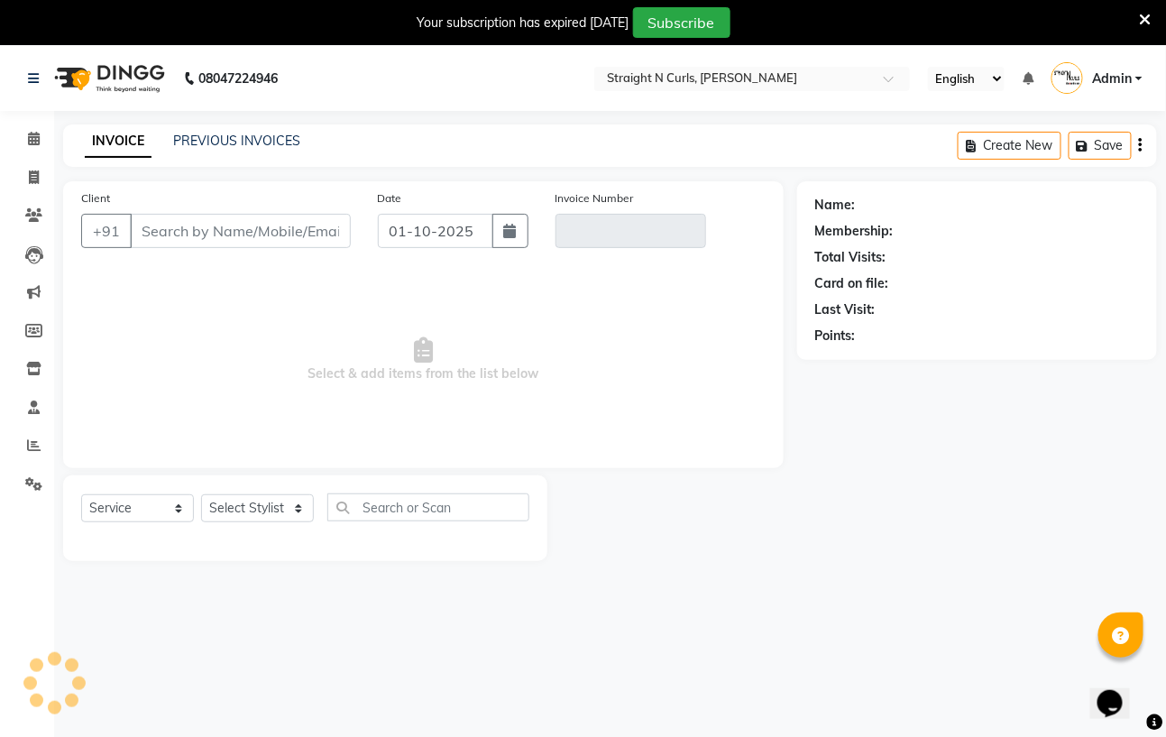
scroll to position [46, 0]
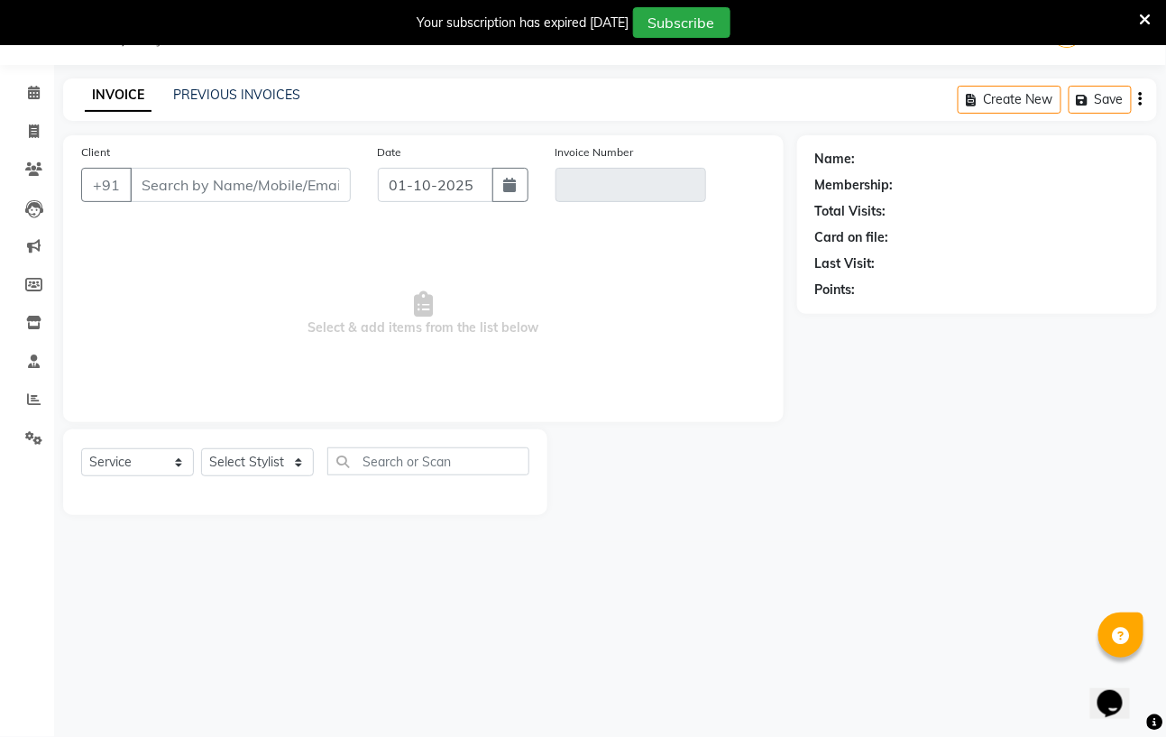
type input "7906644185"
type input "V/2025-26/1188"
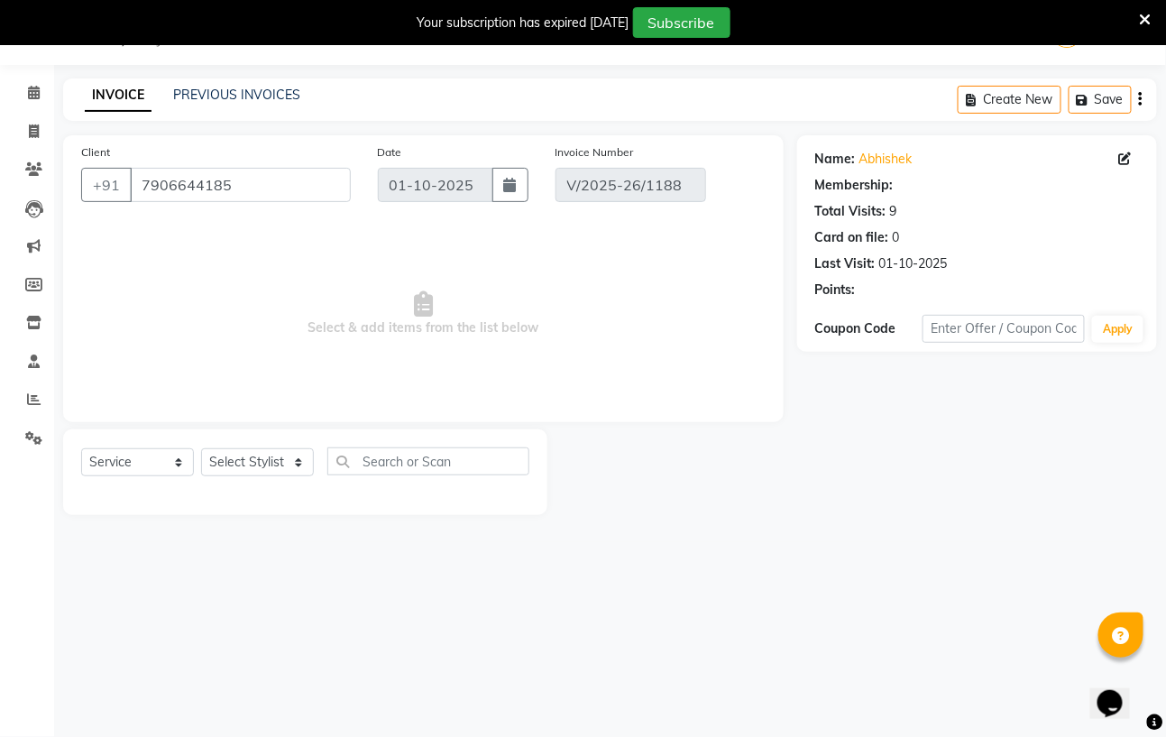
select select "select"
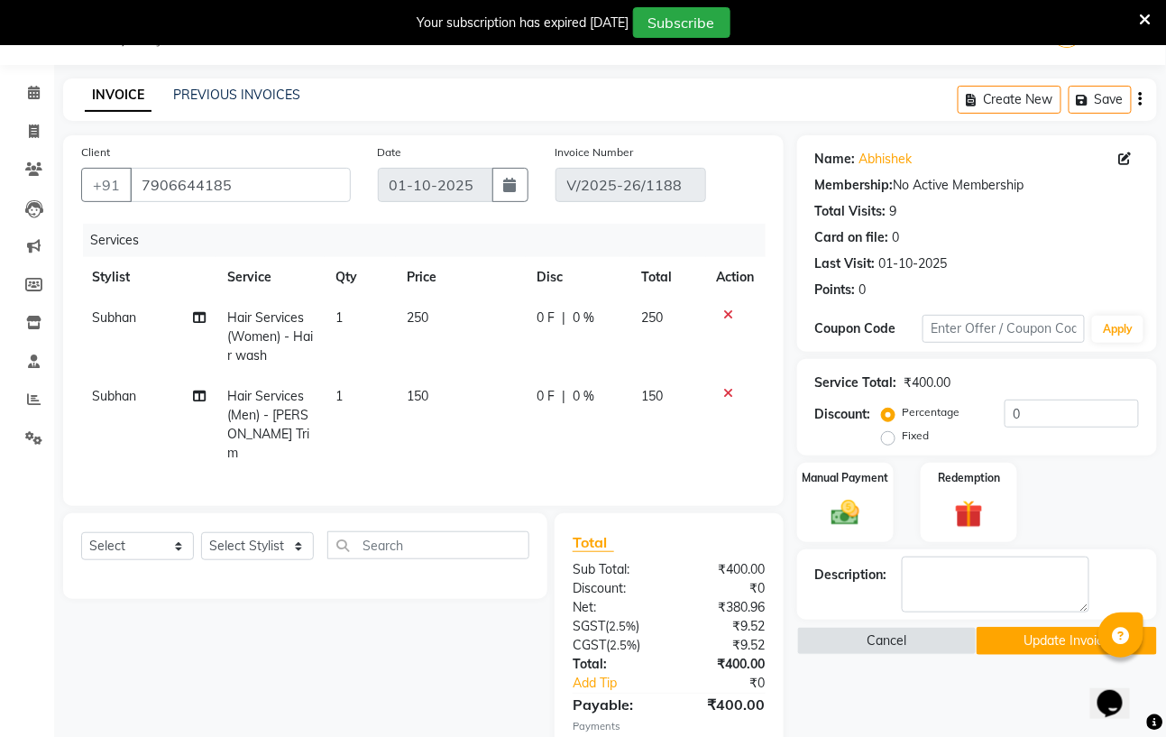
click at [268, 319] on span "Hair Services (Women) - Hair wash" at bounding box center [270, 336] width 86 height 54
select select "61431"
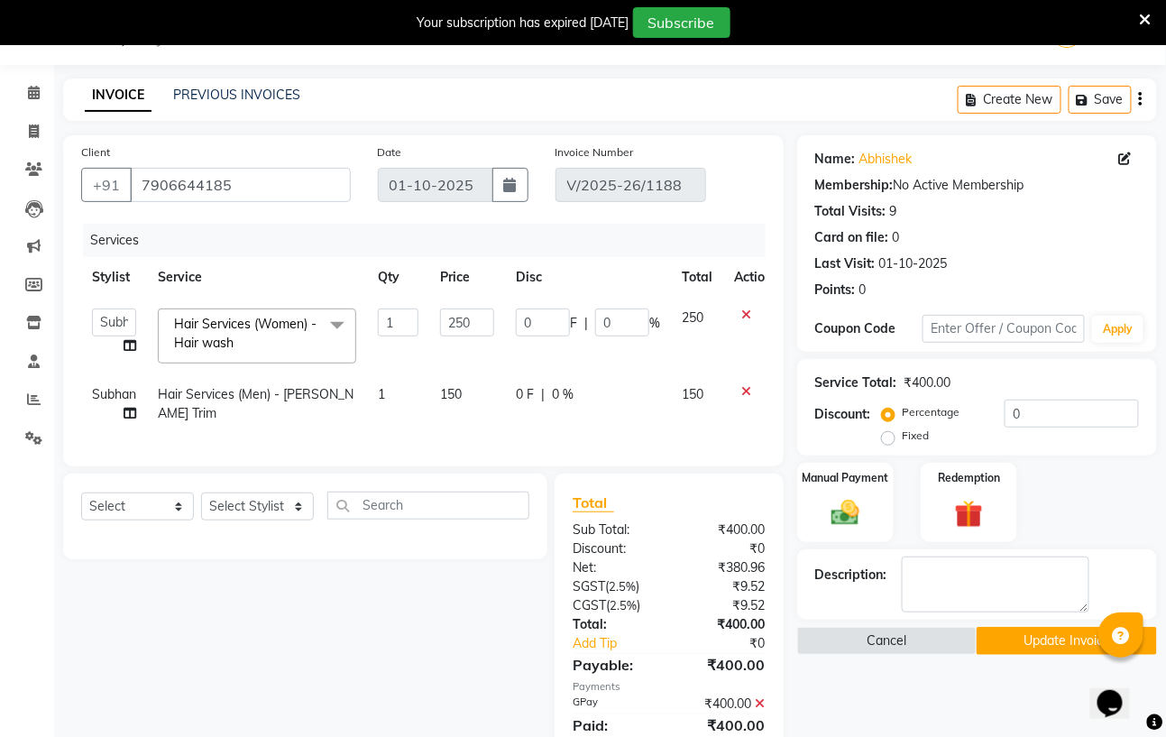
click at [334, 323] on span at bounding box center [337, 325] width 36 height 34
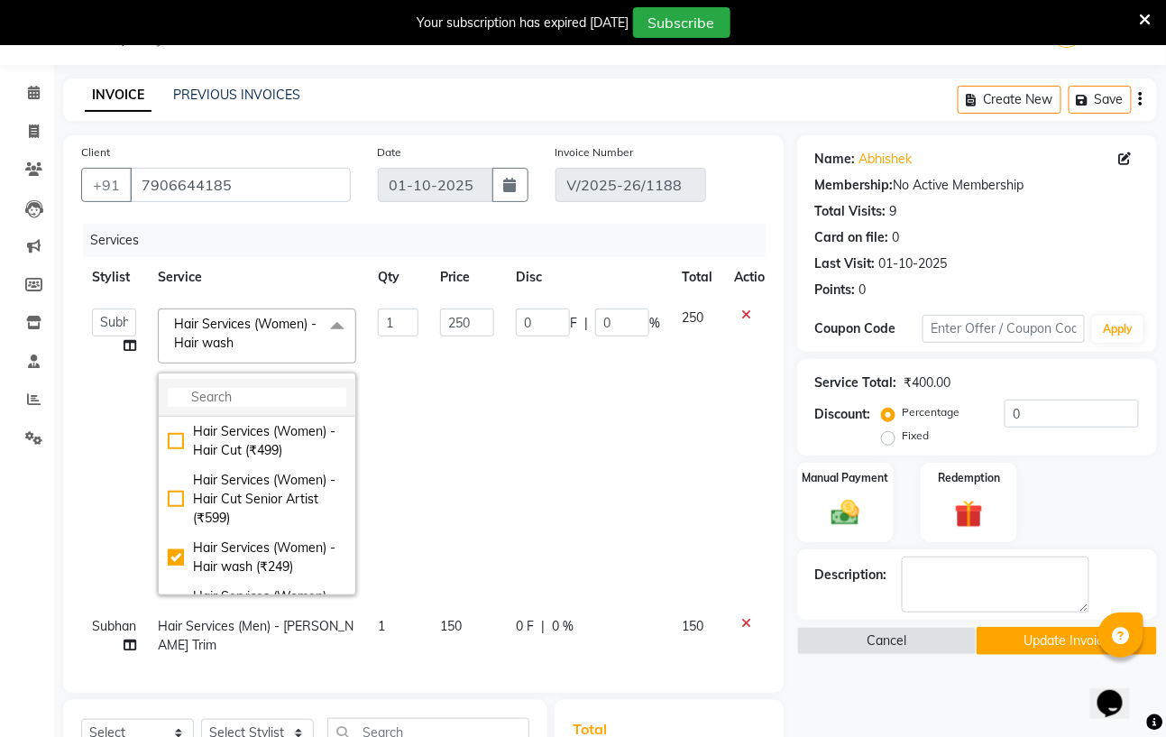
click at [243, 402] on input "multiselect-search" at bounding box center [257, 397] width 179 height 19
type input "hair cut"
click at [175, 576] on div "Hair Services (Men) - Hair Cut (₹249)" at bounding box center [257, 557] width 179 height 38
type input "249"
checkbox input "true"
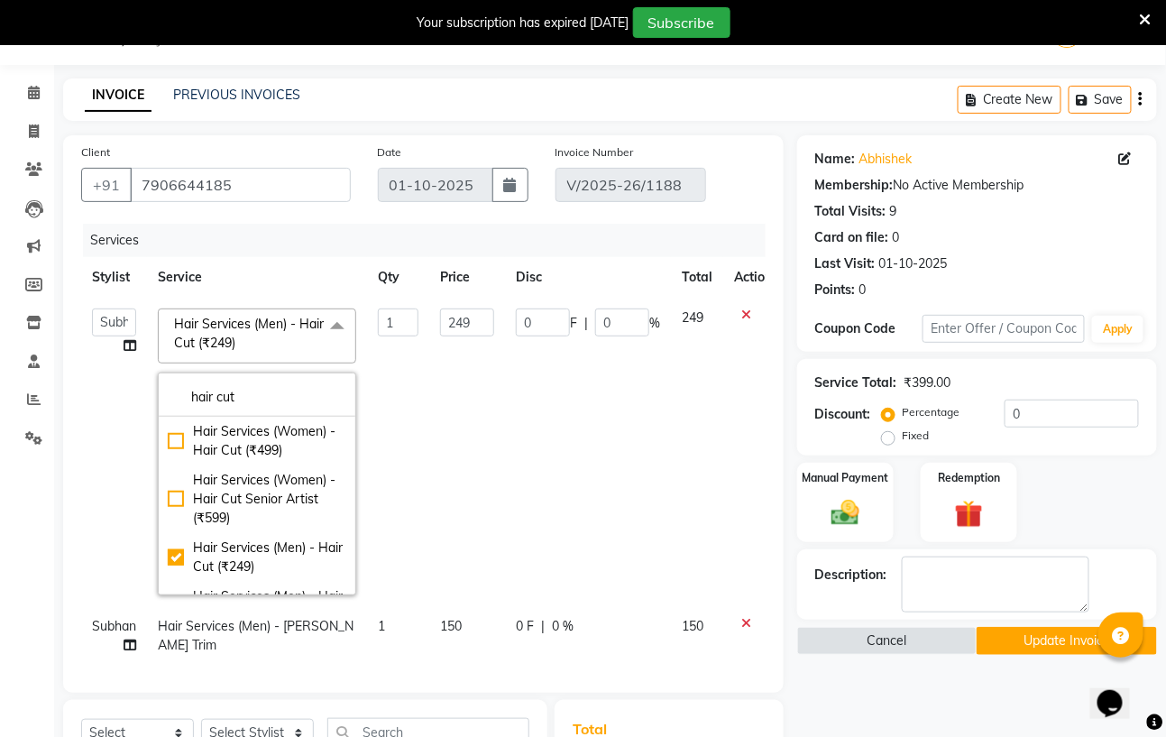
click at [431, 457] on td "249" at bounding box center [467, 452] width 76 height 308
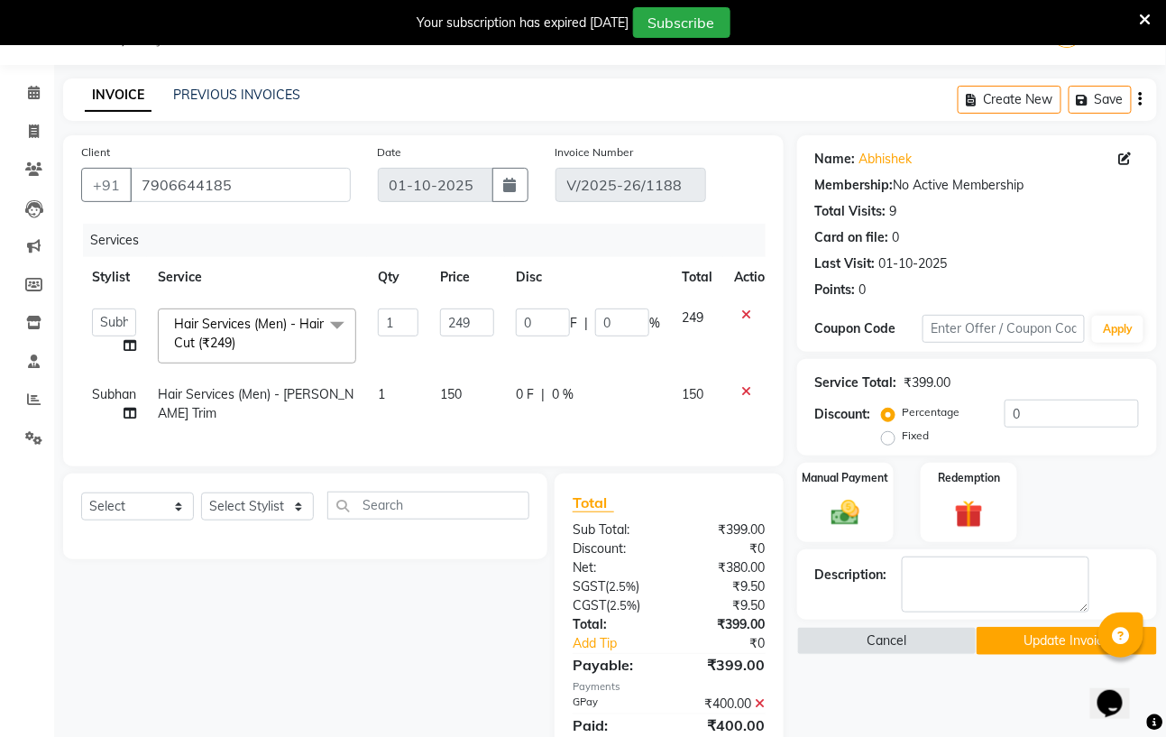
click at [1023, 647] on button "Update Invoice" at bounding box center [1066, 641] width 180 height 28
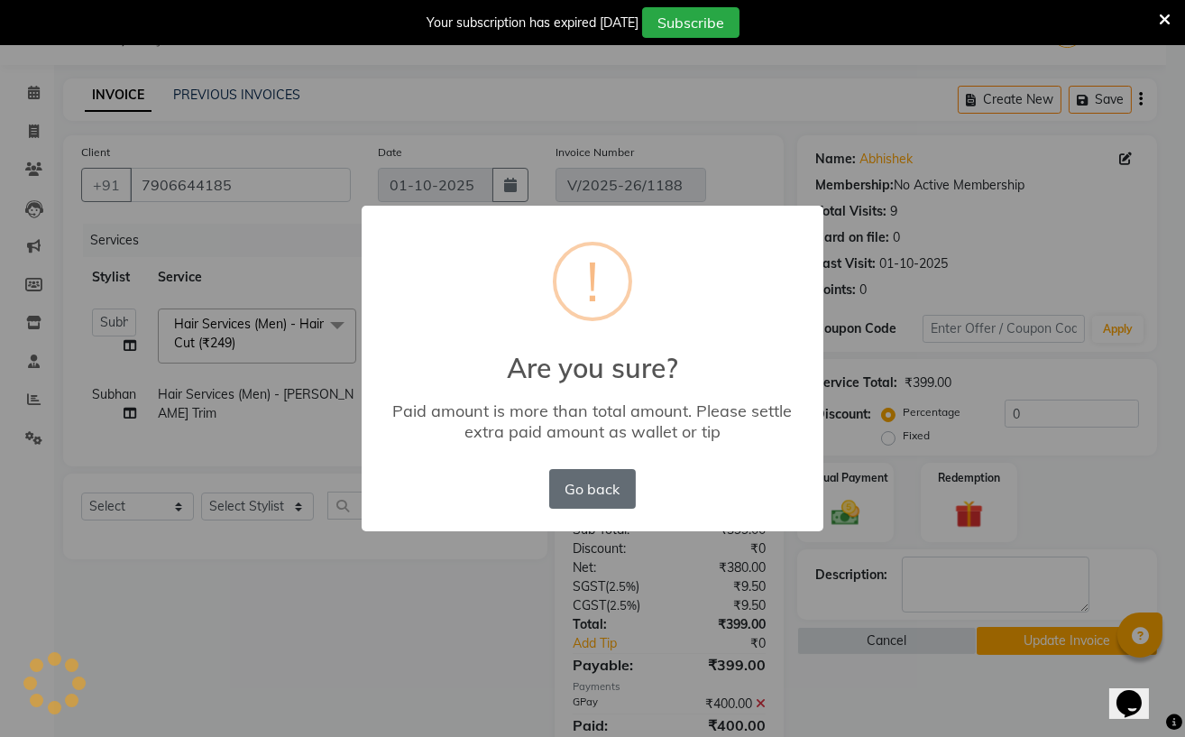
click at [575, 495] on button "Go back" at bounding box center [592, 489] width 87 height 40
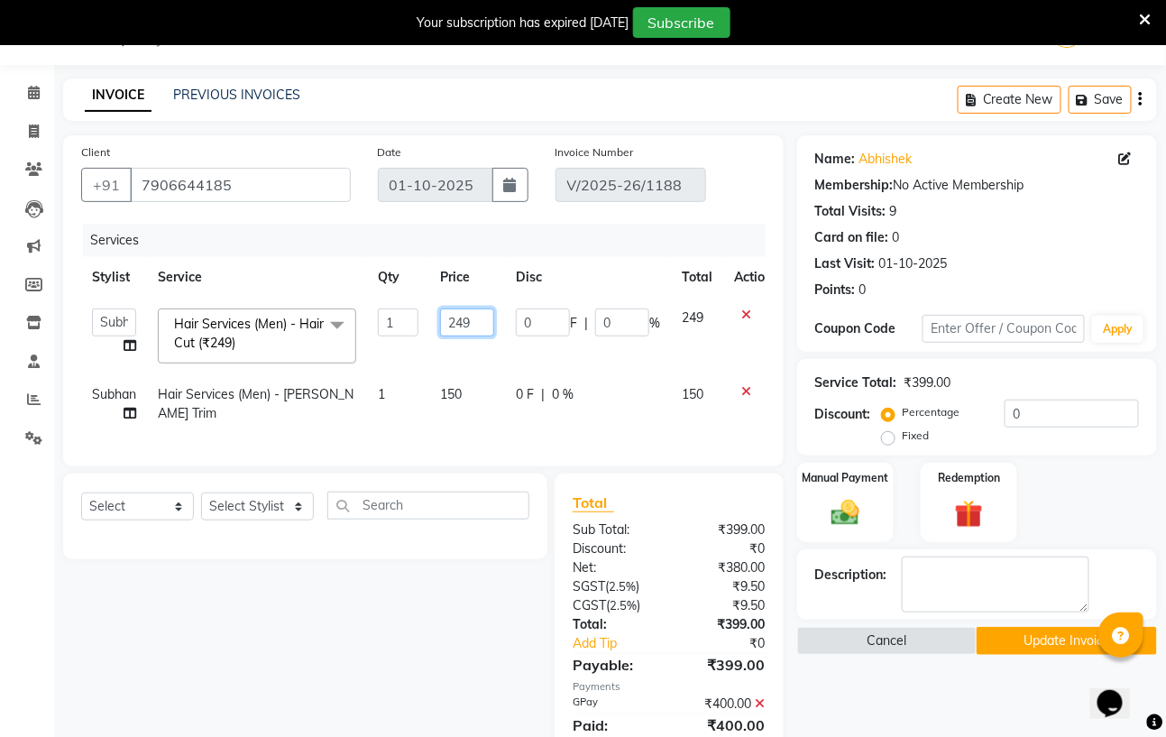
click at [477, 319] on input "249" at bounding box center [467, 322] width 54 height 28
type input "250"
click at [1007, 642] on button "Update Invoice" at bounding box center [1066, 641] width 180 height 28
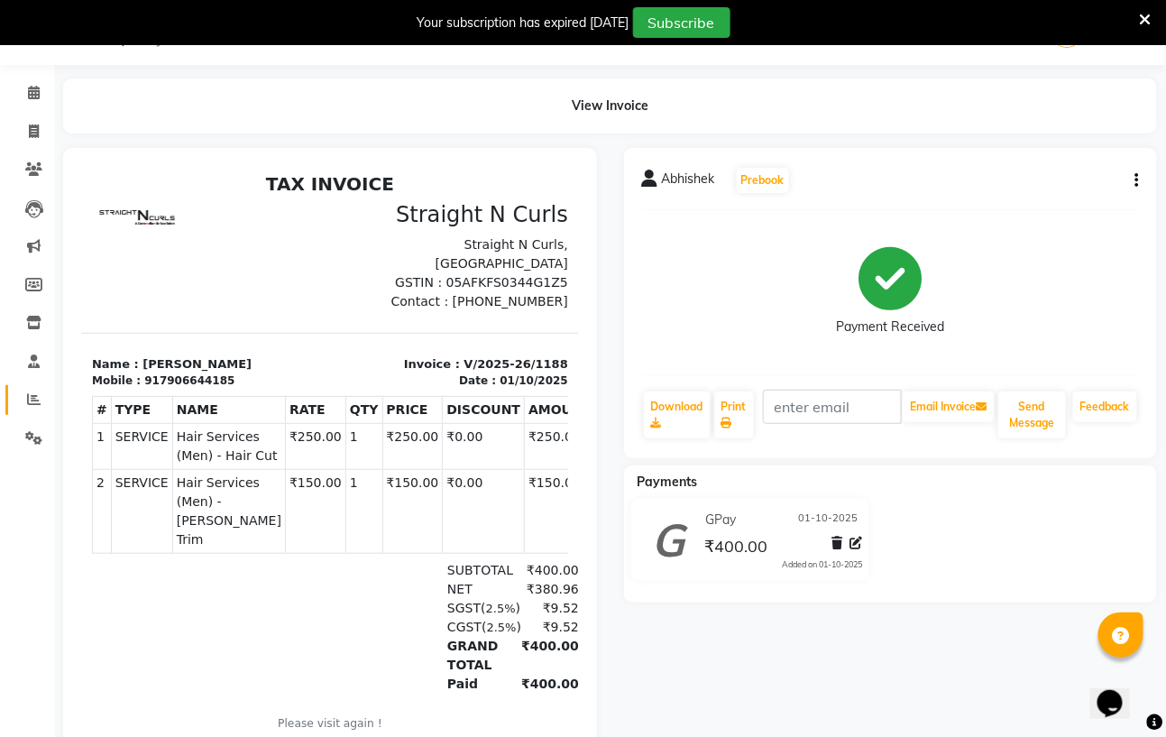
click at [15, 397] on link "Reports" at bounding box center [26, 400] width 43 height 30
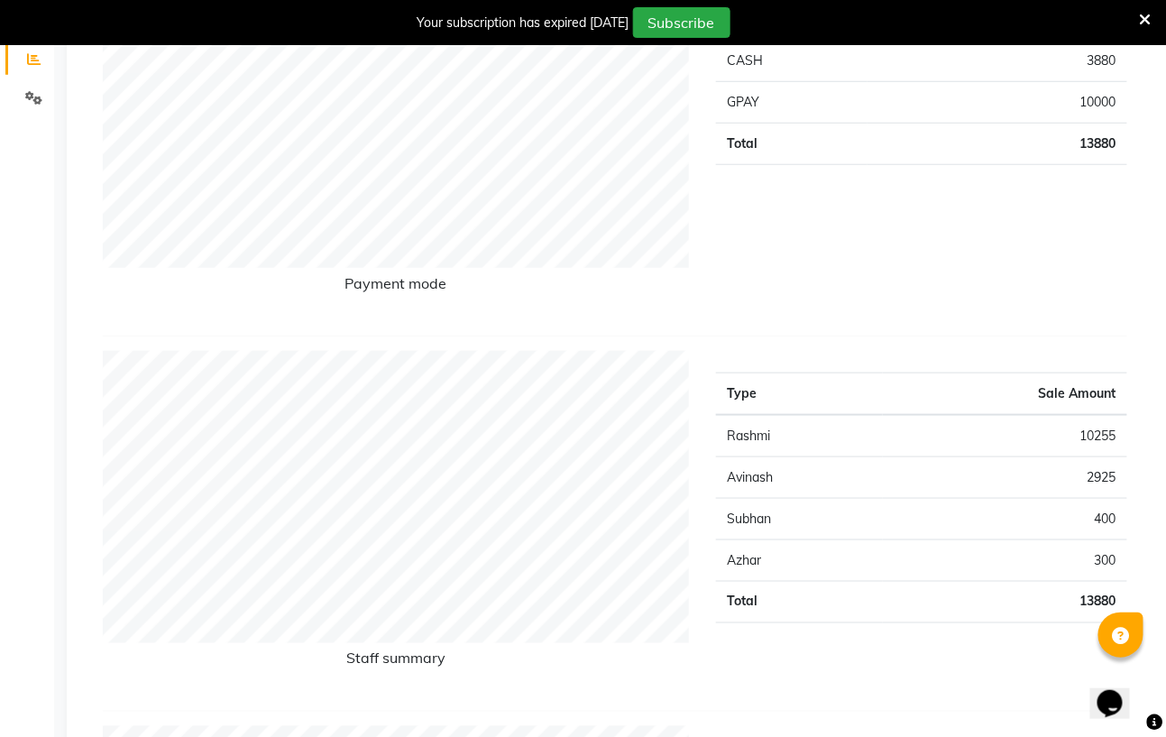
scroll to position [407, 0]
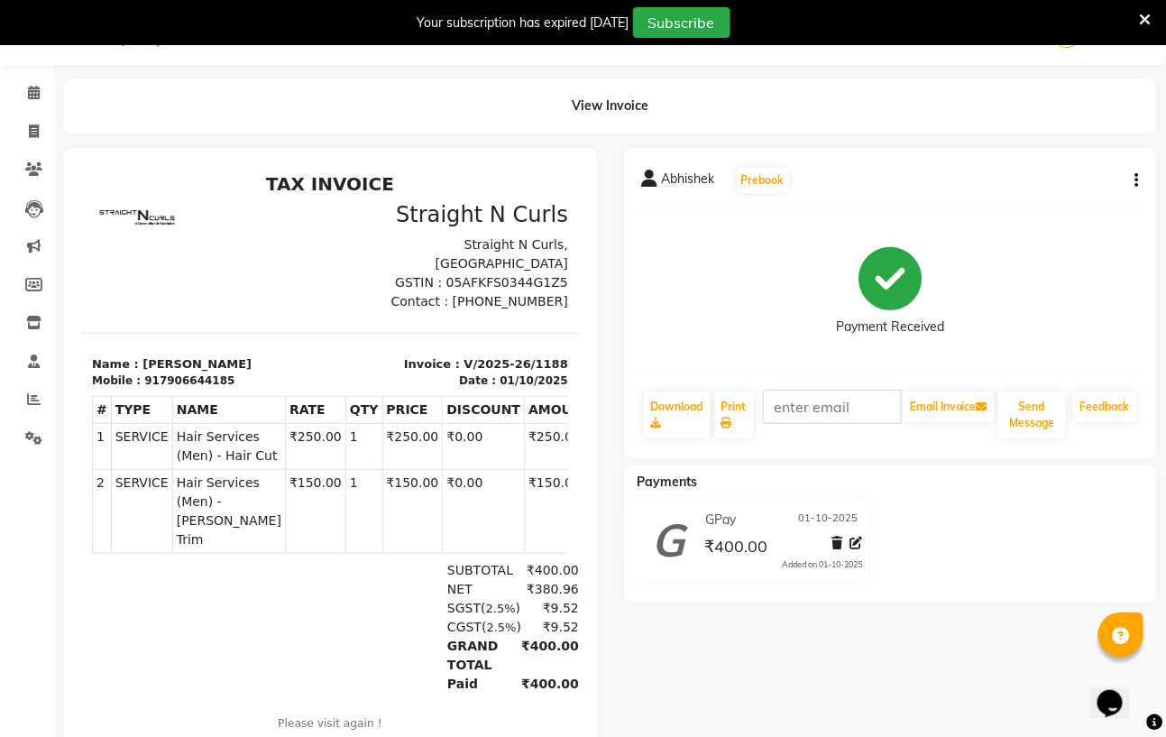
select select "service"
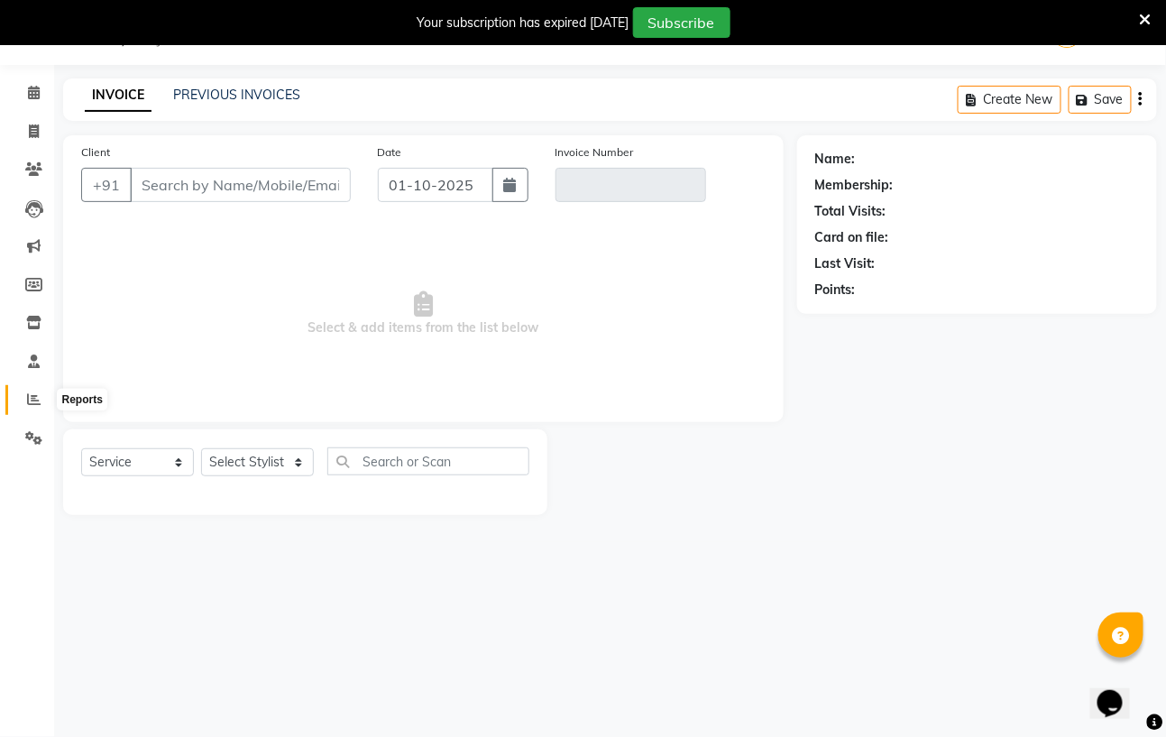
click at [27, 398] on icon at bounding box center [34, 399] width 14 height 14
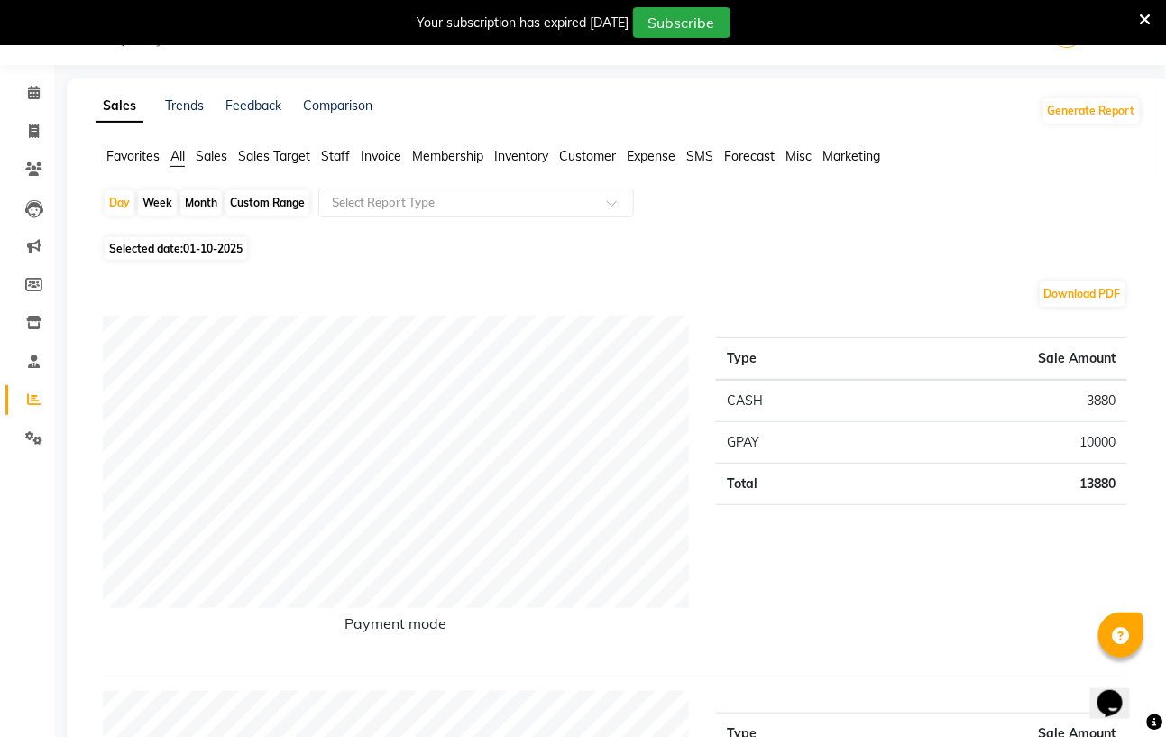
click at [198, 199] on div "Month" at bounding box center [200, 202] width 41 height 25
select select "10"
select select "2025"
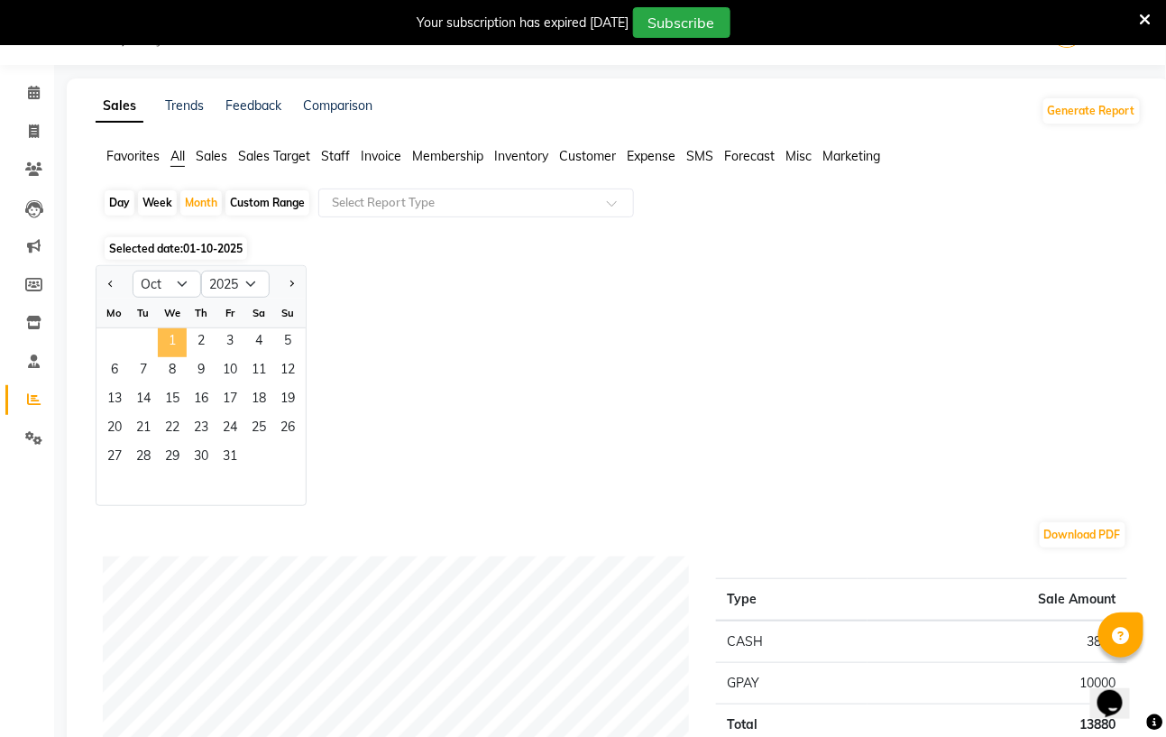
click at [160, 338] on span "1" at bounding box center [172, 342] width 29 height 29
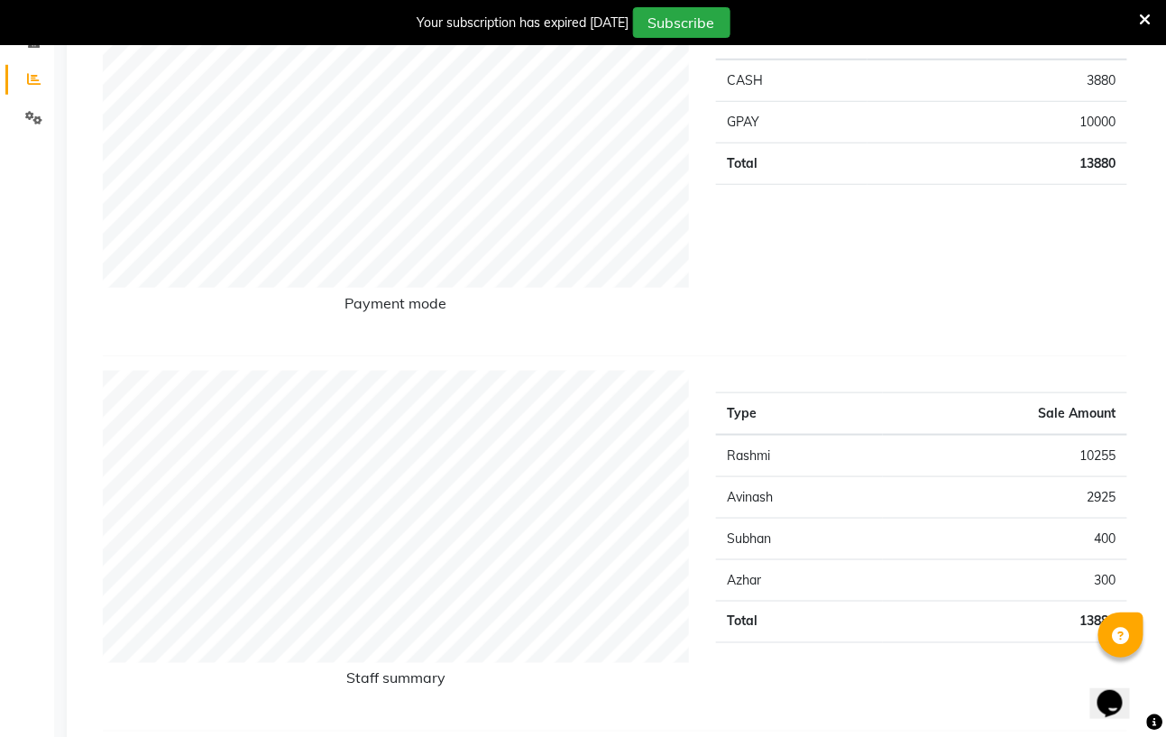
scroll to position [286, 0]
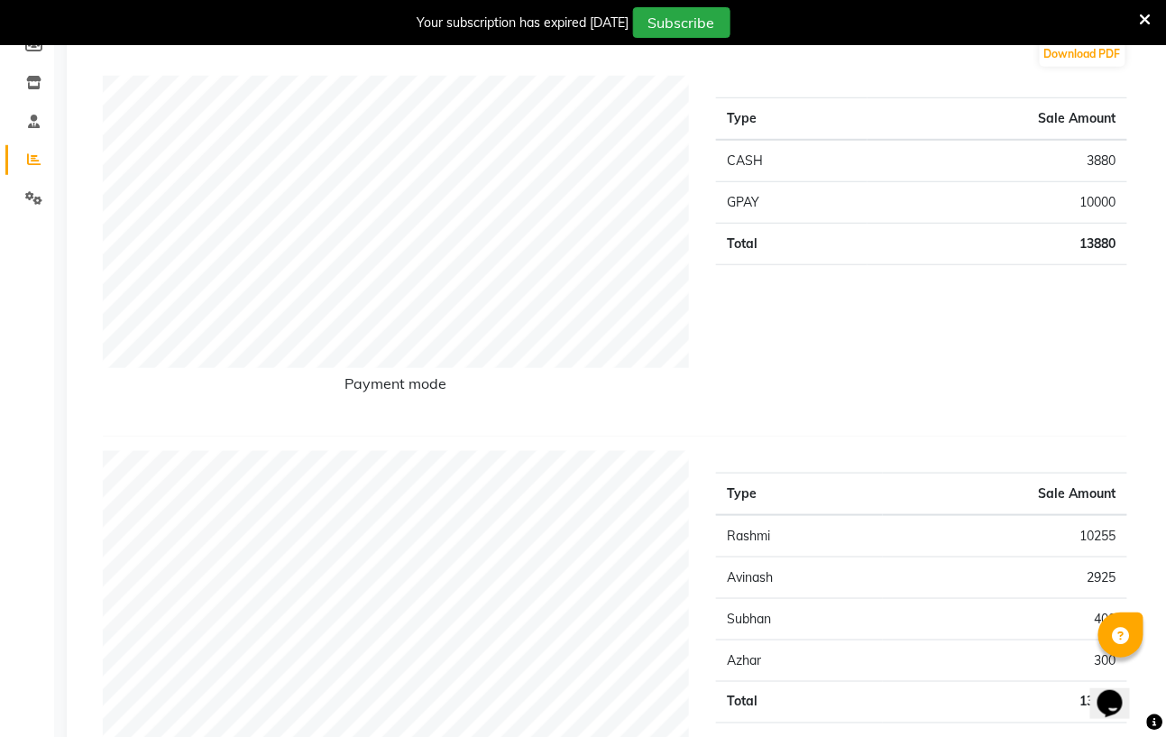
select select "service"
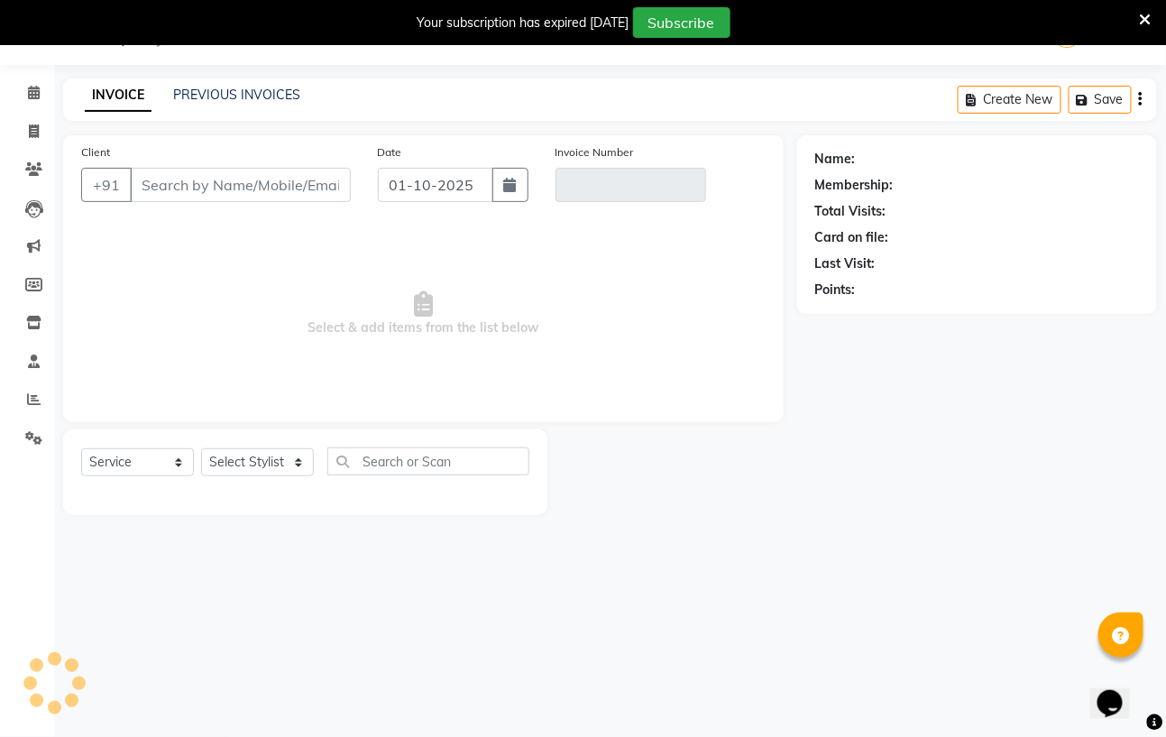
scroll to position [46, 0]
type input "7906644185"
type input "V/2025-26/1188"
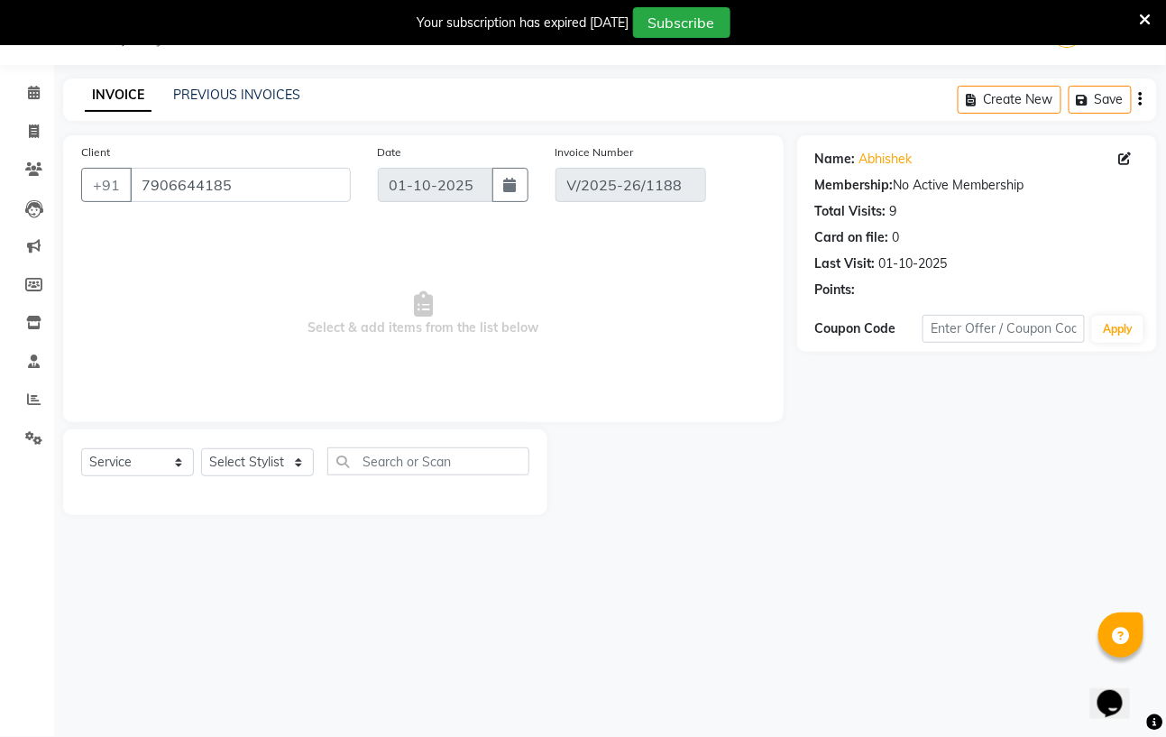
select select "select"
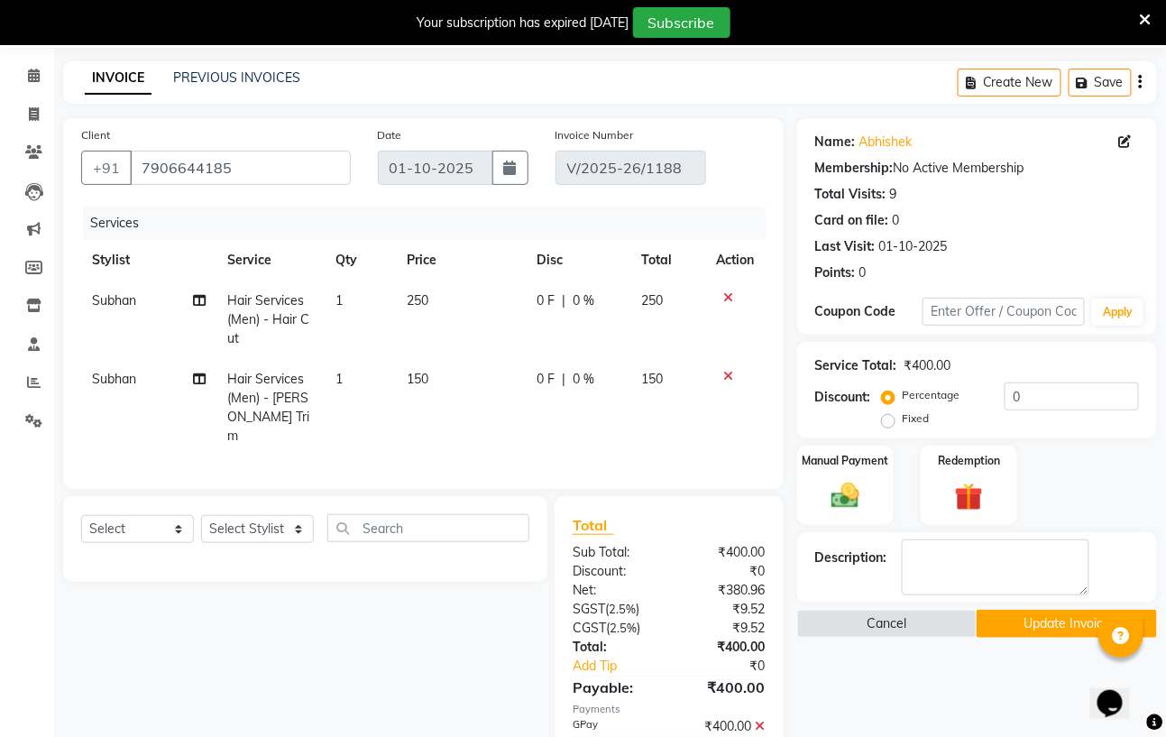
scroll to position [0, 0]
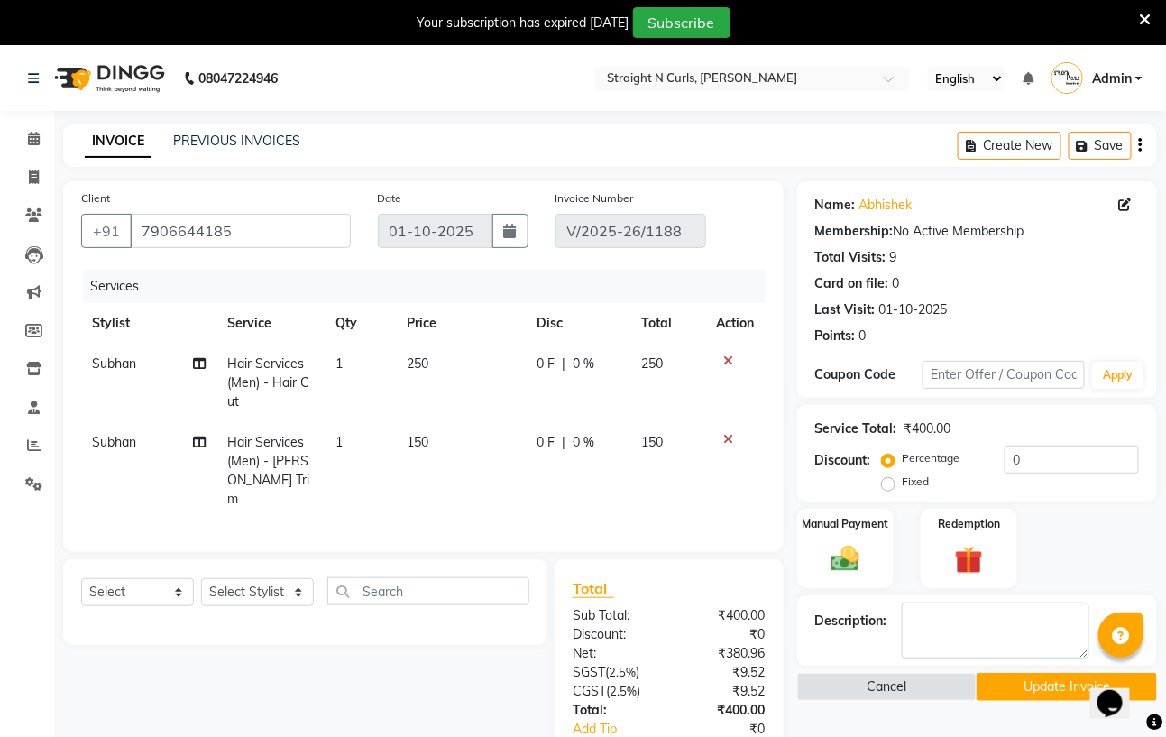
click at [111, 138] on link "INVOICE" at bounding box center [118, 141] width 67 height 32
click at [29, 213] on icon at bounding box center [33, 215] width 17 height 14
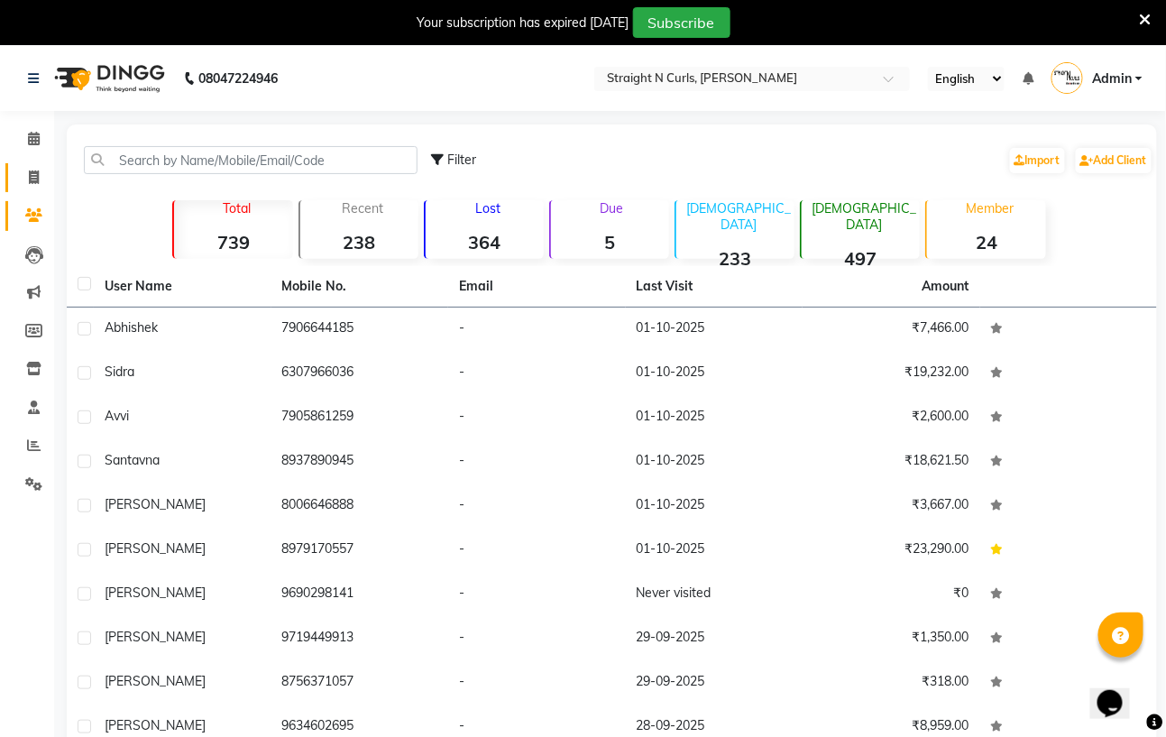
click at [37, 188] on link "Invoice" at bounding box center [26, 178] width 43 height 30
select select "service"
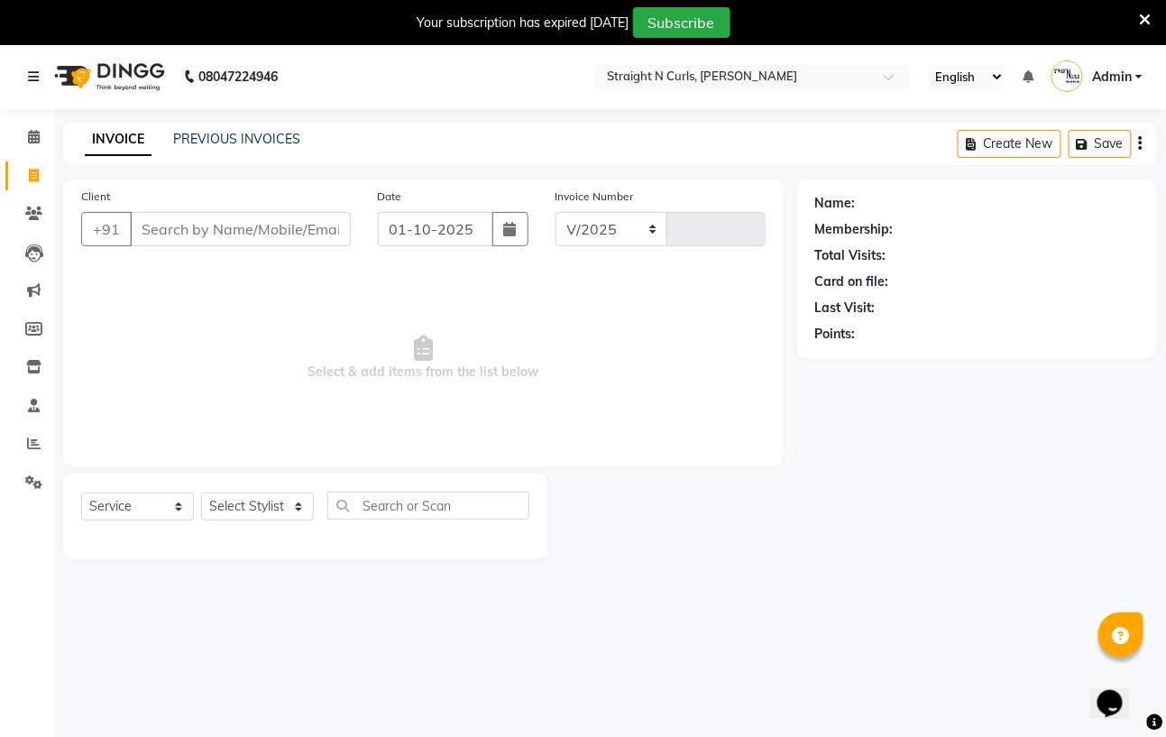
select select "7039"
type input "1189"
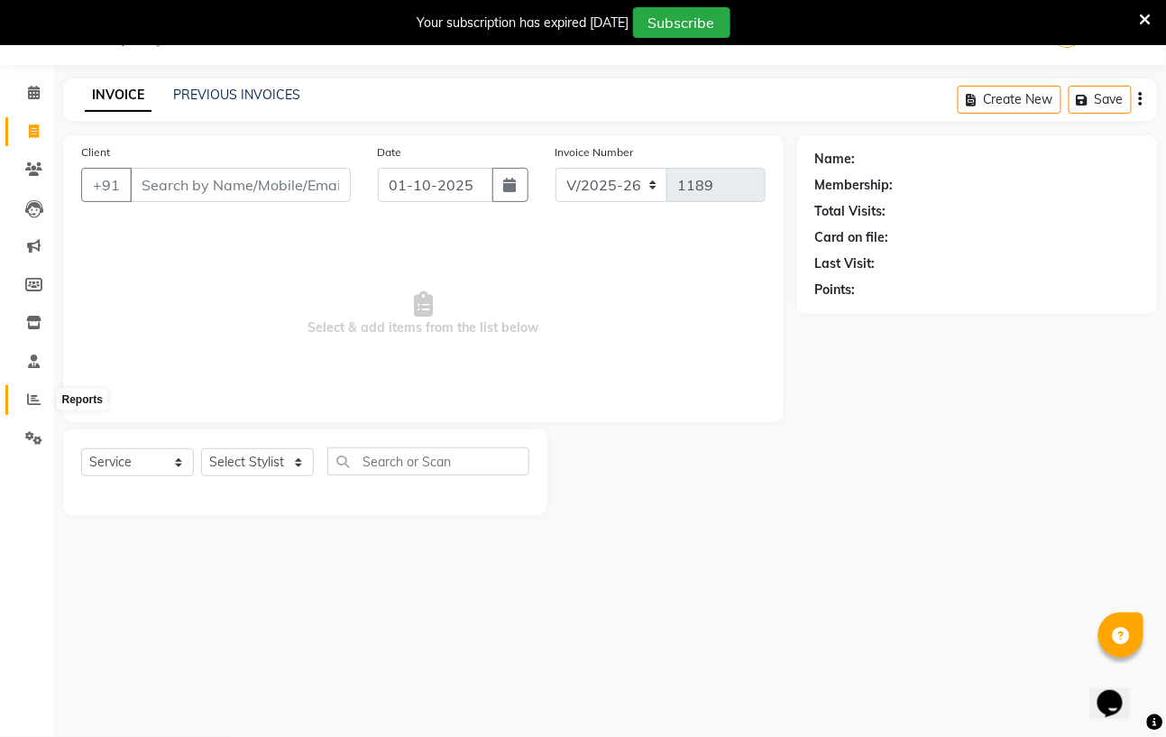
click at [32, 392] on icon at bounding box center [34, 399] width 14 height 14
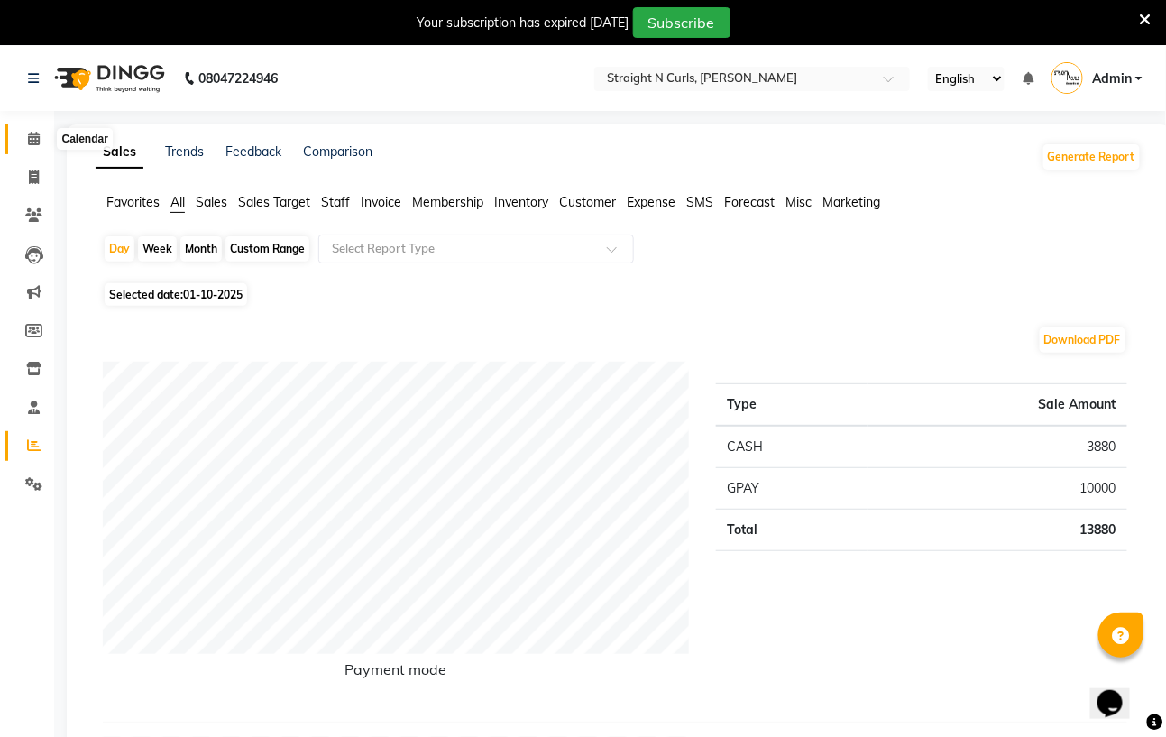
click at [33, 142] on icon at bounding box center [34, 139] width 12 height 14
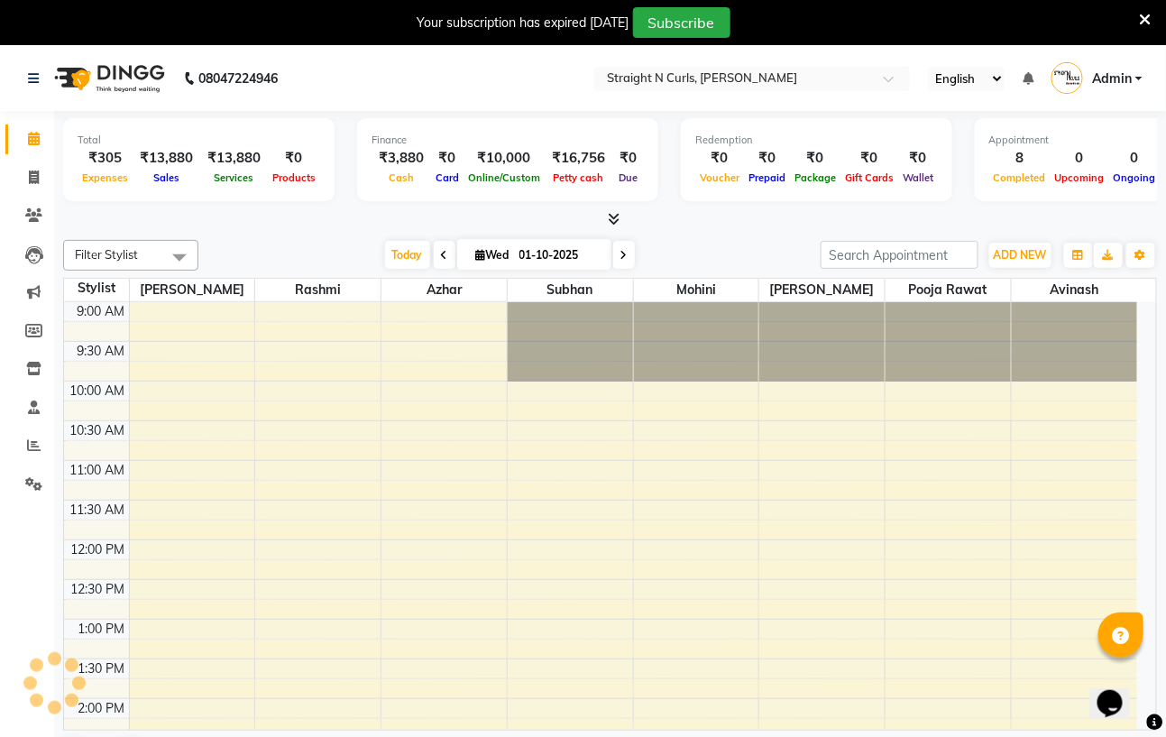
scroll to position [501, 0]
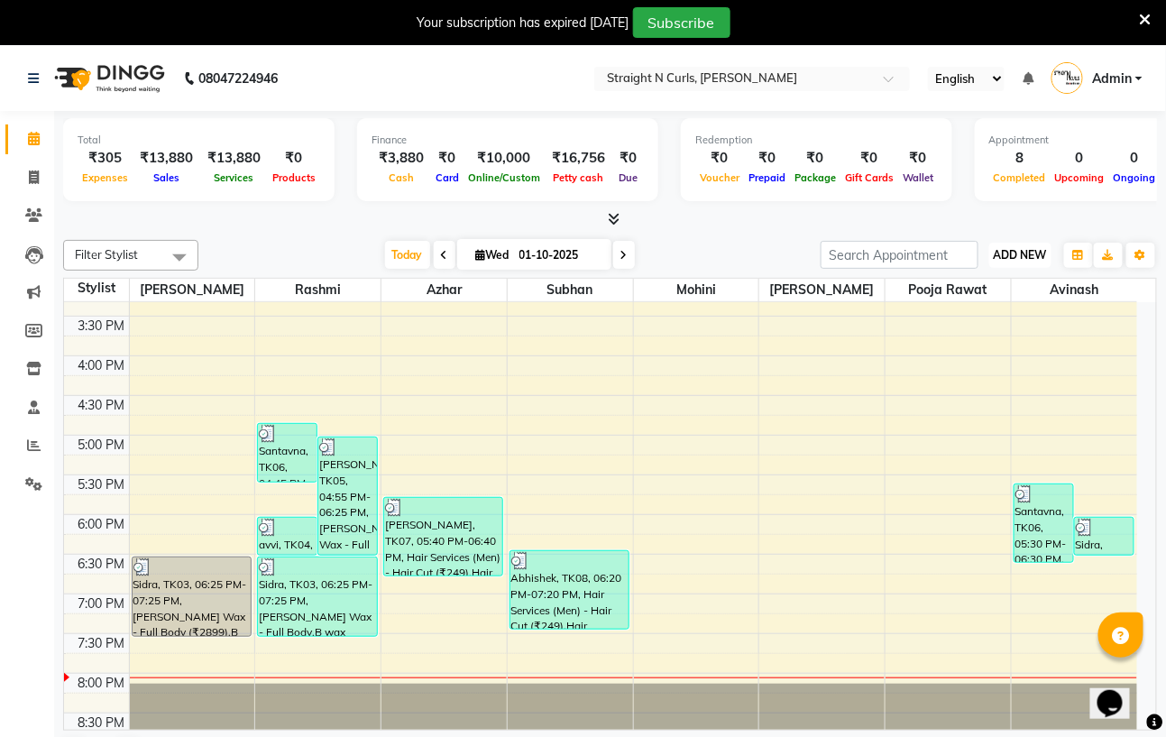
click at [1026, 248] on span "ADD NEW" at bounding box center [1019, 255] width 53 height 14
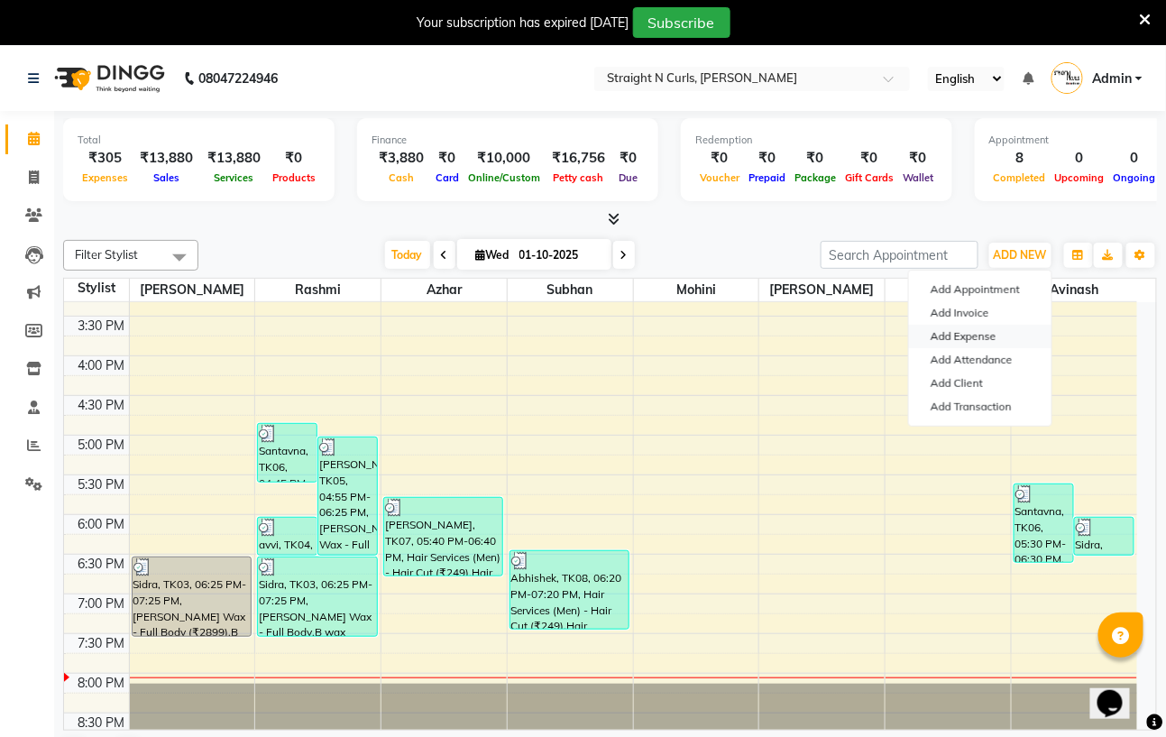
click at [1014, 336] on link "Add Expense" at bounding box center [980, 336] width 142 height 23
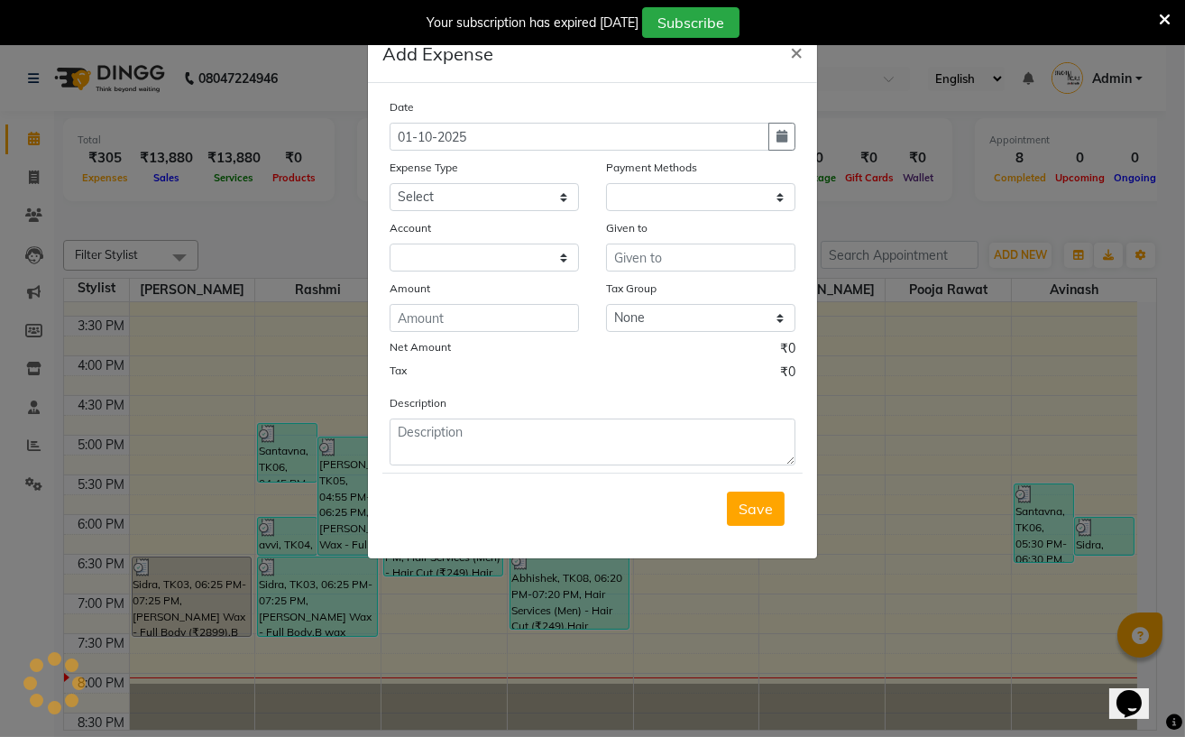
select select "1"
select select "6102"
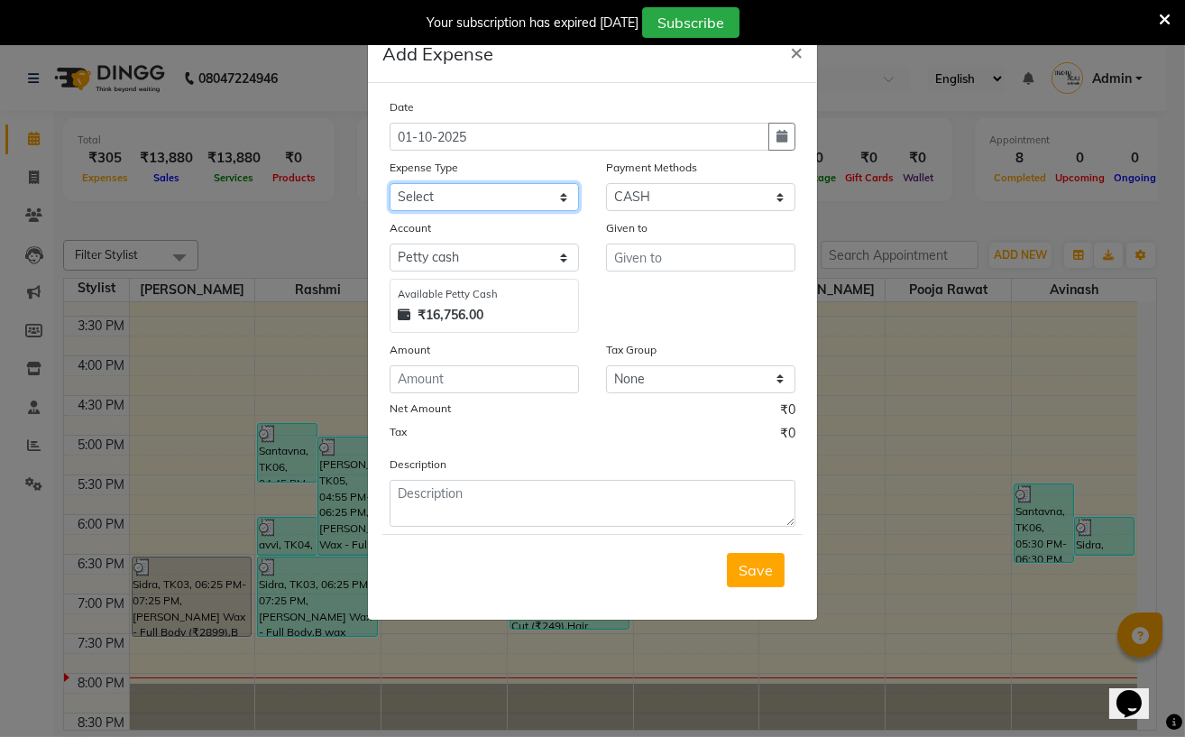
click at [550, 196] on select "Select Advance Salary Cash transfer to bank Client Snacks Electricity Fuel Ince…" at bounding box center [483, 197] width 189 height 28
select select "18824"
click at [389, 185] on select "Select Advance Salary Cash transfer to bank Client Snacks Electricity Fuel Ince…" at bounding box center [483, 197] width 189 height 28
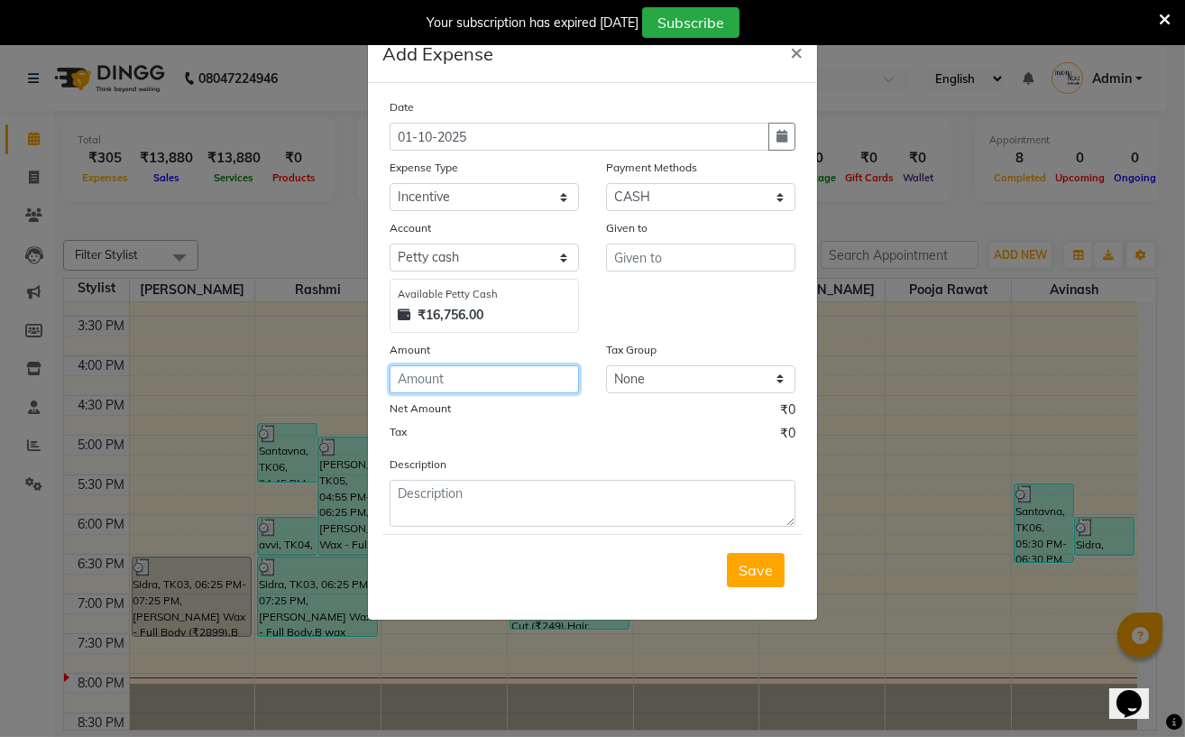
click at [505, 386] on input "number" at bounding box center [483, 379] width 189 height 28
type input "975"
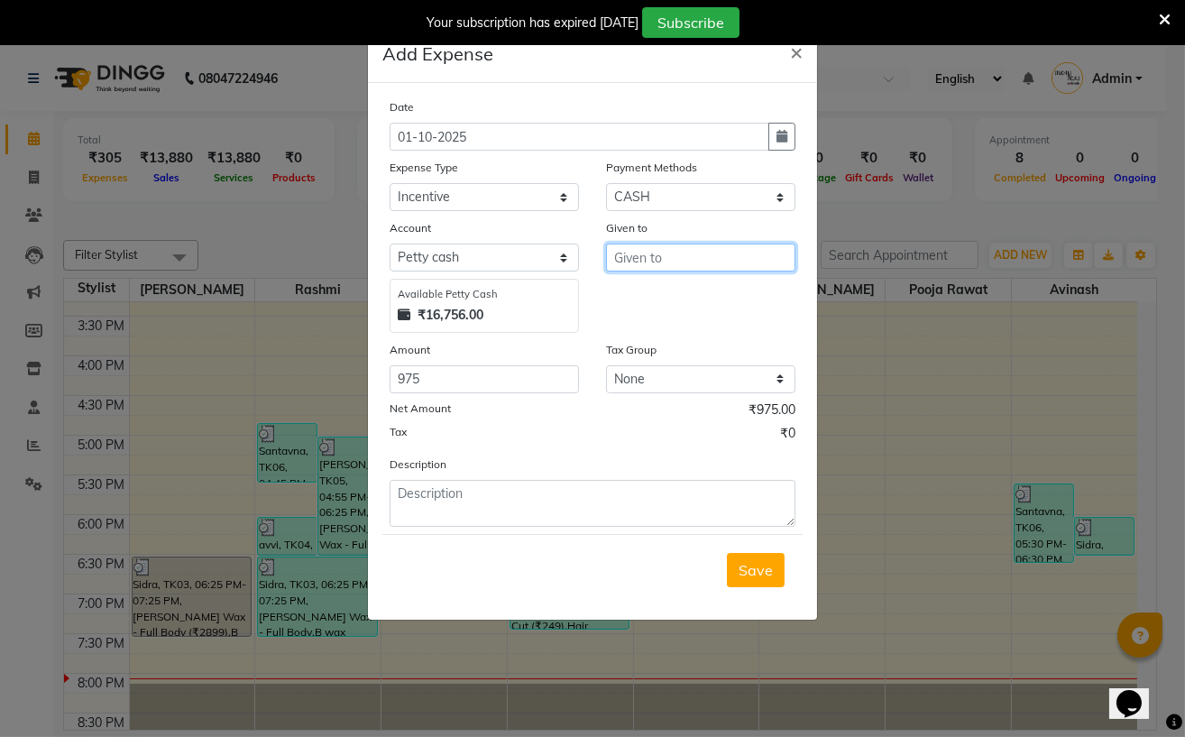
click at [637, 263] on input "text" at bounding box center [700, 257] width 189 height 28
type input "rashmi"
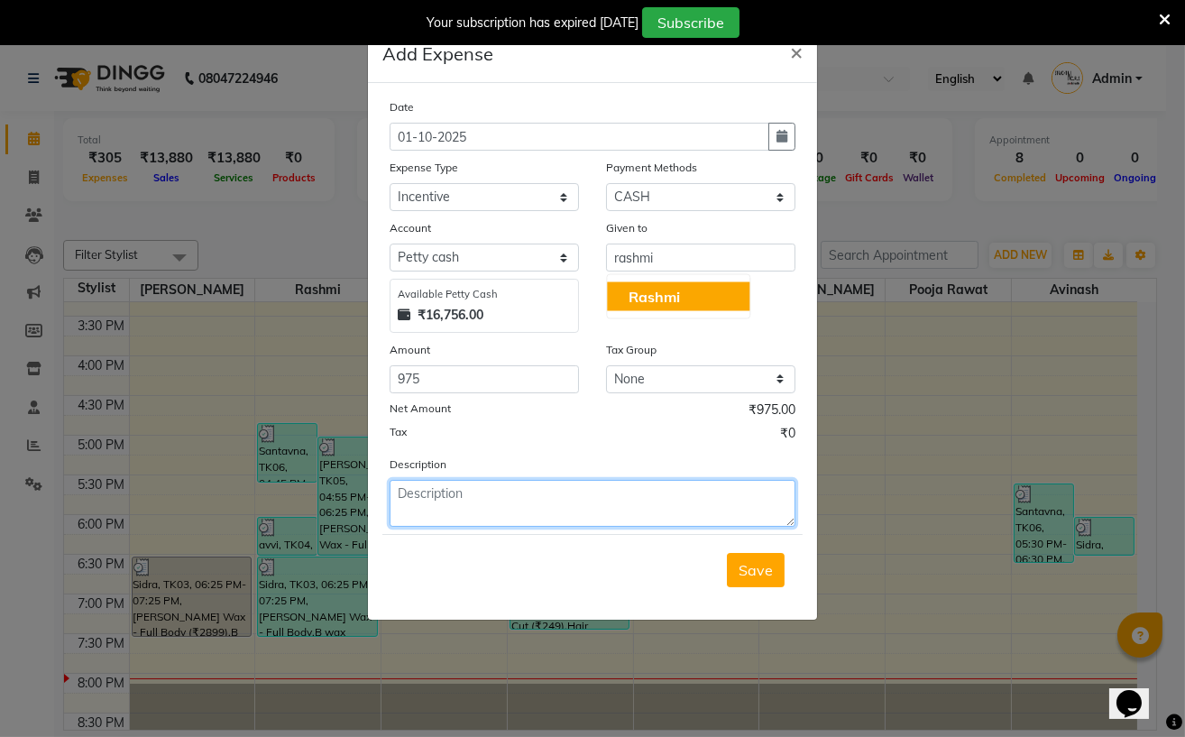
click at [536, 488] on textarea at bounding box center [592, 503] width 406 height 47
type textarea "incentive"
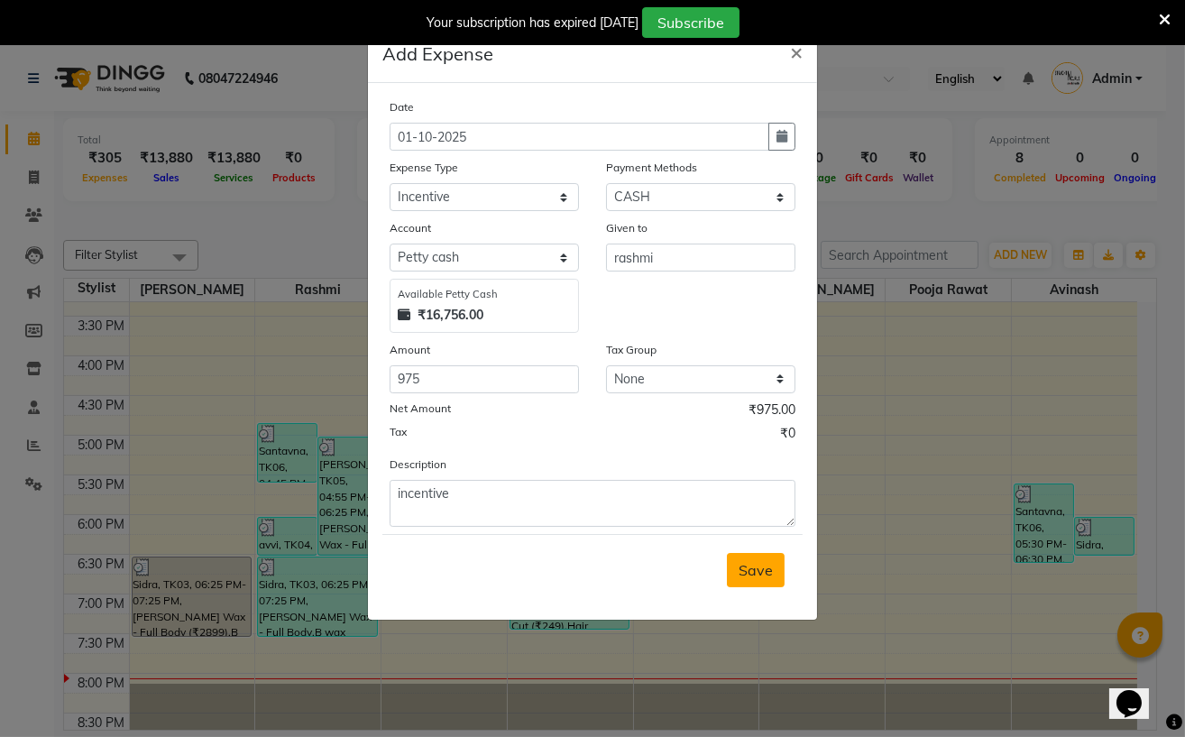
click at [734, 579] on button "Save" at bounding box center [756, 570] width 58 height 34
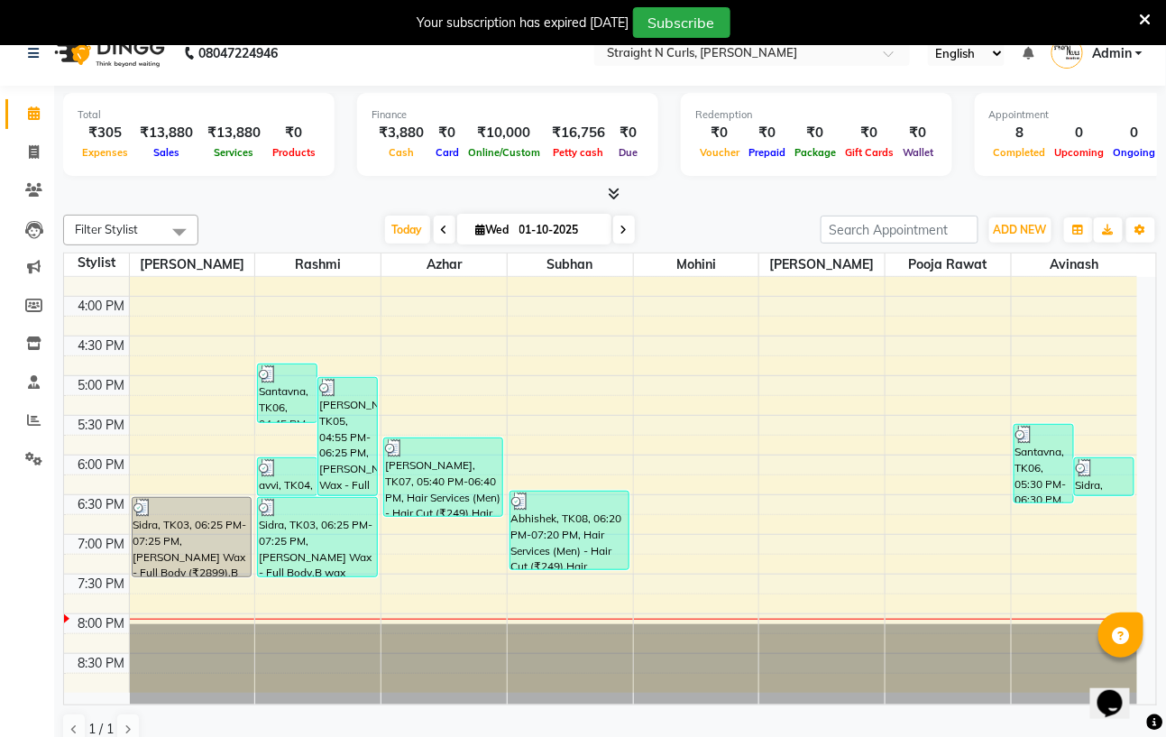
scroll to position [46, 0]
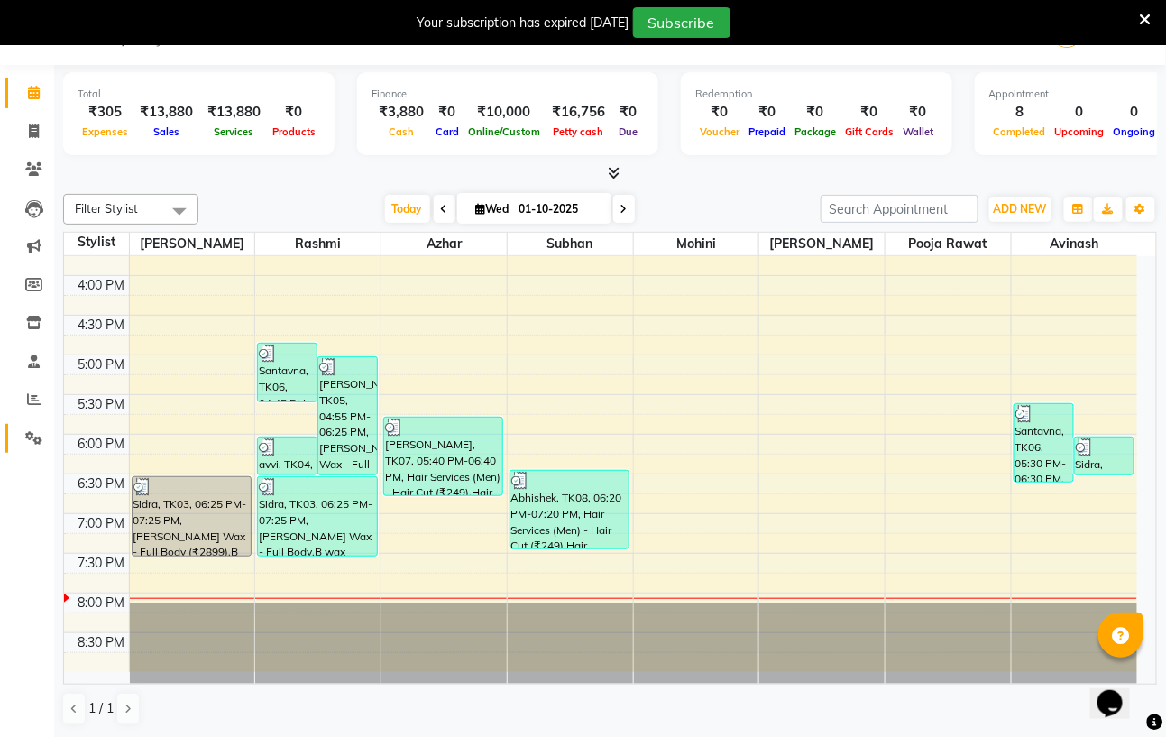
click at [14, 434] on link "Settings" at bounding box center [26, 439] width 43 height 30
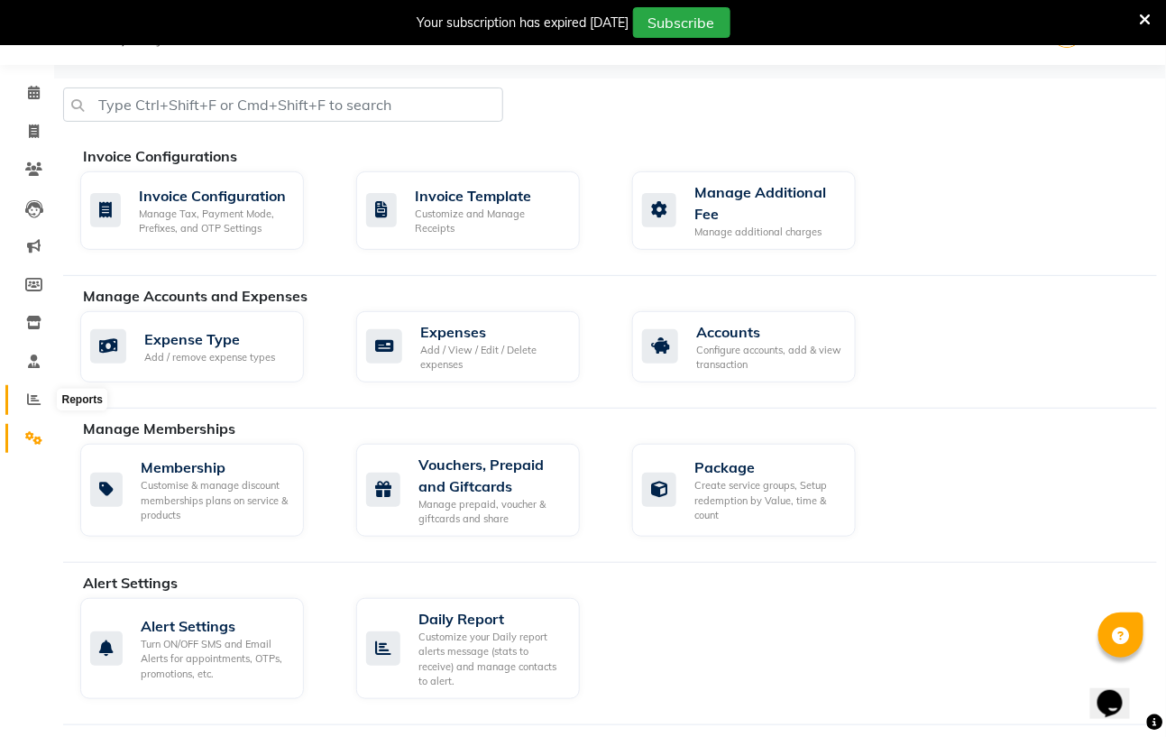
click at [23, 397] on span at bounding box center [34, 399] width 32 height 21
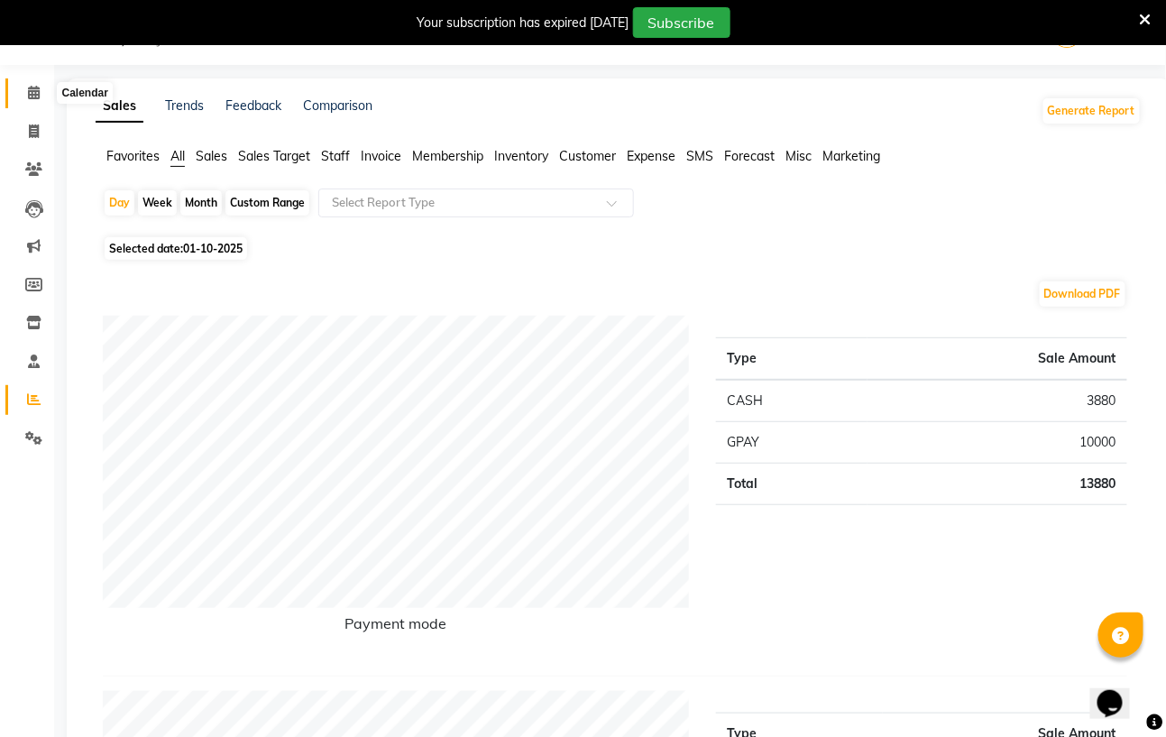
click at [25, 89] on span at bounding box center [34, 93] width 32 height 21
